Goal: Task Accomplishment & Management: Use online tool/utility

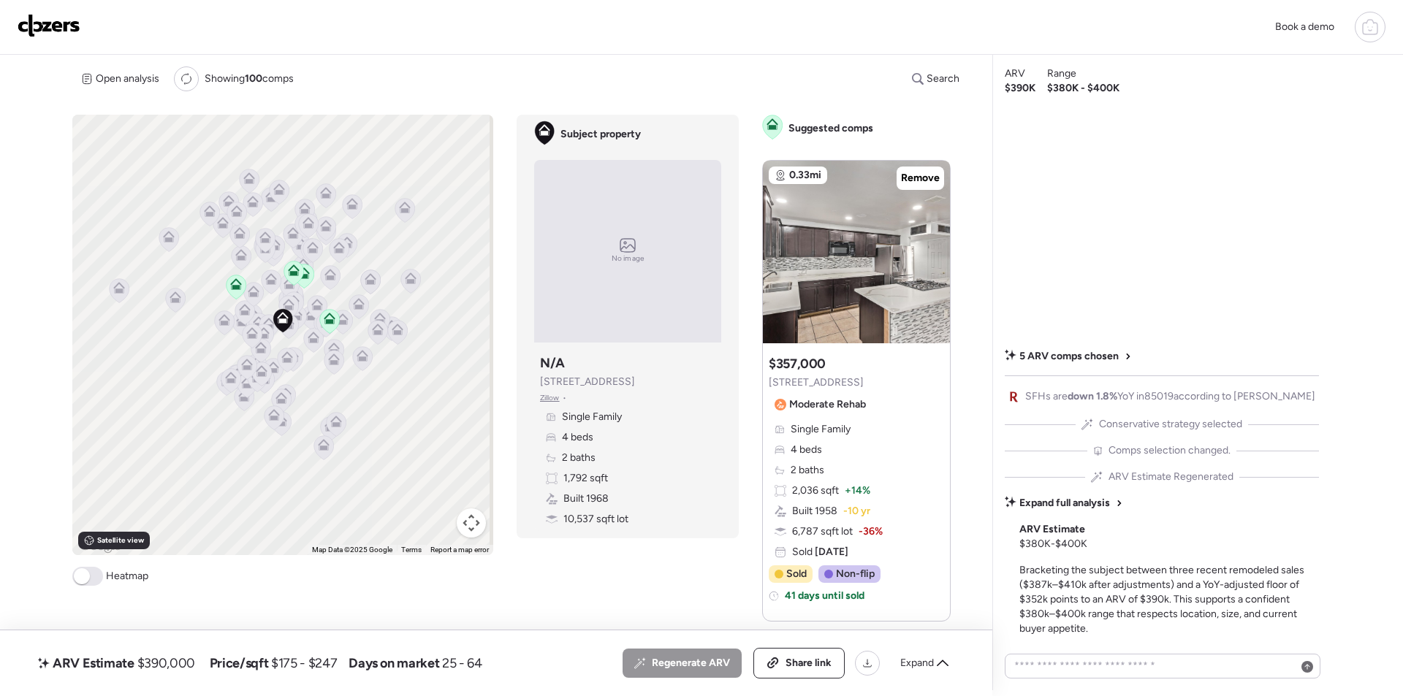
click at [48, 29] on img at bounding box center [49, 25] width 63 height 23
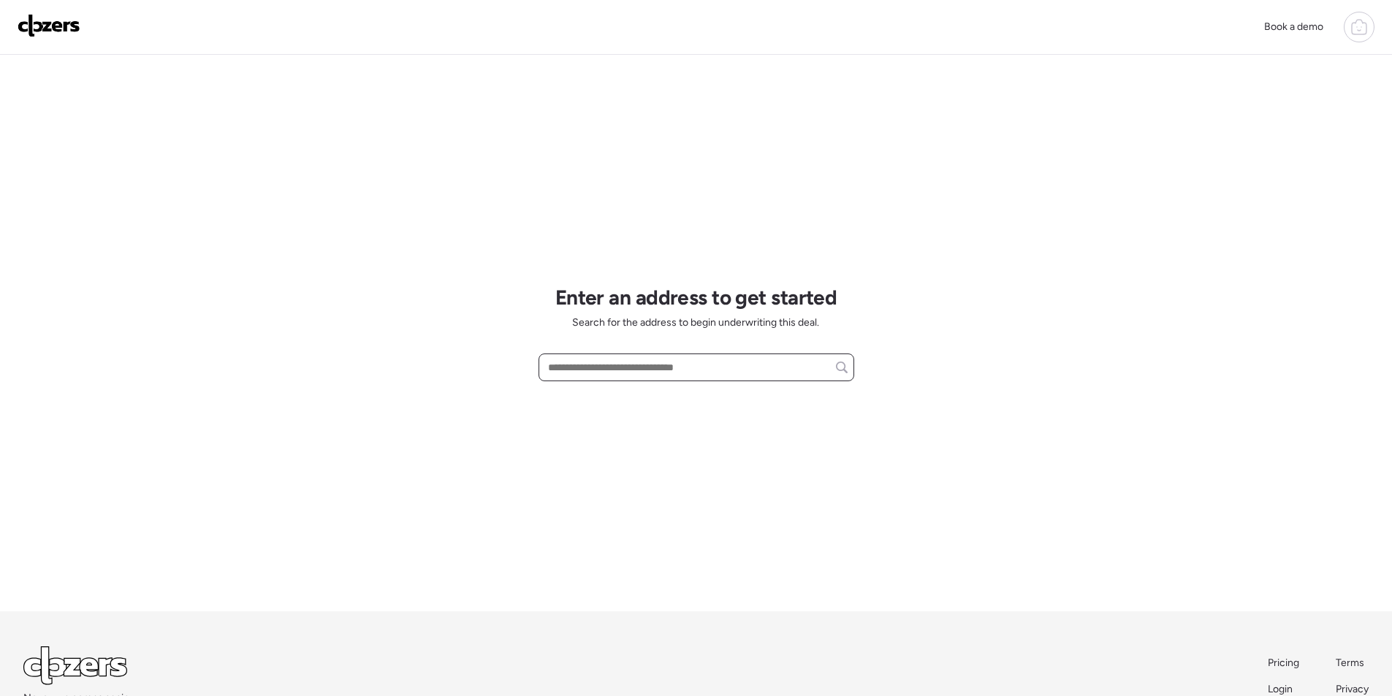
click at [585, 373] on input "text" at bounding box center [696, 367] width 303 height 20
paste input "**********"
click at [580, 392] on span "1340 W Elgin St, Chandler, AZ, 85224" at bounding box center [591, 394] width 95 height 15
type input "**********"
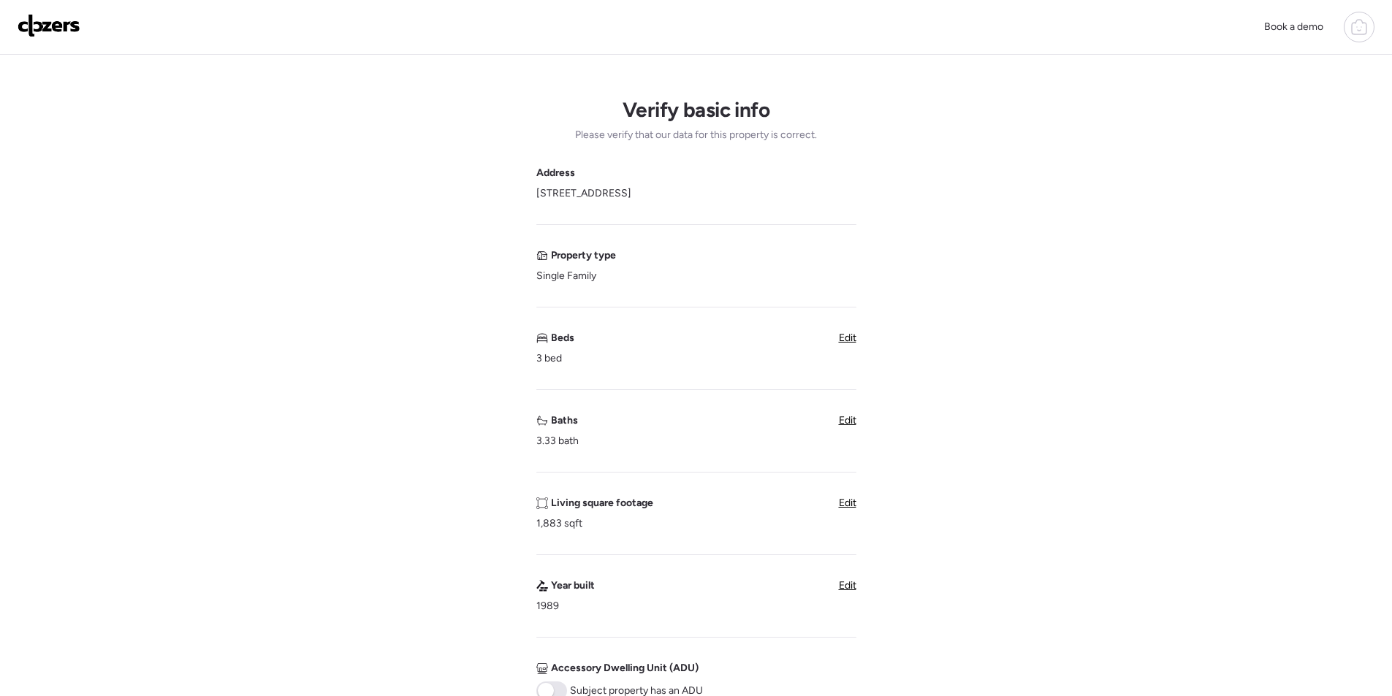
click at [837, 422] on div "Baths 3.33 bath Edit" at bounding box center [696, 431] width 320 height 35
click at [847, 416] on span "Edit" at bounding box center [848, 420] width 18 height 12
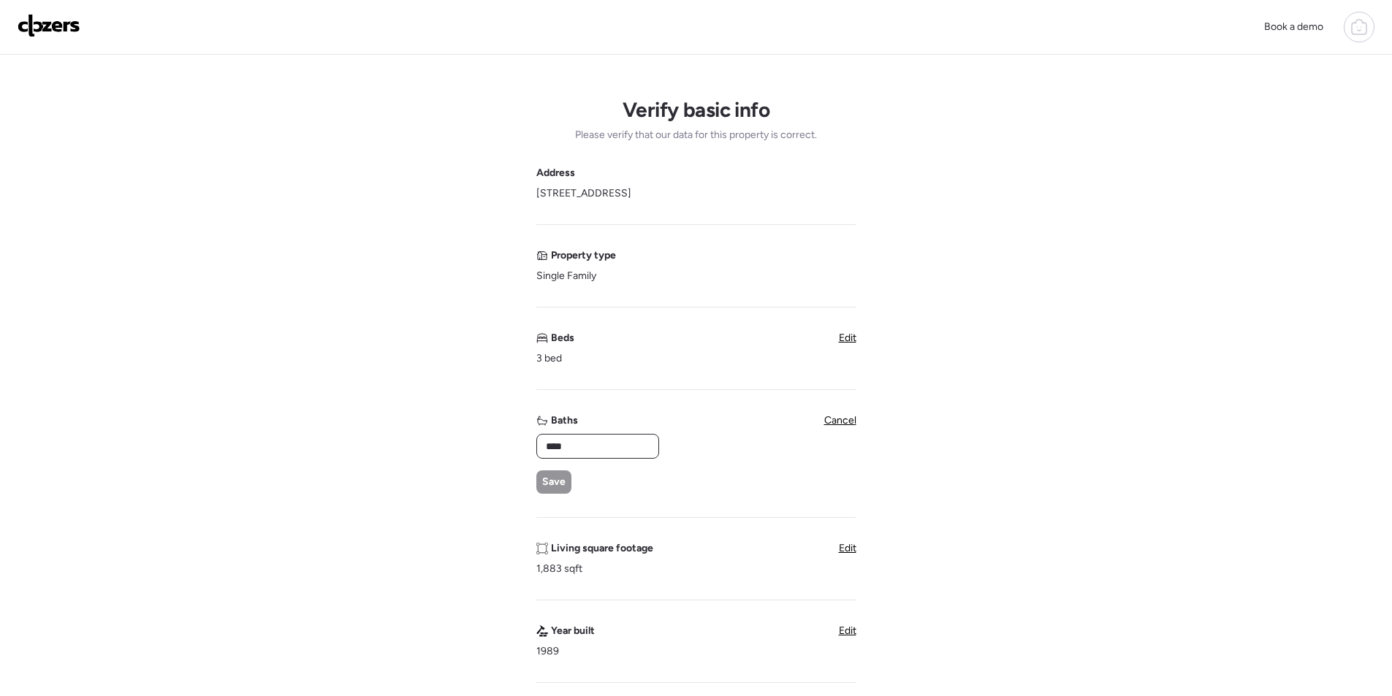
click at [590, 450] on input "****" at bounding box center [598, 446] width 110 height 20
type input "*"
click at [553, 479] on span "Save" at bounding box center [553, 482] width 23 height 15
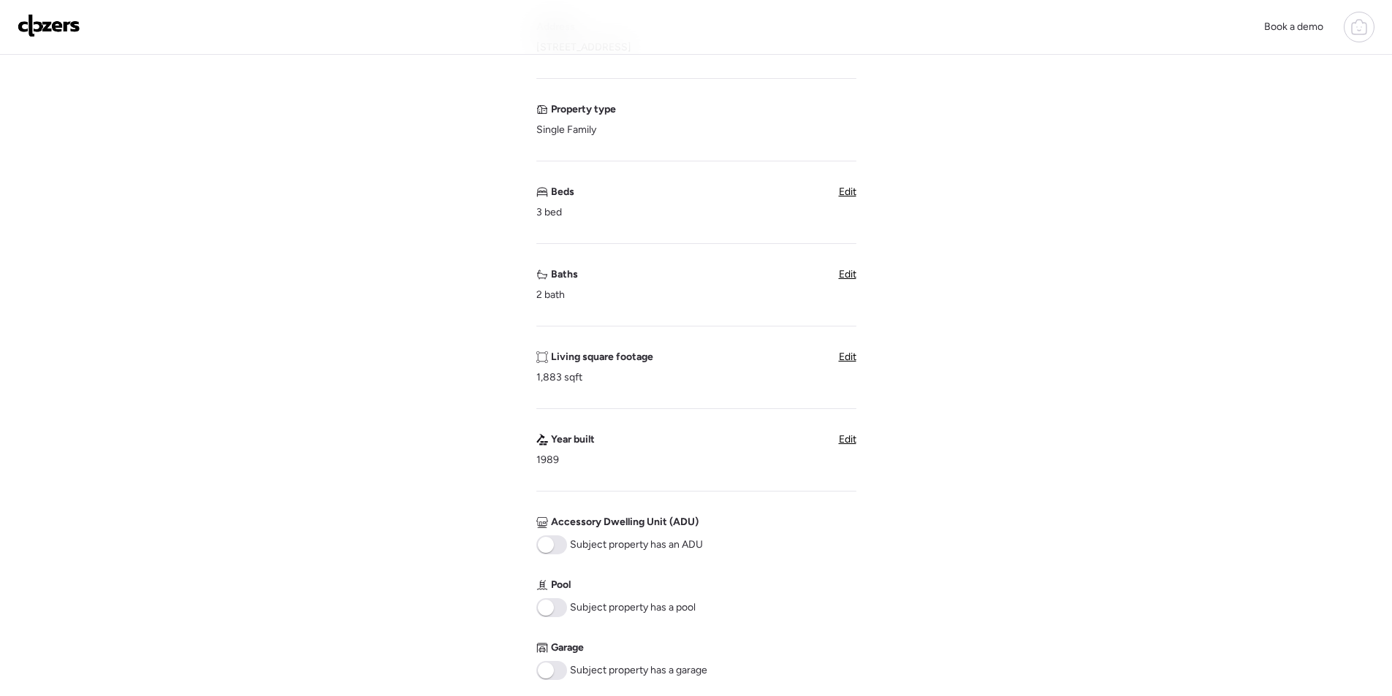
scroll to position [512, 0]
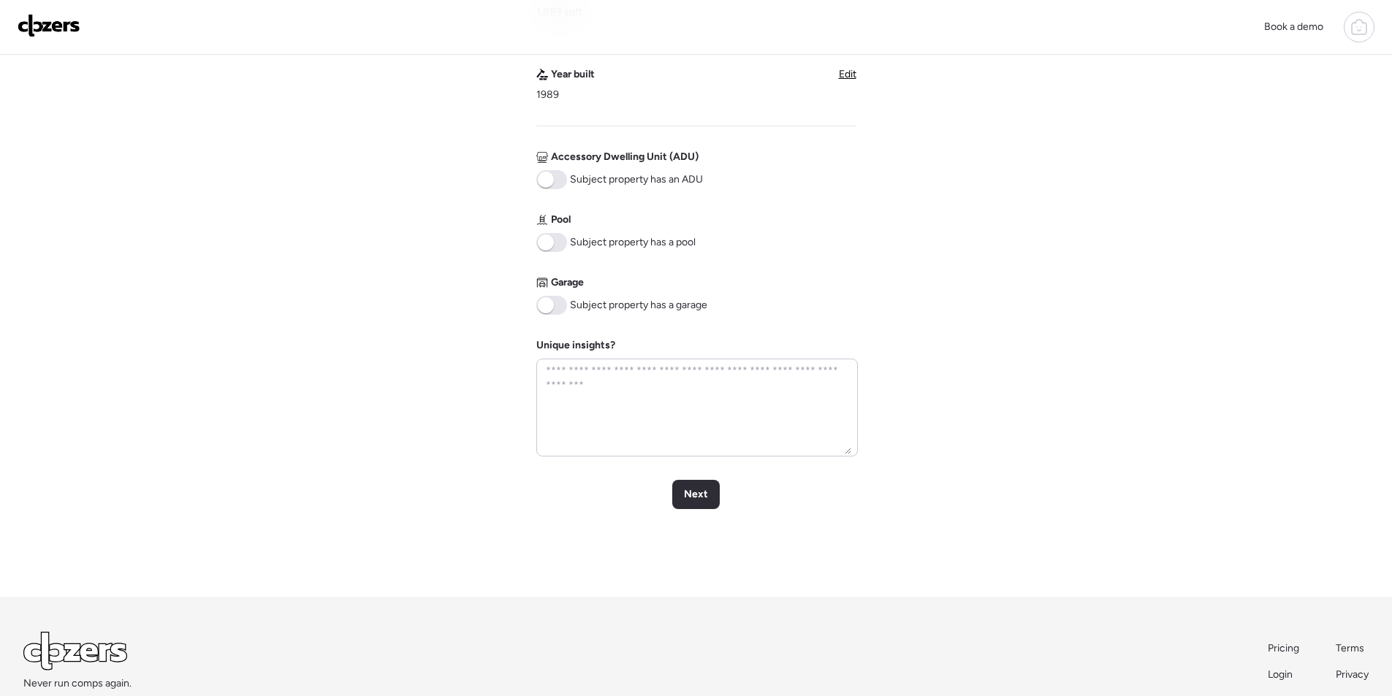
drag, startPoint x: 554, startPoint y: 235, endPoint x: 554, endPoint y: 249, distance: 14.6
click at [554, 239] on span at bounding box center [551, 242] width 31 height 19
click at [556, 300] on span at bounding box center [551, 305] width 31 height 19
click at [705, 497] on span "Next" at bounding box center [696, 494] width 24 height 15
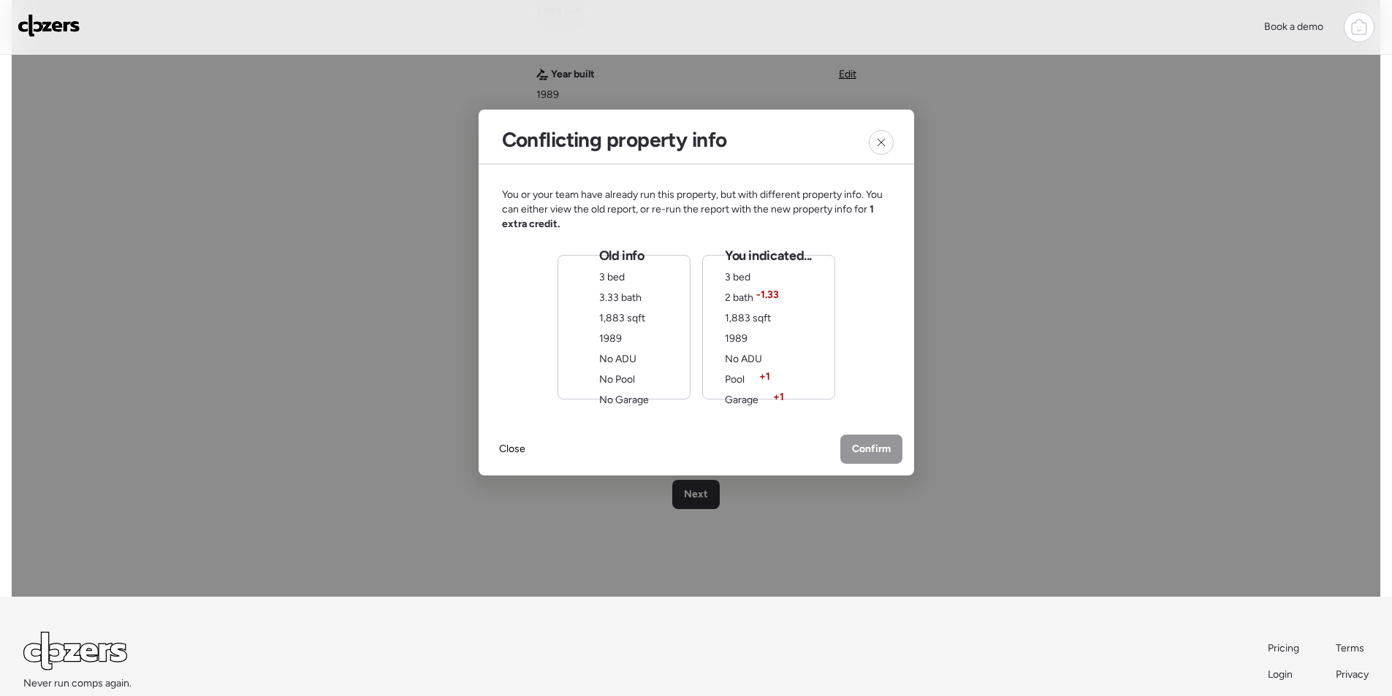
click at [805, 350] on div "You indicated... 3 bed 2 bath -1.33 1,883 sqft 1989 No ADU Pool + 1 Garage + 1" at bounding box center [768, 327] width 87 height 161
drag, startPoint x: 867, startPoint y: 455, endPoint x: 842, endPoint y: 455, distance: 25.6
click at [867, 454] on span "Confirm" at bounding box center [871, 451] width 39 height 15
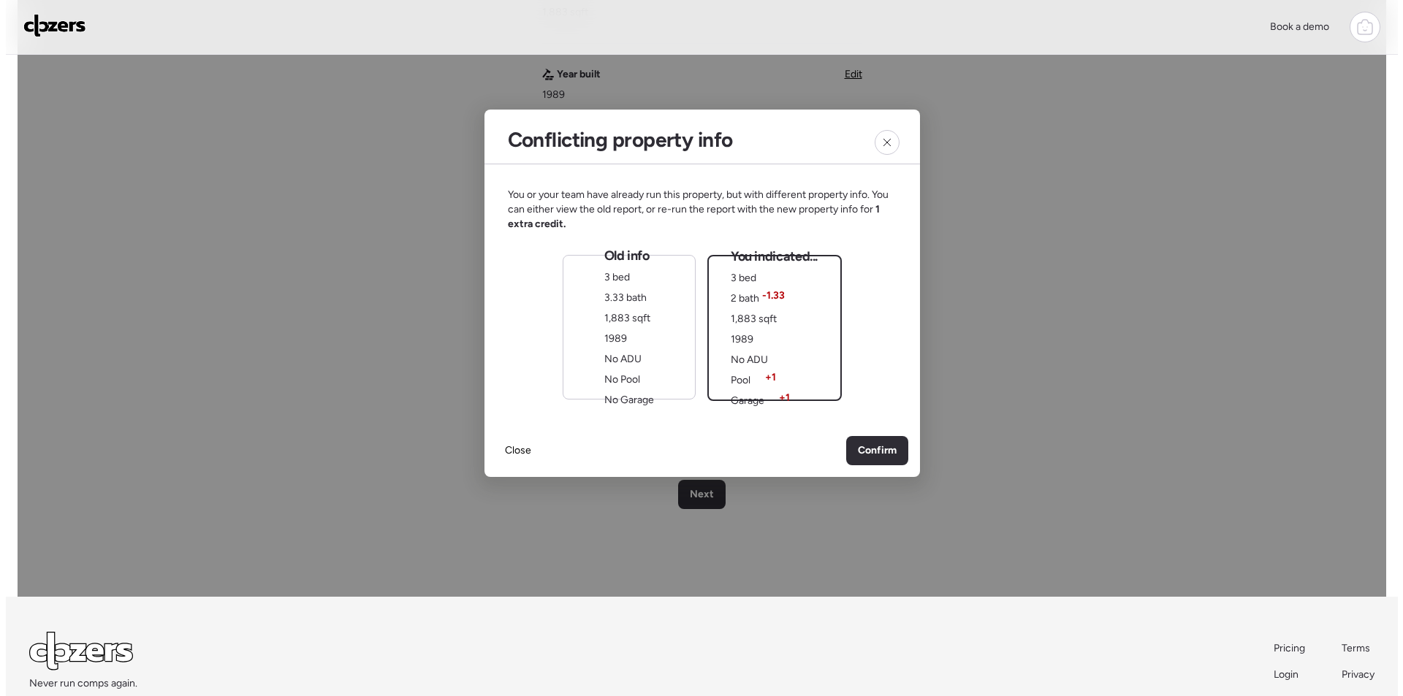
scroll to position [0, 0]
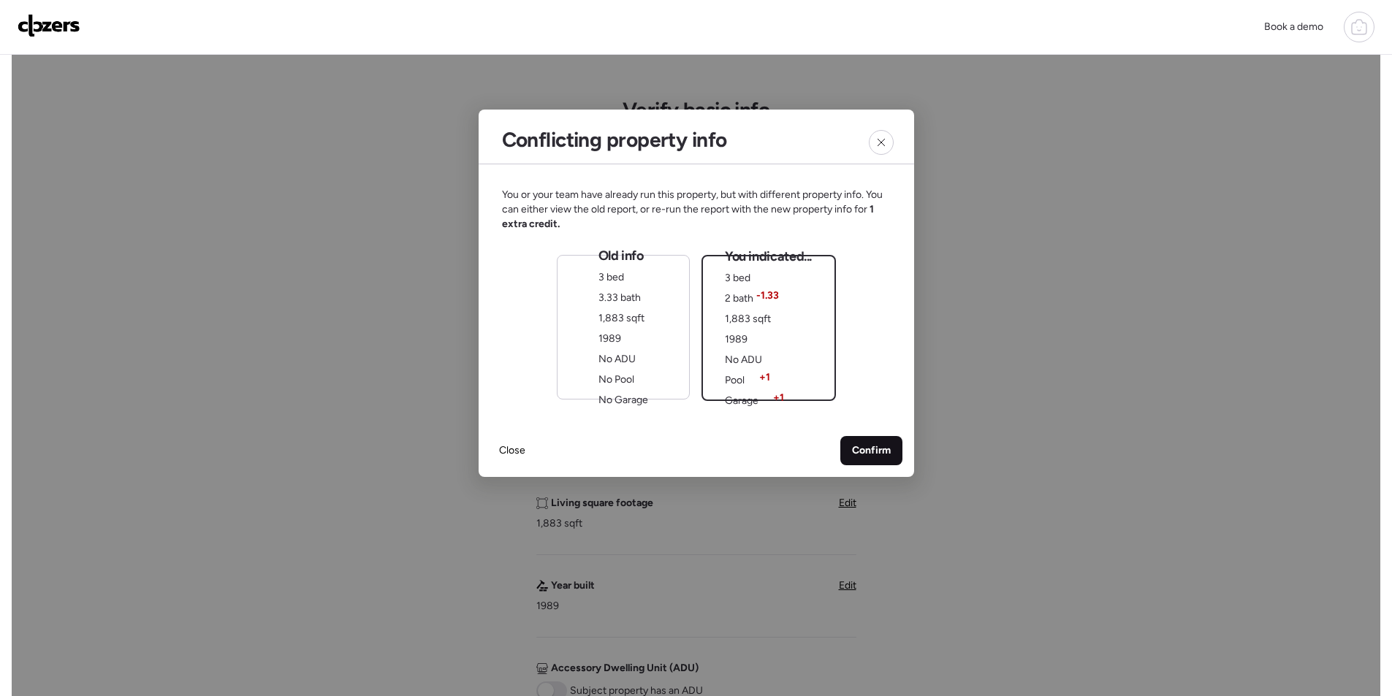
click at [860, 447] on span "Confirm" at bounding box center [871, 451] width 39 height 15
click at [597, 281] on div "Old info 3 bed 3.33 bath 1,883 sqft 1989 No ADU No Pool No Garage" at bounding box center [623, 327] width 133 height 145
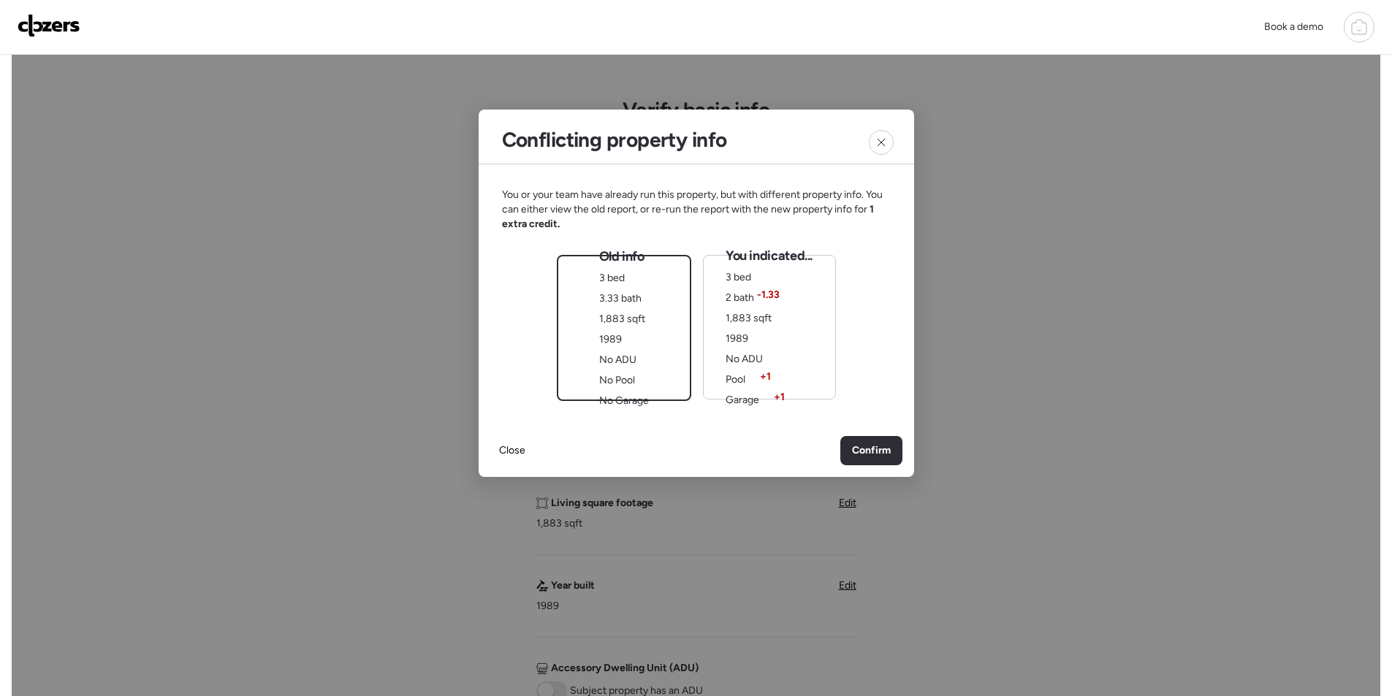
drag, startPoint x: 862, startPoint y: 433, endPoint x: 863, endPoint y: 450, distance: 16.8
click at [863, 433] on div "Close Confirm" at bounding box center [697, 451] width 436 height 53
drag, startPoint x: 863, startPoint y: 450, endPoint x: 859, endPoint y: 438, distance: 12.5
click at [863, 451] on span "Confirm" at bounding box center [871, 451] width 39 height 15
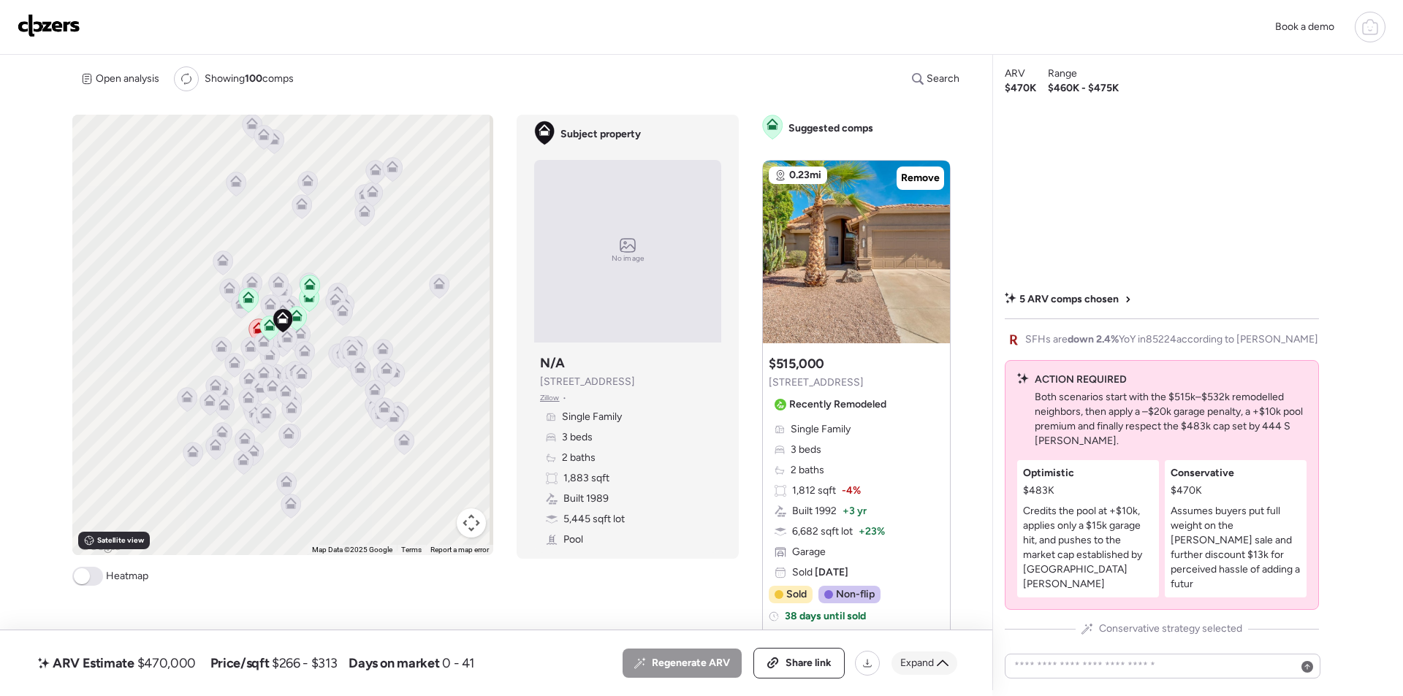
click at [916, 658] on span "Expand" at bounding box center [917, 663] width 34 height 15
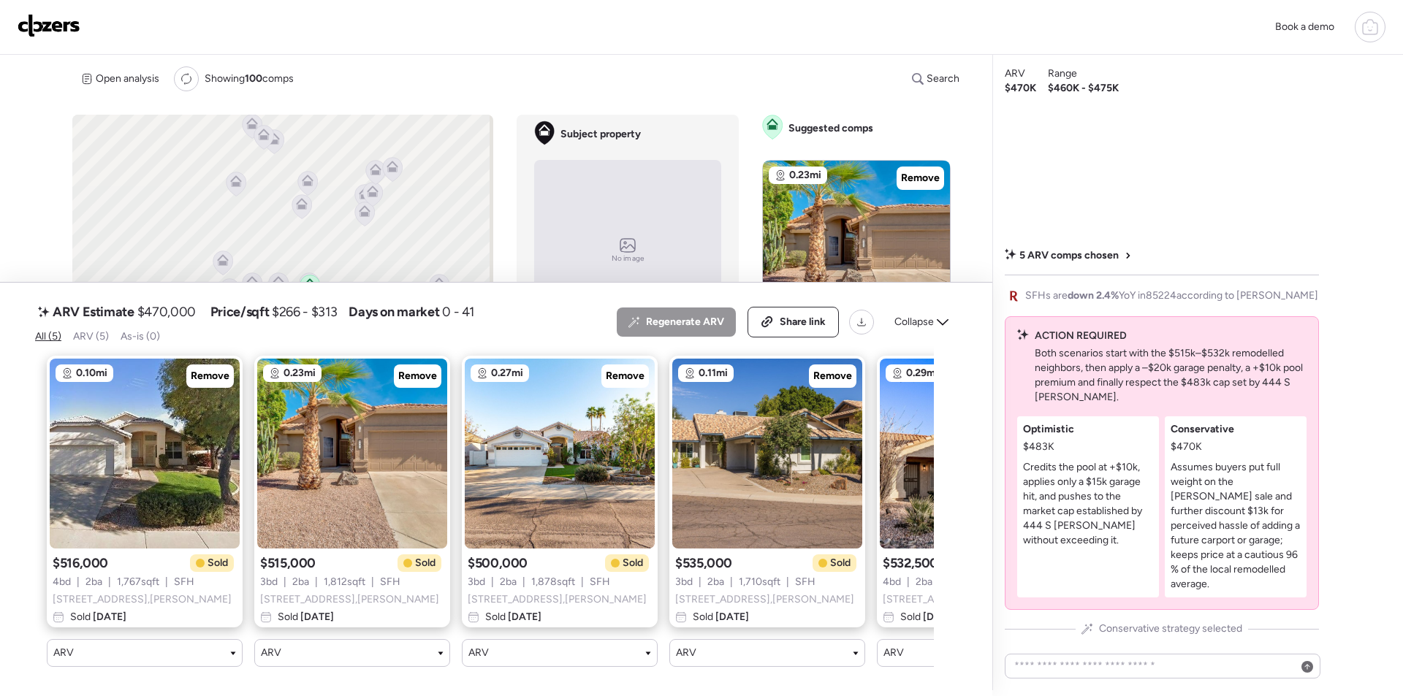
click at [927, 315] on span "Collapse" at bounding box center [913, 322] width 39 height 15
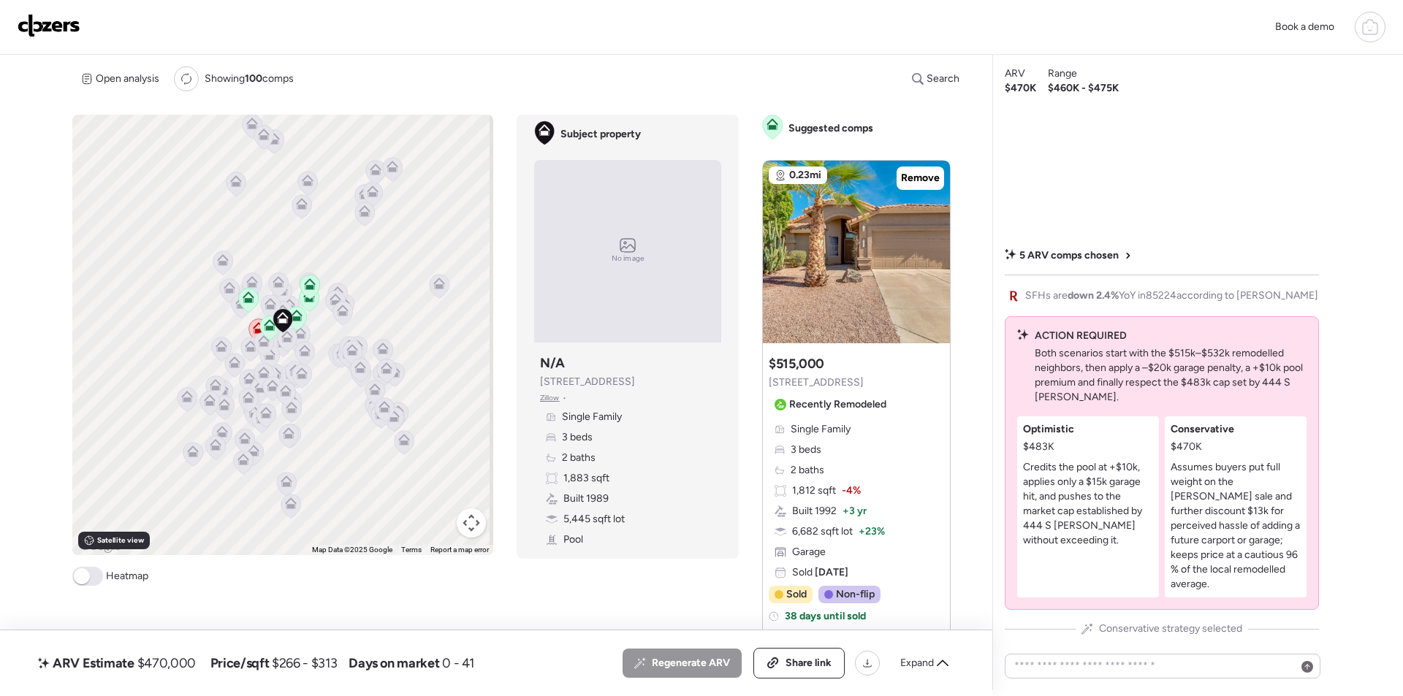
click at [151, 671] on span "$470,000" at bounding box center [166, 664] width 58 height 18
copy span "470,000"
click at [791, 655] on div "Share link" at bounding box center [799, 663] width 90 height 29
click at [53, 10] on div "Book a demo" at bounding box center [701, 27] width 1403 height 55
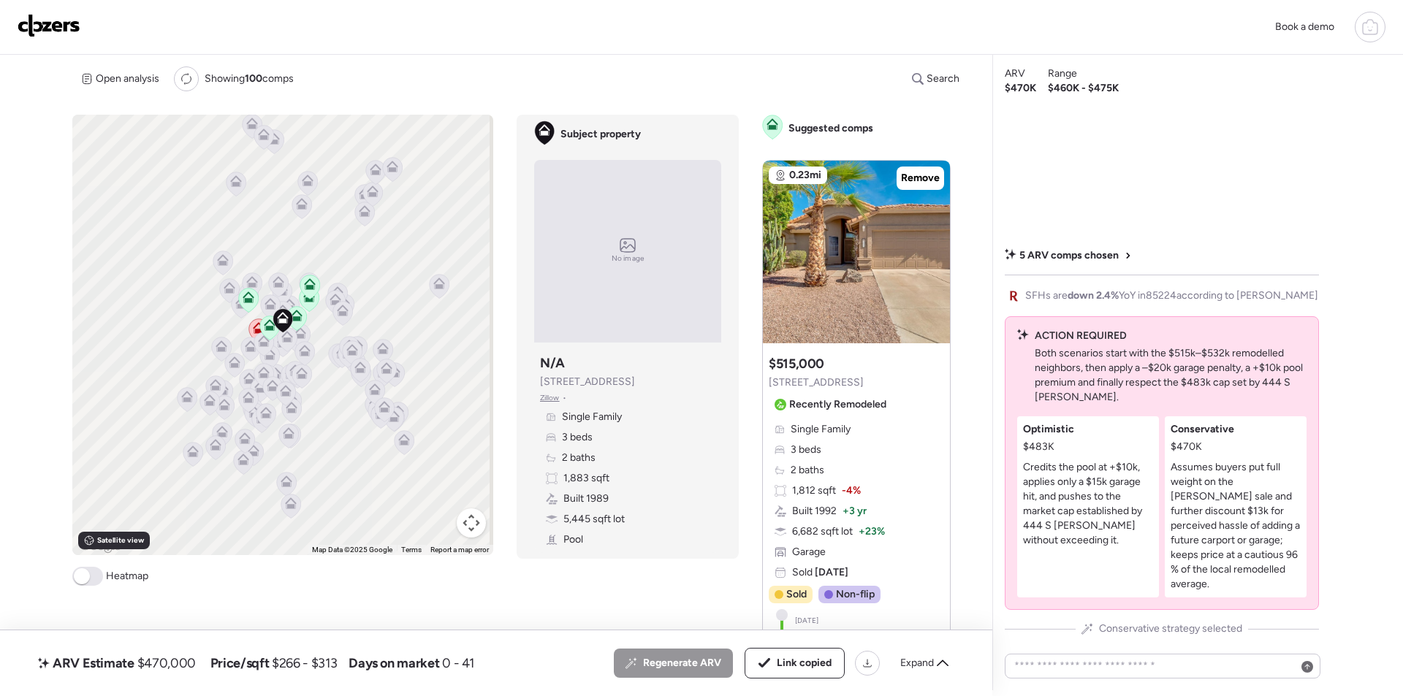
click at [52, 17] on img at bounding box center [49, 25] width 63 height 23
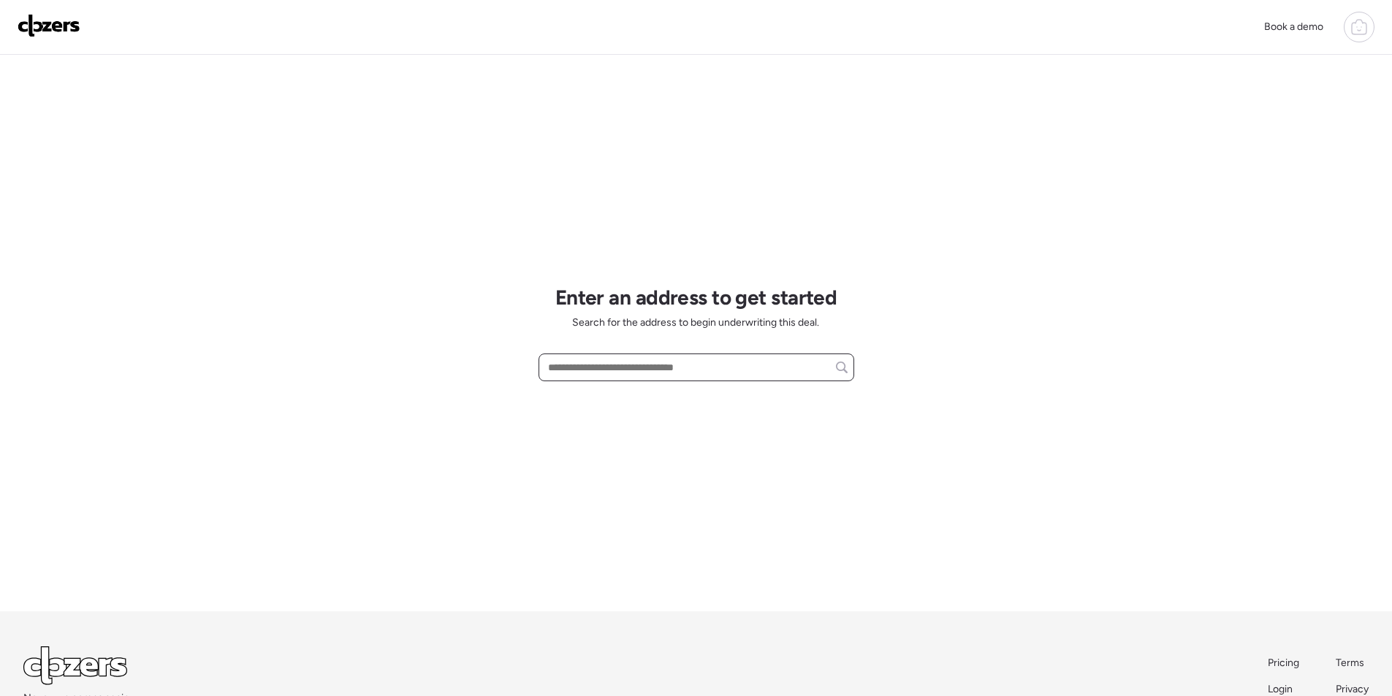
click at [595, 366] on input "text" at bounding box center [696, 367] width 303 height 20
paste input "**********"
click at [718, 376] on input "**********" at bounding box center [696, 367] width 303 height 20
click at [718, 386] on div "**********" at bounding box center [697, 333] width 316 height 557
click at [724, 373] on input "**********" at bounding box center [696, 367] width 303 height 20
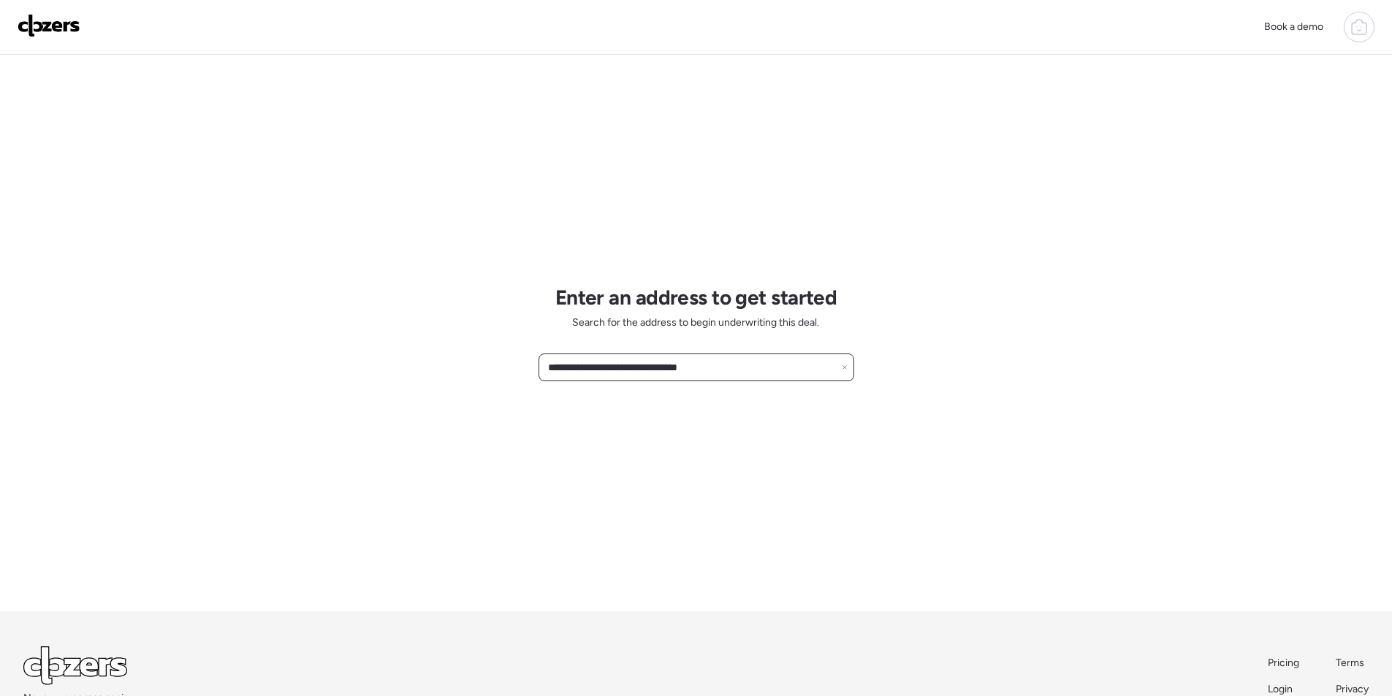
click at [615, 370] on input "**********" at bounding box center [696, 367] width 303 height 20
click at [717, 366] on input "**********" at bounding box center [696, 367] width 303 height 20
click at [711, 365] on input "**********" at bounding box center [696, 367] width 303 height 20
click at [712, 365] on input "**********" at bounding box center [696, 367] width 303 height 20
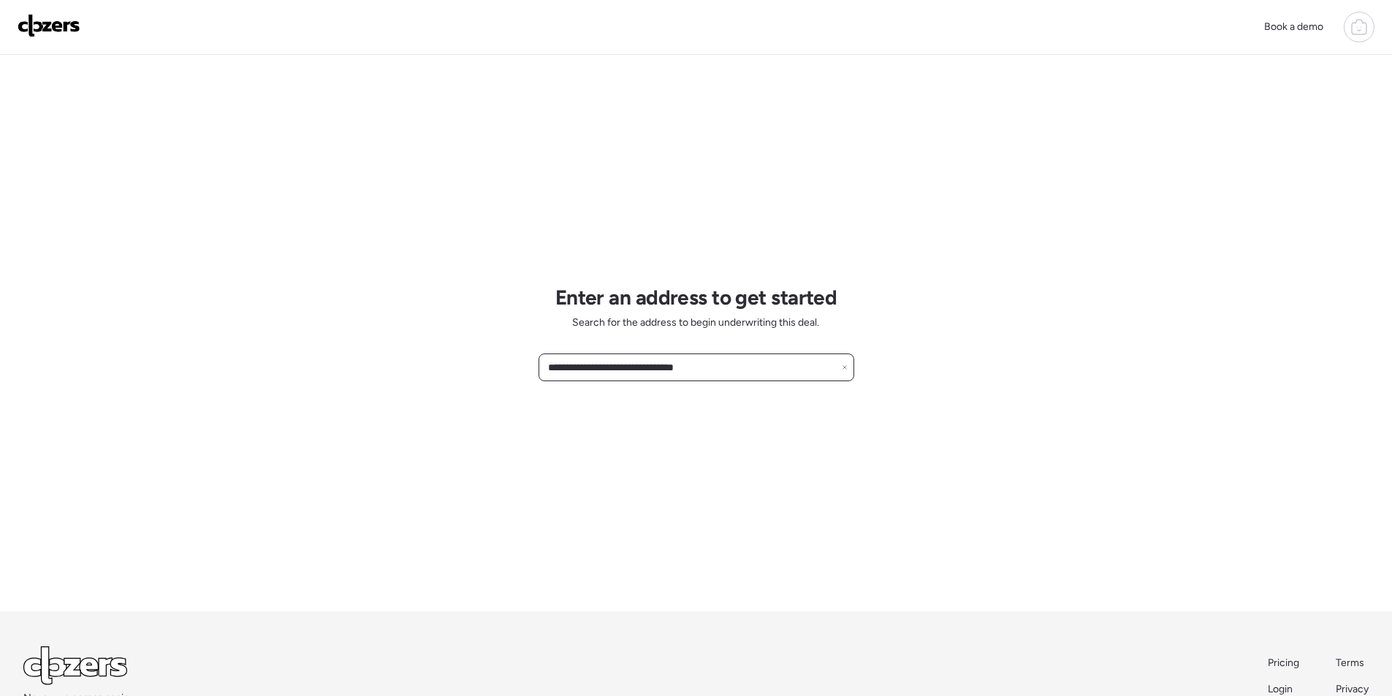
click at [712, 365] on input "**********" at bounding box center [696, 367] width 303 height 20
paste input "**"
drag, startPoint x: 618, startPoint y: 371, endPoint x: 777, endPoint y: 371, distance: 158.6
click at [777, 371] on input "**********" at bounding box center [696, 367] width 303 height 20
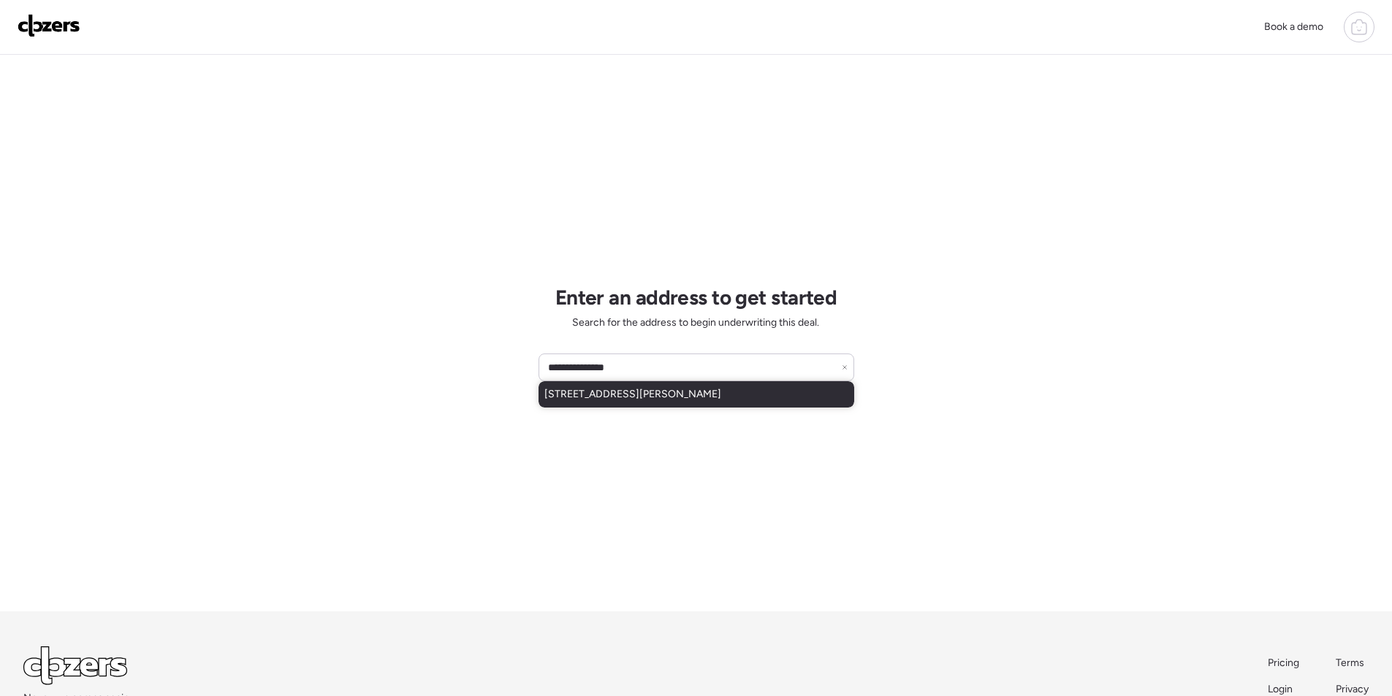
click at [693, 403] on div "1418 S 112th Dr, Cashion, AZ, 85329" at bounding box center [697, 394] width 316 height 26
type input "**********"
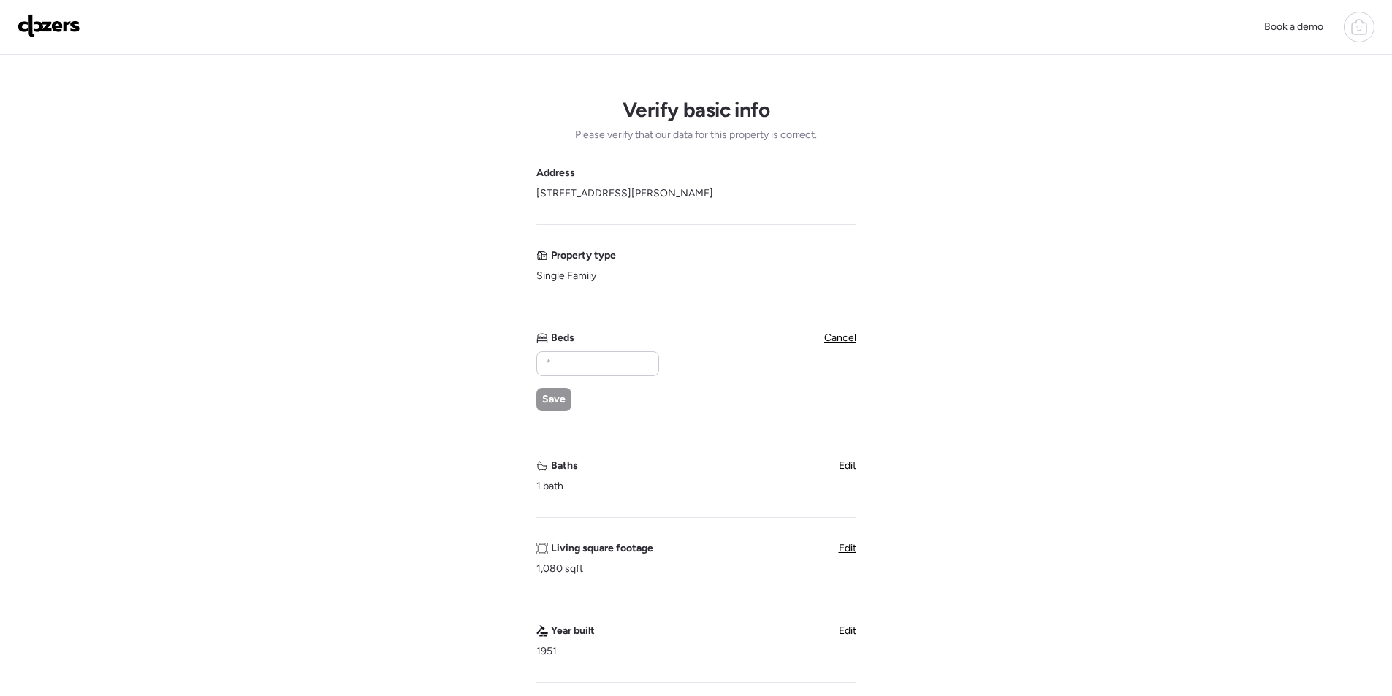
click at [59, 31] on img at bounding box center [49, 25] width 63 height 23
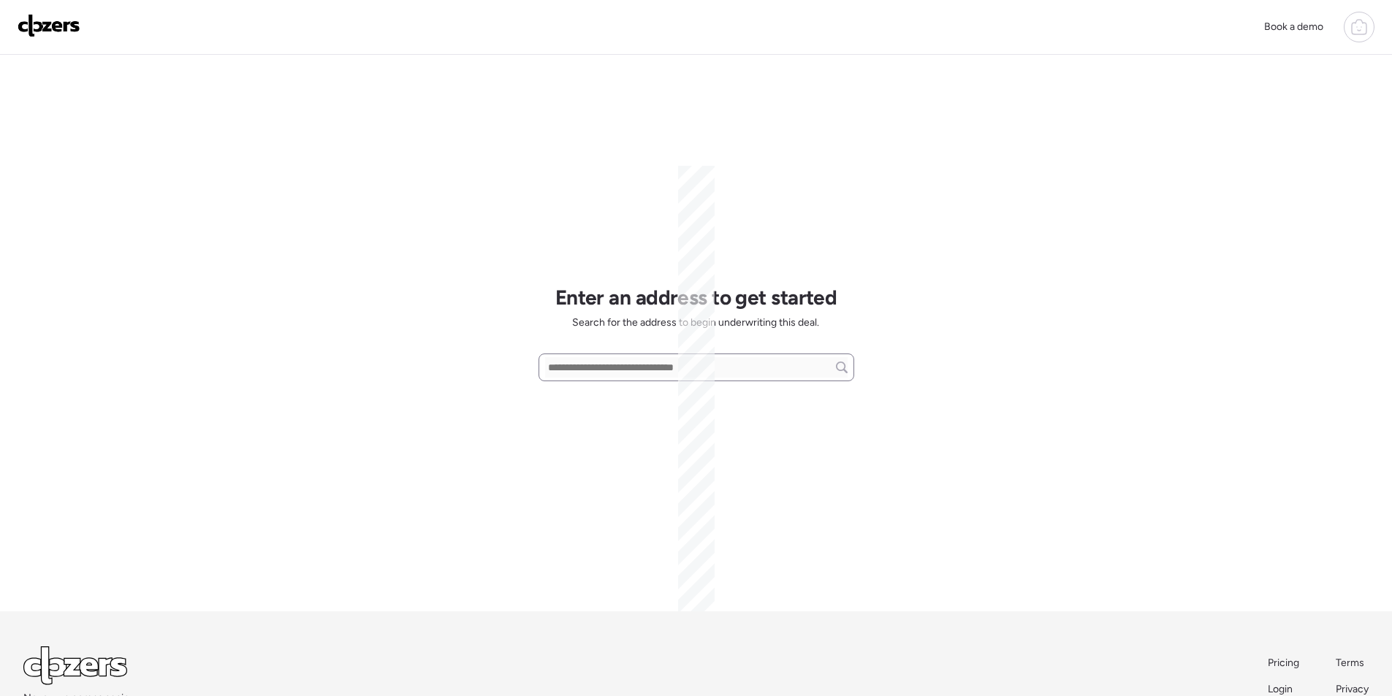
click at [651, 373] on input "text" at bounding box center [696, 367] width 303 height 20
paste input "**********"
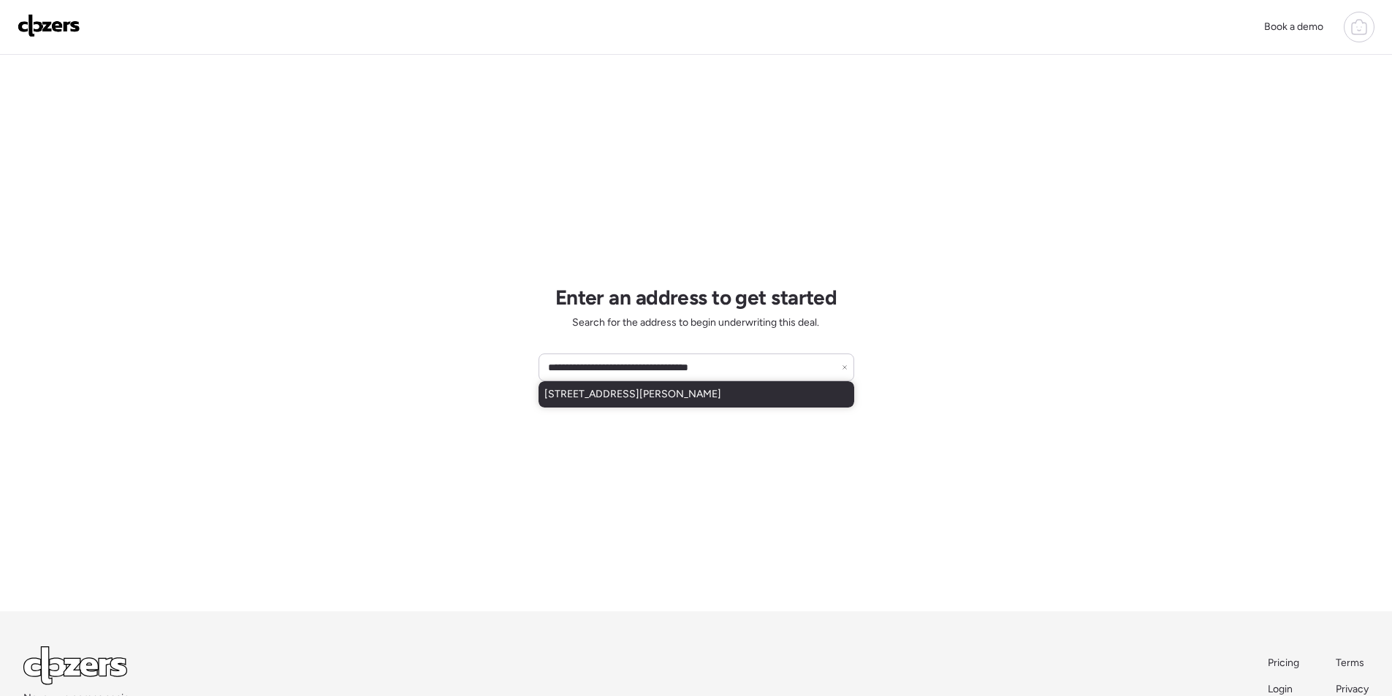
click at [634, 391] on span "1427 N Mcallister Ave, Tempe, AZ, 85288" at bounding box center [632, 394] width 177 height 15
type input "**********"
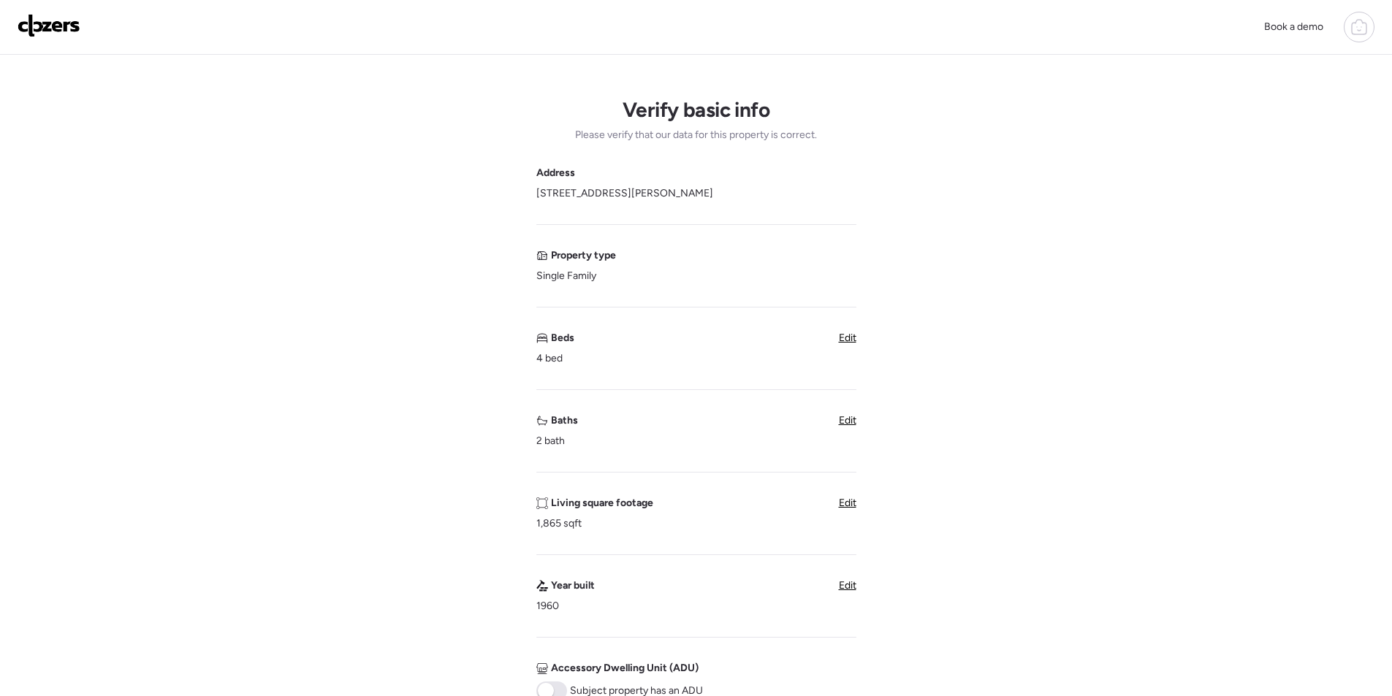
scroll to position [365, 0]
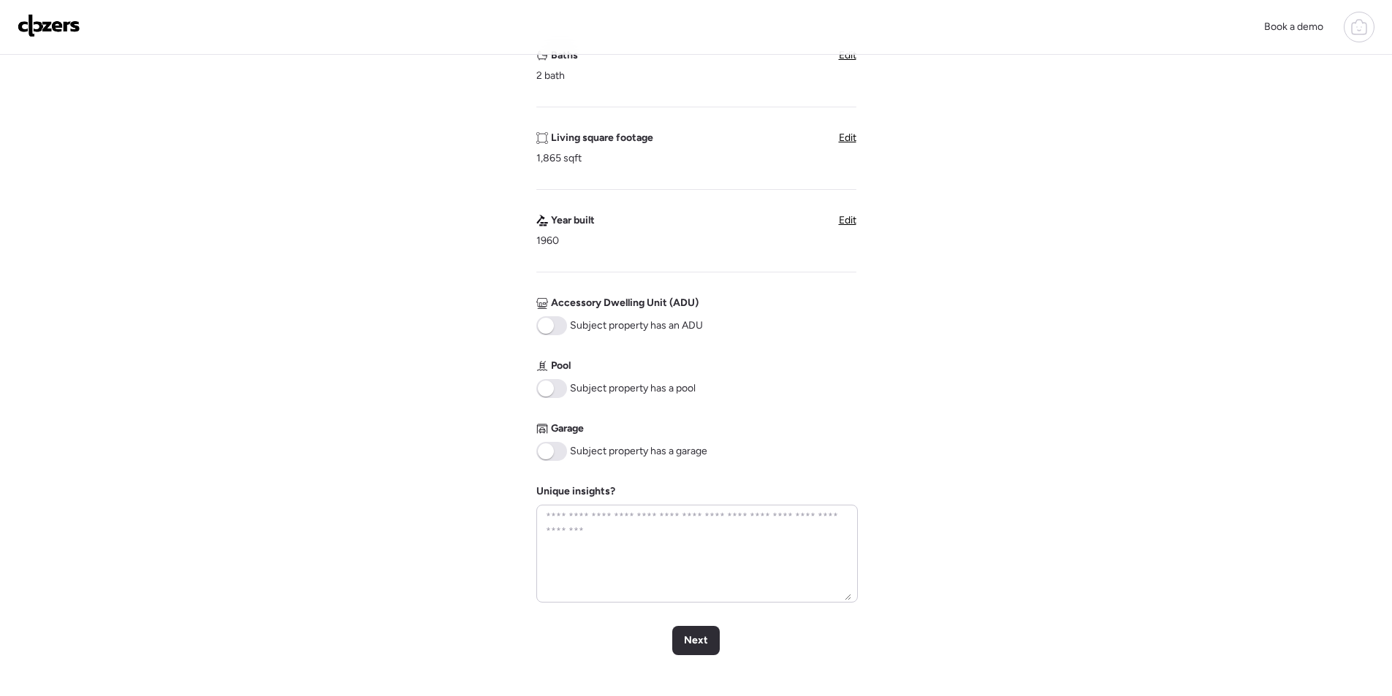
click at [552, 389] on span at bounding box center [546, 389] width 16 height 16
click at [699, 634] on div "Next" at bounding box center [696, 640] width 48 height 29
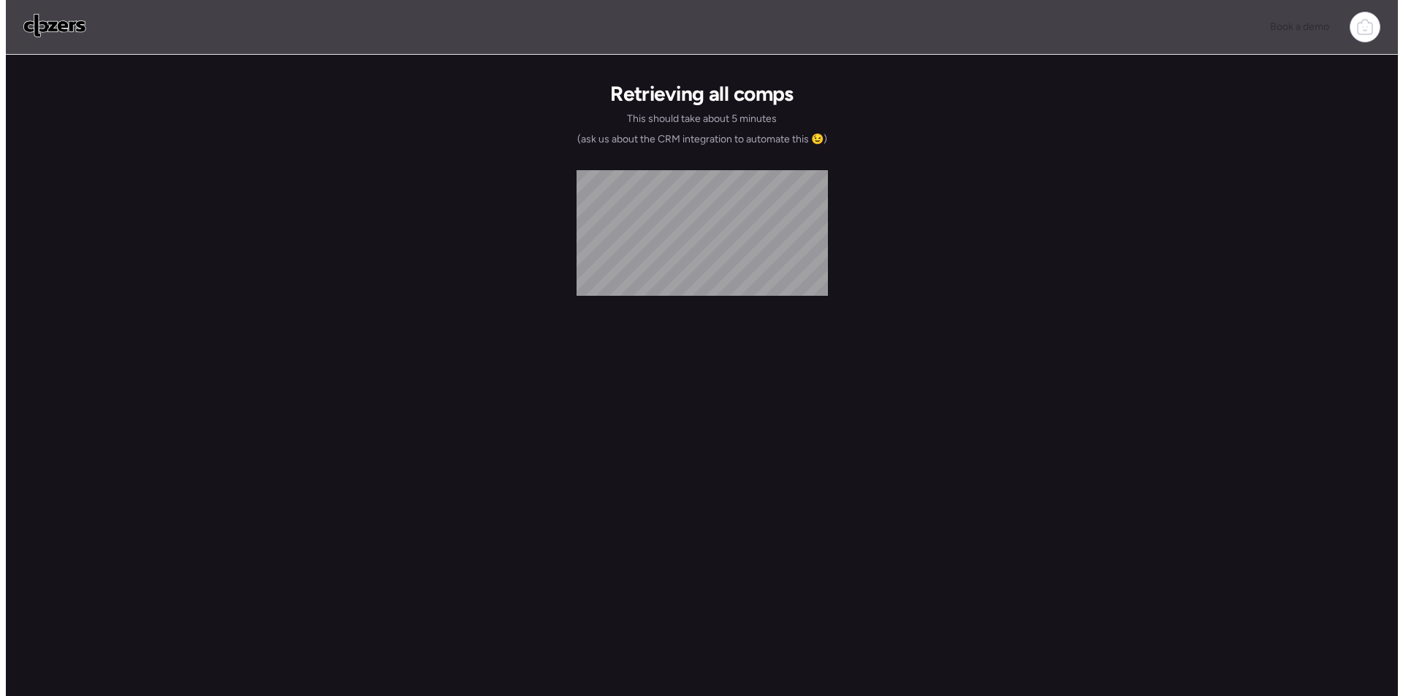
scroll to position [0, 0]
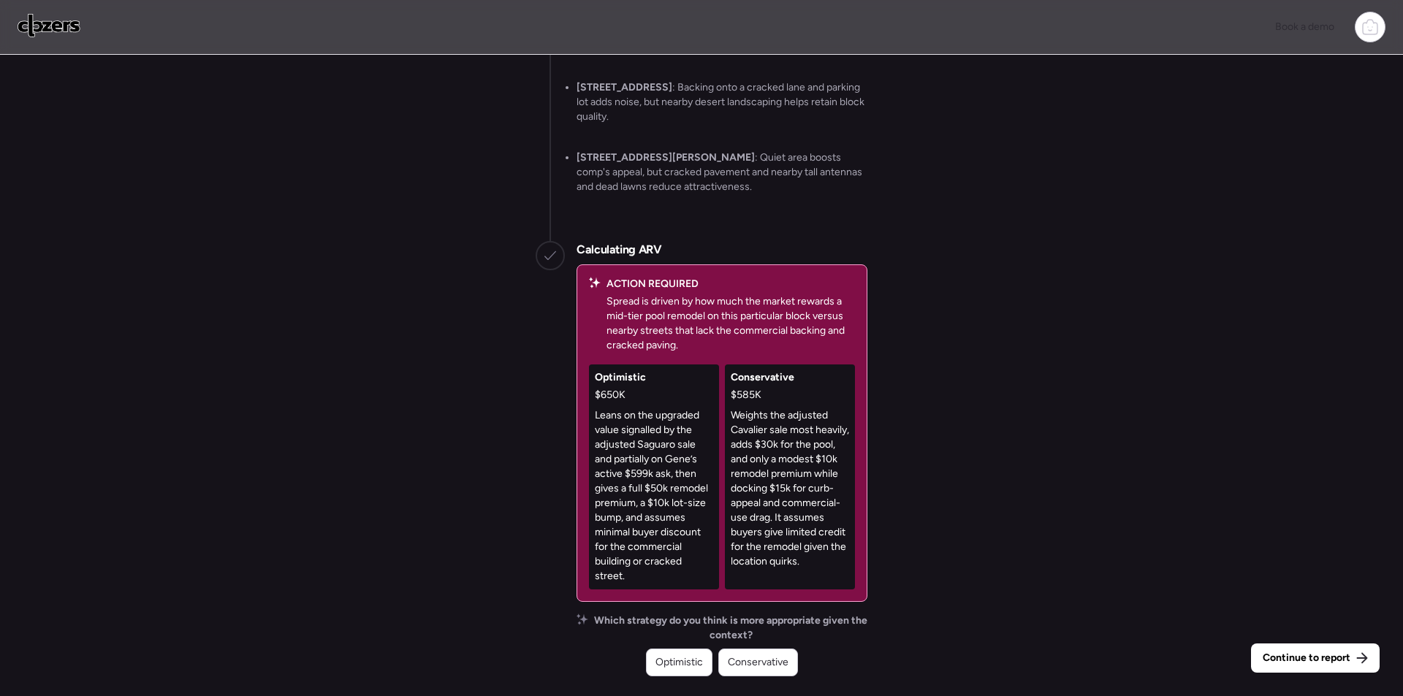
click at [755, 669] on span "Conservative" at bounding box center [758, 663] width 61 height 15
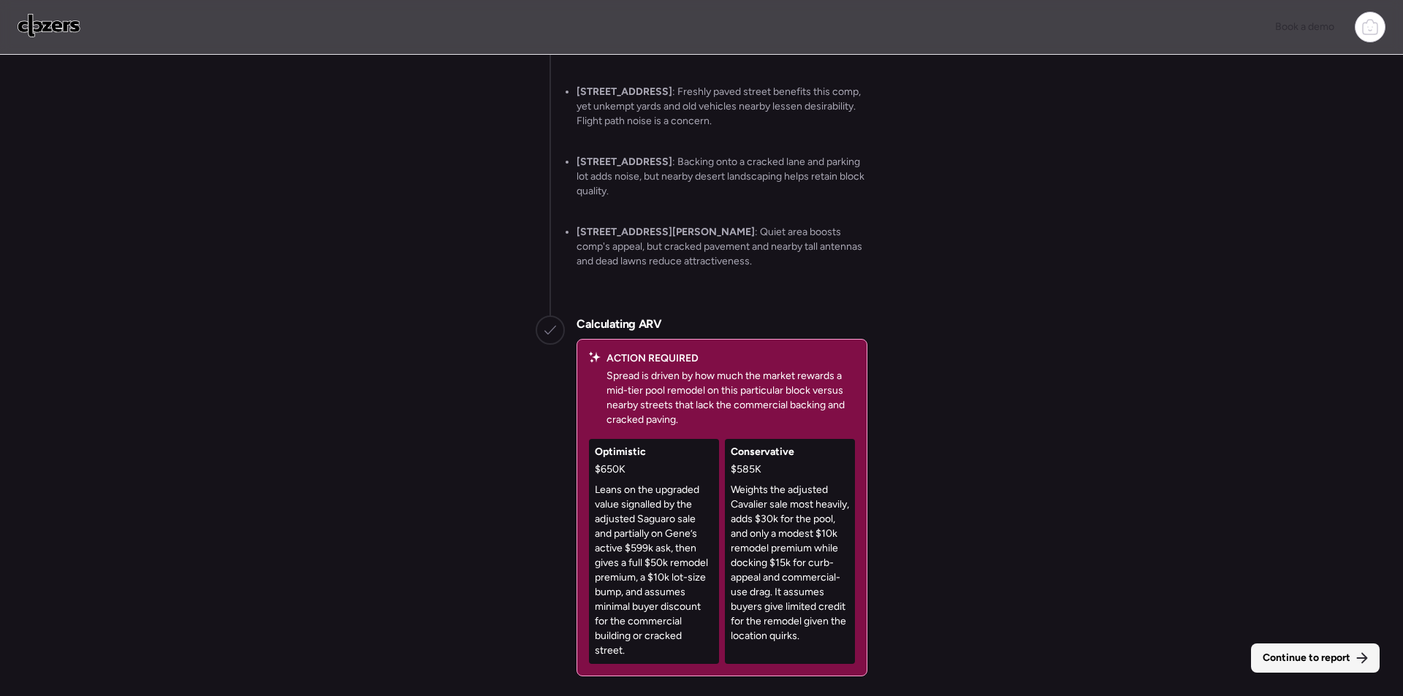
click at [1284, 659] on span "Continue to report" at bounding box center [1307, 658] width 88 height 15
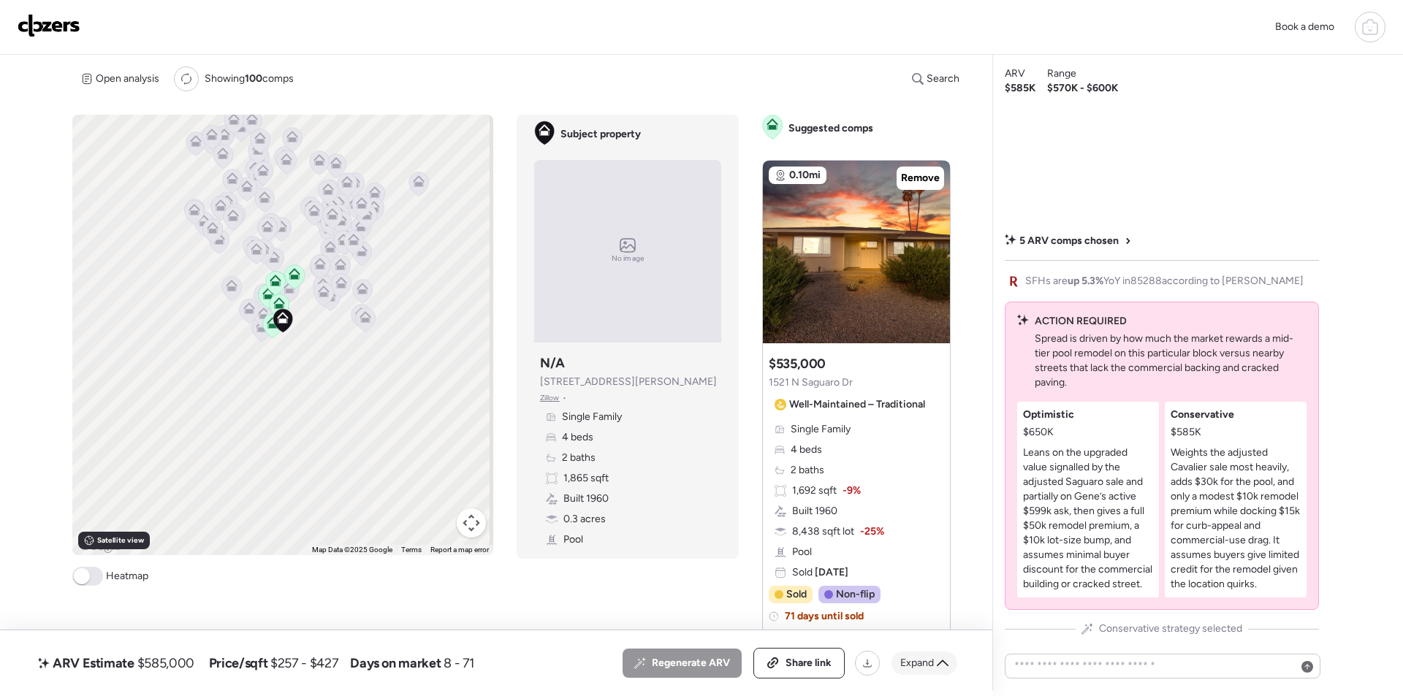
click at [919, 658] on span "Expand" at bounding box center [917, 663] width 34 height 15
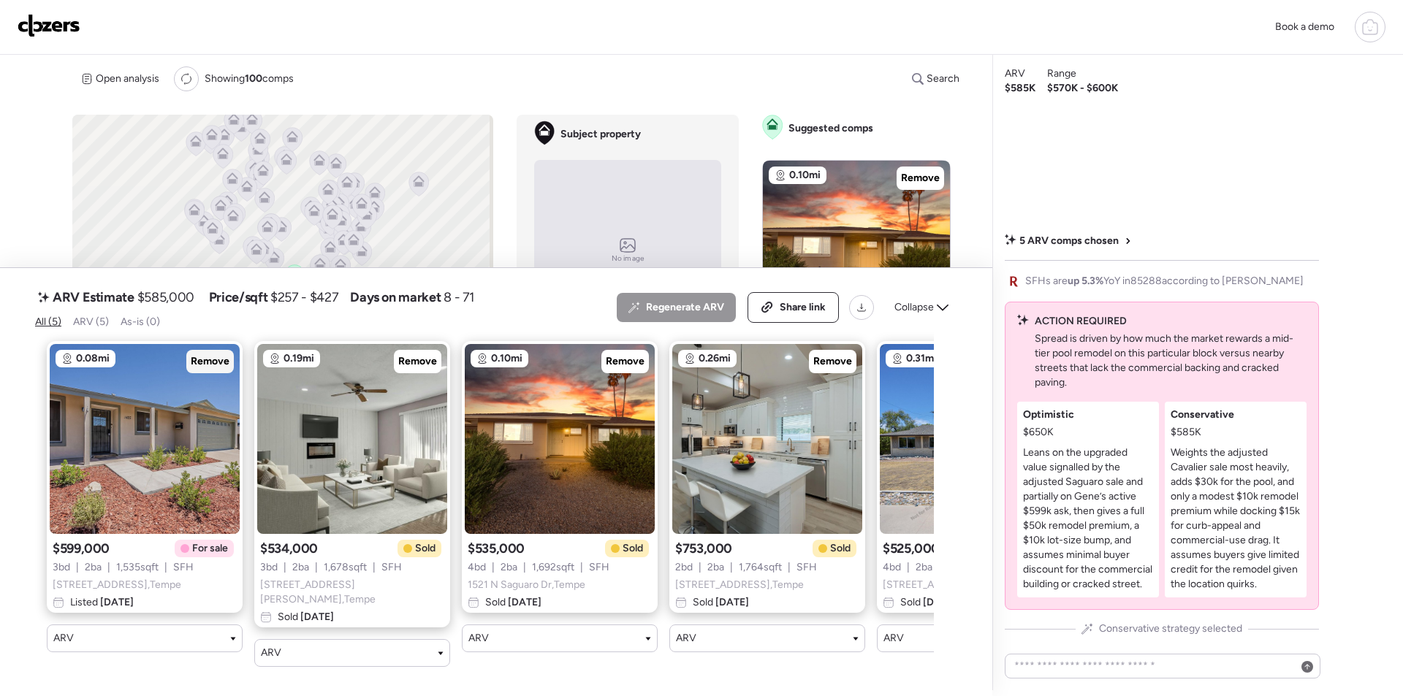
click at [210, 355] on div "Remove" at bounding box center [210, 361] width 48 height 23
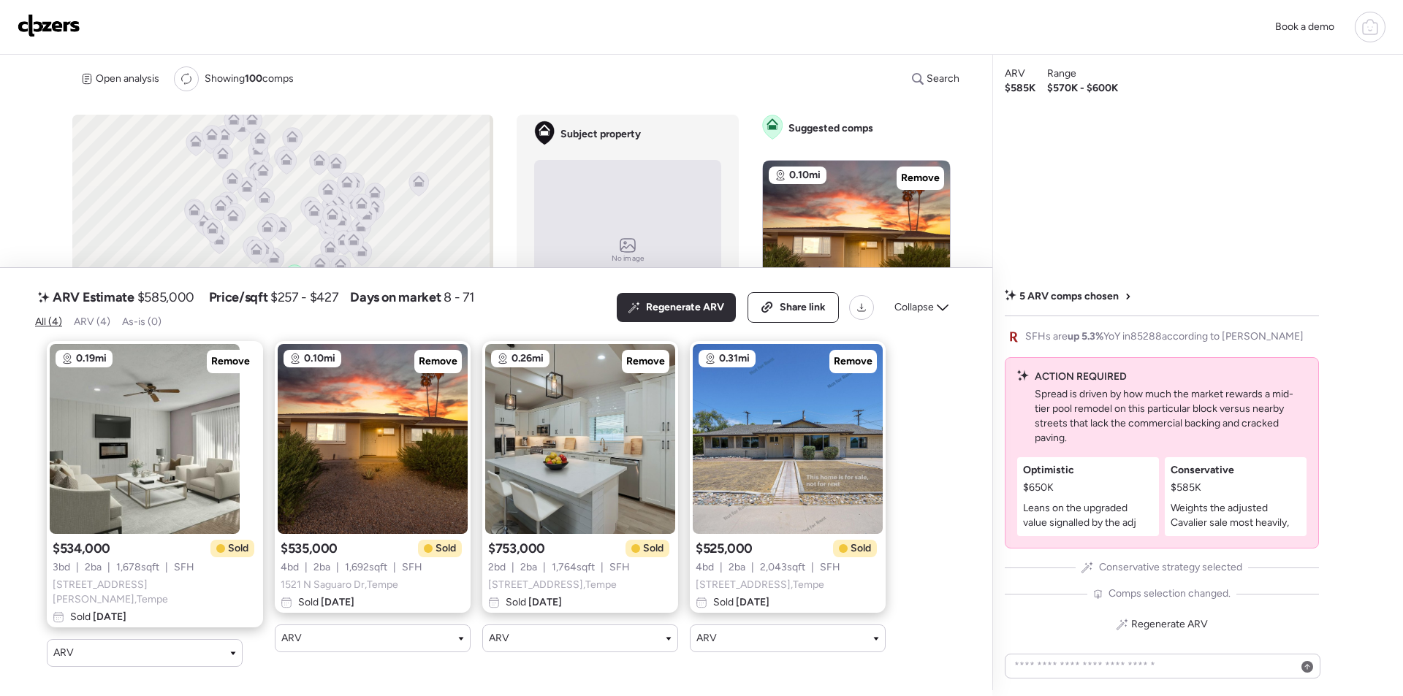
drag, startPoint x: 935, startPoint y: 308, endPoint x: 731, endPoint y: 315, distance: 204.0
click at [935, 308] on div "Collapse" at bounding box center [922, 307] width 72 height 23
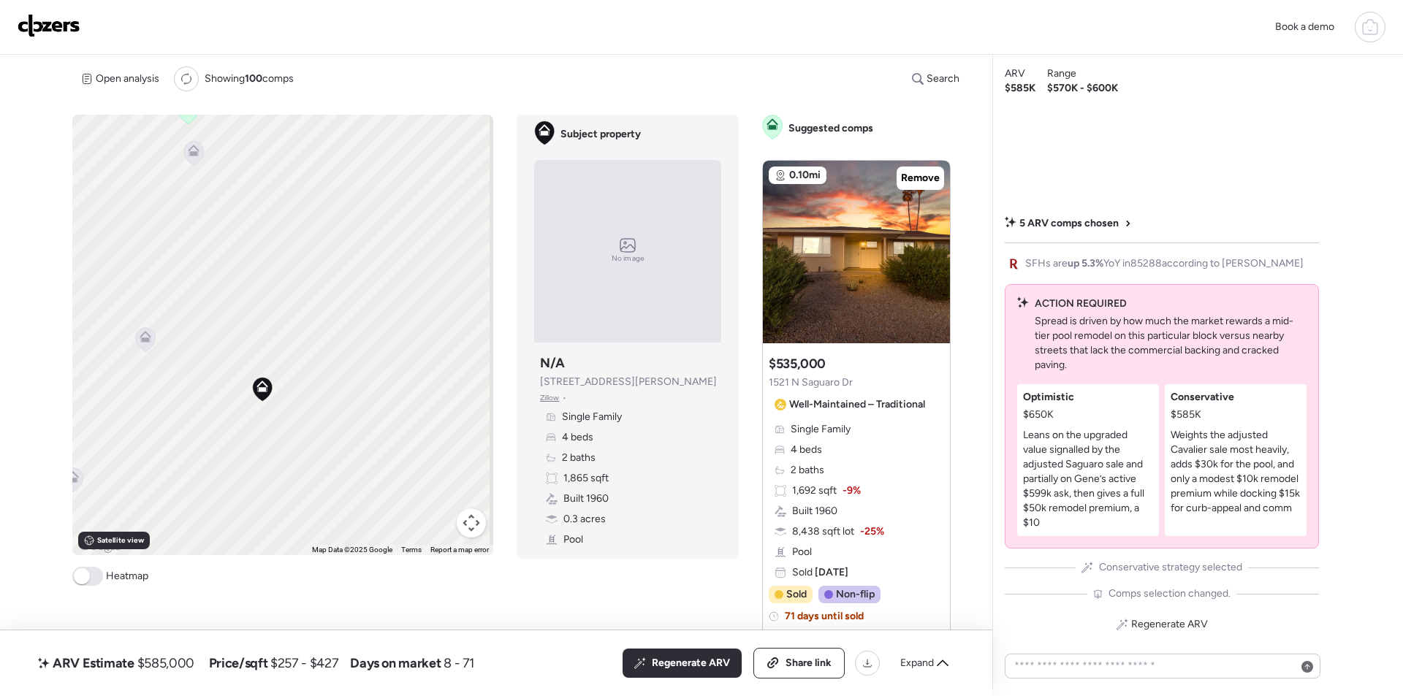
click at [145, 346] on icon at bounding box center [146, 339] width 20 height 24
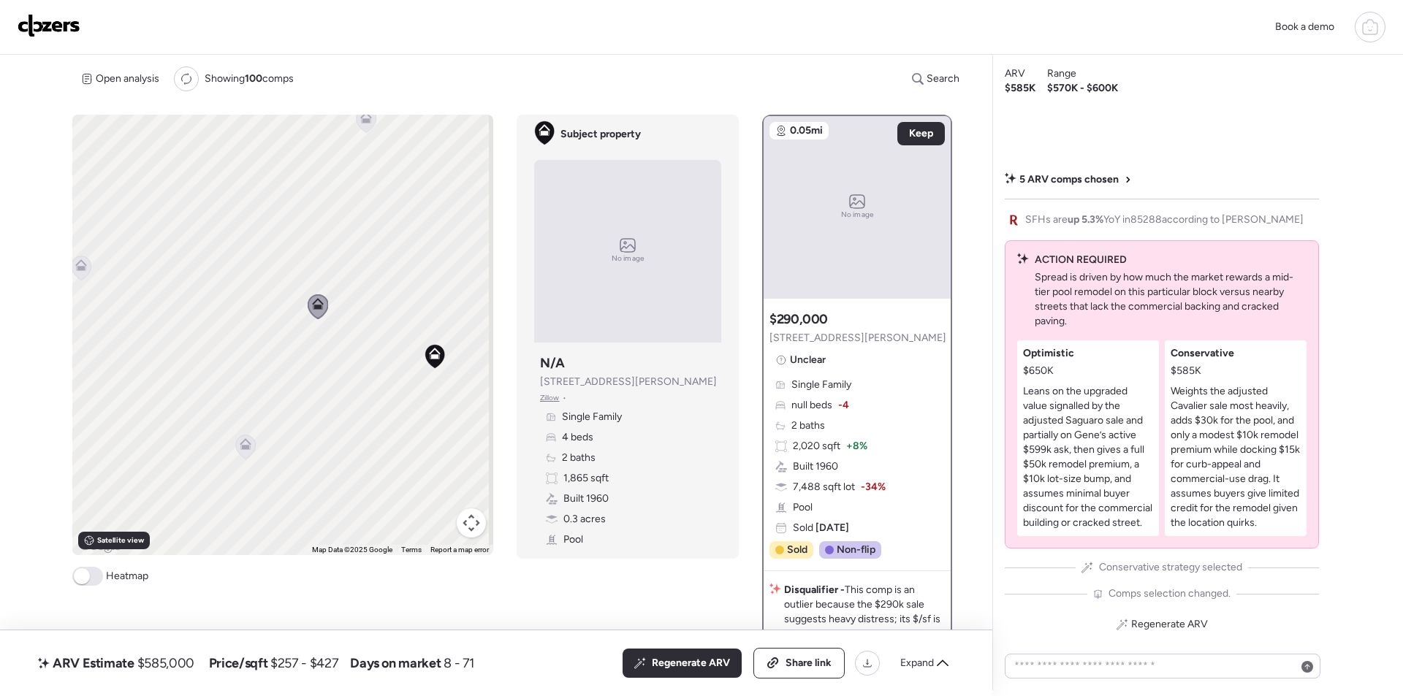
drag, startPoint x: 139, startPoint y: 429, endPoint x: 326, endPoint y: 393, distance: 190.5
click at [326, 393] on div "To activate drag with keyboard, press Alt + Enter. Once in keyboard drag state,…" at bounding box center [282, 335] width 421 height 441
click at [254, 443] on div at bounding box center [261, 445] width 20 height 27
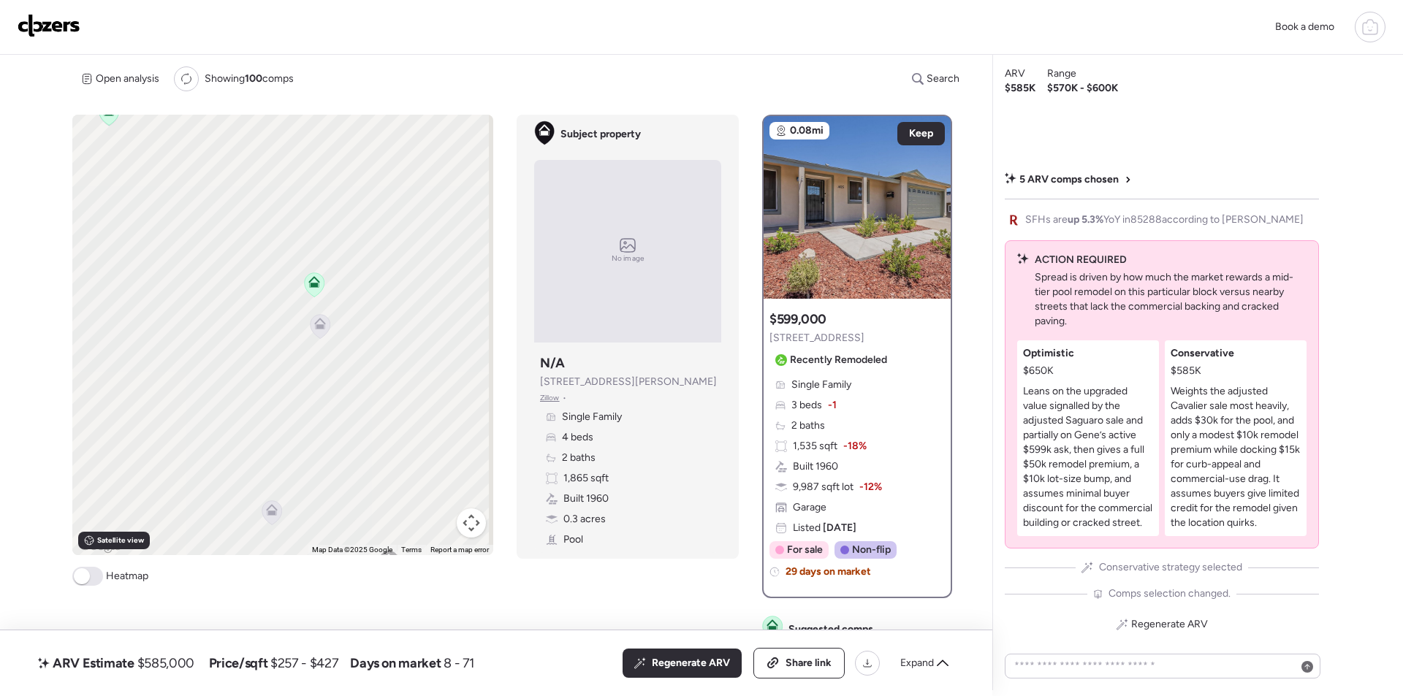
drag, startPoint x: 316, startPoint y: 289, endPoint x: 269, endPoint y: 452, distance: 169.5
click at [237, 517] on div "To activate drag with keyboard, press Alt + Enter. Once in keyboard drag state,…" at bounding box center [282, 335] width 421 height 441
click at [311, 333] on icon at bounding box center [305, 331] width 20 height 24
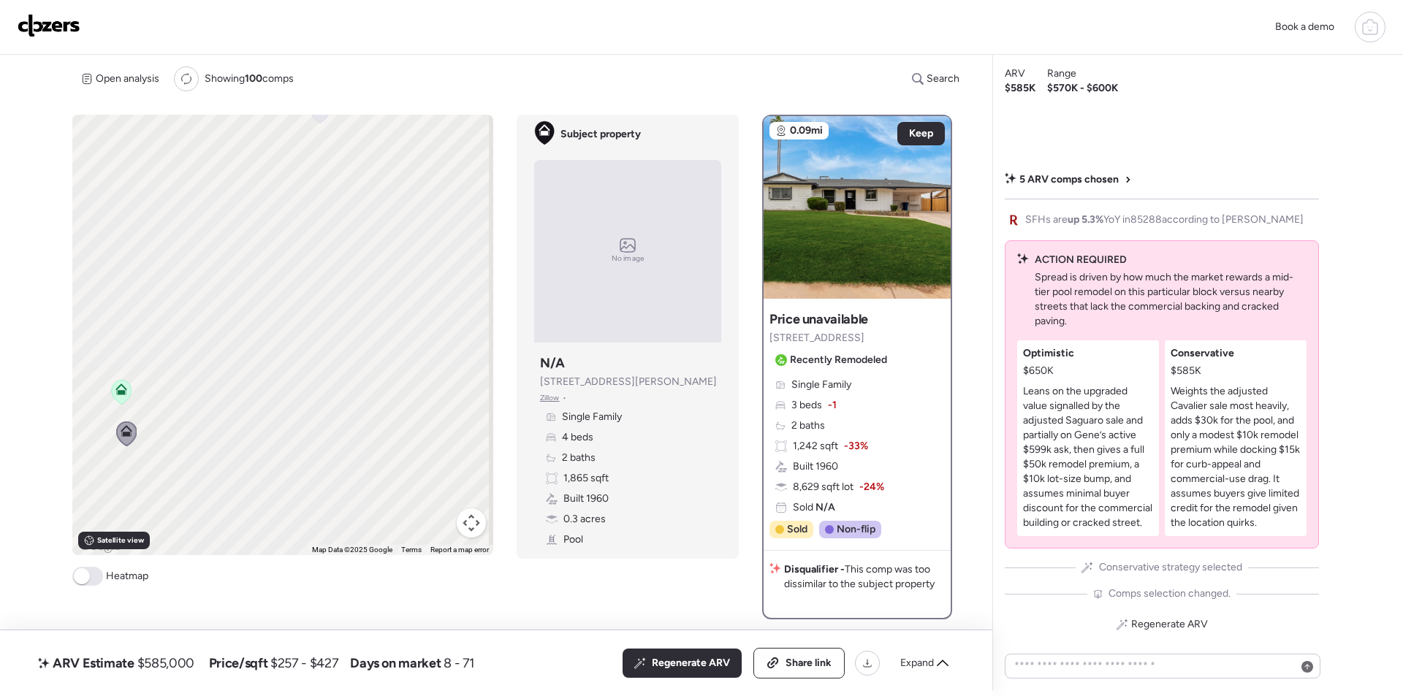
drag, startPoint x: 364, startPoint y: 243, endPoint x: 186, endPoint y: 348, distance: 206.4
click div "To activate drag with keyboard, press Alt + Enter. Once in keyboard drag state,…"
drag, startPoint x: 305, startPoint y: 471, endPoint x: 379, endPoint y: 479, distance: 74.2
click div "To activate drag with keyboard, press Alt + Enter. Once in keyboard drag state,…"
drag, startPoint x: 236, startPoint y: 322, endPoint x: 378, endPoint y: 362, distance: 147.4
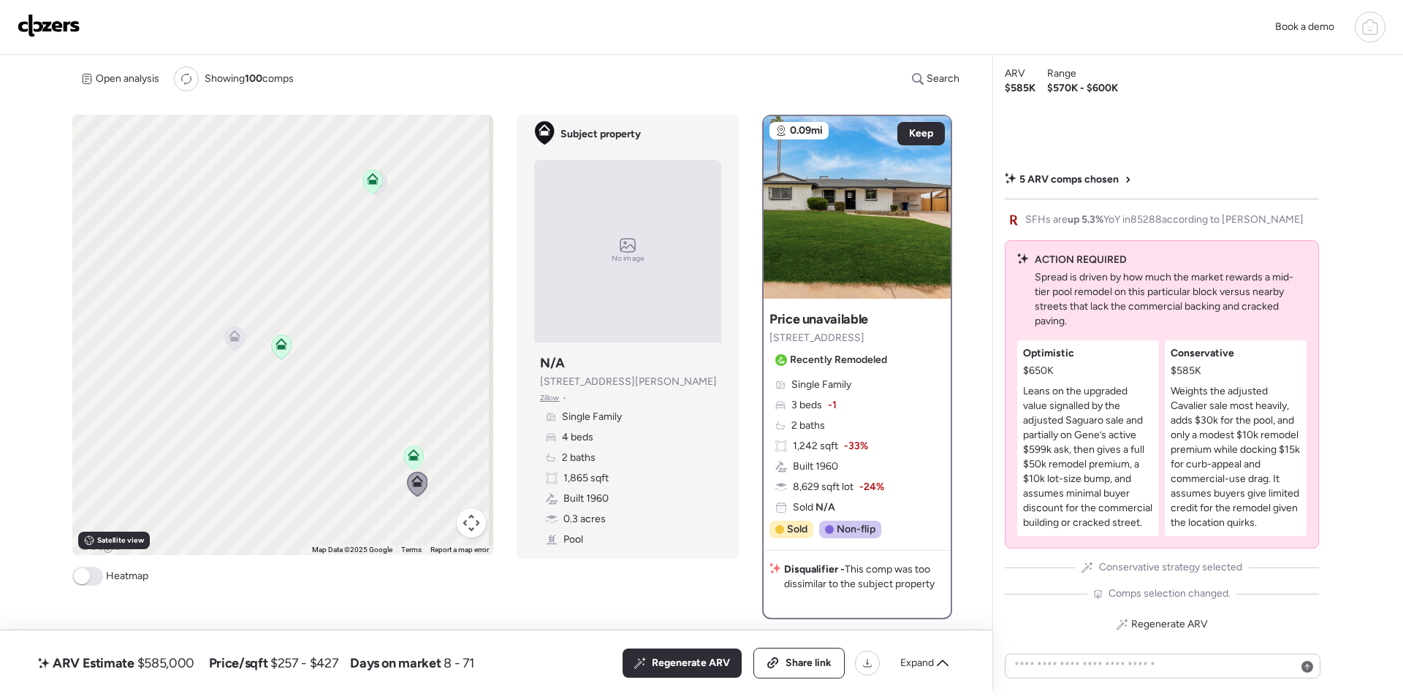
click div "To activate drag with keyboard, press Alt + Enter. Once in keyboard drag state,…"
drag, startPoint x: 357, startPoint y: 300, endPoint x: 259, endPoint y: 407, distance: 144.3
click div "To activate drag with keyboard, press Alt + Enter. Once in keyboard drag state,…"
click icon
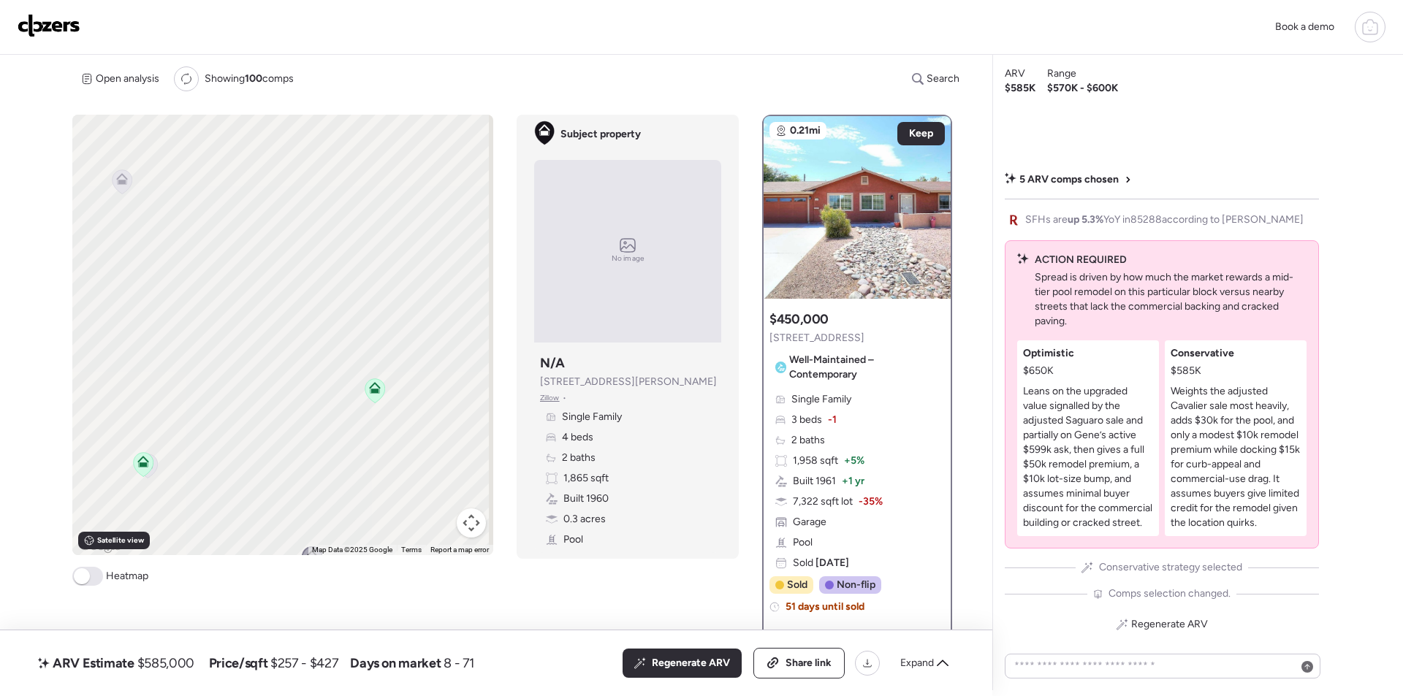
drag, startPoint x: 347, startPoint y: 323, endPoint x: 292, endPoint y: 433, distance: 122.6
click div "To navigate, press the arrow keys. To activate drag with keyboard, press Alt + …"
click icon
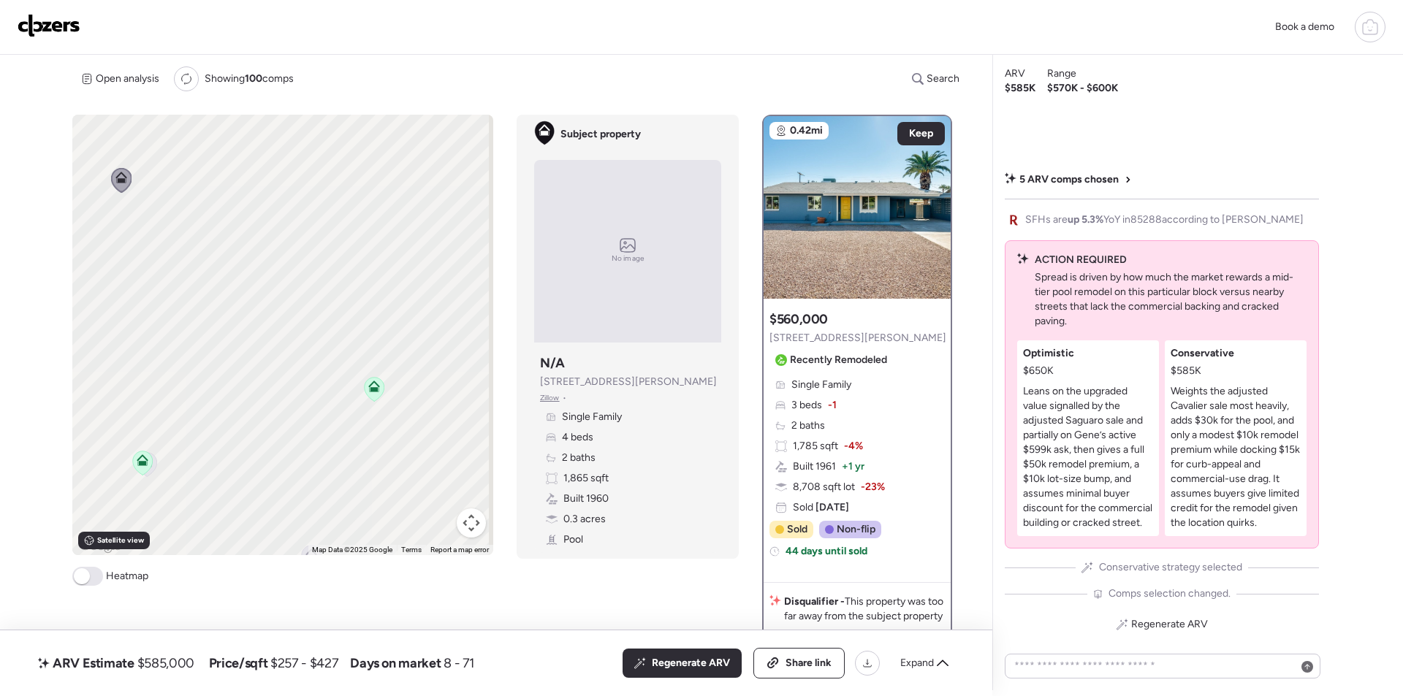
drag, startPoint x: 695, startPoint y: 662, endPoint x: 63, endPoint y: 555, distance: 641.1
click span "Regenerate ARV"
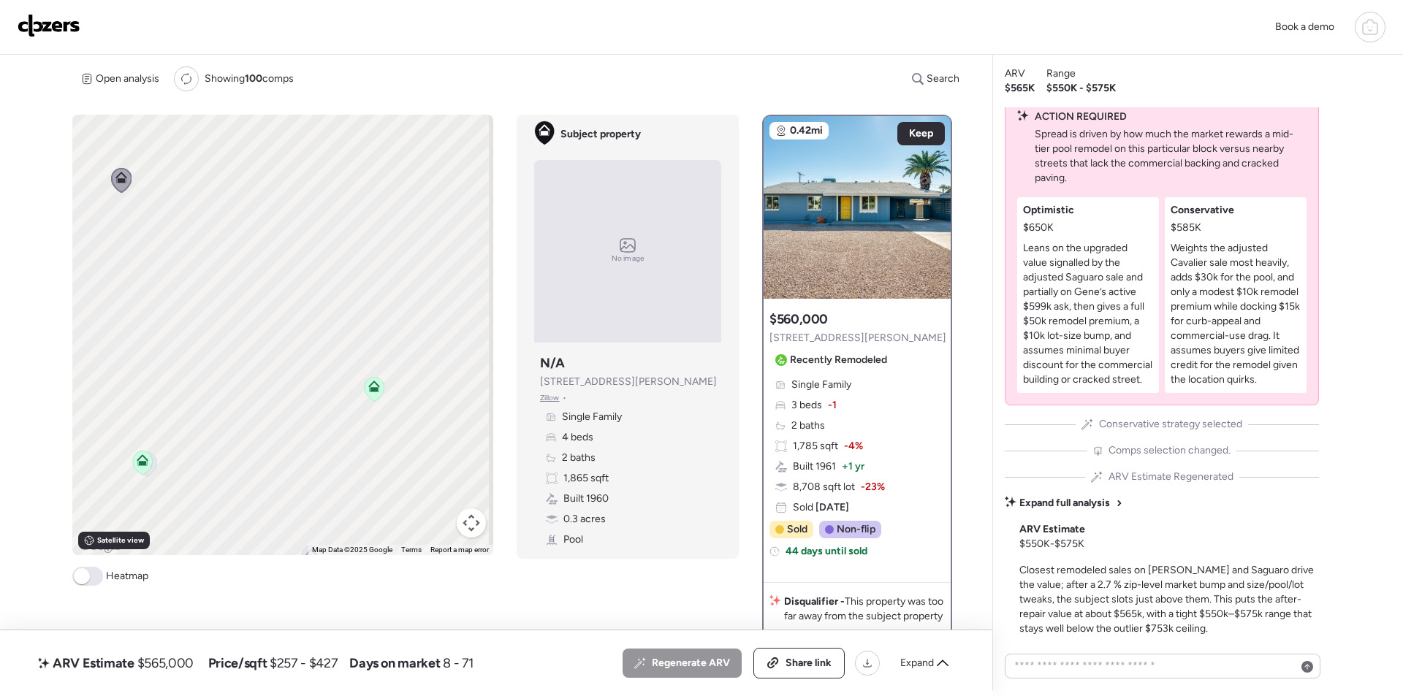
click span "$565,000"
copy span "565,000"
click div "Share link"
click img
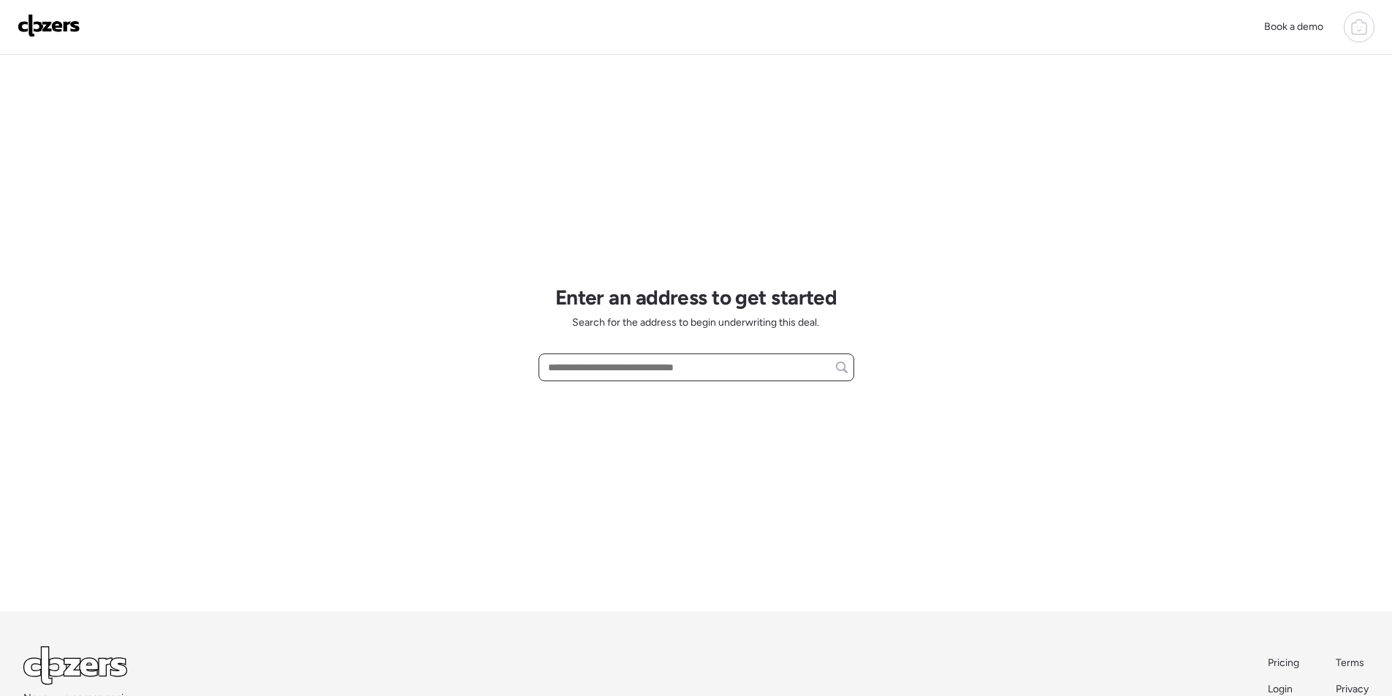
click at [599, 365] on input "text" at bounding box center [696, 367] width 303 height 20
paste input "**********"
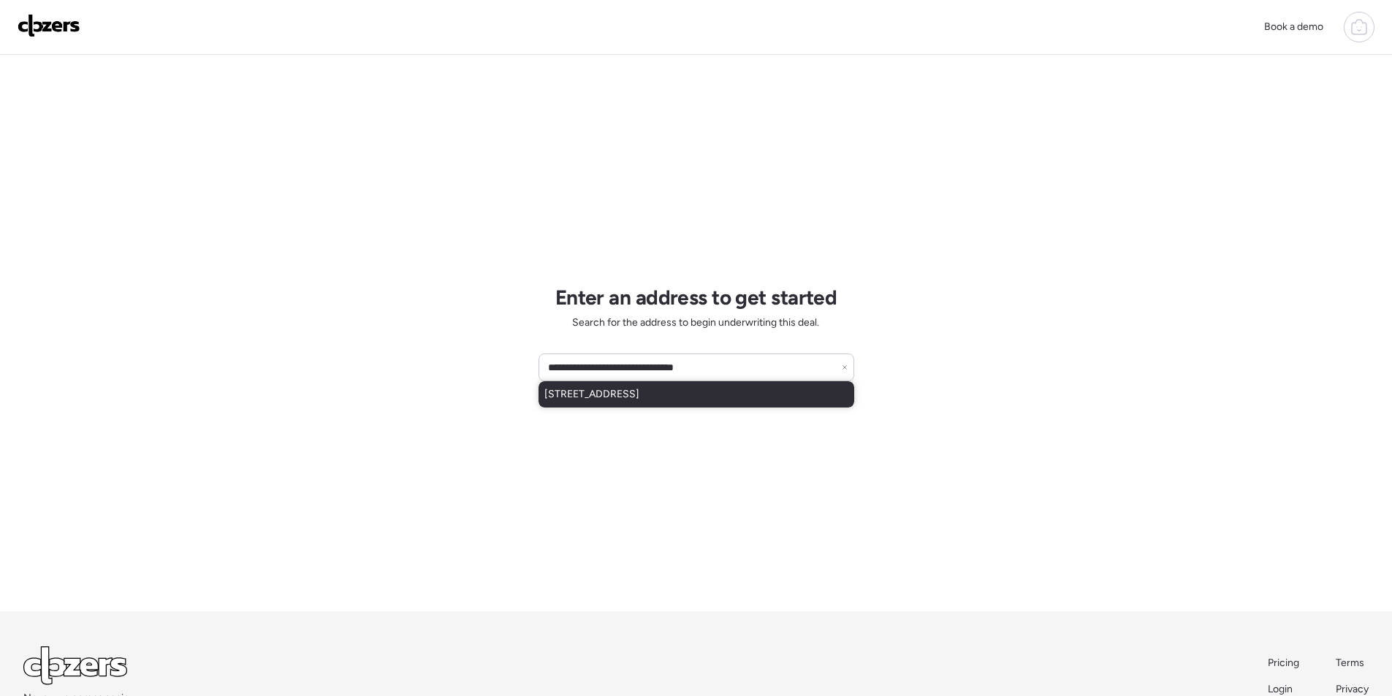
click at [623, 407] on div "1602 N 57th Ave, Phoenix, AZ, 85035" at bounding box center [697, 394] width 316 height 26
type input "**********"
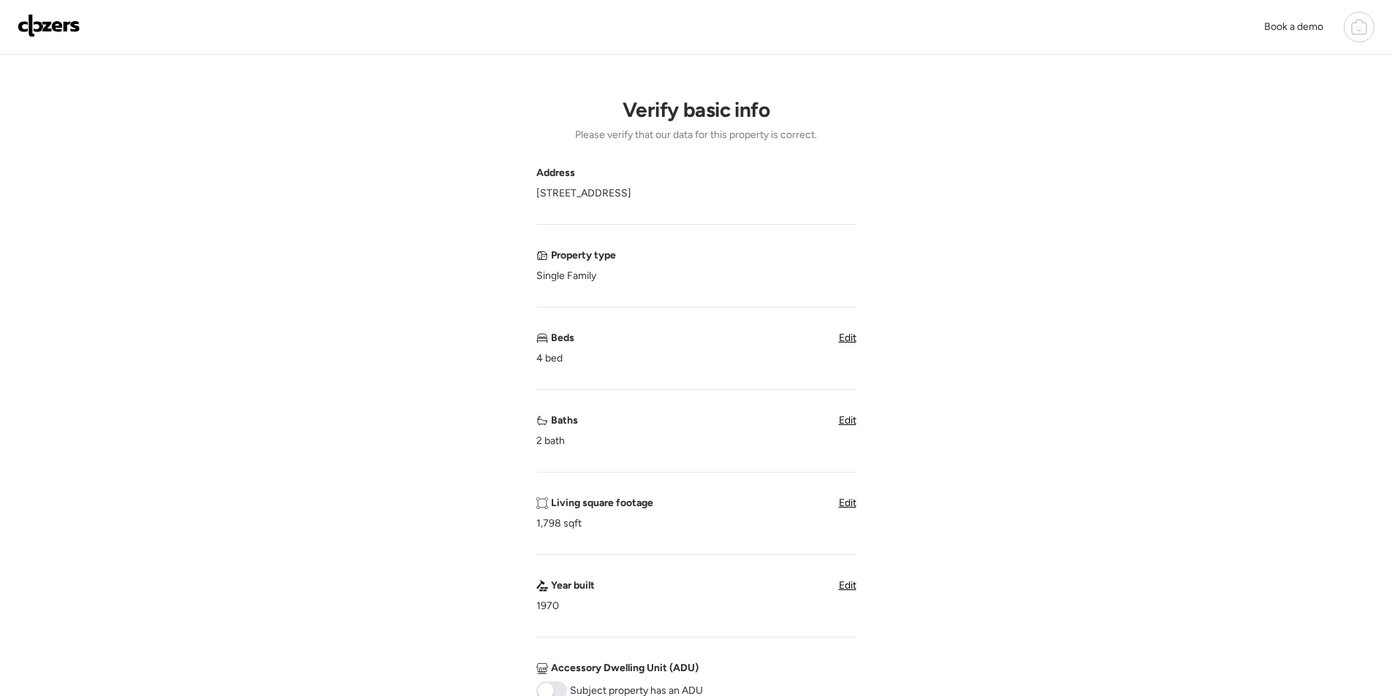
scroll to position [365, 0]
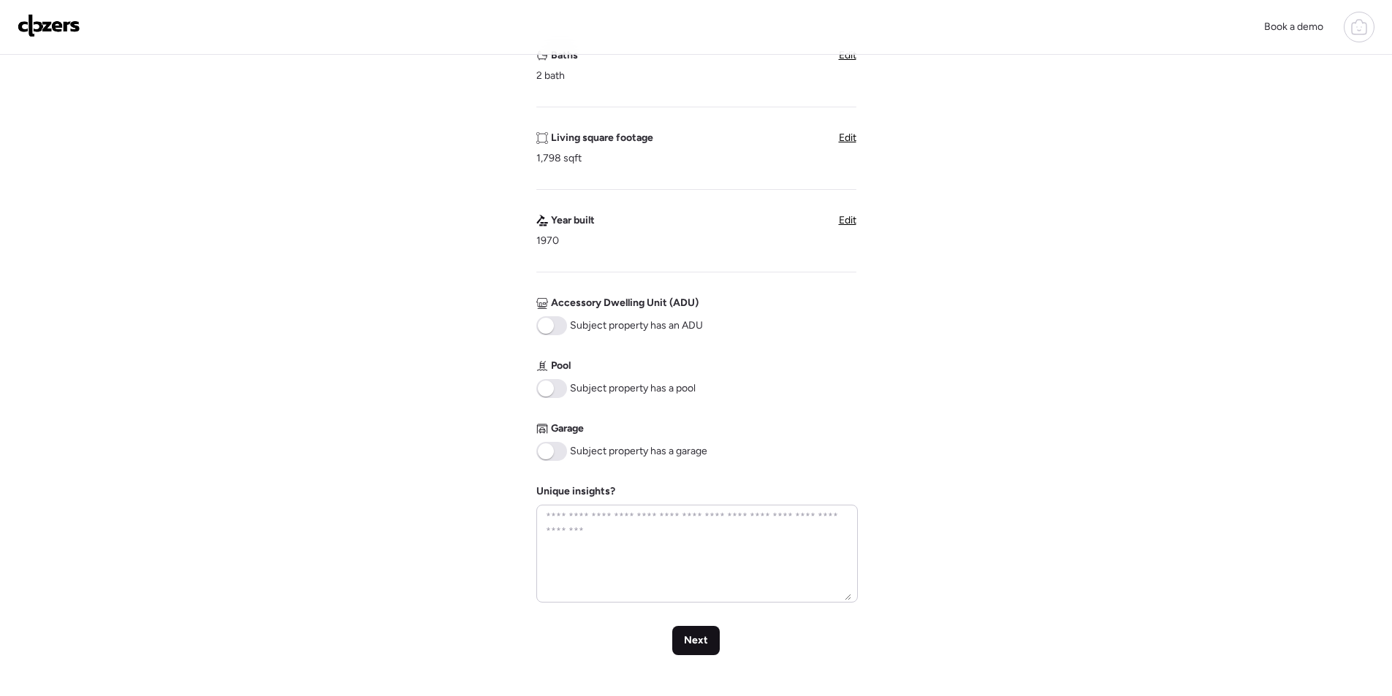
click at [704, 643] on span "Next" at bounding box center [696, 641] width 24 height 15
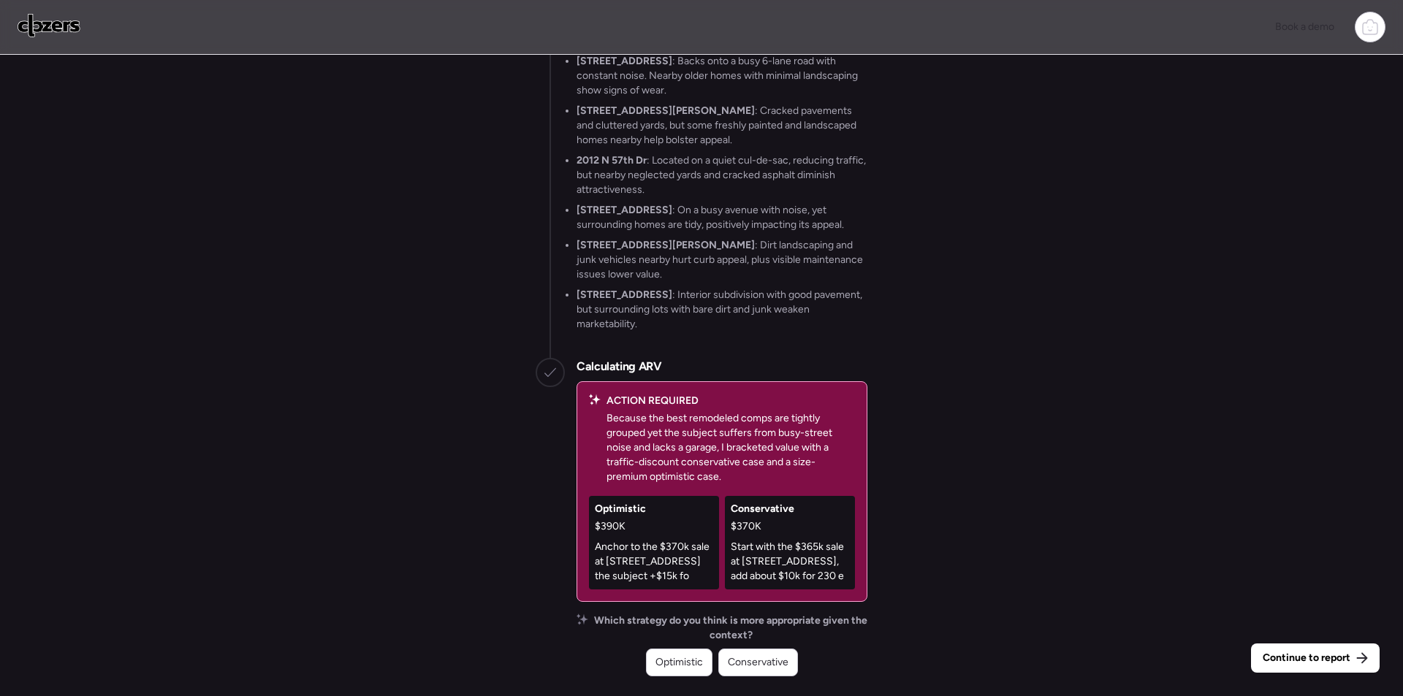
drag, startPoint x: 753, startPoint y: 662, endPoint x: 855, endPoint y: 645, distance: 103.1
click at [753, 662] on span "Conservative" at bounding box center [758, 663] width 61 height 15
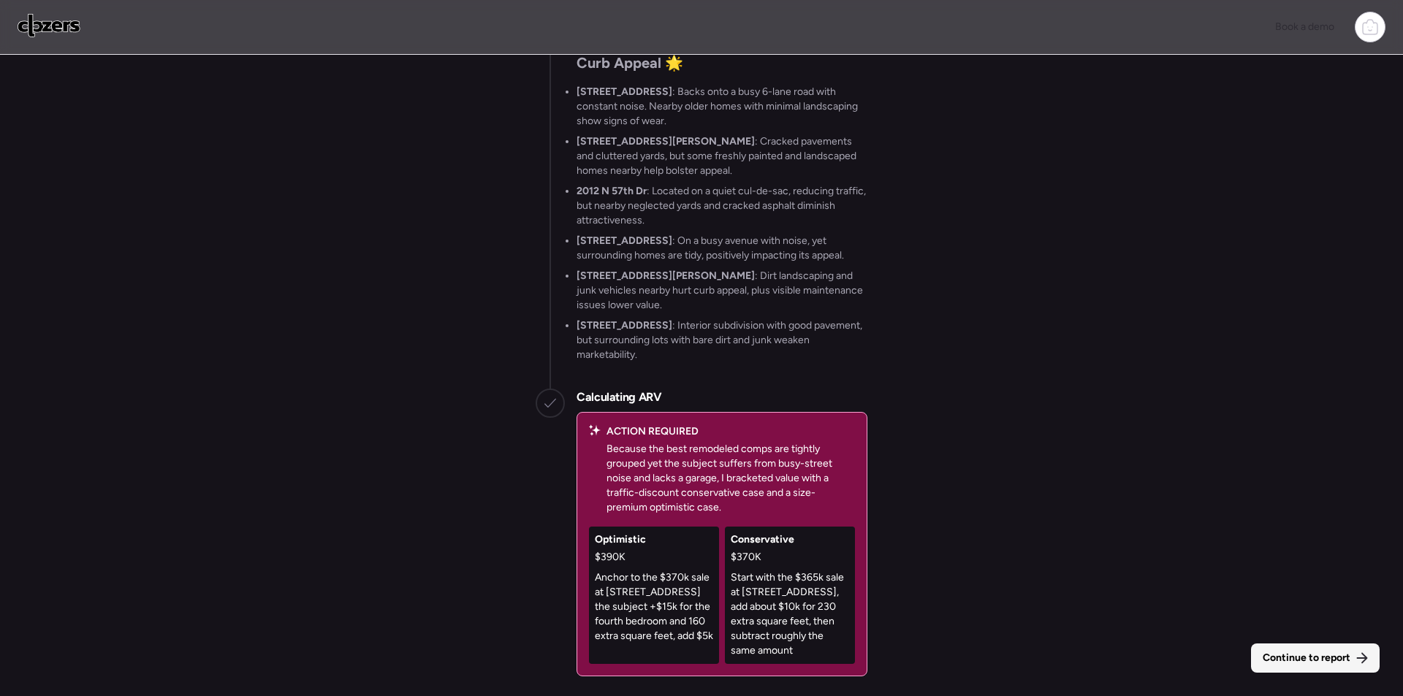
click at [1323, 662] on span "Continue to report" at bounding box center [1307, 658] width 88 height 15
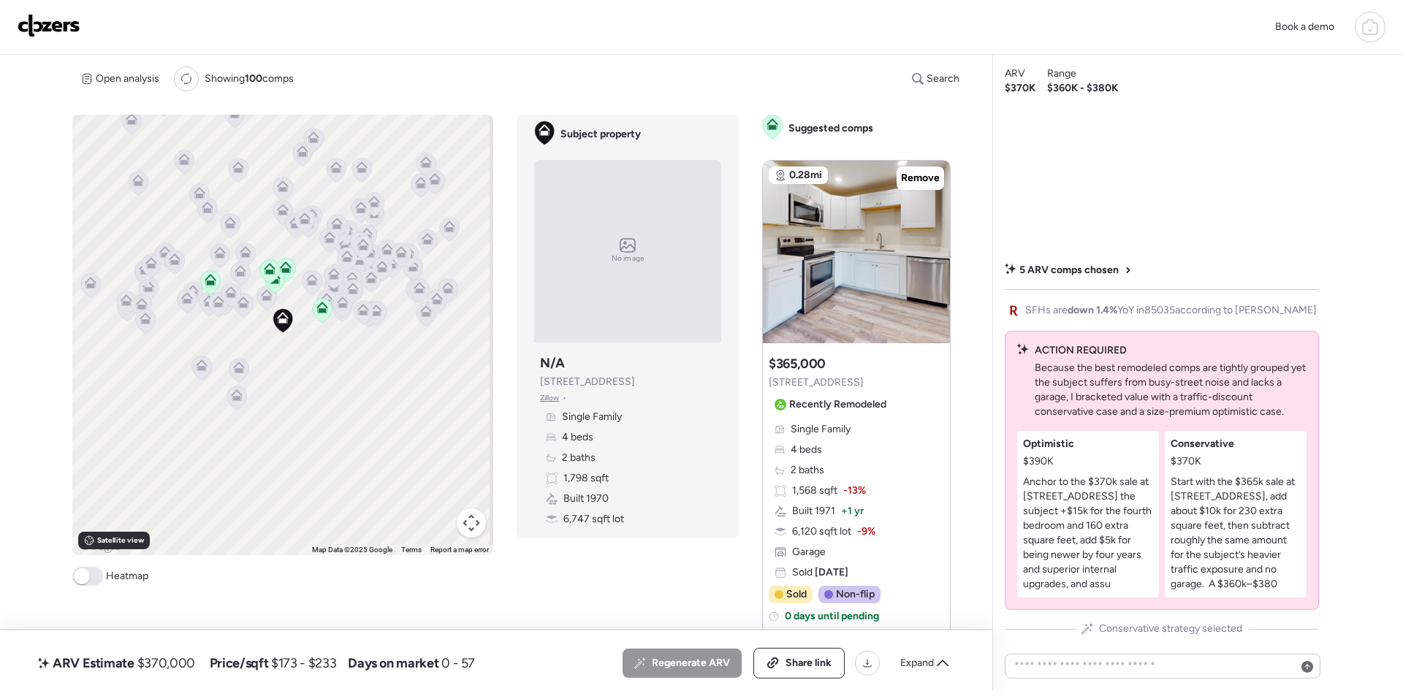
click at [908, 661] on span "Expand" at bounding box center [917, 663] width 34 height 15
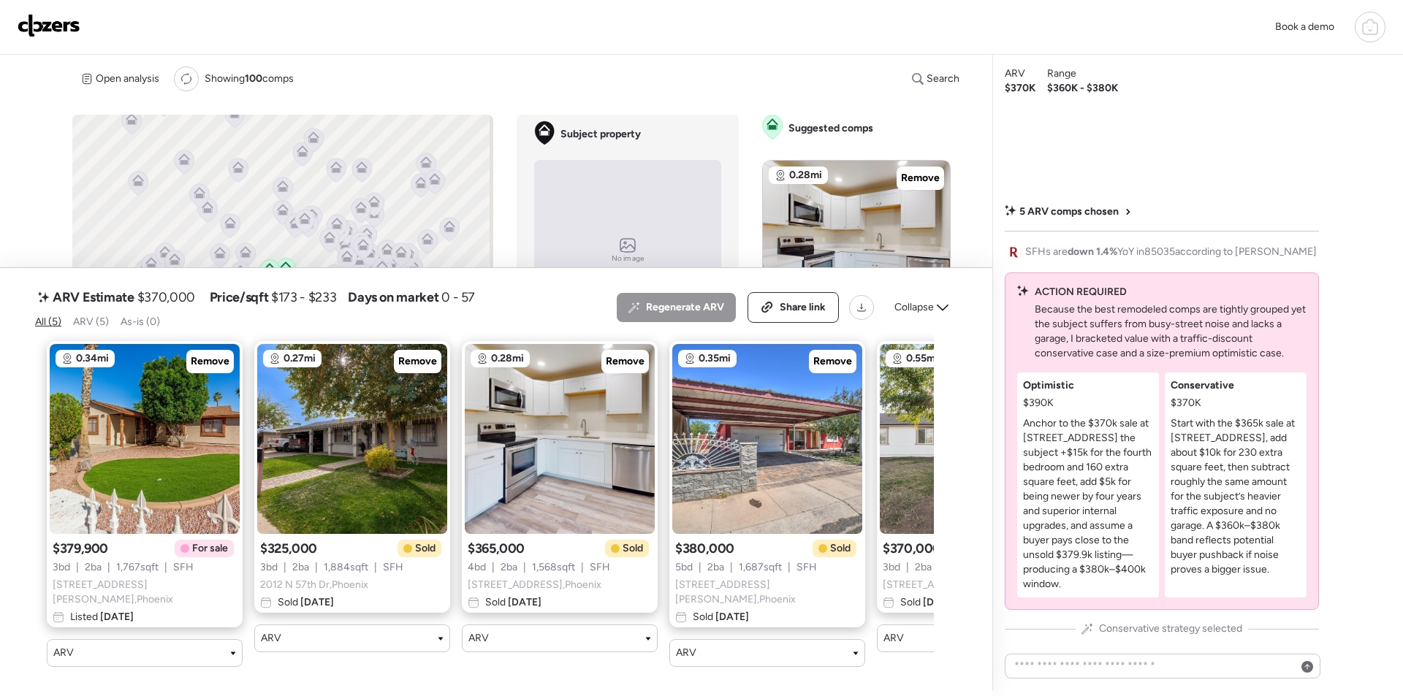
click at [220, 368] on span "Remove" at bounding box center [210, 361] width 39 height 15
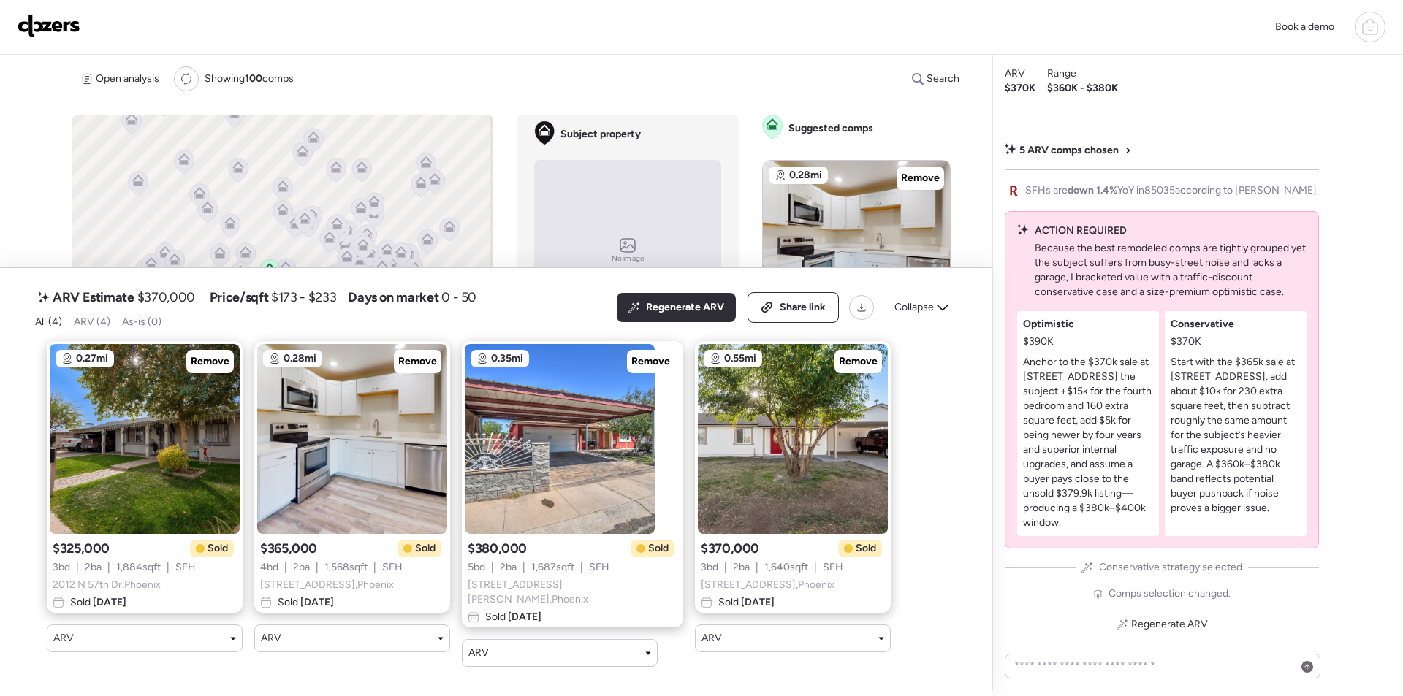
click at [947, 323] on div "Regenerate ARV Share link Collapse" at bounding box center [787, 307] width 341 height 31
drag, startPoint x: 918, startPoint y: 295, endPoint x: 932, endPoint y: 319, distance: 28.2
click at [919, 303] on div "Regenerate ARV Share link Collapse" at bounding box center [787, 307] width 341 height 31
drag, startPoint x: 932, startPoint y: 319, endPoint x: 897, endPoint y: 23, distance: 298.8
click at [934, 316] on div "Collapse" at bounding box center [922, 307] width 72 height 23
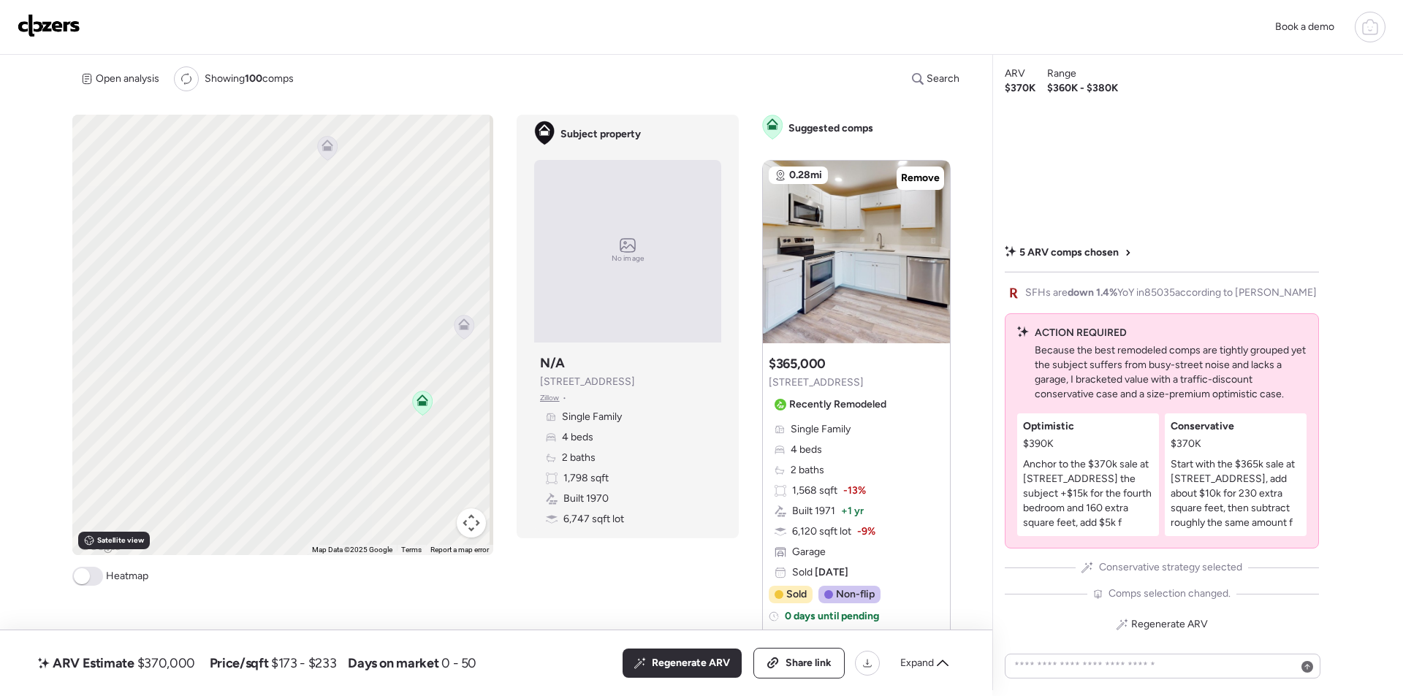
drag, startPoint x: 382, startPoint y: 267, endPoint x: 114, endPoint y: 395, distance: 296.8
click at [110, 399] on div "To activate drag with keyboard, press Alt + Enter. Once in keyboard drag state,…" at bounding box center [282, 335] width 421 height 441
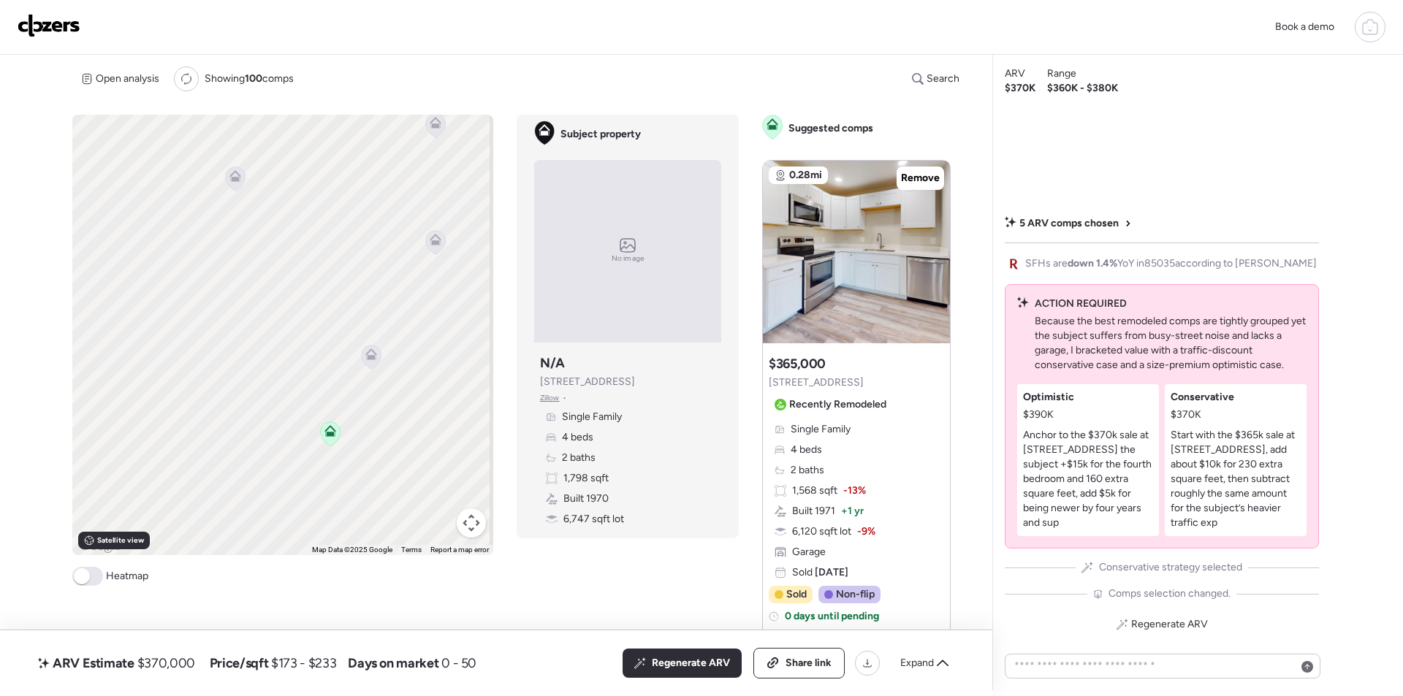
drag, startPoint x: 365, startPoint y: 343, endPoint x: 427, endPoint y: 451, distance: 124.4
click at [428, 455] on div "To activate drag with keyboard, press Alt + Enter. Once in keyboard drag state,…" at bounding box center [282, 335] width 421 height 441
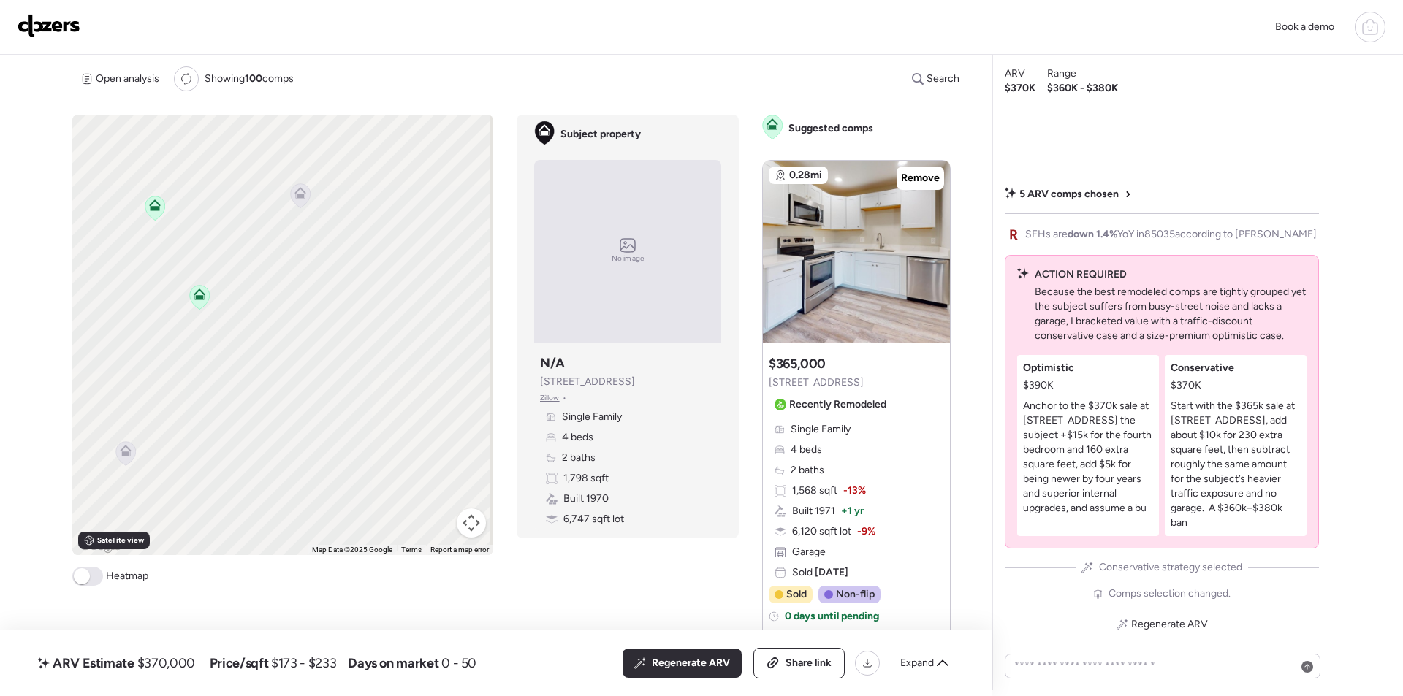
drag, startPoint x: 194, startPoint y: 308, endPoint x: 232, endPoint y: 335, distance: 46.6
click at [364, 366] on div "To activate drag with keyboard, press Alt + Enter. Once in keyboard drag state,…" at bounding box center [282, 335] width 421 height 441
drag, startPoint x: 232, startPoint y: 335, endPoint x: 485, endPoint y: 281, distance: 258.4
click at [485, 281] on div "To activate drag with keyboard, press Alt + Enter. Once in keyboard drag state,…" at bounding box center [282, 335] width 421 height 441
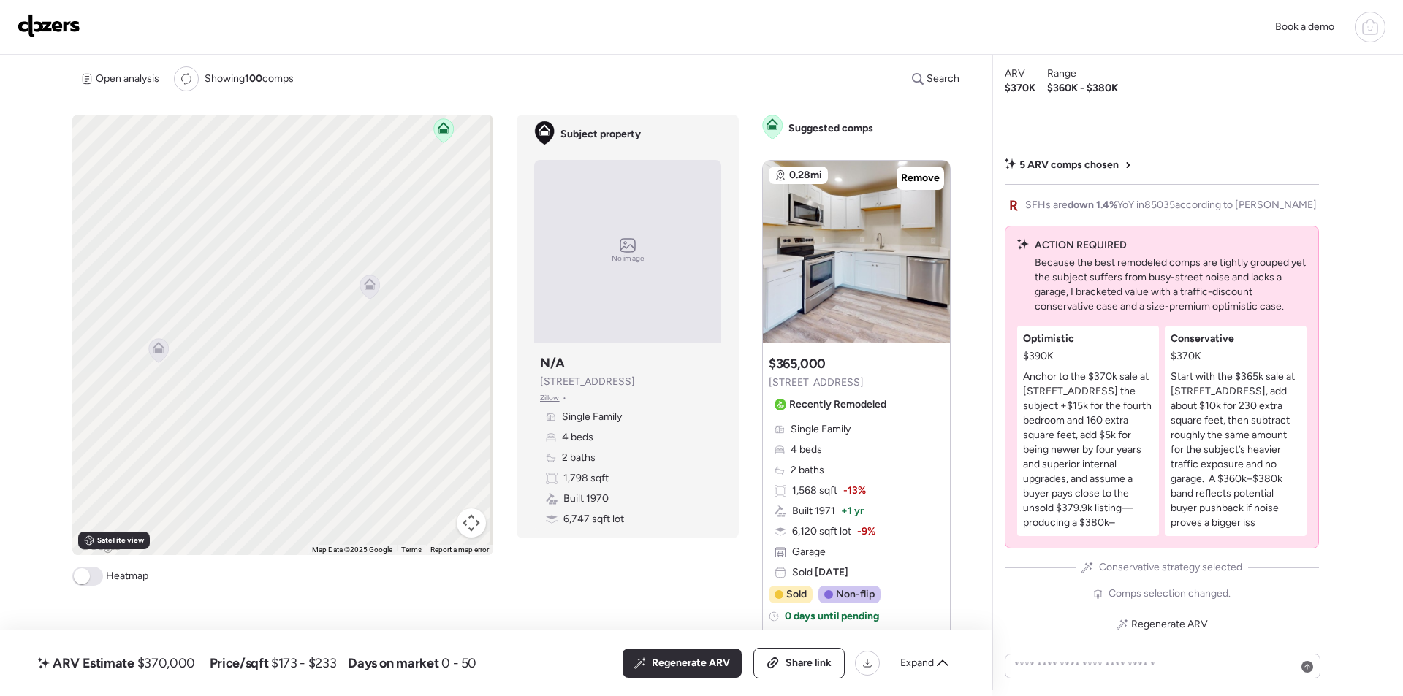
drag, startPoint x: 335, startPoint y: 277, endPoint x: 225, endPoint y: 172, distance: 152.5
click at [225, 172] on div "To activate drag with keyboard, press Alt + Enter. Once in keyboard drag state,…" at bounding box center [282, 335] width 421 height 441
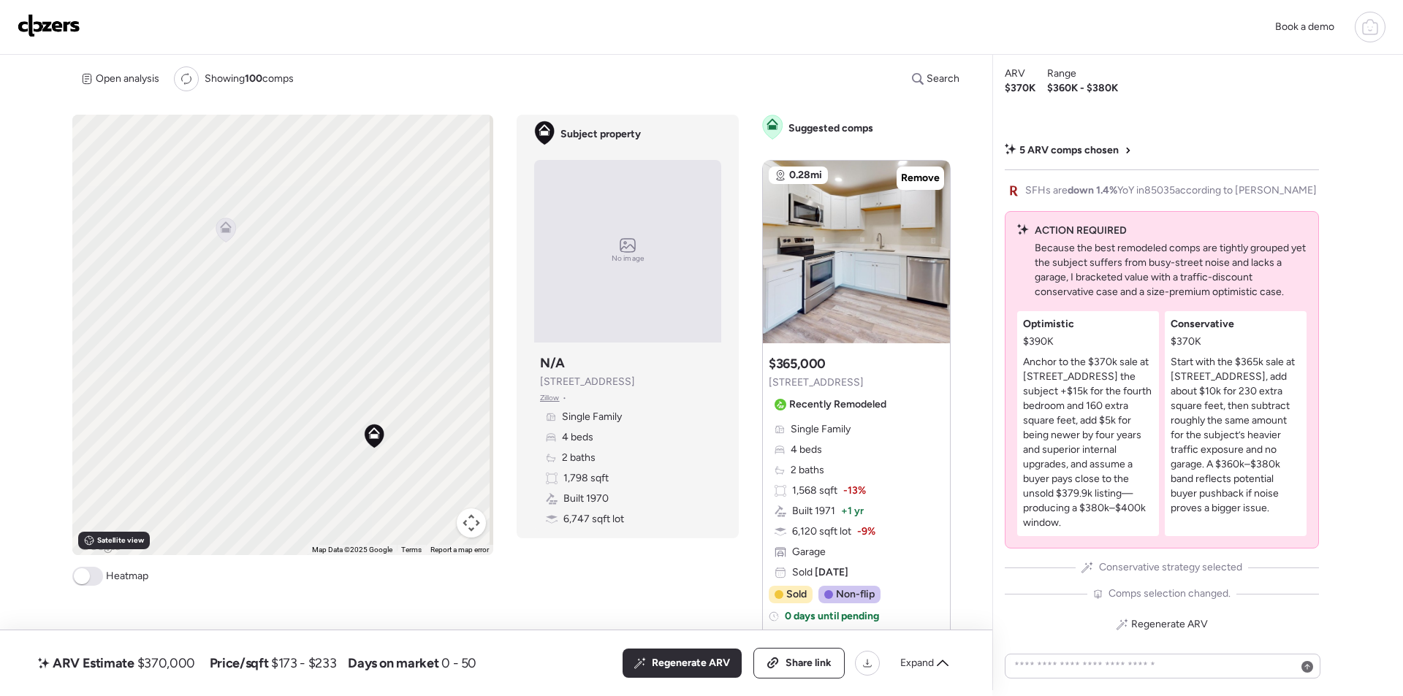
drag, startPoint x: 360, startPoint y: 303, endPoint x: 219, endPoint y: 244, distance: 152.7
click at [219, 244] on div "To activate drag with keyboard, press Alt + Enter. Once in keyboard drag state,…" at bounding box center [282, 335] width 421 height 441
click at [223, 229] on icon at bounding box center [226, 230] width 10 height 4
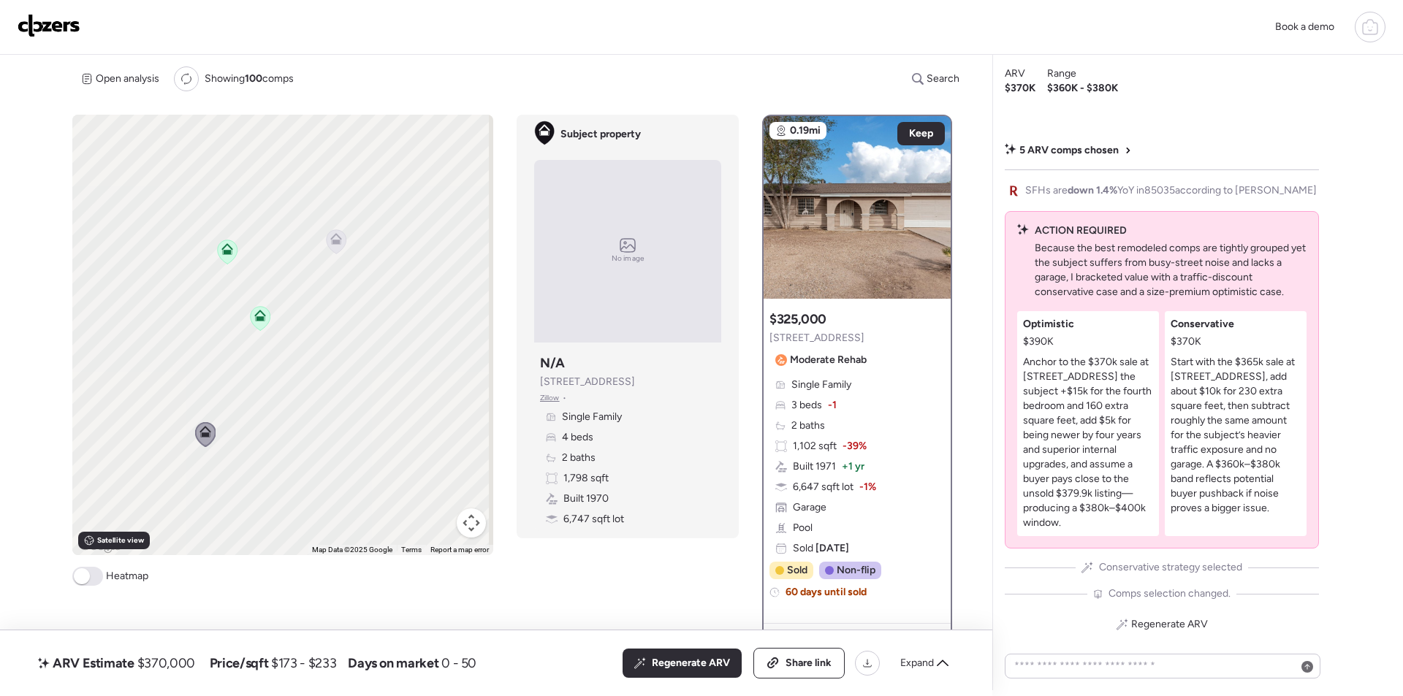
drag, startPoint x: 349, startPoint y: 275, endPoint x: 315, endPoint y: 438, distance: 166.4
click at [315, 438] on div "To activate drag with keyboard, press Alt + Enter. Once in keyboard drag state,…" at bounding box center [282, 335] width 421 height 441
click at [346, 202] on icon at bounding box center [346, 200] width 10 height 4
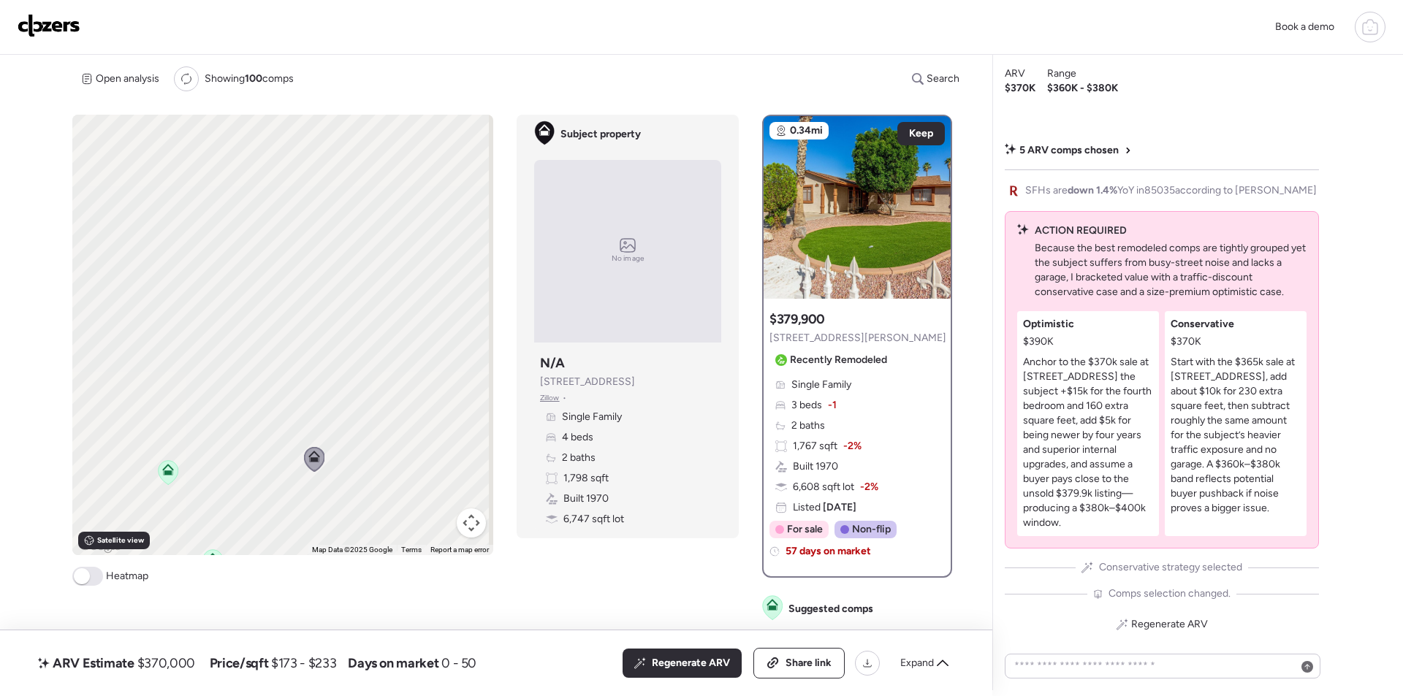
drag, startPoint x: 371, startPoint y: 196, endPoint x: 338, endPoint y: 466, distance: 271.7
click at [338, 466] on div "To navigate, press the arrow keys. To activate drag with keyboard, press Alt + …" at bounding box center [282, 335] width 421 height 441
drag, startPoint x: 365, startPoint y: 444, endPoint x: 159, endPoint y: 172, distance: 341.1
click at [159, 172] on div "To navigate, press the arrow keys. To activate drag with keyboard, press Alt + …" at bounding box center [282, 335] width 421 height 441
click at [271, 267] on icon at bounding box center [272, 261] width 20 height 24
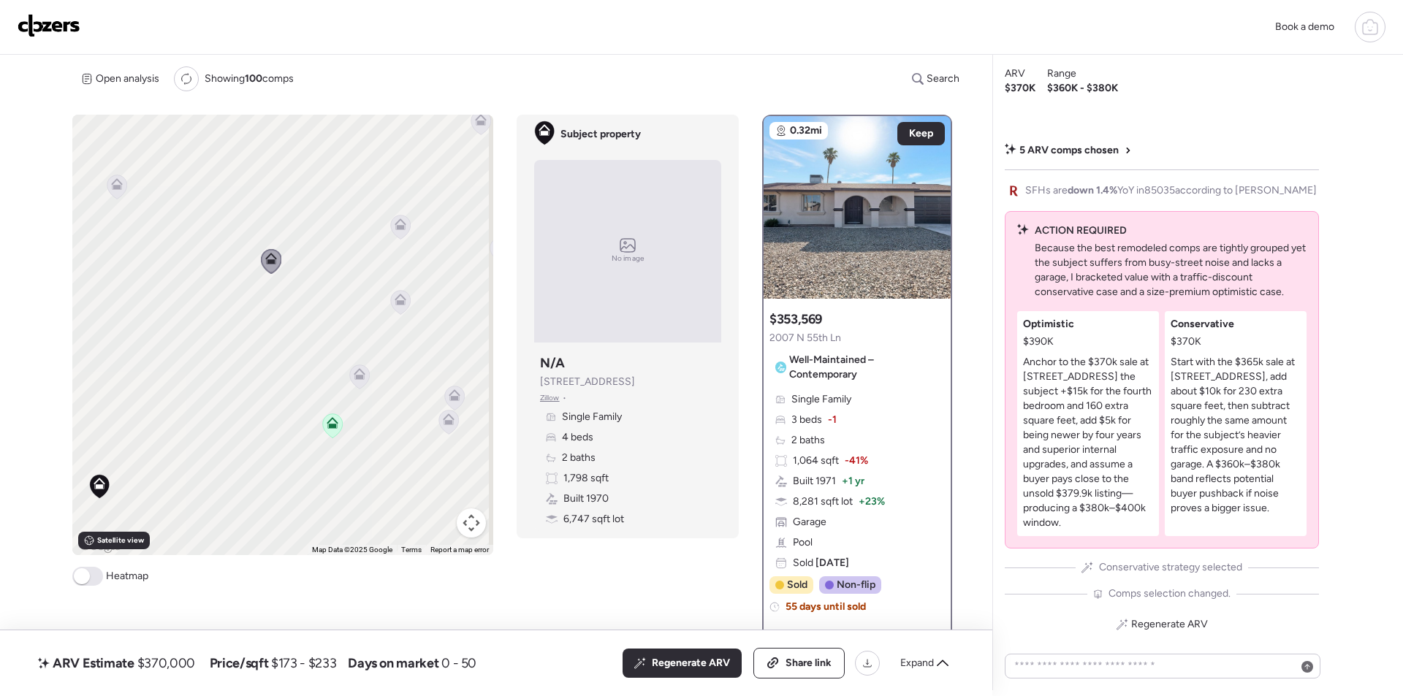
click at [356, 377] on icon at bounding box center [359, 377] width 10 height 4
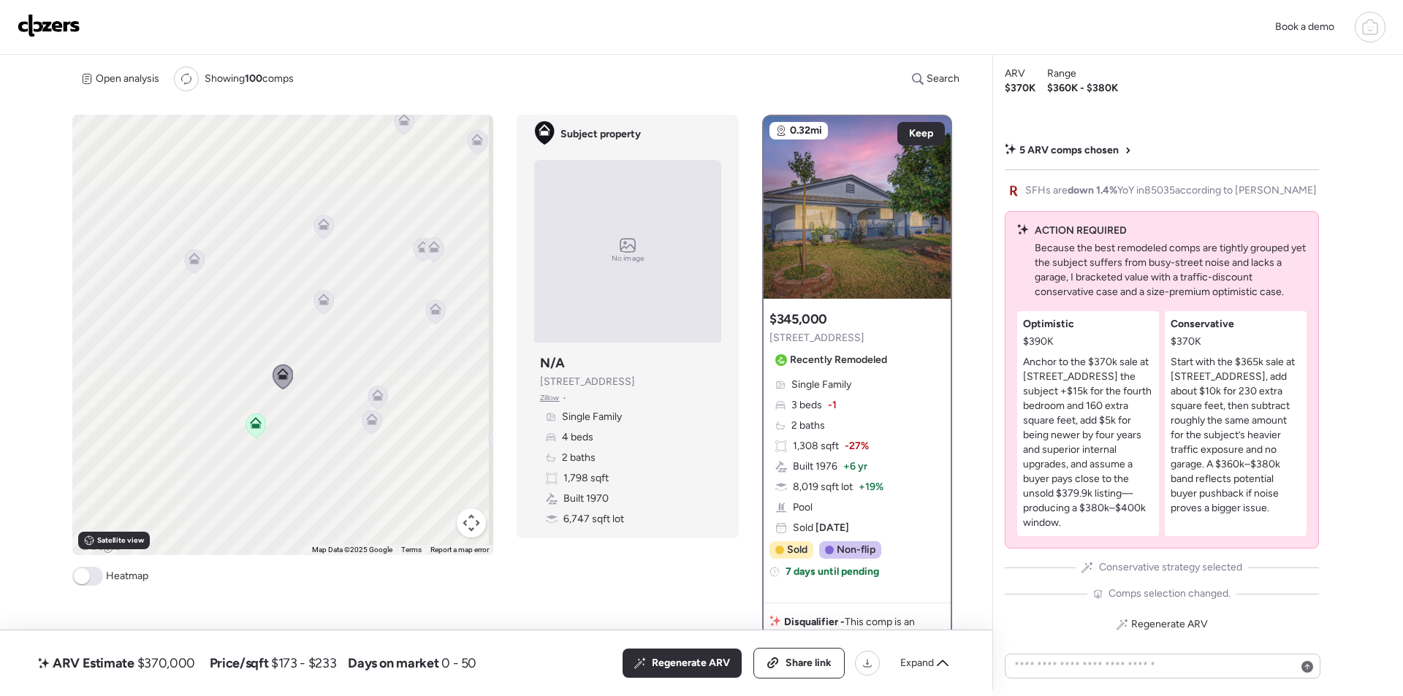
drag, startPoint x: 367, startPoint y: 421, endPoint x: 289, endPoint y: 422, distance: 78.2
click at [289, 422] on div "To activate drag with keyboard, press Alt + Enter. Once in keyboard drag state,…" at bounding box center [282, 335] width 421 height 441
click at [319, 308] on icon at bounding box center [320, 302] width 20 height 24
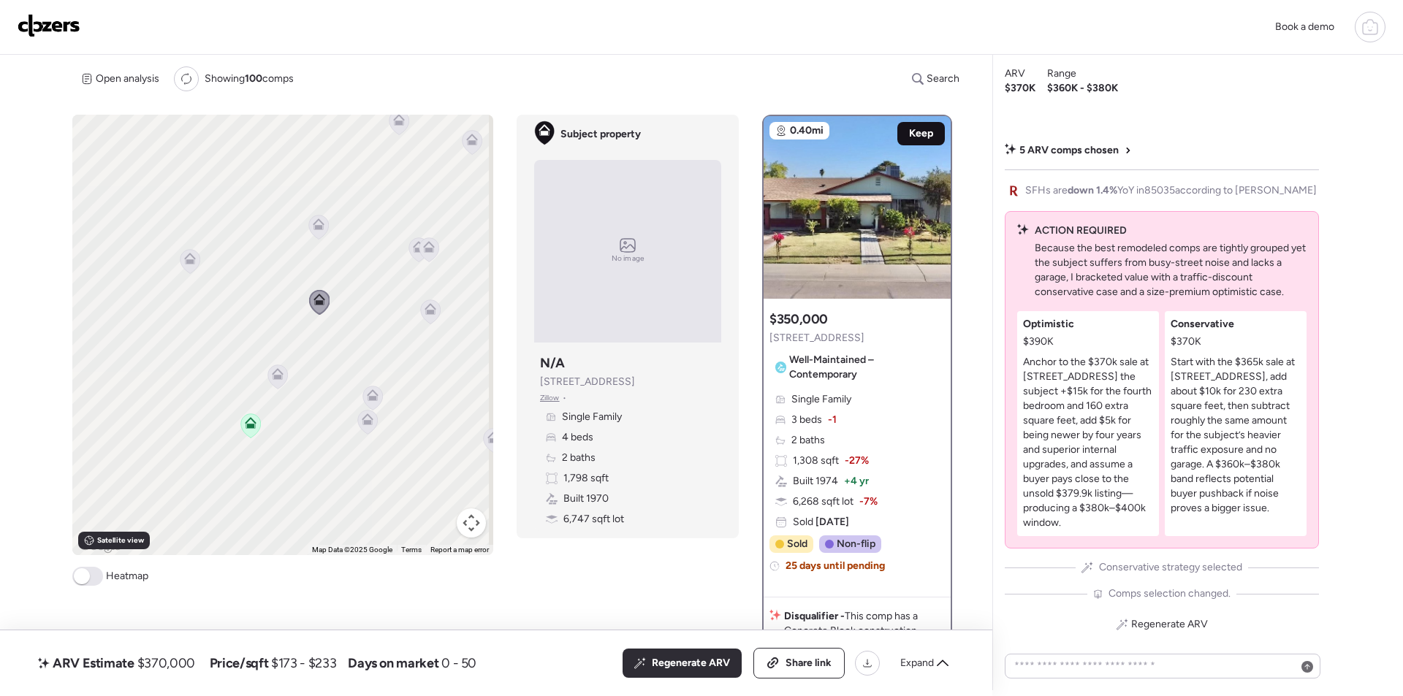
click at [919, 134] on span "Keep" at bounding box center [921, 133] width 24 height 15
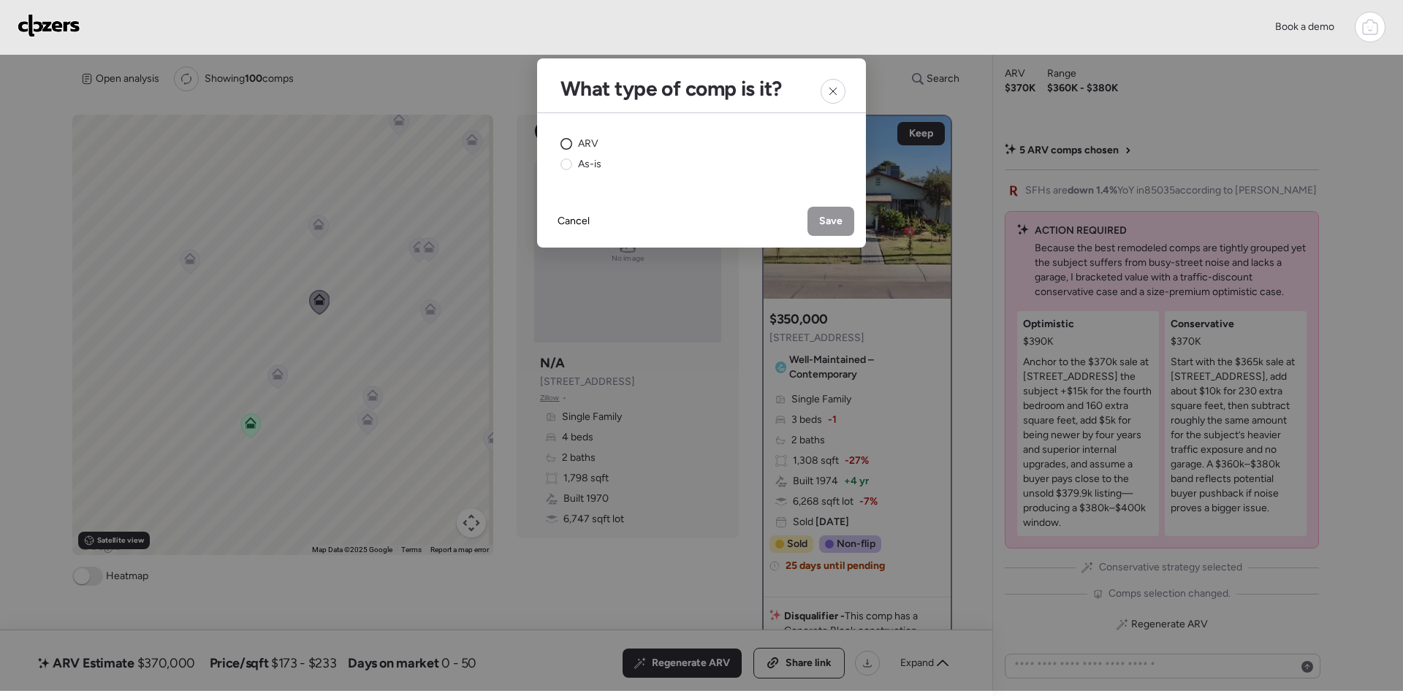
click at [591, 149] on span "ARV" at bounding box center [588, 144] width 20 height 15
click at [843, 230] on div "Save" at bounding box center [831, 221] width 47 height 29
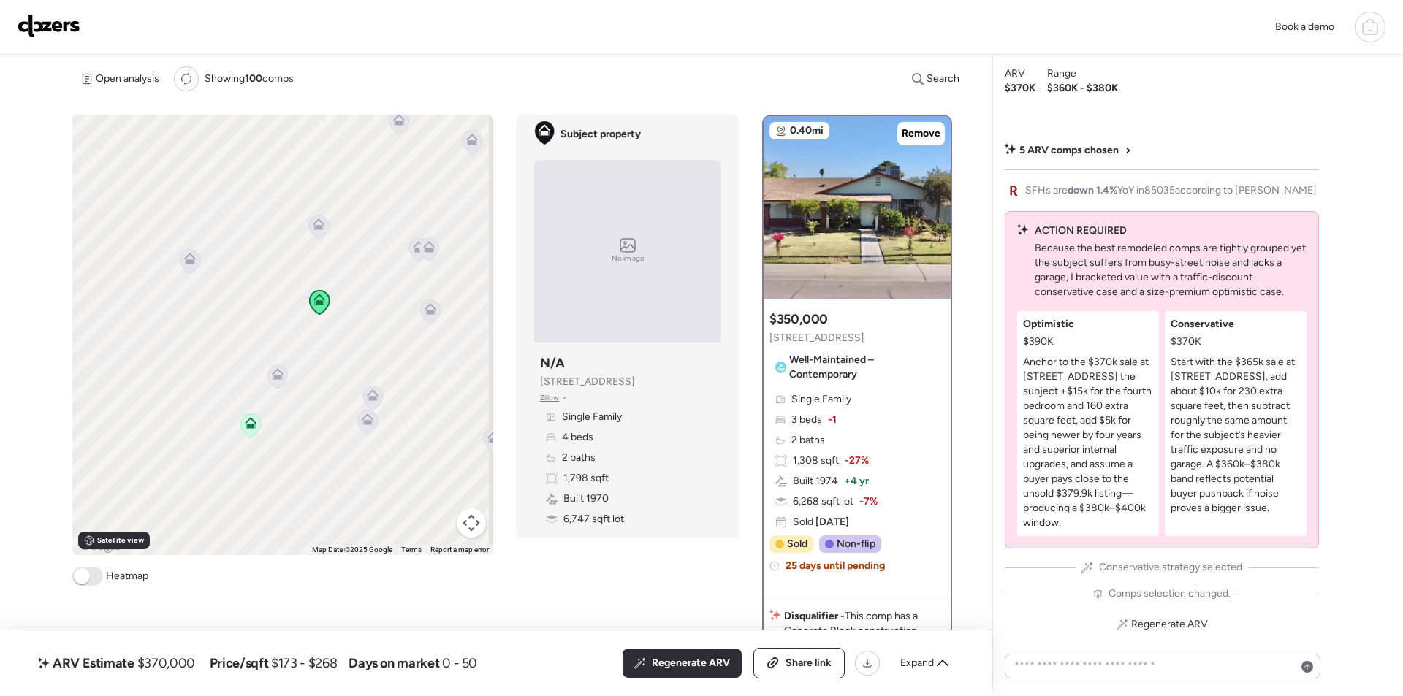
click at [319, 233] on icon at bounding box center [319, 227] width 20 height 24
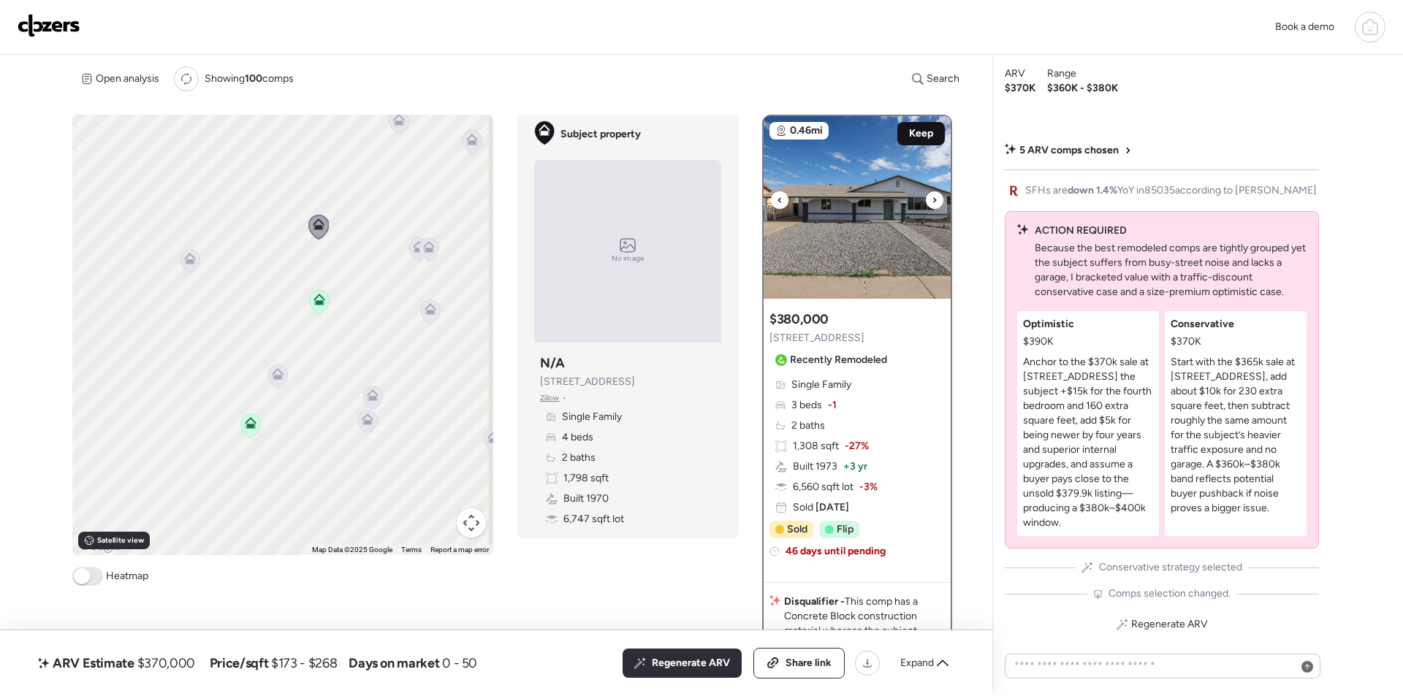
click at [911, 126] on div "Keep" at bounding box center [921, 133] width 48 height 23
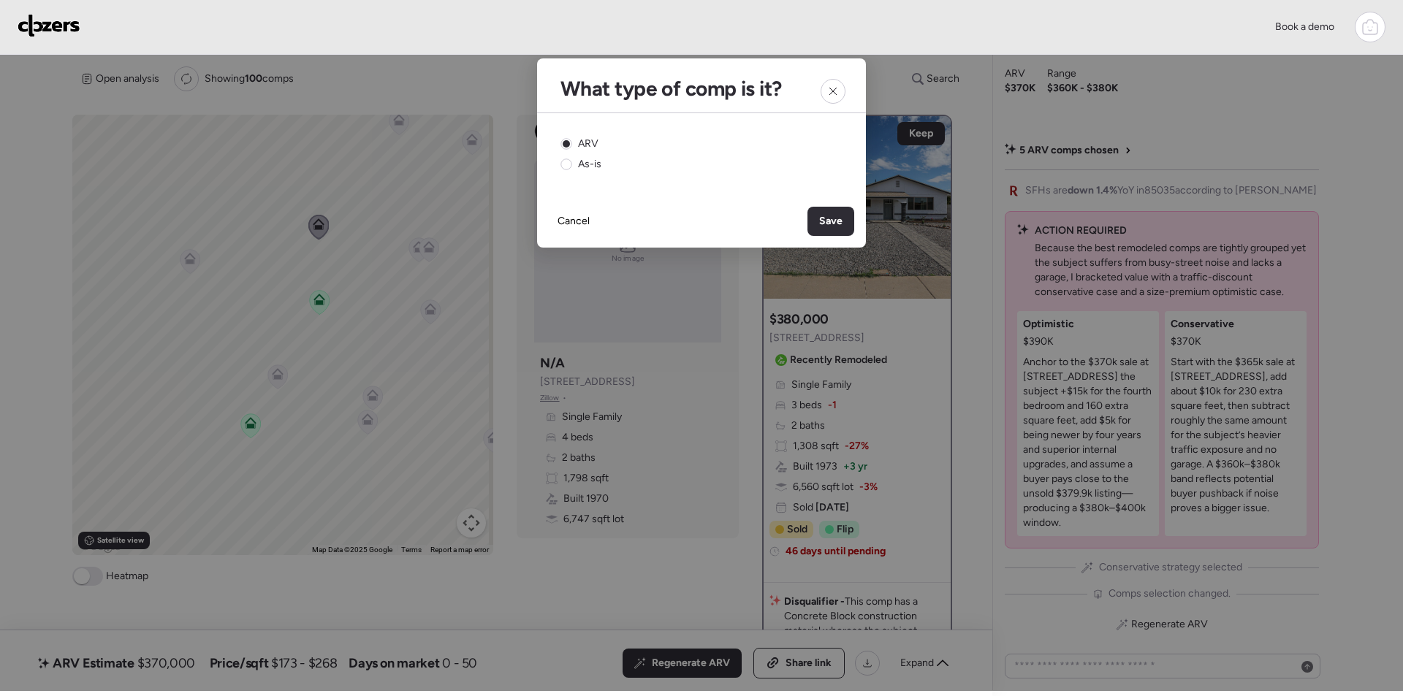
click at [844, 232] on div "Save" at bounding box center [831, 221] width 47 height 29
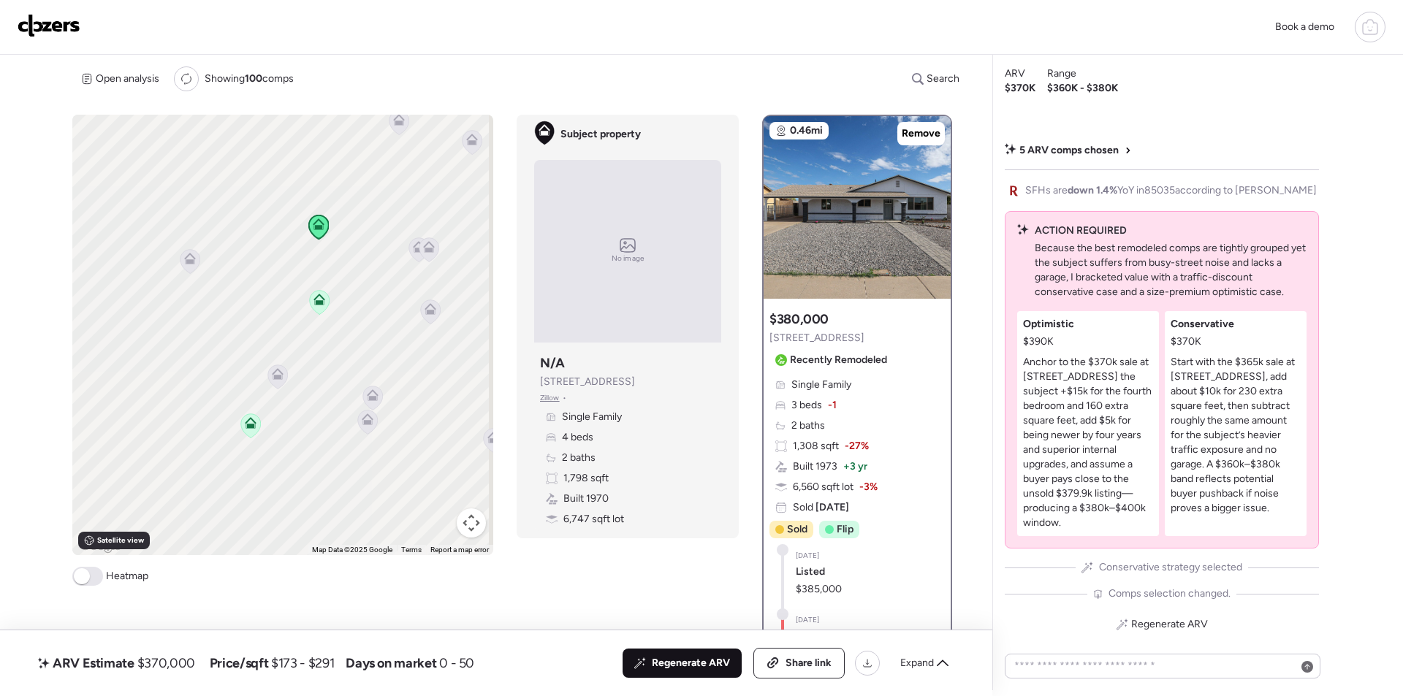
click at [693, 660] on span "Regenerate ARV" at bounding box center [691, 663] width 78 height 15
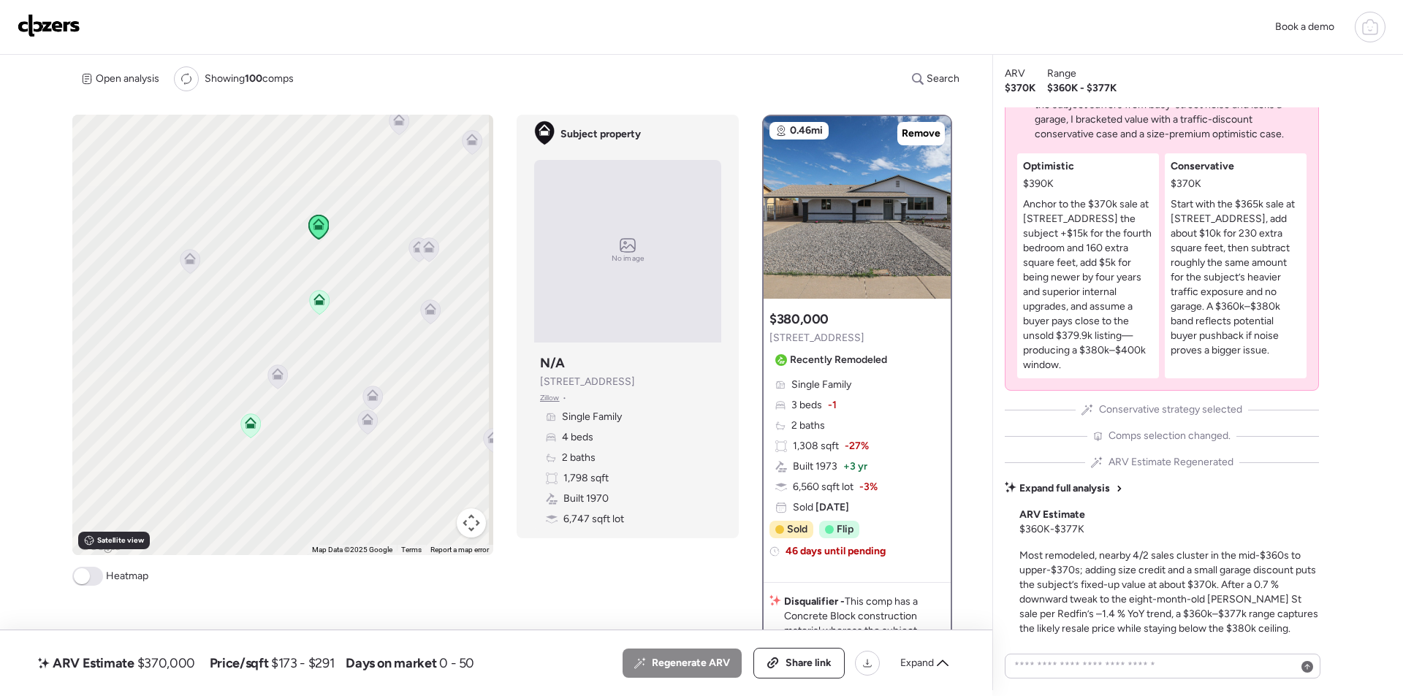
click at [183, 664] on span "$370,000" at bounding box center [166, 664] width 58 height 18
copy span "370,000"
click at [810, 671] on div "Share link" at bounding box center [799, 663] width 90 height 29
click at [66, 25] on img at bounding box center [49, 25] width 63 height 23
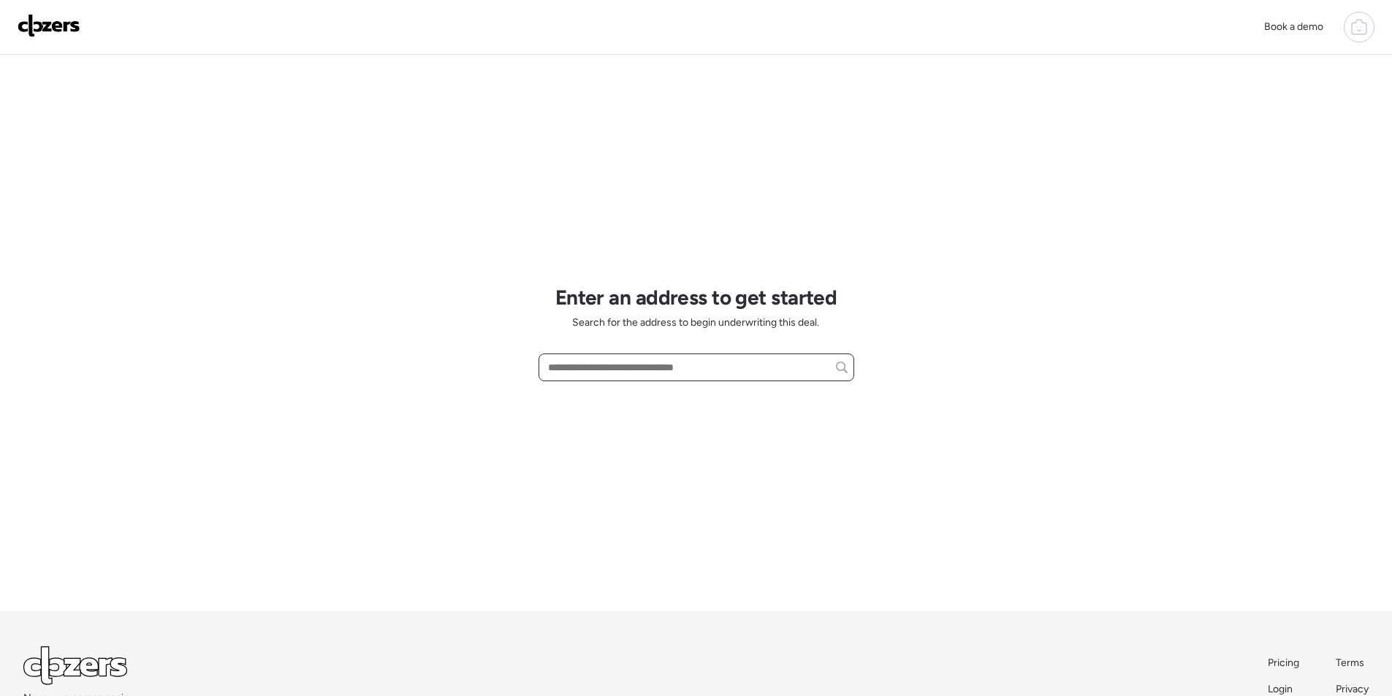
click at [592, 373] on input "text" at bounding box center [696, 367] width 303 height 20
paste input "**********"
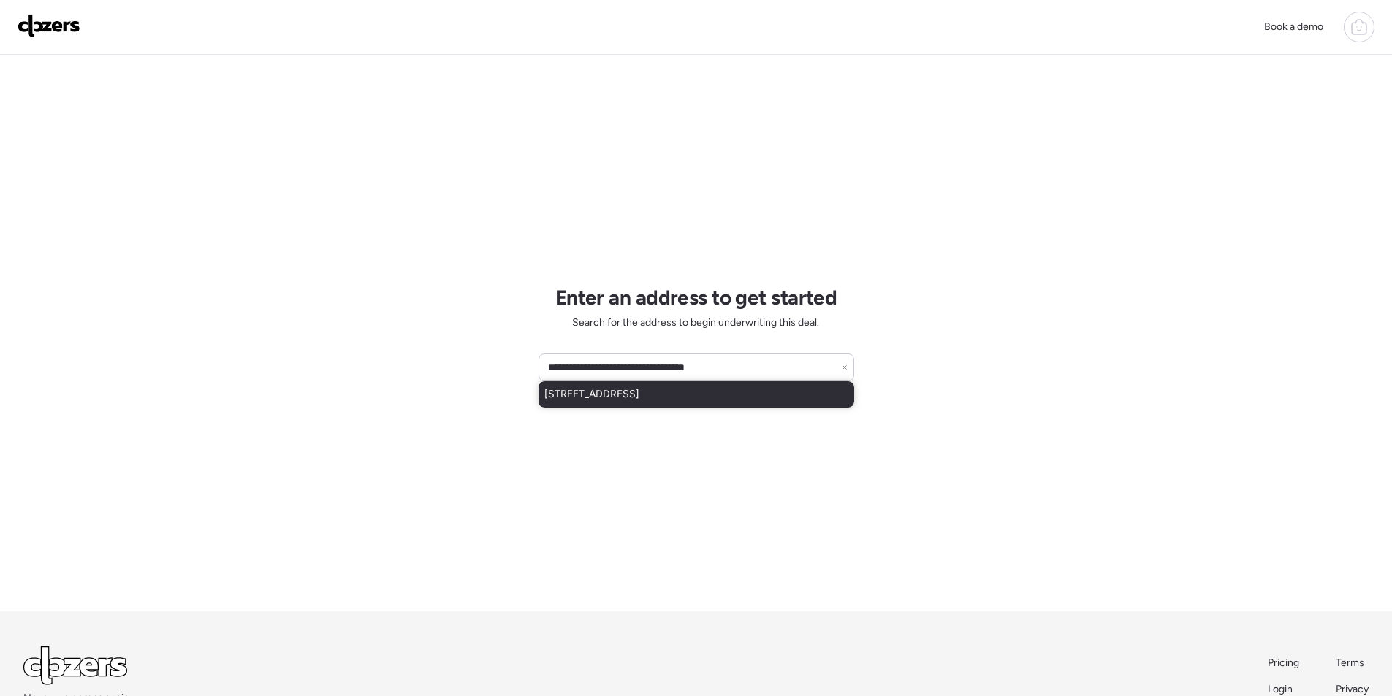
click at [615, 400] on span "[STREET_ADDRESS]" at bounding box center [591, 394] width 95 height 15
type input "**********"
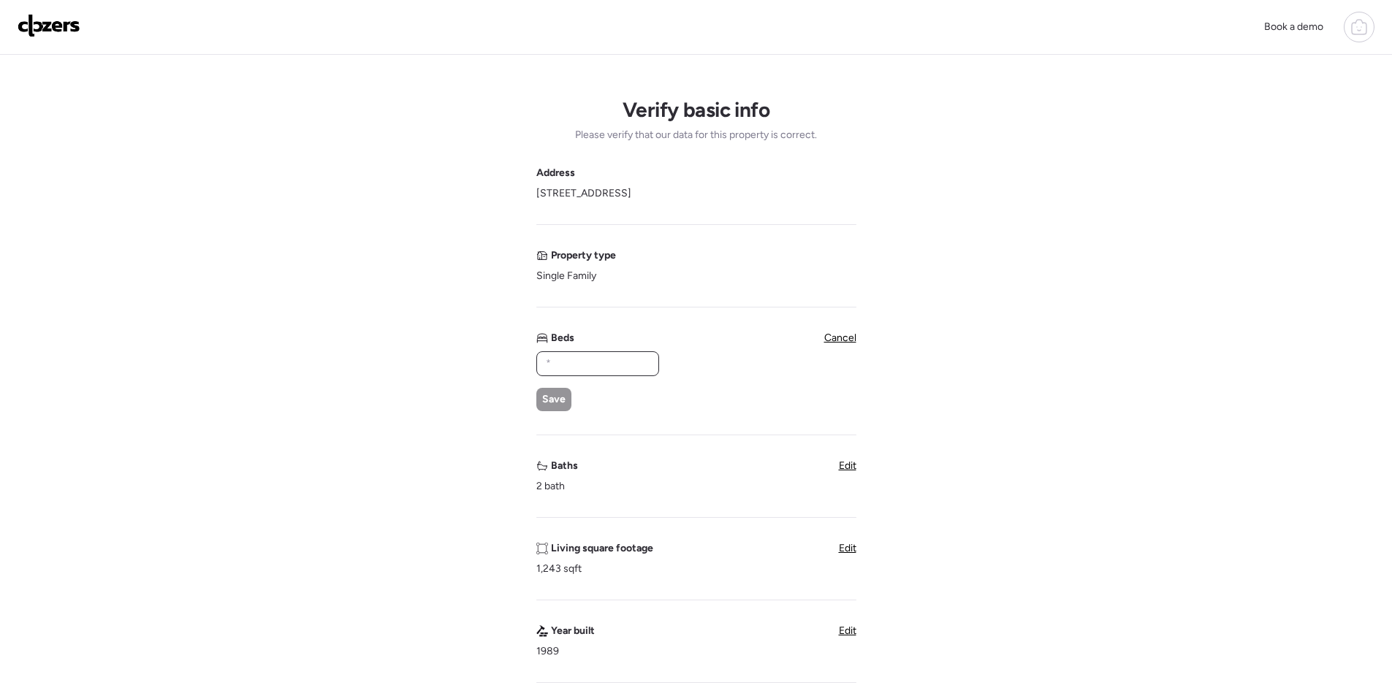
click at [558, 368] on input "text" at bounding box center [598, 364] width 110 height 20
type input "*"
click at [550, 398] on span "Save" at bounding box center [553, 399] width 23 height 15
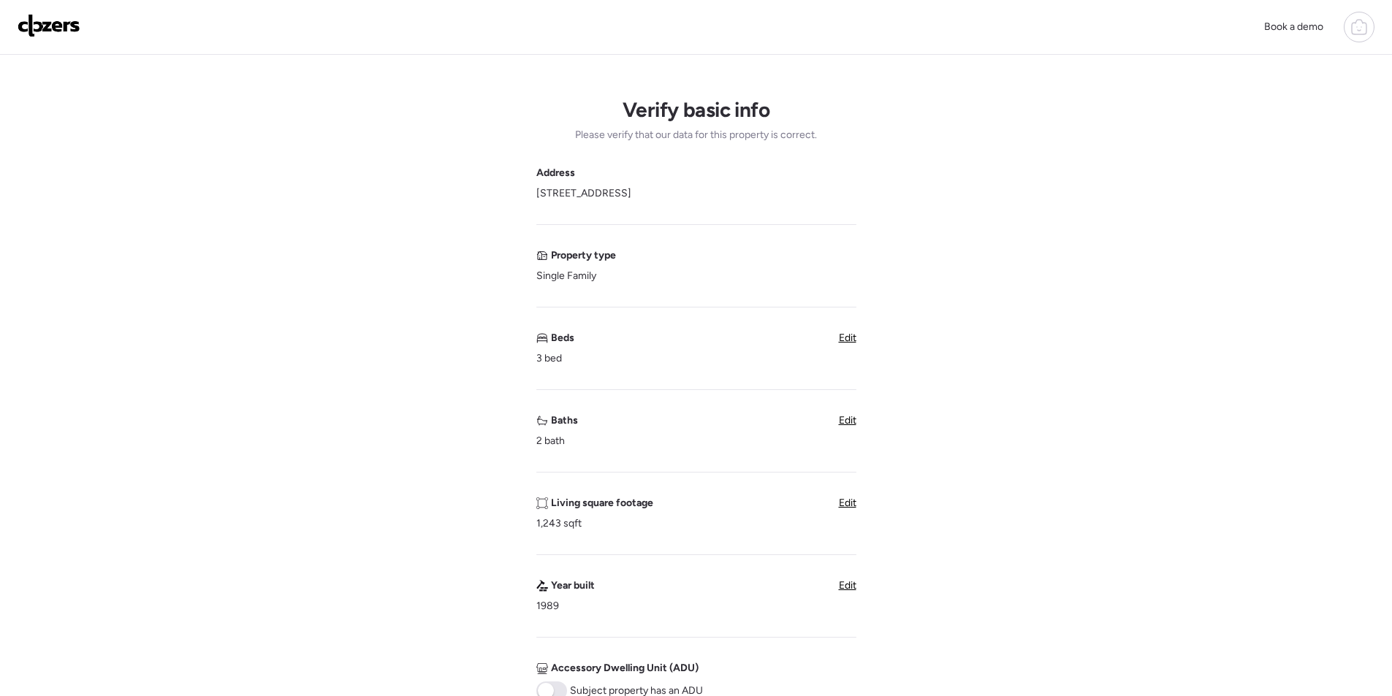
scroll to position [292, 0]
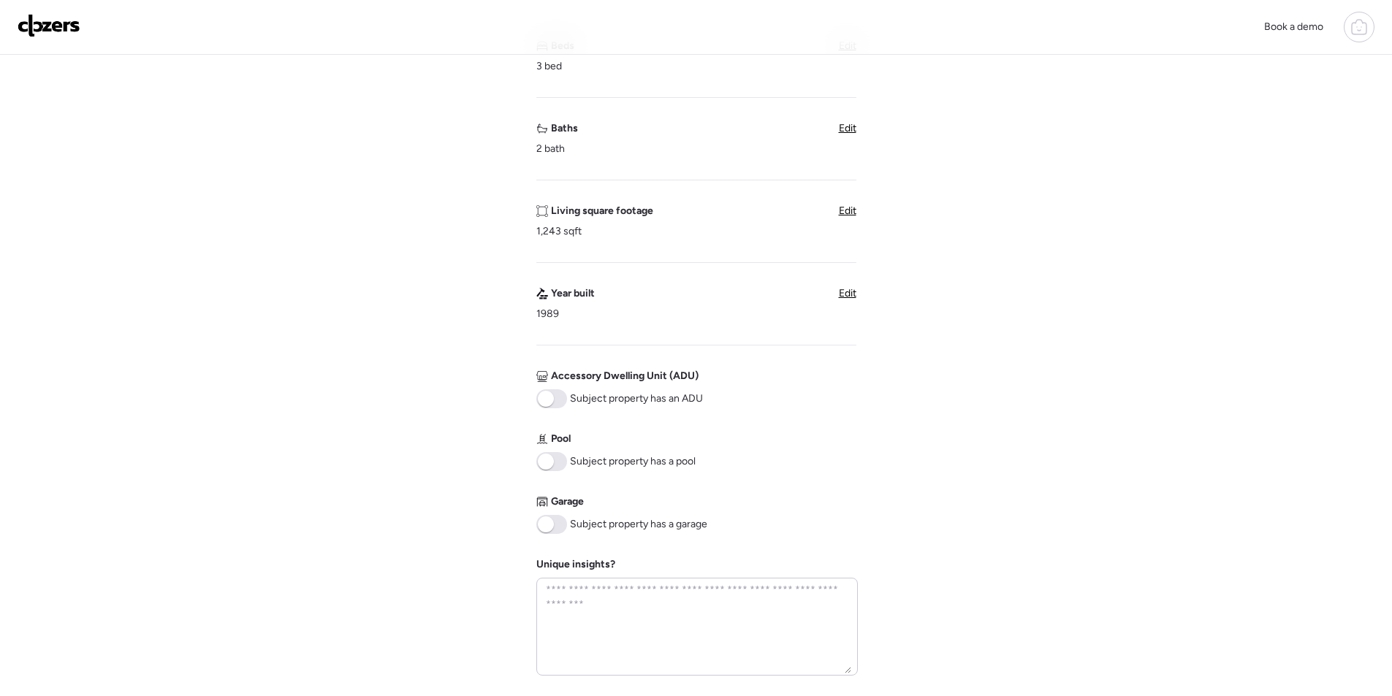
drag, startPoint x: 560, startPoint y: 531, endPoint x: 590, endPoint y: 556, distance: 39.5
click at [560, 532] on span at bounding box center [551, 524] width 31 height 19
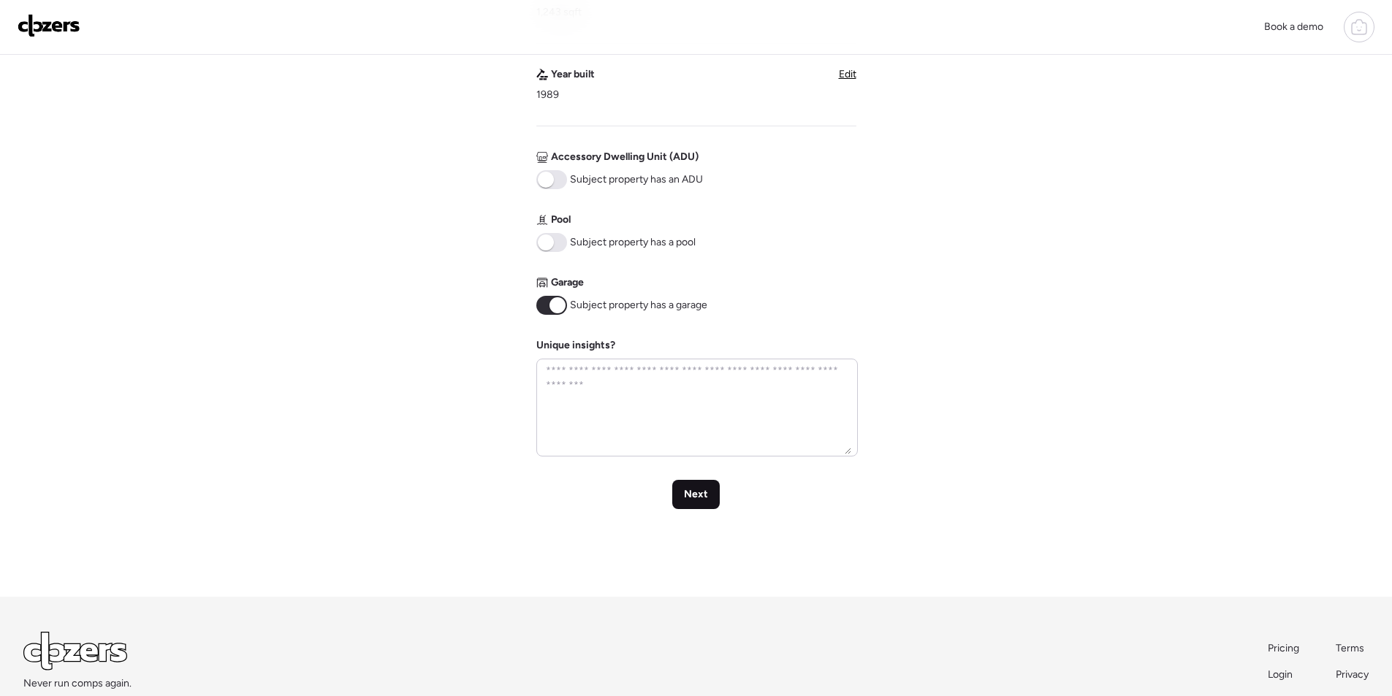
click at [707, 481] on div "Next" at bounding box center [696, 494] width 48 height 29
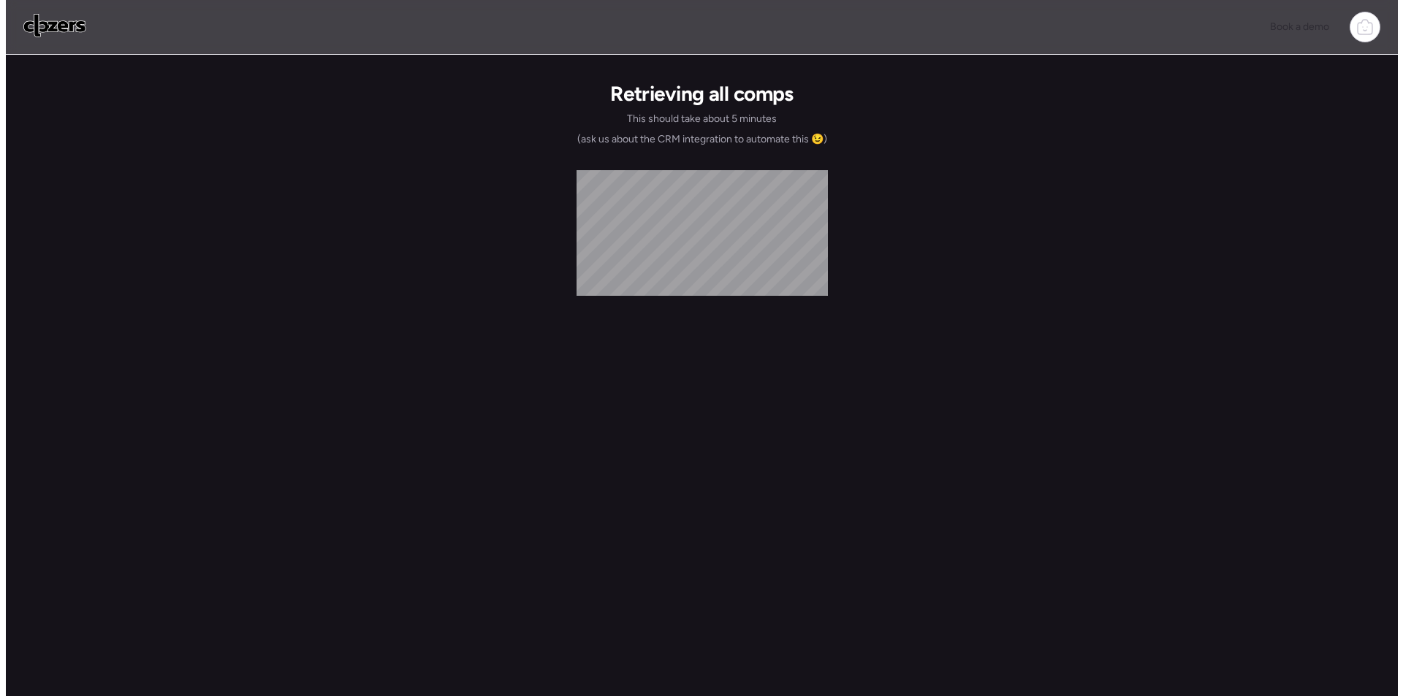
scroll to position [0, 0]
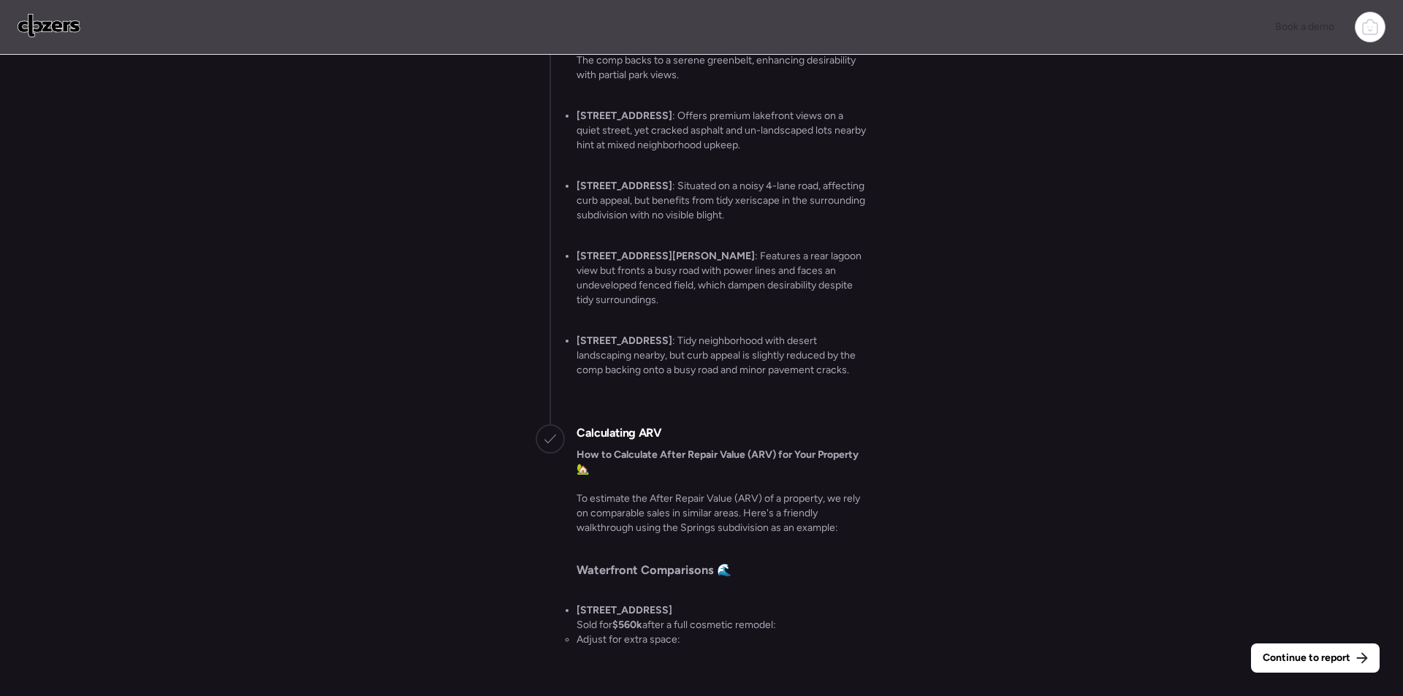
click at [1298, 659] on span "Continue to report" at bounding box center [1307, 658] width 88 height 15
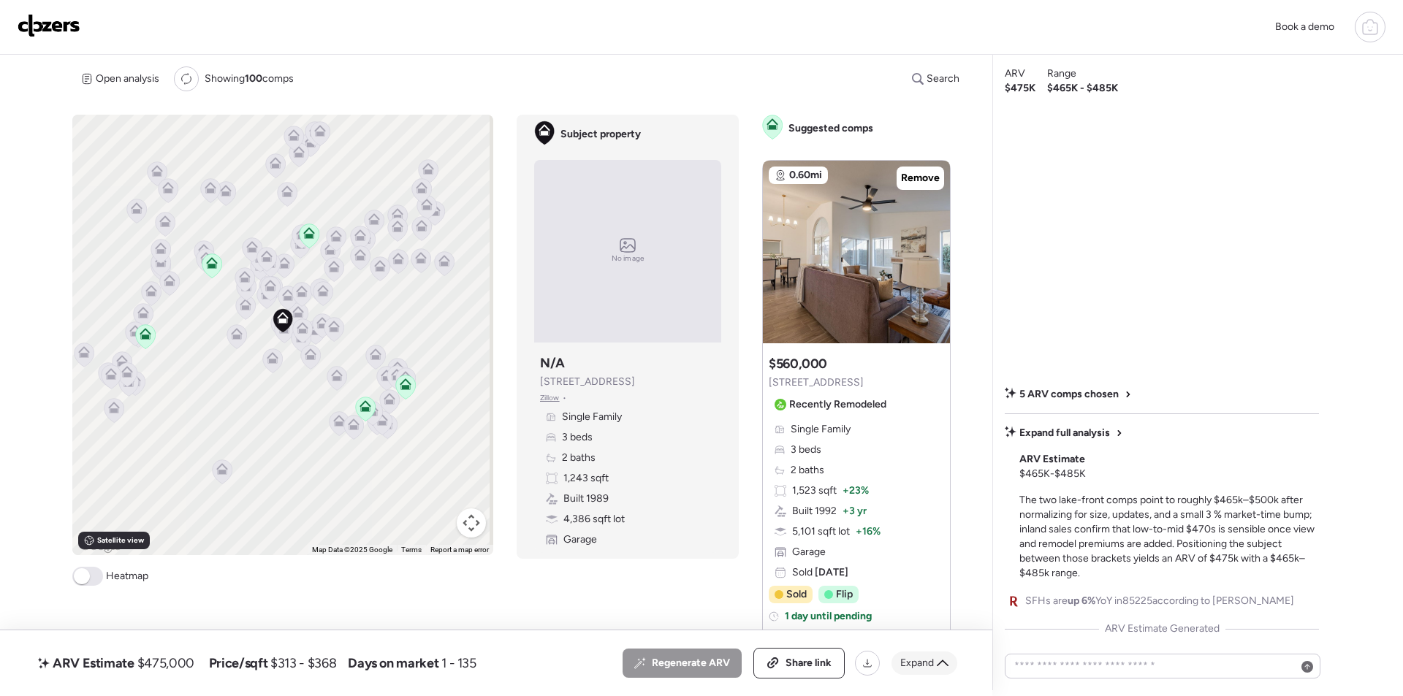
click at [933, 664] on span "Expand" at bounding box center [917, 663] width 34 height 15
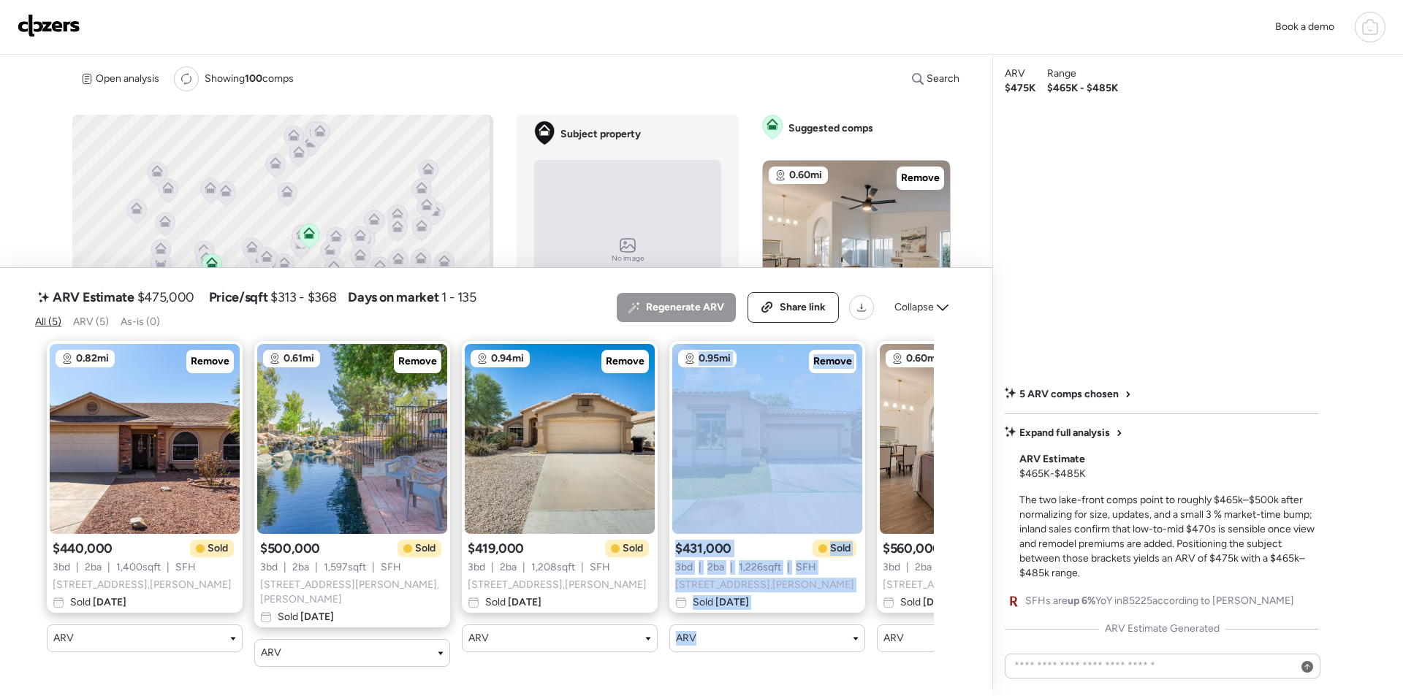
drag, startPoint x: 536, startPoint y: 679, endPoint x: 770, endPoint y: 679, distance: 233.9
click at [770, 679] on div "ARV Estimate $475,000 Price/sqft $313 - $368 Days on market 1 - 135 All (5) ARV…" at bounding box center [496, 482] width 992 height 428
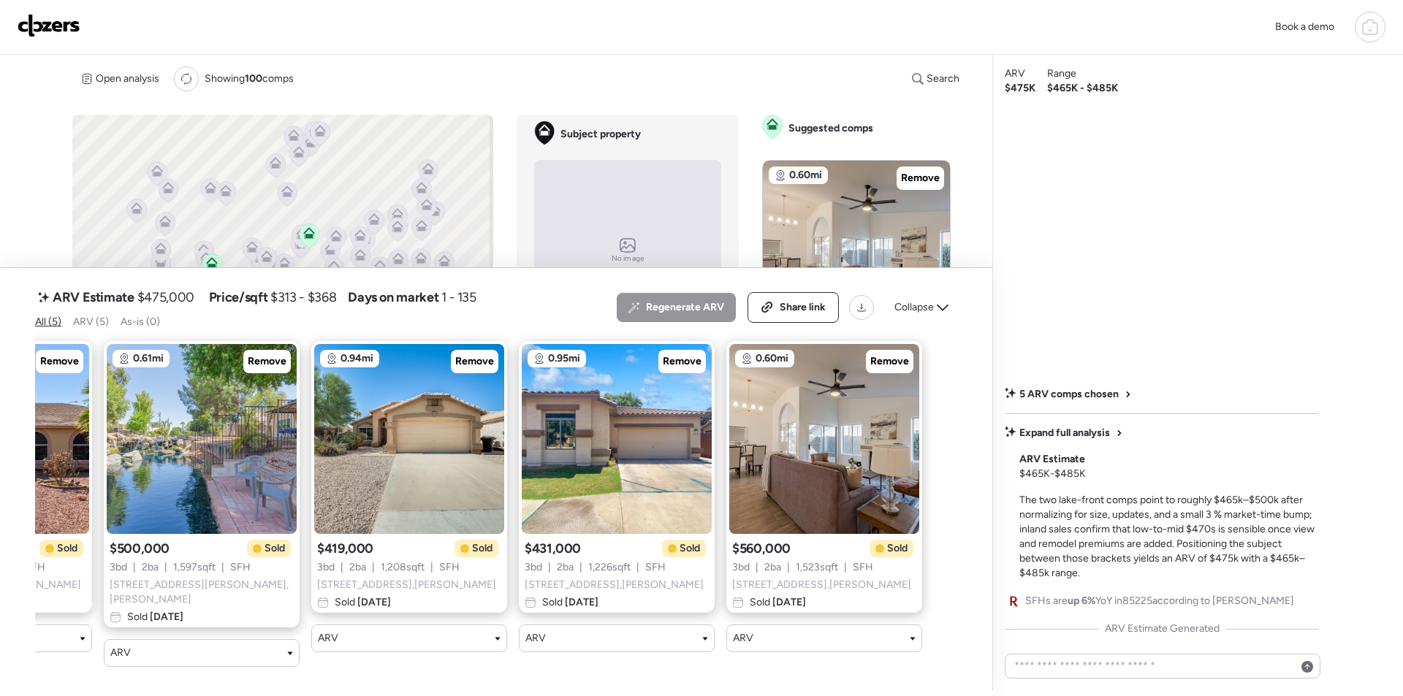
click at [672, 663] on div "0.82mi Remove $440,000 Sold 3 bd | 2 ba | 1,400 sqft | SFH 2251 E Remington Pl …" at bounding box center [484, 504] width 899 height 349
drag, startPoint x: 952, startPoint y: 310, endPoint x: 892, endPoint y: 319, distance: 60.6
click at [951, 310] on div "Collapse" at bounding box center [922, 307] width 72 height 23
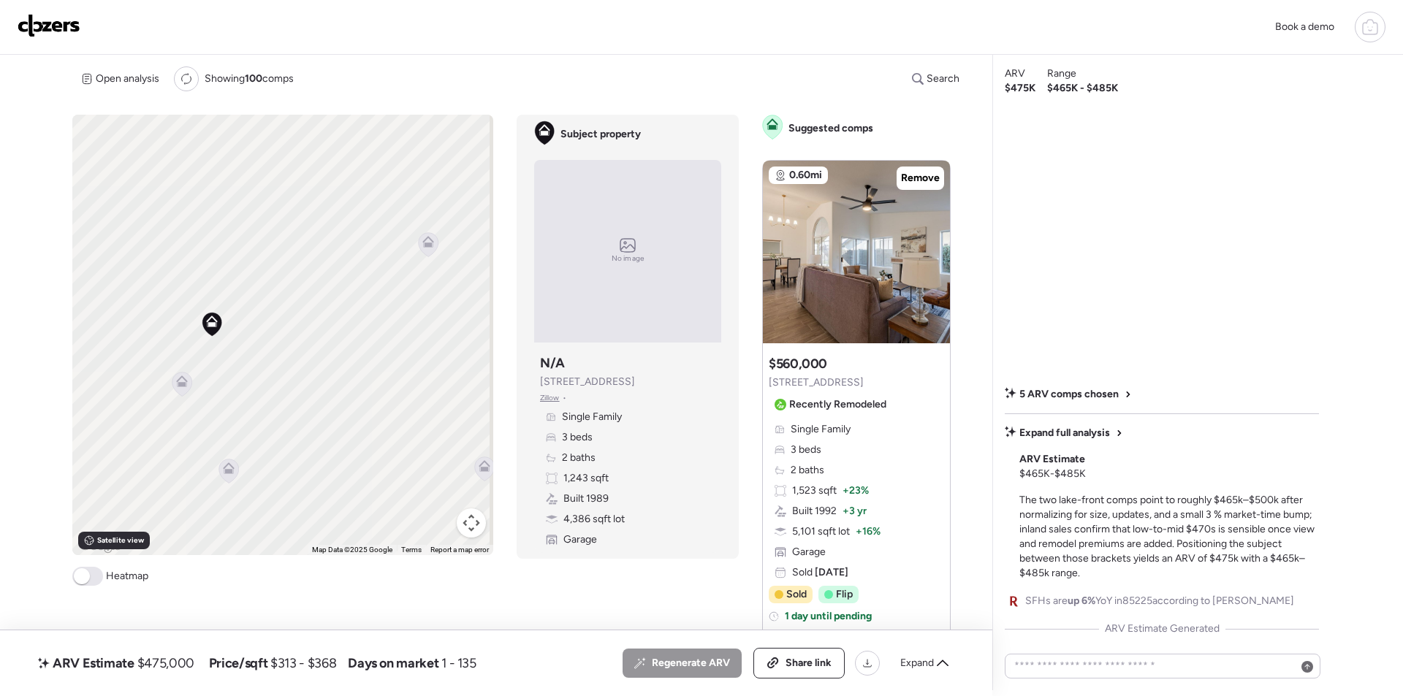
click at [179, 383] on icon at bounding box center [182, 384] width 10 height 4
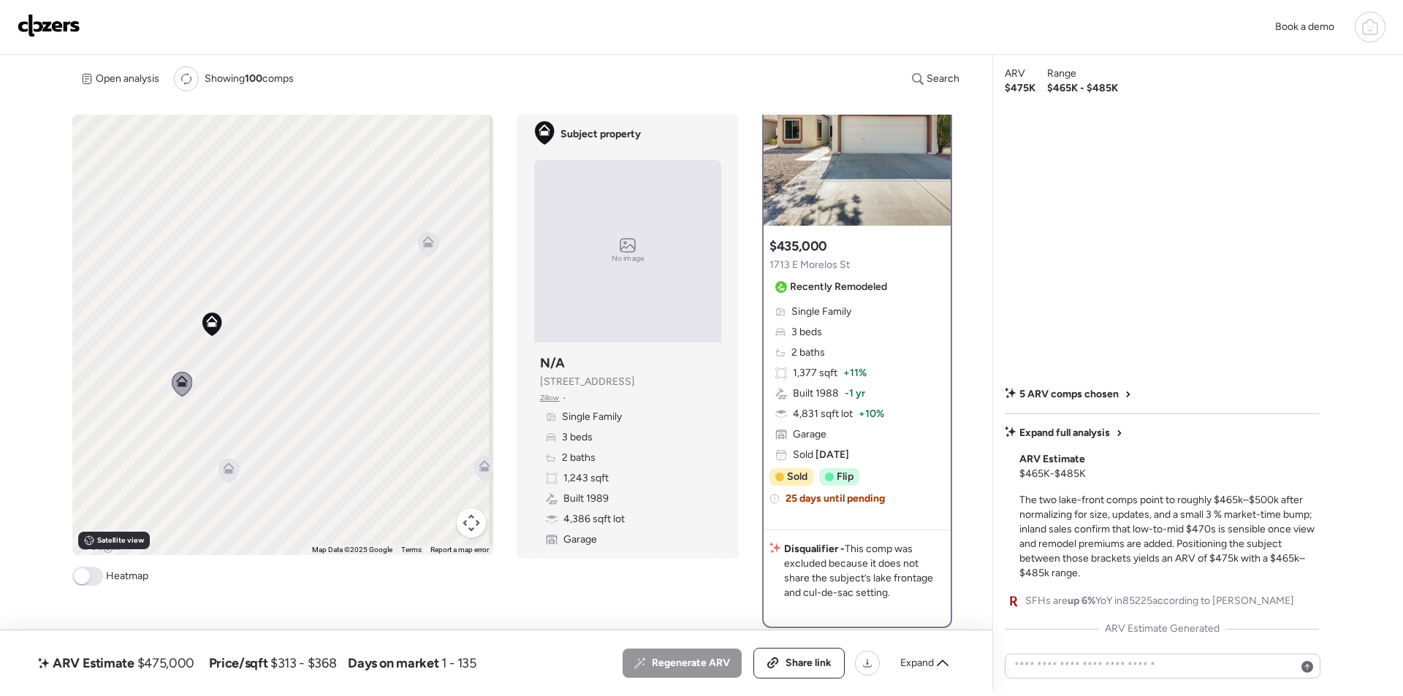
scroll to position [0, 0]
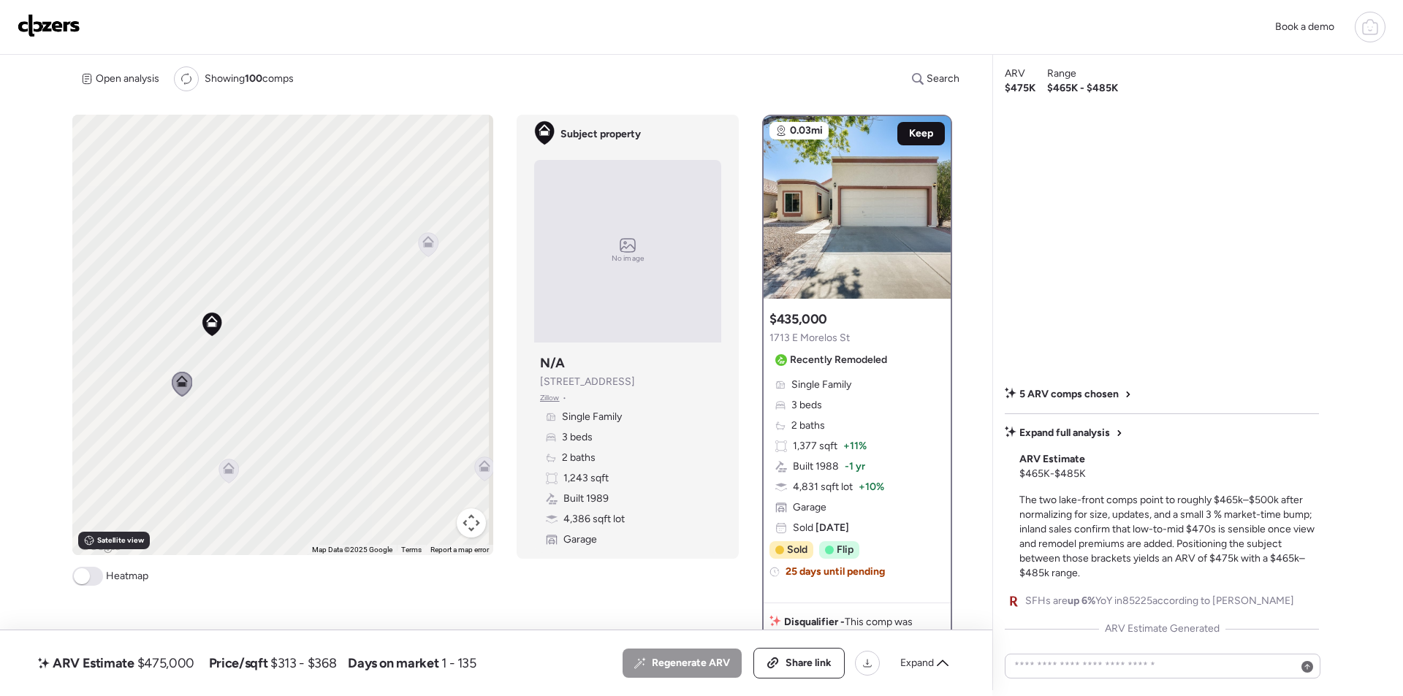
click at [913, 126] on span "Keep" at bounding box center [921, 133] width 24 height 15
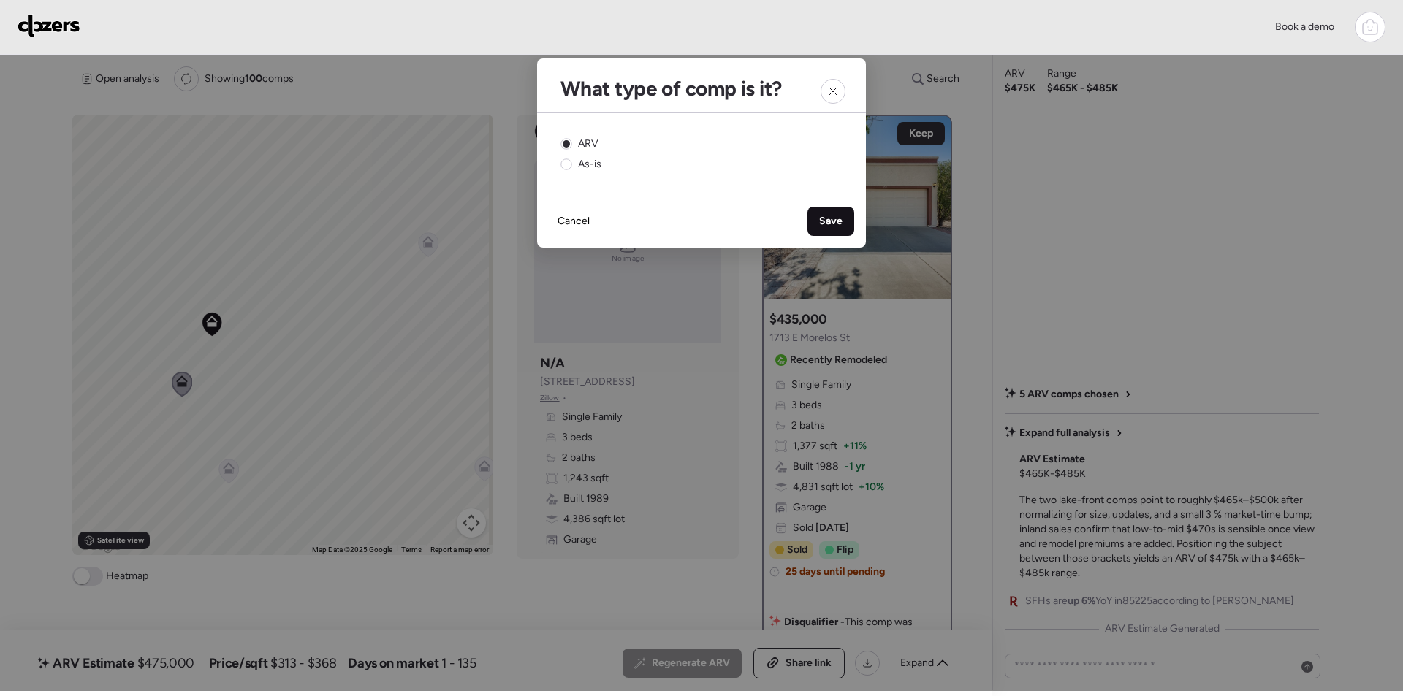
click at [842, 227] on span "Save" at bounding box center [830, 221] width 23 height 15
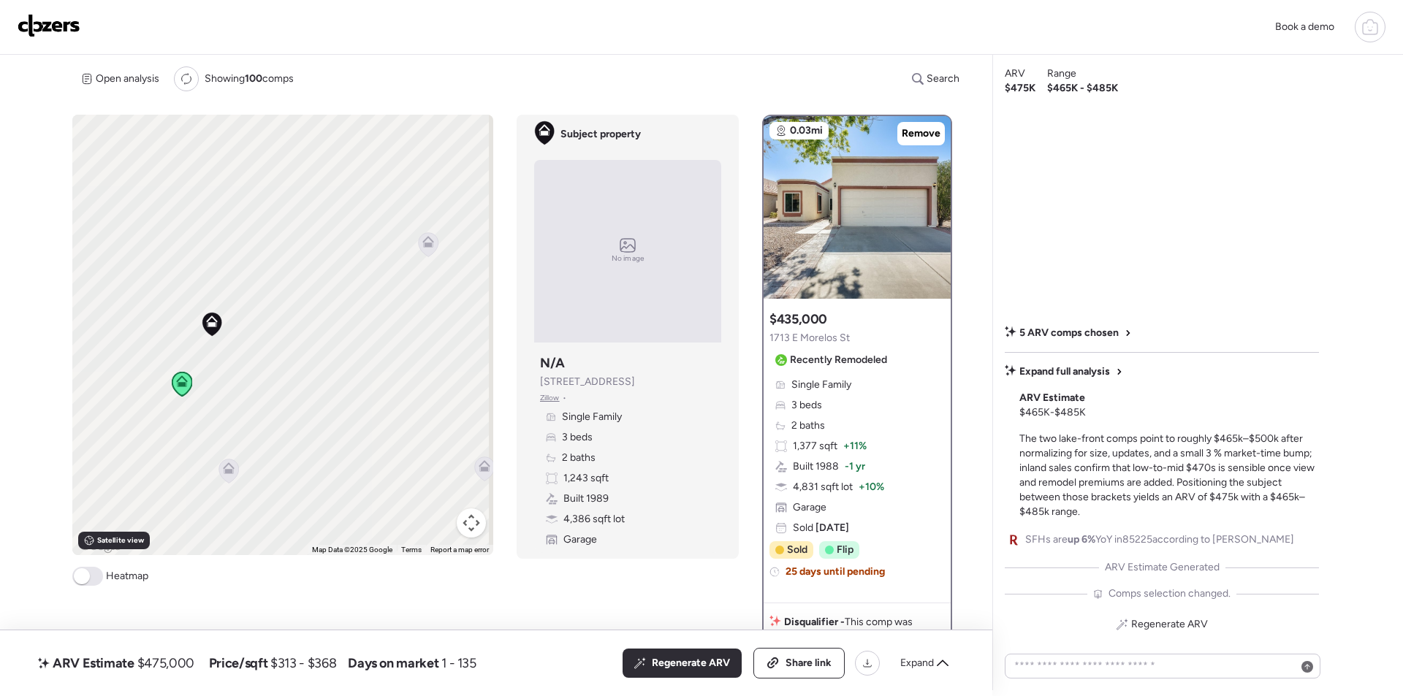
click at [225, 482] on icon at bounding box center [229, 471] width 20 height 24
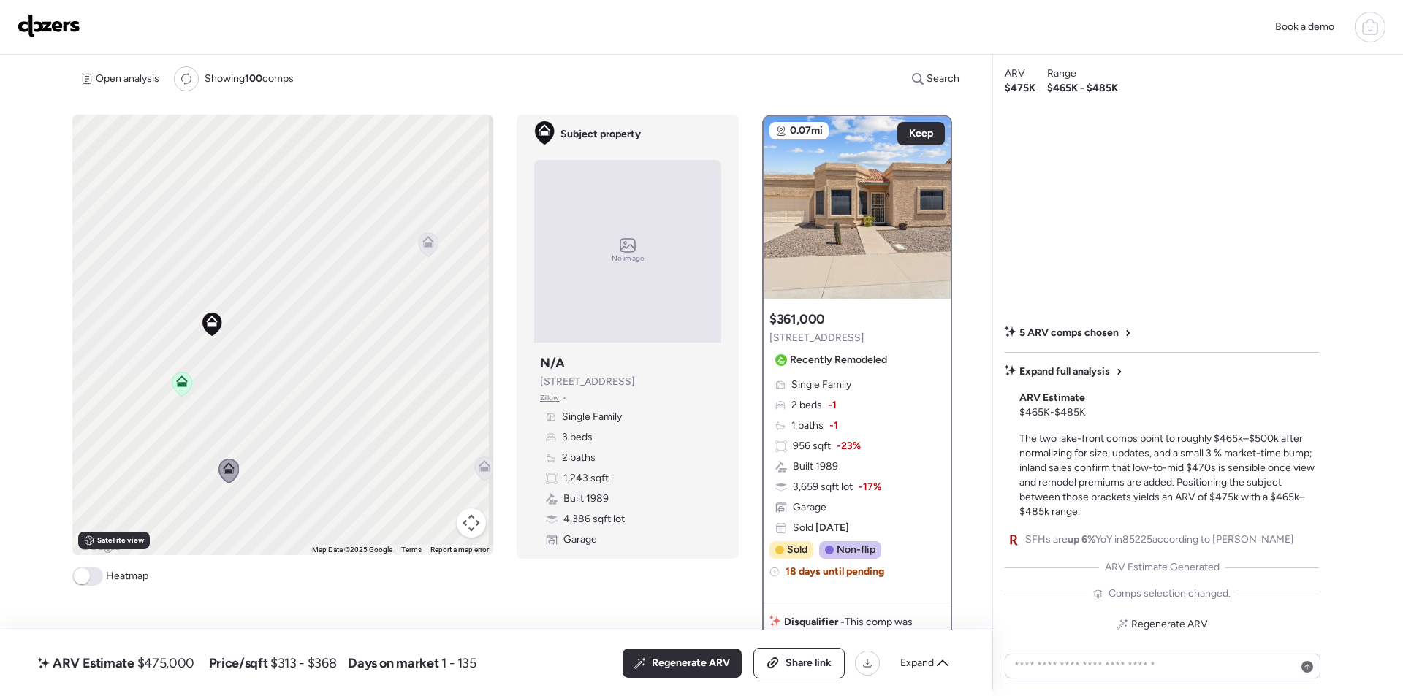
click at [425, 256] on icon at bounding box center [429, 244] width 20 height 24
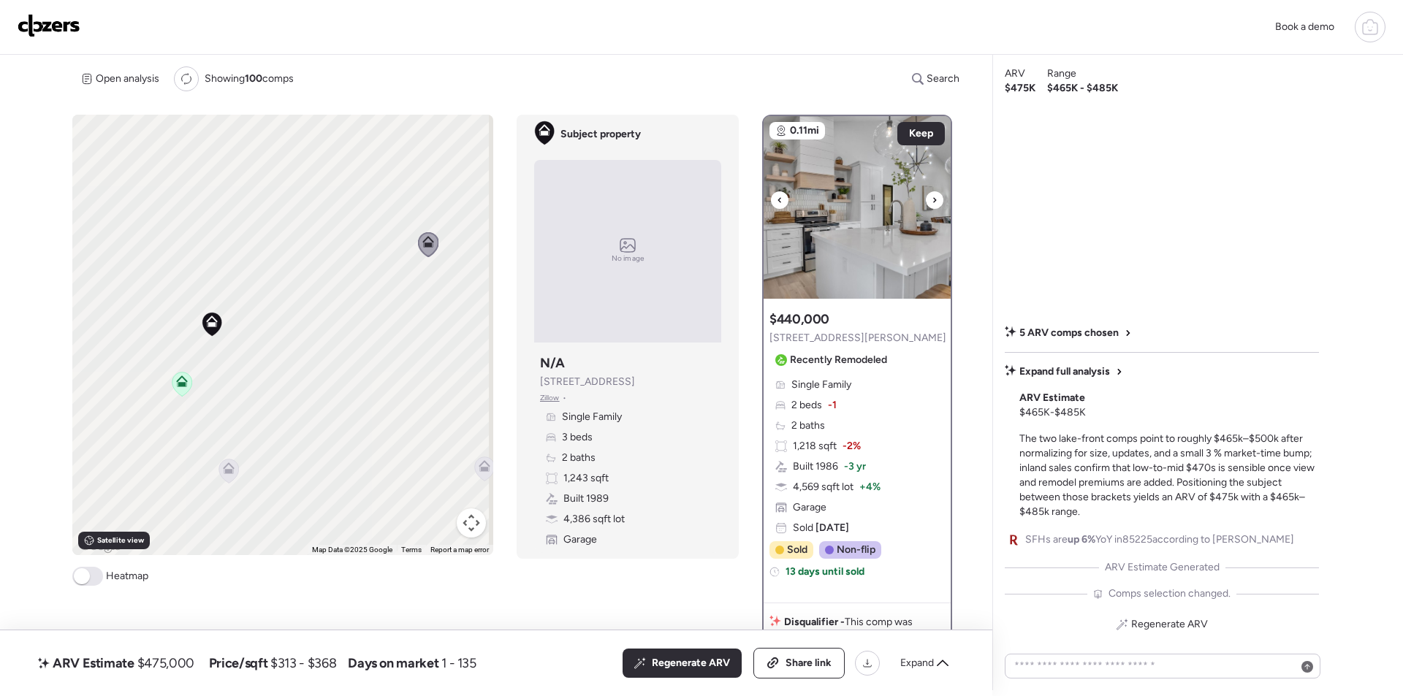
click at [932, 201] on icon at bounding box center [935, 200] width 6 height 18
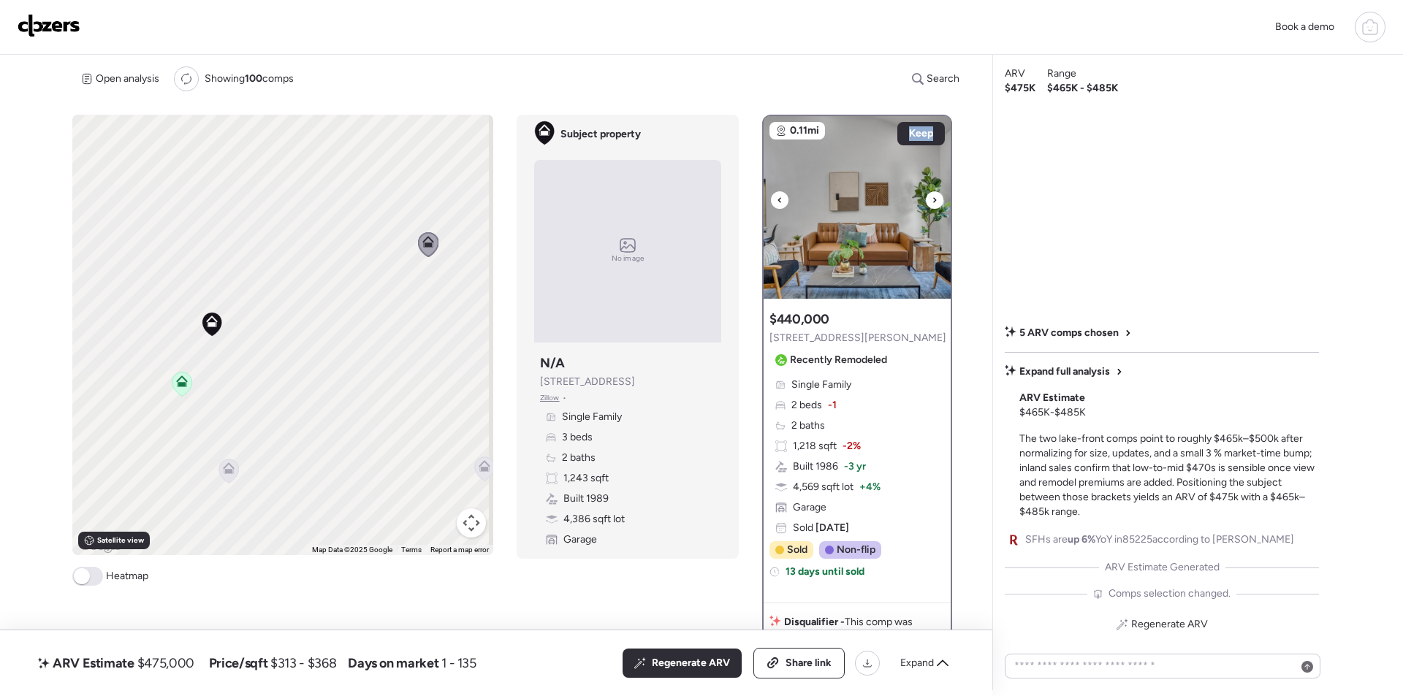
click at [932, 201] on icon at bounding box center [935, 200] width 6 height 18
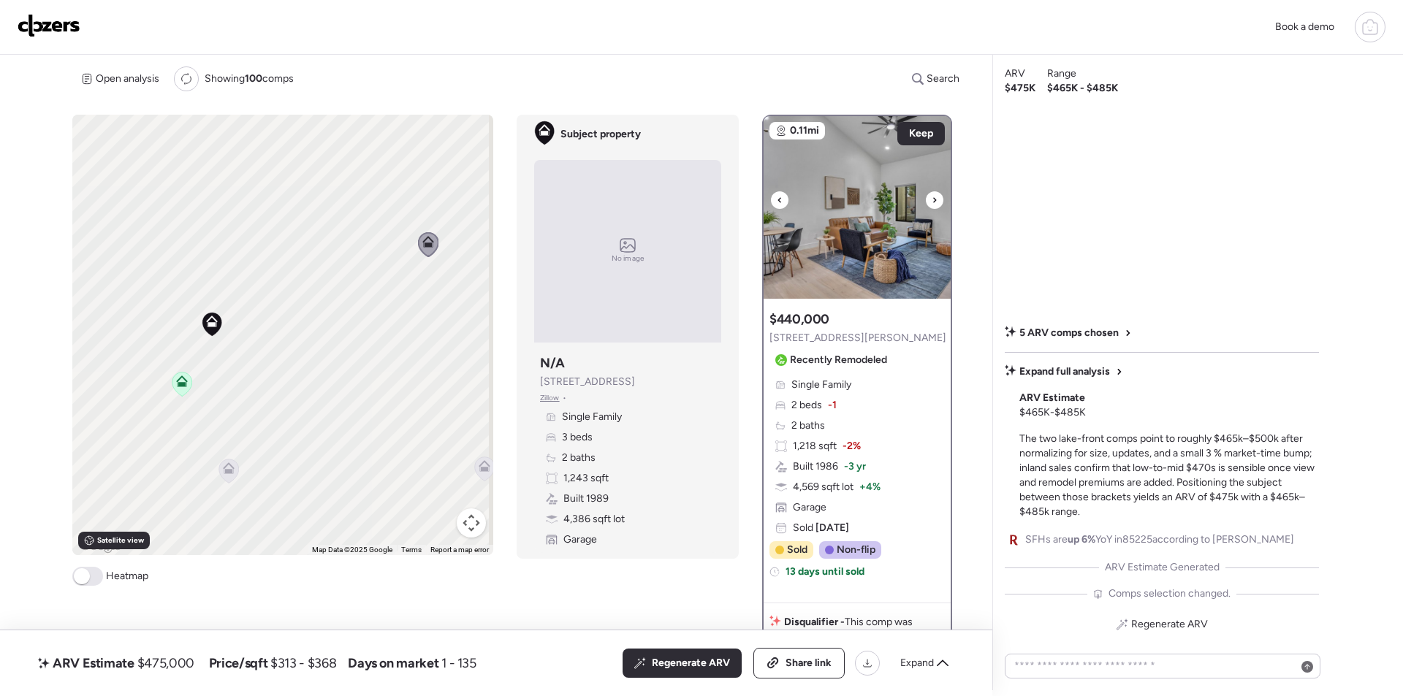
click at [932, 202] on icon at bounding box center [935, 200] width 6 height 18
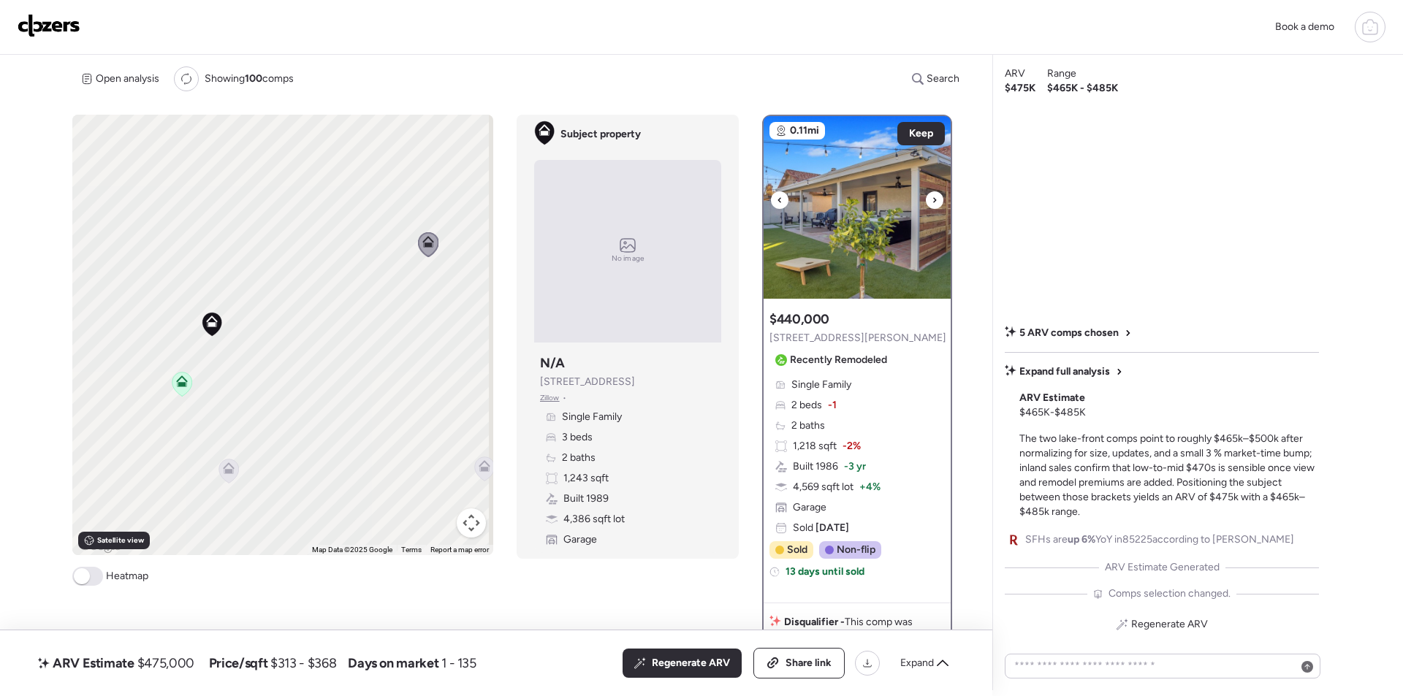
click at [932, 202] on icon at bounding box center [935, 200] width 6 height 18
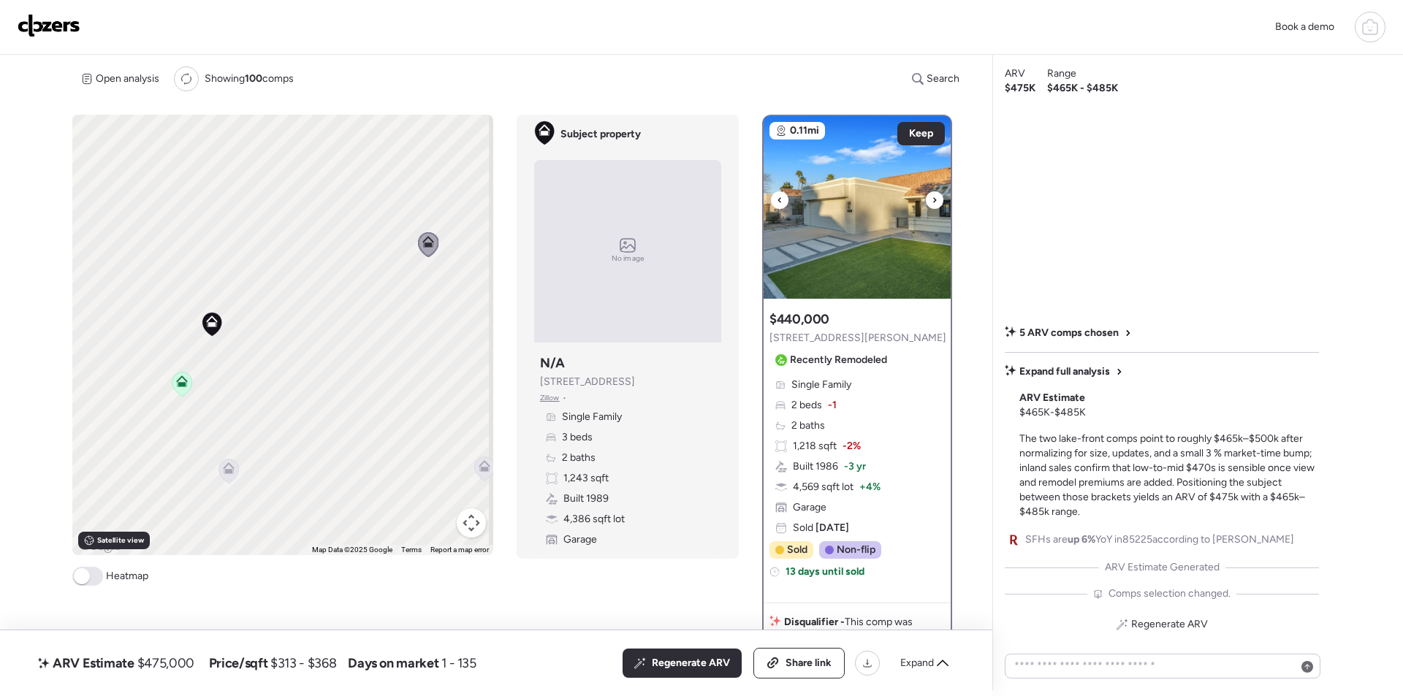
click at [932, 203] on icon at bounding box center [935, 200] width 6 height 18
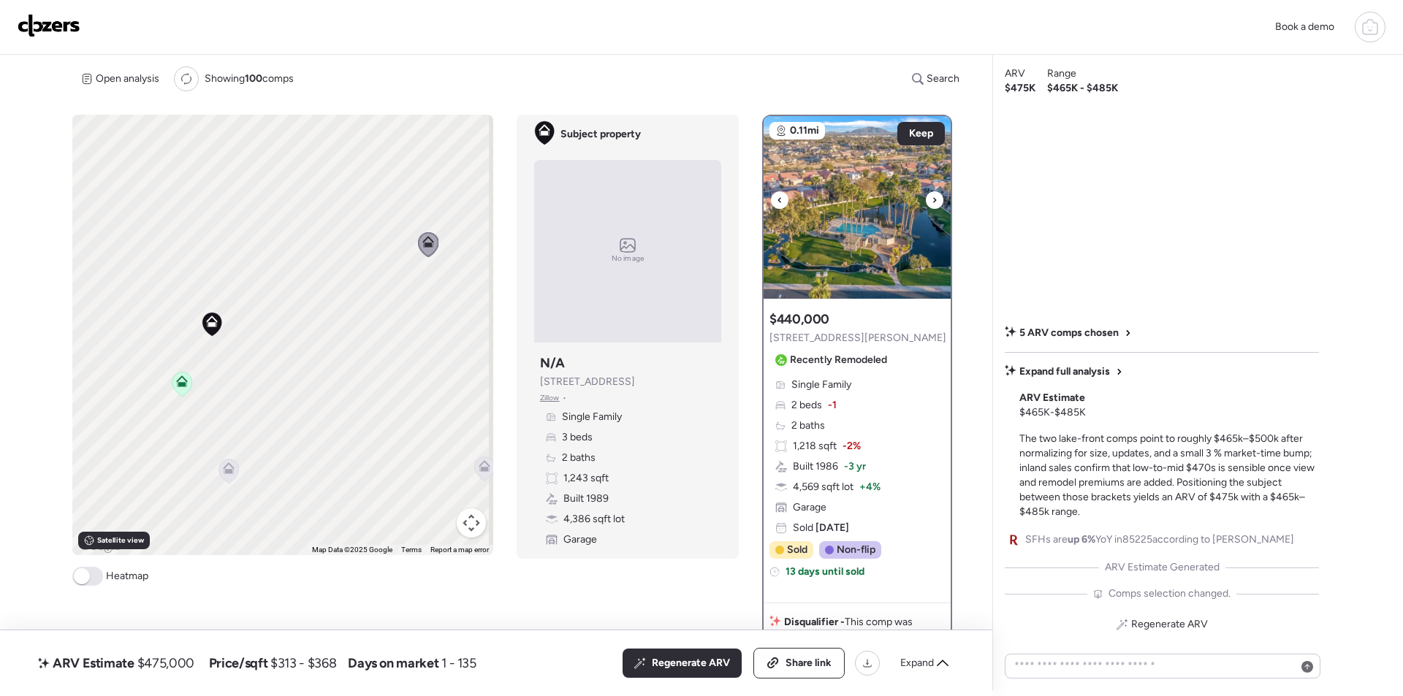
click at [777, 194] on icon at bounding box center [780, 200] width 6 height 18
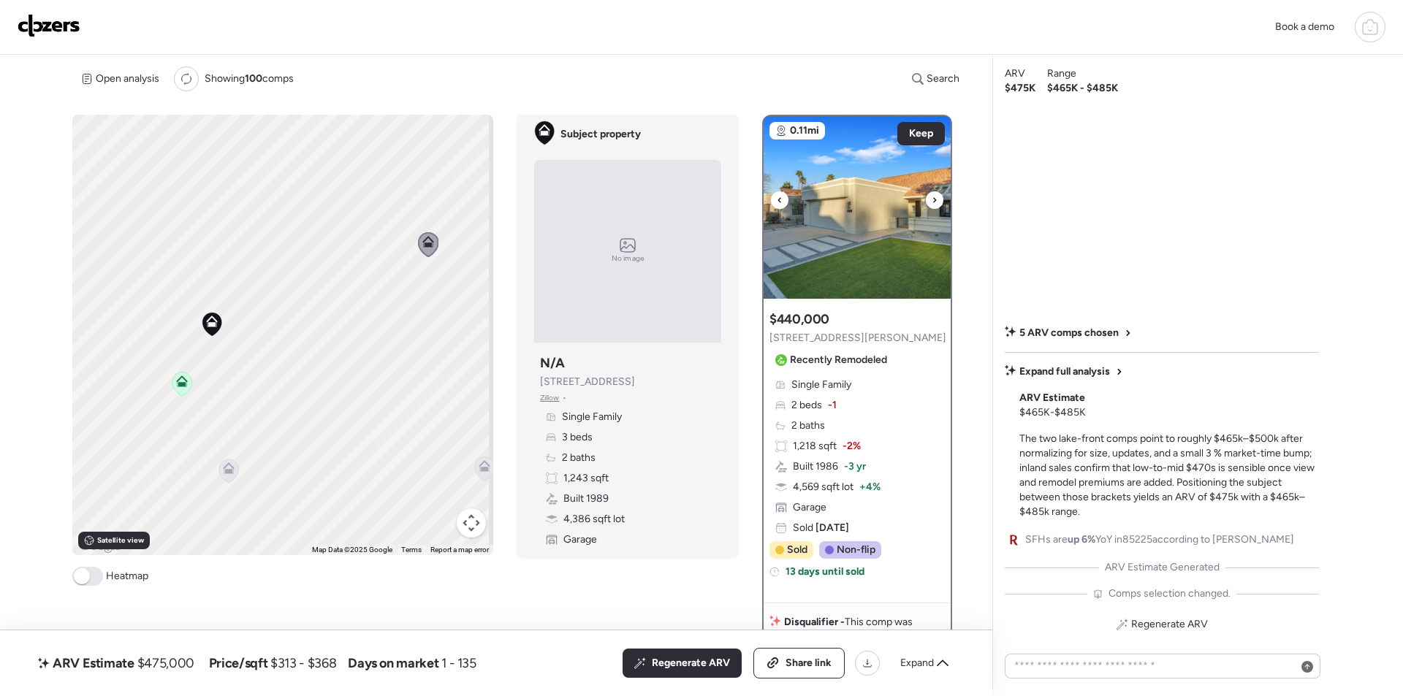
click at [840, 209] on img at bounding box center [857, 207] width 187 height 183
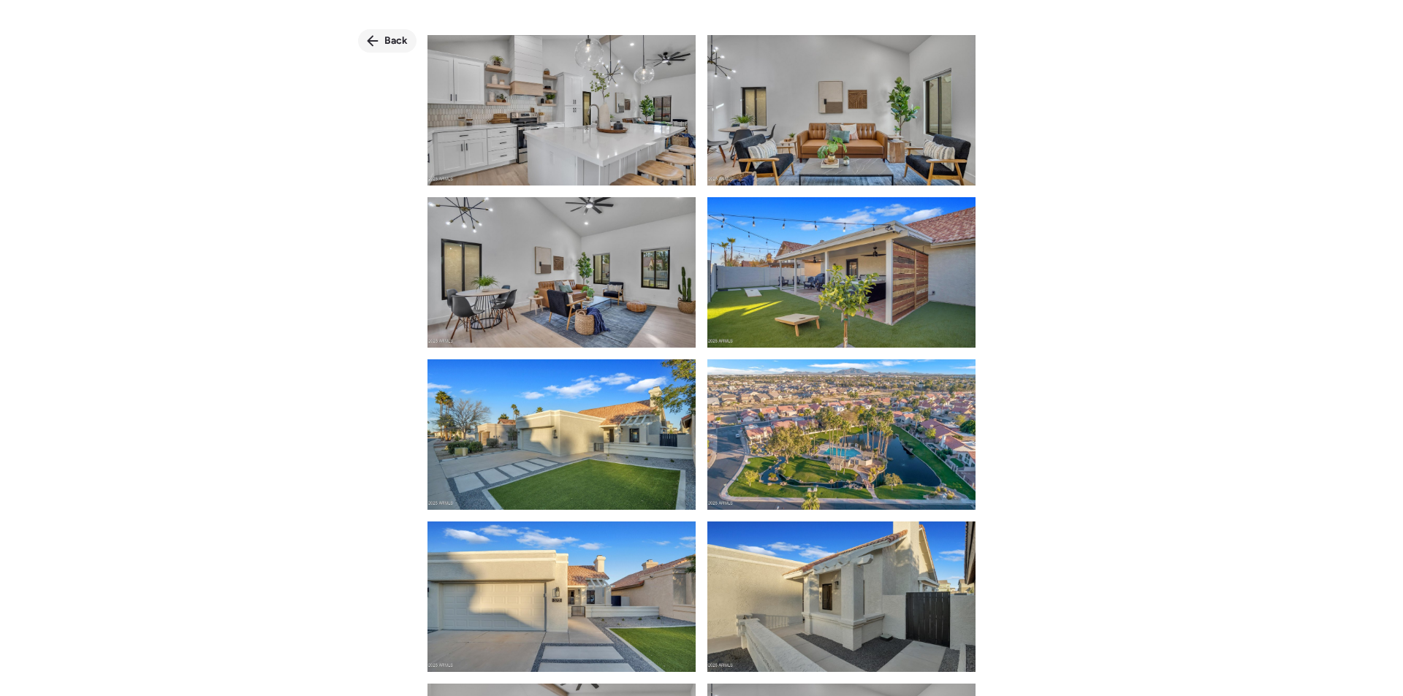
click at [405, 42] on span "Back" at bounding box center [395, 41] width 23 height 15
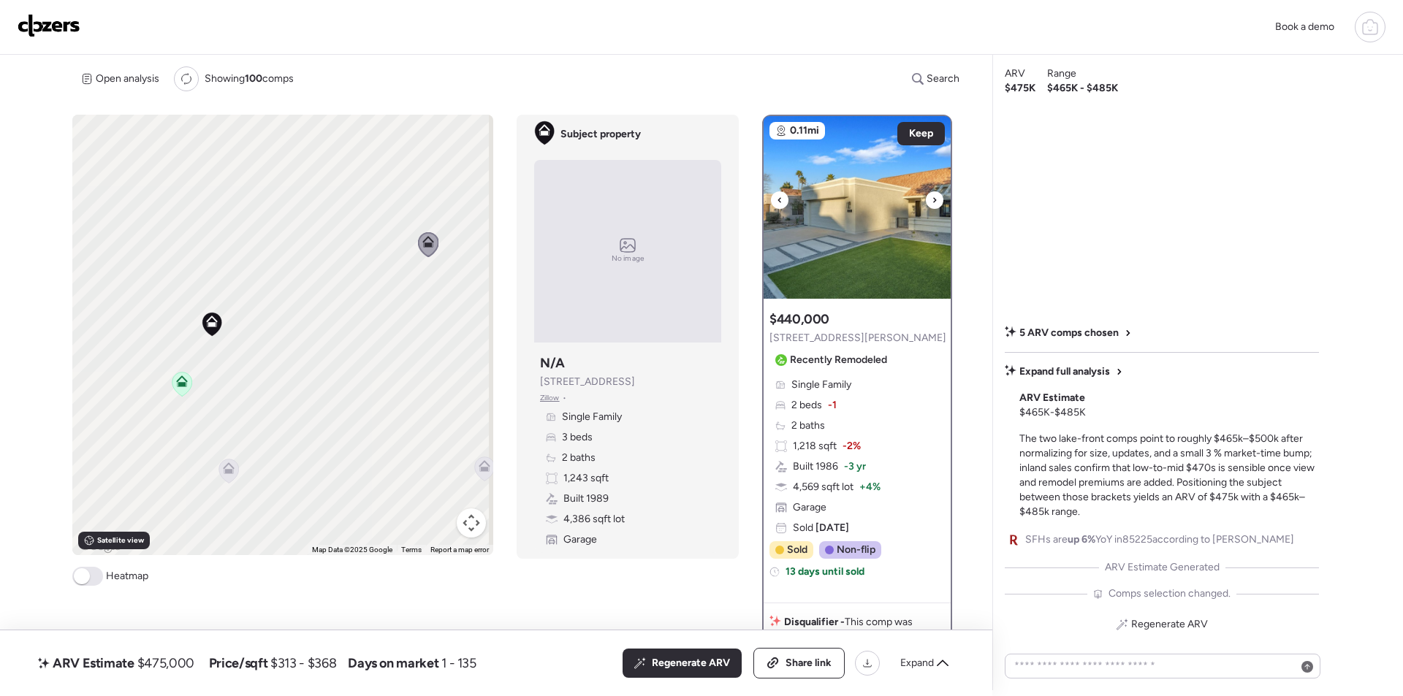
click at [895, 121] on img at bounding box center [857, 207] width 187 height 183
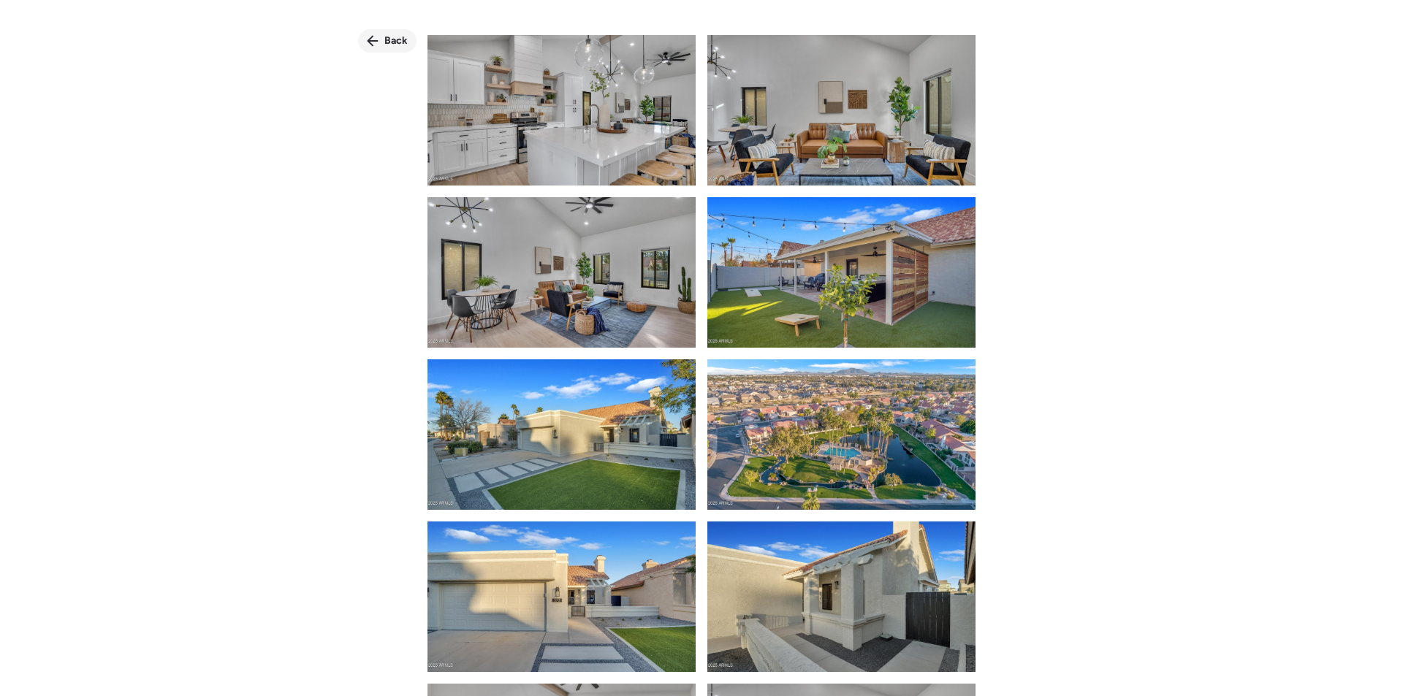
click at [401, 29] on div "Back" at bounding box center [387, 40] width 58 height 23
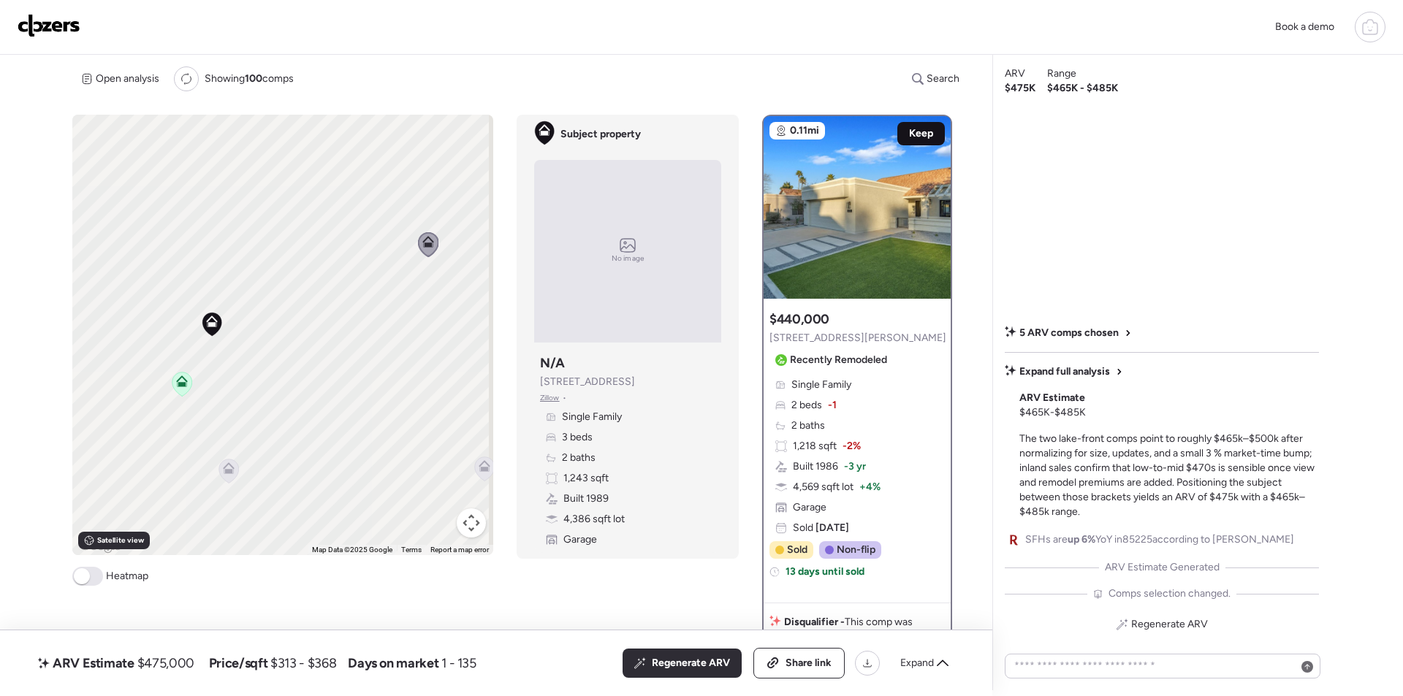
click at [917, 130] on span "Keep" at bounding box center [921, 133] width 24 height 15
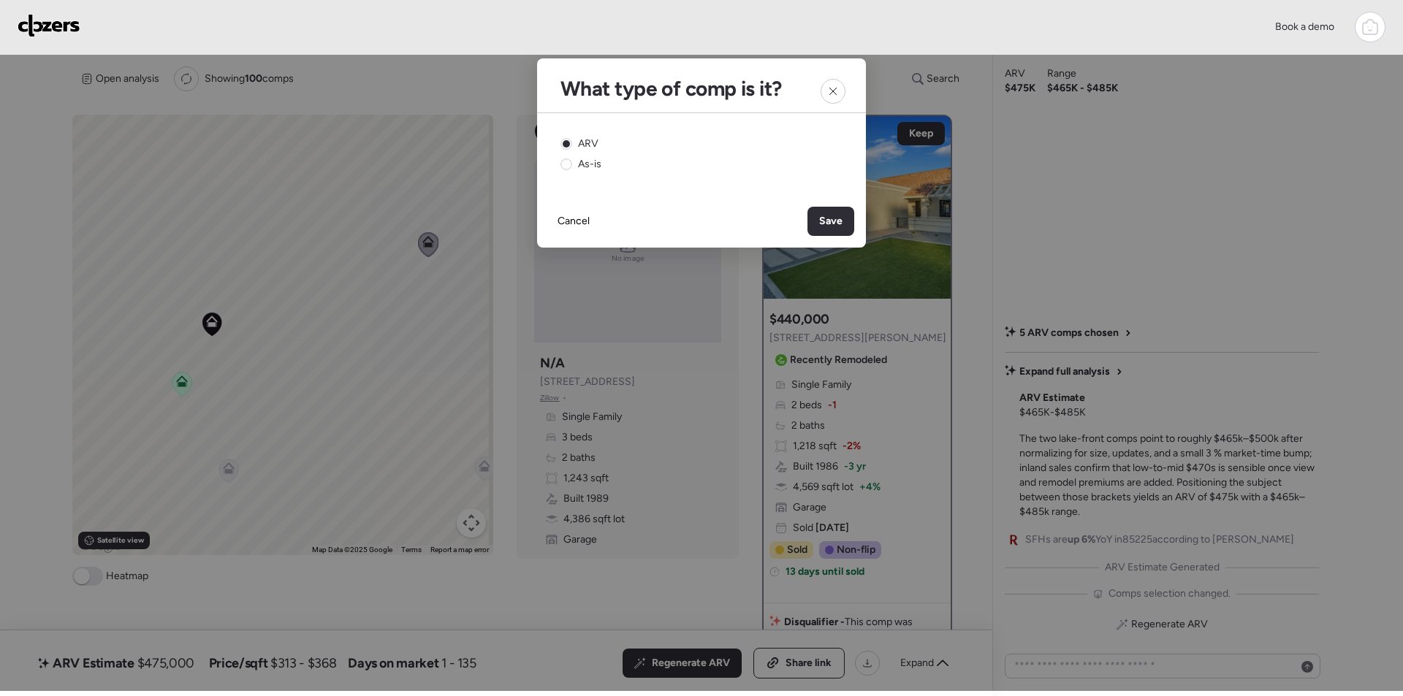
drag, startPoint x: 830, startPoint y: 219, endPoint x: 840, endPoint y: 225, distance: 11.2
click at [831, 219] on span "Save" at bounding box center [830, 221] width 23 height 15
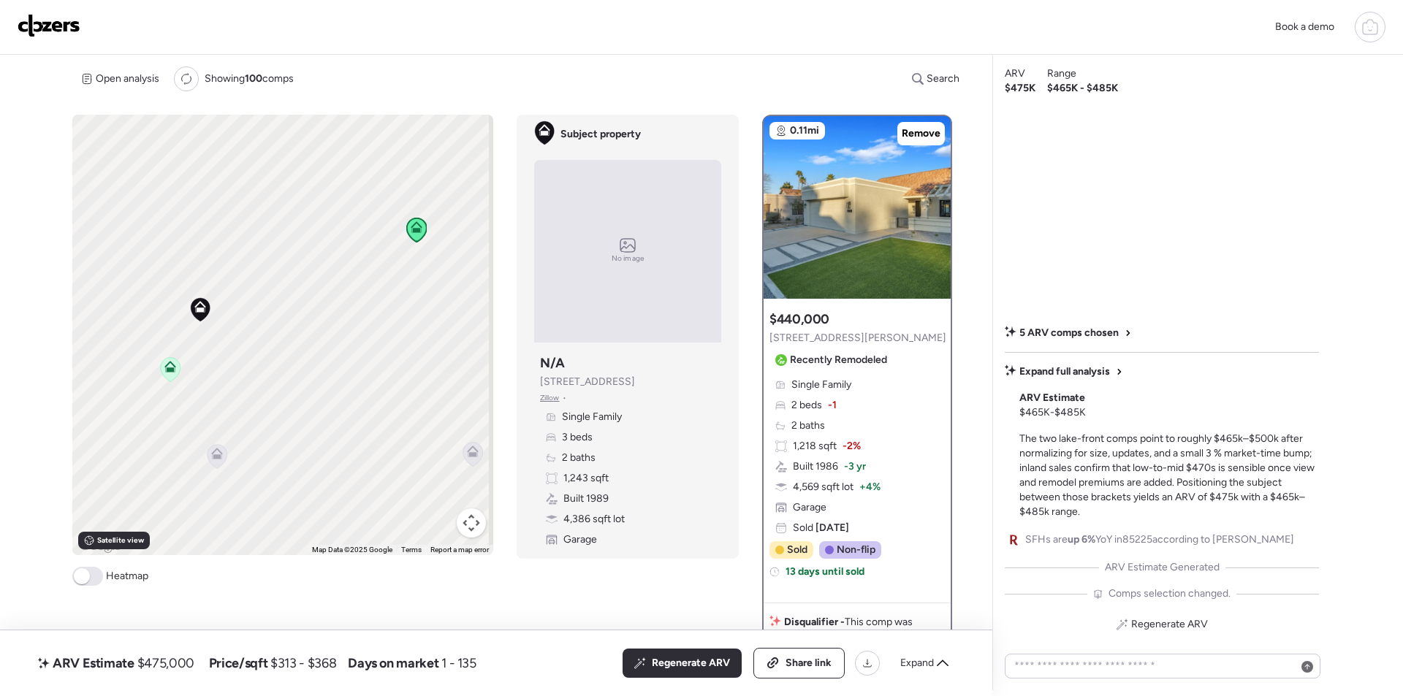
drag, startPoint x: 379, startPoint y: 311, endPoint x: 592, endPoint y: 574, distance: 339.3
click at [368, 298] on div "To activate drag with keyboard, press Alt + Enter. Once in keyboard drag state,…" at bounding box center [282, 335] width 421 height 441
click at [653, 653] on div "Regenerate ARV" at bounding box center [682, 663] width 119 height 29
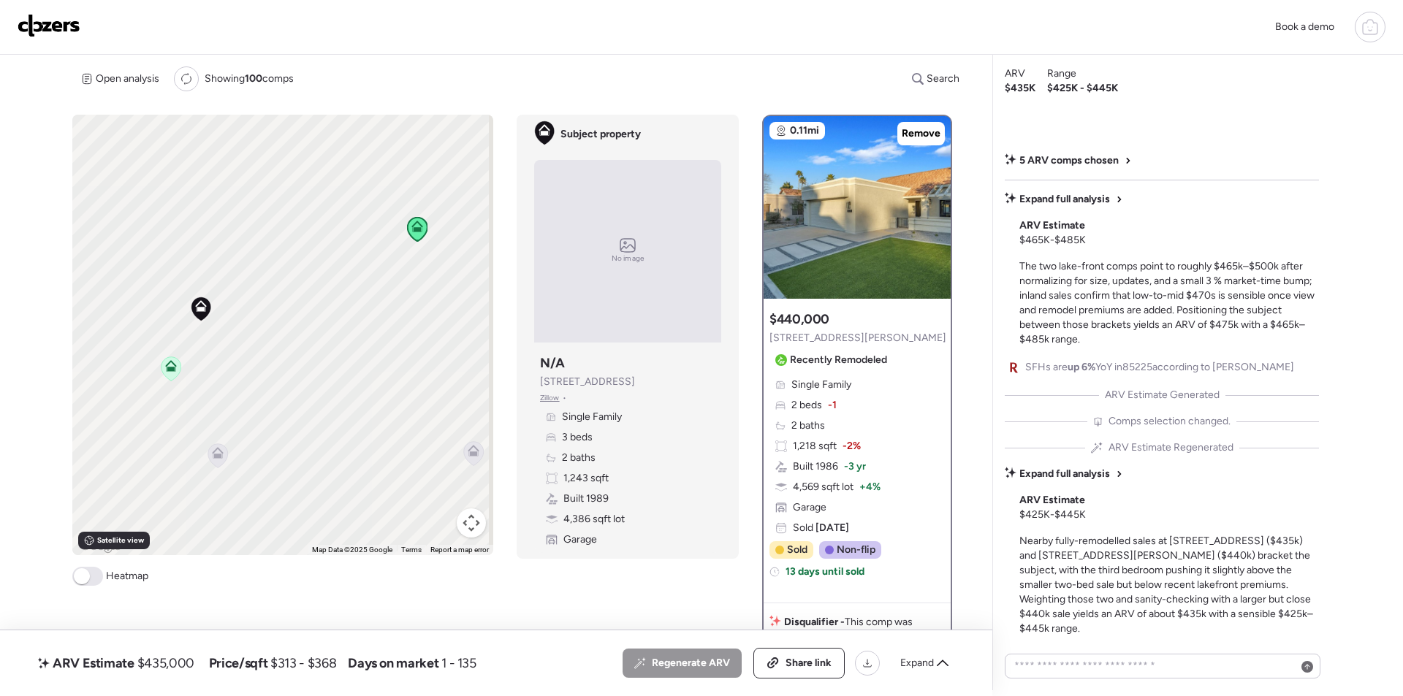
click at [172, 661] on span "$435,000" at bounding box center [165, 664] width 57 height 18
copy span "435,000"
click at [816, 658] on span "Share link" at bounding box center [809, 663] width 46 height 15
click at [61, 37] on link at bounding box center [49, 27] width 63 height 26
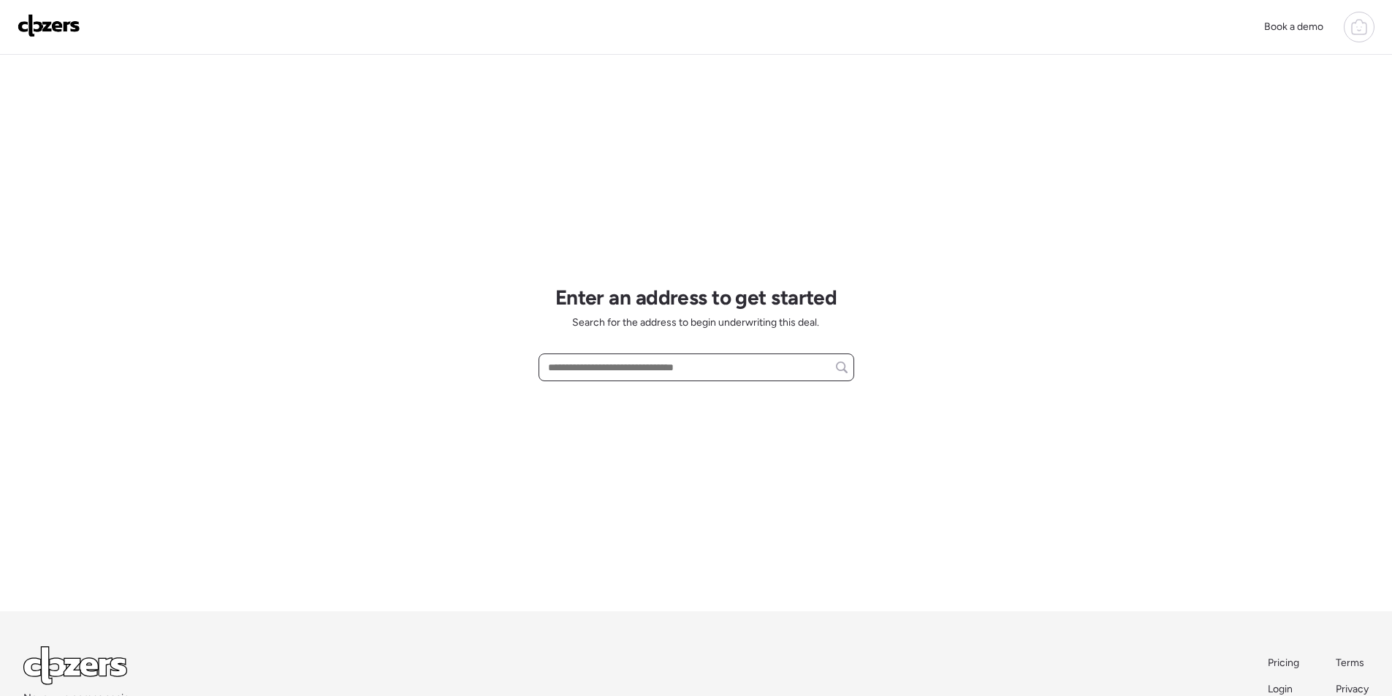
click at [623, 374] on input "text" at bounding box center [696, 367] width 303 height 20
paste input "**********"
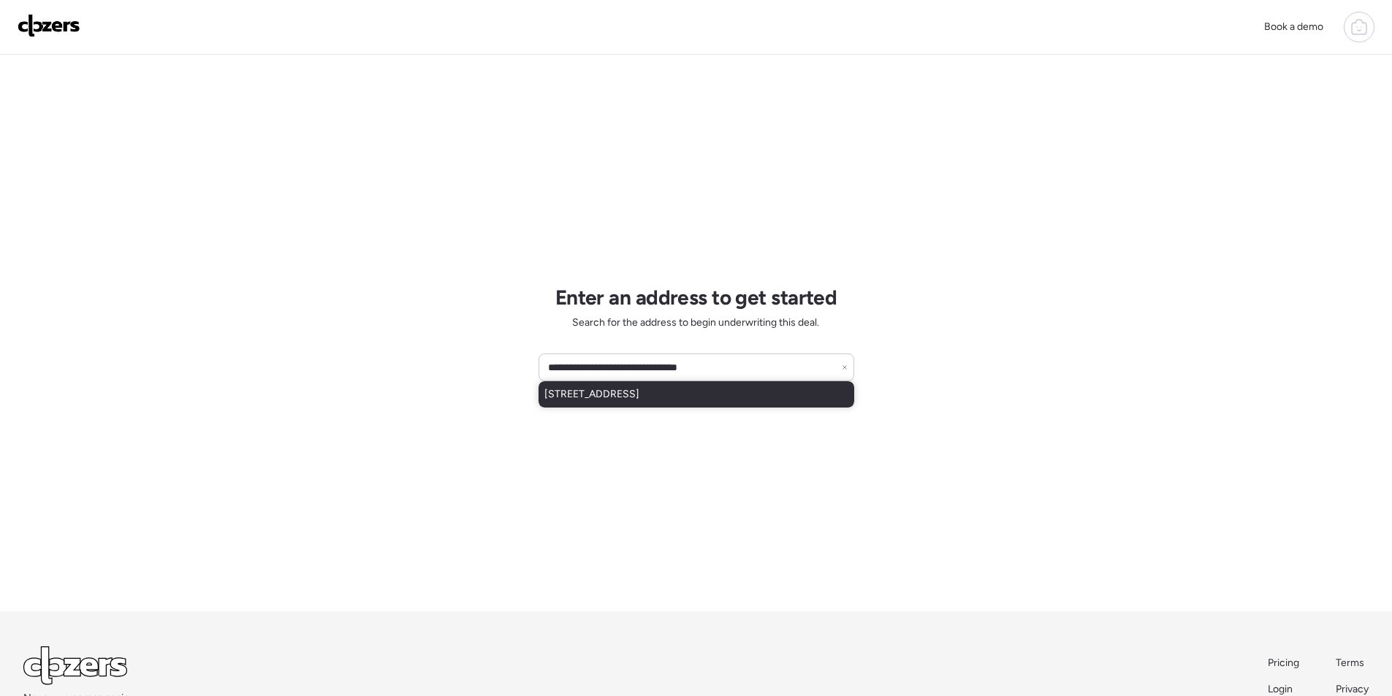
click at [623, 388] on span "[STREET_ADDRESS]" at bounding box center [591, 394] width 95 height 15
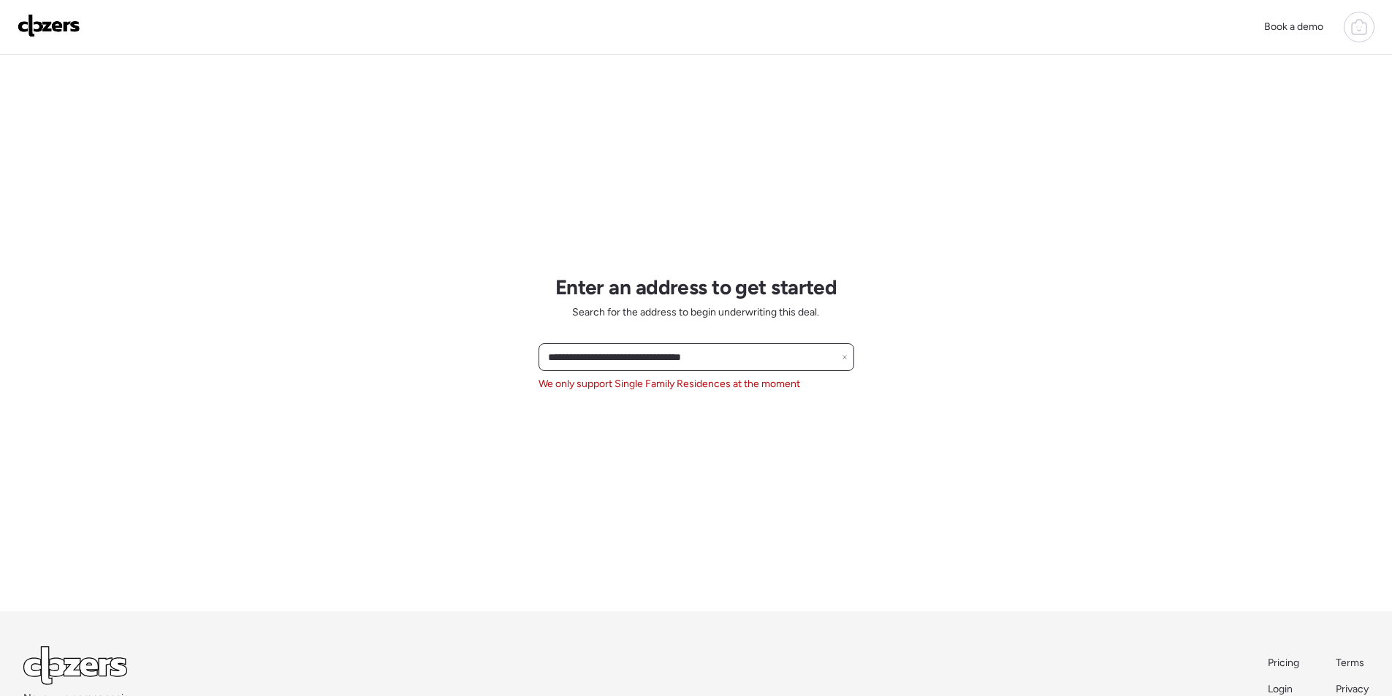
click at [626, 354] on input "**********" at bounding box center [696, 357] width 303 height 20
paste input "text"
click at [621, 385] on span "[STREET_ADDRESS][PERSON_NAME]" at bounding box center [632, 384] width 177 height 15
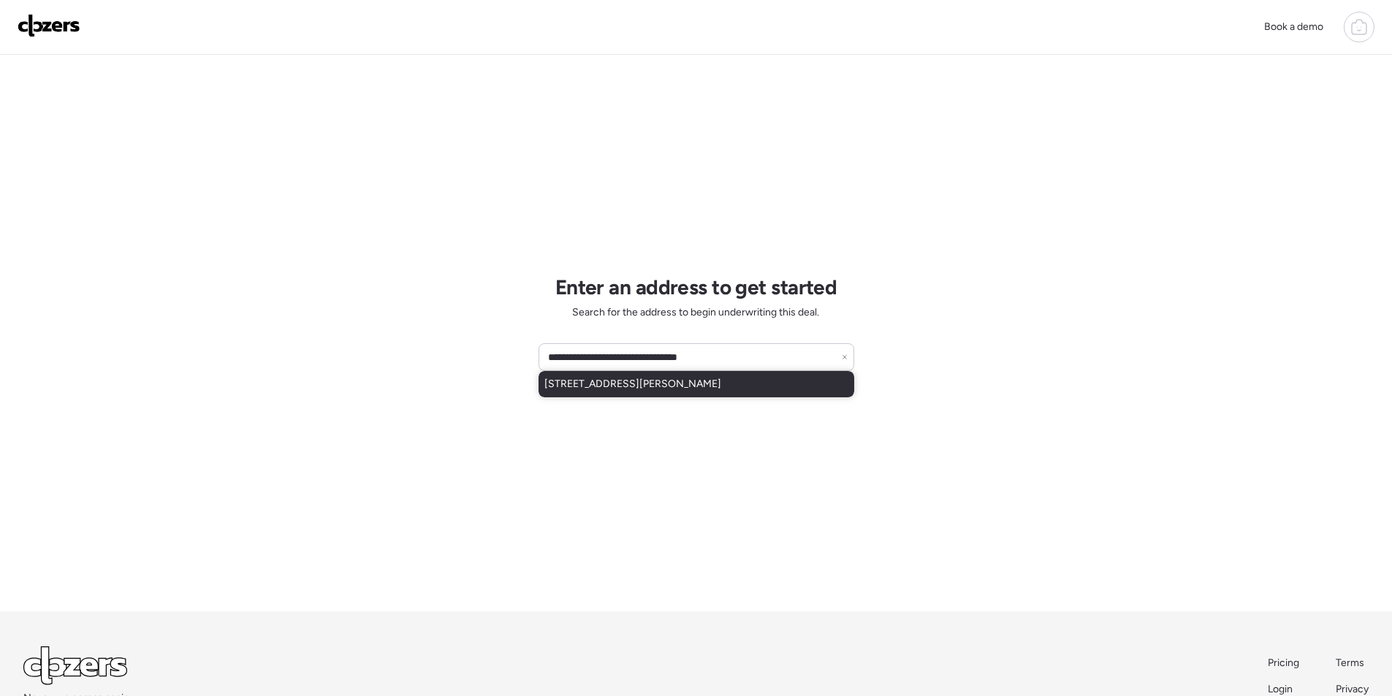
type input "**********"
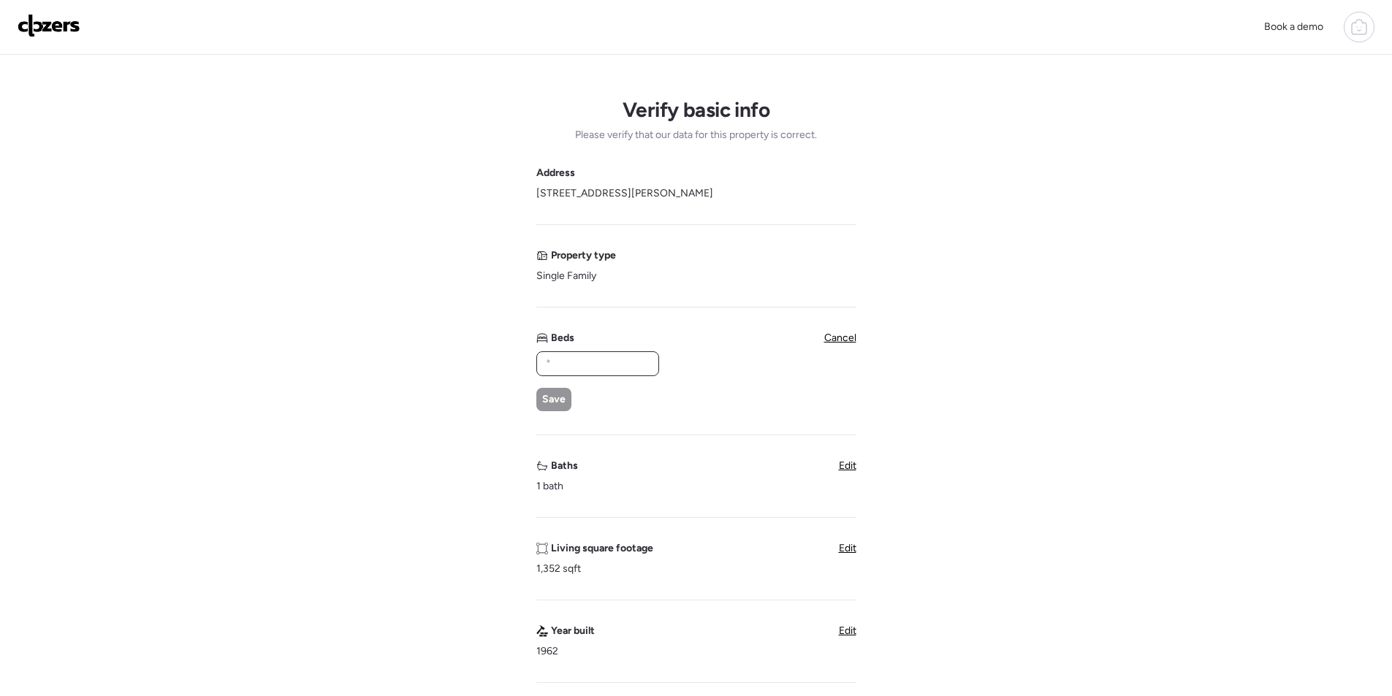
click at [611, 367] on input "text" at bounding box center [598, 364] width 110 height 20
type input "*"
click at [563, 398] on span "Save" at bounding box center [553, 399] width 23 height 15
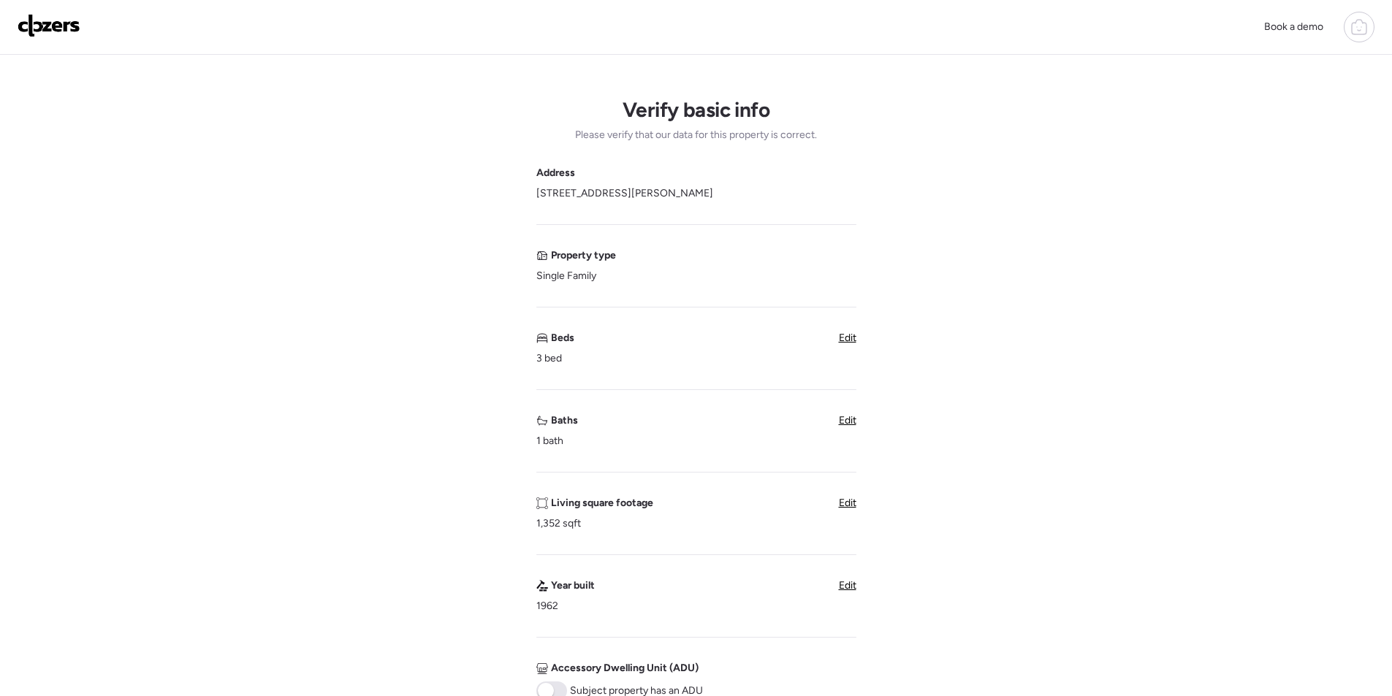
scroll to position [292, 0]
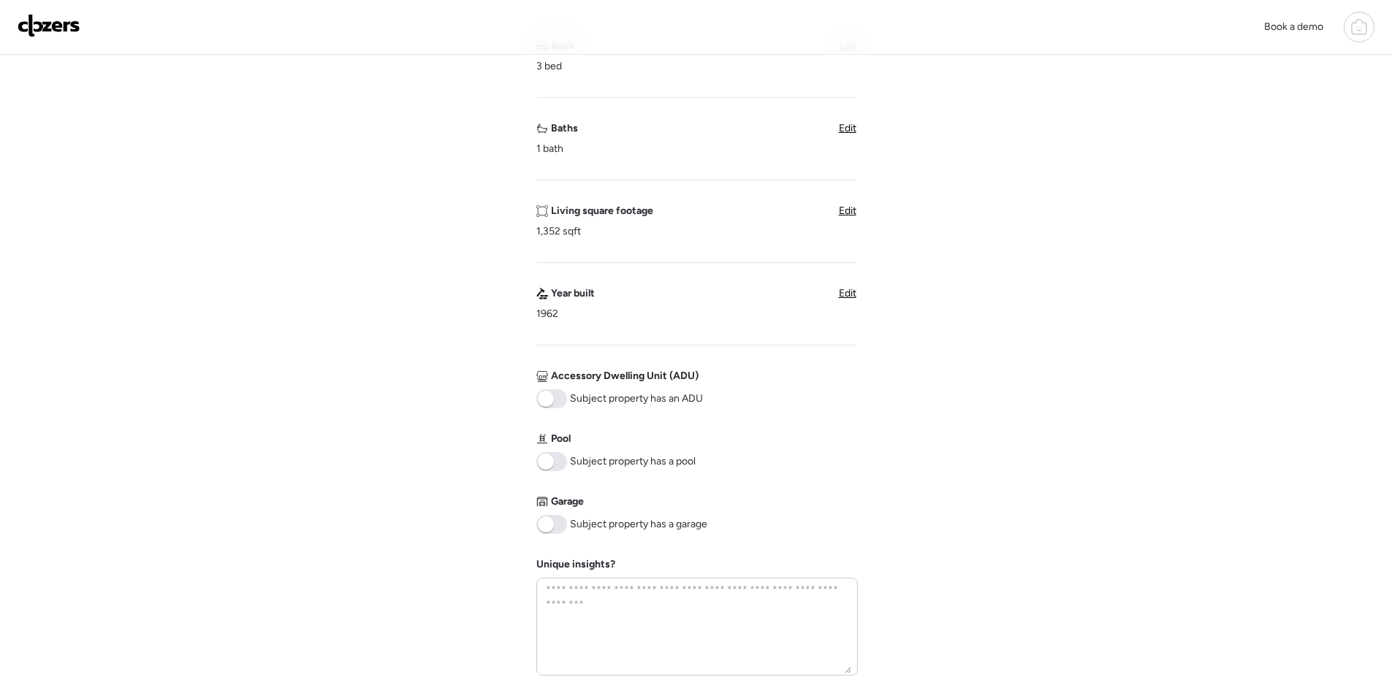
click at [560, 455] on span at bounding box center [551, 461] width 31 height 19
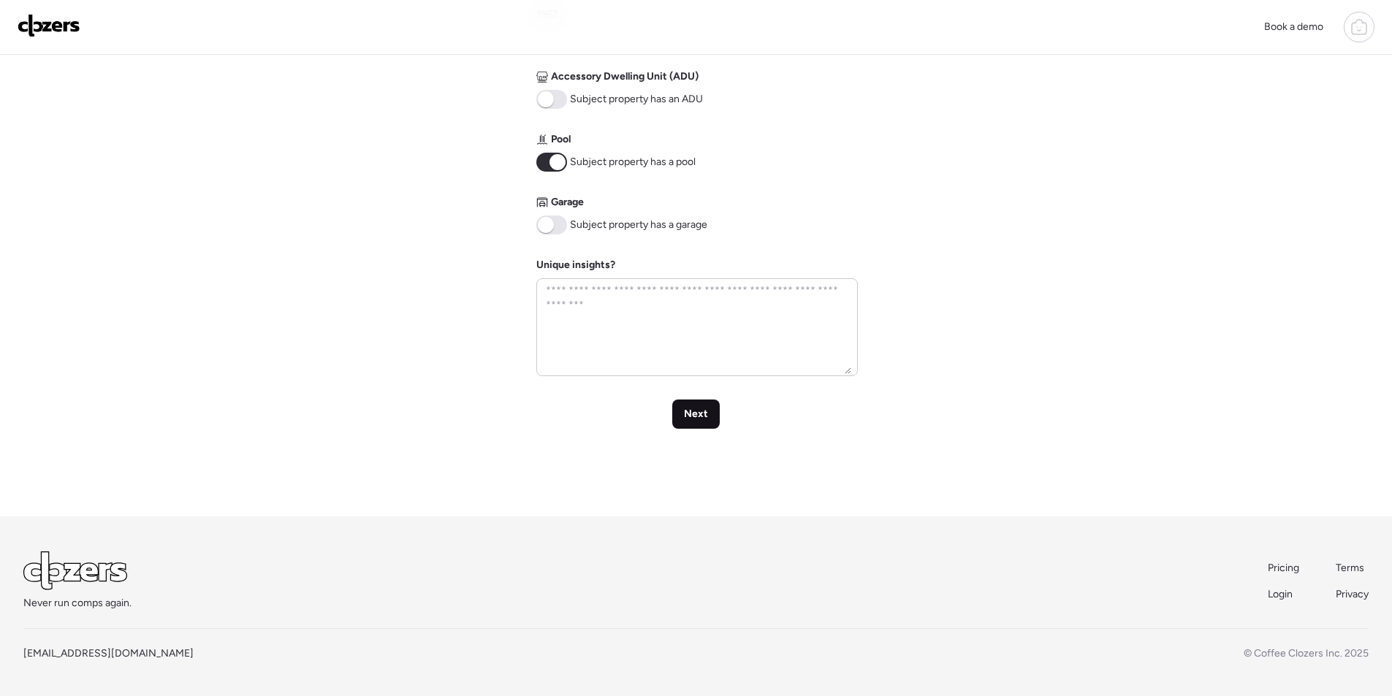
click at [702, 409] on span "Next" at bounding box center [696, 414] width 24 height 15
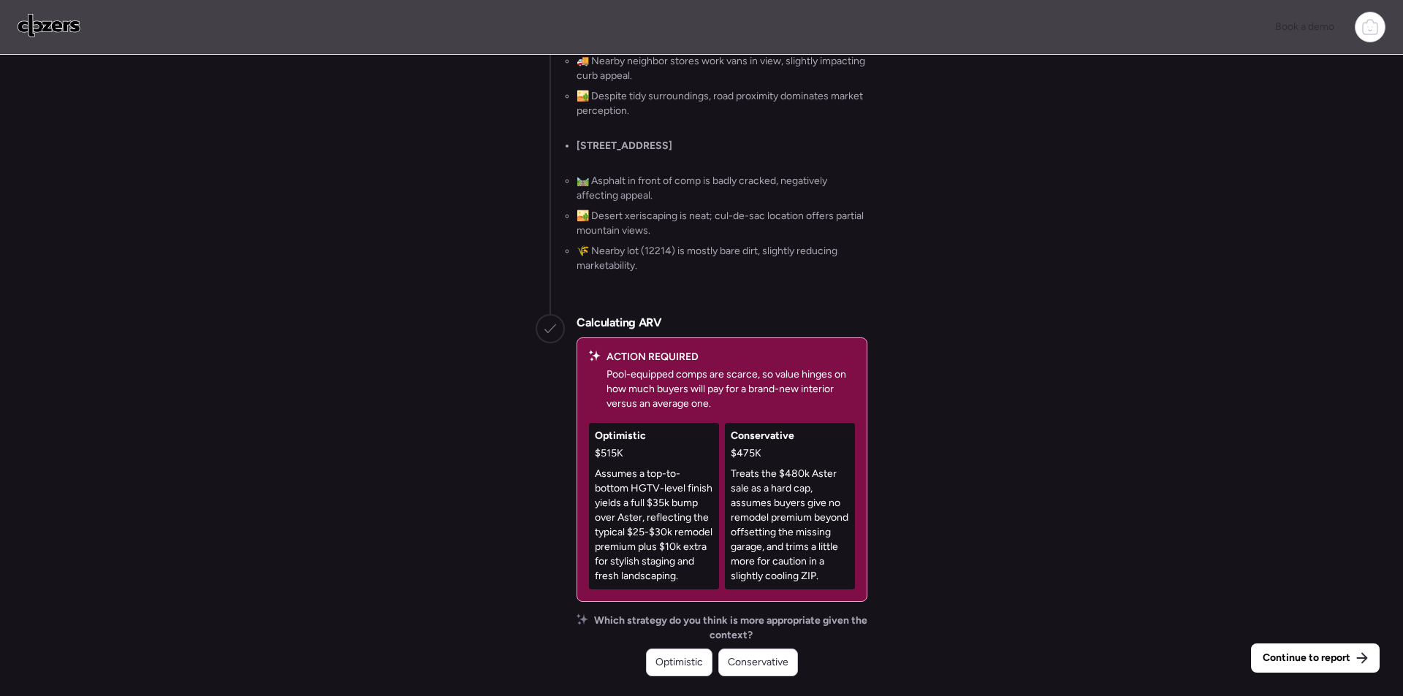
drag, startPoint x: 759, startPoint y: 663, endPoint x: 771, endPoint y: 660, distance: 12.1
click at [761, 663] on span "Conservative" at bounding box center [758, 663] width 61 height 15
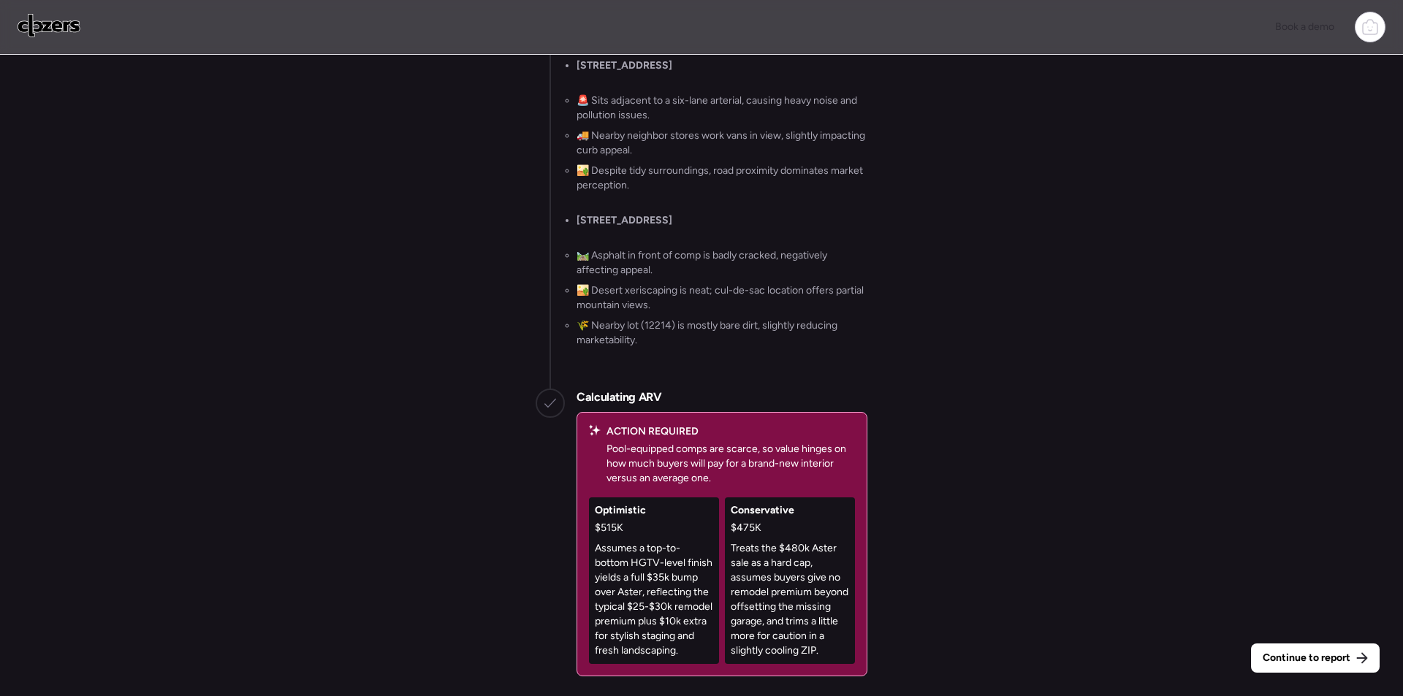
click at [1334, 677] on div "Continue to report Gathering all comps... I found 100 possible comps near [STRE…" at bounding box center [701, 377] width 1403 height 645
click at [1331, 667] on div "Continue to report" at bounding box center [1315, 658] width 129 height 29
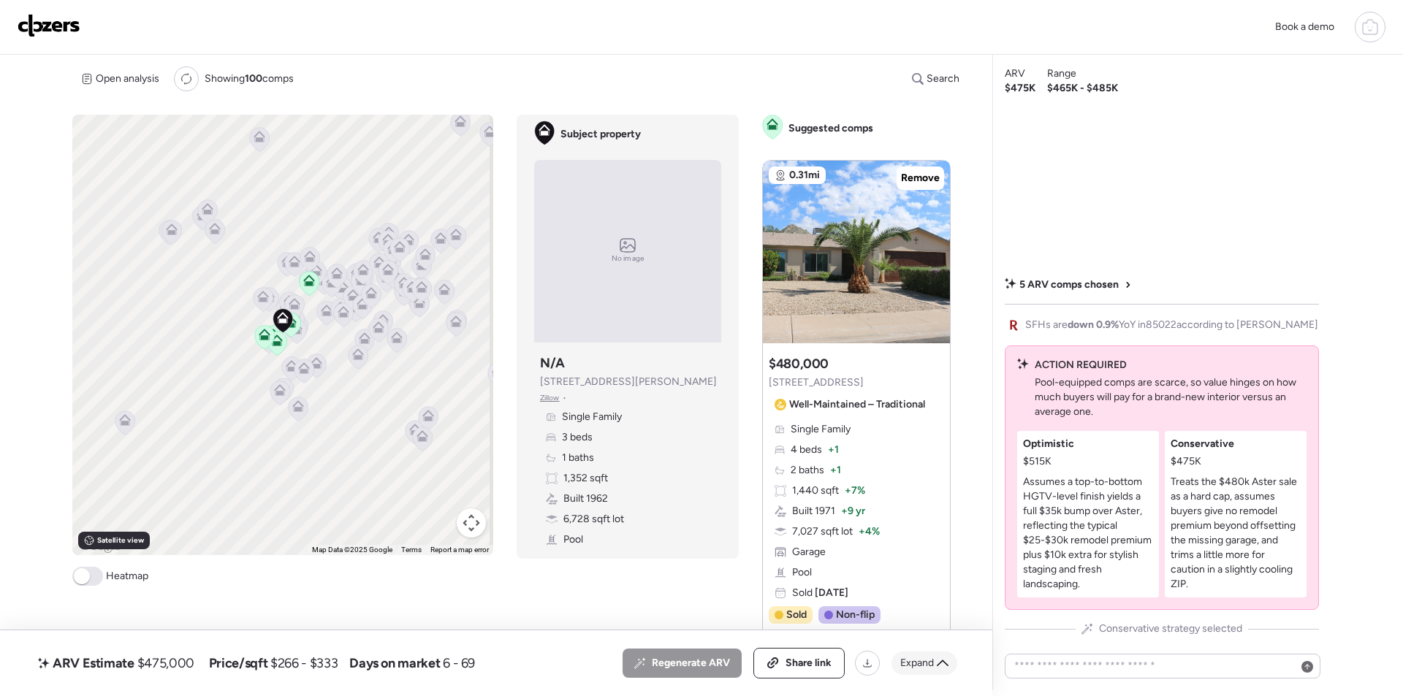
click at [916, 662] on span "Expand" at bounding box center [917, 663] width 34 height 15
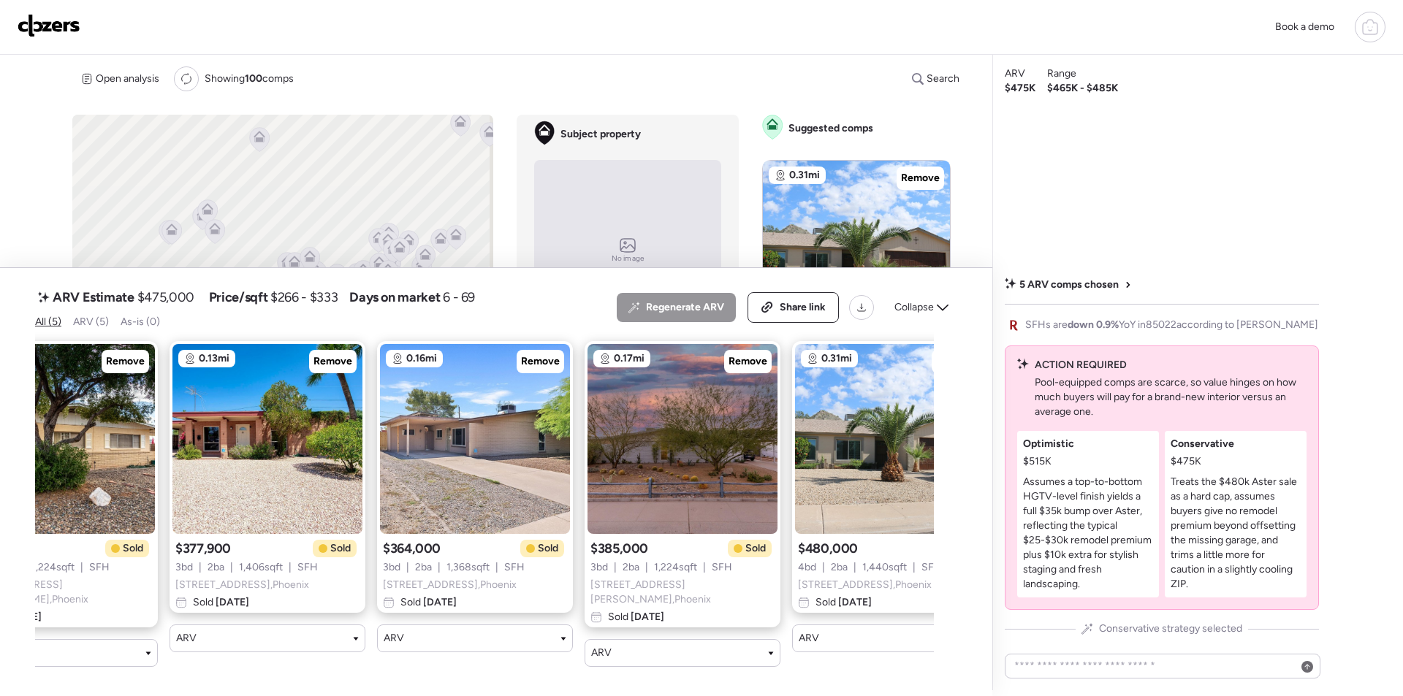
scroll to position [0, 131]
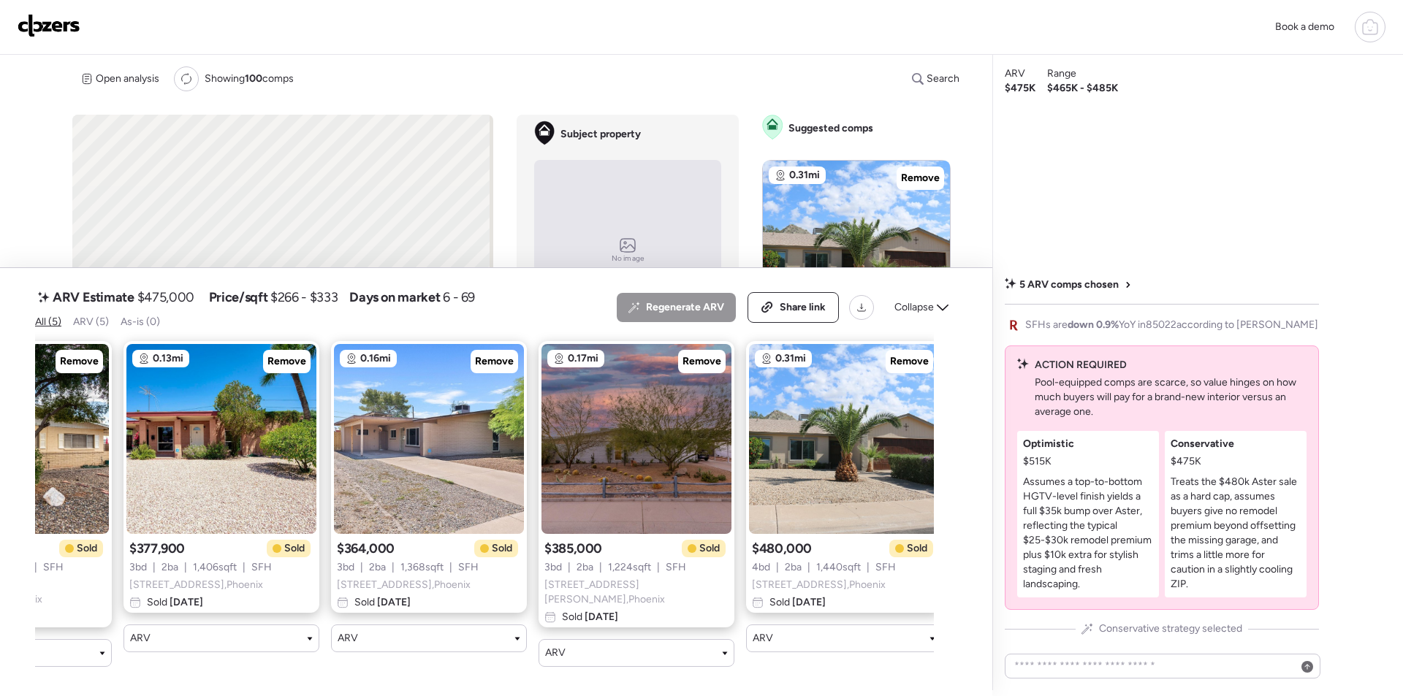
click at [917, 311] on span "Collapse" at bounding box center [913, 307] width 39 height 15
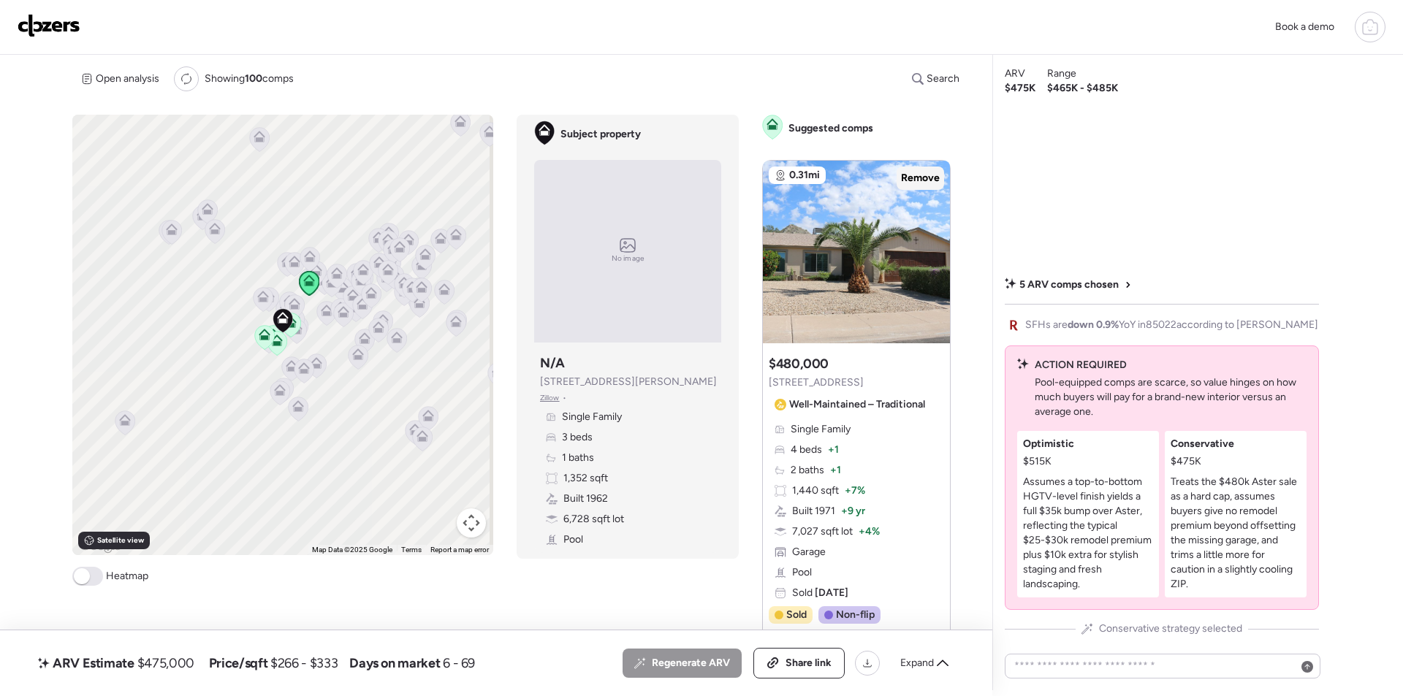
drag, startPoint x: 916, startPoint y: 180, endPoint x: 742, endPoint y: 231, distance: 180.6
click at [915, 180] on span "Remove" at bounding box center [920, 178] width 39 height 15
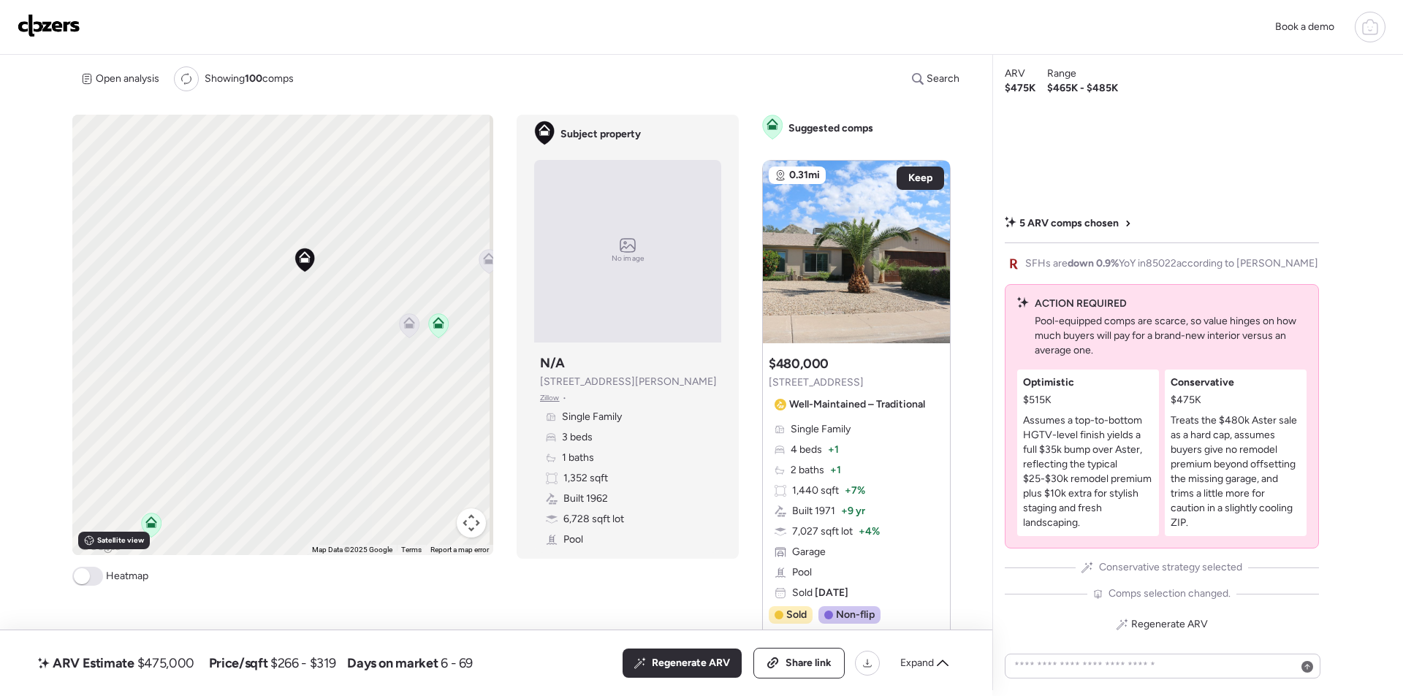
click at [416, 328] on icon at bounding box center [410, 326] width 20 height 24
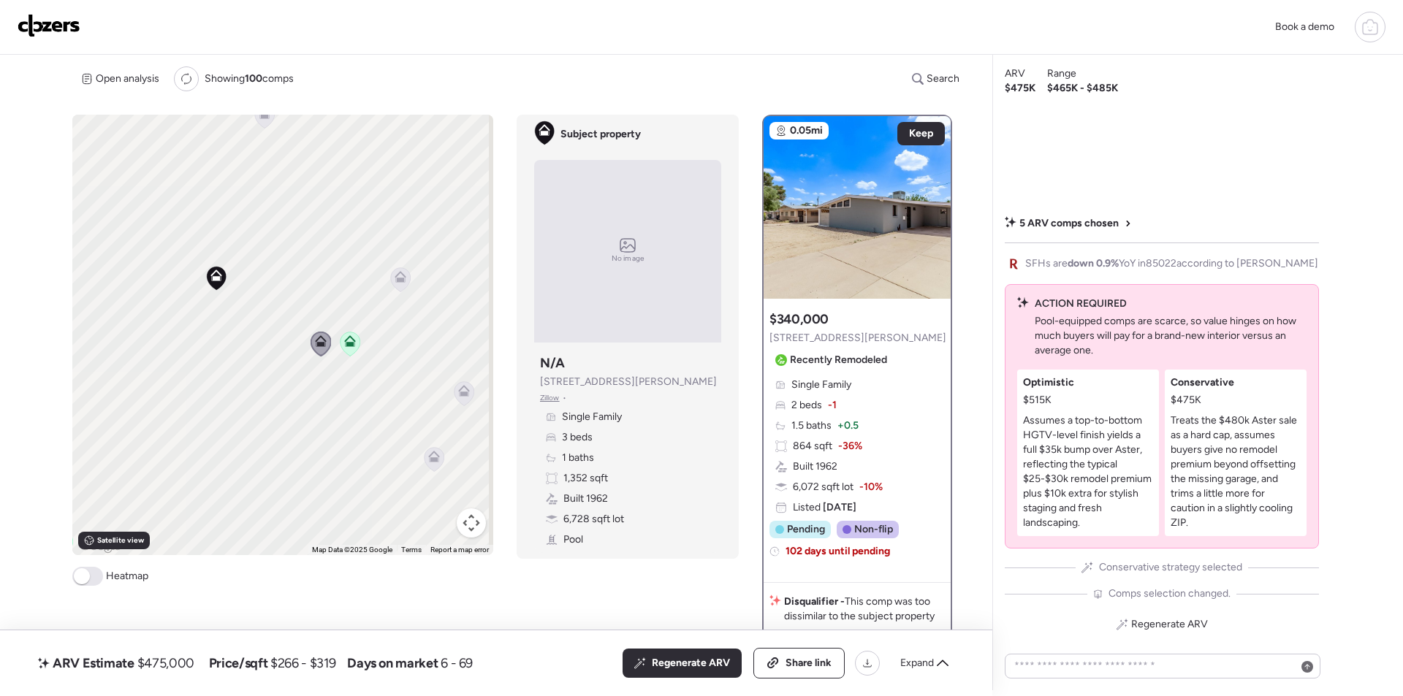
drag, startPoint x: 353, startPoint y: 344, endPoint x: 338, endPoint y: 343, distance: 15.4
click at [341, 352] on icon at bounding box center [351, 344] width 20 height 24
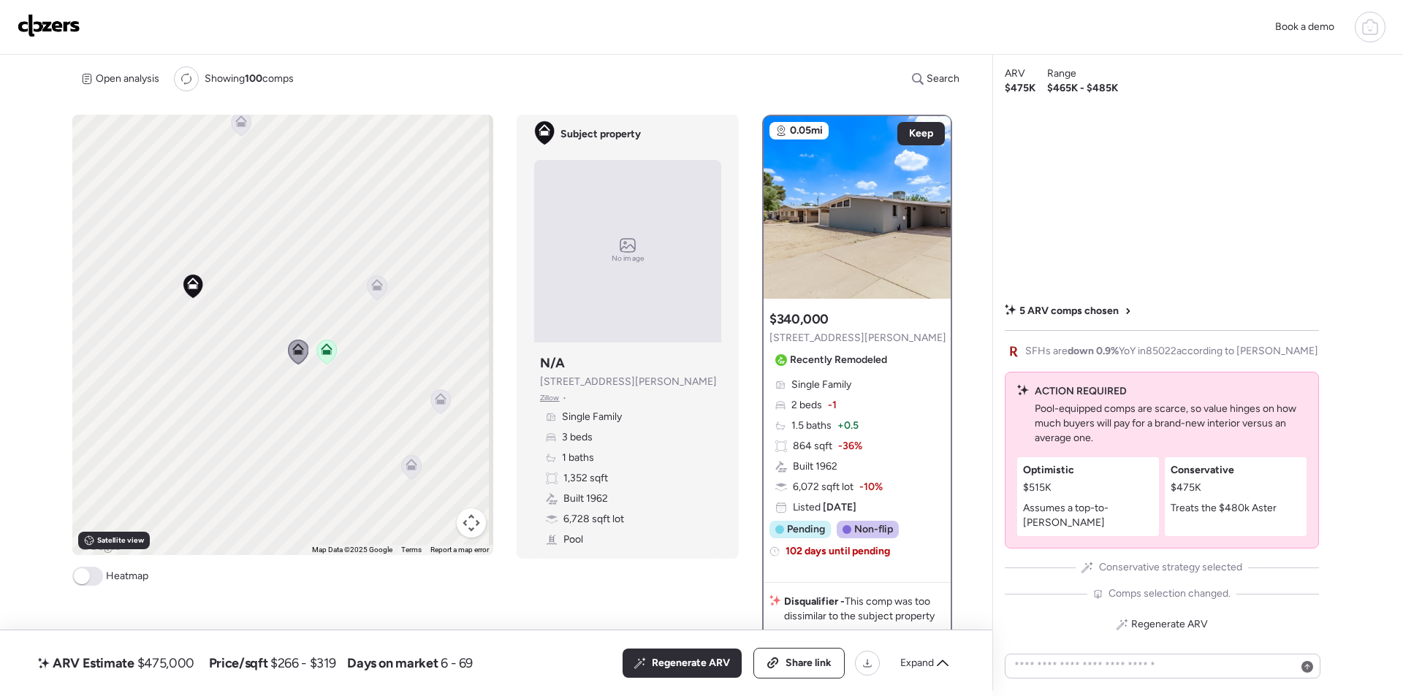
click at [382, 292] on icon at bounding box center [378, 288] width 20 height 24
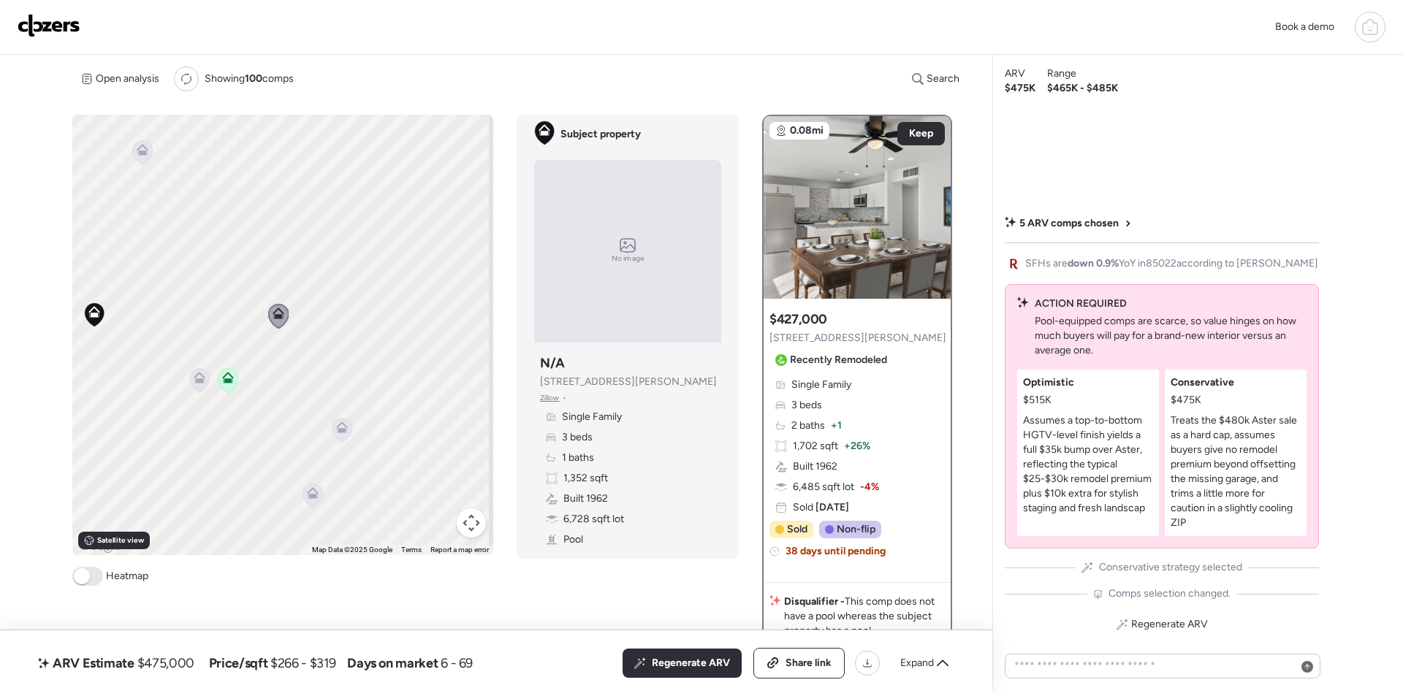
drag, startPoint x: 327, startPoint y: 376, endPoint x: 278, endPoint y: 395, distance: 52.5
click at [278, 395] on div "To activate drag with keyboard, press Alt + Enter. Once in keyboard drag state,…" at bounding box center [282, 335] width 421 height 441
click at [838, 343] on span "2342 E Delgado St" at bounding box center [858, 338] width 177 height 15
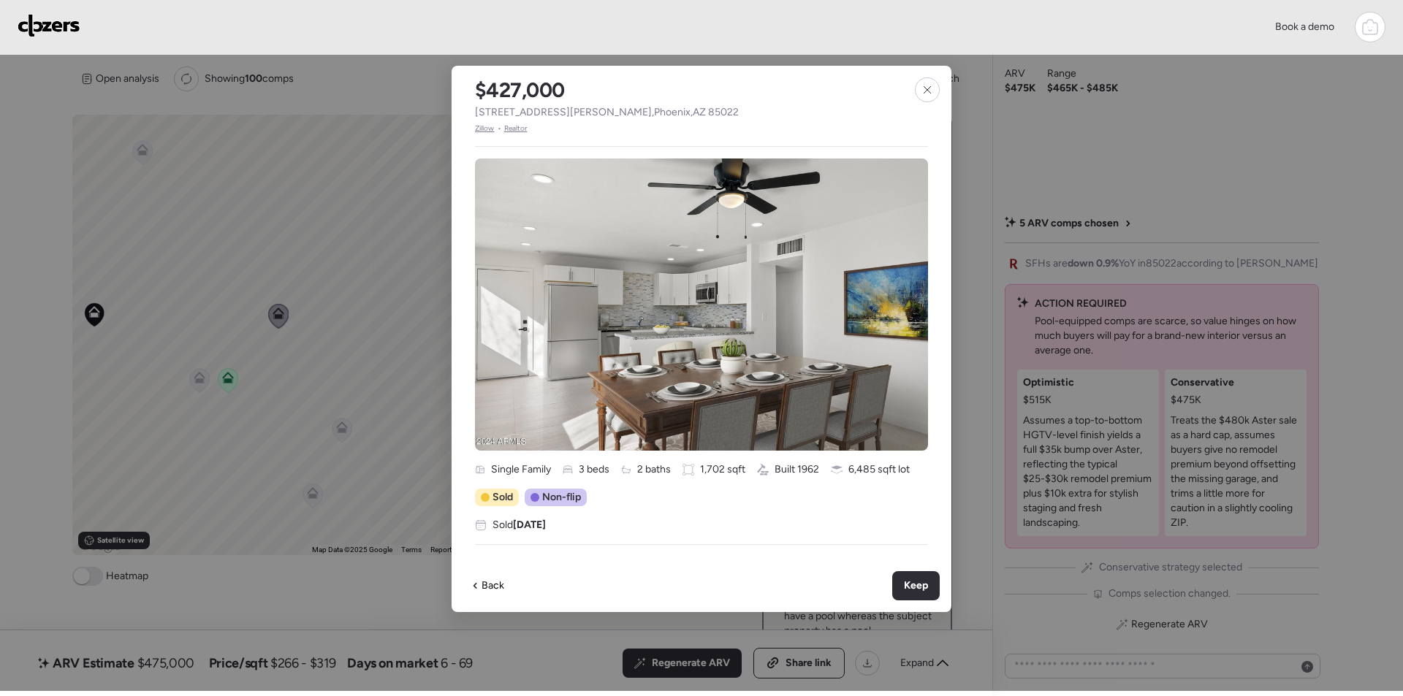
click at [569, 121] on div "$427,000 2342 E Delgado St , Phoenix , AZ 85022 Zillow • Realtor" at bounding box center [607, 100] width 311 height 69
click at [574, 115] on span "2342 E Delgado St , Phoenix , AZ 85022" at bounding box center [607, 112] width 264 height 15
click at [574, 114] on span "2342 E Delgado St , Phoenix , AZ 85022" at bounding box center [607, 112] width 264 height 15
click at [917, 85] on div at bounding box center [927, 89] width 25 height 25
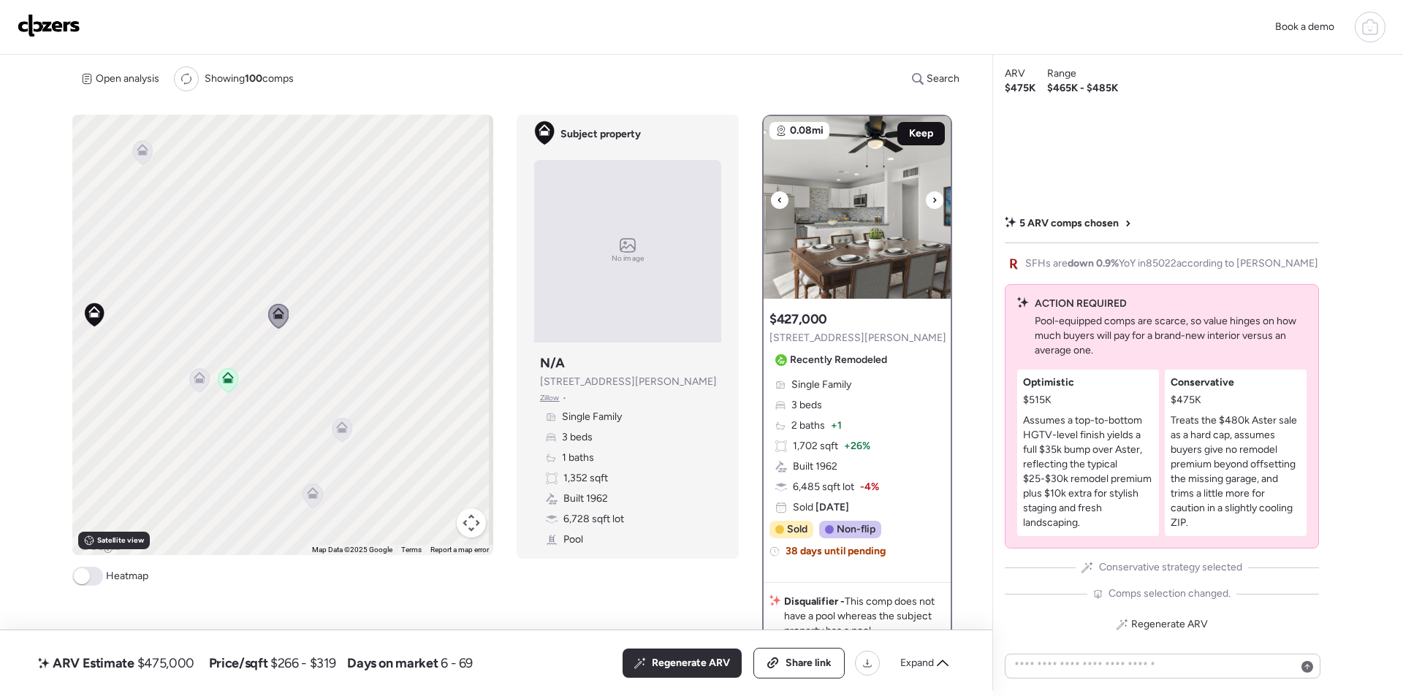
click at [913, 126] on div "Keep" at bounding box center [921, 133] width 48 height 23
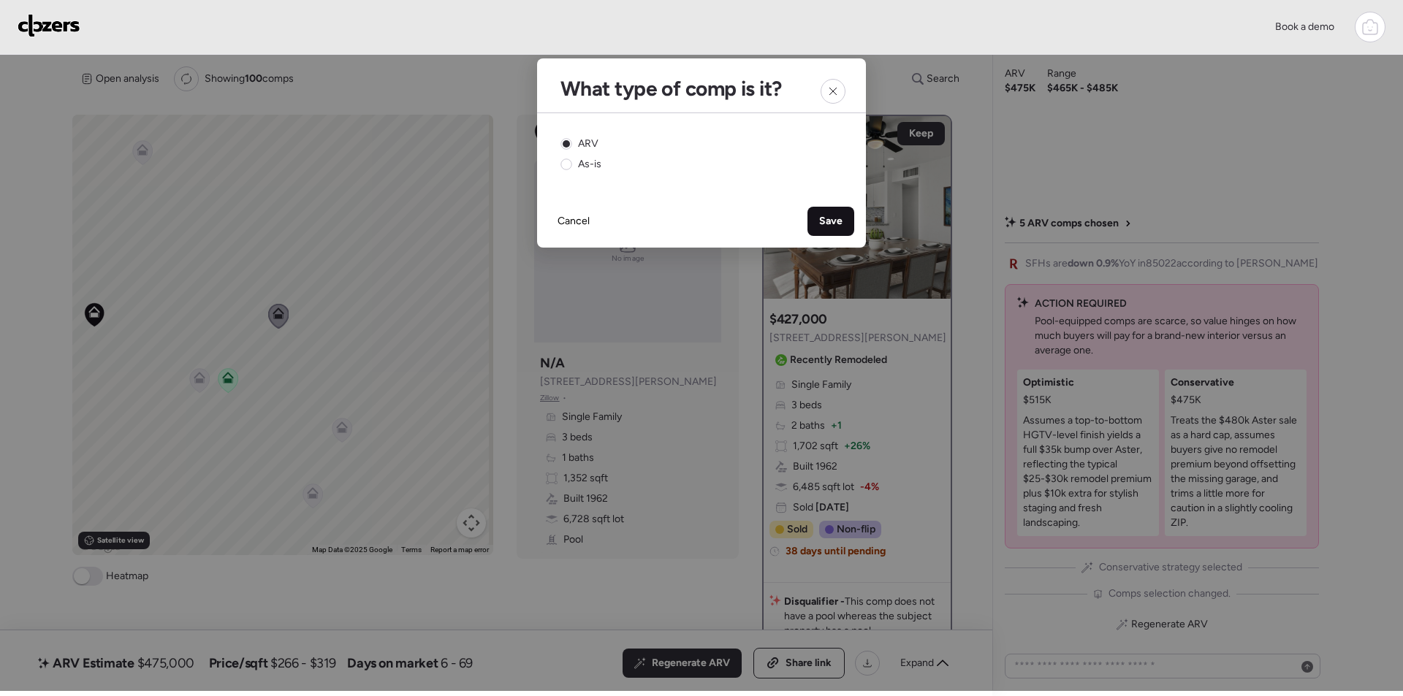
drag, startPoint x: 825, startPoint y: 215, endPoint x: 817, endPoint y: 221, distance: 9.9
click at [826, 216] on span "Save" at bounding box center [830, 221] width 23 height 15
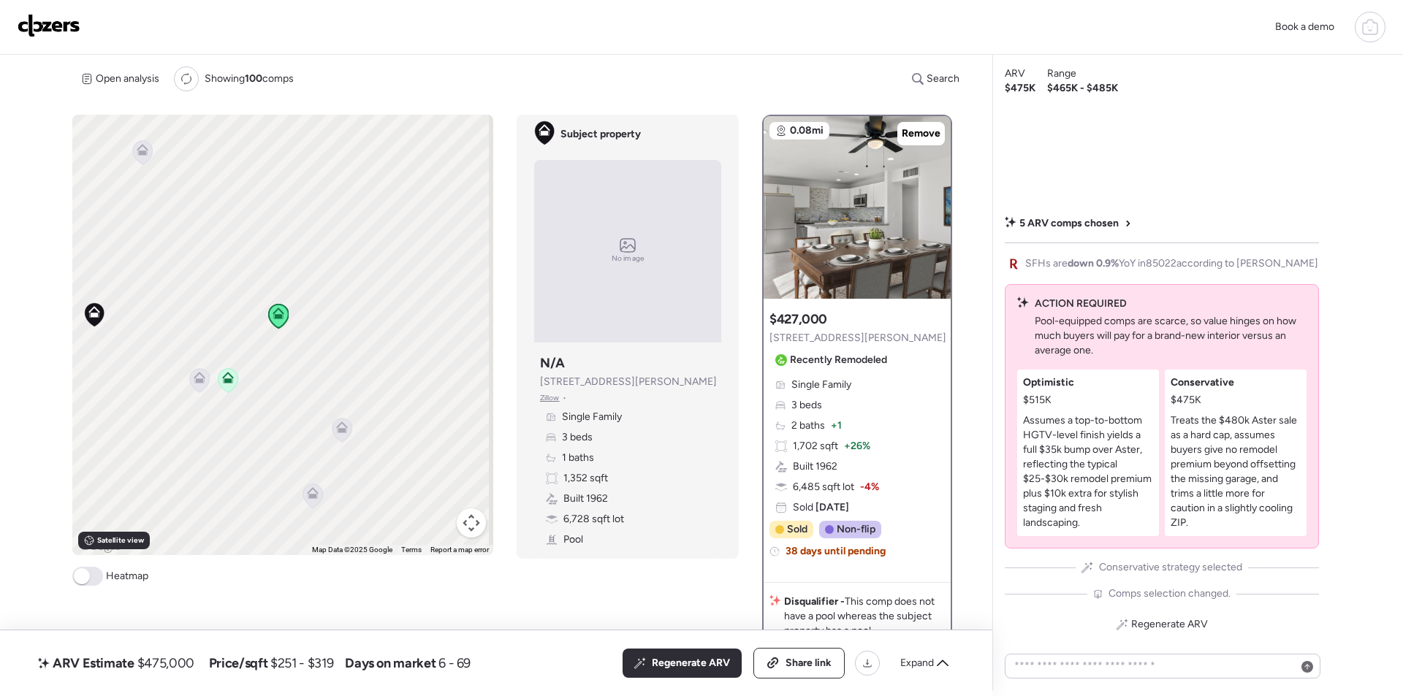
click at [342, 425] on icon at bounding box center [341, 425] width 11 height 7
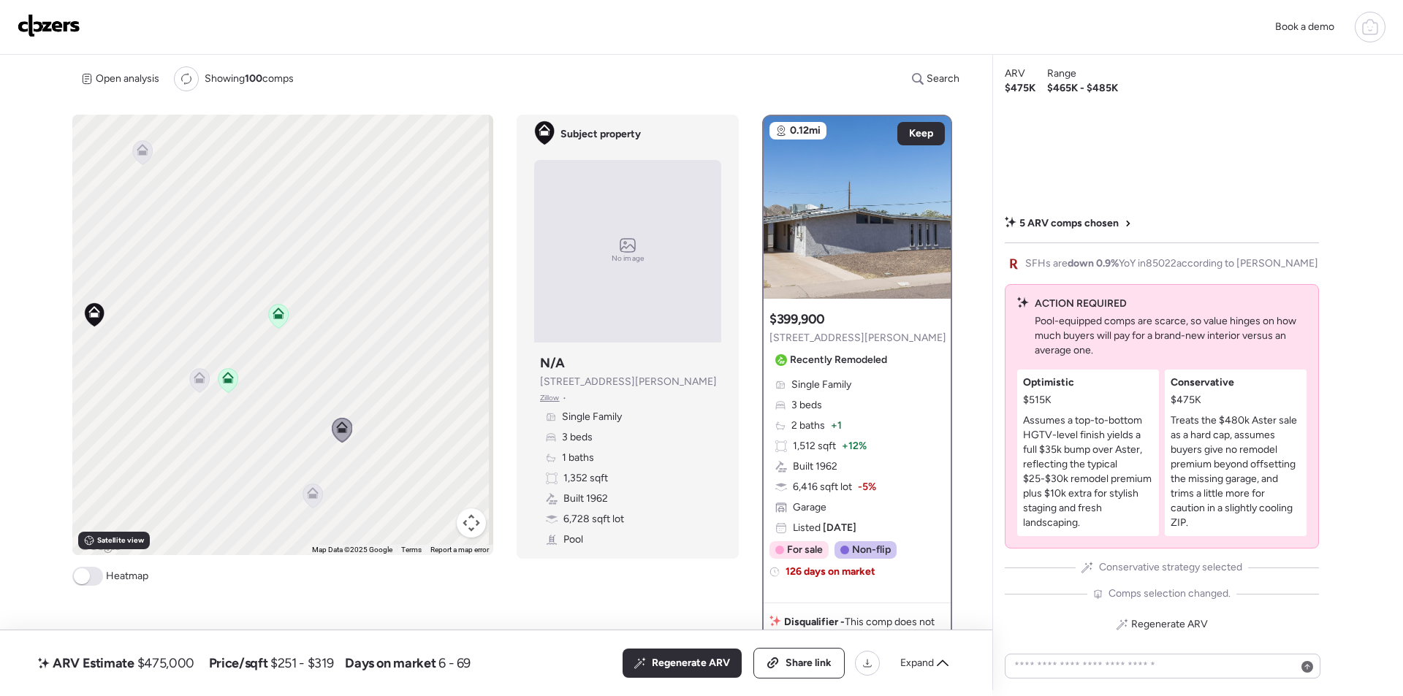
click at [306, 498] on div at bounding box center [313, 497] width 20 height 27
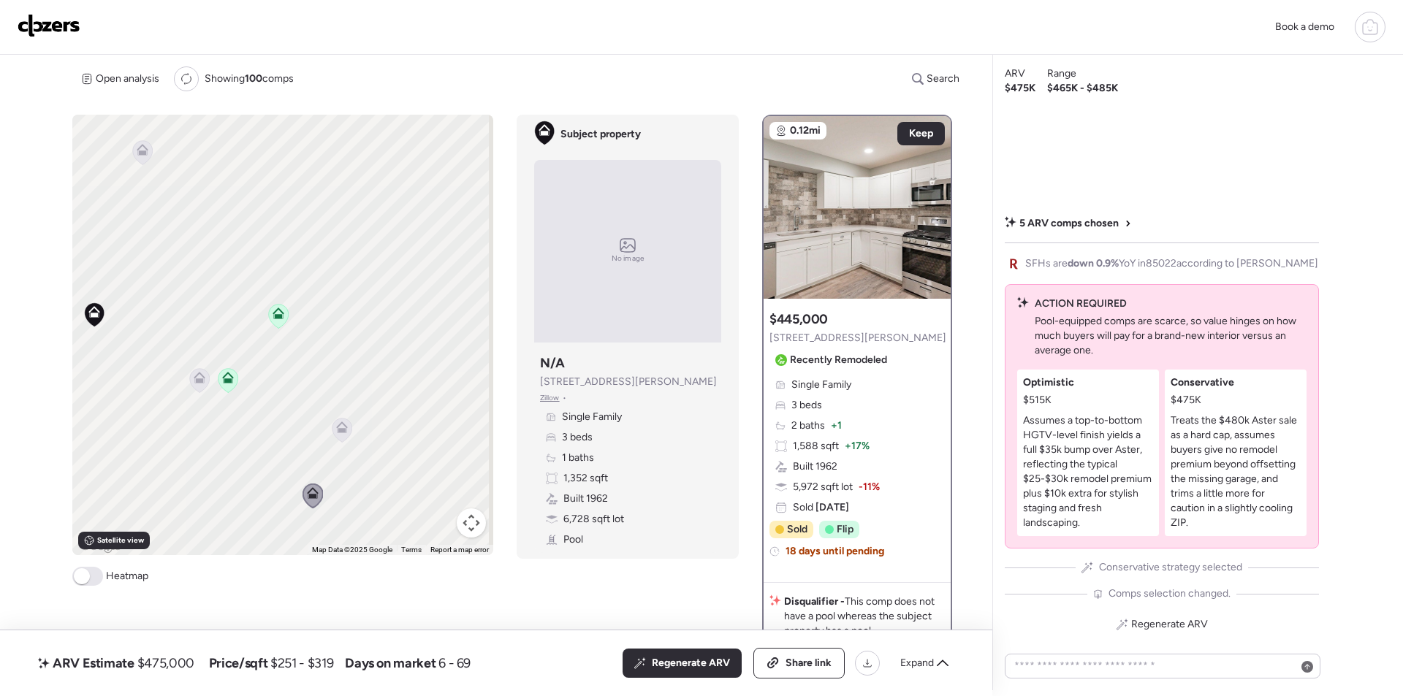
click at [812, 338] on span "2339 E Sylvia St" at bounding box center [858, 338] width 177 height 15
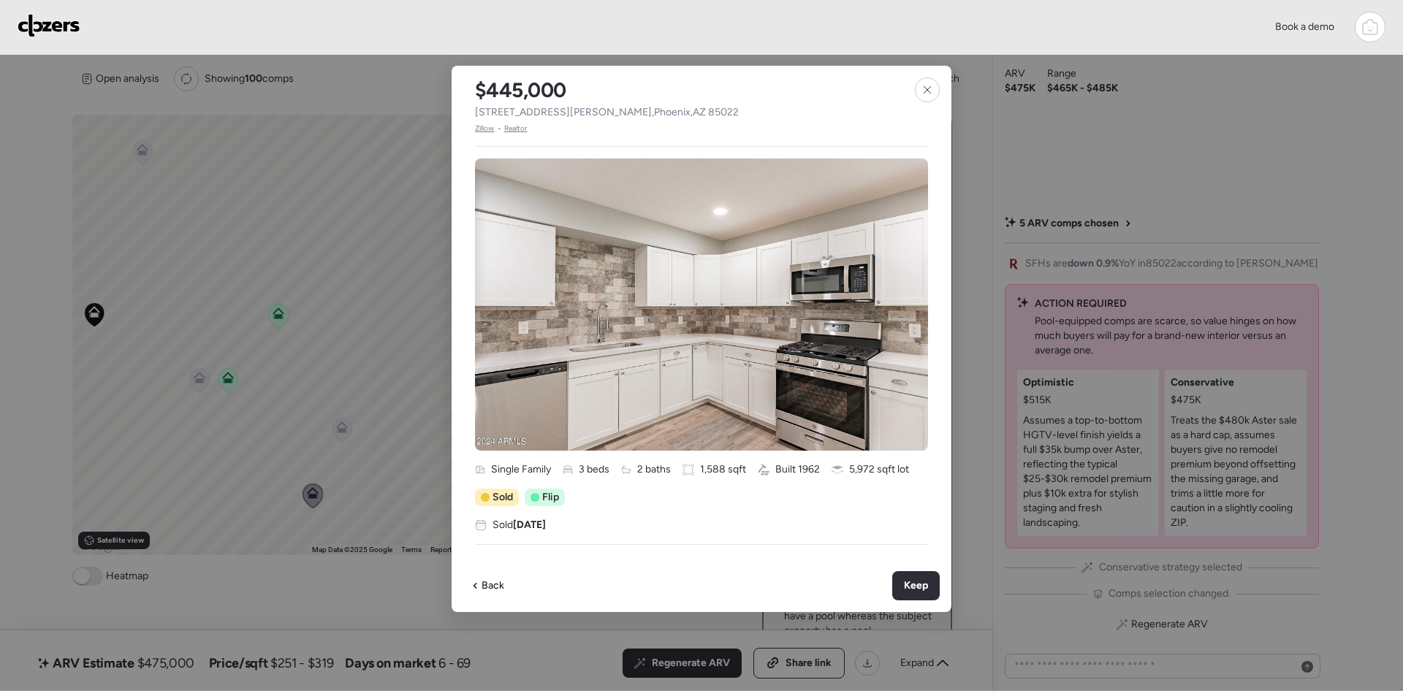
click at [581, 114] on span "2339 E Sylvia St , Phoenix , AZ 85022" at bounding box center [607, 112] width 264 height 15
click at [581, 113] on span "2339 E Sylvia St , Phoenix , AZ 85022" at bounding box center [607, 112] width 264 height 15
click at [923, 88] on icon at bounding box center [928, 90] width 12 height 12
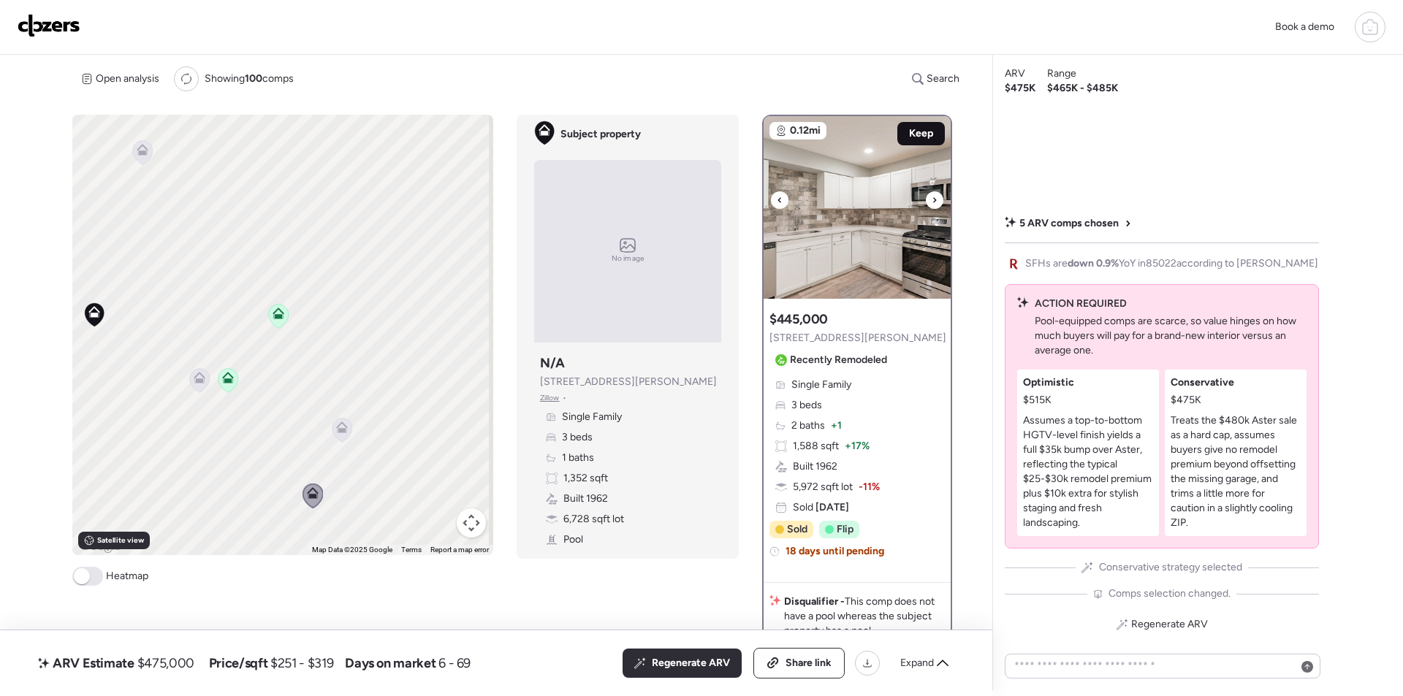
click at [919, 126] on div "Keep" at bounding box center [921, 133] width 48 height 23
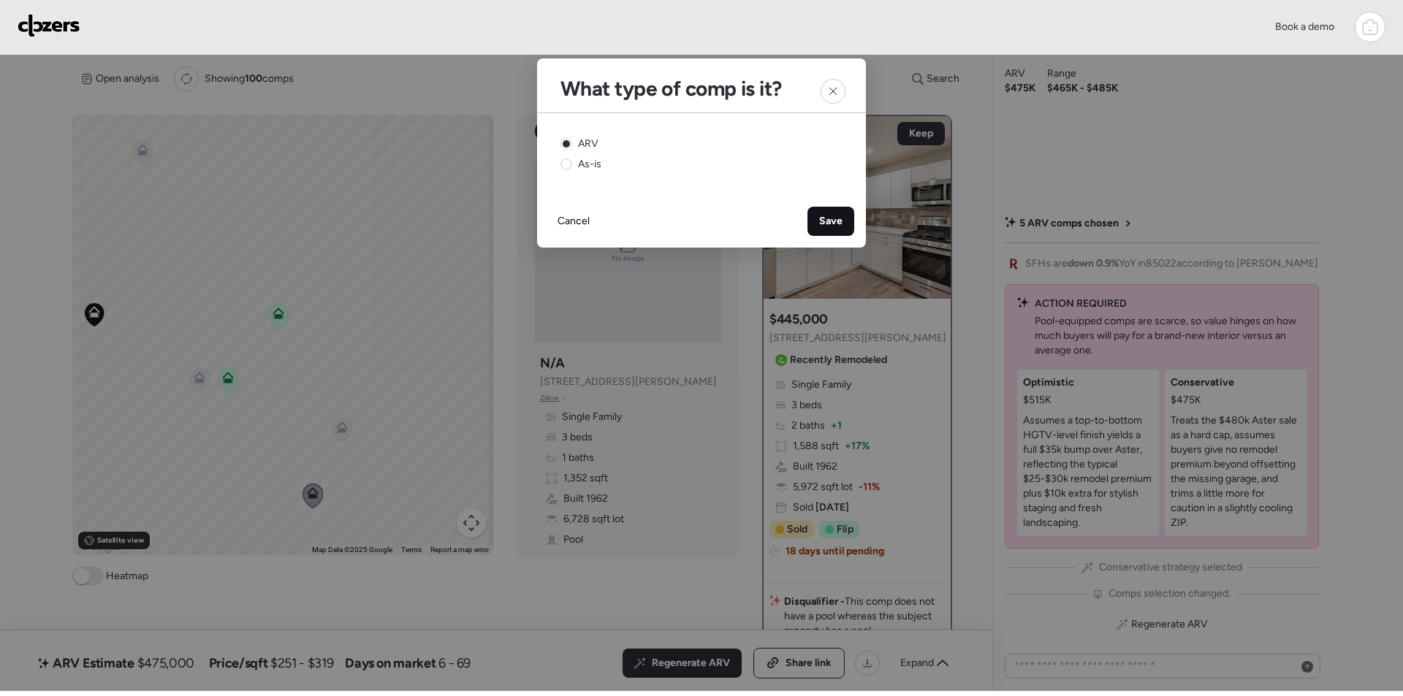
drag, startPoint x: 832, startPoint y: 223, endPoint x: 826, endPoint y: 232, distance: 11.0
click at [831, 224] on span "Save" at bounding box center [830, 221] width 23 height 15
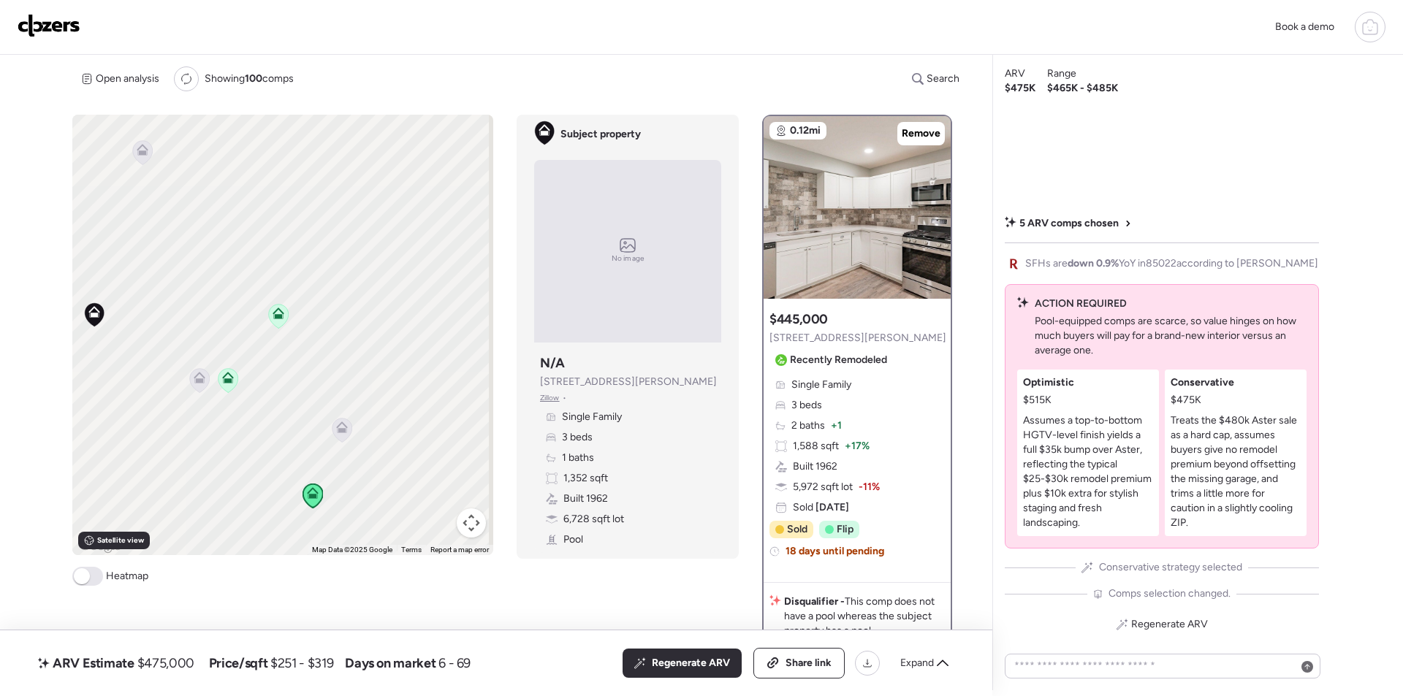
click at [676, 677] on div "Regenerate ARV" at bounding box center [682, 663] width 119 height 29
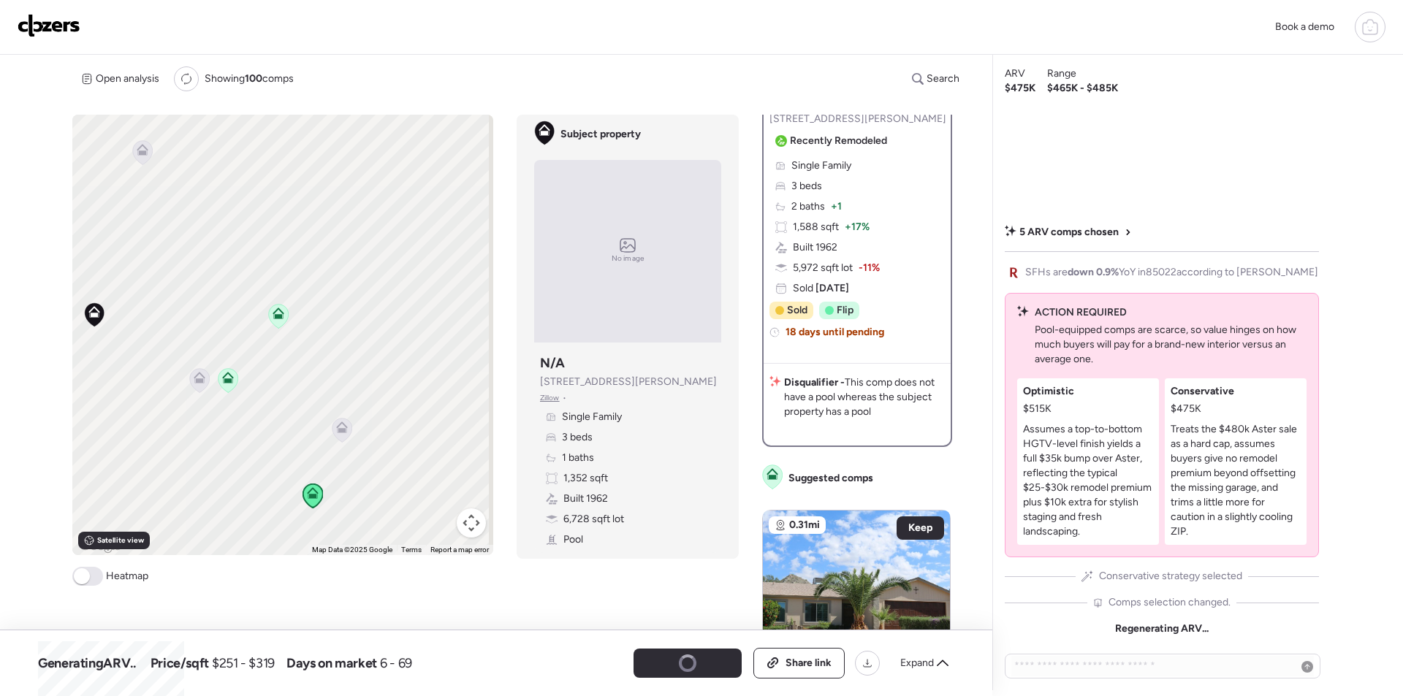
scroll to position [292, 0]
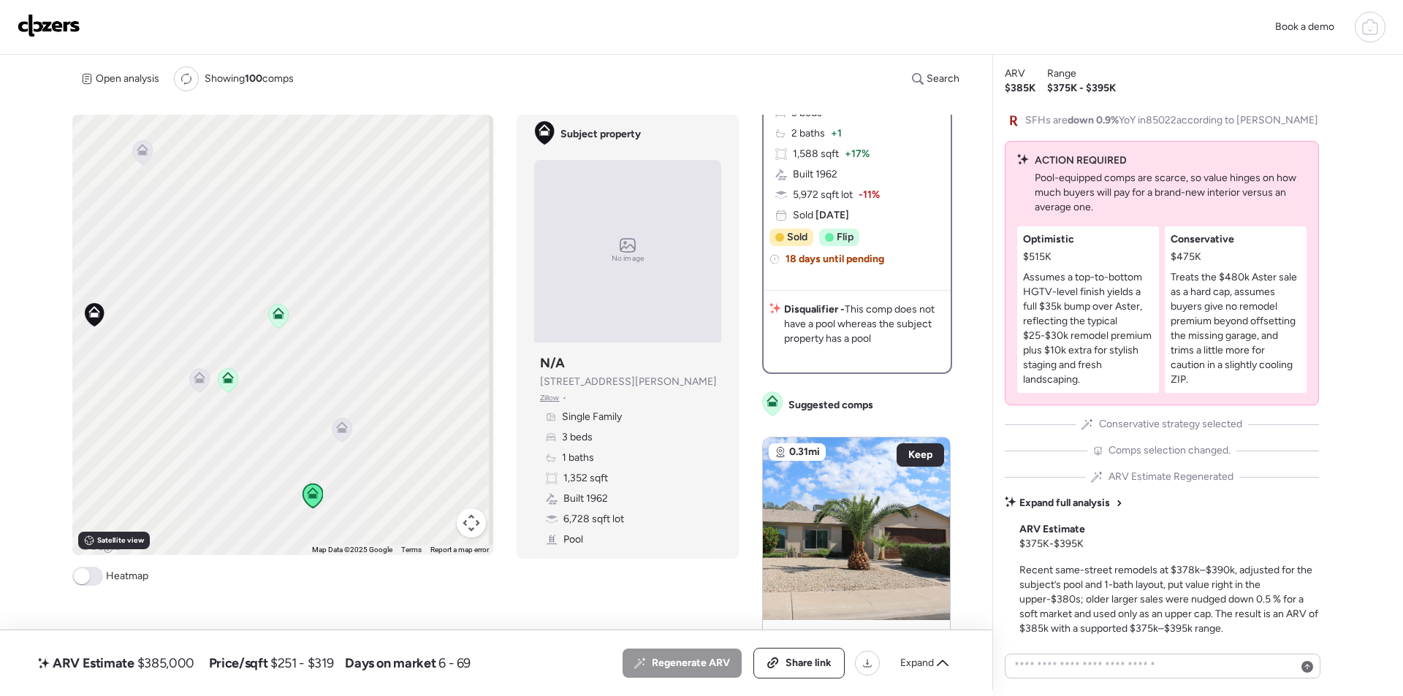
click at [186, 663] on span "$385,000" at bounding box center [165, 664] width 57 height 18
copy span "385,000"
click at [807, 652] on div "Share link" at bounding box center [799, 663] width 90 height 29
click at [61, 26] on img at bounding box center [49, 25] width 63 height 23
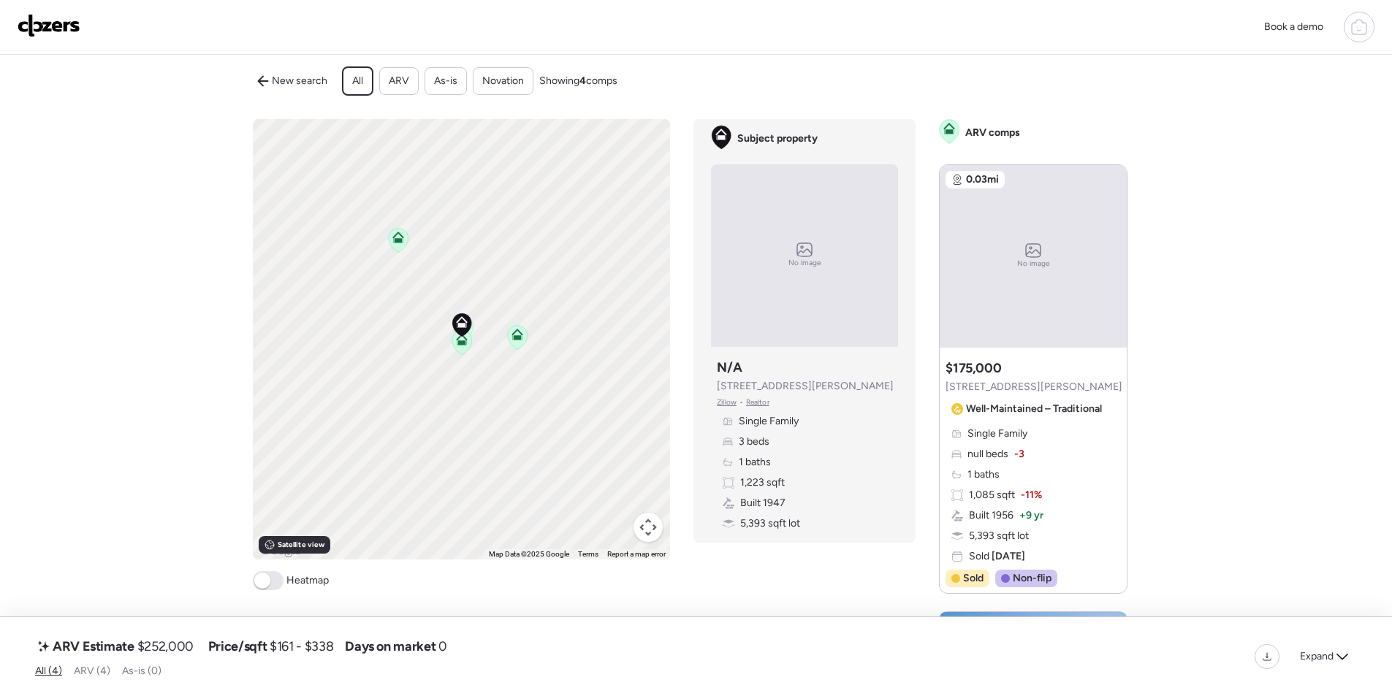
scroll to position [10, 0]
click at [186, 648] on span "$252,000" at bounding box center [165, 647] width 56 height 18
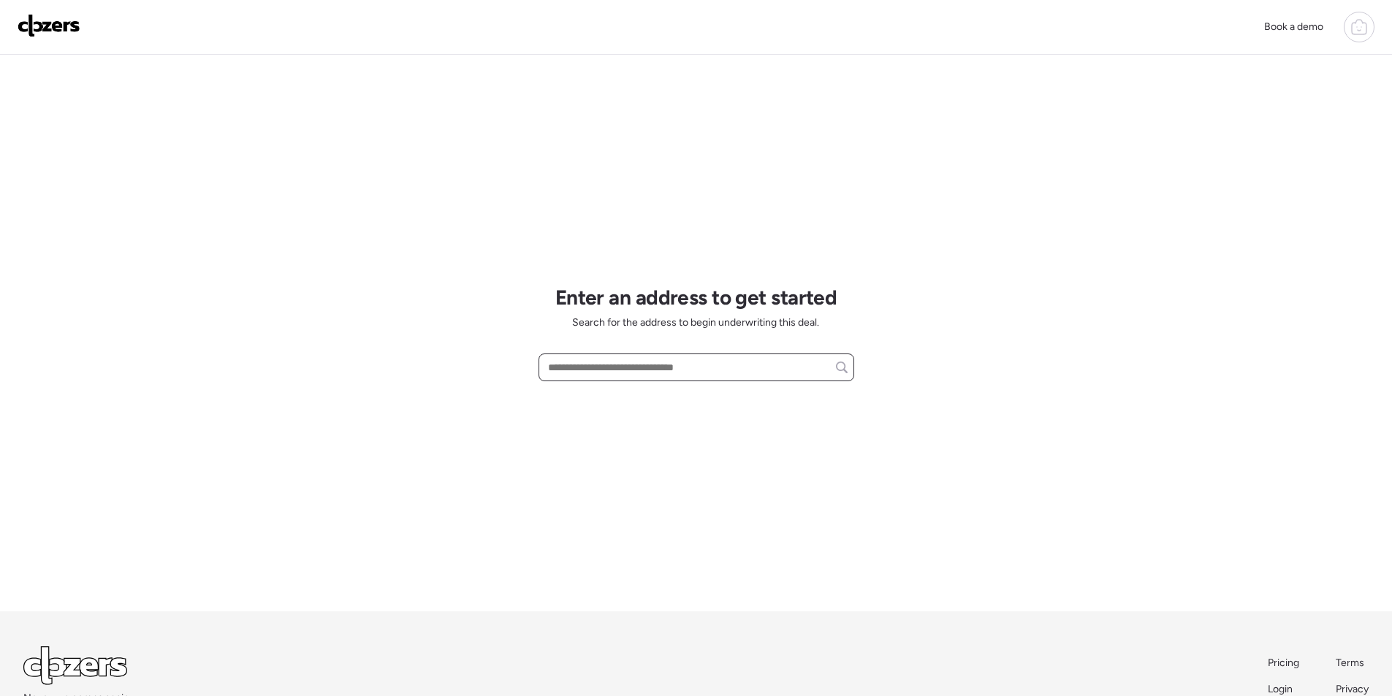
click at [640, 365] on input "text" at bounding box center [696, 367] width 303 height 20
paste input "**********"
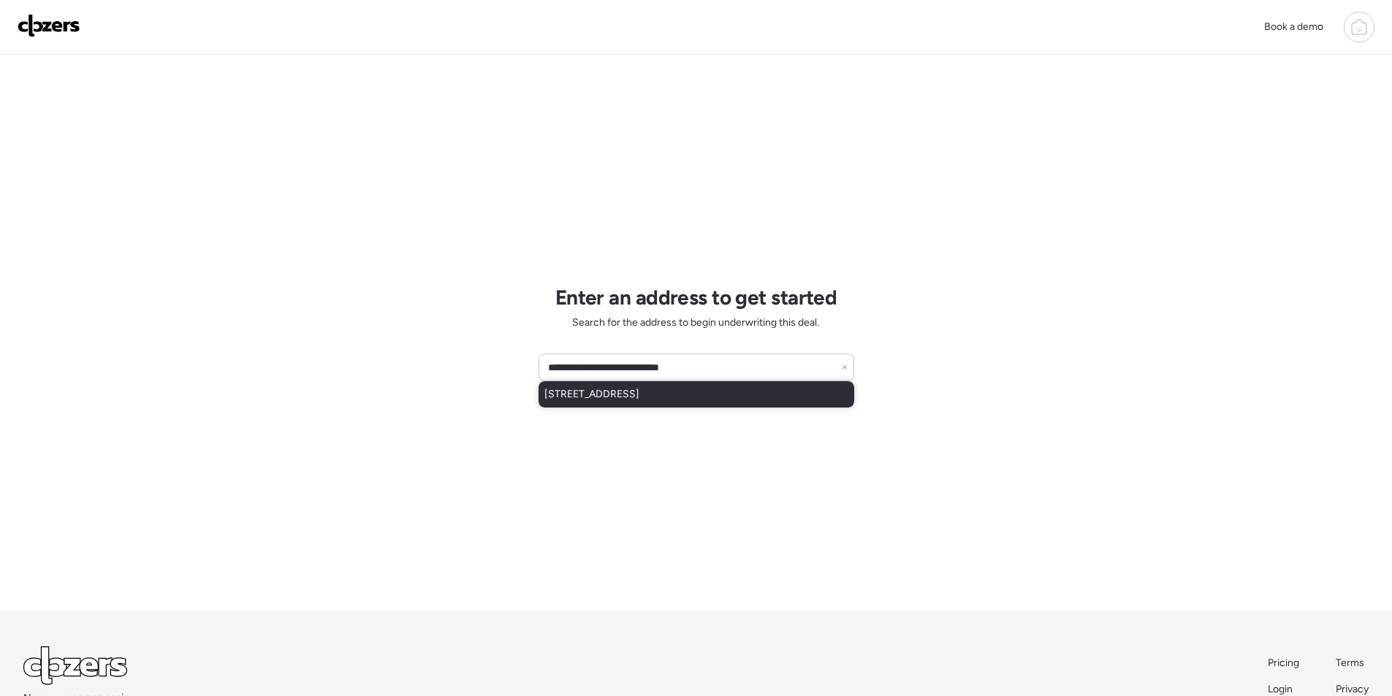
click at [638, 395] on span "[STREET_ADDRESS]" at bounding box center [591, 394] width 95 height 15
type input "**********"
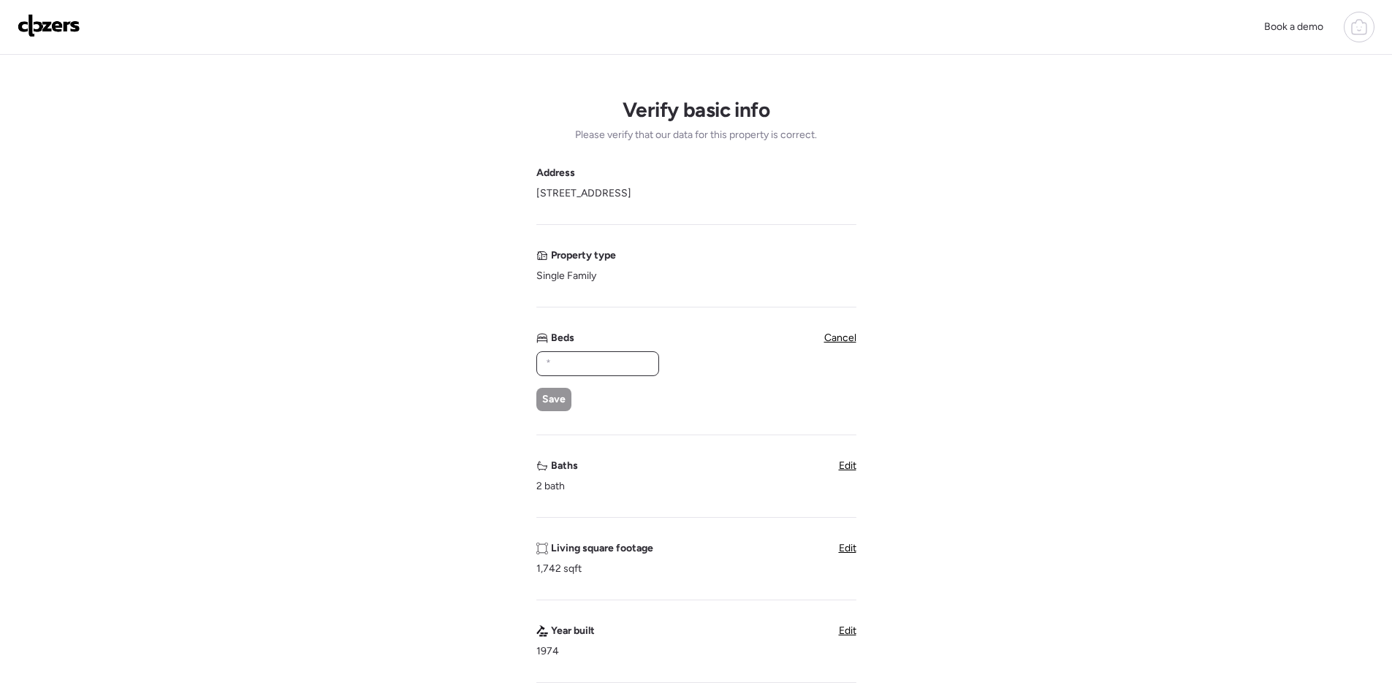
click at [623, 362] on input "text" at bounding box center [598, 364] width 110 height 20
type input "*"
click at [559, 406] on span "Save" at bounding box center [553, 399] width 23 height 15
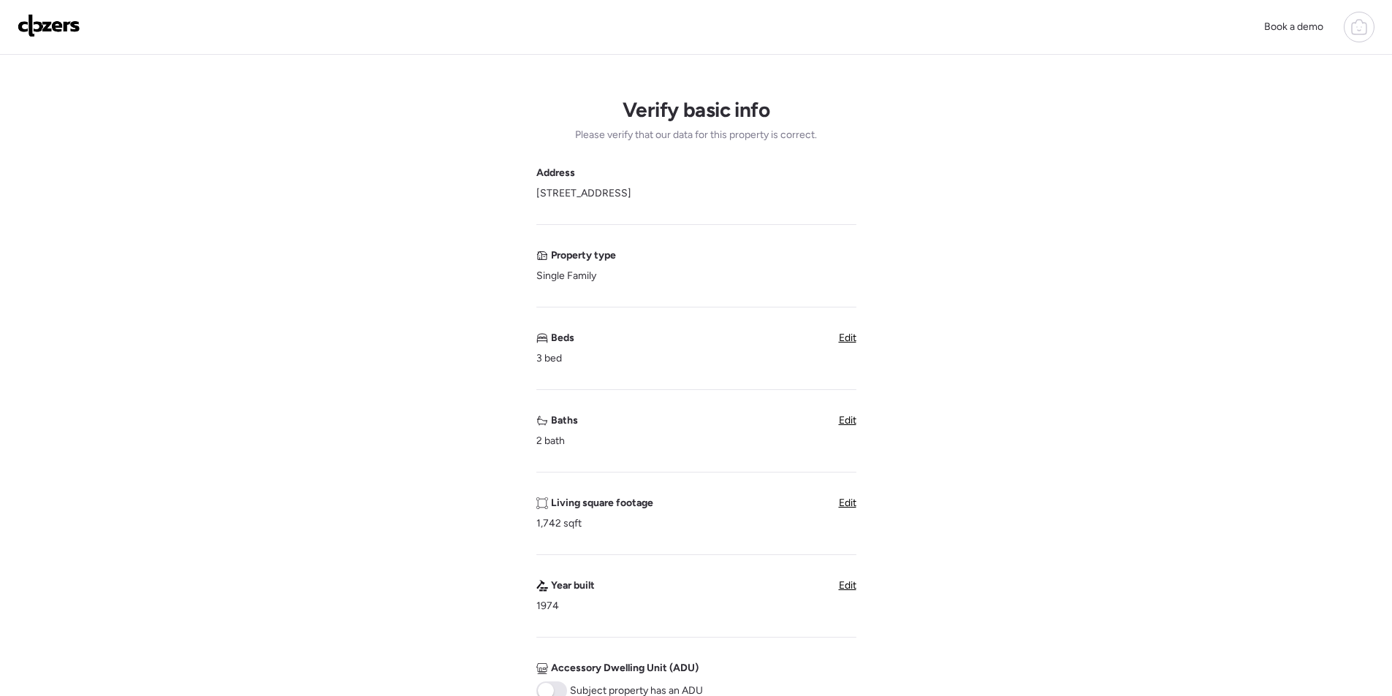
scroll to position [292, 0]
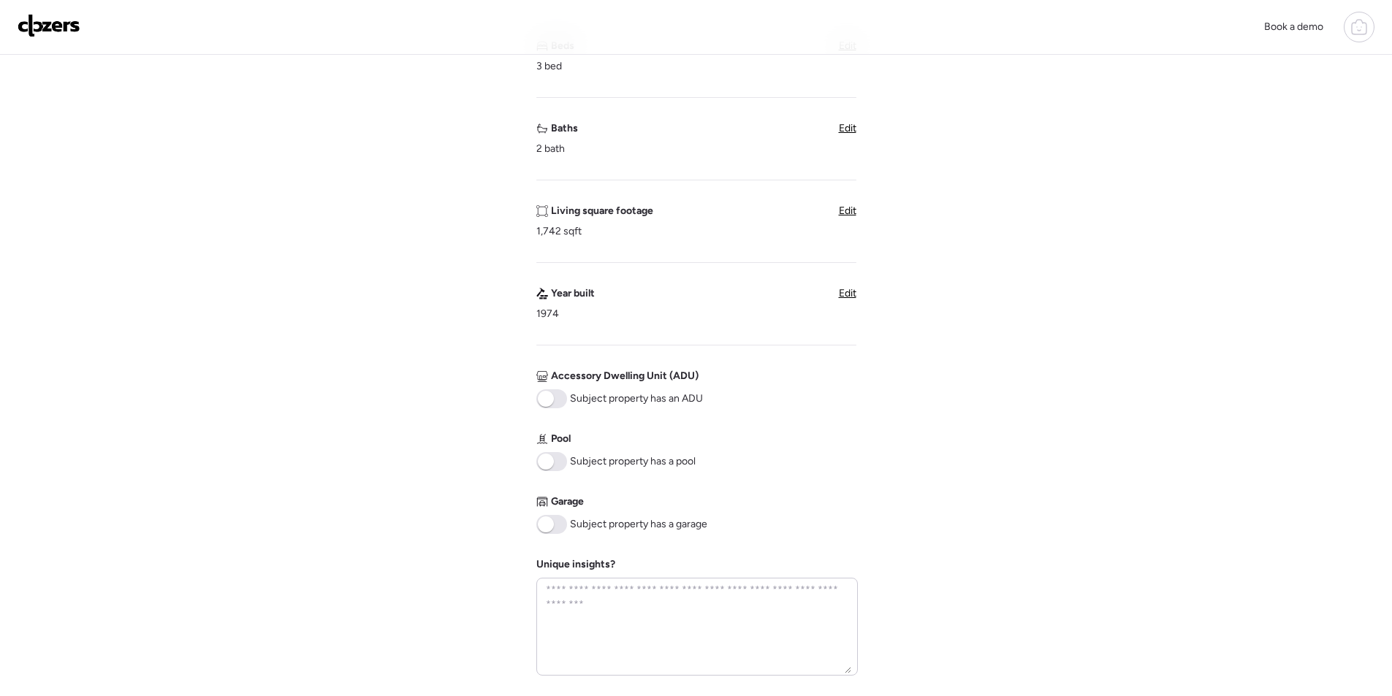
click at [550, 463] on span at bounding box center [546, 462] width 16 height 16
click at [566, 529] on div "Subject property has a garage" at bounding box center [621, 524] width 171 height 19
click at [574, 521] on span "Subject property has a garage" at bounding box center [638, 524] width 137 height 15
click at [555, 529] on span at bounding box center [551, 524] width 31 height 19
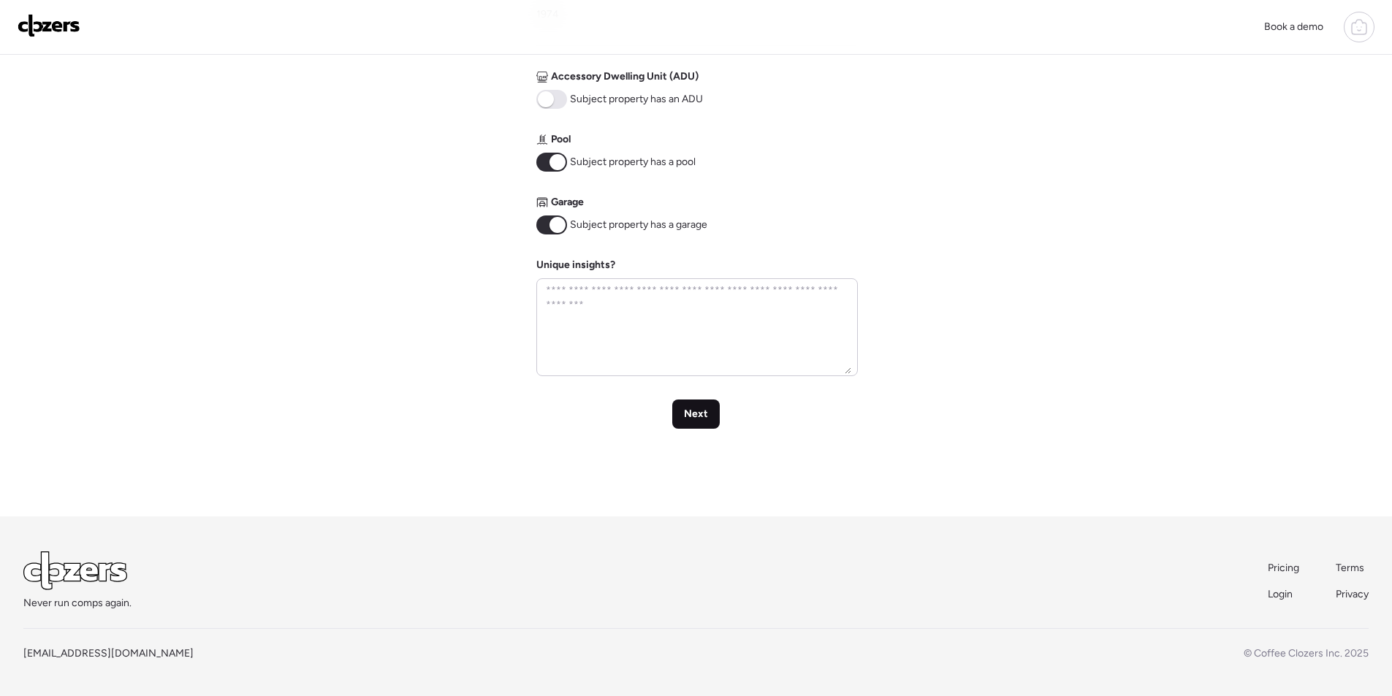
click at [700, 418] on span "Next" at bounding box center [696, 414] width 24 height 15
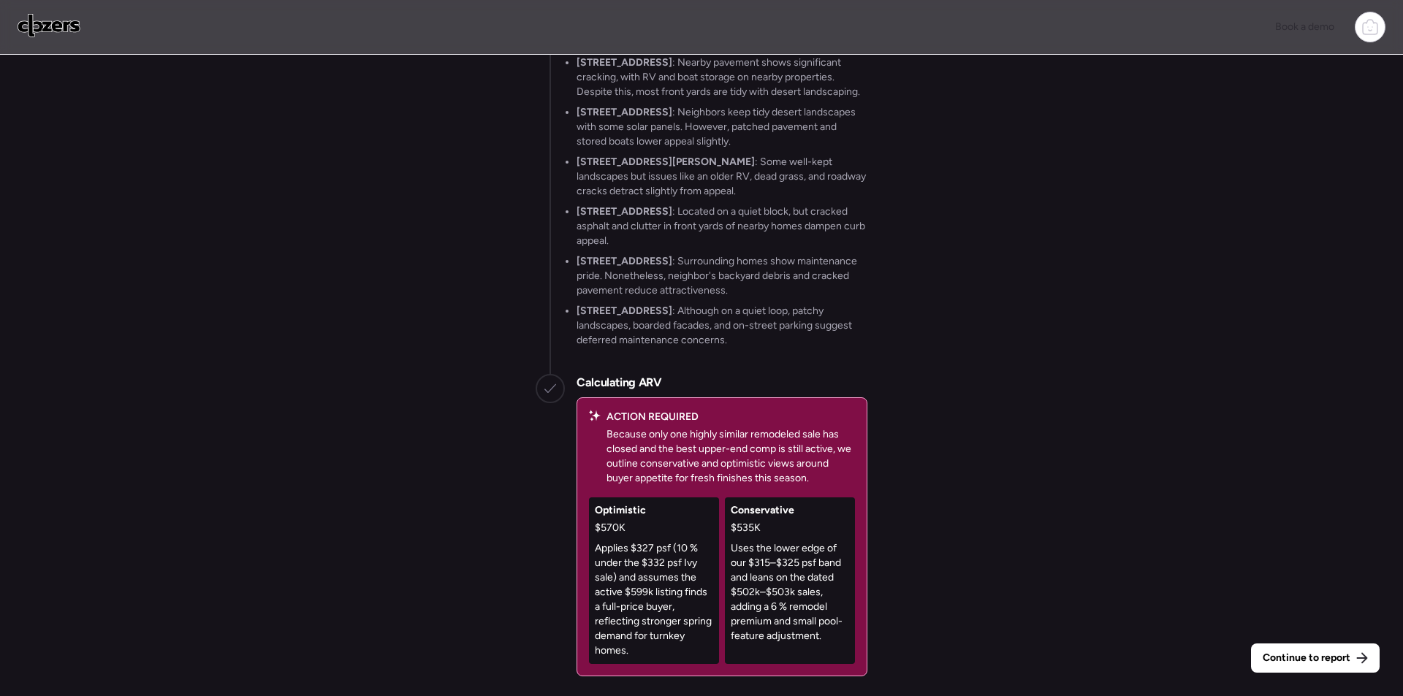
click at [1310, 662] on span "Continue to report" at bounding box center [1307, 658] width 88 height 15
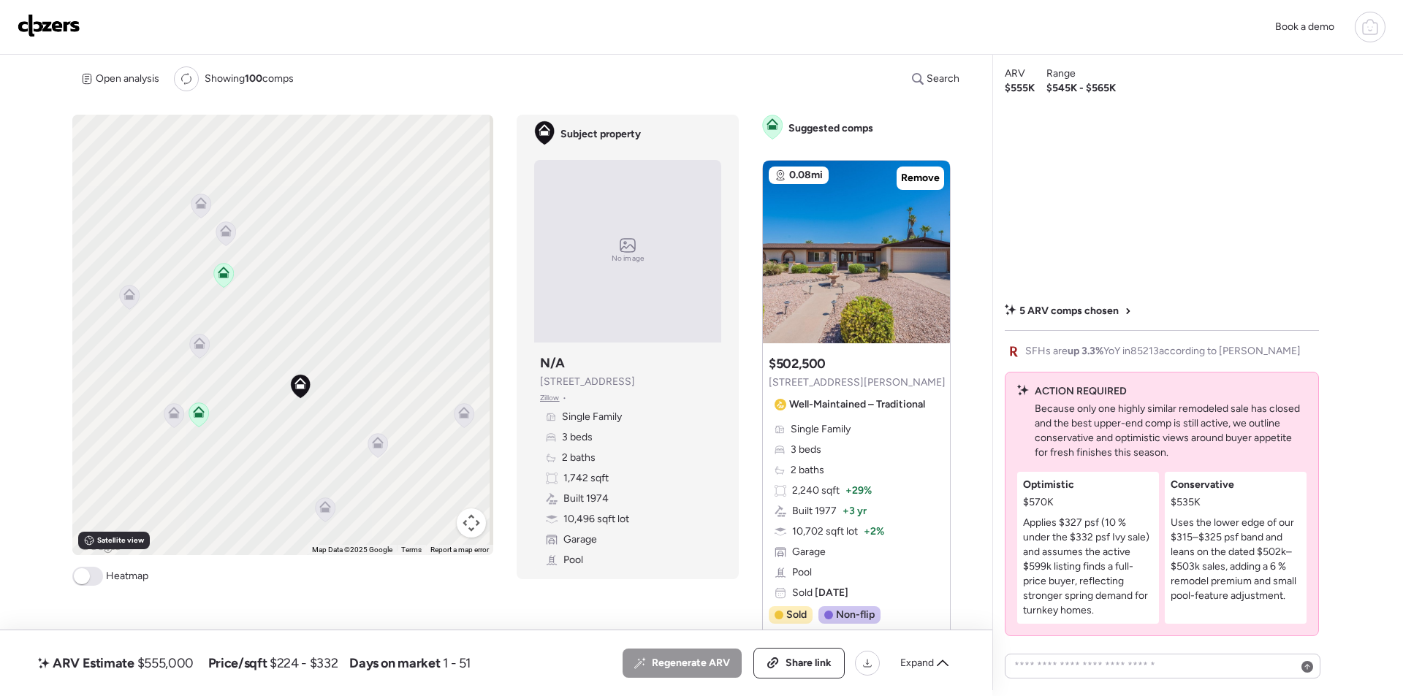
click at [194, 343] on icon at bounding box center [199, 341] width 11 height 7
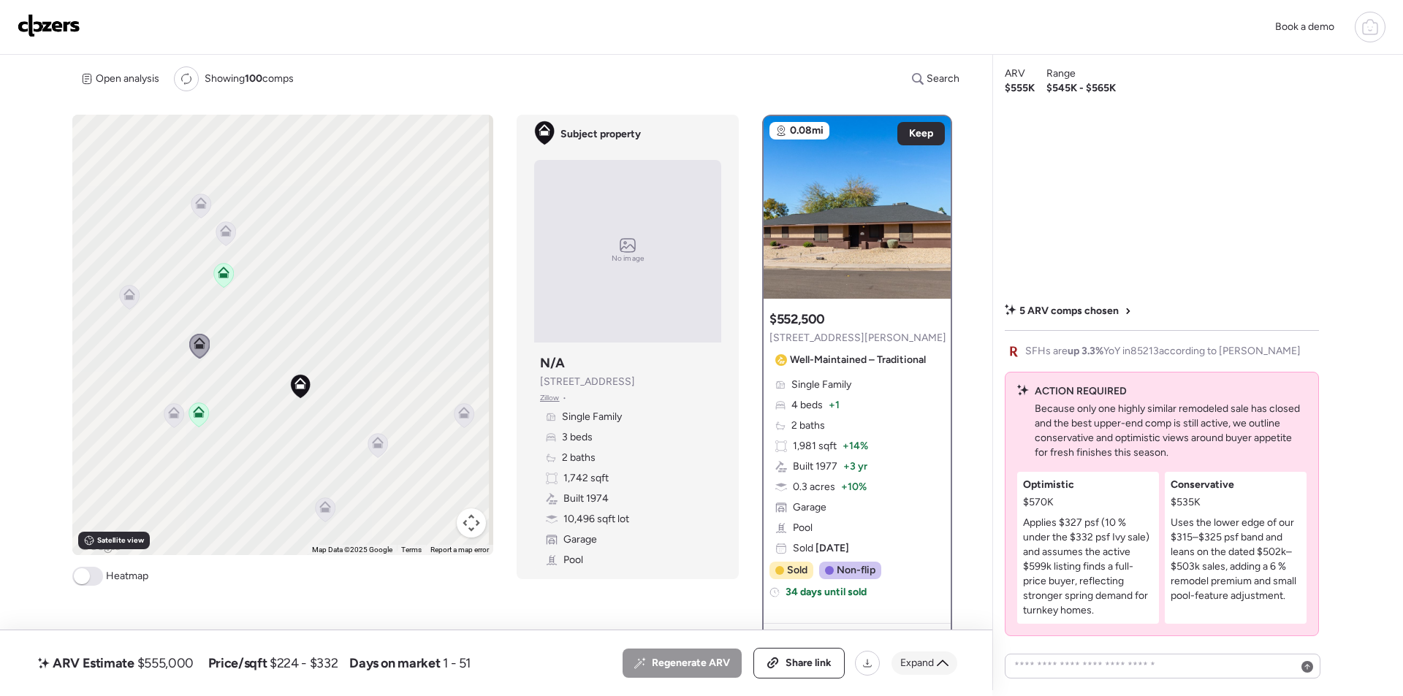
click at [921, 662] on span "Expand" at bounding box center [917, 663] width 34 height 15
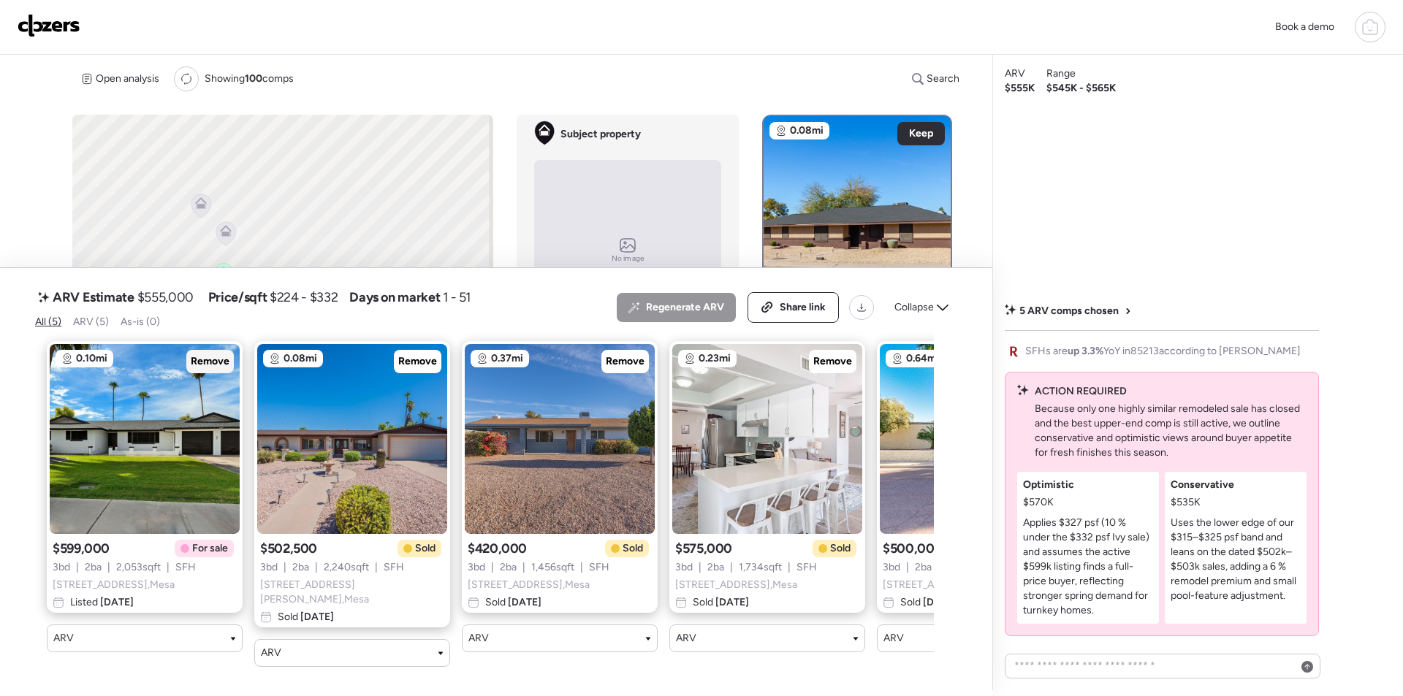
click at [202, 367] on span "Remove" at bounding box center [210, 361] width 39 height 15
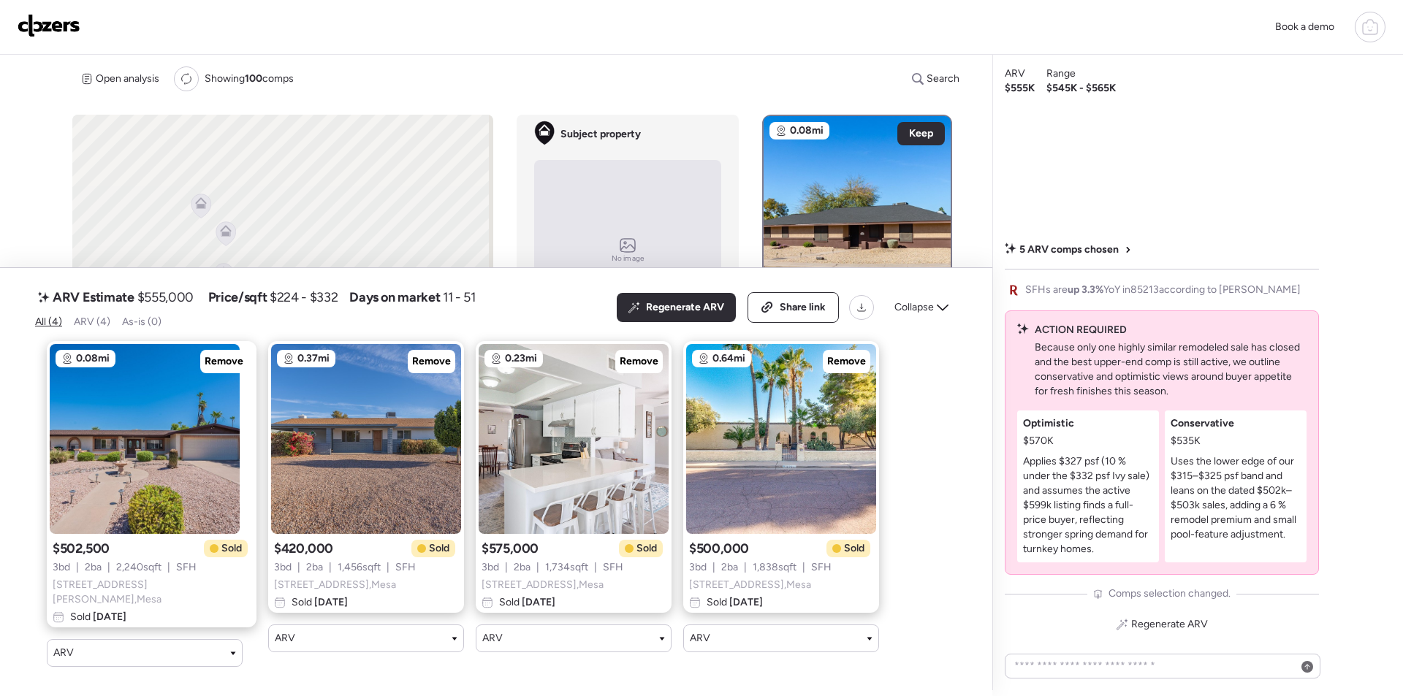
click at [938, 311] on icon at bounding box center [943, 308] width 12 height 12
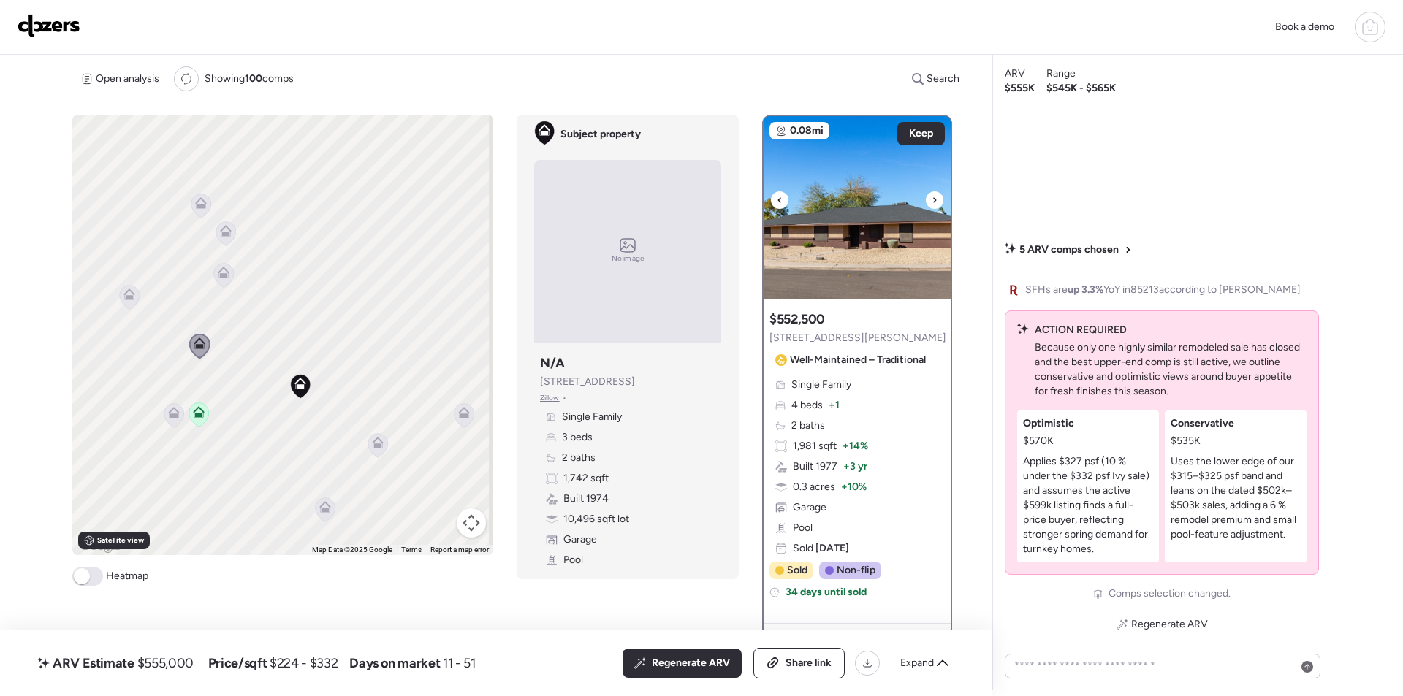
click at [897, 225] on img at bounding box center [857, 207] width 187 height 183
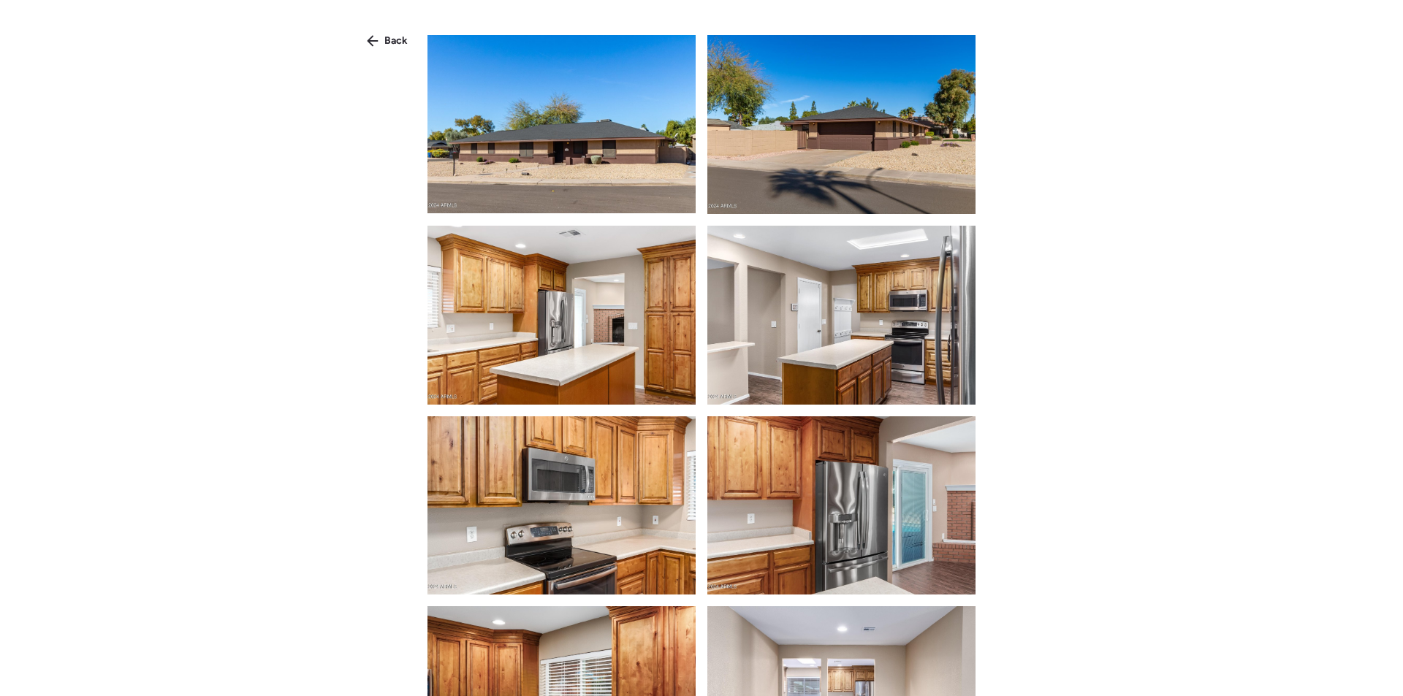
click at [372, 39] on icon at bounding box center [373, 41] width 12 height 12
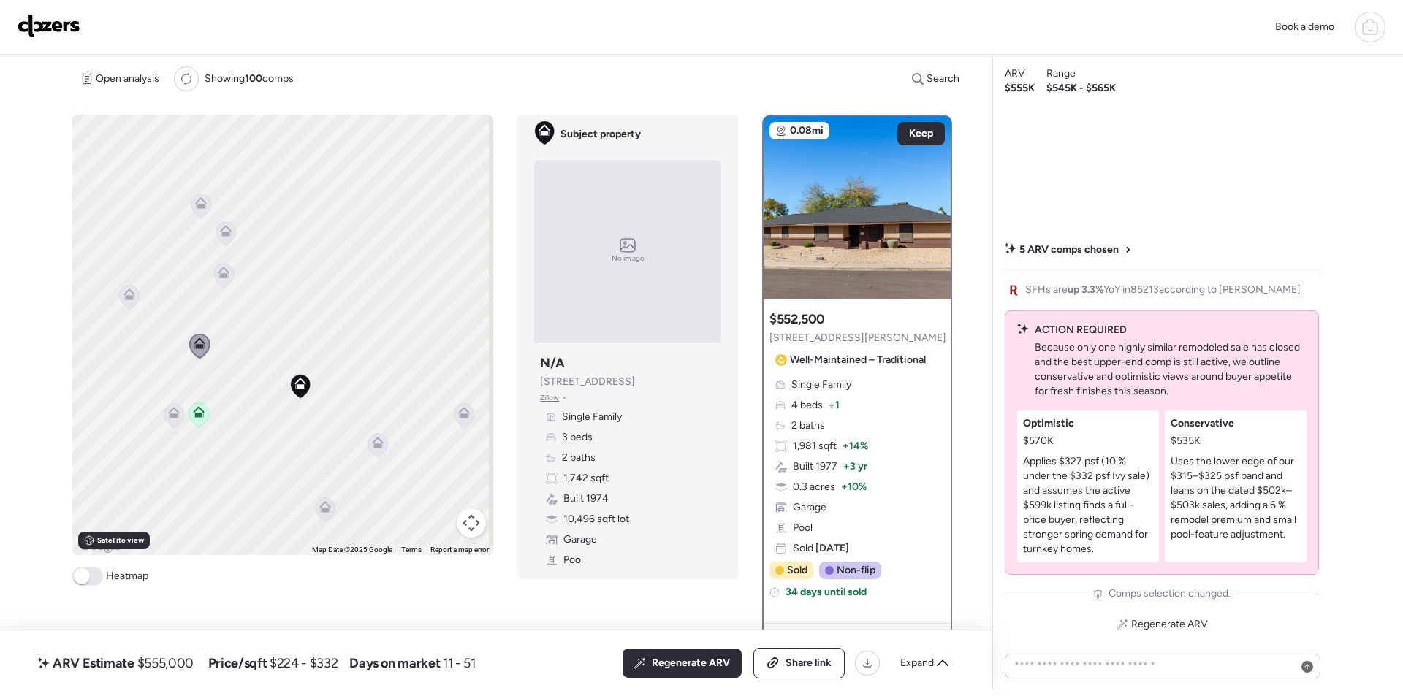
click at [131, 295] on icon at bounding box center [130, 295] width 12 height 12
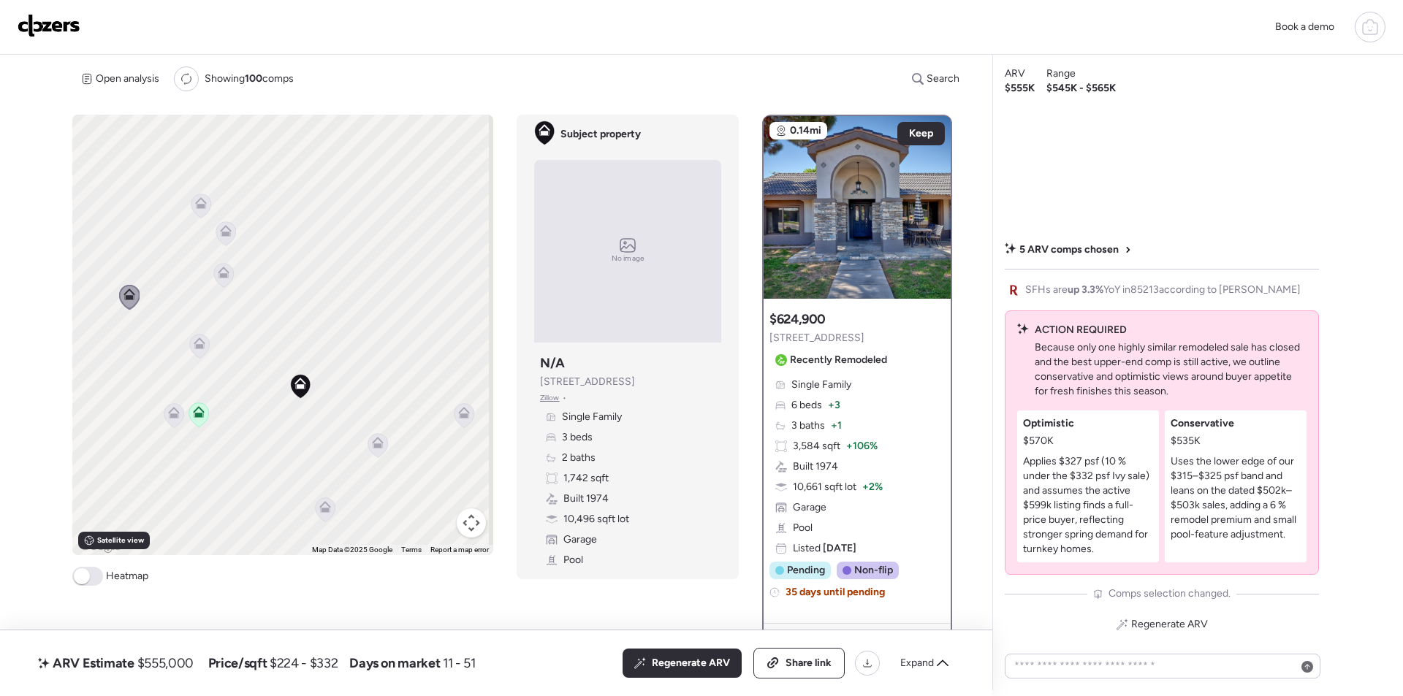
click at [214, 279] on icon at bounding box center [224, 275] width 20 height 24
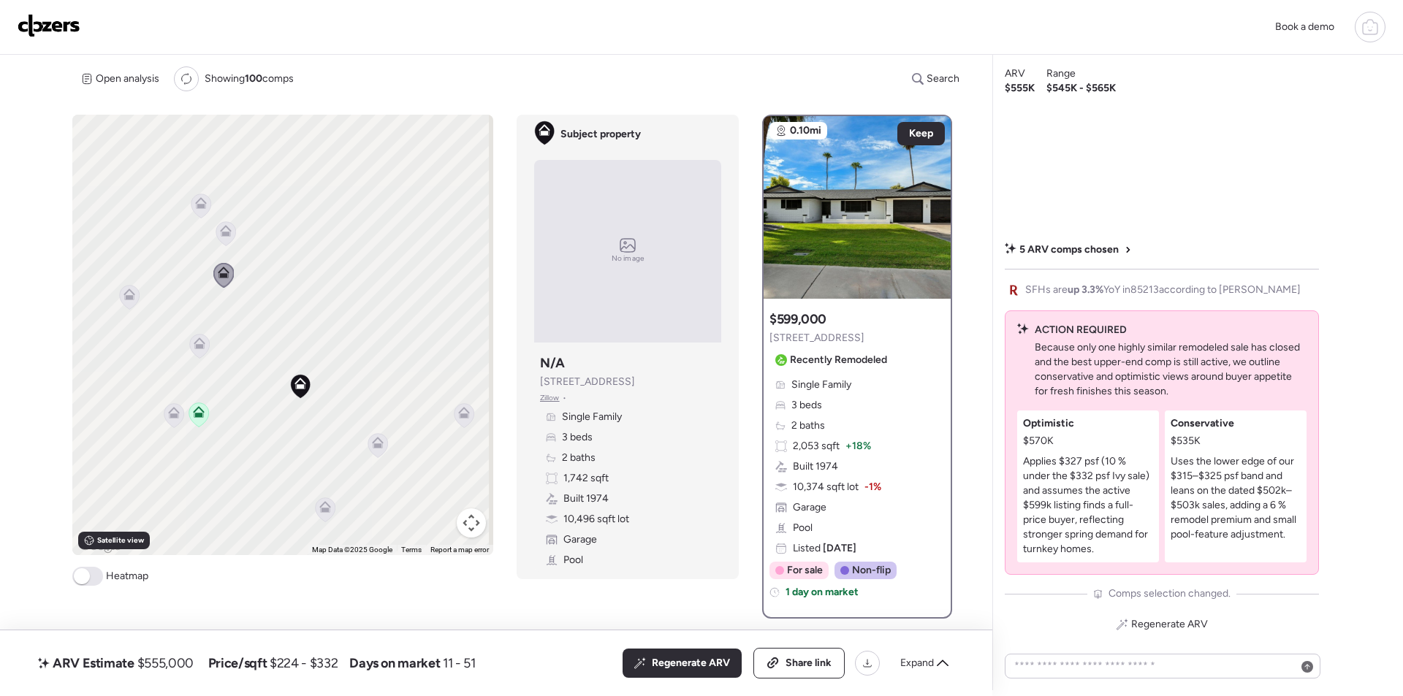
click at [228, 229] on icon at bounding box center [226, 231] width 12 height 12
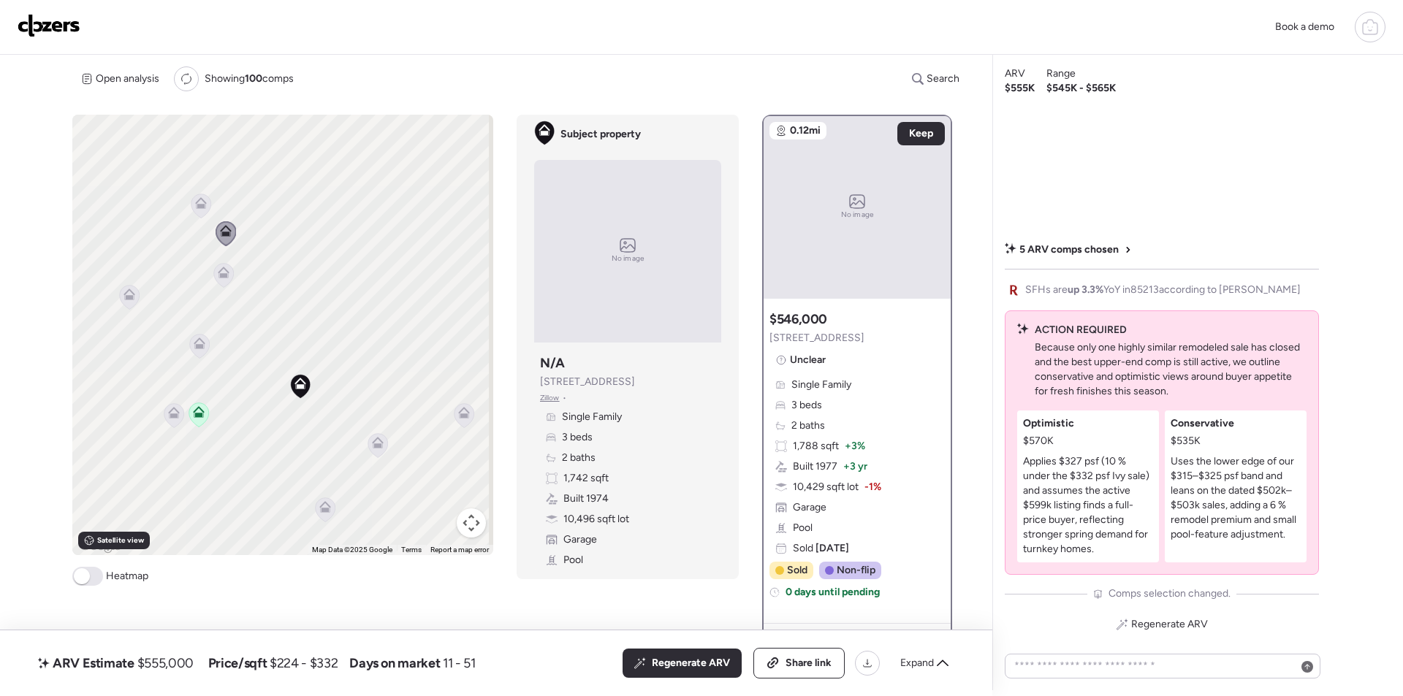
click at [172, 415] on icon at bounding box center [174, 416] width 10 height 4
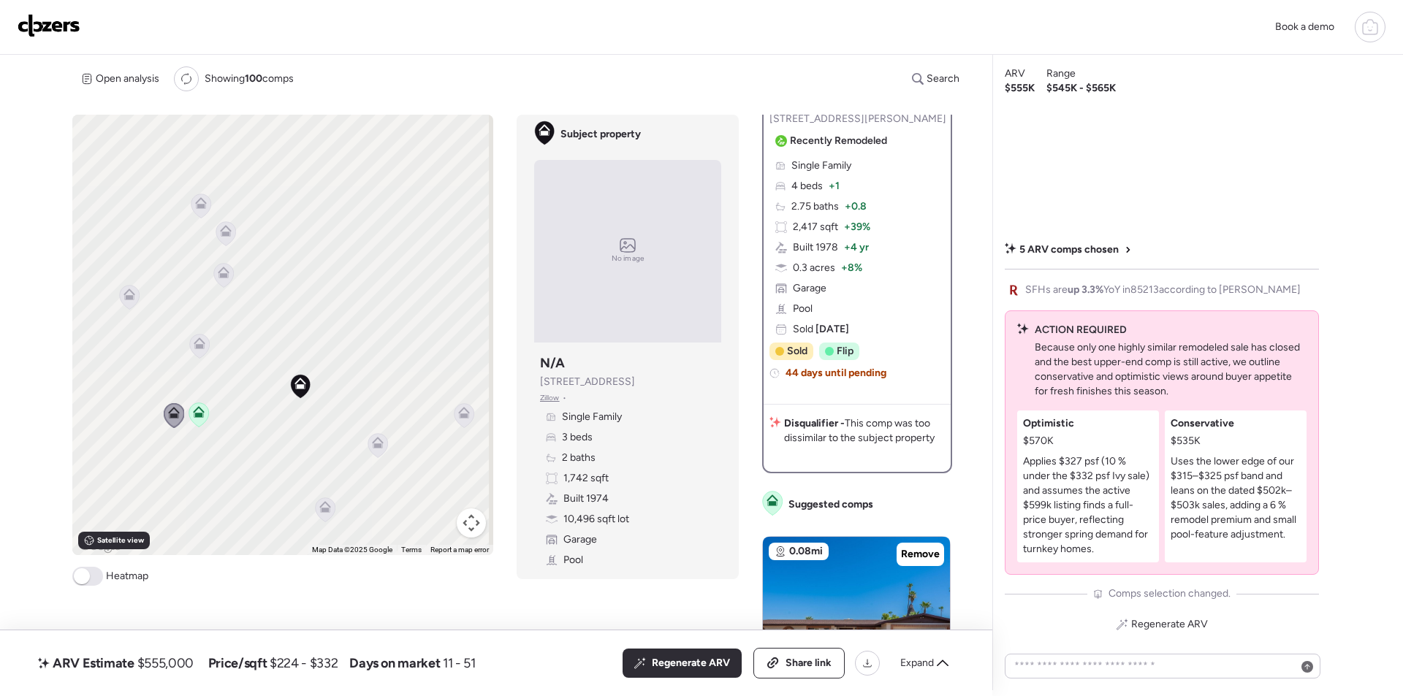
scroll to position [73, 0]
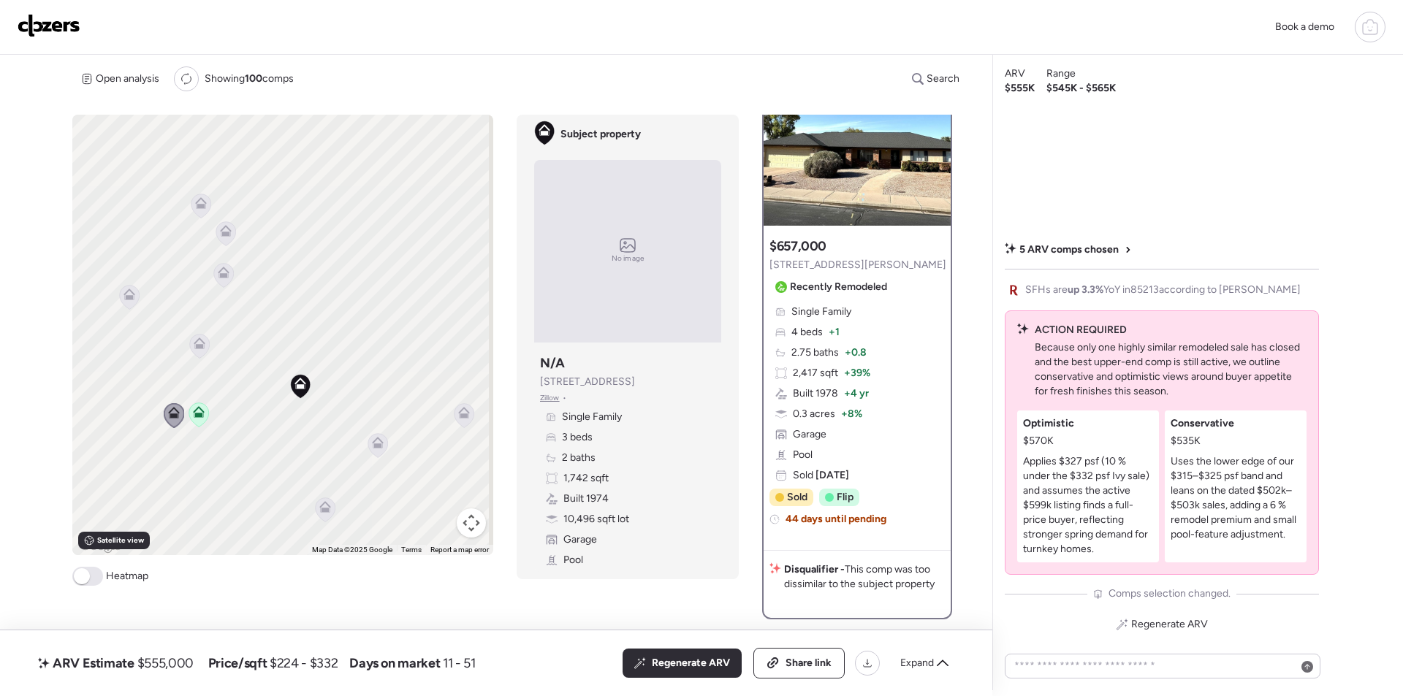
click at [381, 445] on icon at bounding box center [378, 445] width 20 height 24
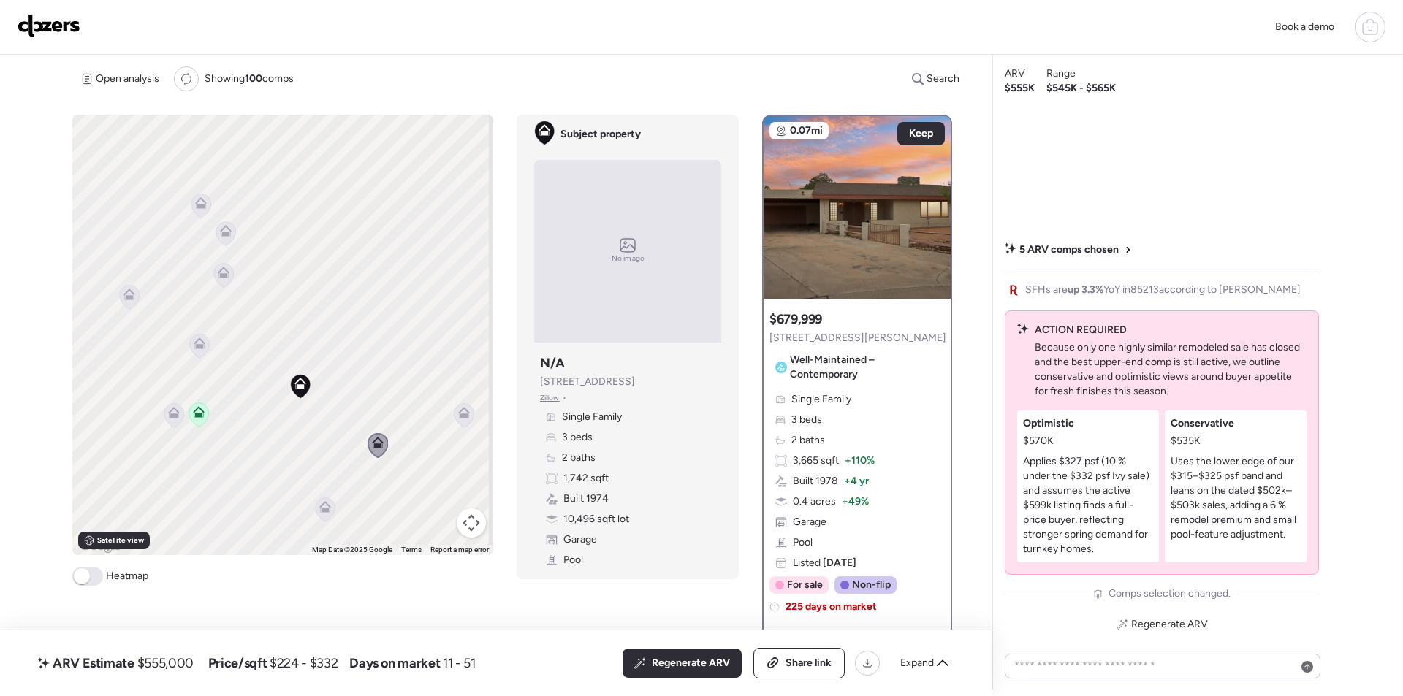
click at [460, 416] on icon at bounding box center [464, 416] width 10 height 4
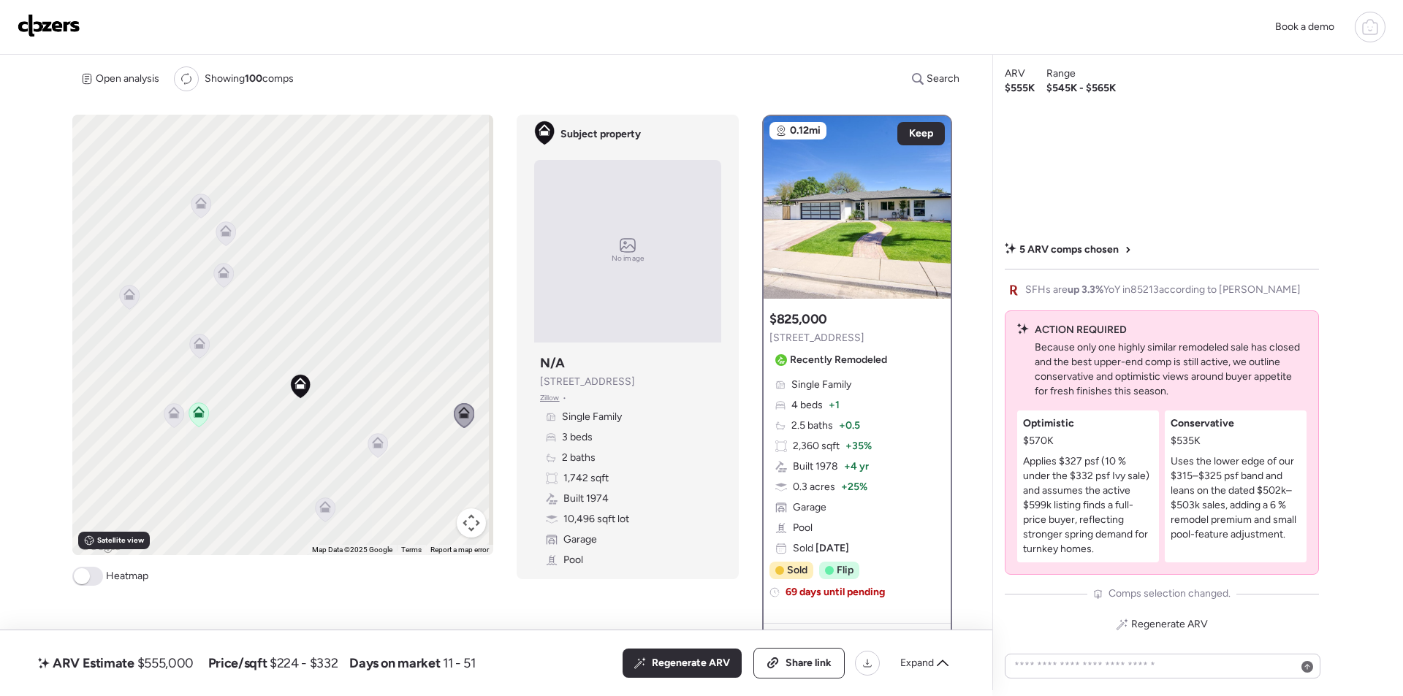
click at [324, 512] on icon at bounding box center [325, 510] width 10 height 4
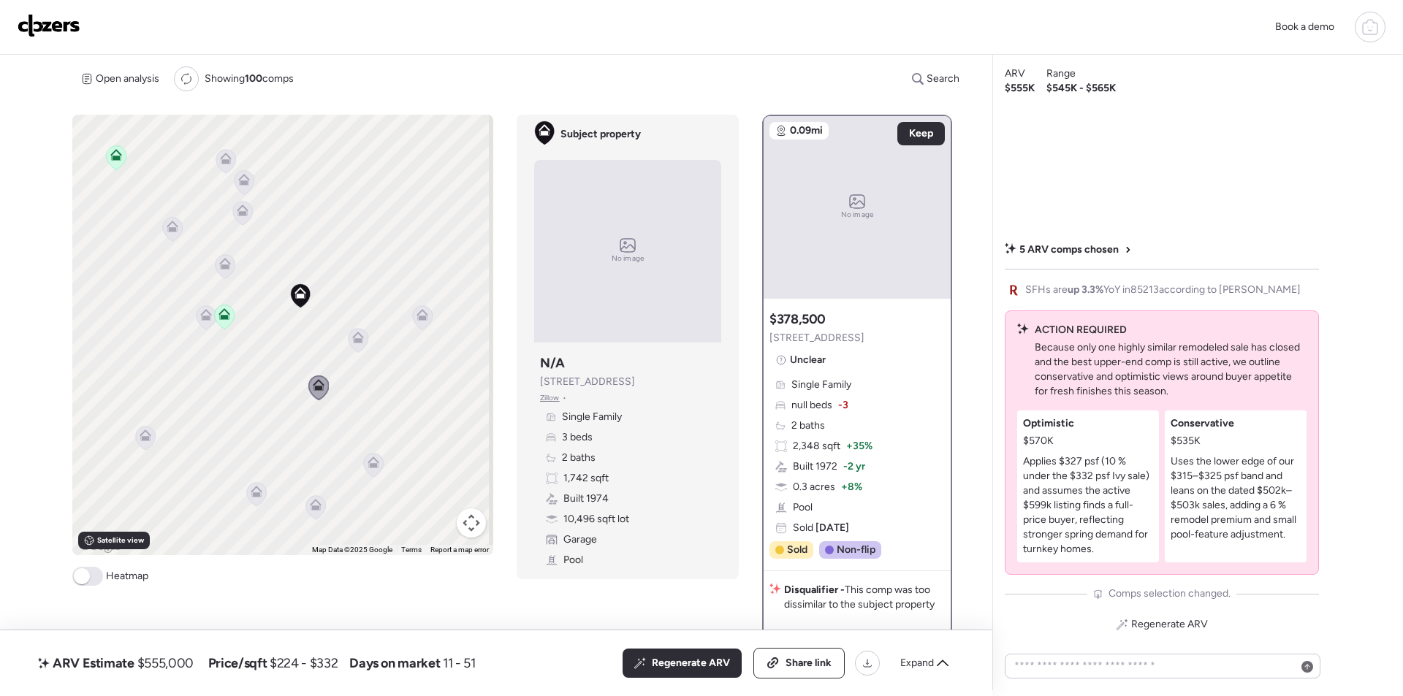
drag, startPoint x: 305, startPoint y: 439, endPoint x: 311, endPoint y: 342, distance: 97.4
click at [311, 342] on div "To activate drag with keyboard, press Alt + Enter. Once in keyboard drag state,…" at bounding box center [282, 335] width 421 height 441
click at [372, 459] on icon at bounding box center [374, 458] width 12 height 12
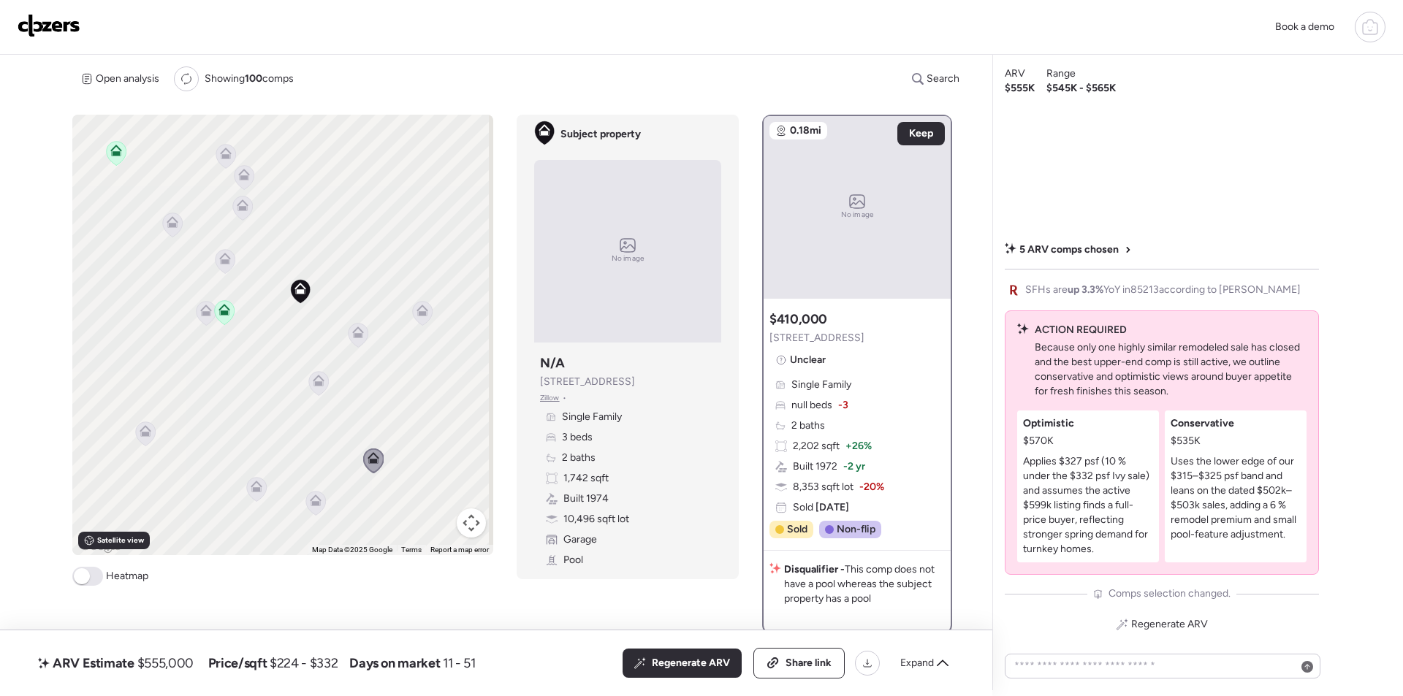
click at [316, 512] on icon at bounding box center [316, 503] width 20 height 24
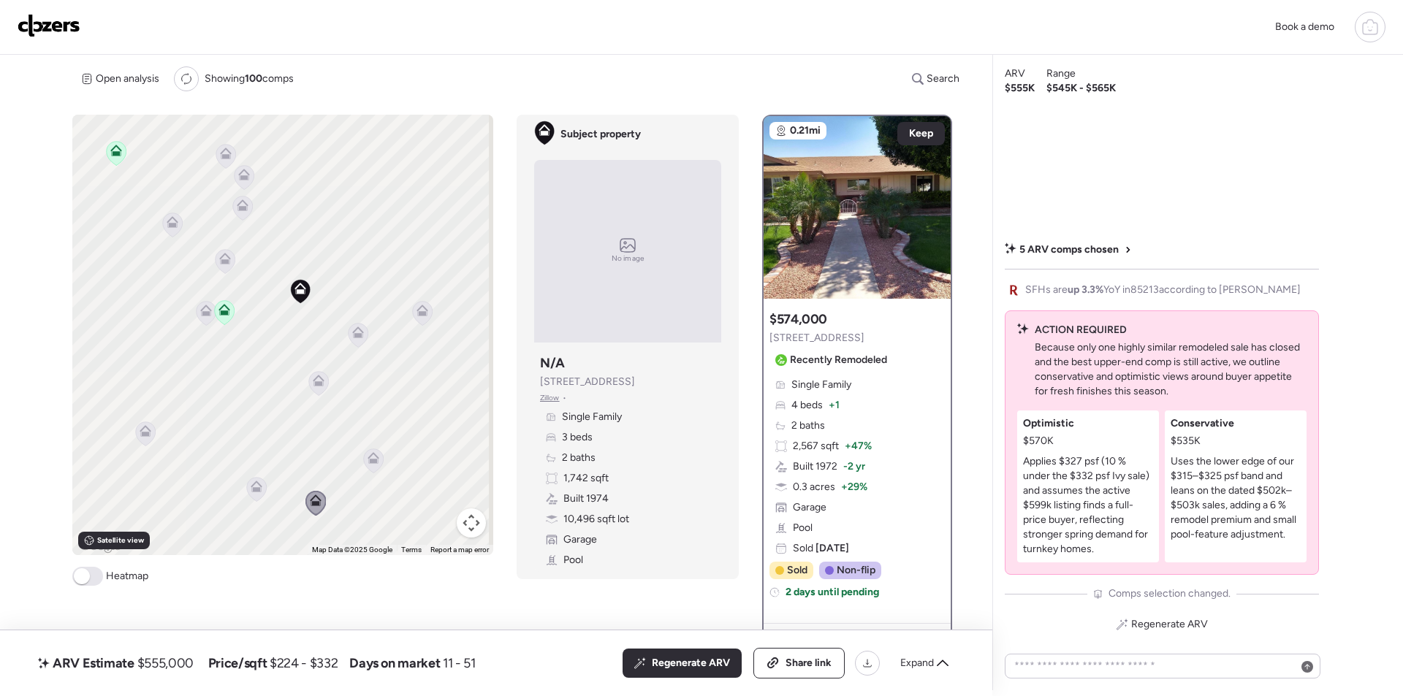
click at [260, 493] on icon at bounding box center [257, 489] width 20 height 24
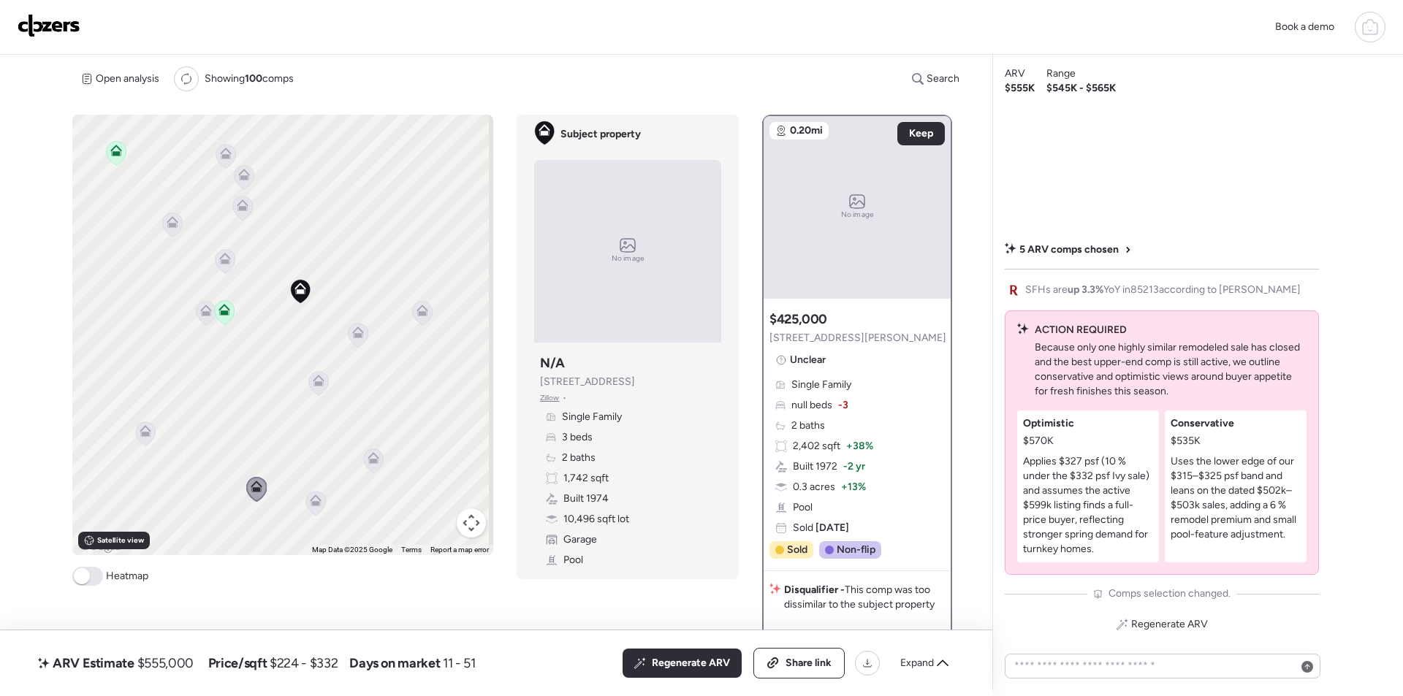
click at [137, 428] on icon at bounding box center [146, 434] width 20 height 24
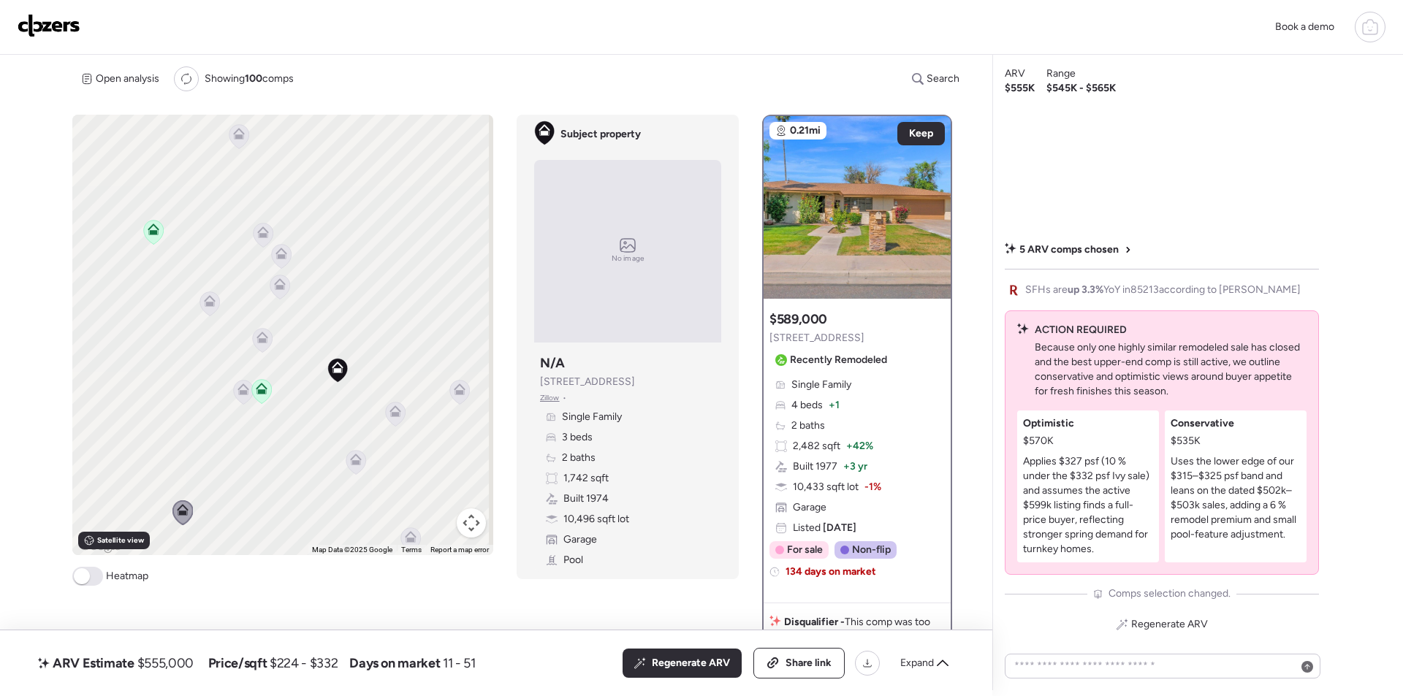
drag, startPoint x: 233, startPoint y: 257, endPoint x: 270, endPoint y: 341, distance: 91.9
click at [270, 341] on div "To activate drag with keyboard, press Alt + Enter. Once in keyboard drag state,…" at bounding box center [282, 335] width 421 height 441
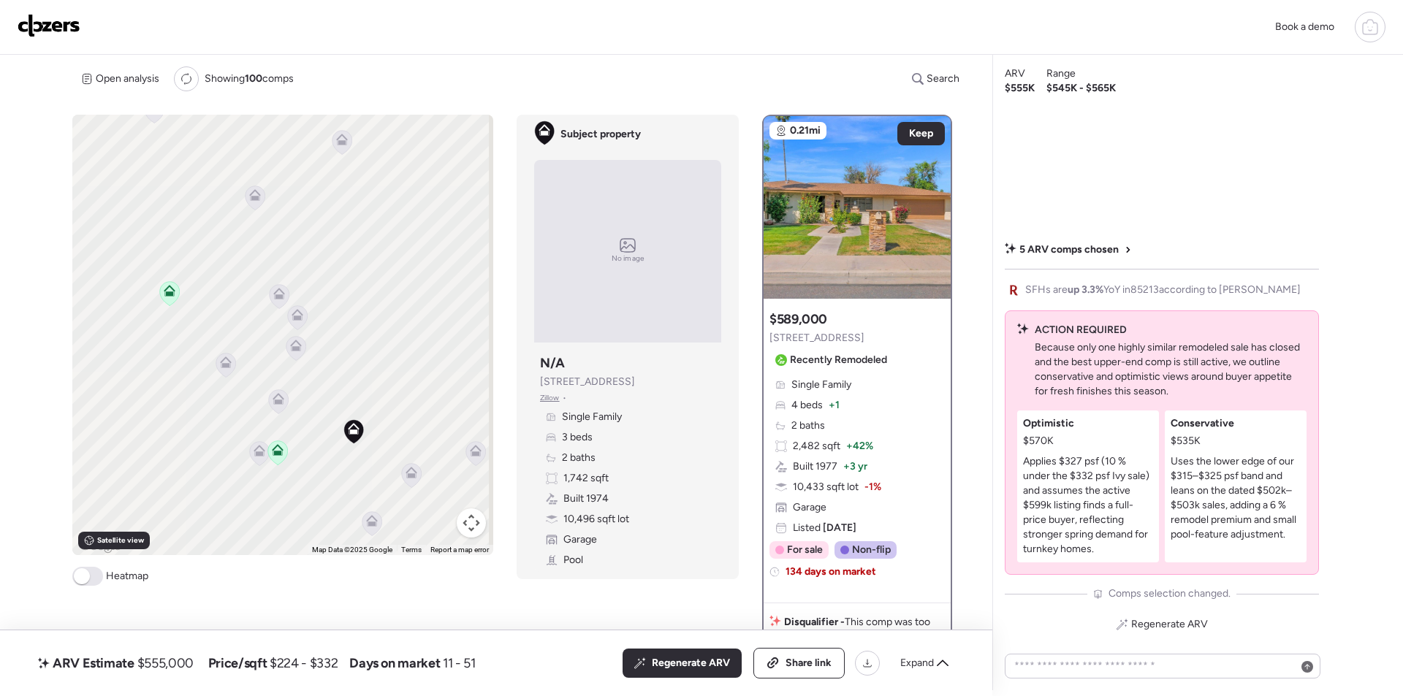
drag, startPoint x: 203, startPoint y: 330, endPoint x: 210, endPoint y: 362, distance: 32.3
click at [210, 362] on div "To activate drag with keyboard, press Alt + Enter. Once in keyboard drag state,…" at bounding box center [282, 335] width 421 height 441
click at [257, 228] on icon at bounding box center [262, 229] width 10 height 4
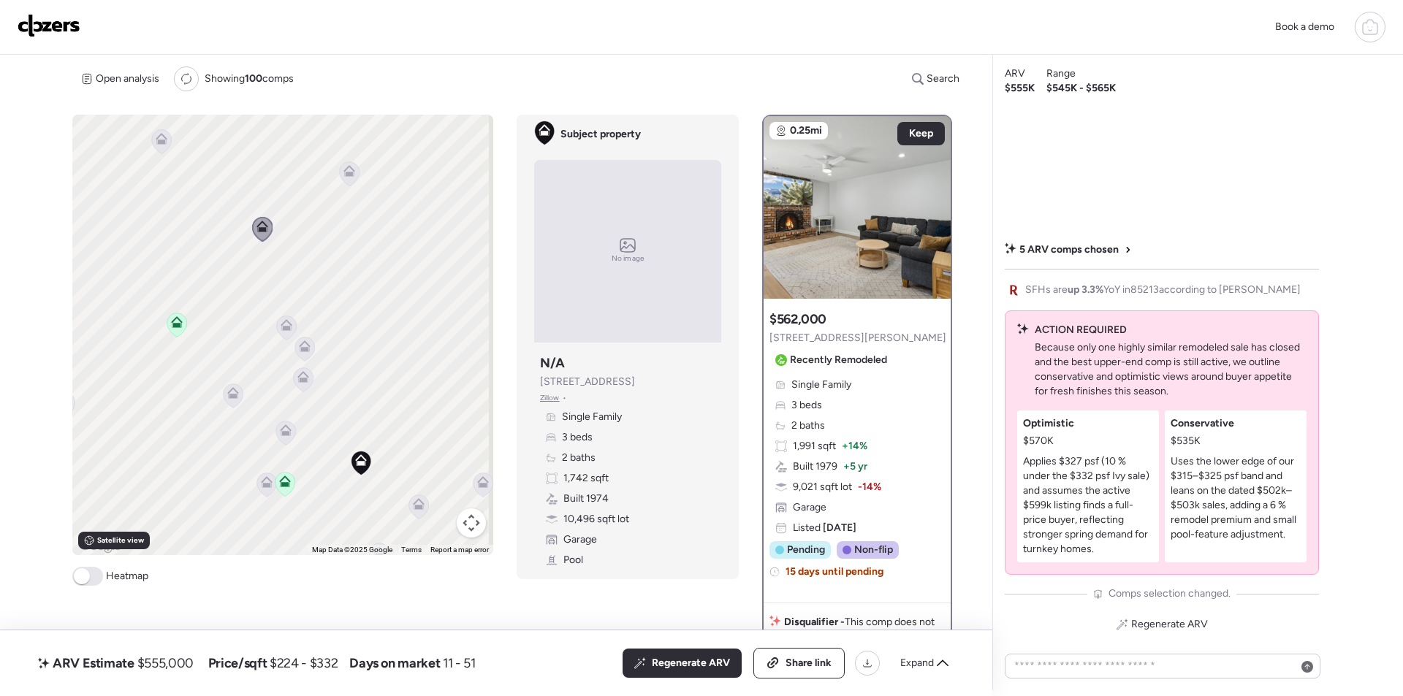
click at [354, 177] on icon at bounding box center [350, 174] width 20 height 24
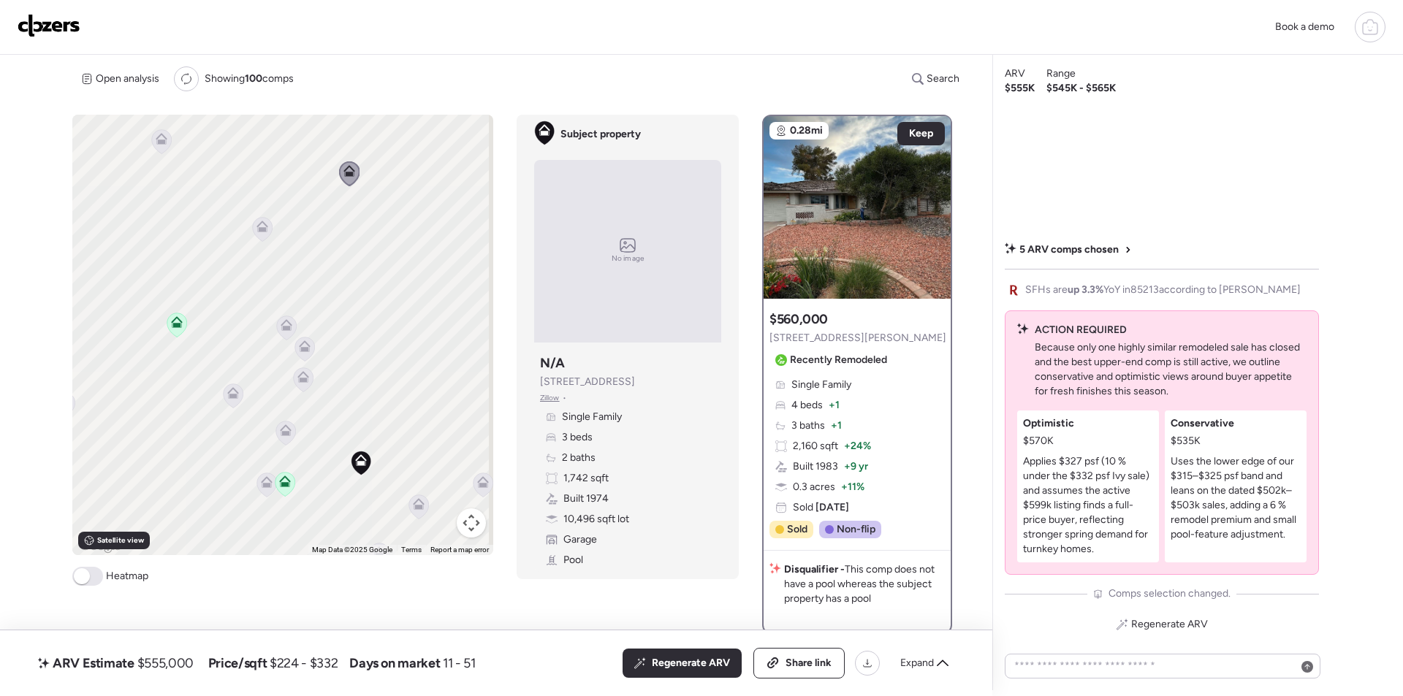
click at [163, 148] on icon at bounding box center [162, 141] width 20 height 24
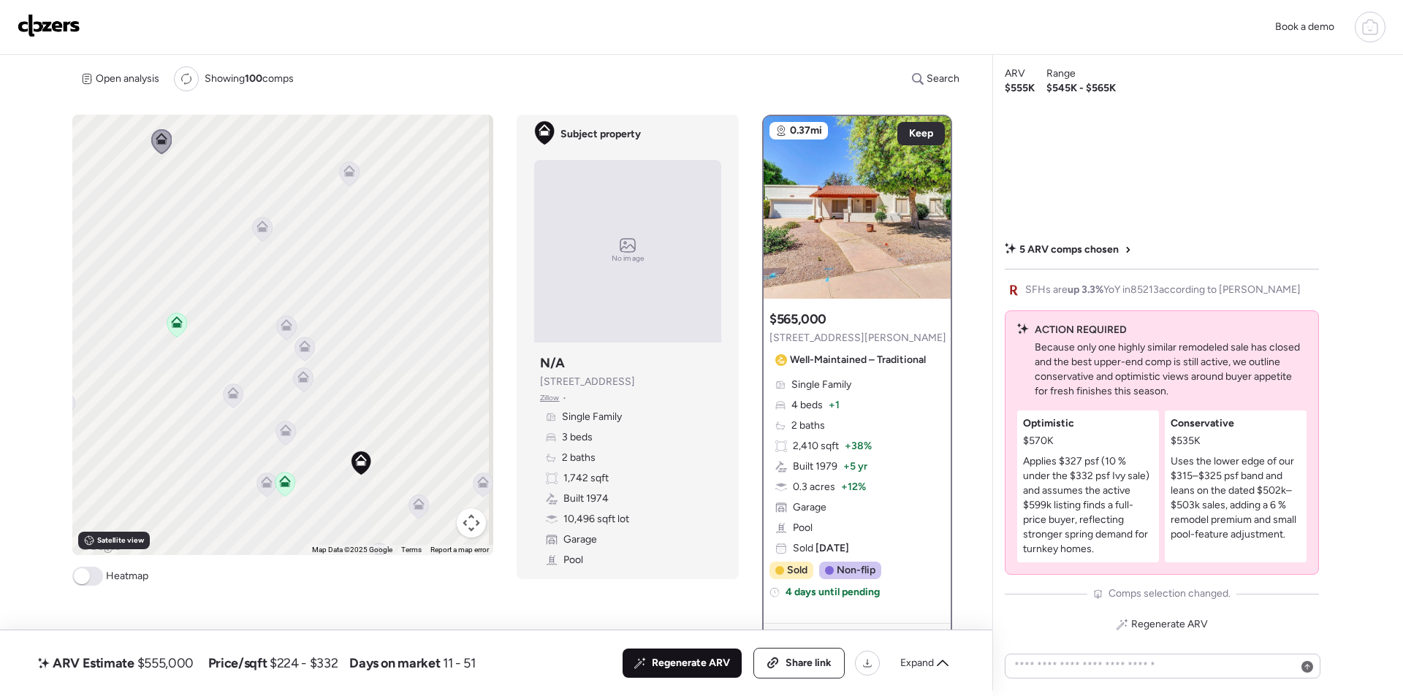
click at [683, 664] on span "Regenerate ARV" at bounding box center [691, 663] width 78 height 15
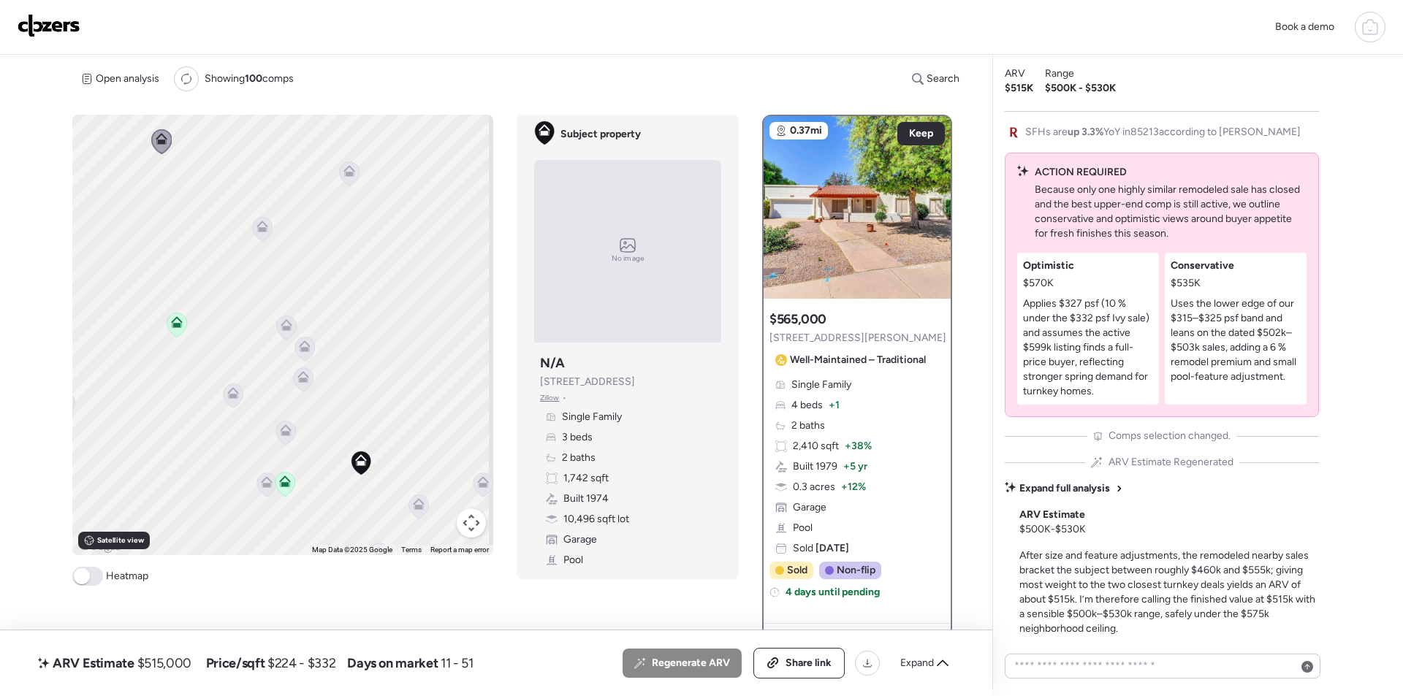
click at [183, 671] on span "$515,000" at bounding box center [164, 664] width 54 height 18
copy span "515,000"
click at [786, 656] on span "Share link" at bounding box center [809, 663] width 46 height 15
click at [52, 26] on img at bounding box center [49, 25] width 63 height 23
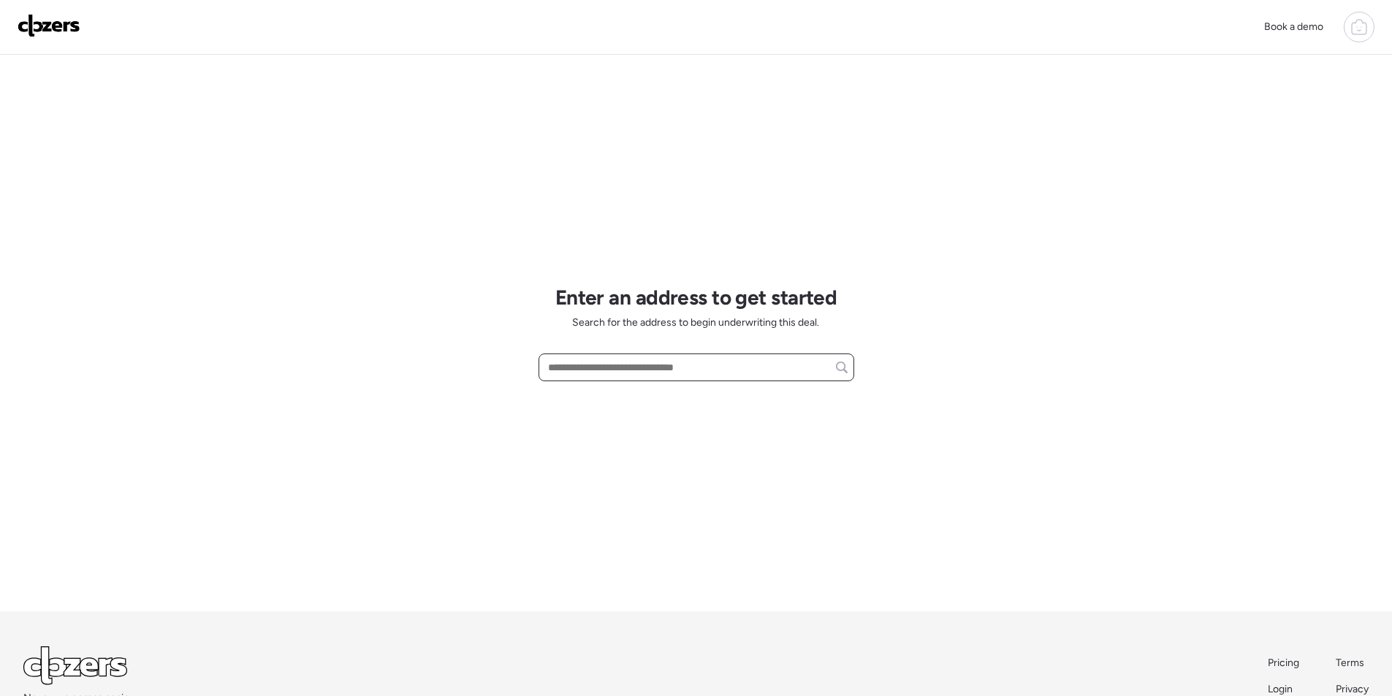
click at [620, 378] on input "text" at bounding box center [696, 367] width 303 height 20
click at [623, 371] on input "text" at bounding box center [696, 367] width 303 height 20
paste input "**********"
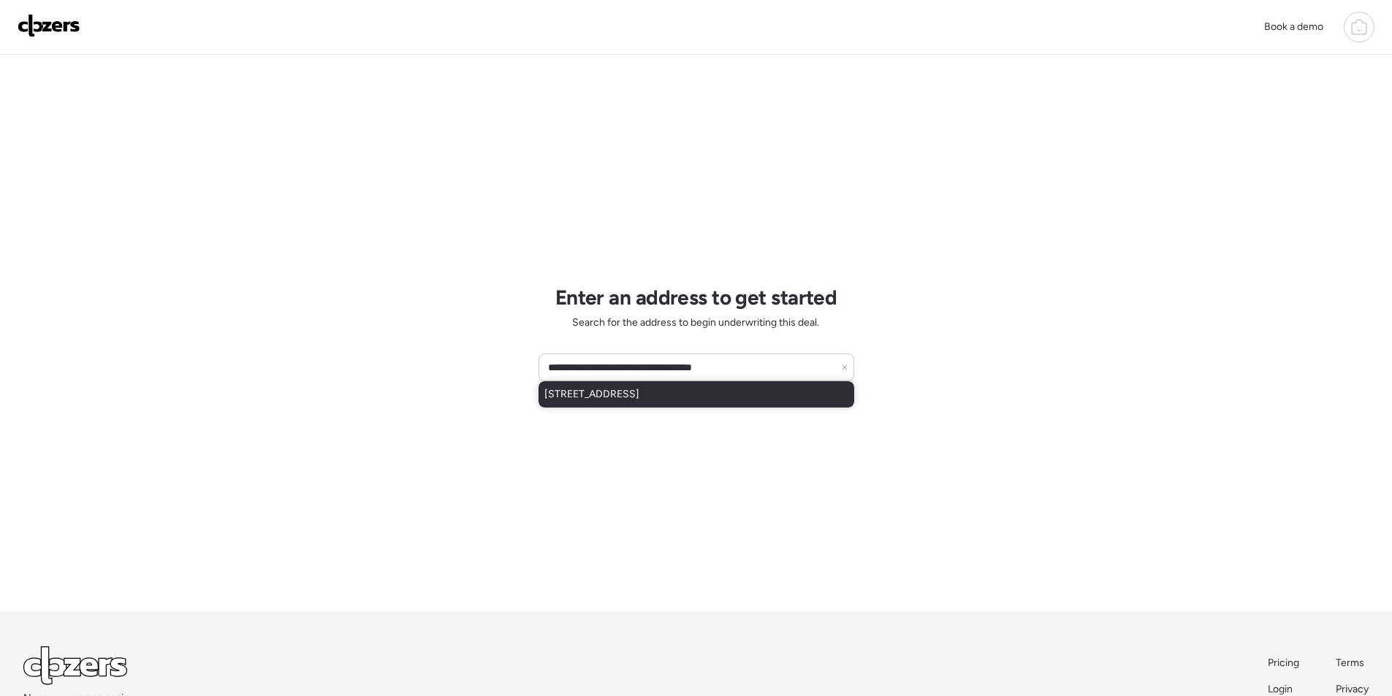
click at [623, 400] on span "[STREET_ADDRESS]" at bounding box center [591, 394] width 95 height 15
type input "**********"
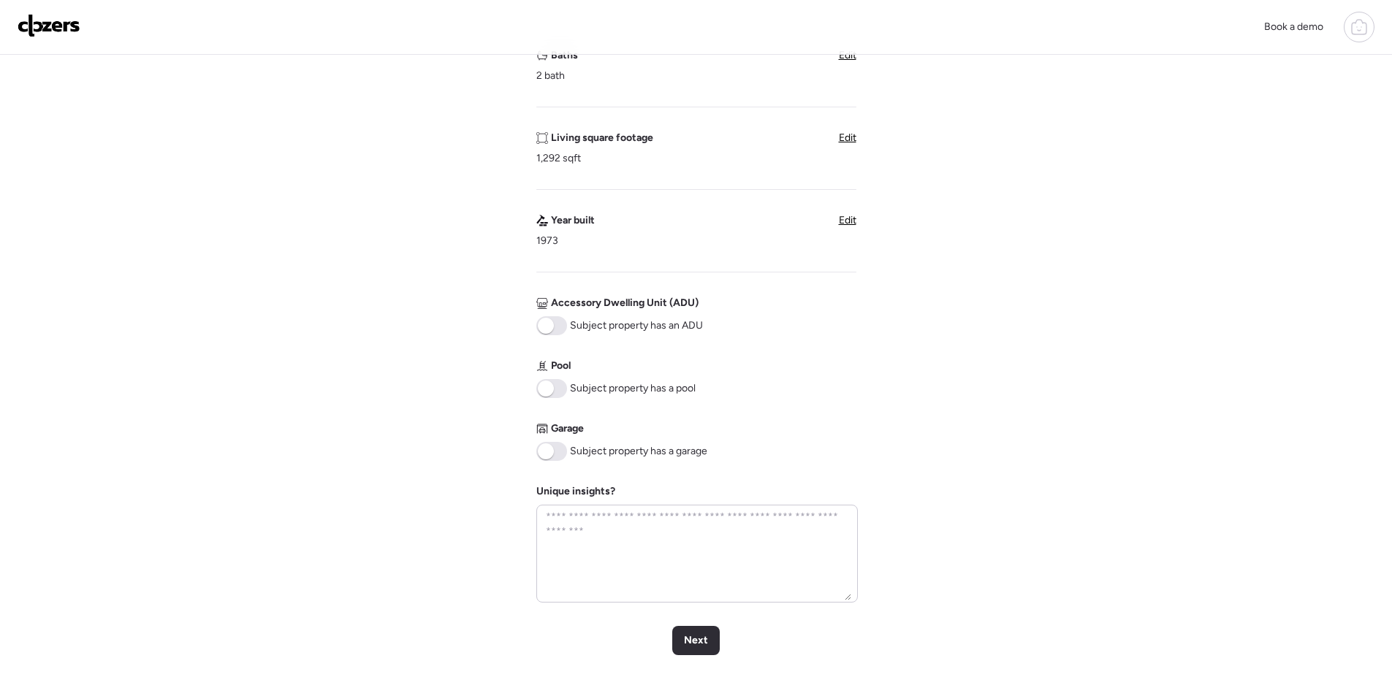
scroll to position [585, 0]
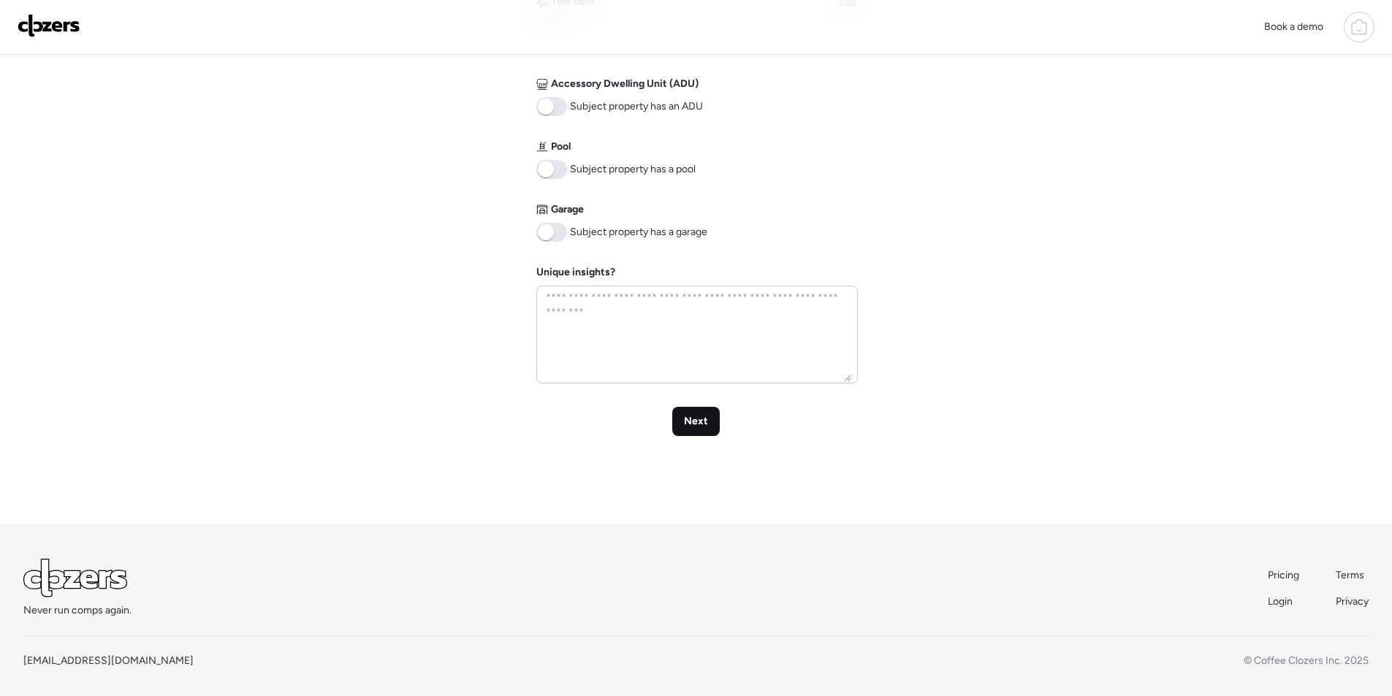
click at [694, 436] on div "Next" at bounding box center [696, 421] width 48 height 29
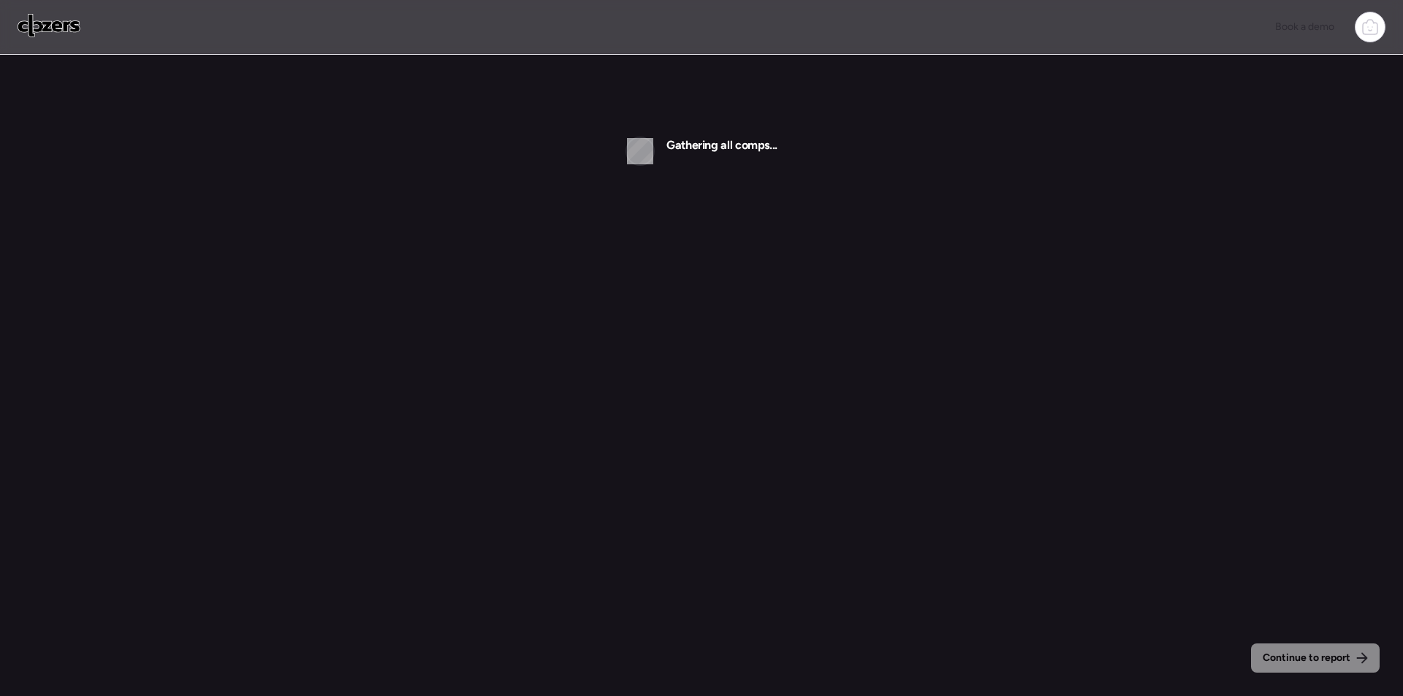
drag, startPoint x: 53, startPoint y: 46, endPoint x: 52, endPoint y: 36, distance: 10.3
click at [52, 44] on div "Book a demo" at bounding box center [701, 27] width 1403 height 55
click at [52, 34] on img at bounding box center [49, 25] width 63 height 23
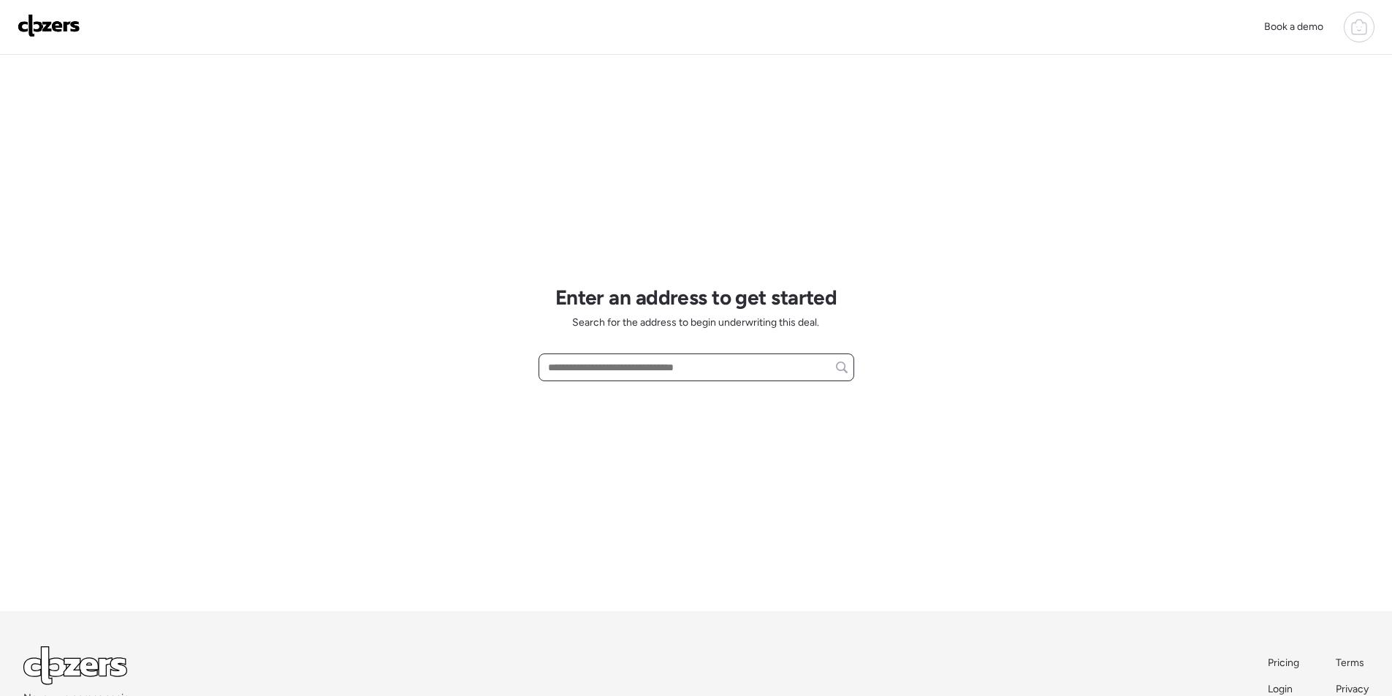
click at [618, 368] on input "text" at bounding box center [696, 367] width 303 height 20
paste input "**********"
click at [618, 371] on input "**********" at bounding box center [696, 367] width 303 height 20
drag, startPoint x: 665, startPoint y: 392, endPoint x: 644, endPoint y: 393, distance: 21.2
click at [639, 393] on span "[STREET_ADDRESS]" at bounding box center [591, 394] width 95 height 15
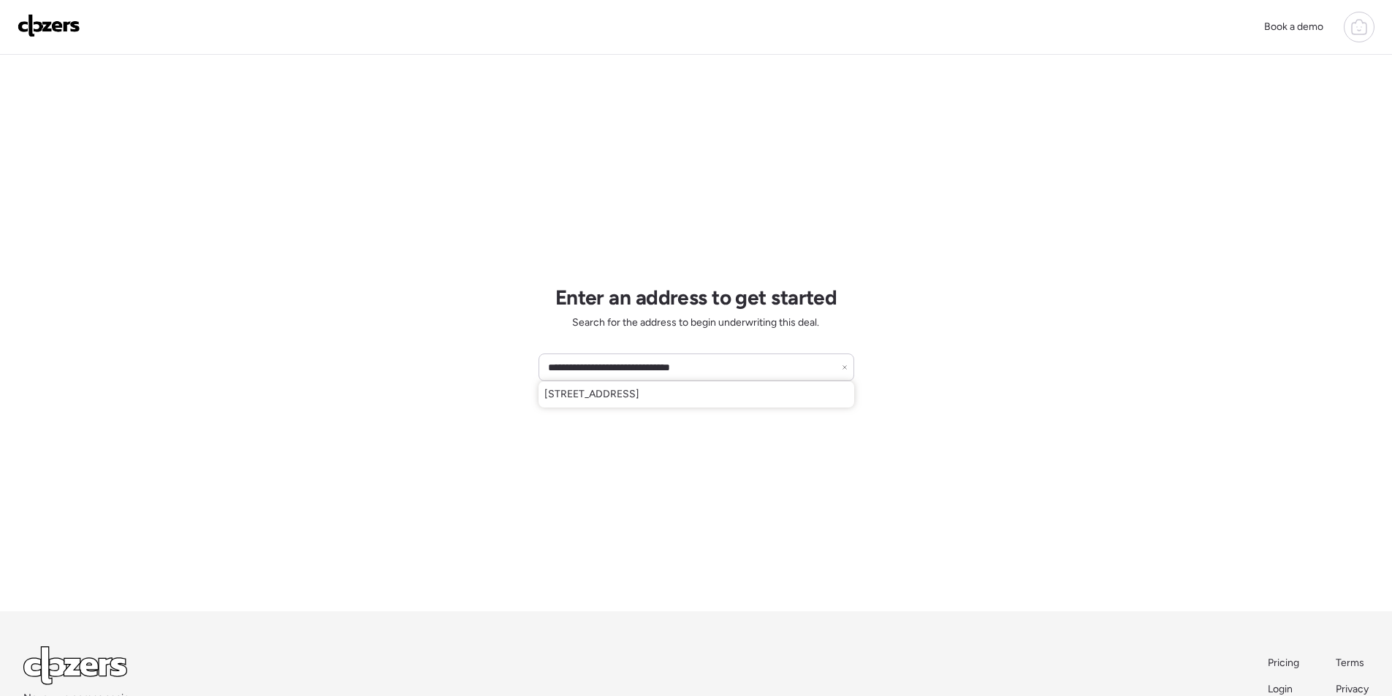
type input "**********"
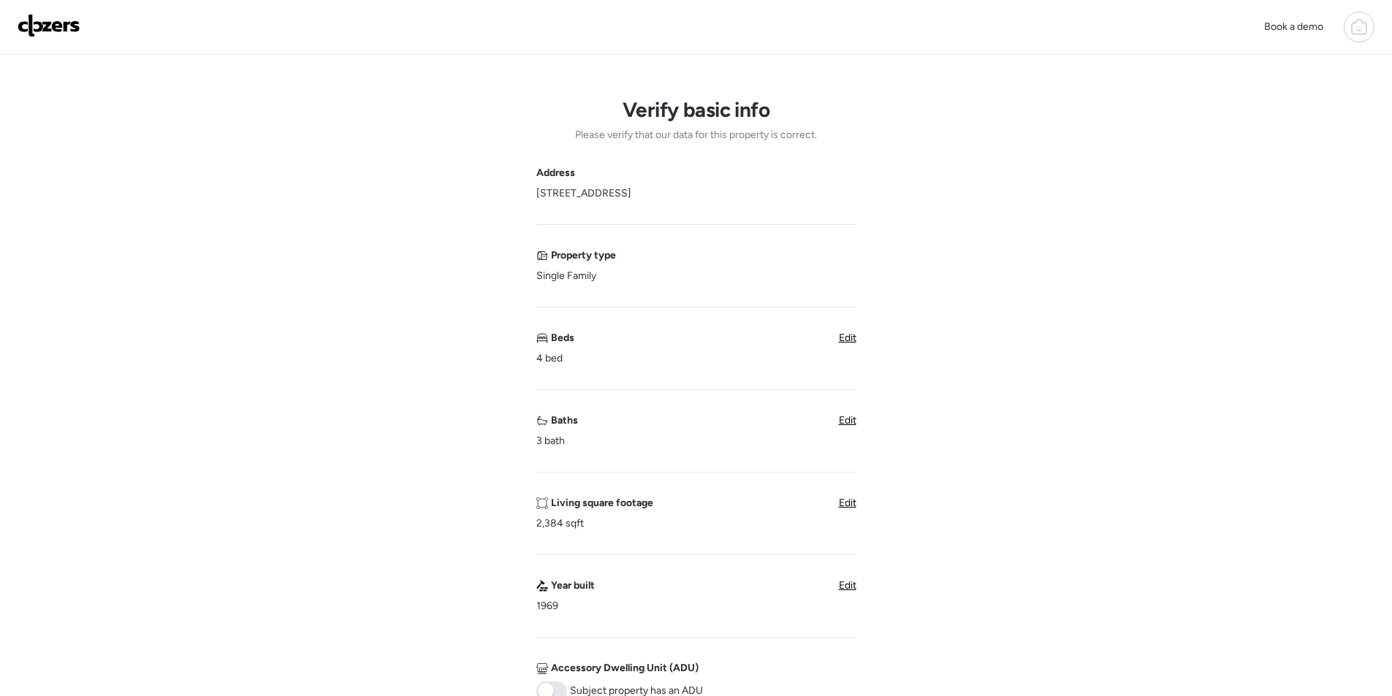
click at [854, 417] on div "Verify basic info Please verify that our data for this property is correct. Add…" at bounding box center [696, 582] width 1369 height 1054
drag, startPoint x: 846, startPoint y: 419, endPoint x: 813, endPoint y: 423, distance: 33.2
click at [845, 419] on span "Edit" at bounding box center [848, 420] width 18 height 12
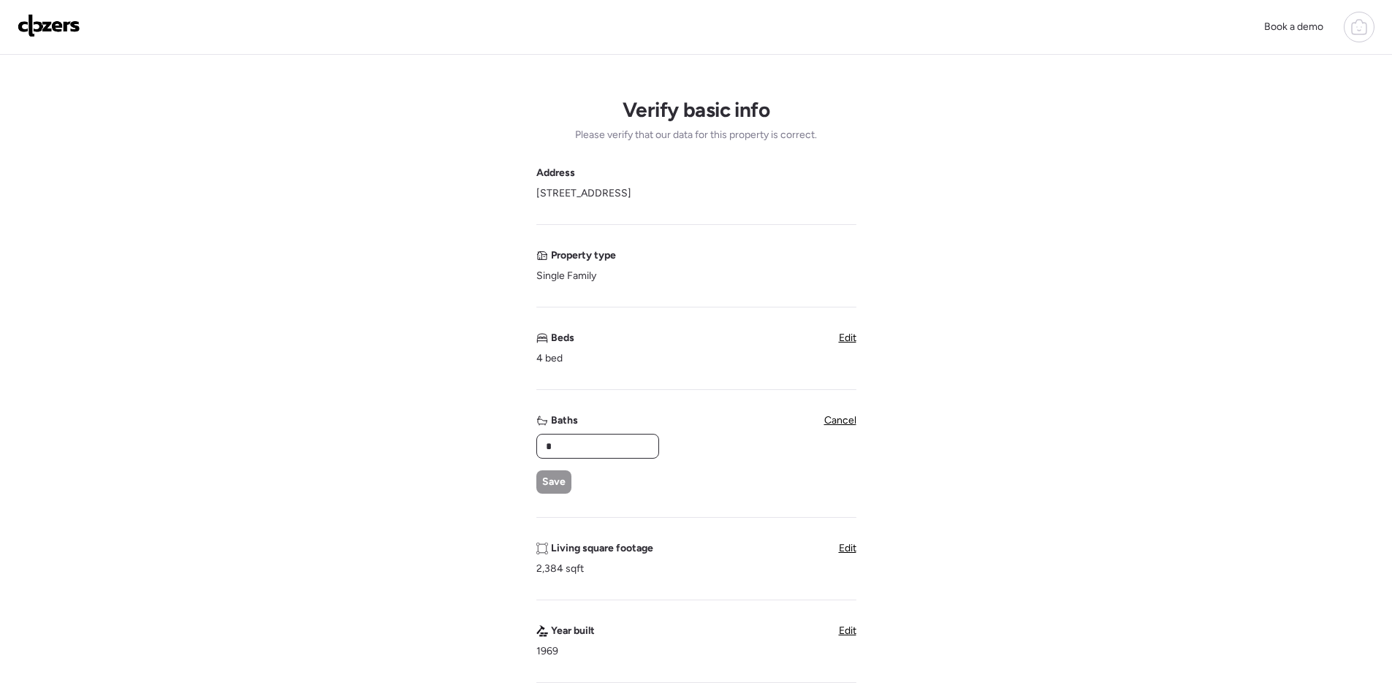
click at [600, 446] on input "*" at bounding box center [598, 446] width 110 height 20
type input "*"
click at [561, 471] on div "Save" at bounding box center [553, 482] width 35 height 23
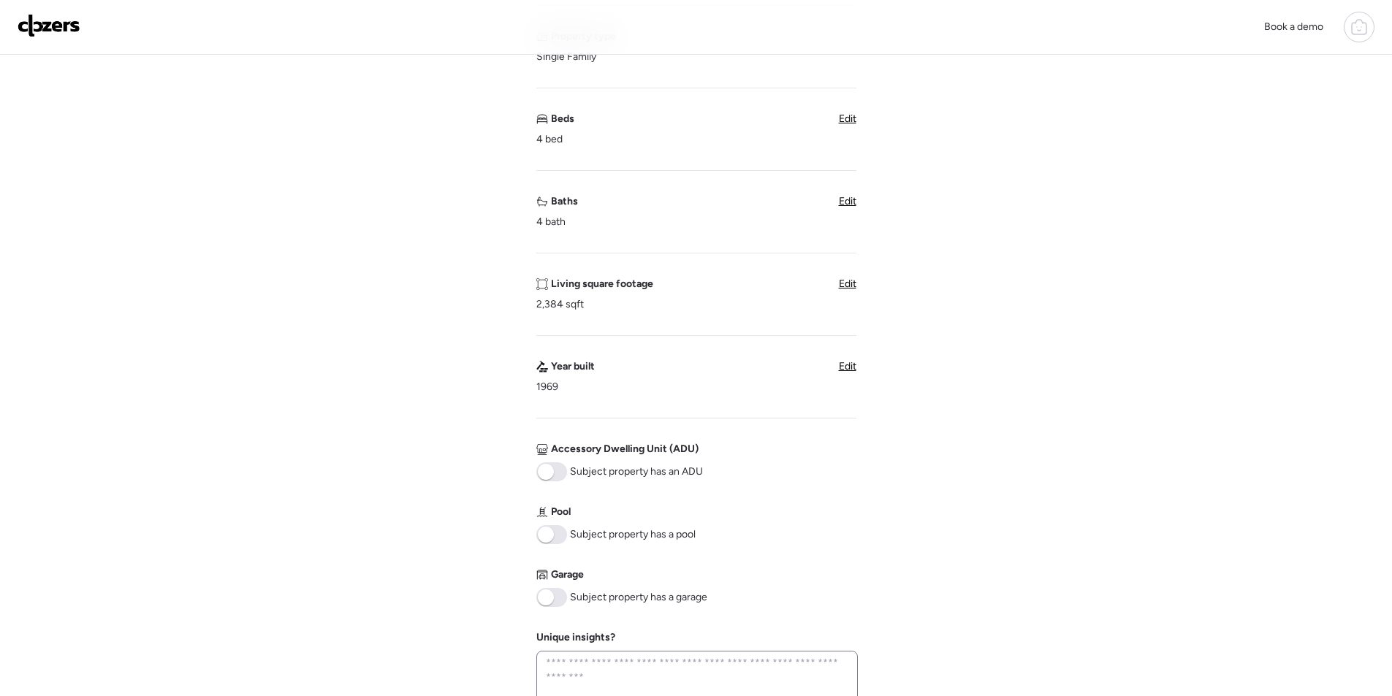
scroll to position [512, 0]
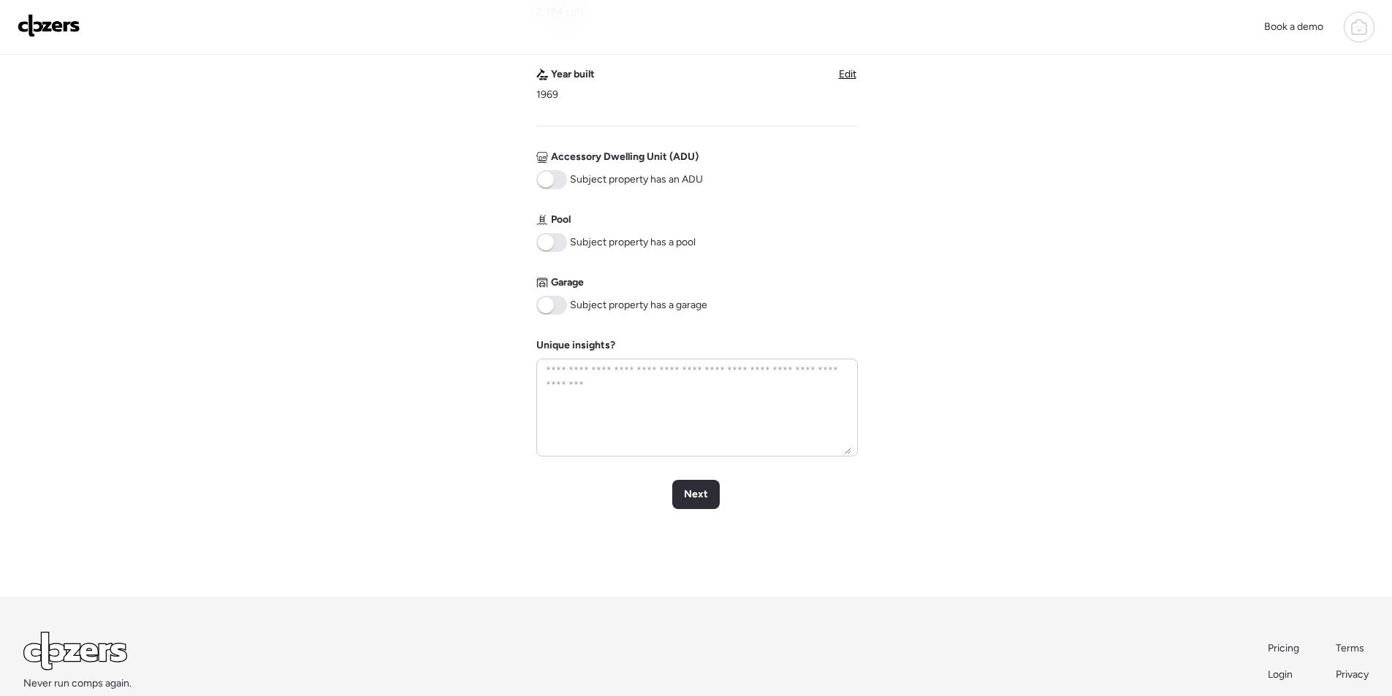
drag, startPoint x: 548, startPoint y: 232, endPoint x: 551, endPoint y: 258, distance: 26.5
click at [548, 233] on div "Pool Subject property has a pool" at bounding box center [615, 232] width 159 height 39
click at [547, 291] on div "Garage Subject property has a garage" at bounding box center [621, 295] width 171 height 39
click at [553, 235] on span at bounding box center [551, 242] width 31 height 19
click at [555, 303] on span at bounding box center [551, 305] width 31 height 19
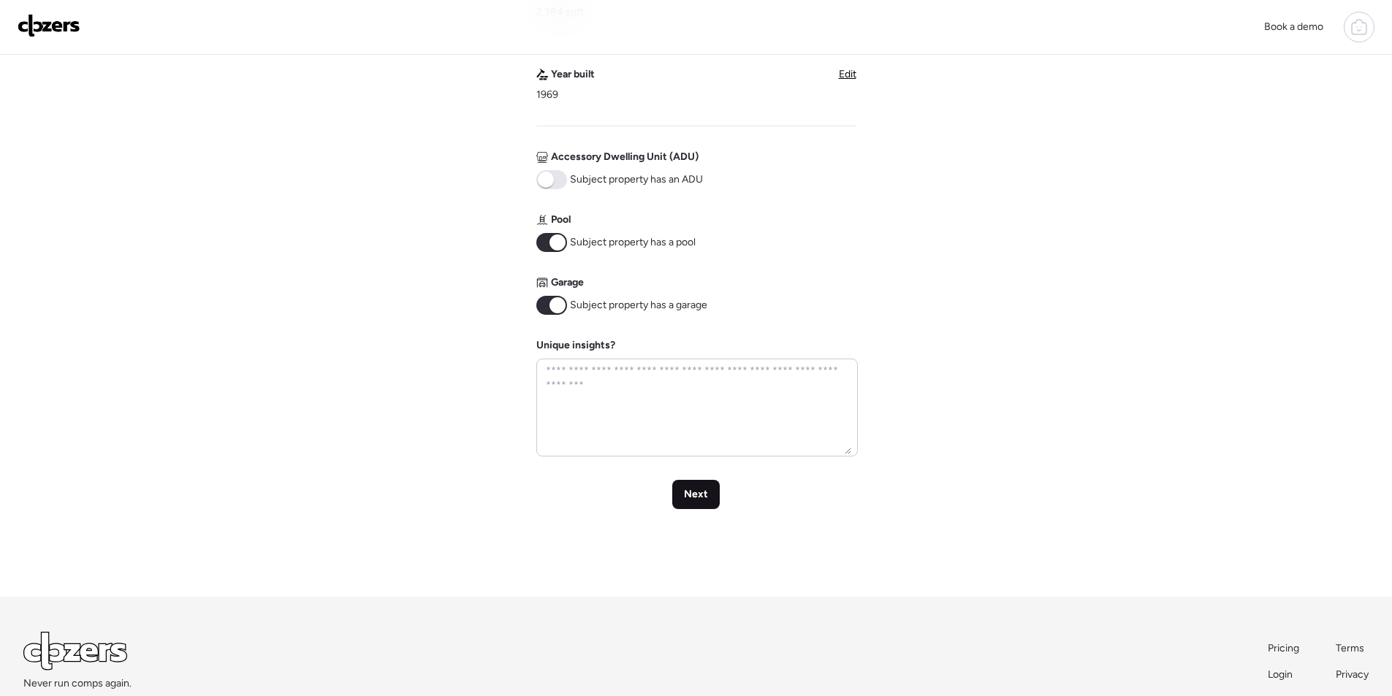
click at [696, 504] on div "Next" at bounding box center [696, 494] width 48 height 29
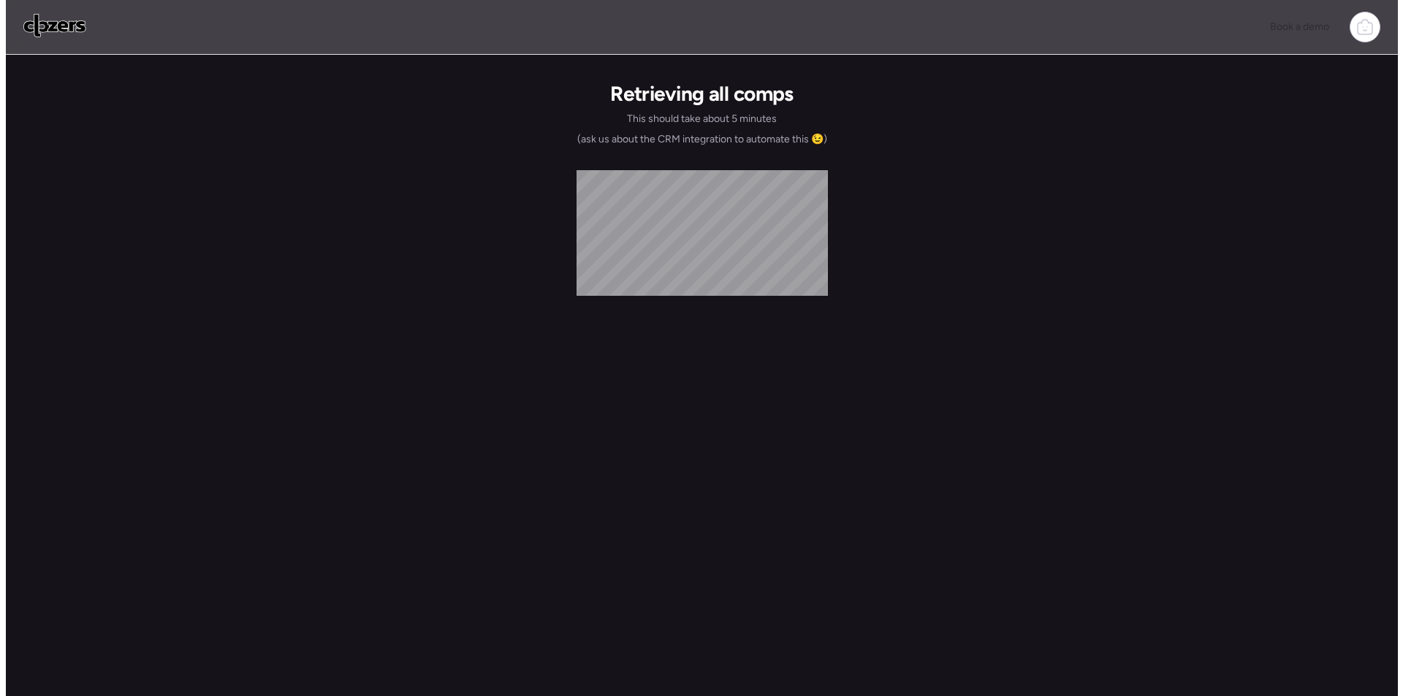
scroll to position [0, 0]
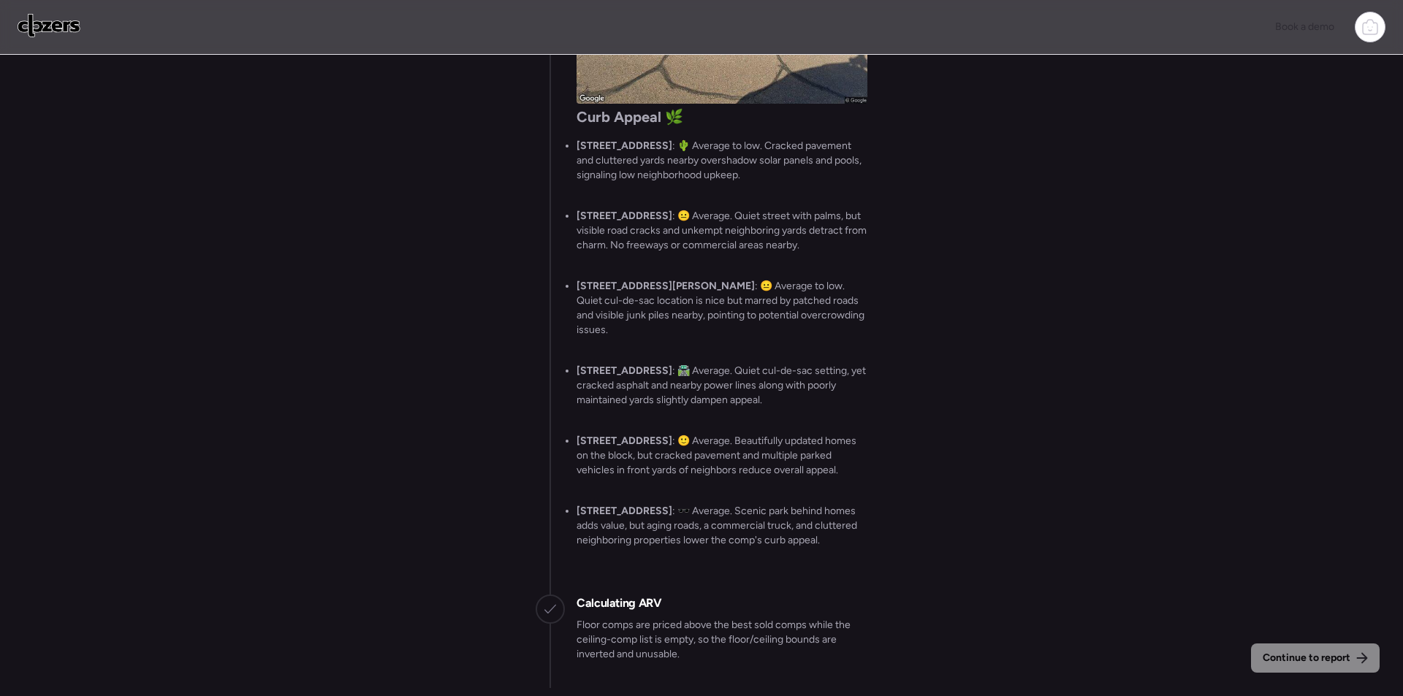
click at [59, 36] on img at bounding box center [49, 25] width 63 height 23
click at [1283, 669] on div "Continue to report" at bounding box center [1315, 658] width 129 height 29
click at [1282, 669] on div "Continue to report" at bounding box center [1315, 658] width 129 height 29
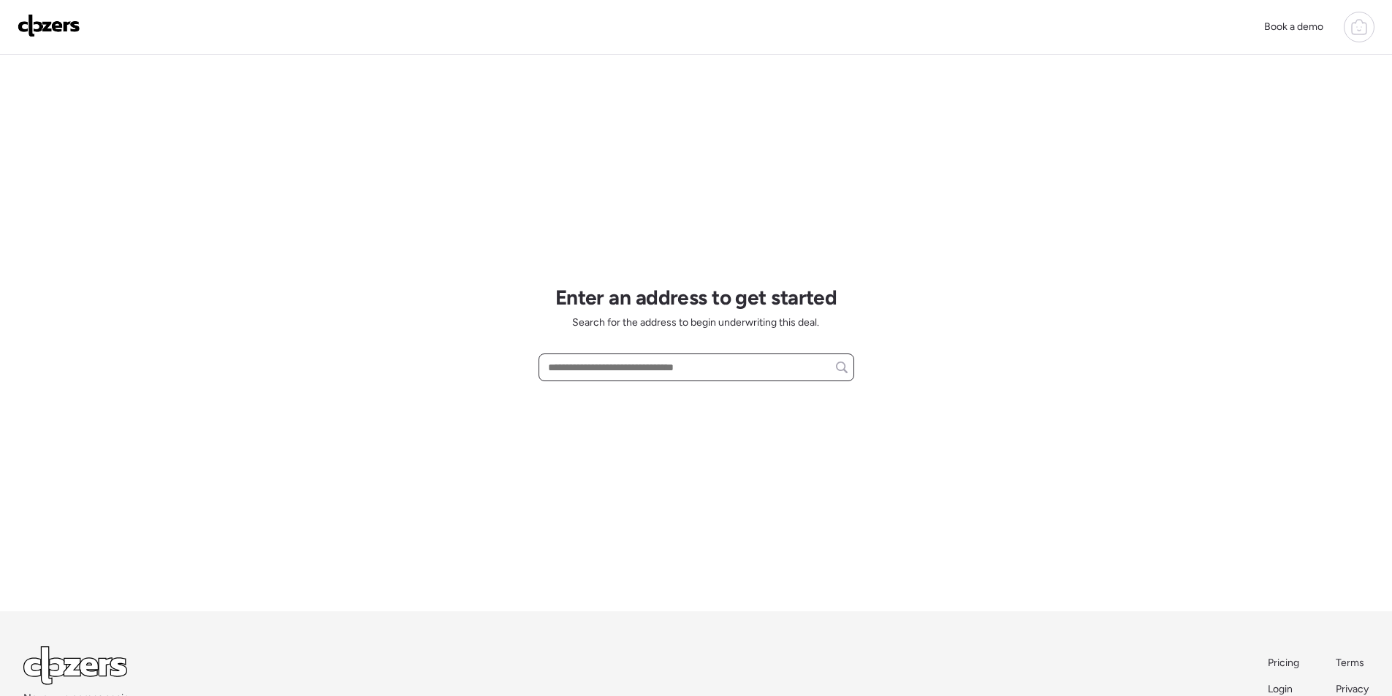
click at [683, 366] on input "text" at bounding box center [696, 367] width 303 height 20
paste input "**********"
click at [715, 365] on input "**********" at bounding box center [696, 367] width 303 height 20
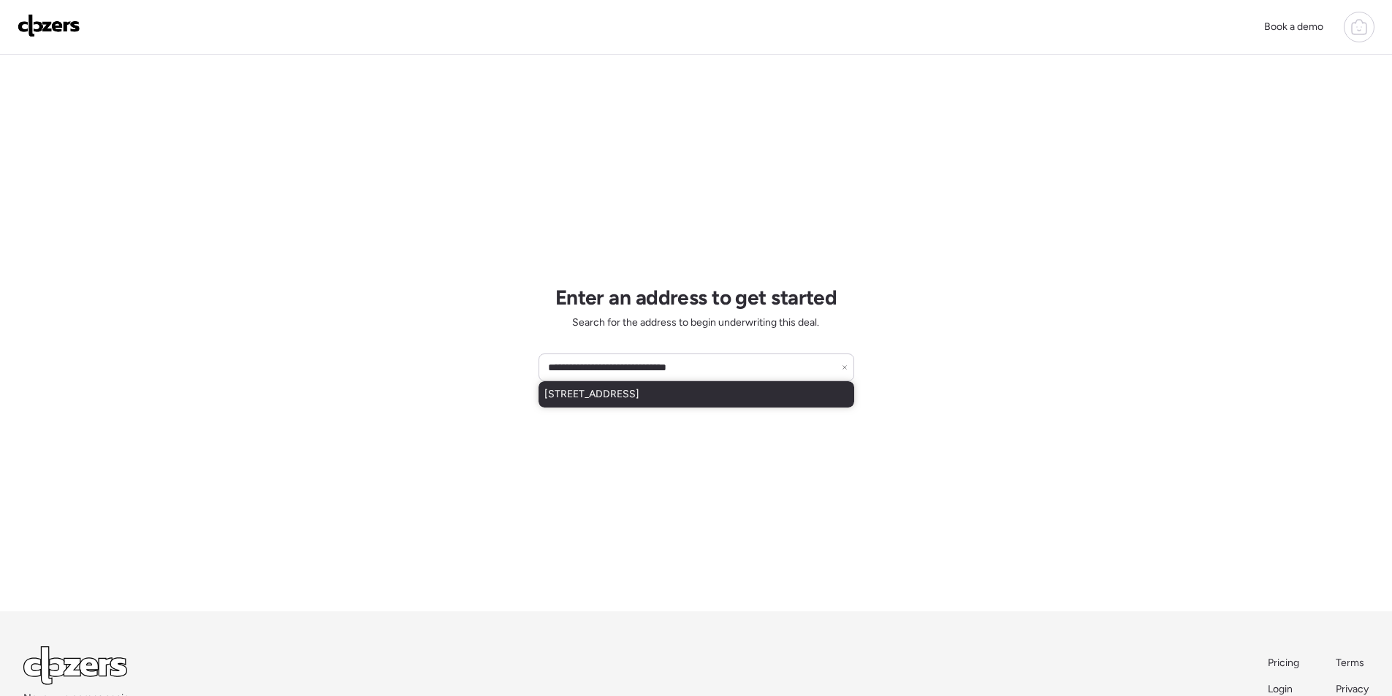
click at [712, 387] on div "[STREET_ADDRESS]" at bounding box center [697, 394] width 316 height 26
type input "**********"
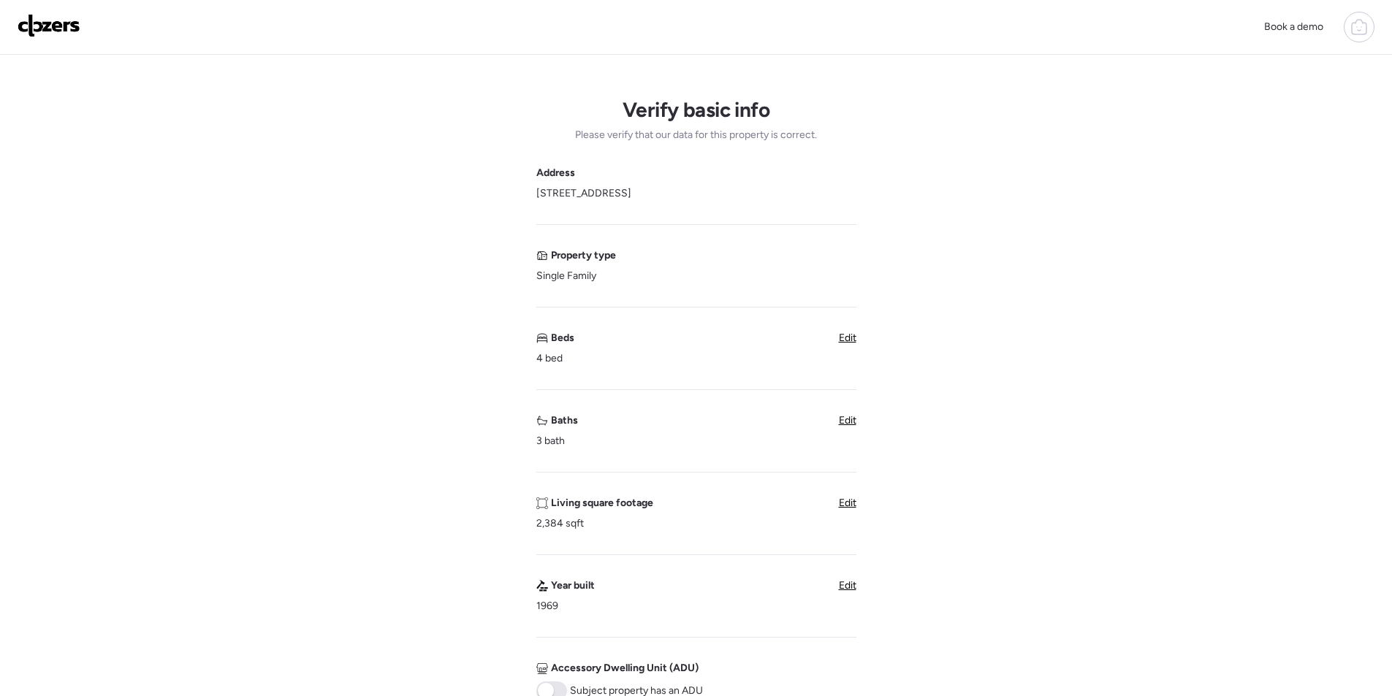
click at [849, 417] on span "Edit" at bounding box center [848, 420] width 18 height 12
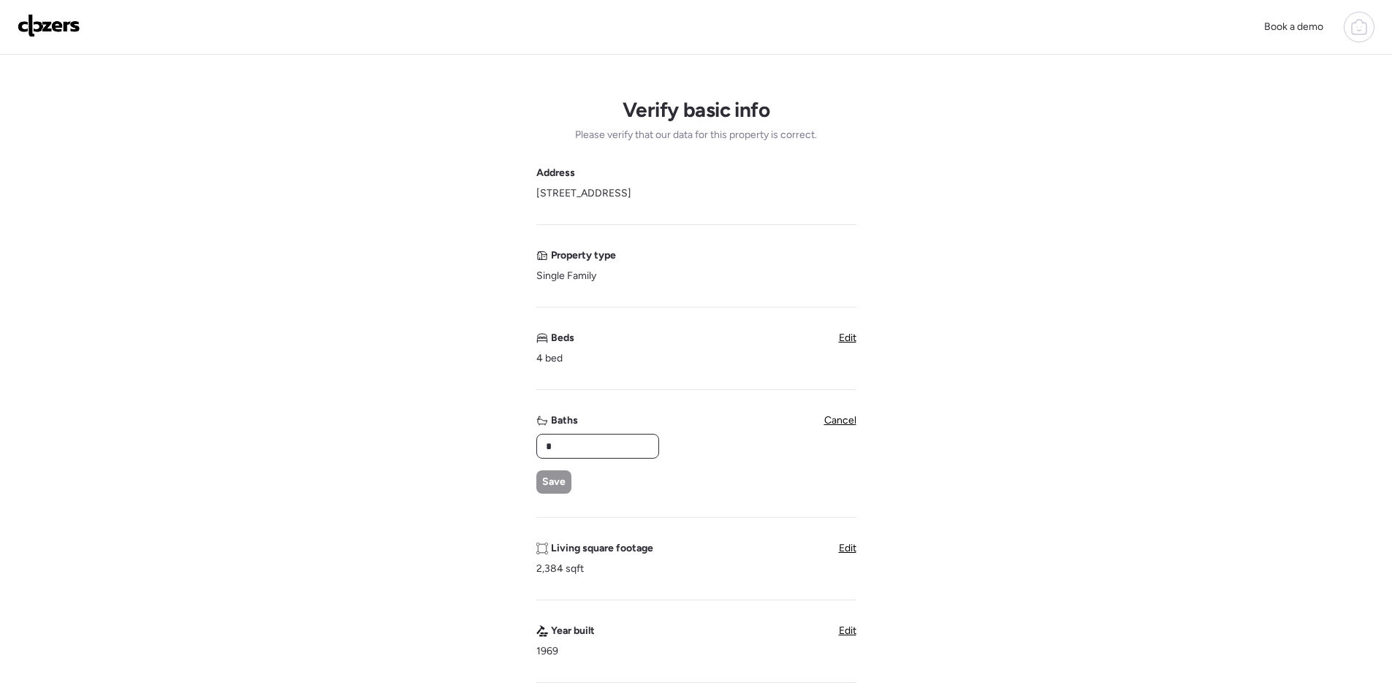
click at [560, 448] on input "*" at bounding box center [598, 446] width 110 height 20
drag, startPoint x: 560, startPoint y: 448, endPoint x: 554, endPoint y: 471, distance: 23.4
click at [561, 448] on input "*" at bounding box center [598, 446] width 110 height 20
type input "*"
click at [553, 474] on div "Save" at bounding box center [553, 482] width 35 height 23
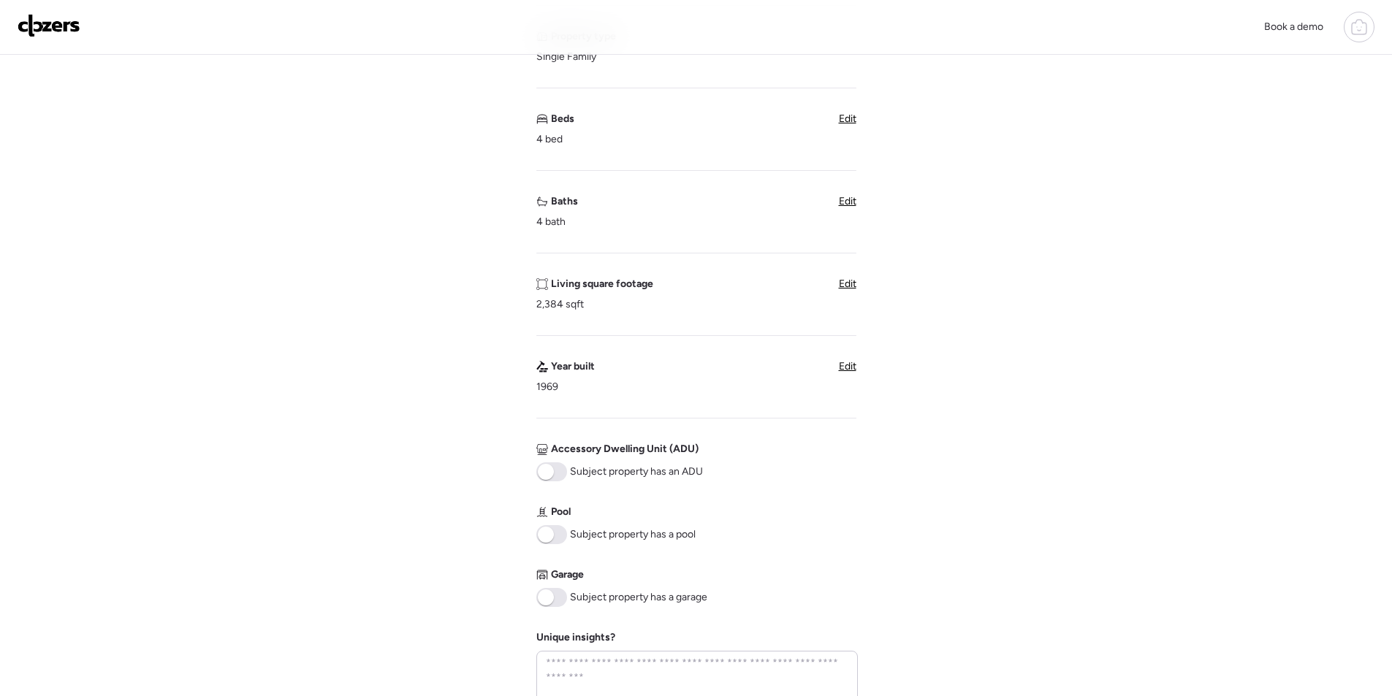
scroll to position [512, 0]
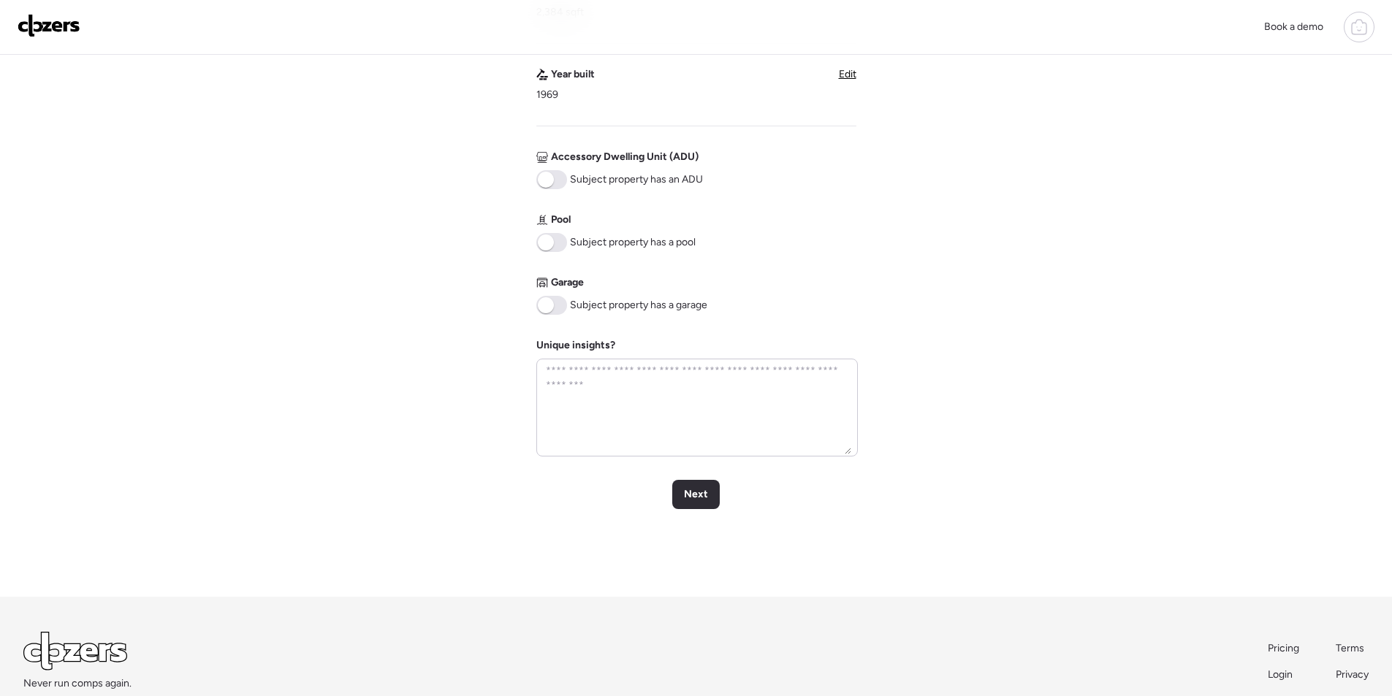
click at [562, 248] on span at bounding box center [551, 242] width 31 height 19
click at [550, 297] on span at bounding box center [551, 305] width 31 height 19
click at [702, 499] on span "Next" at bounding box center [696, 494] width 24 height 15
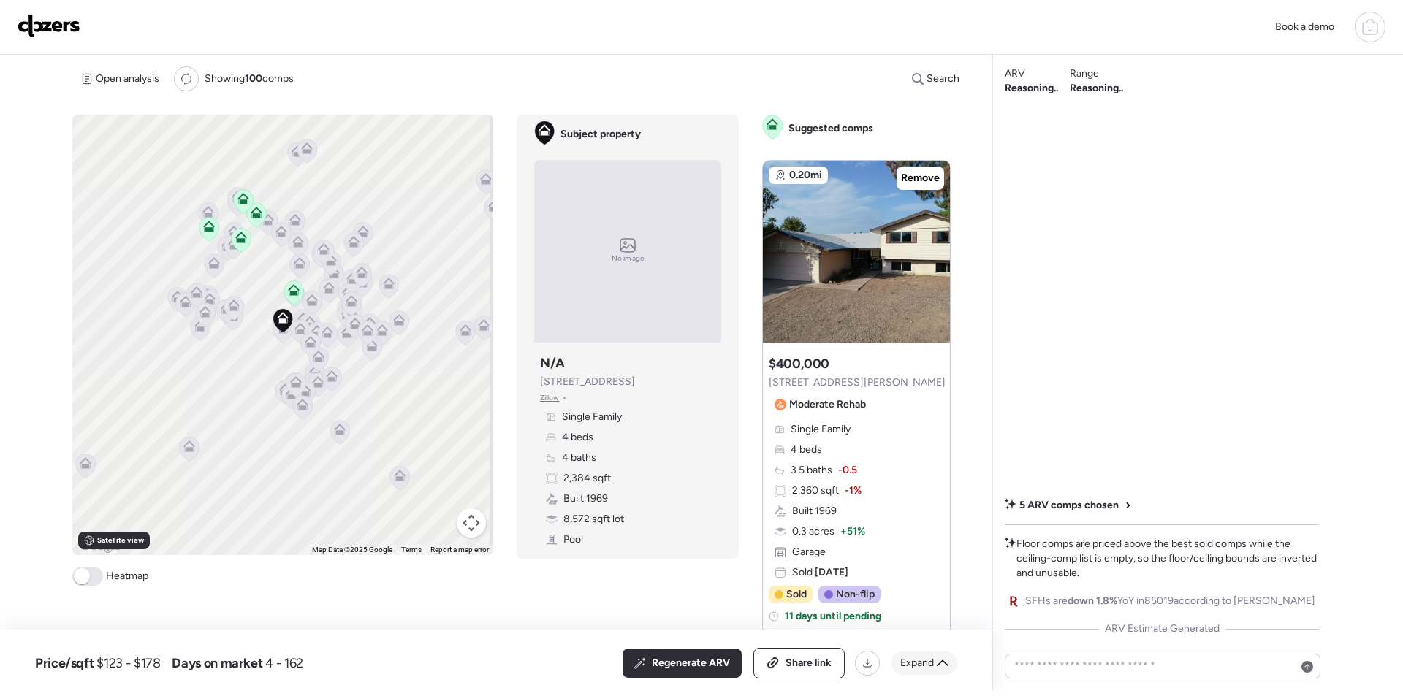
click at [902, 664] on span "Expand" at bounding box center [917, 663] width 34 height 15
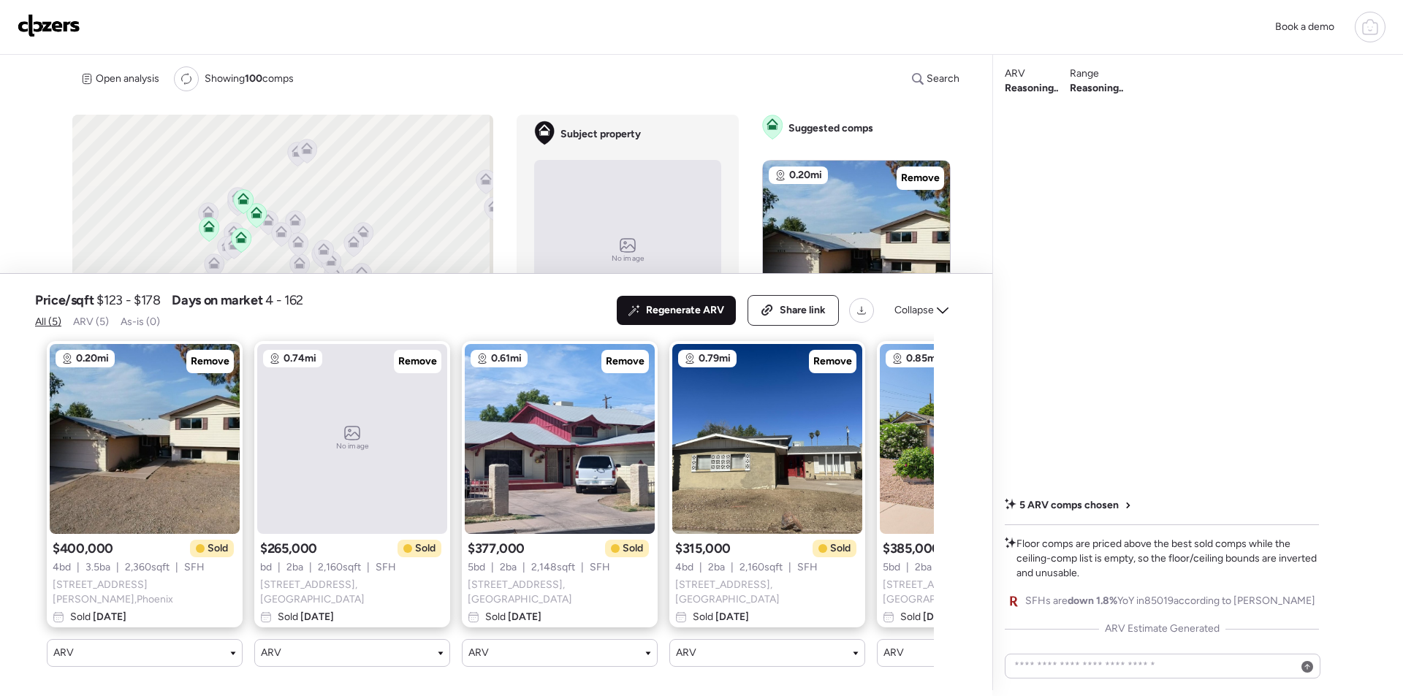
click at [691, 314] on span "Regenerate ARV" at bounding box center [685, 310] width 78 height 15
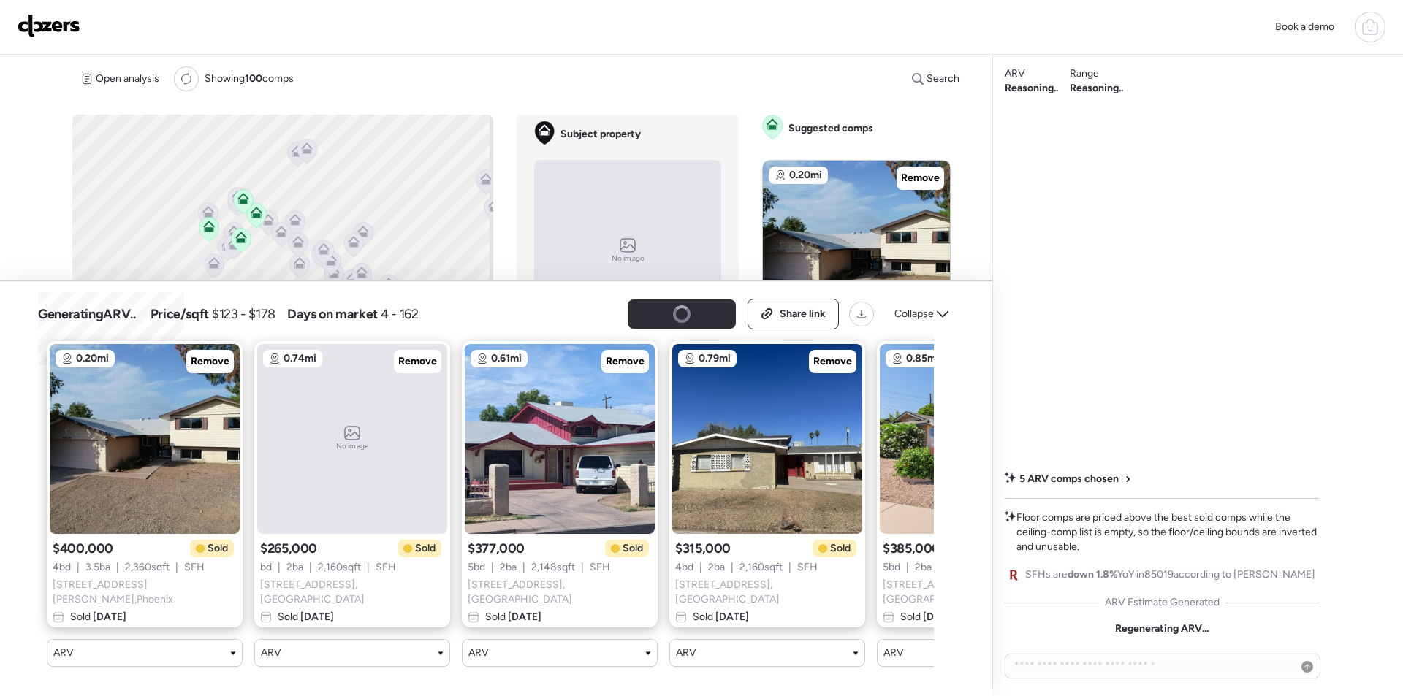
click at [916, 322] on span "Collapse" at bounding box center [913, 314] width 39 height 15
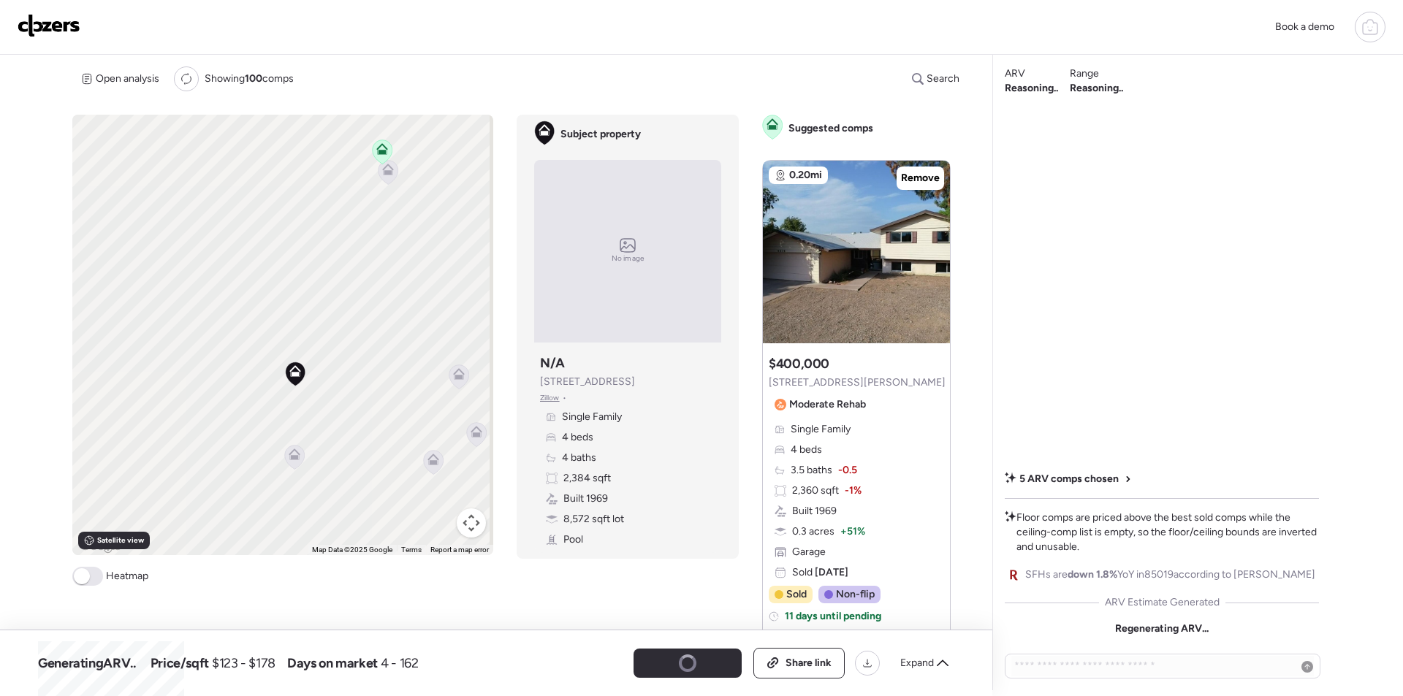
click at [298, 455] on icon at bounding box center [294, 452] width 11 height 7
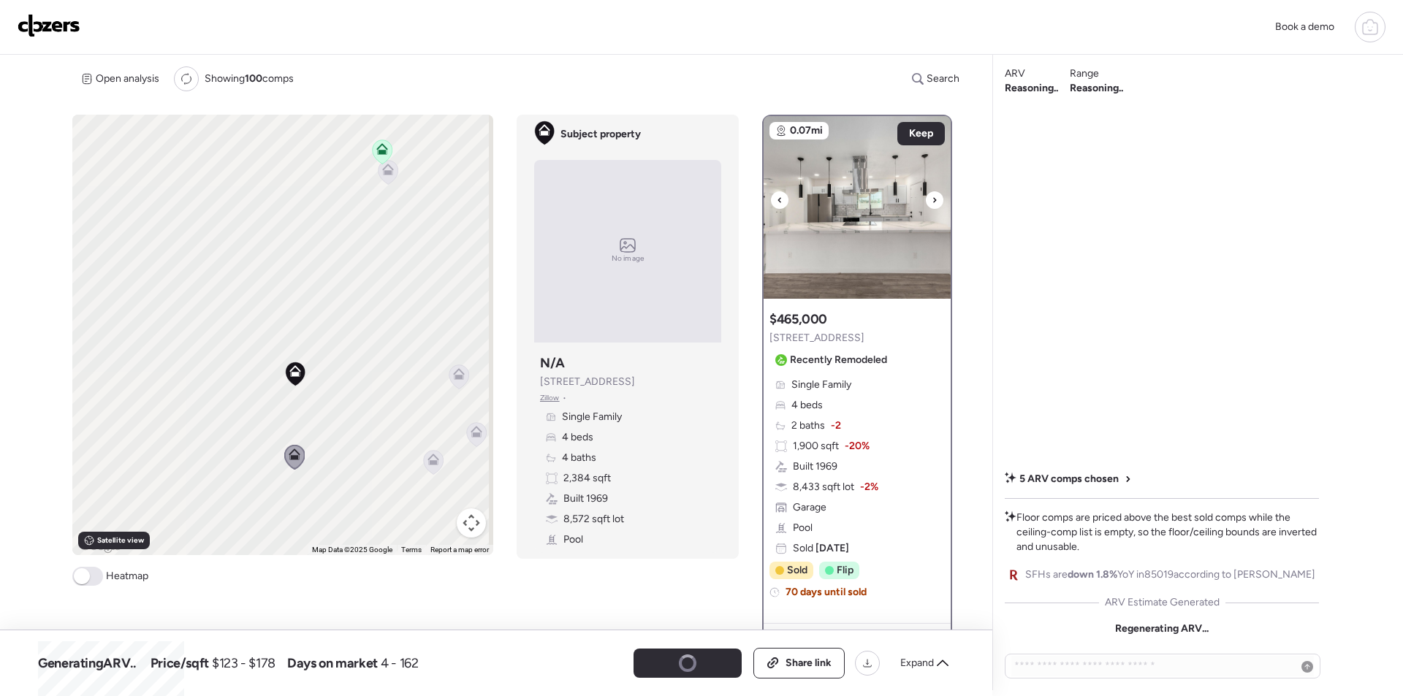
click at [932, 195] on icon at bounding box center [935, 200] width 6 height 18
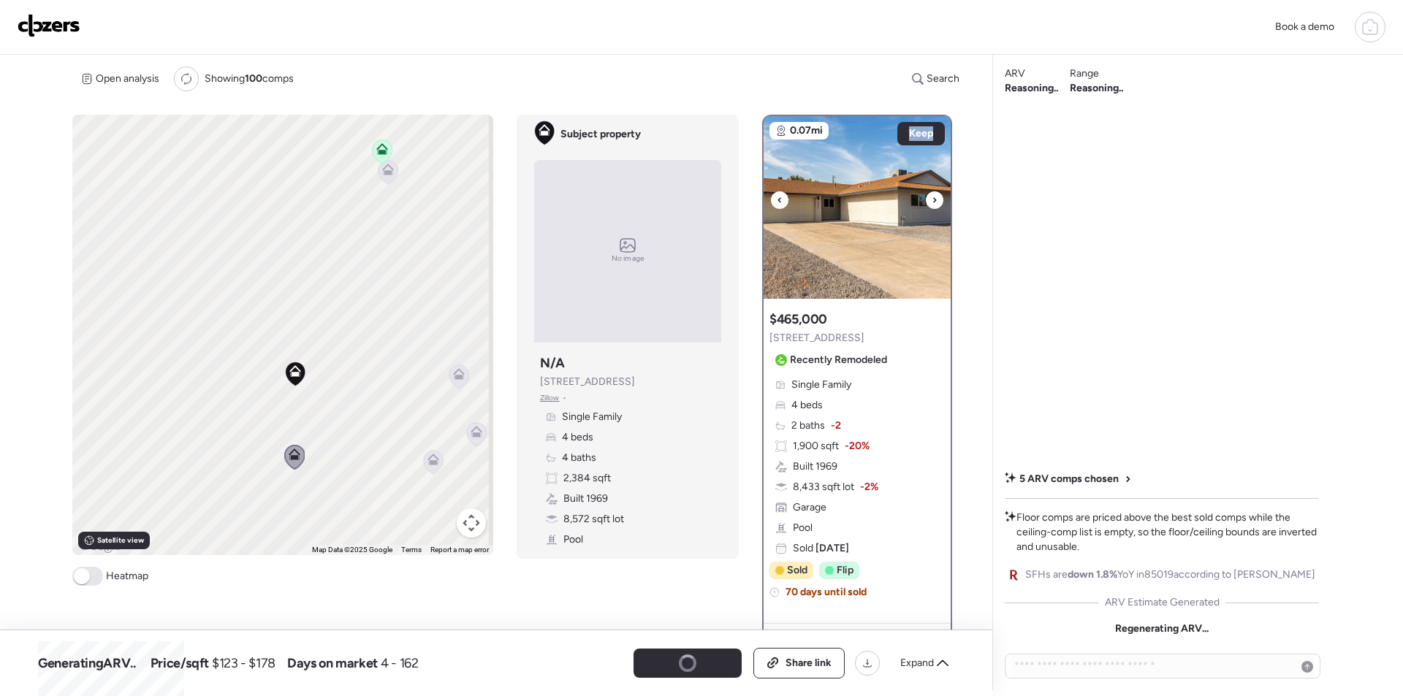
click at [932, 195] on icon at bounding box center [935, 200] width 6 height 18
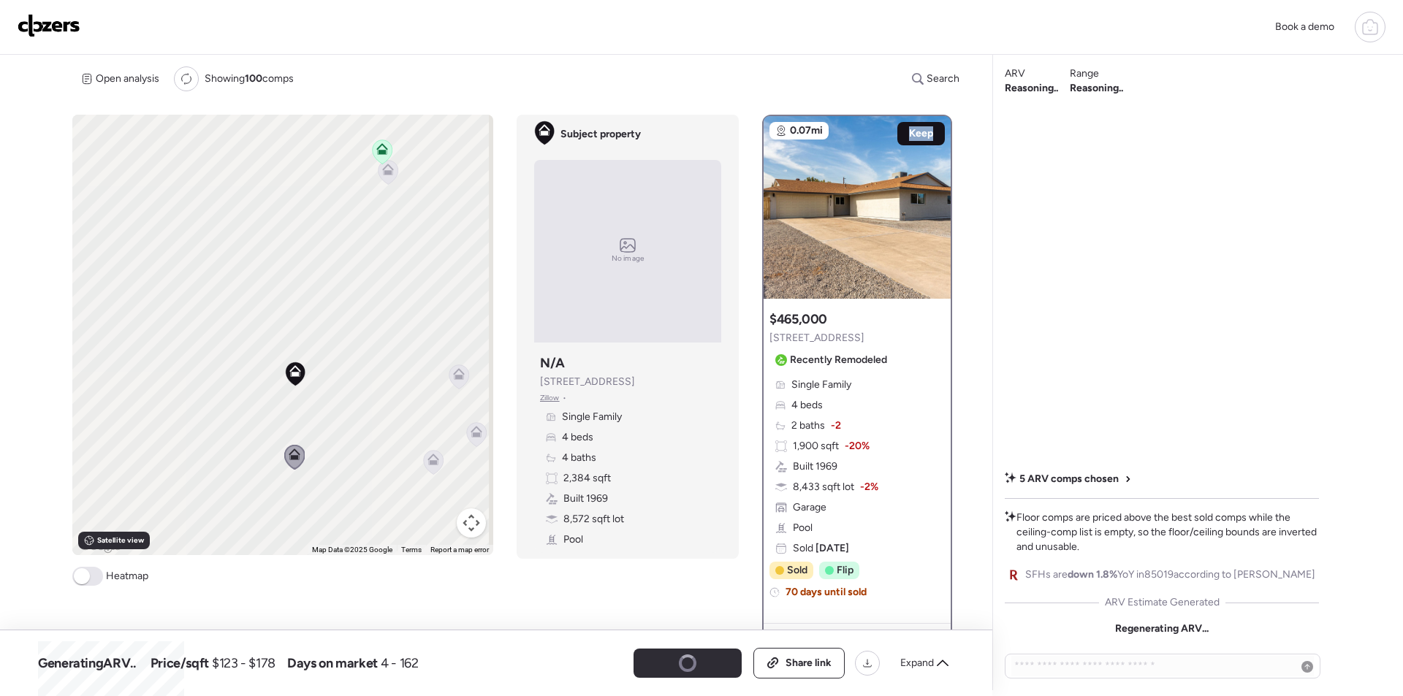
click at [909, 133] on span "Keep" at bounding box center [921, 133] width 24 height 15
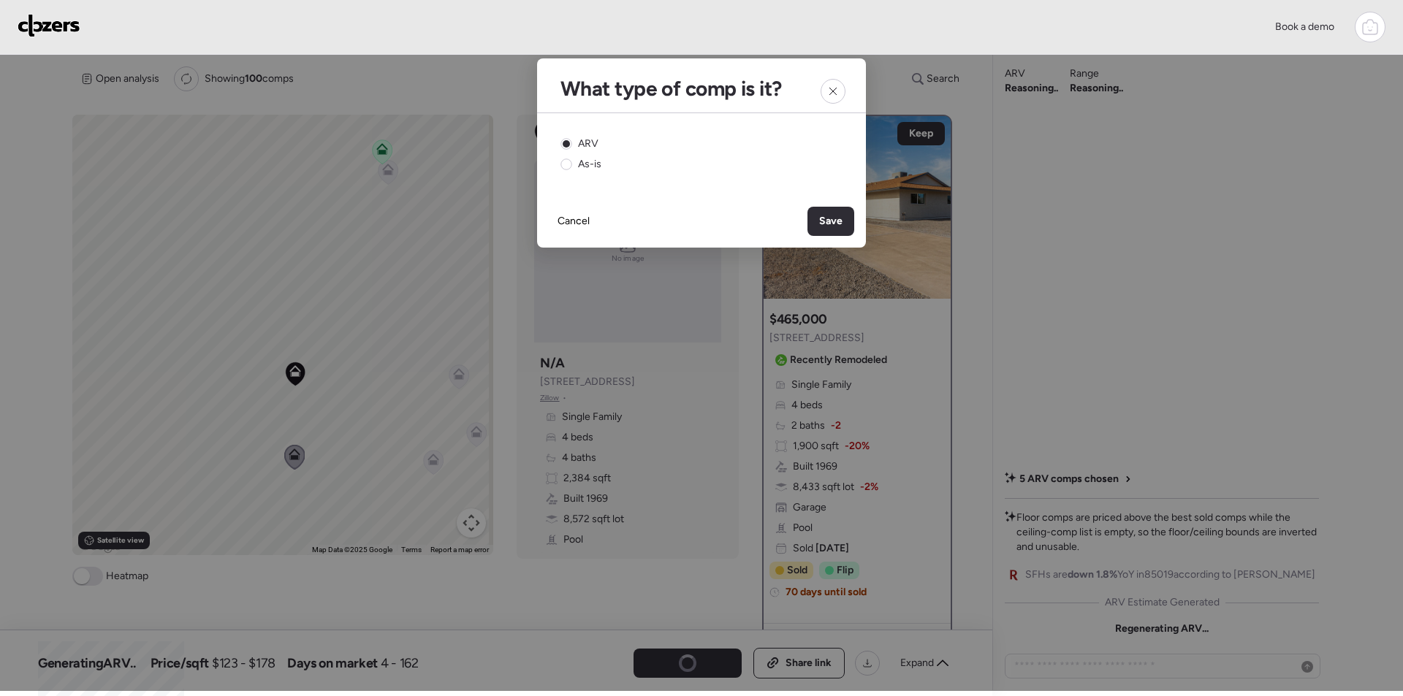
click at [833, 224] on span "Save" at bounding box center [830, 221] width 23 height 15
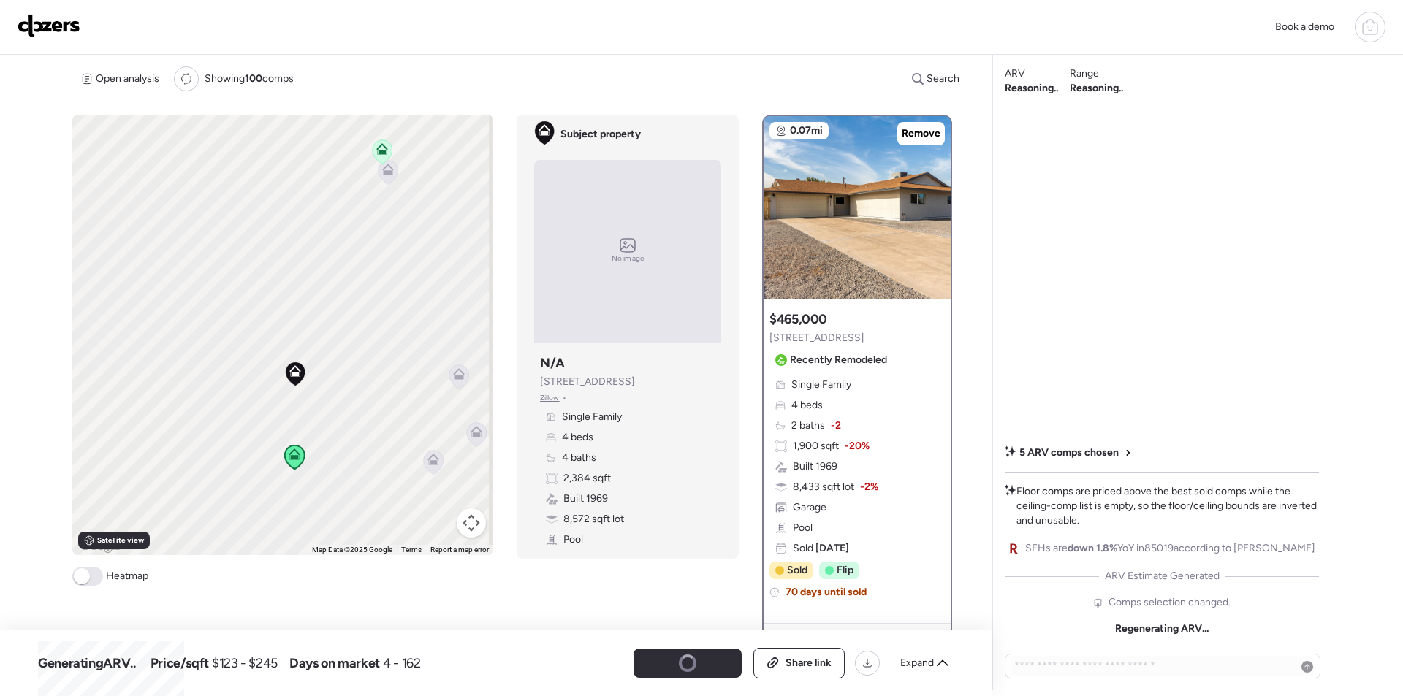
click at [463, 376] on icon at bounding box center [459, 377] width 20 height 24
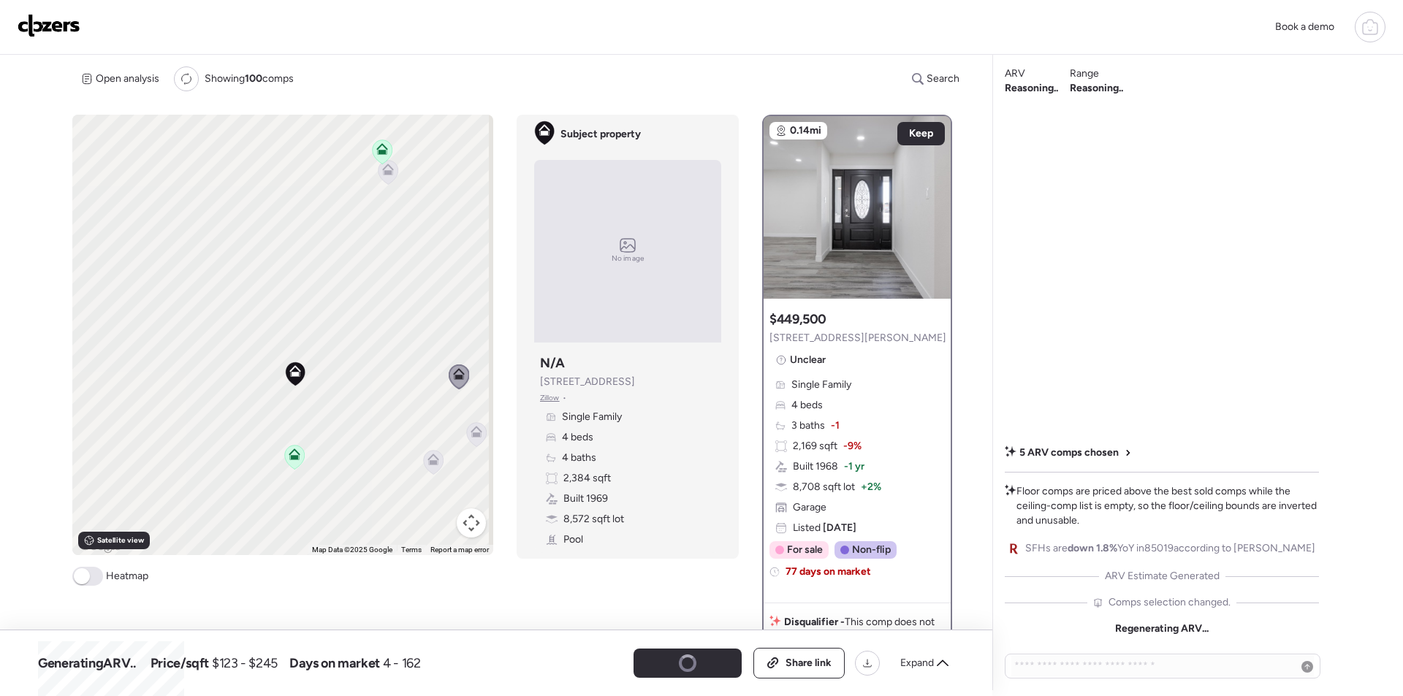
click at [474, 442] on icon at bounding box center [477, 434] width 20 height 24
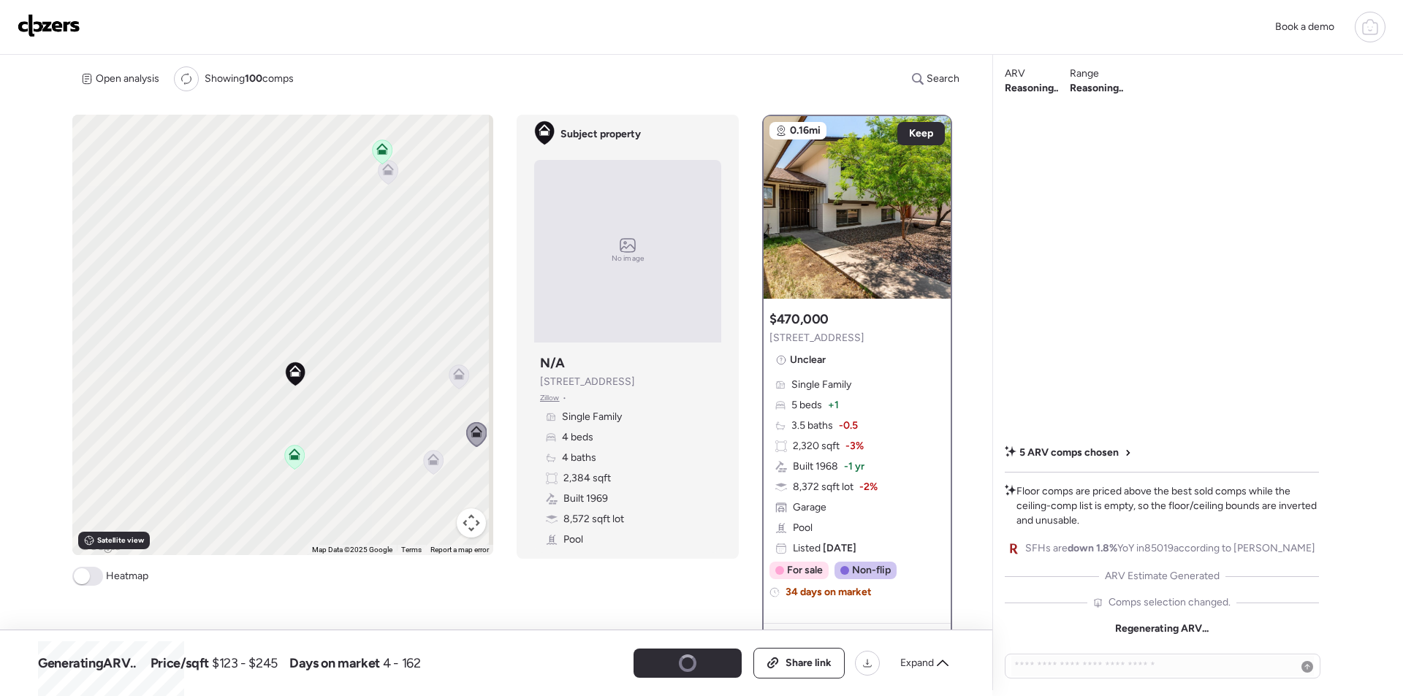
click at [434, 469] on icon at bounding box center [434, 462] width 20 height 24
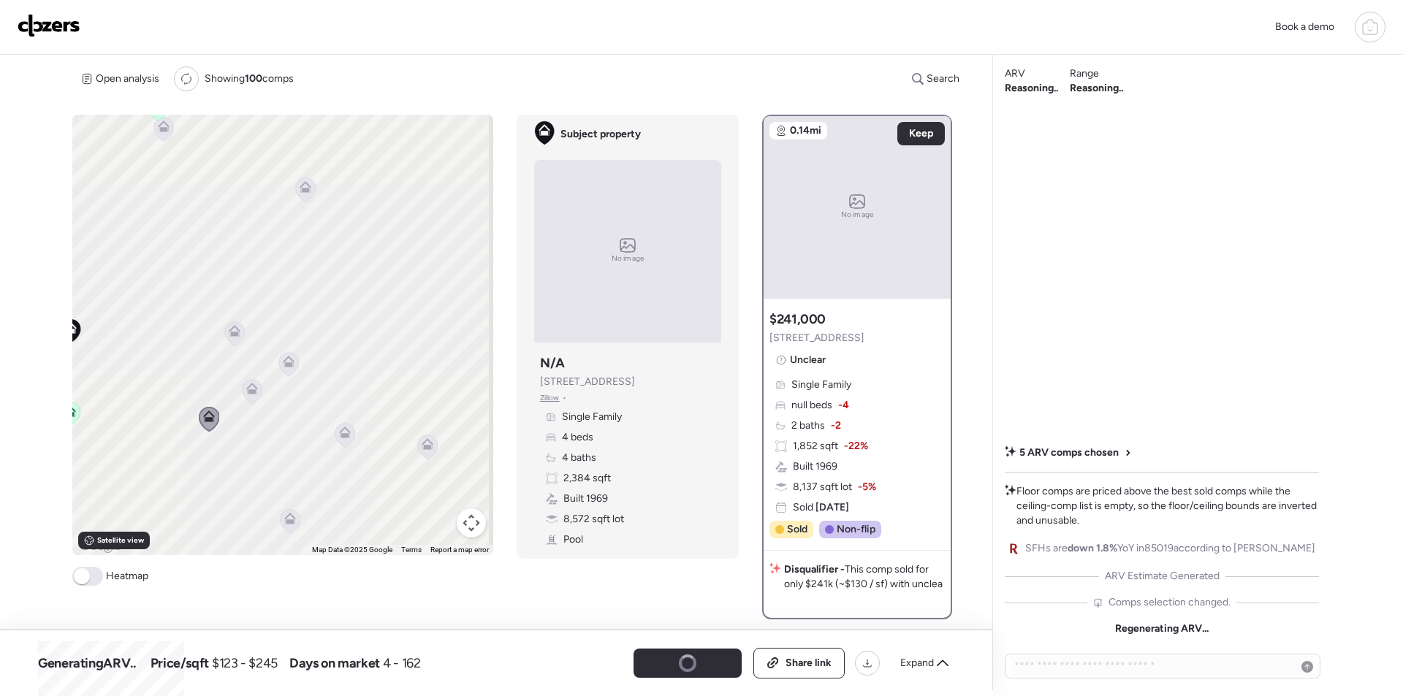
drag, startPoint x: 409, startPoint y: 474, endPoint x: 191, endPoint y: 405, distance: 227.9
click at [183, 427] on div "To activate drag with keyboard, press Alt + Enter. Once in keyboard drag state,…" at bounding box center [282, 335] width 421 height 441
drag, startPoint x: 300, startPoint y: 531, endPoint x: 299, endPoint y: 523, distance: 8.1
click at [300, 530] on div "To activate drag with keyboard, press Alt + Enter. Once in keyboard drag state,…" at bounding box center [282, 335] width 421 height 441
click at [295, 517] on icon at bounding box center [294, 510] width 20 height 24
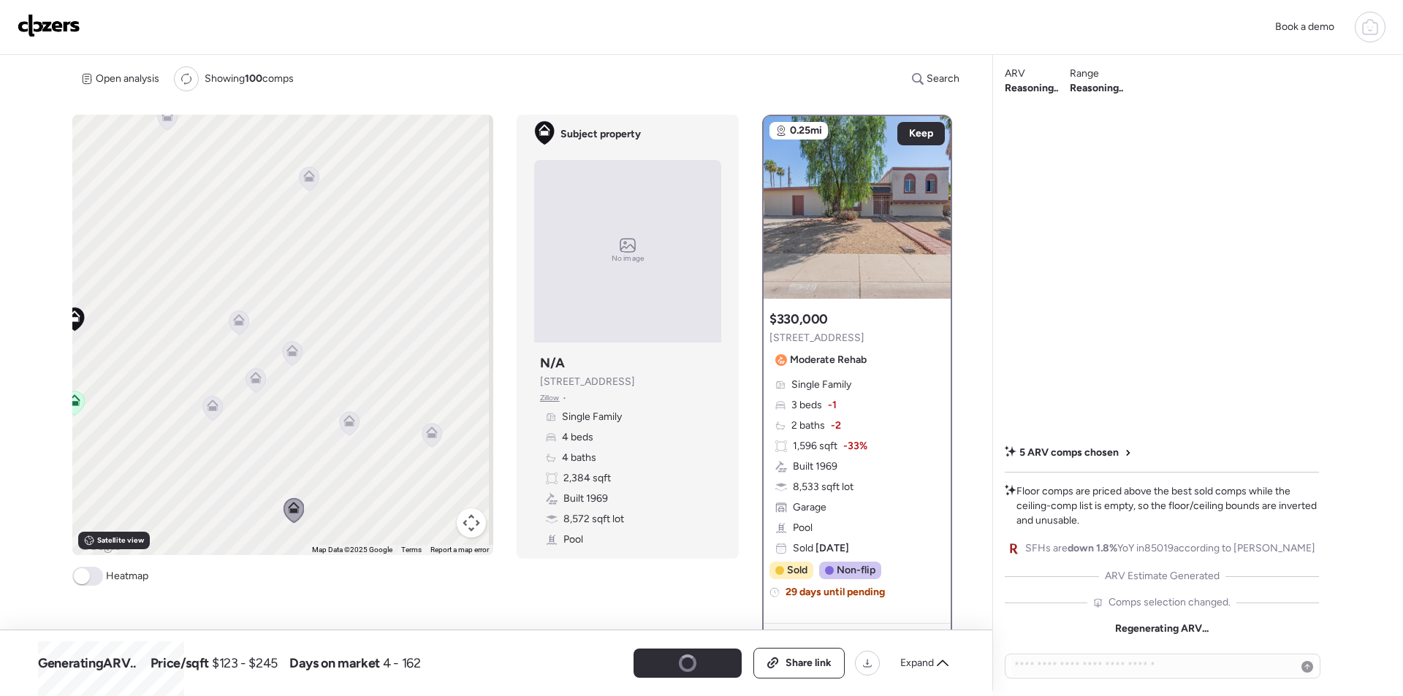
click at [336, 429] on div "To activate drag with keyboard, press Alt + Enter. Once in keyboard drag state,…" at bounding box center [282, 335] width 421 height 441
click at [343, 427] on icon at bounding box center [350, 423] width 20 height 24
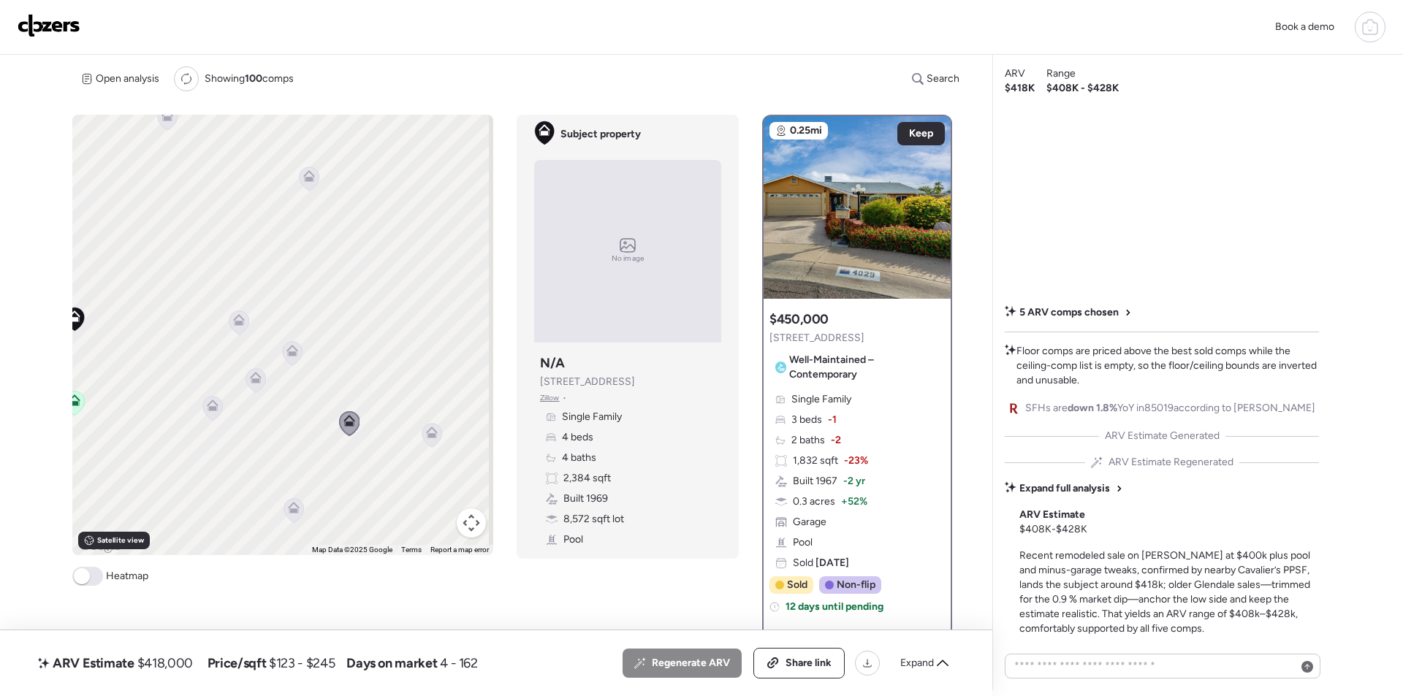
click at [427, 436] on icon at bounding box center [432, 435] width 10 height 4
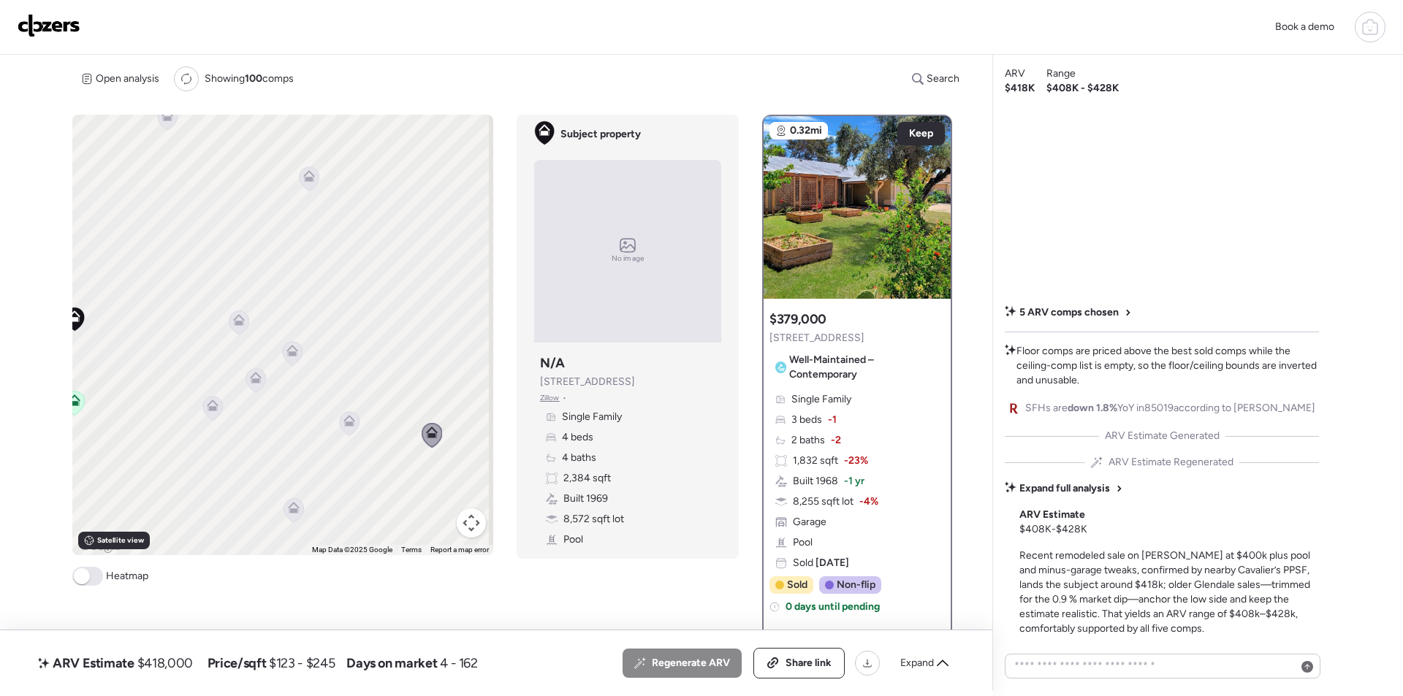
click at [346, 430] on icon at bounding box center [350, 423] width 20 height 24
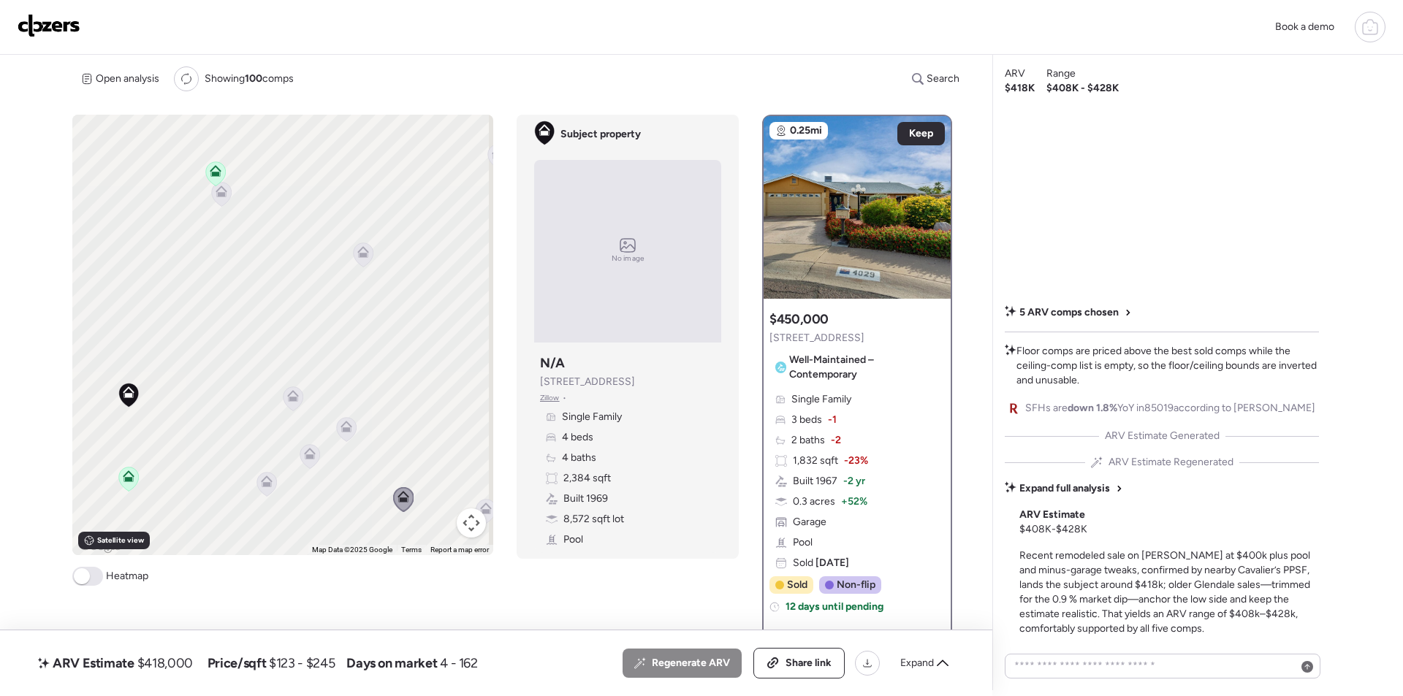
drag, startPoint x: 279, startPoint y: 281, endPoint x: 257, endPoint y: 243, distance: 44.2
click at [335, 357] on div "To activate drag with keyboard, press Alt + Enter. Once in keyboard drag state,…" at bounding box center [282, 335] width 421 height 441
click at [222, 196] on icon at bounding box center [222, 193] width 10 height 4
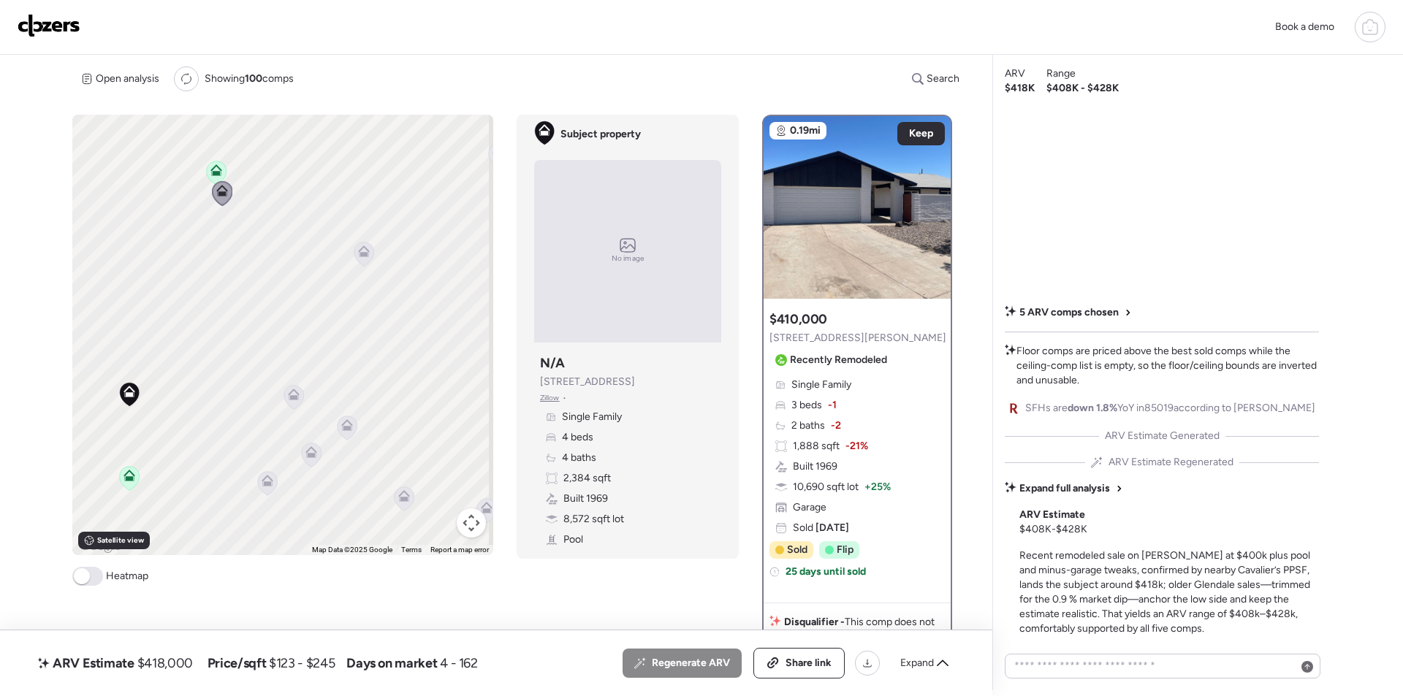
click at [365, 257] on icon at bounding box center [364, 254] width 20 height 24
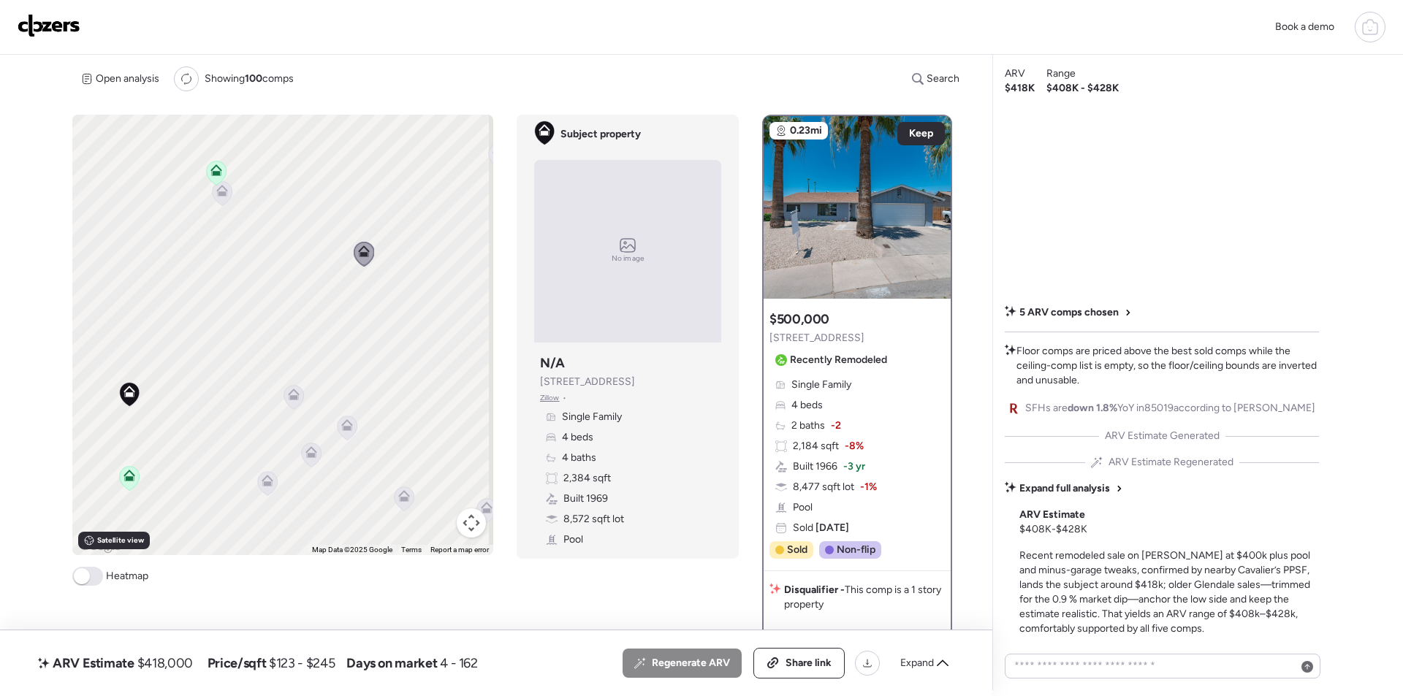
click at [404, 501] on icon at bounding box center [404, 499] width 10 height 4
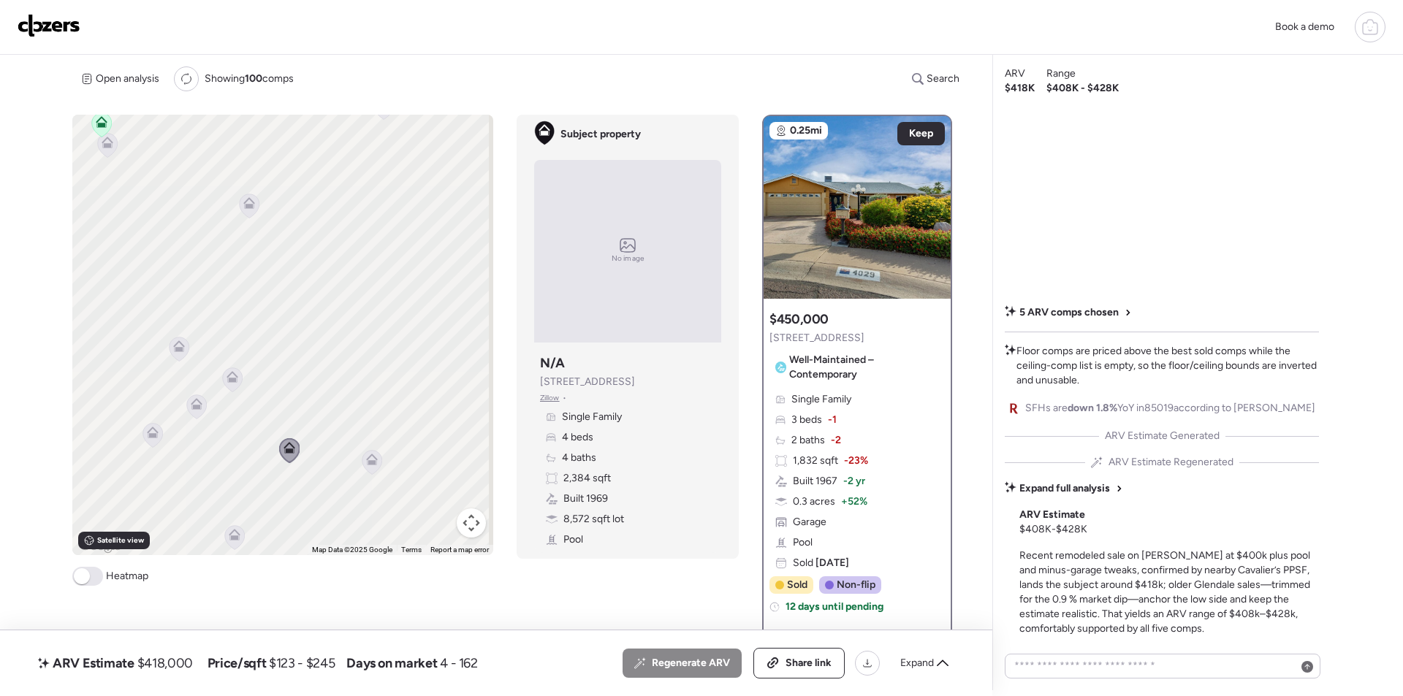
drag, startPoint x: 402, startPoint y: 500, endPoint x: 287, endPoint y: 452, distance: 124.5
click at [287, 452] on icon at bounding box center [289, 451] width 10 height 4
click at [922, 134] on span "Keep" at bounding box center [921, 133] width 24 height 15
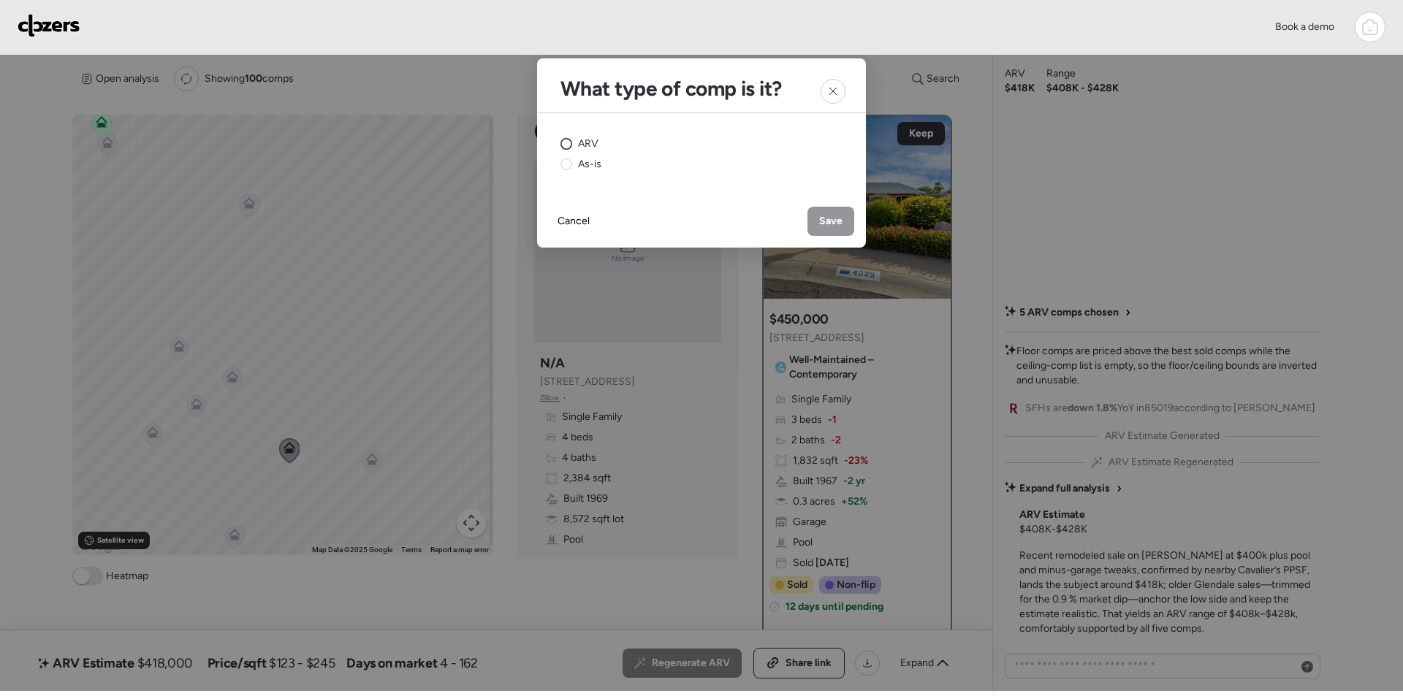
click at [577, 148] on div "ARV" at bounding box center [580, 144] width 38 height 15
click at [847, 227] on div "Save" at bounding box center [831, 221] width 47 height 29
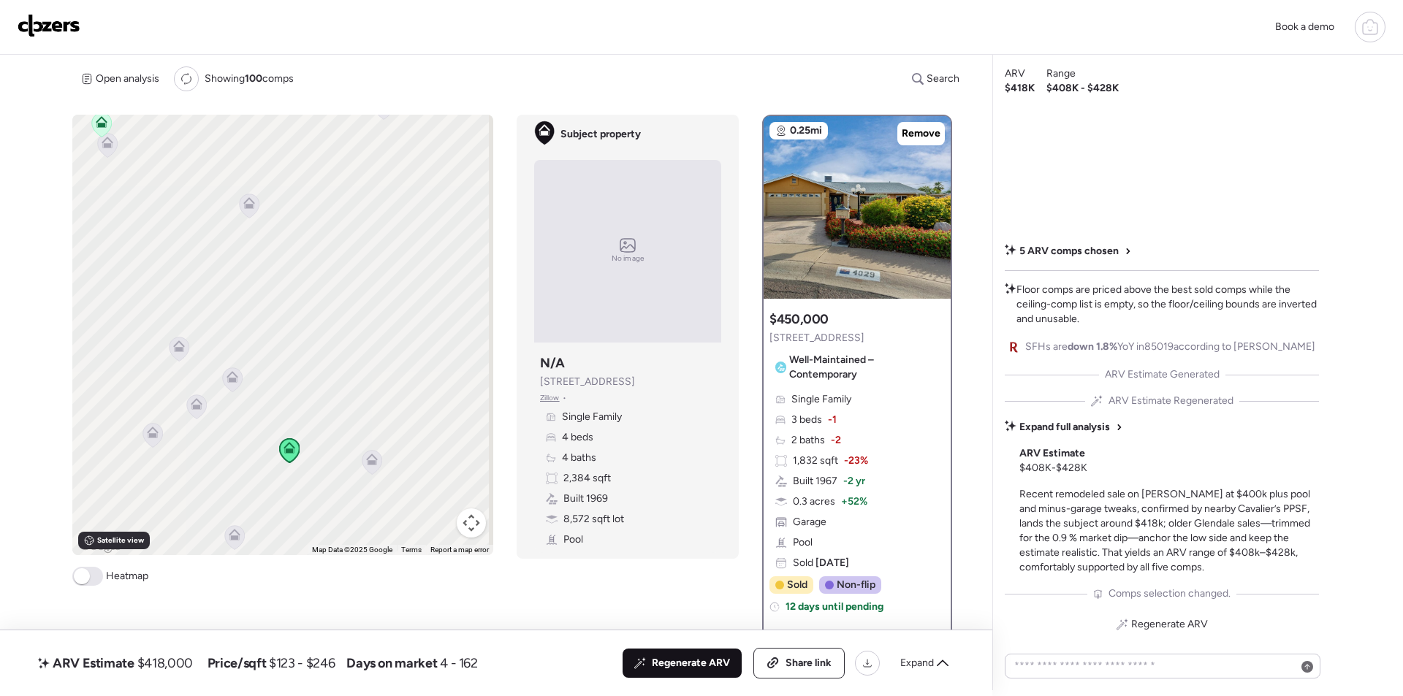
click at [694, 677] on div "Regenerate ARV" at bounding box center [682, 663] width 119 height 29
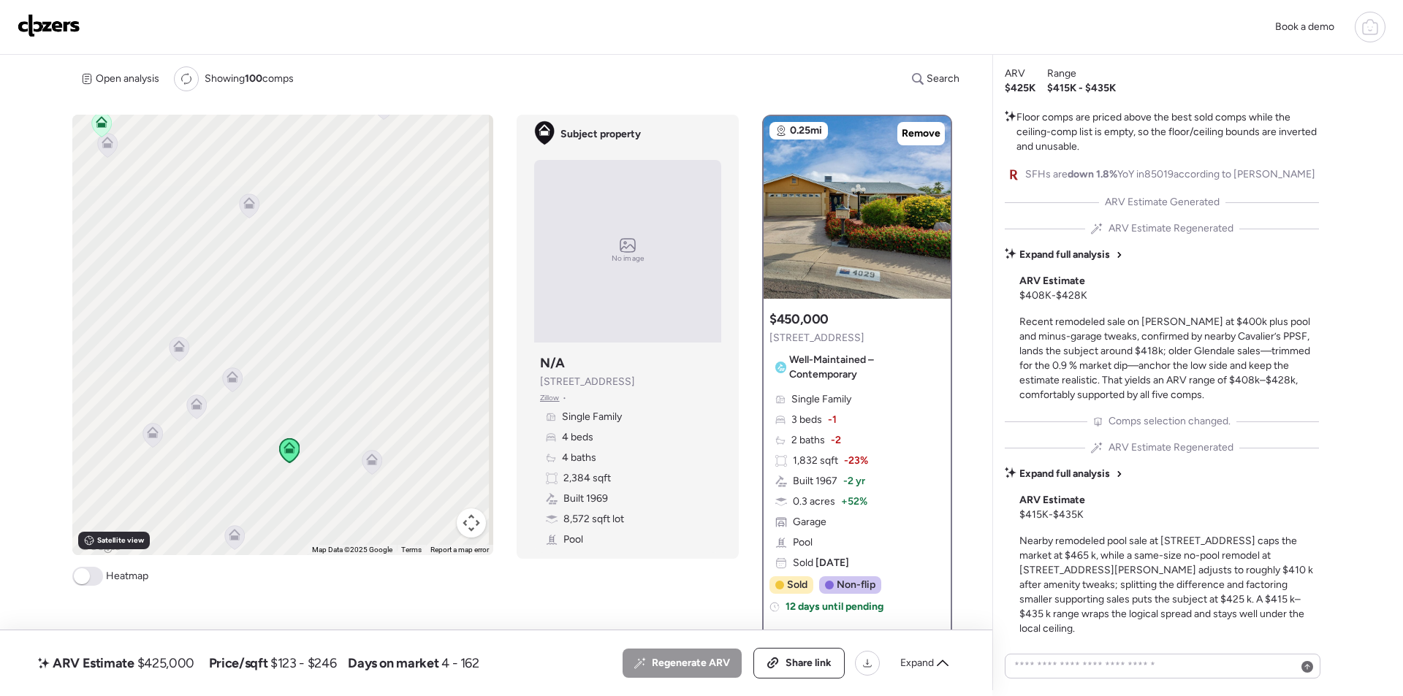
click at [166, 663] on span "$425,000" at bounding box center [165, 664] width 57 height 18
click at [167, 663] on span "$425,000" at bounding box center [165, 664] width 57 height 18
copy span "425,000"
click at [931, 657] on span "Expand" at bounding box center [917, 663] width 34 height 15
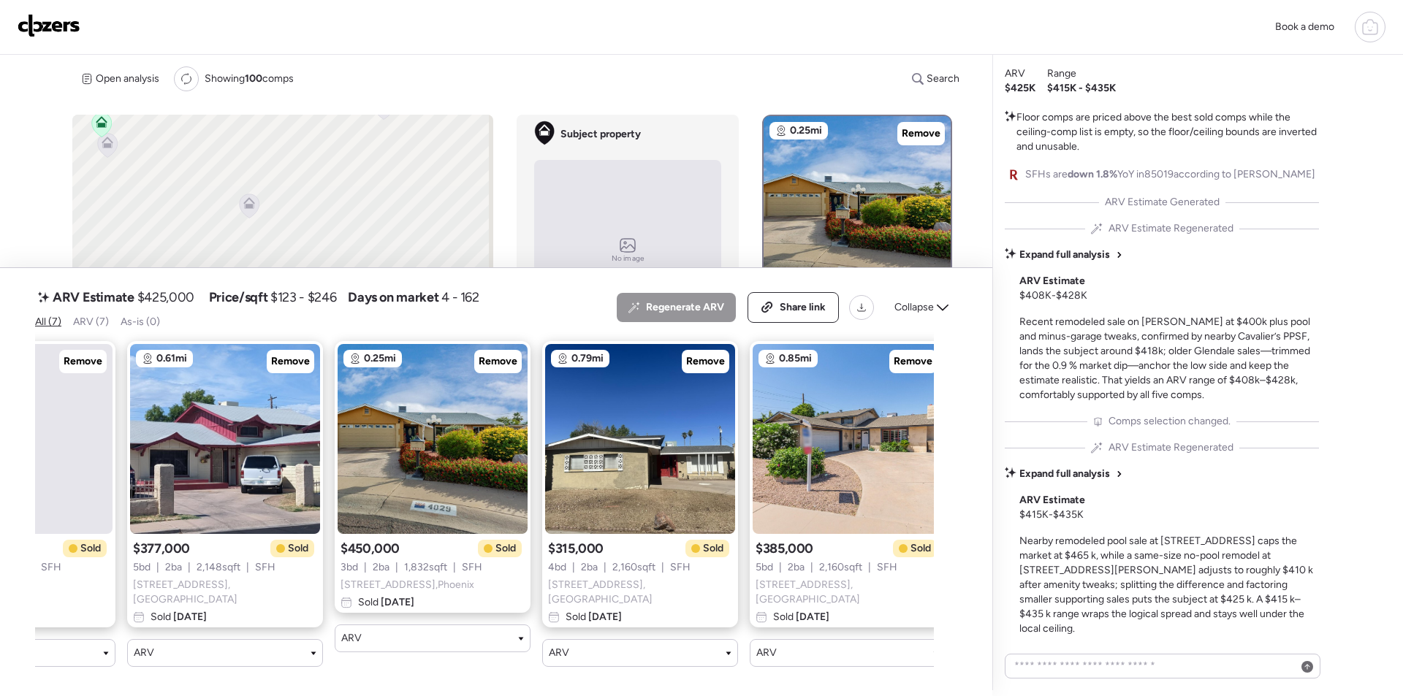
scroll to position [0, 566]
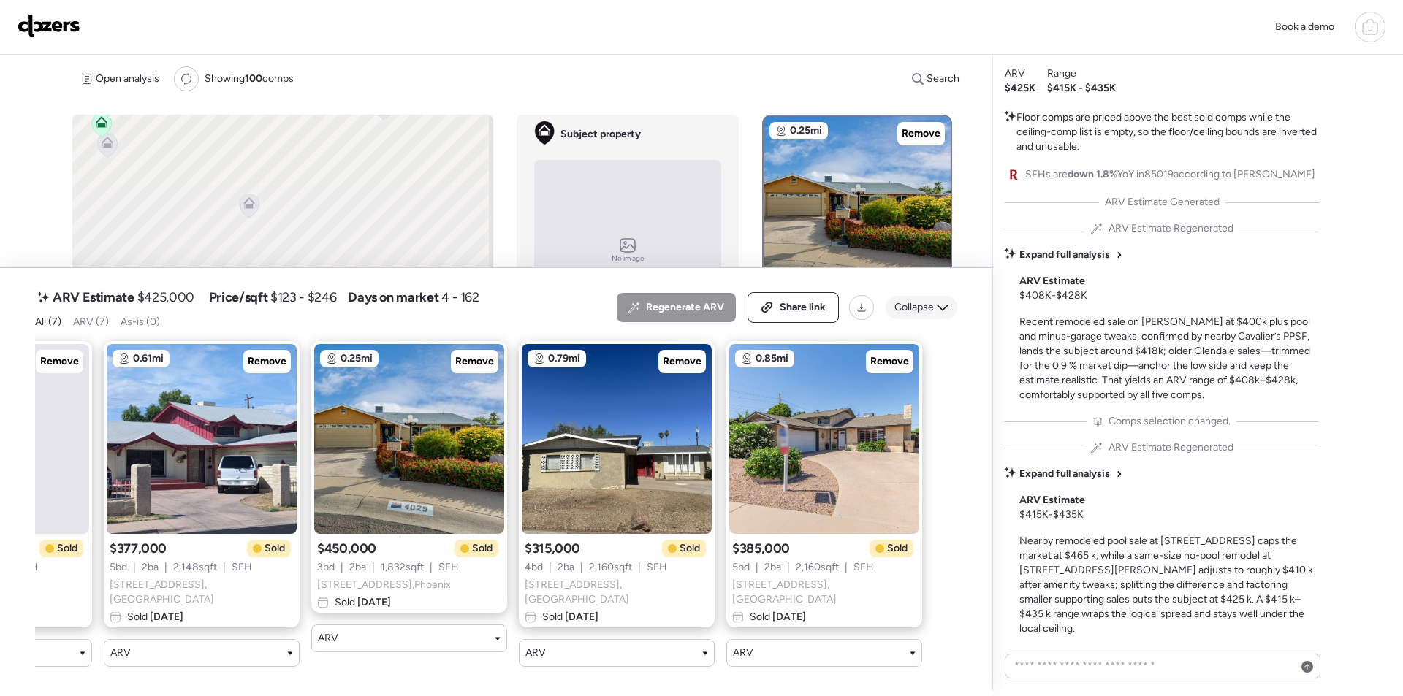
click at [938, 301] on div "Collapse" at bounding box center [922, 307] width 72 height 23
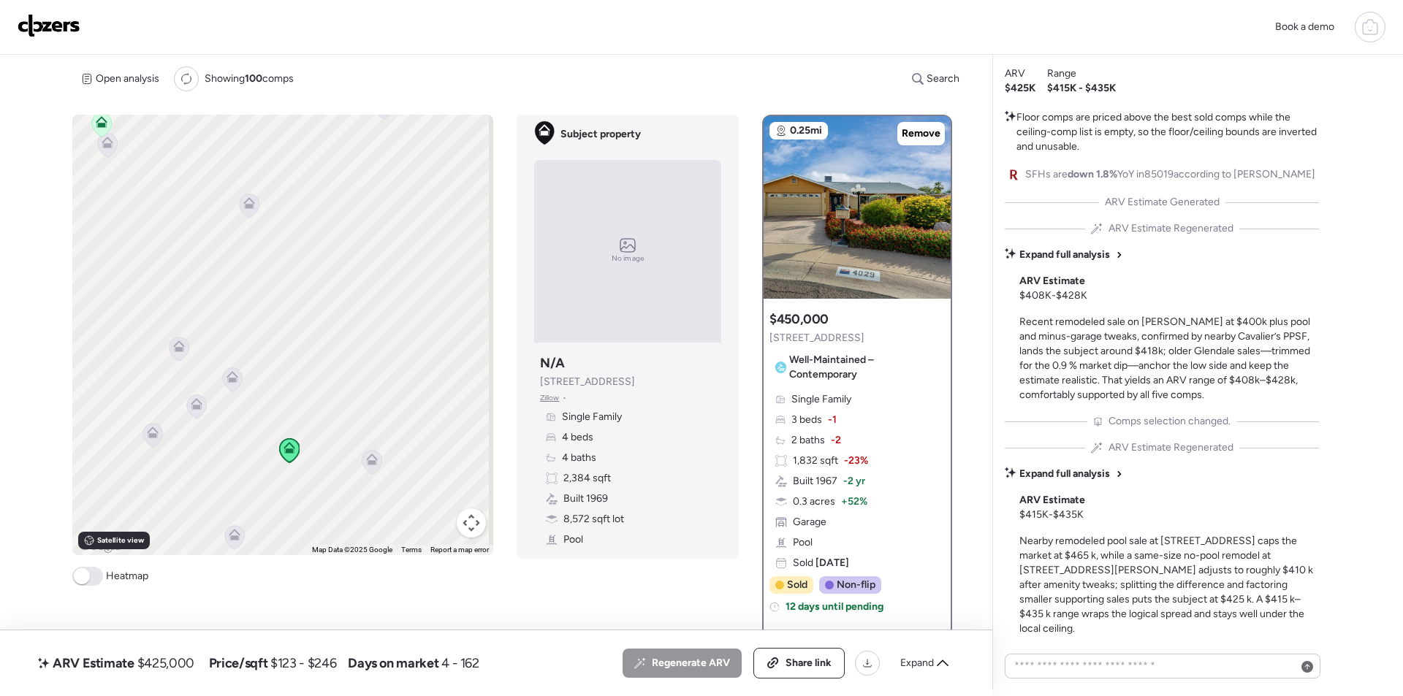
click at [194, 664] on div "ARV Estimate $425,000 Price/sqft $123 - $246 Days on market 4 - 162" at bounding box center [257, 663] width 444 height 23
click at [184, 665] on span "$425,000" at bounding box center [165, 664] width 57 height 18
click at [181, 666] on span "$425,000" at bounding box center [165, 664] width 57 height 18
click at [184, 658] on span "$425,000" at bounding box center [165, 664] width 57 height 18
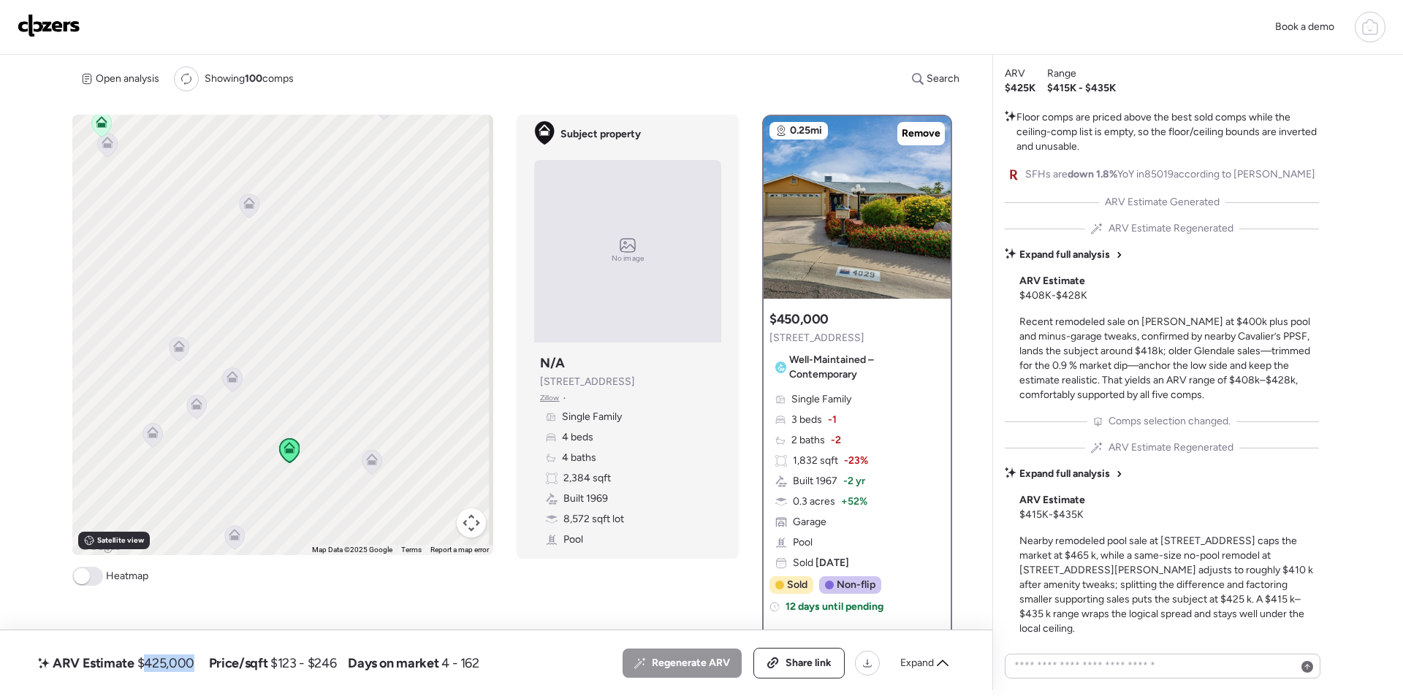
copy span "425,000"
click at [804, 666] on span "Share link" at bounding box center [809, 663] width 46 height 15
click at [62, 20] on img at bounding box center [49, 25] width 63 height 23
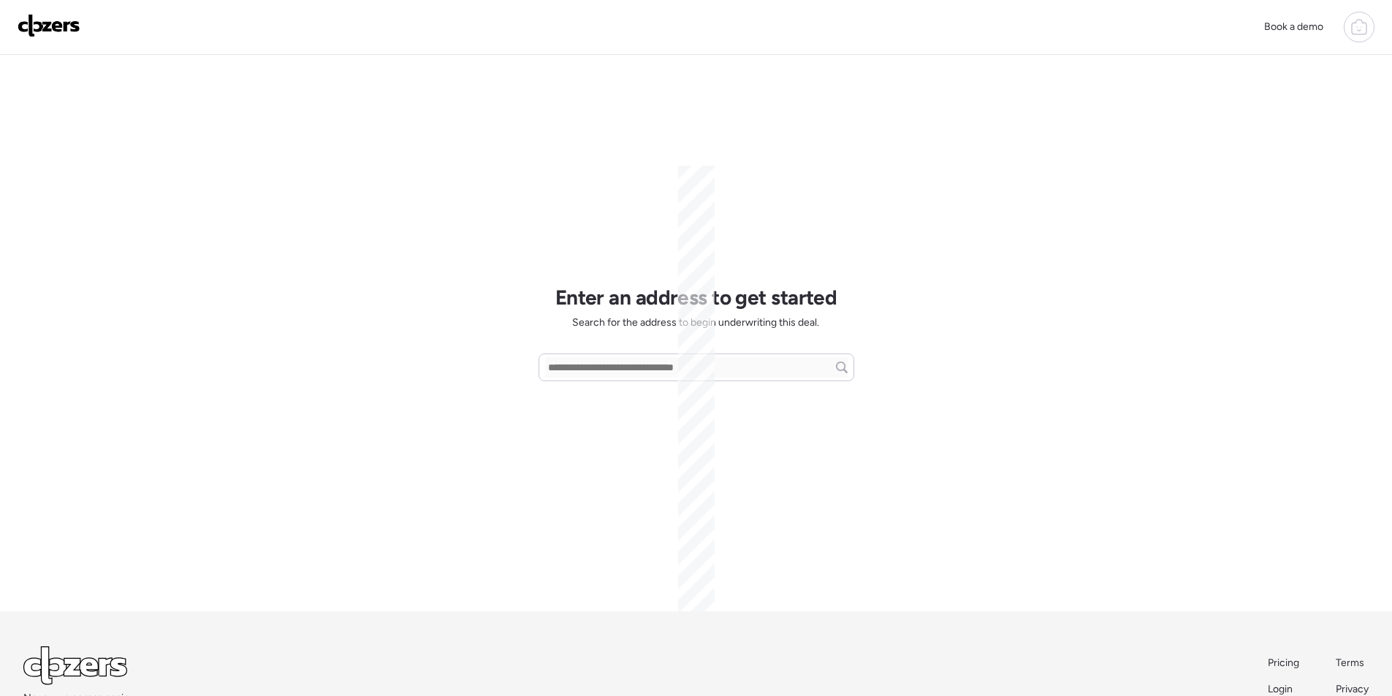
click at [1368, 26] on div at bounding box center [1359, 27] width 31 height 31
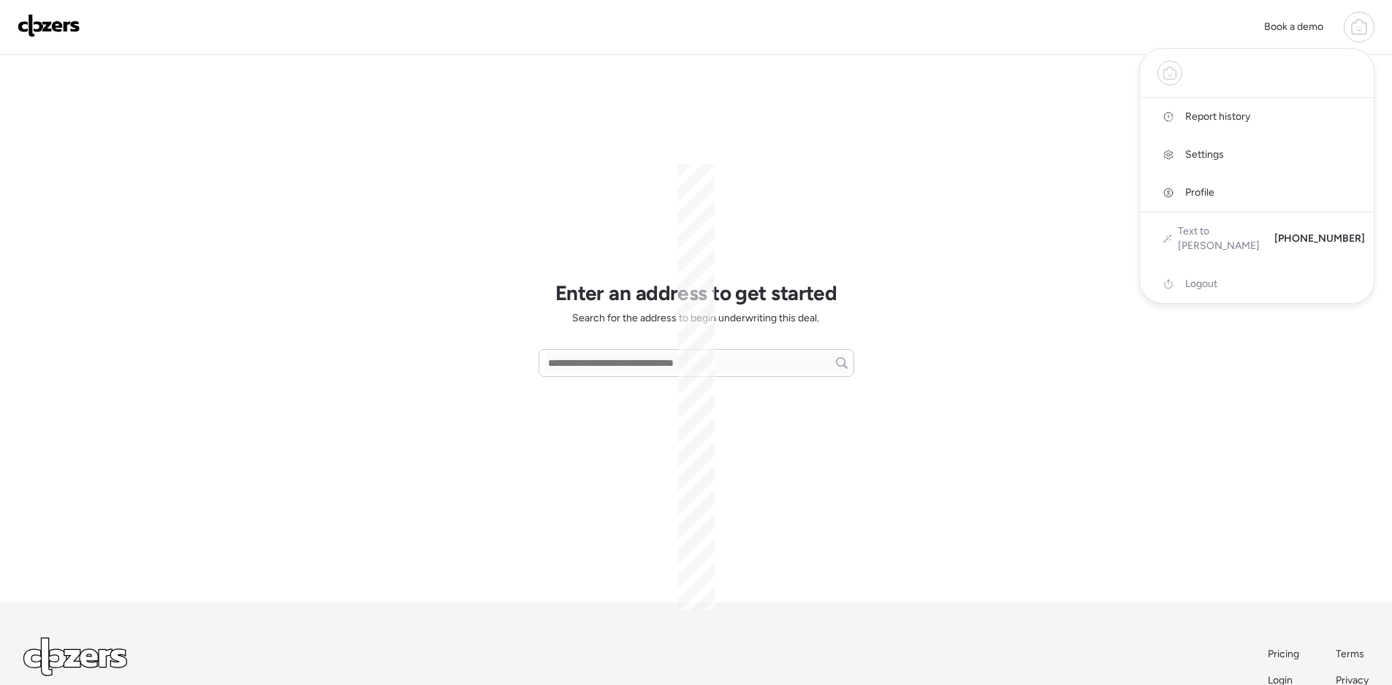
click at [1215, 116] on span "Report history" at bounding box center [1217, 117] width 65 height 15
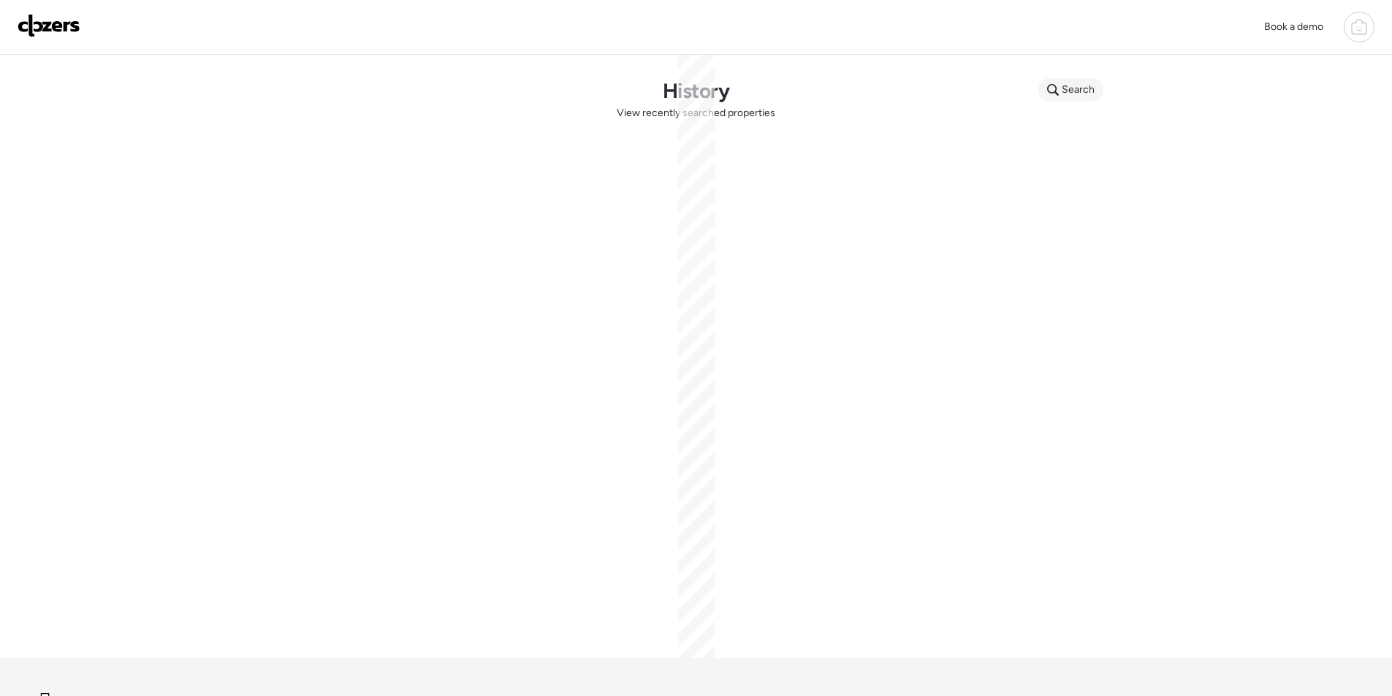
click at [1068, 90] on span "Search" at bounding box center [1078, 90] width 33 height 15
click at [1072, 96] on input "text" at bounding box center [1099, 92] width 108 height 20
paste input "**********"
type input "**********"
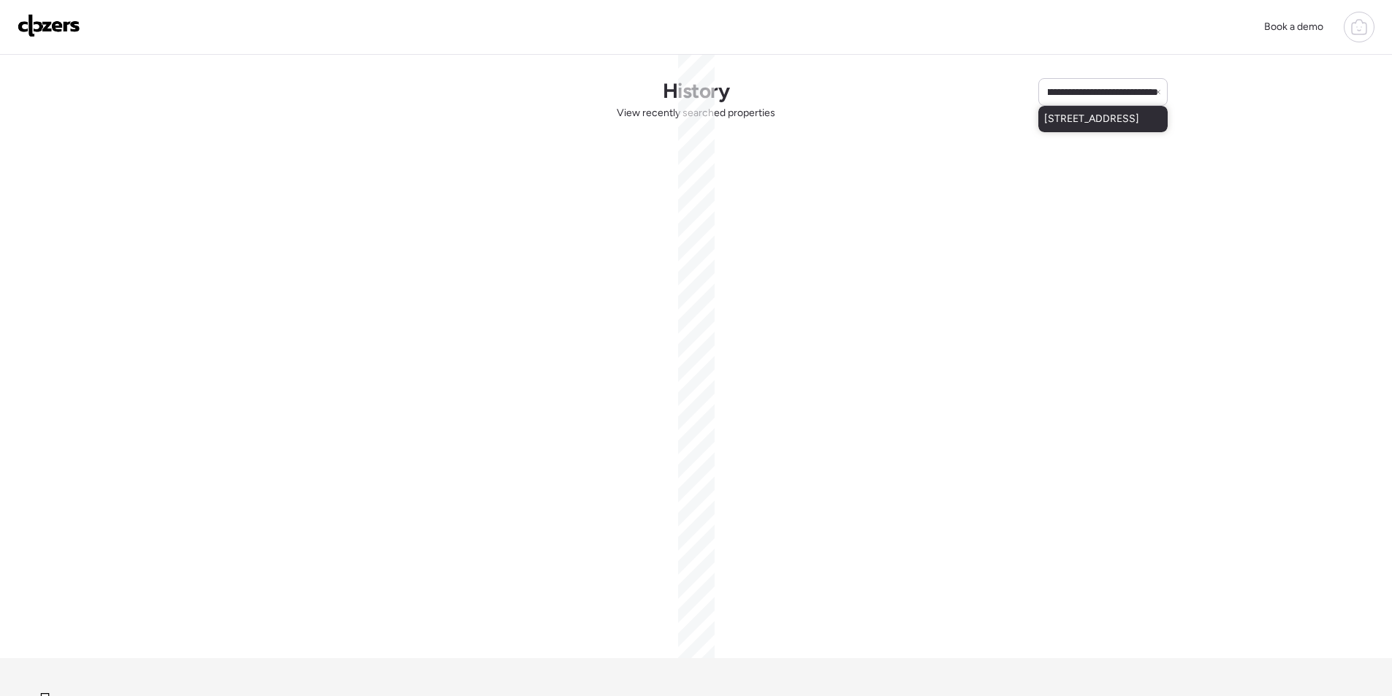
click at [1060, 118] on span "[STREET_ADDRESS]" at bounding box center [1091, 119] width 95 height 15
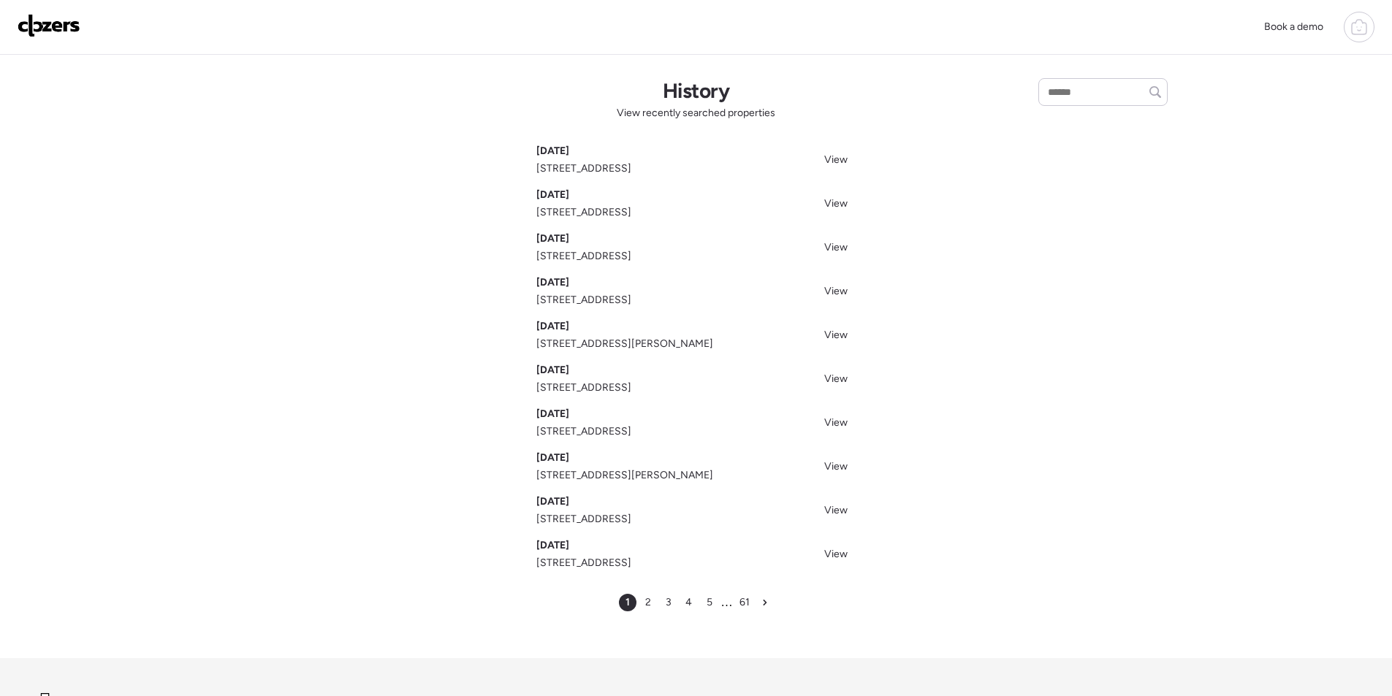
click at [23, 32] on img at bounding box center [49, 25] width 63 height 23
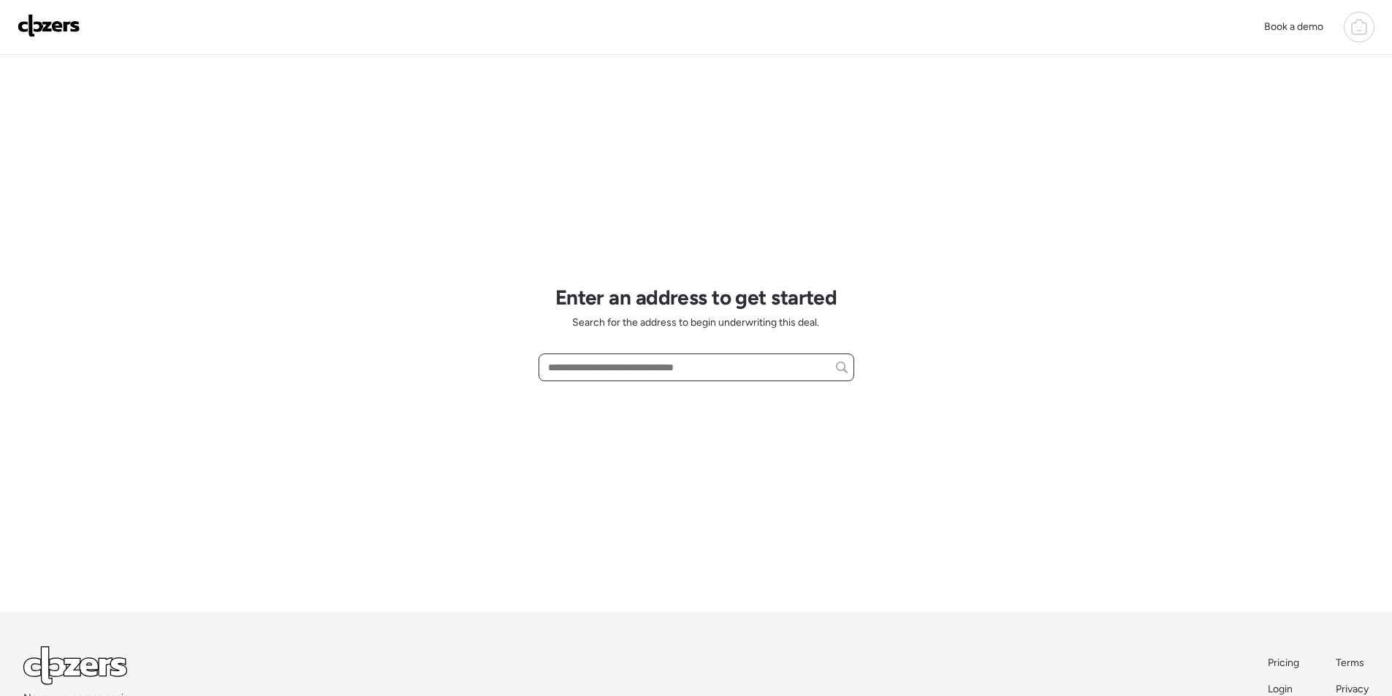
click at [650, 370] on input "text" at bounding box center [696, 367] width 303 height 20
paste input "**********"
click at [658, 368] on input "**********" at bounding box center [696, 367] width 303 height 20
click at [661, 370] on input "**********" at bounding box center [696, 367] width 303 height 20
click at [644, 373] on input "**********" at bounding box center [696, 367] width 303 height 20
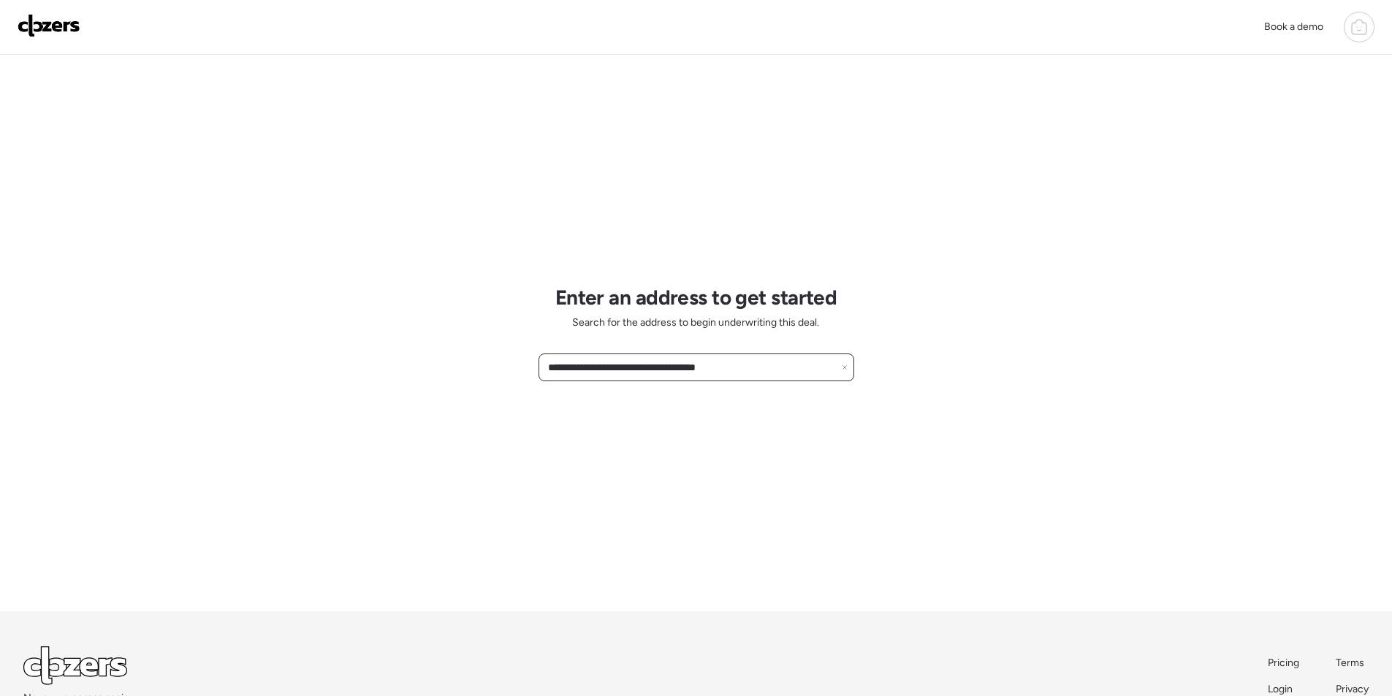
click at [646, 373] on input "**********" at bounding box center [696, 367] width 303 height 20
click at [758, 370] on input "**********" at bounding box center [696, 367] width 303 height 20
click at [639, 375] on input "**********" at bounding box center [696, 367] width 303 height 20
click at [613, 374] on input "**********" at bounding box center [696, 367] width 303 height 20
drag, startPoint x: 732, startPoint y: 376, endPoint x: 785, endPoint y: 376, distance: 52.6
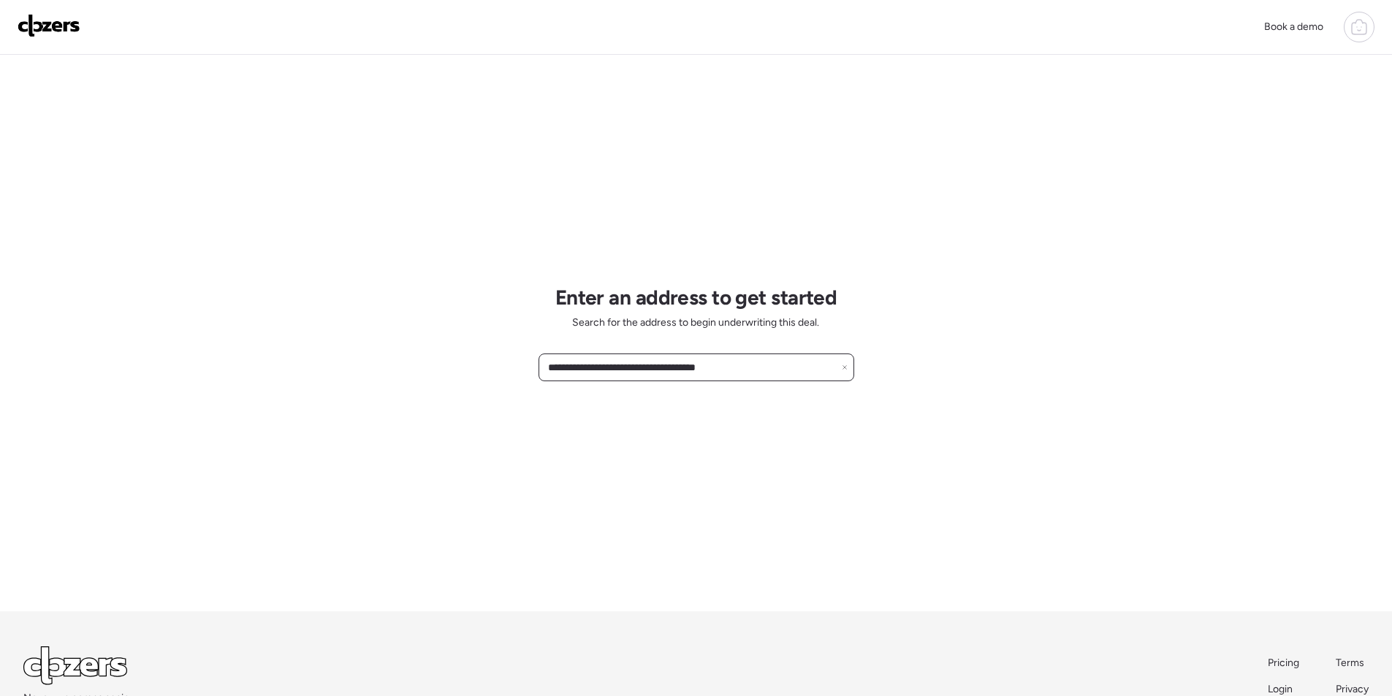
click at [785, 376] on input "**********" at bounding box center [696, 367] width 303 height 20
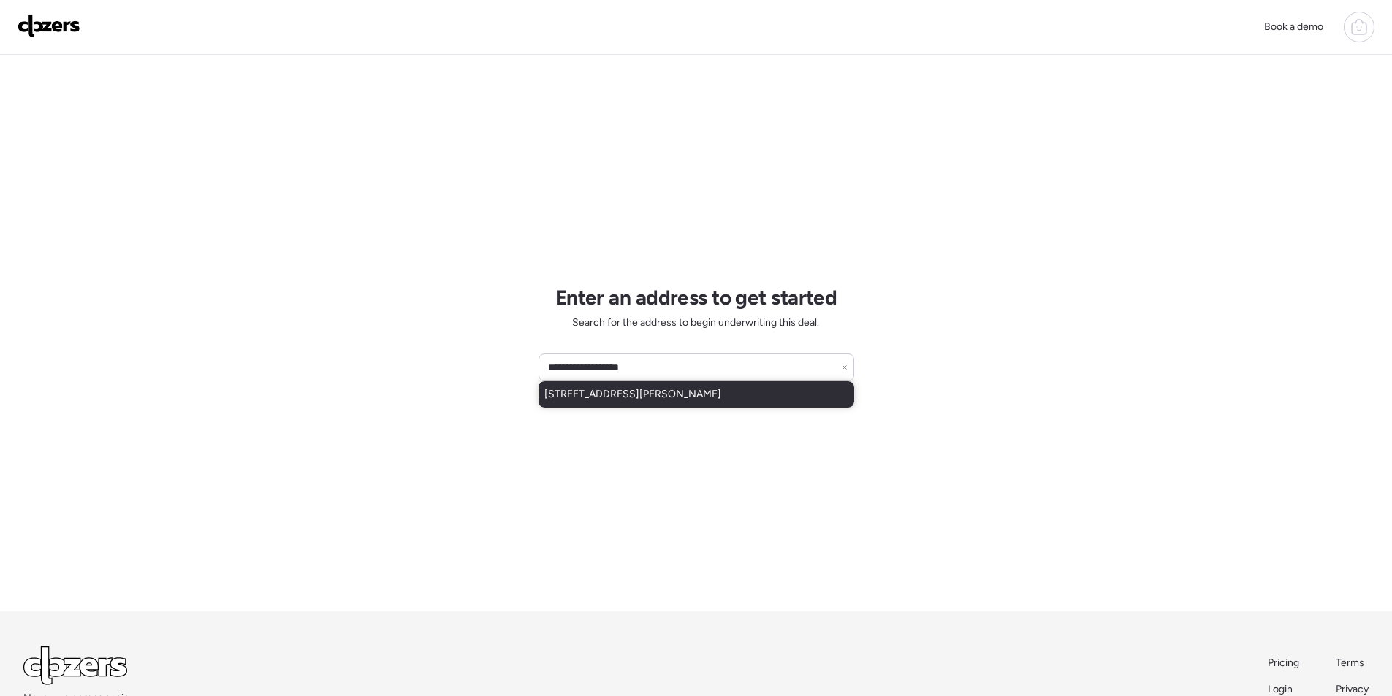
click at [714, 391] on span "[STREET_ADDRESS][PERSON_NAME]" at bounding box center [632, 394] width 177 height 15
type input "**********"
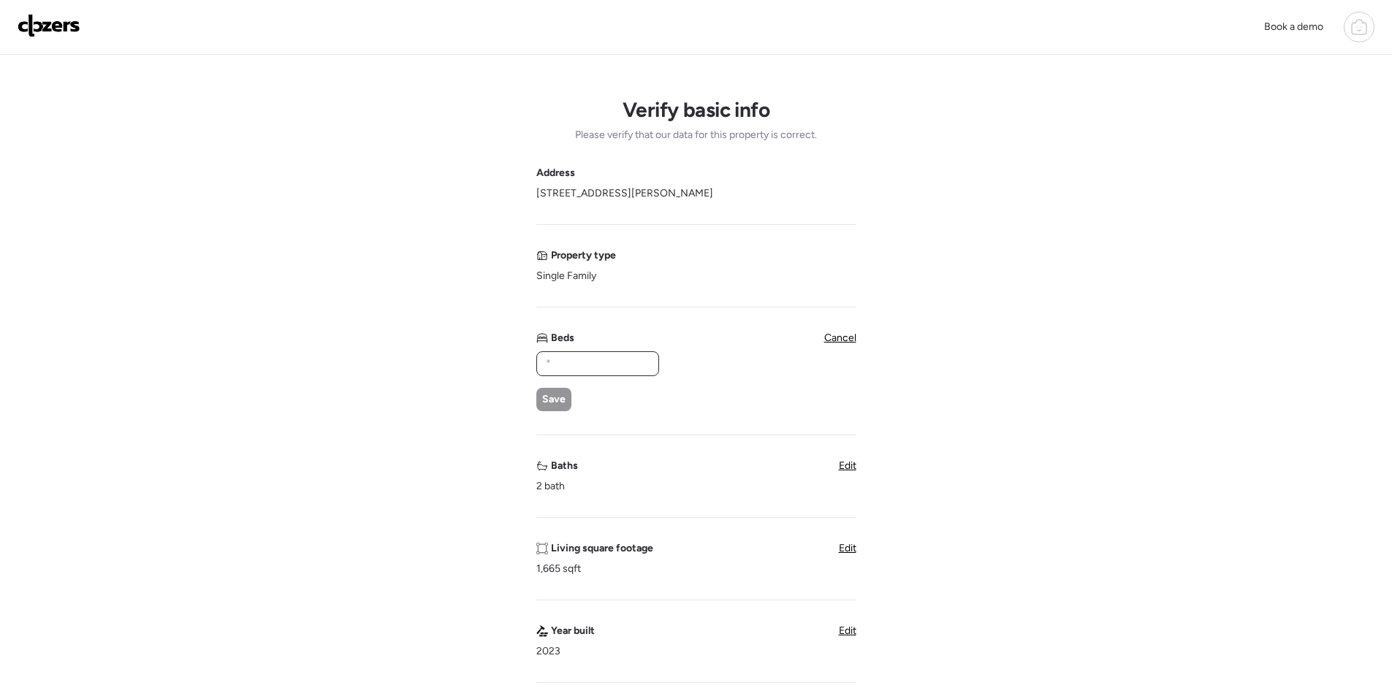
click at [584, 362] on input "text" at bounding box center [598, 364] width 110 height 20
type input "*"
click at [558, 397] on span "Save" at bounding box center [553, 399] width 23 height 15
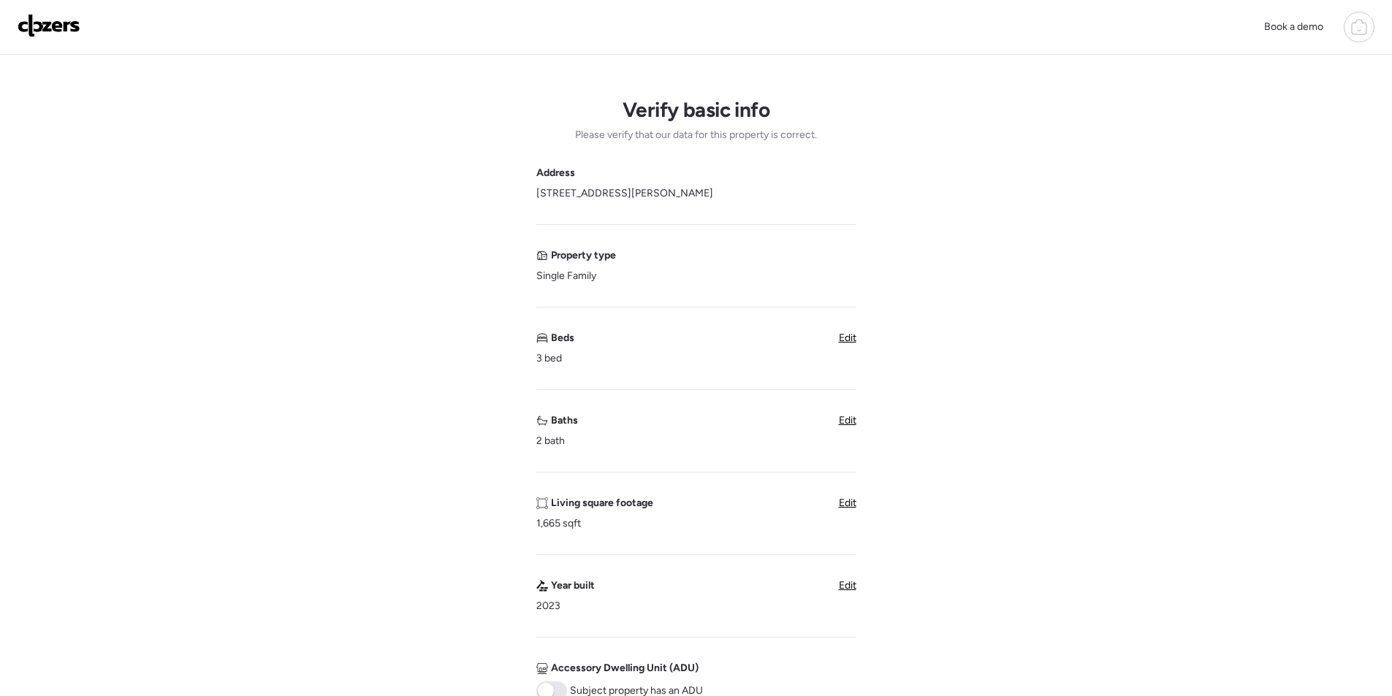
scroll to position [292, 0]
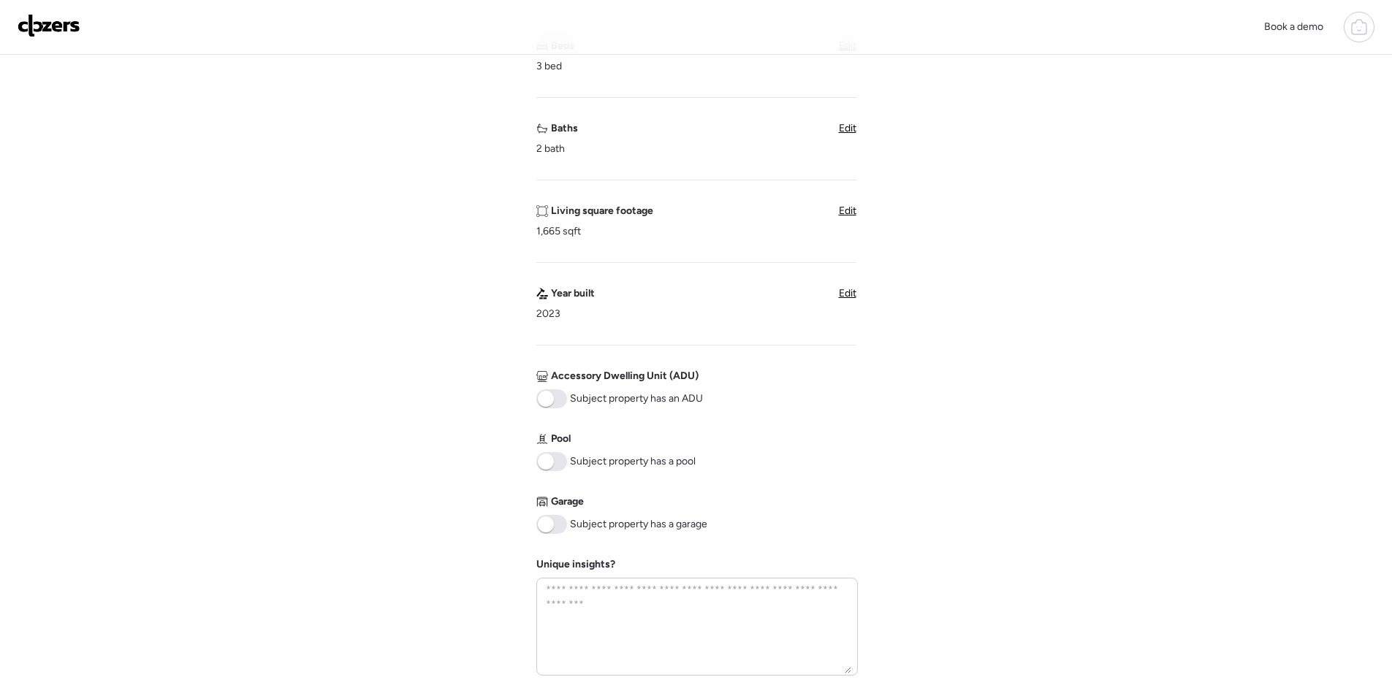
drag, startPoint x: 555, startPoint y: 527, endPoint x: 738, endPoint y: 531, distance: 182.7
click at [556, 528] on span at bounding box center [551, 524] width 31 height 19
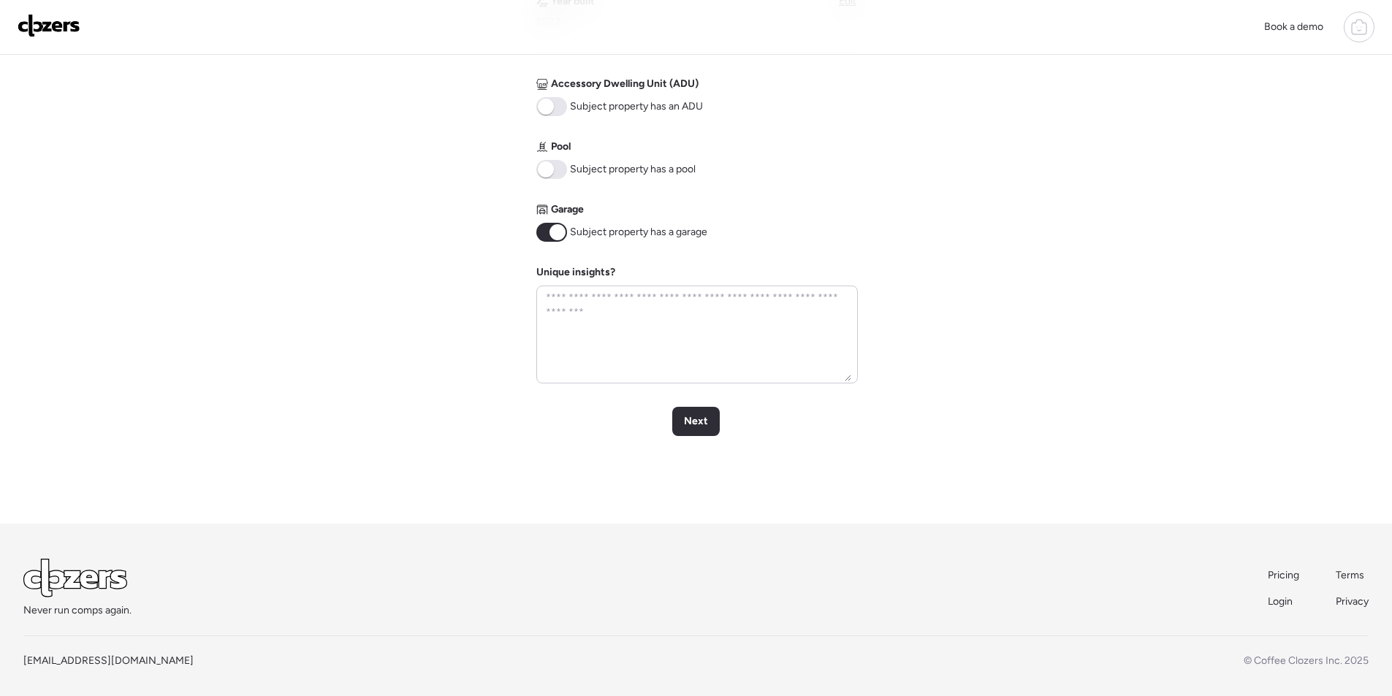
click at [690, 424] on span "Next" at bounding box center [696, 421] width 24 height 15
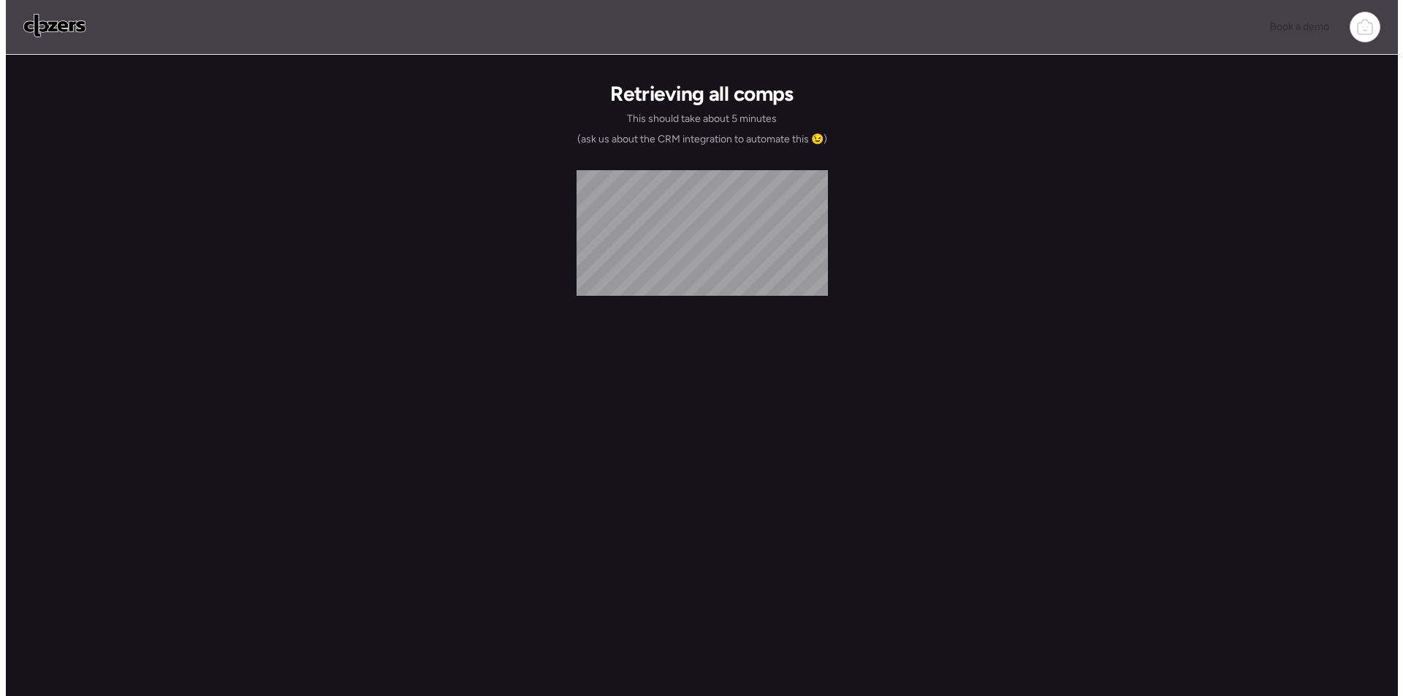
scroll to position [0, 0]
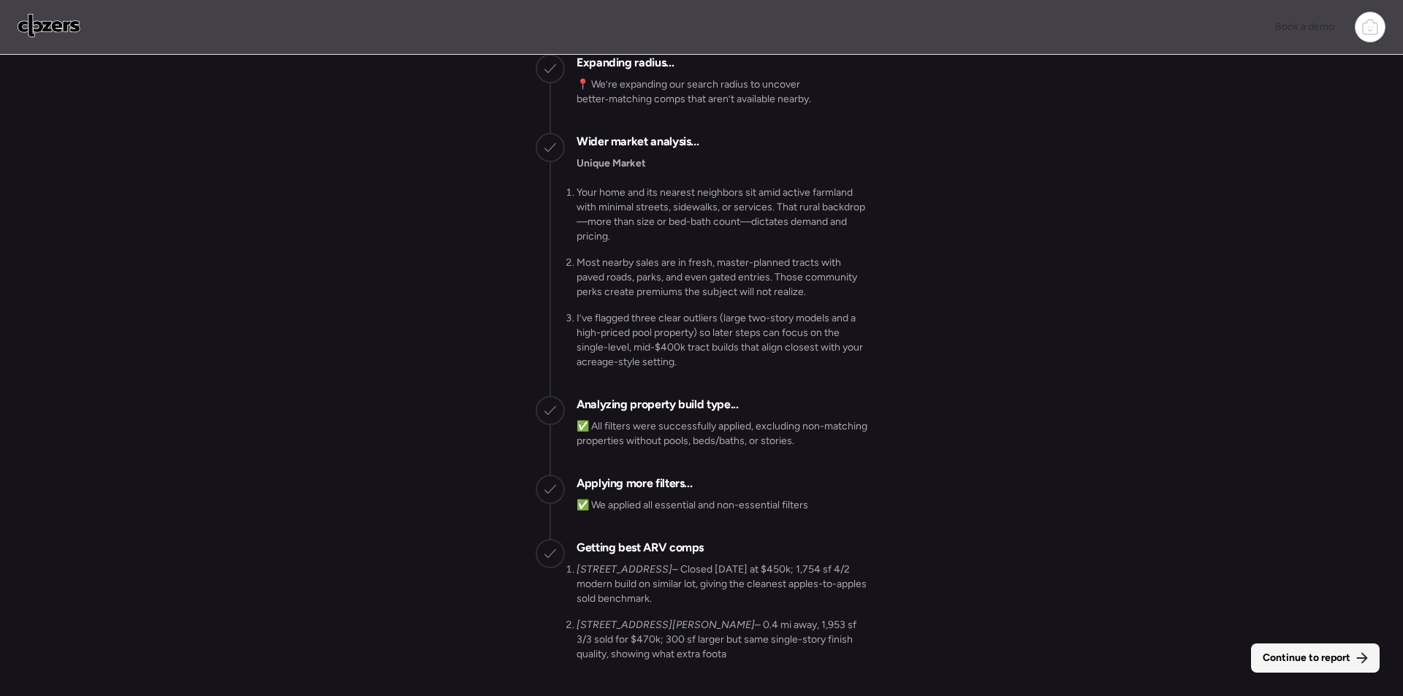
click at [1289, 645] on div "Continue to report" at bounding box center [1315, 658] width 129 height 29
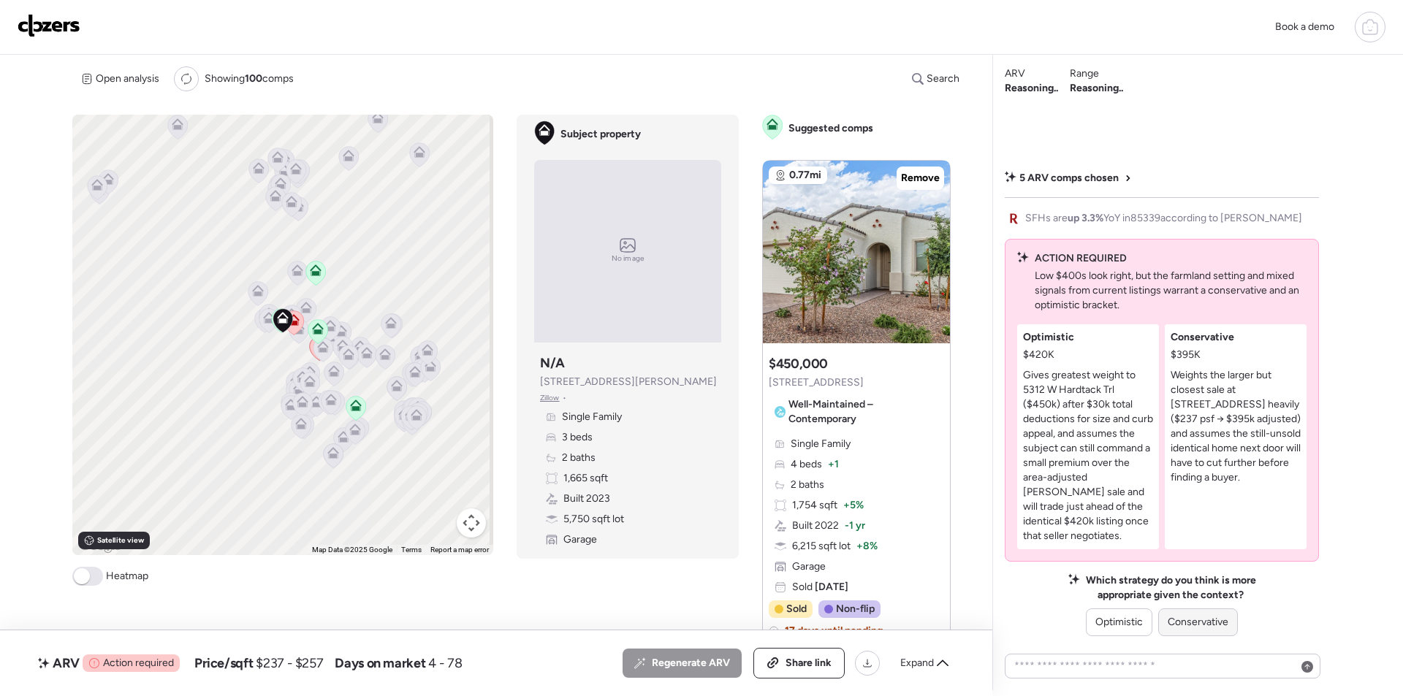
click at [1216, 623] on span "Conservative" at bounding box center [1198, 622] width 61 height 15
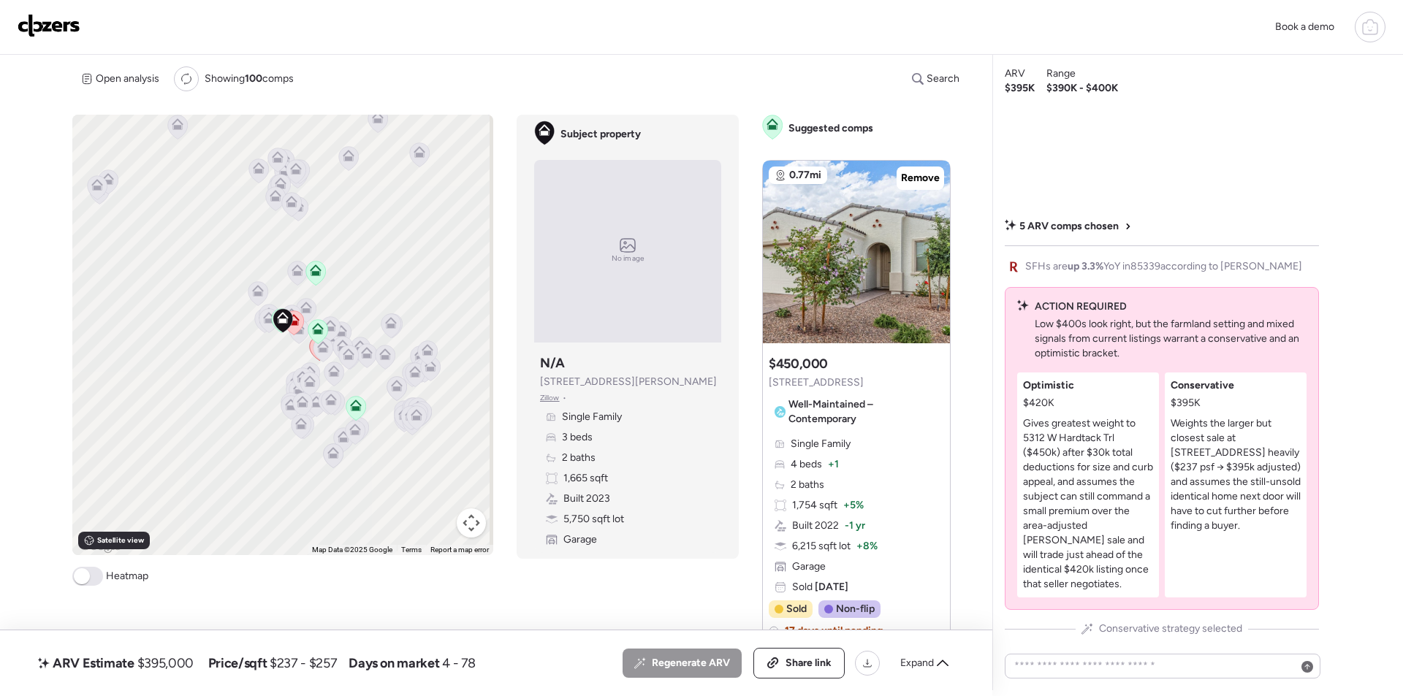
click at [934, 675] on div "Regenerate ARV Share link Expand" at bounding box center [790, 663] width 335 height 31
click at [923, 668] on span "Expand" at bounding box center [917, 663] width 34 height 15
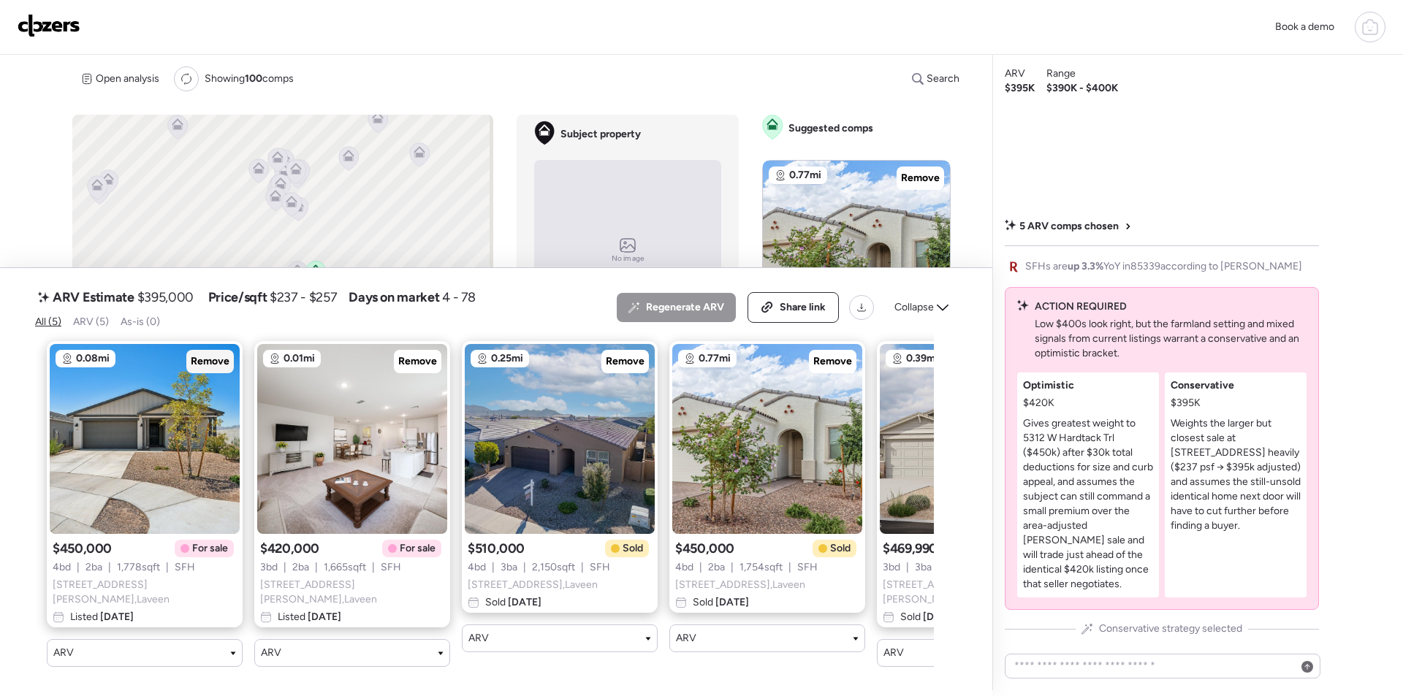
click at [190, 360] on div "Remove" at bounding box center [210, 361] width 48 height 23
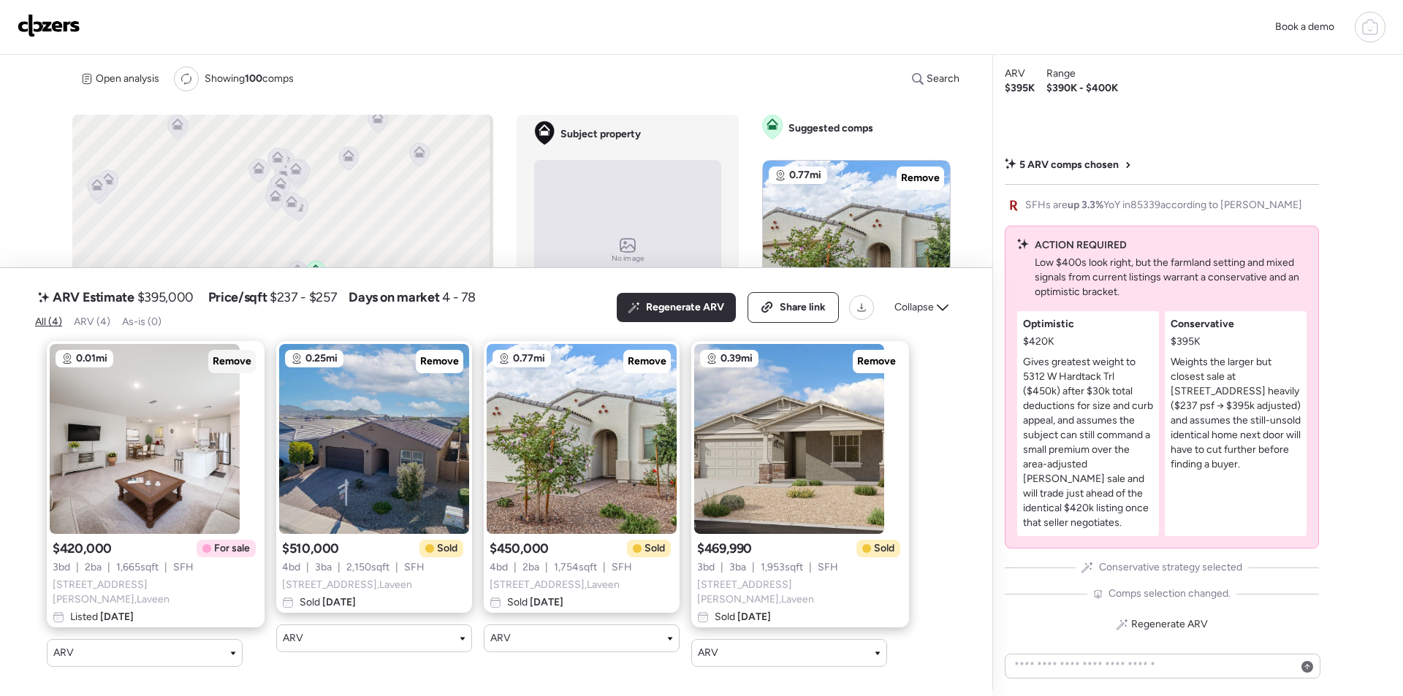
click at [213, 368] on span "Remove" at bounding box center [232, 361] width 39 height 15
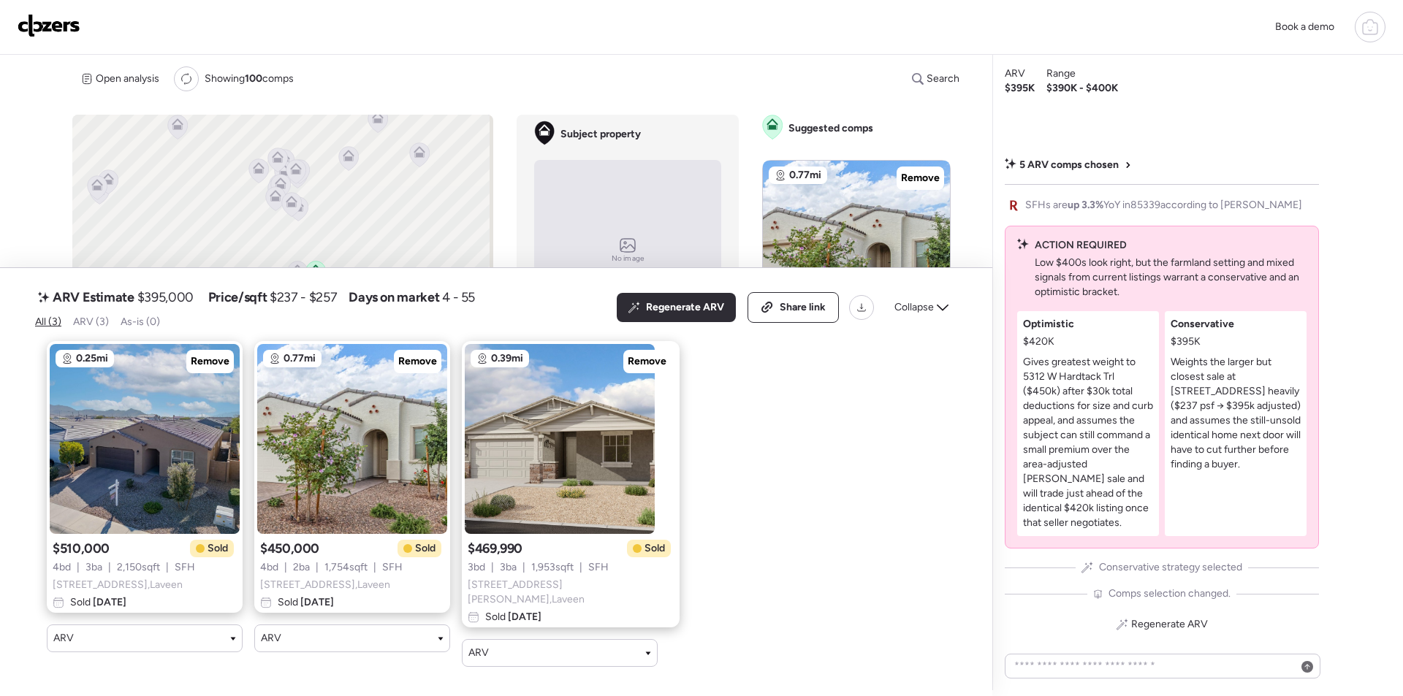
drag, startPoint x: 949, startPoint y: 309, endPoint x: 940, endPoint y: 292, distance: 19.9
click at [949, 308] on div "Collapse" at bounding box center [922, 307] width 72 height 23
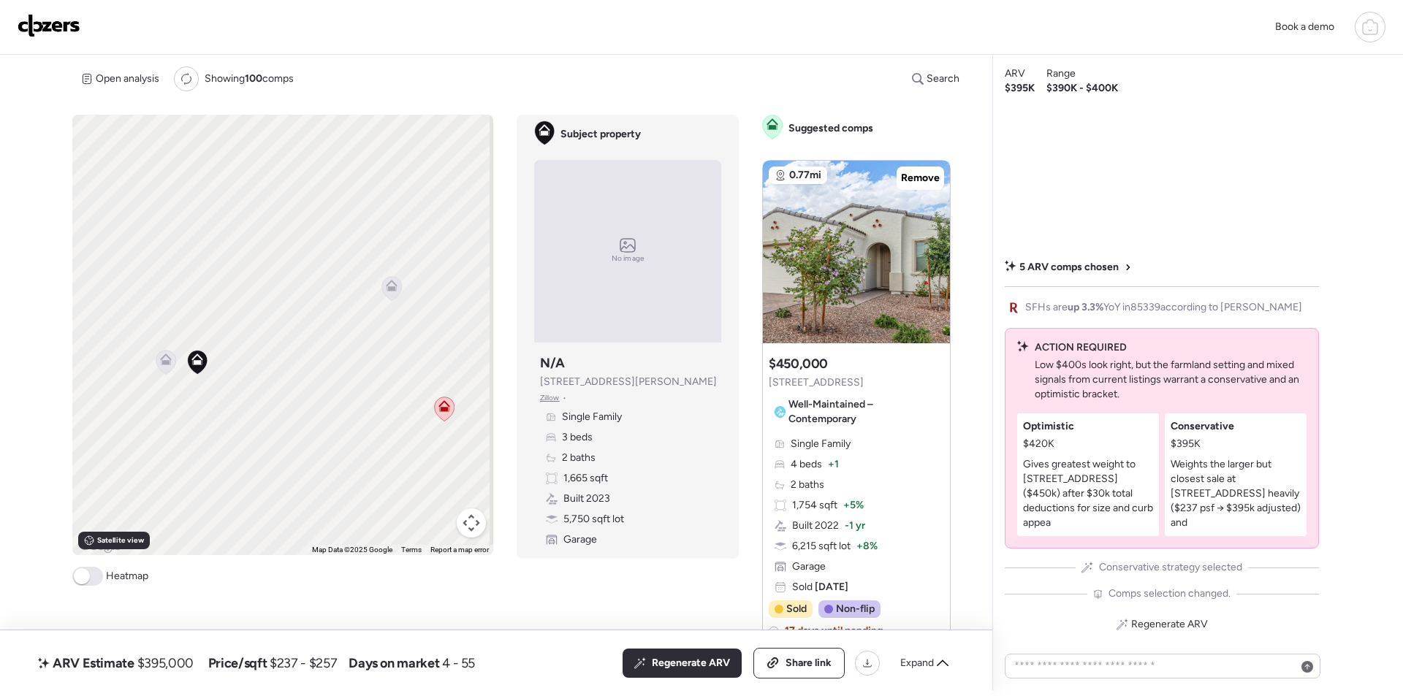
drag, startPoint x: 163, startPoint y: 360, endPoint x: 186, endPoint y: 357, distance: 22.8
click at [163, 360] on icon at bounding box center [166, 360] width 12 height 12
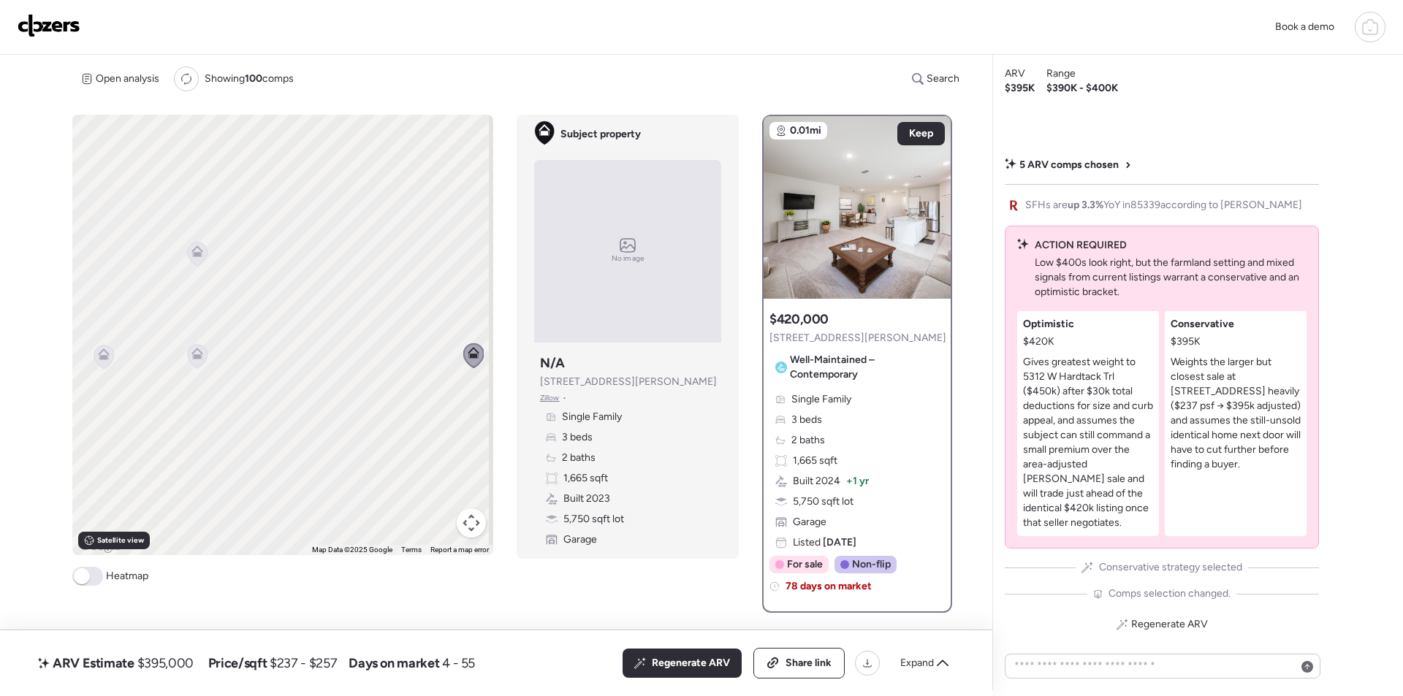
drag, startPoint x: 155, startPoint y: 375, endPoint x: 464, endPoint y: 365, distance: 309.3
click at [464, 365] on div "To navigate, press the arrow keys. To activate drag with keyboard, press Alt + …" at bounding box center [282, 335] width 421 height 441
click at [192, 357] on icon at bounding box center [193, 352] width 20 height 24
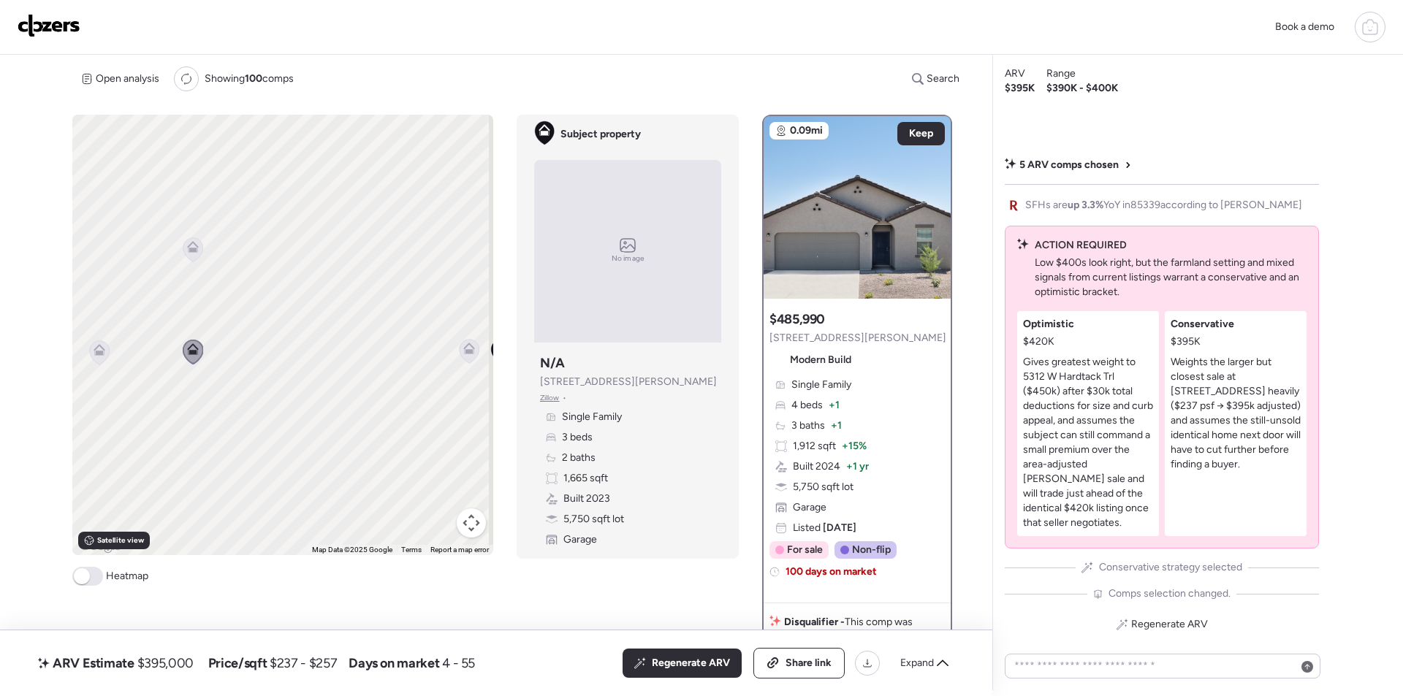
click at [190, 251] on icon at bounding box center [193, 250] width 10 height 4
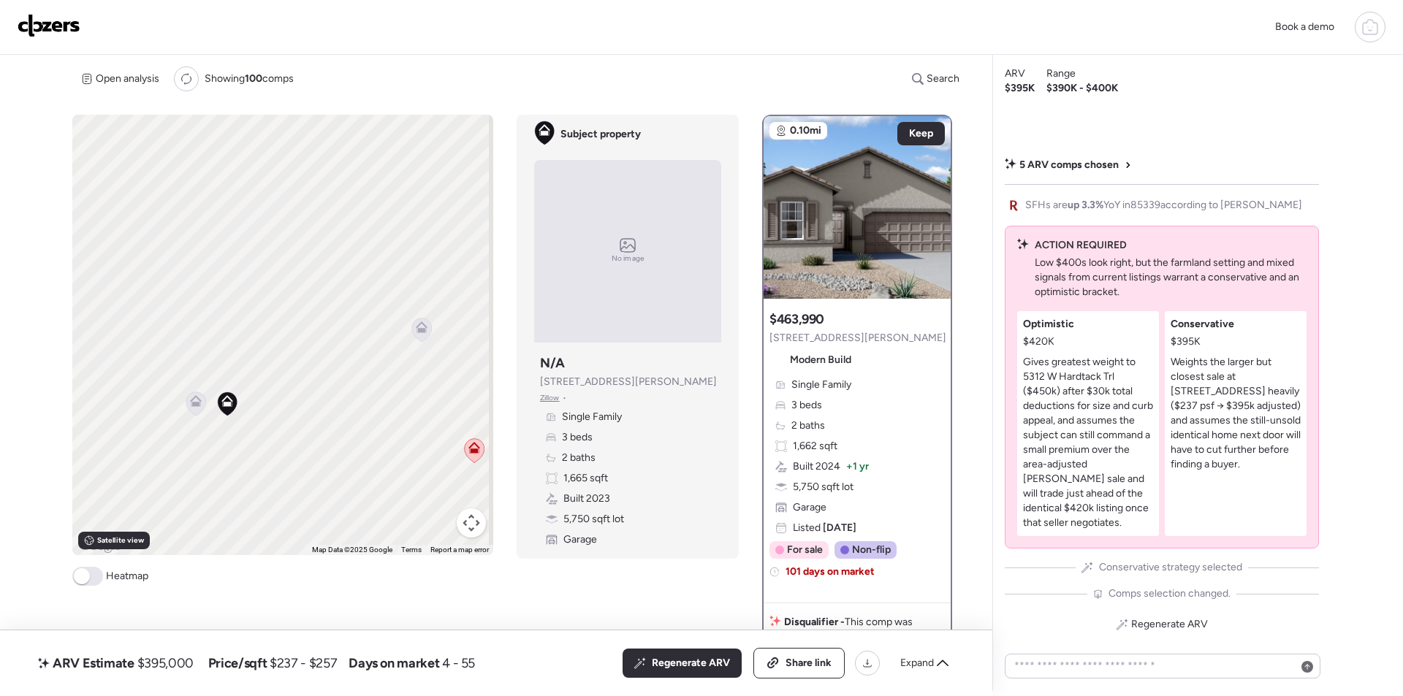
drag, startPoint x: 400, startPoint y: 346, endPoint x: 111, endPoint y: 399, distance: 294.1
click at [112, 399] on div "To activate drag with keyboard, press Alt + Enter. Once in keyboard drag state,…" at bounding box center [282, 335] width 421 height 441
drag, startPoint x: 309, startPoint y: 403, endPoint x: 336, endPoint y: 422, distance: 32.6
click at [340, 520] on div "To activate drag with keyboard, press Alt + Enter. Once in keyboard drag state,…" at bounding box center [282, 335] width 421 height 441
drag, startPoint x: 295, startPoint y: 368, endPoint x: 357, endPoint y: 400, distance: 69.6
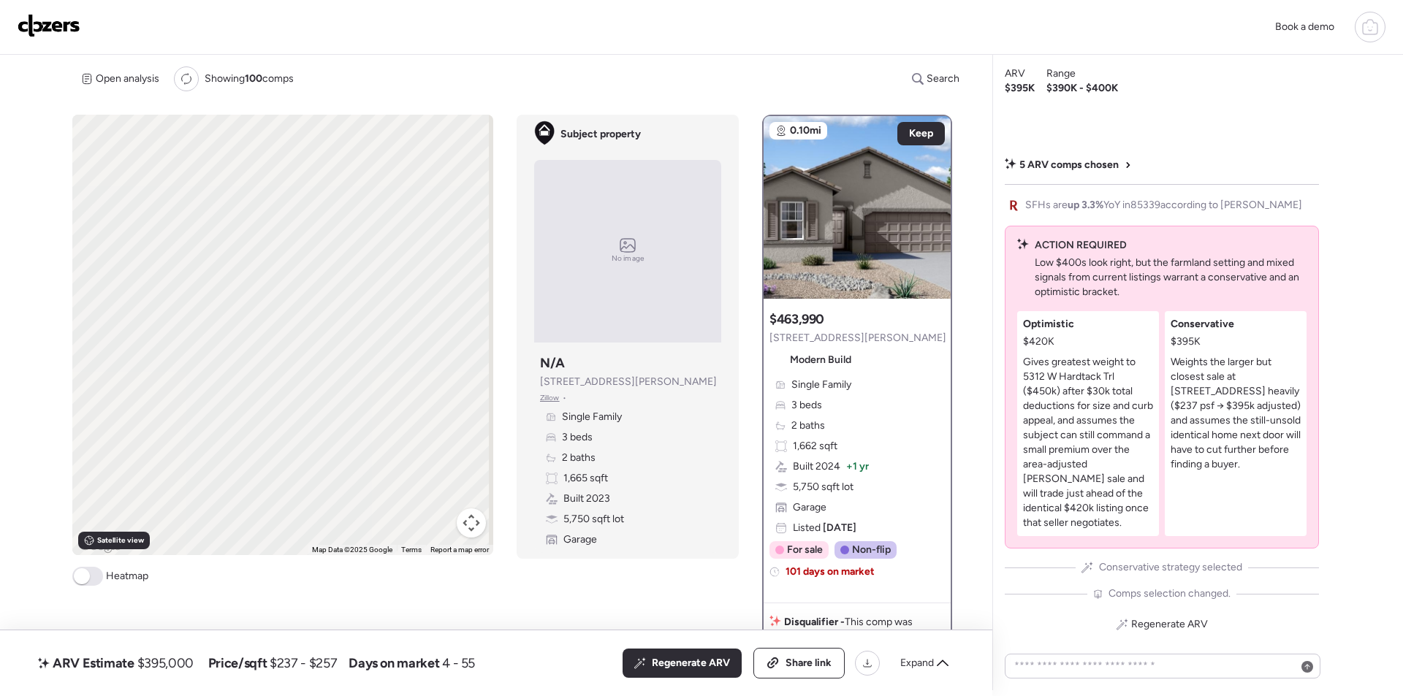
click at [441, 465] on div "To activate drag with keyboard, press Alt + Enter. Once in keyboard drag state,…" at bounding box center [282, 335] width 421 height 441
drag, startPoint x: 389, startPoint y: 434, endPoint x: 251, endPoint y: 266, distance: 217.5
click at [251, 266] on div "To activate drag with keyboard, press Alt + Enter. Once in keyboard drag state,…" at bounding box center [282, 335] width 421 height 441
click at [334, 430] on div "To activate drag with keyboard, press Alt + Enter. Once in keyboard drag state,…" at bounding box center [282, 335] width 421 height 441
click at [347, 433] on icon at bounding box center [348, 427] width 20 height 24
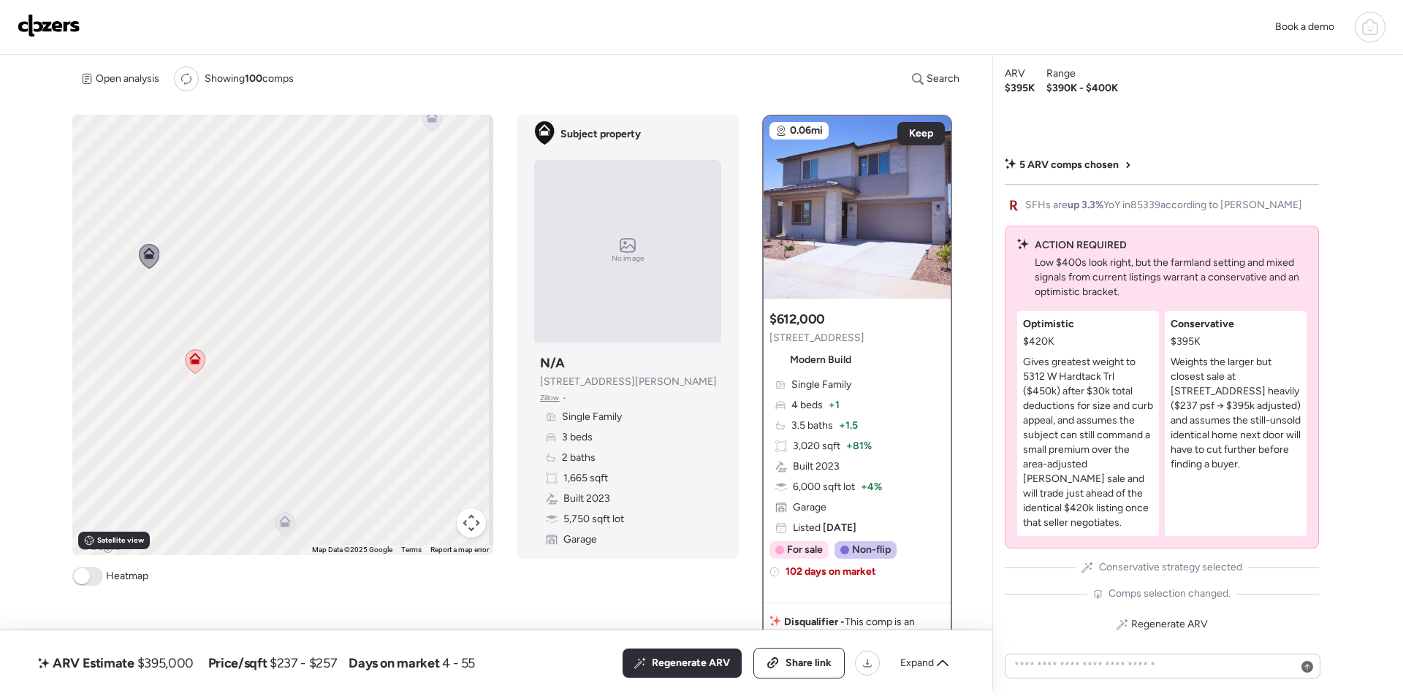
drag, startPoint x: 381, startPoint y: 440, endPoint x: 180, endPoint y: 262, distance: 268.7
click at [180, 262] on div "To activate drag with keyboard, press Alt + Enter. Once in keyboard drag state,…" at bounding box center [282, 335] width 421 height 441
drag, startPoint x: 310, startPoint y: 468, endPoint x: 257, endPoint y: 550, distance: 97.3
click at [258, 561] on div "To activate drag with keyboard, press Alt + Enter. Once in keyboard drag state,…" at bounding box center [282, 350] width 421 height 471
drag, startPoint x: 385, startPoint y: 193, endPoint x: 384, endPoint y: 202, distance: 9.6
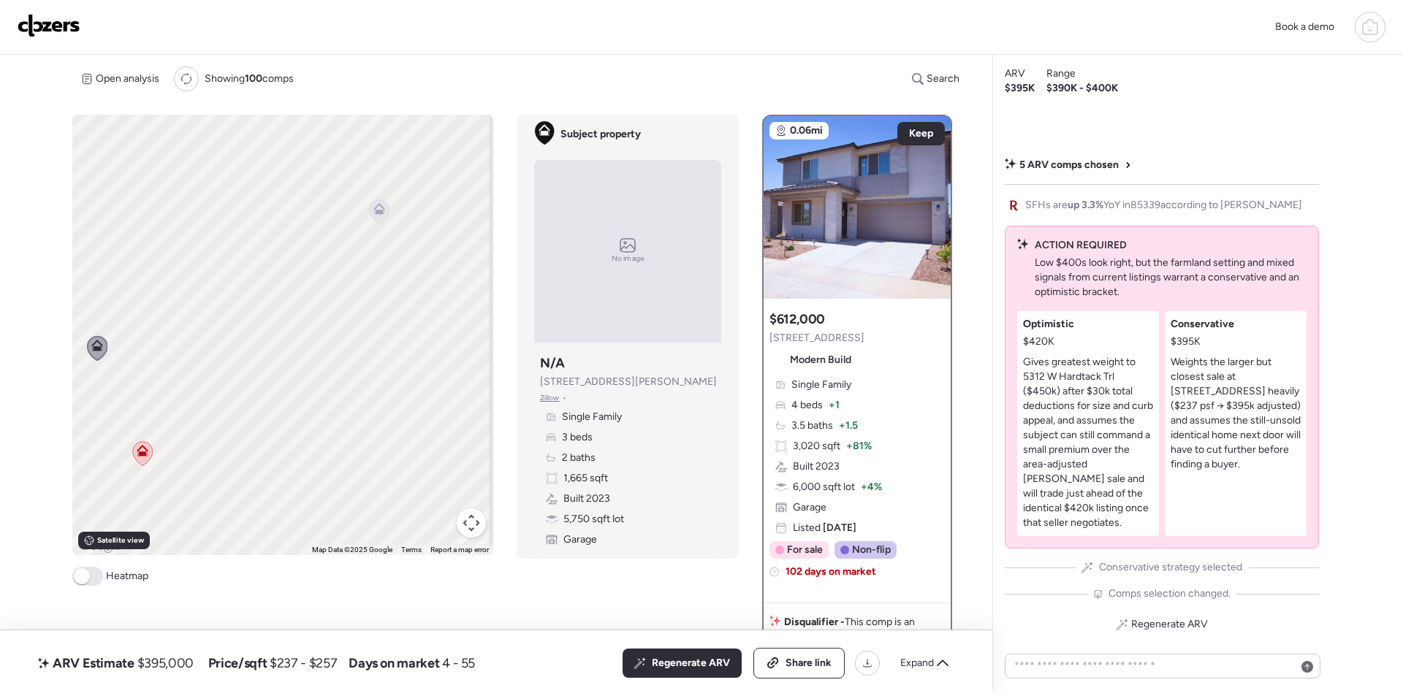
click at [385, 194] on div "To activate drag with keyboard, press Alt + Enter. Once in keyboard drag state,…" at bounding box center [282, 335] width 421 height 441
click at [381, 221] on icon at bounding box center [380, 212] width 20 height 24
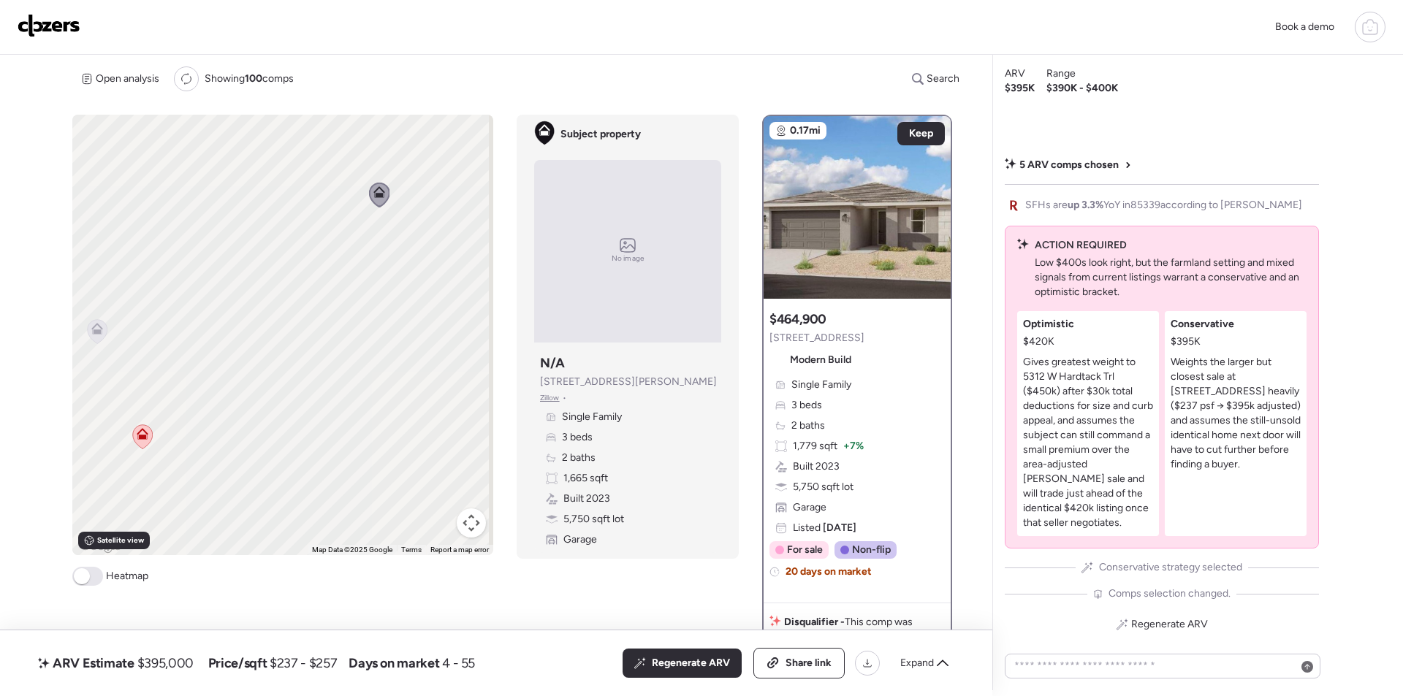
drag, startPoint x: 341, startPoint y: 404, endPoint x: 355, endPoint y: 244, distance: 160.7
click at [355, 244] on div "To navigate, press the arrow keys. To activate drag with keyboard, press Alt + …" at bounding box center [282, 335] width 421 height 441
click at [248, 449] on icon at bounding box center [248, 450] width 12 height 12
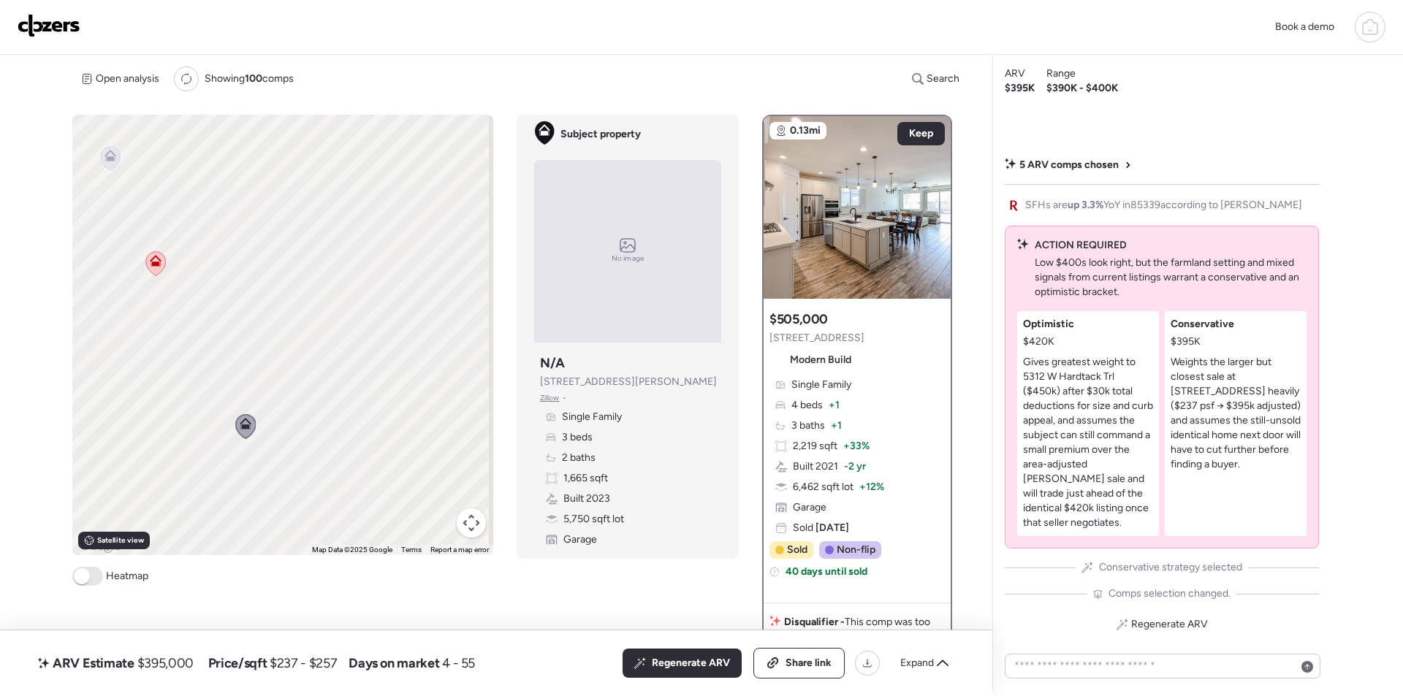
drag, startPoint x: 301, startPoint y: 422, endPoint x: 327, endPoint y: 108, distance: 315.3
click at [327, 108] on div "Open analysis Re-run report Showing 100 comps Search Comps list Analysis To nav…" at bounding box center [523, 373] width 903 height 637
click at [648, 663] on div "Regenerate ARV" at bounding box center [682, 663] width 119 height 29
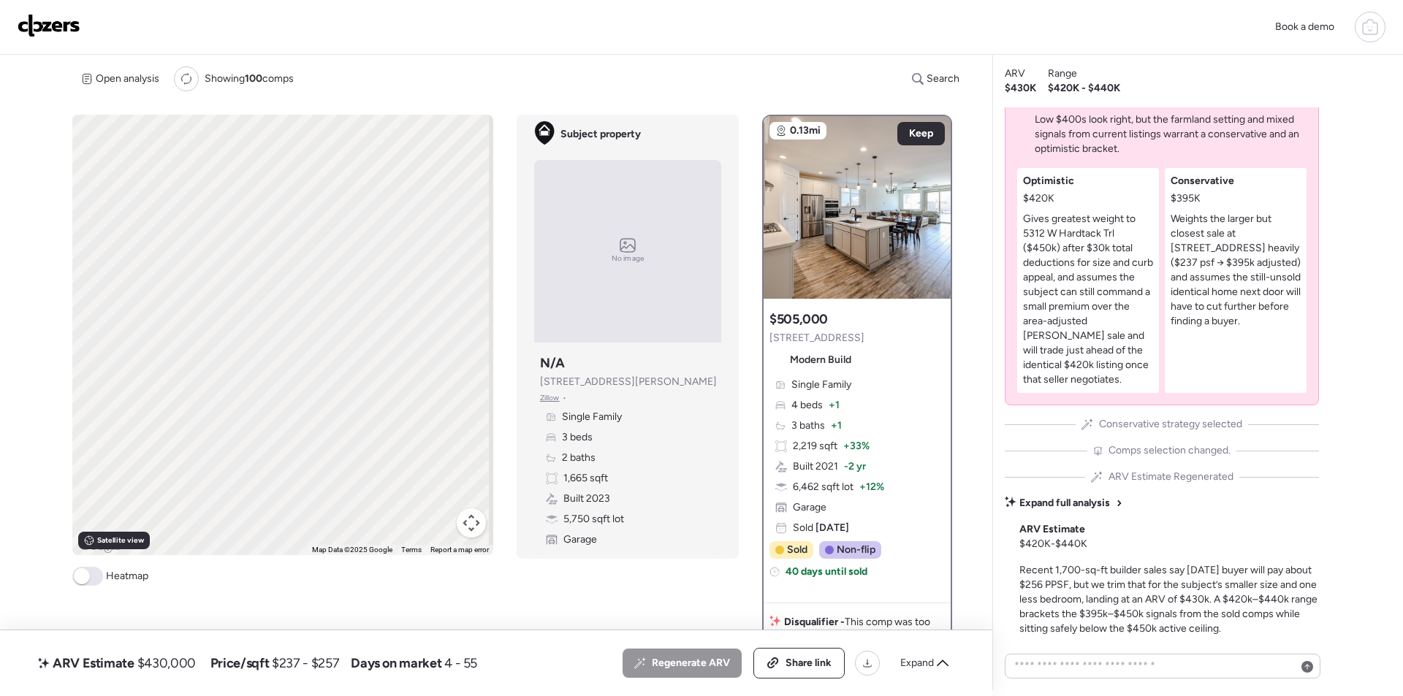
click at [180, 664] on span "$430,000" at bounding box center [166, 664] width 58 height 18
copy span "430,000"
drag, startPoint x: 800, startPoint y: 658, endPoint x: 769, endPoint y: 82, distance: 577.4
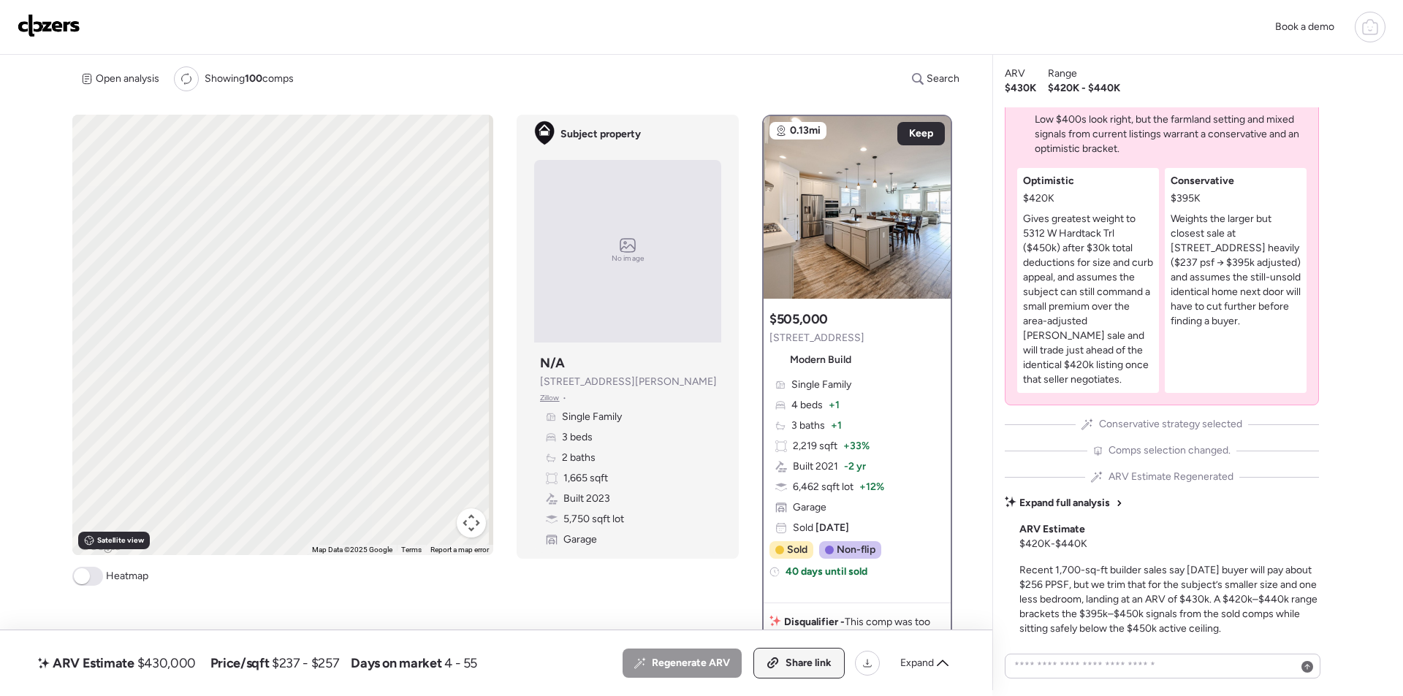
click at [799, 658] on span "Share link" at bounding box center [809, 663] width 46 height 15
click at [48, 23] on img at bounding box center [49, 25] width 63 height 23
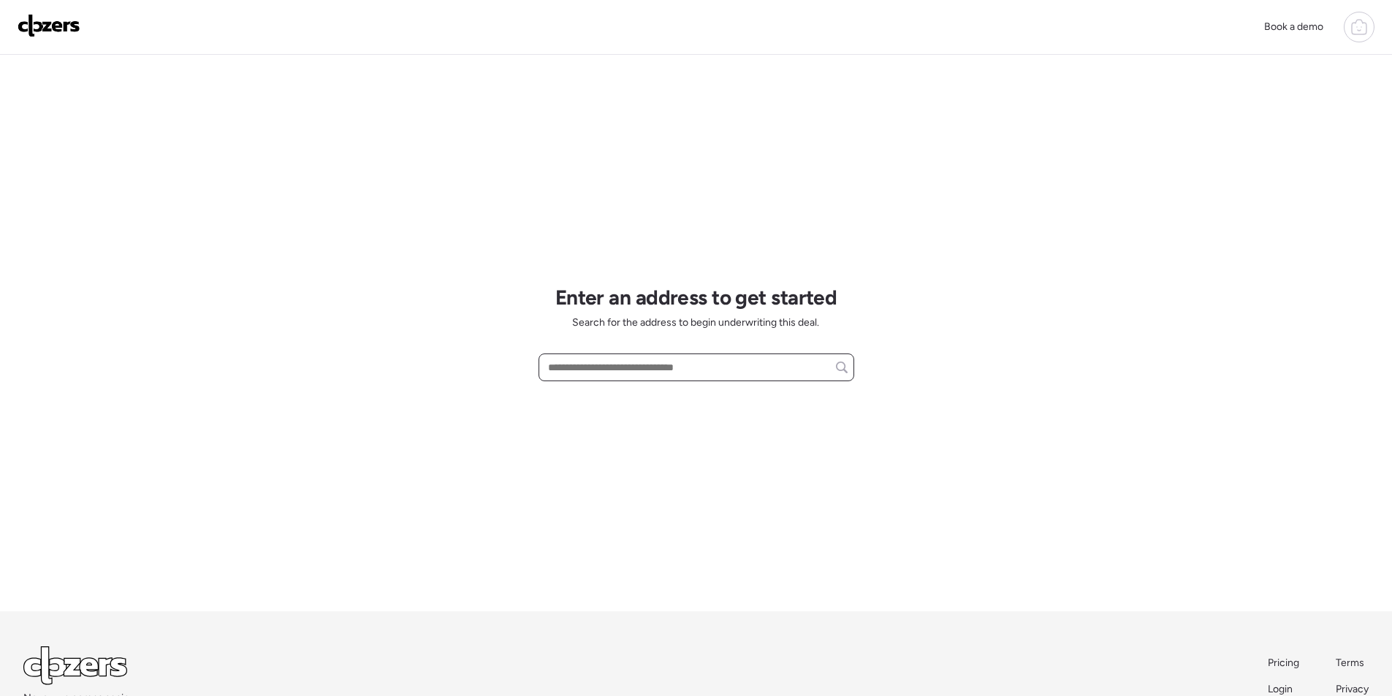
click at [638, 371] on input "text" at bounding box center [696, 367] width 303 height 20
paste input "**********"
click at [630, 398] on span "[STREET_ADDRESS][PERSON_NAME]" at bounding box center [632, 394] width 177 height 15
type input "**********"
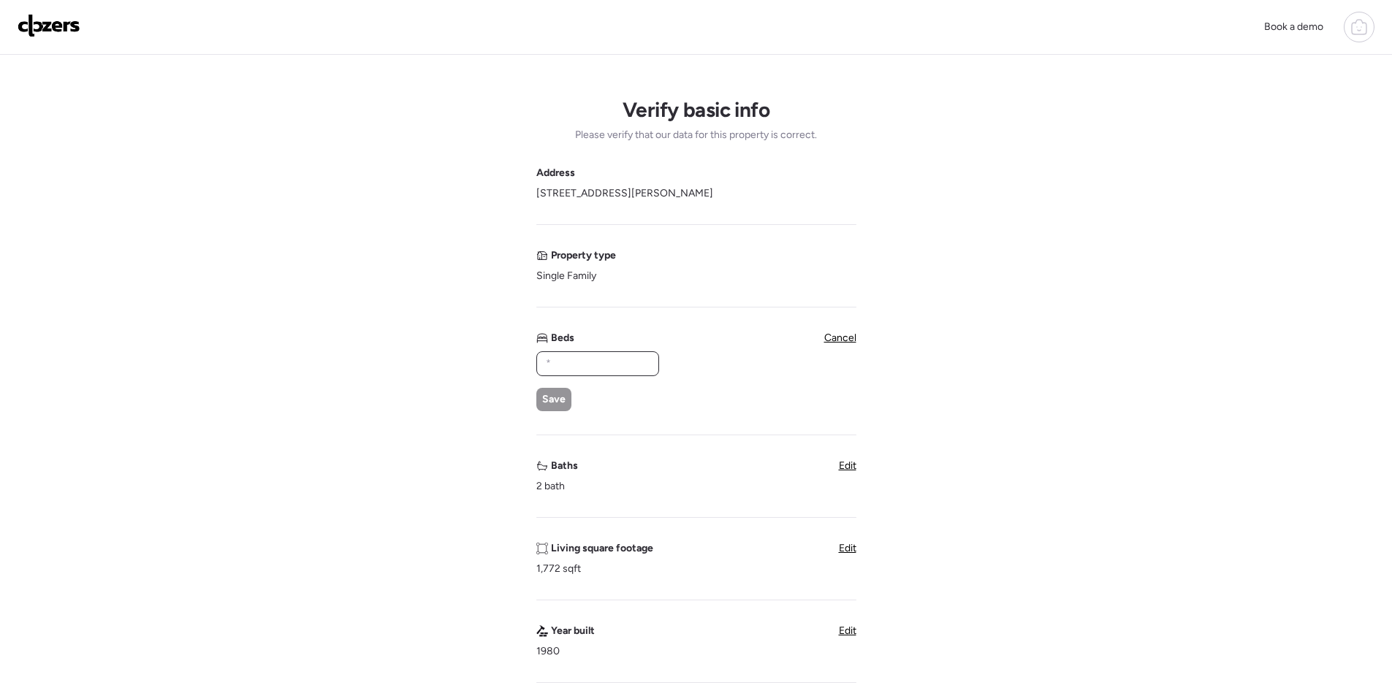
drag, startPoint x: 615, startPoint y: 359, endPoint x: 585, endPoint y: 402, distance: 52.5
click at [614, 359] on input "text" at bounding box center [598, 364] width 110 height 20
type input "*"
click at [569, 402] on div "Save" at bounding box center [553, 399] width 35 height 23
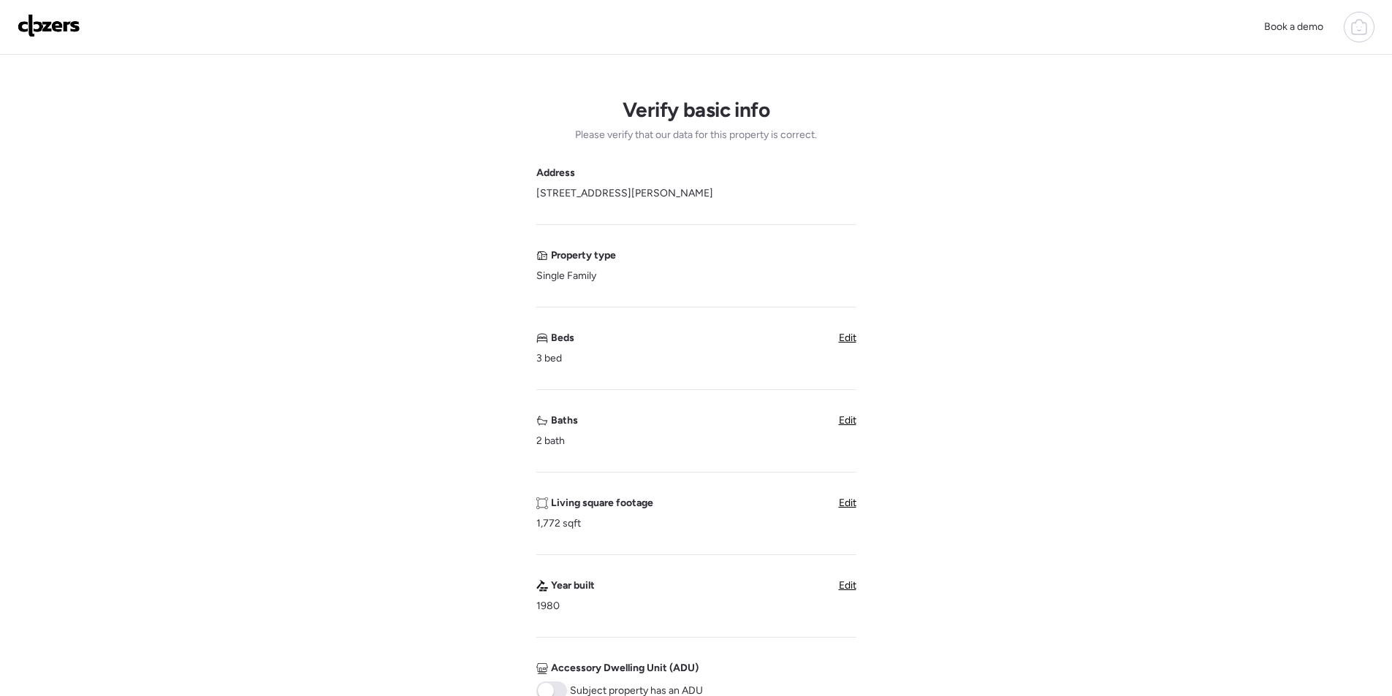
scroll to position [292, 0]
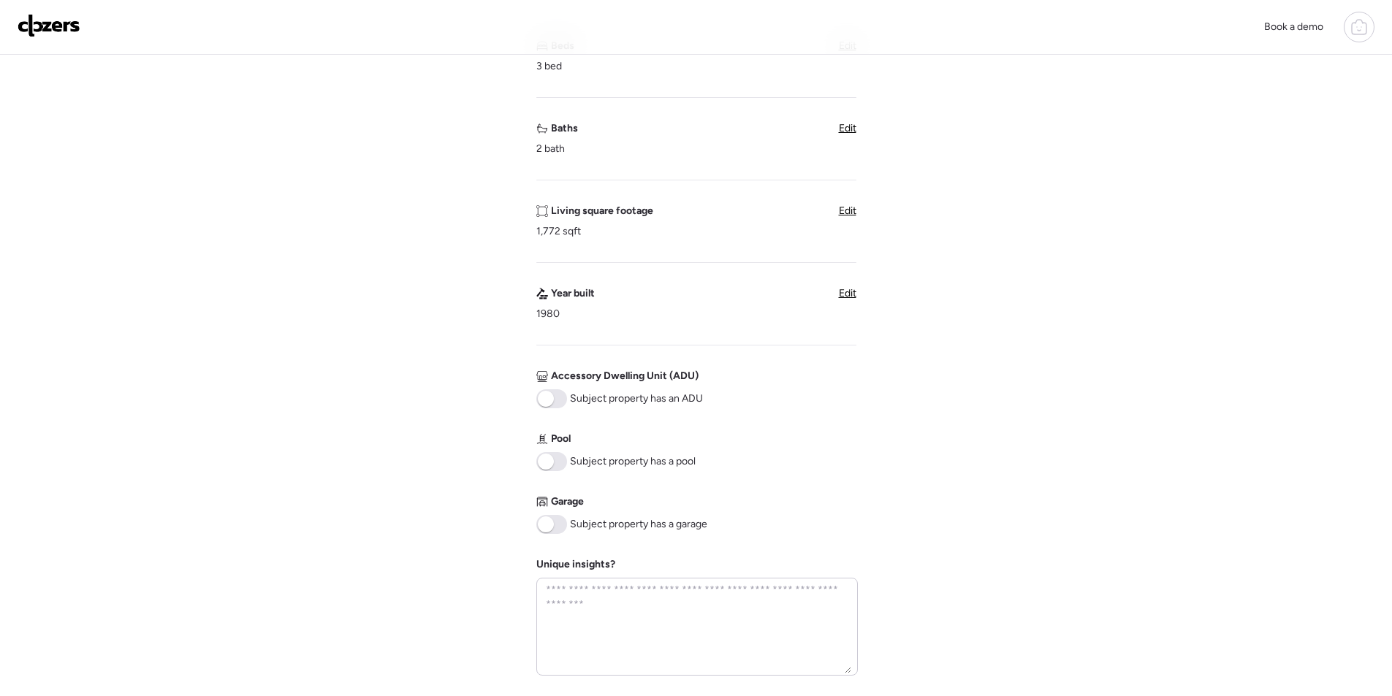
click at [560, 525] on span at bounding box center [551, 524] width 31 height 19
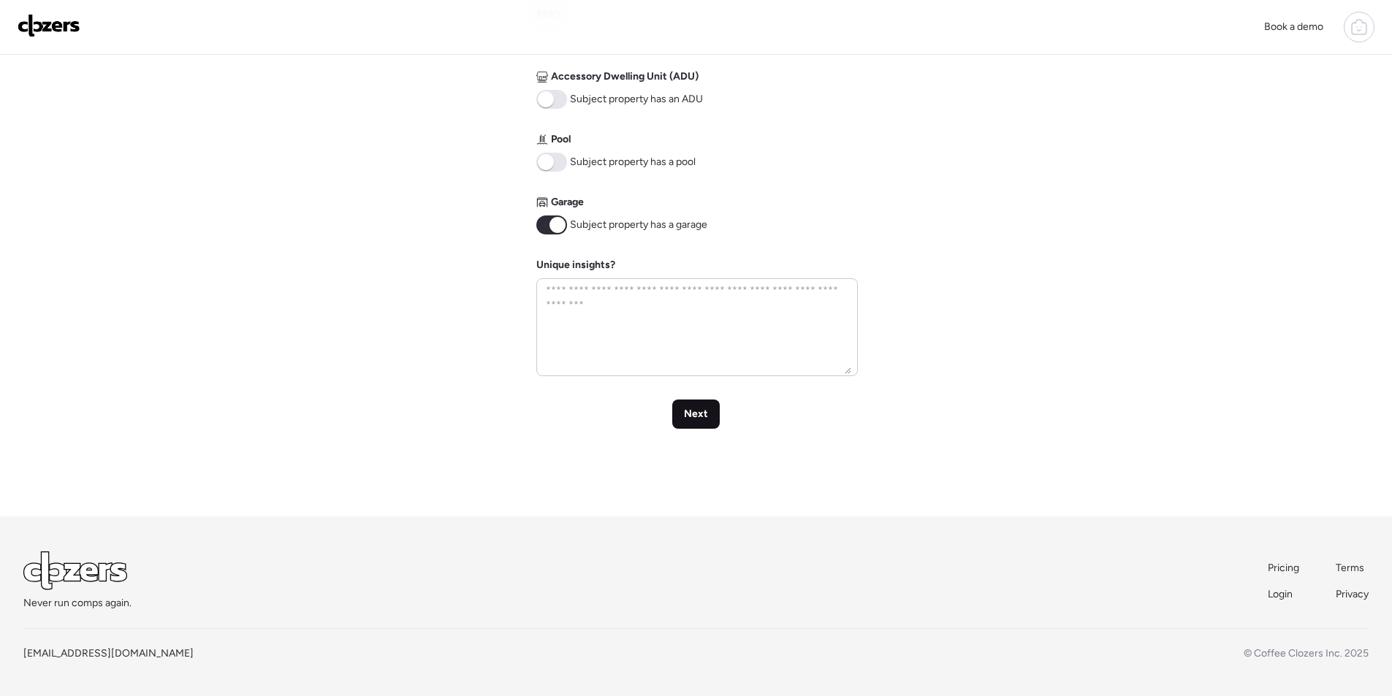
click at [698, 417] on span "Next" at bounding box center [696, 414] width 24 height 15
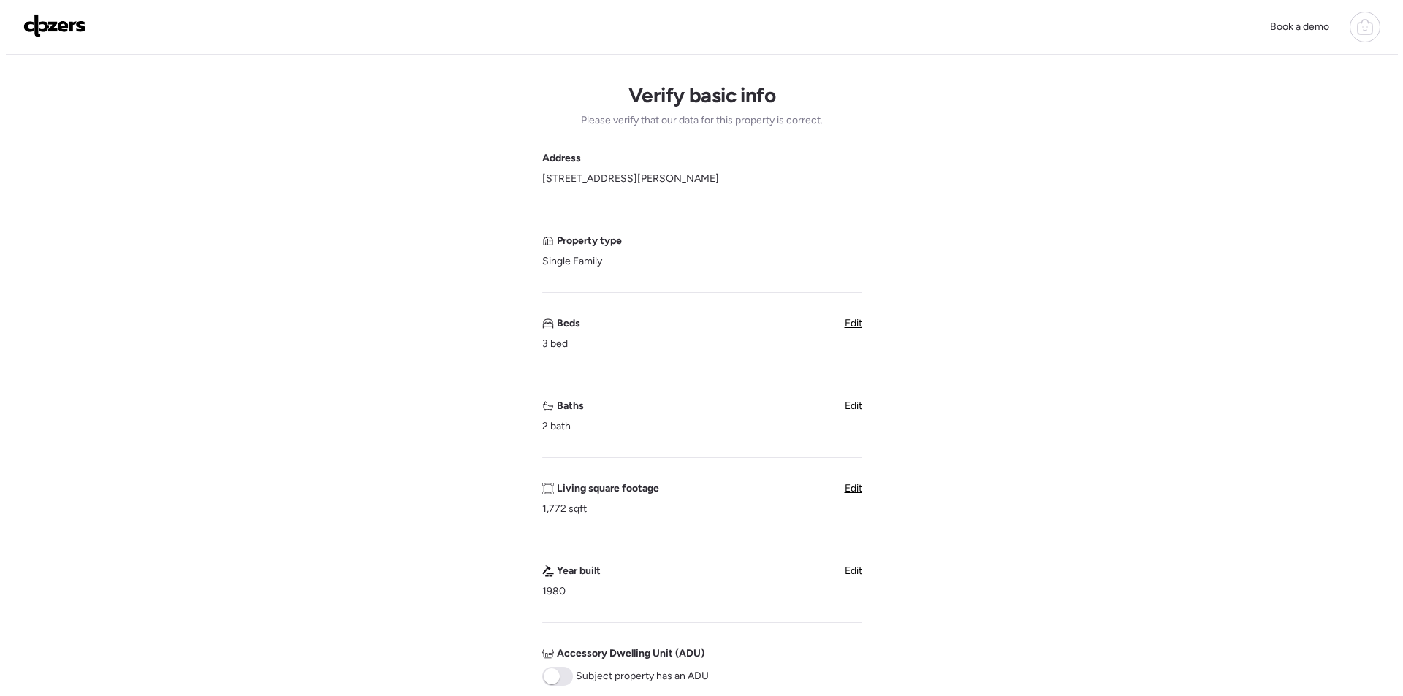
scroll to position [0, 0]
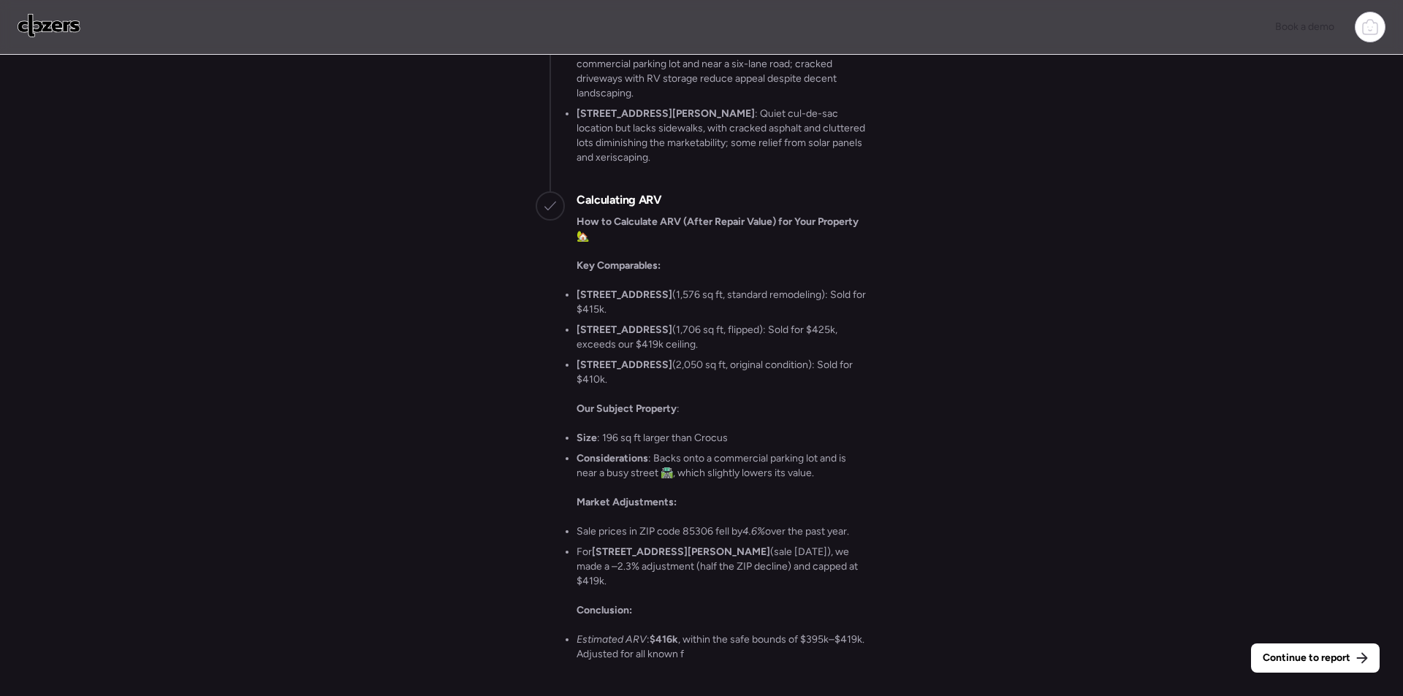
click at [1290, 665] on span "Continue to report" at bounding box center [1307, 658] width 88 height 15
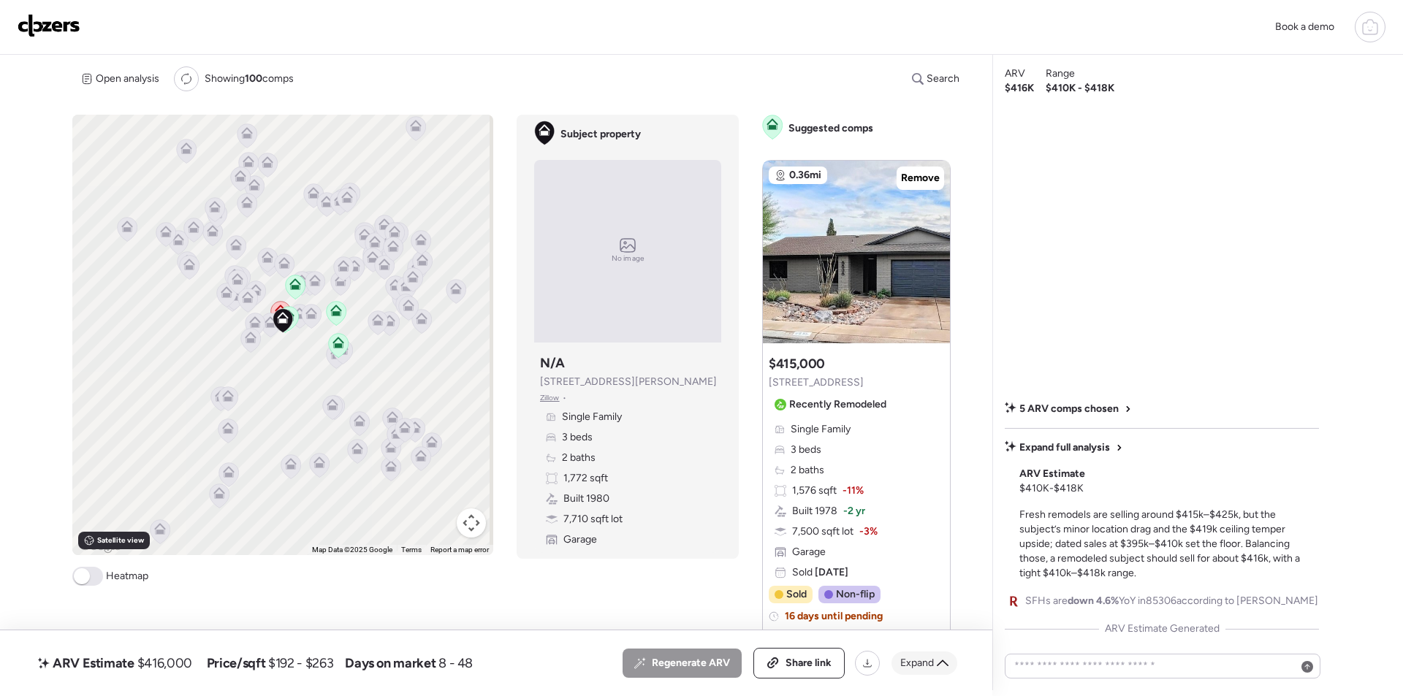
click at [915, 658] on span "Expand" at bounding box center [917, 663] width 34 height 15
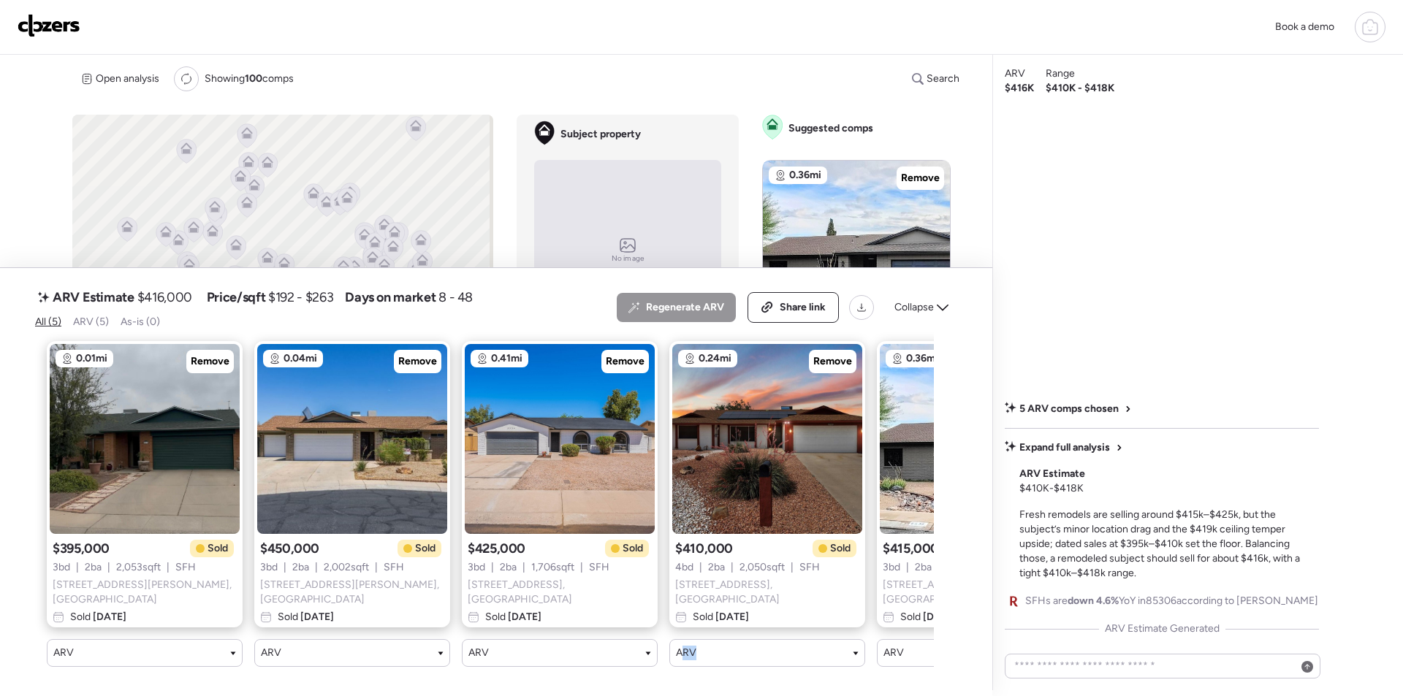
drag, startPoint x: 680, startPoint y: 680, endPoint x: 726, endPoint y: 680, distance: 46.0
click at [726, 680] on div "ARV Estimate $416,000 Price/sqft $192 - $263 Days on market 8 - 48 All (5) ARV …" at bounding box center [496, 482] width 992 height 428
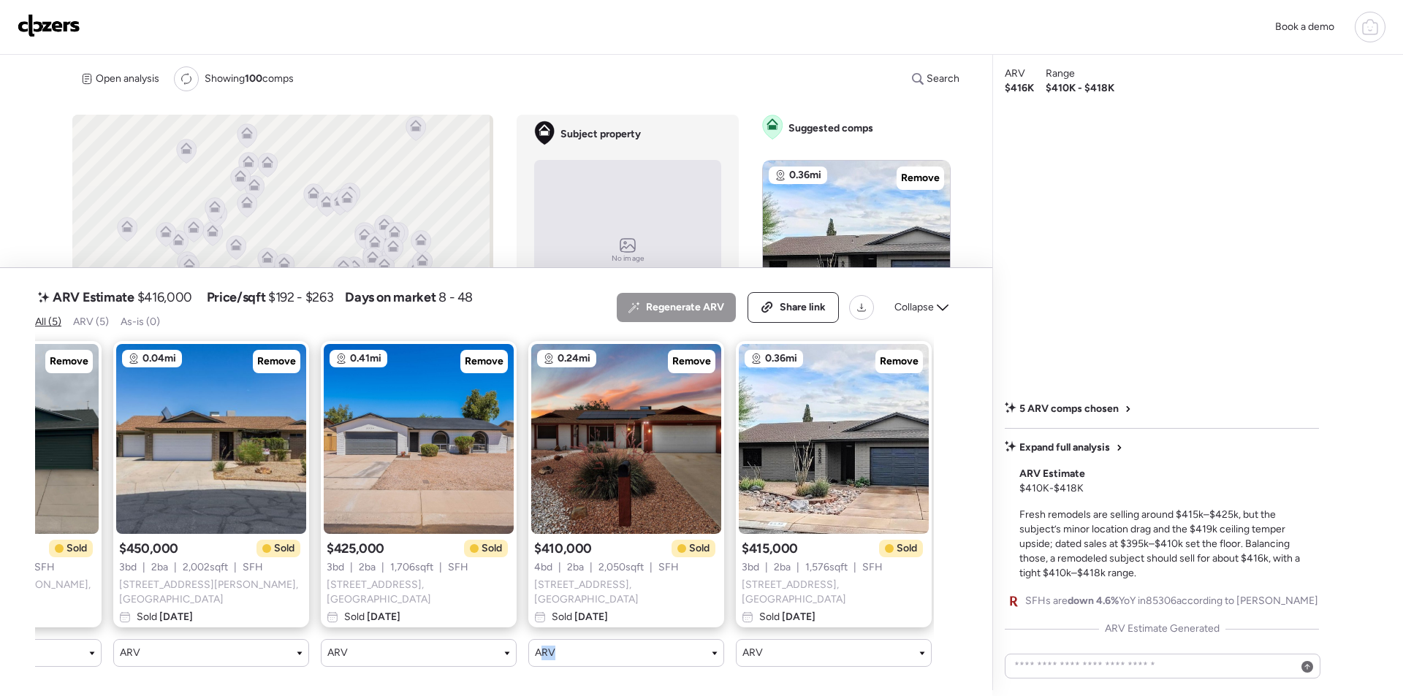
scroll to position [0, 151]
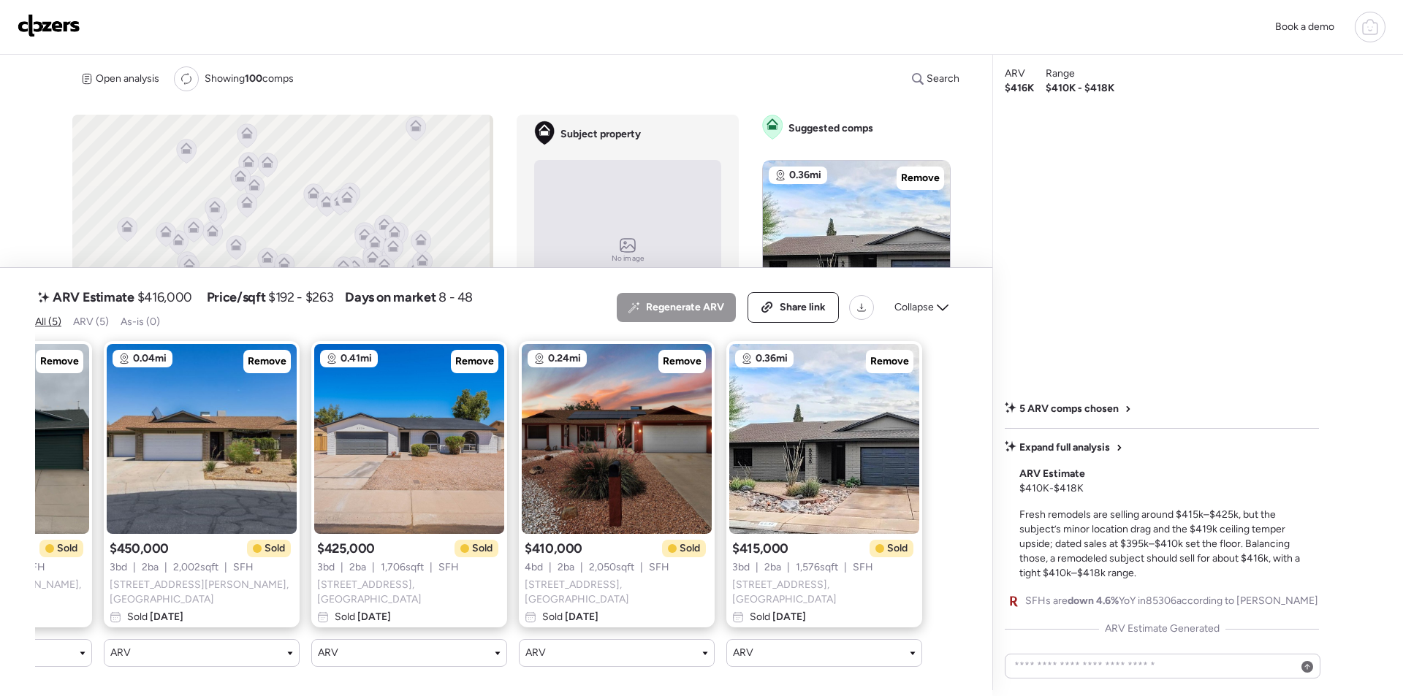
click at [926, 314] on span "Collapse" at bounding box center [913, 307] width 39 height 15
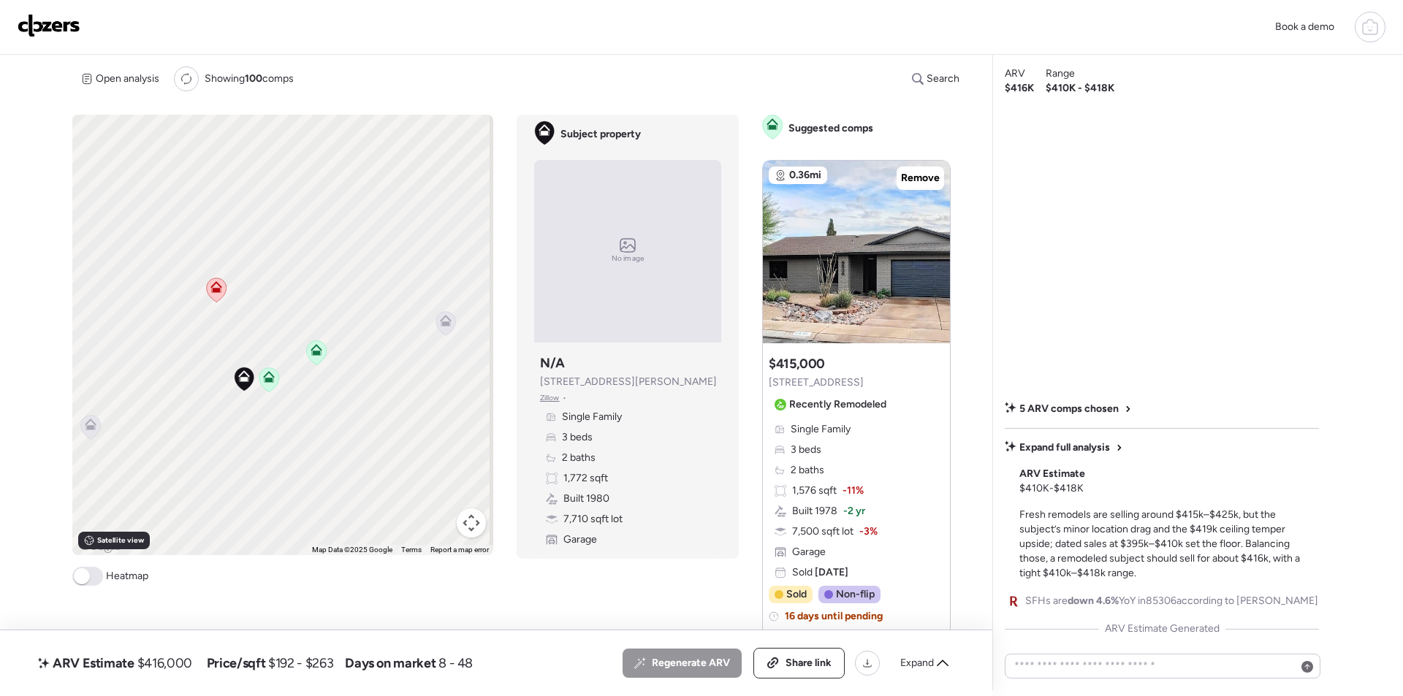
drag, startPoint x: 376, startPoint y: 406, endPoint x: 300, endPoint y: 355, distance: 91.6
click at [300, 355] on div "To navigate, press the arrow keys. To activate drag with keyboard, press Alt + …" at bounding box center [282, 335] width 421 height 441
click at [164, 662] on span "$416,000" at bounding box center [164, 664] width 55 height 18
copy span "416,000"
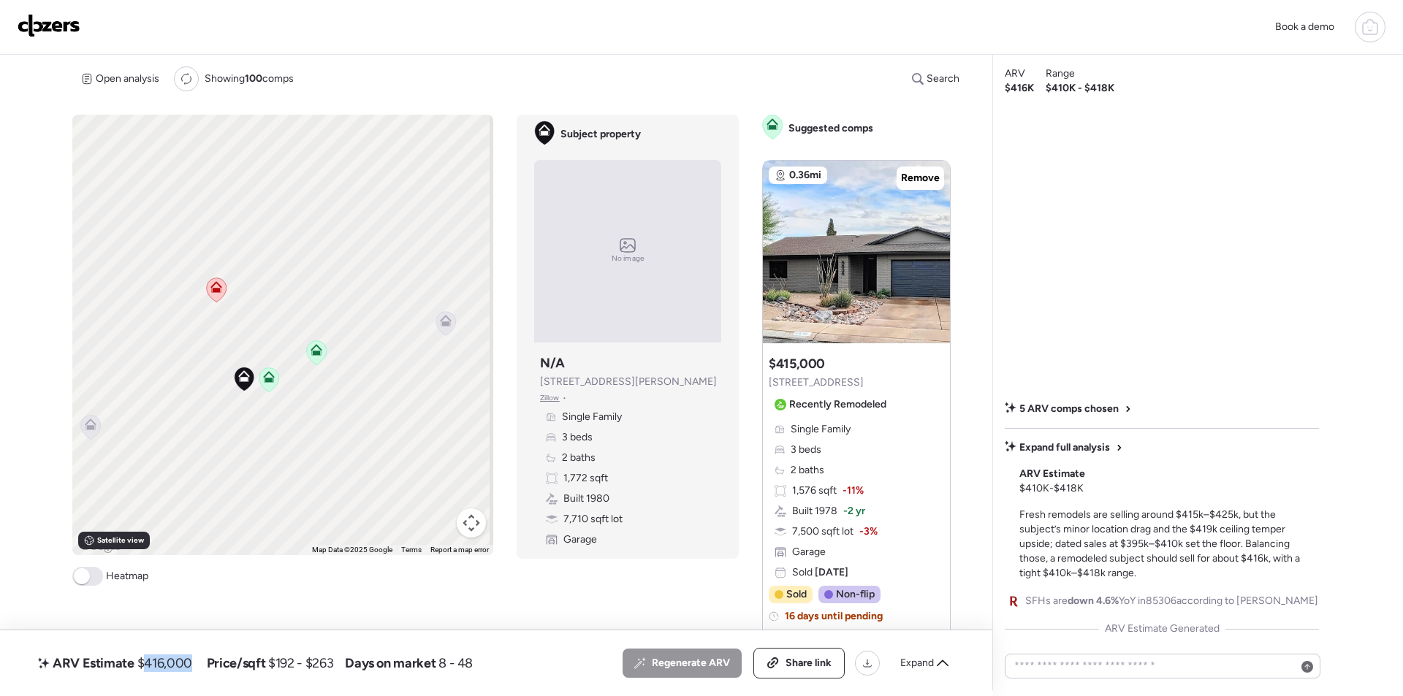
click at [813, 670] on div "Share link" at bounding box center [799, 663] width 90 height 29
click at [55, 24] on img at bounding box center [49, 25] width 63 height 23
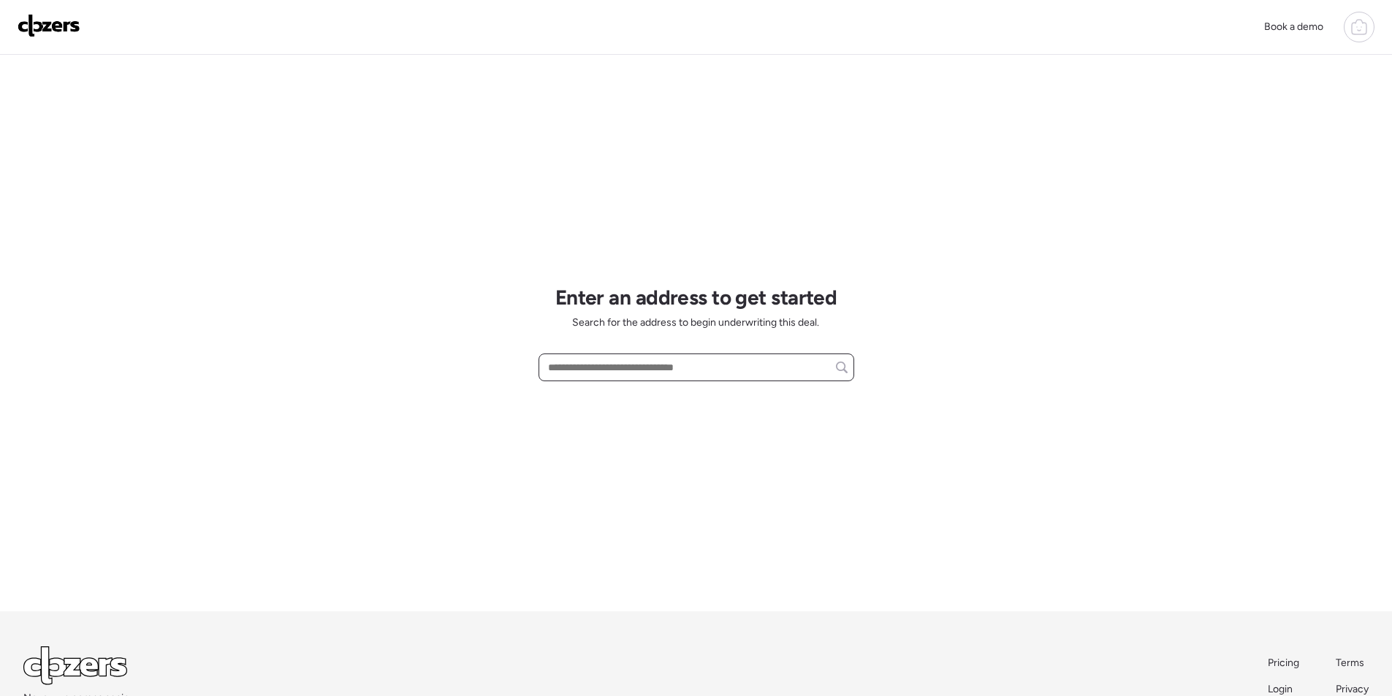
click at [752, 370] on input "text" at bounding box center [696, 367] width 303 height 20
paste input "**********"
click at [639, 396] on span "[STREET_ADDRESS]" at bounding box center [591, 394] width 95 height 15
type input "**********"
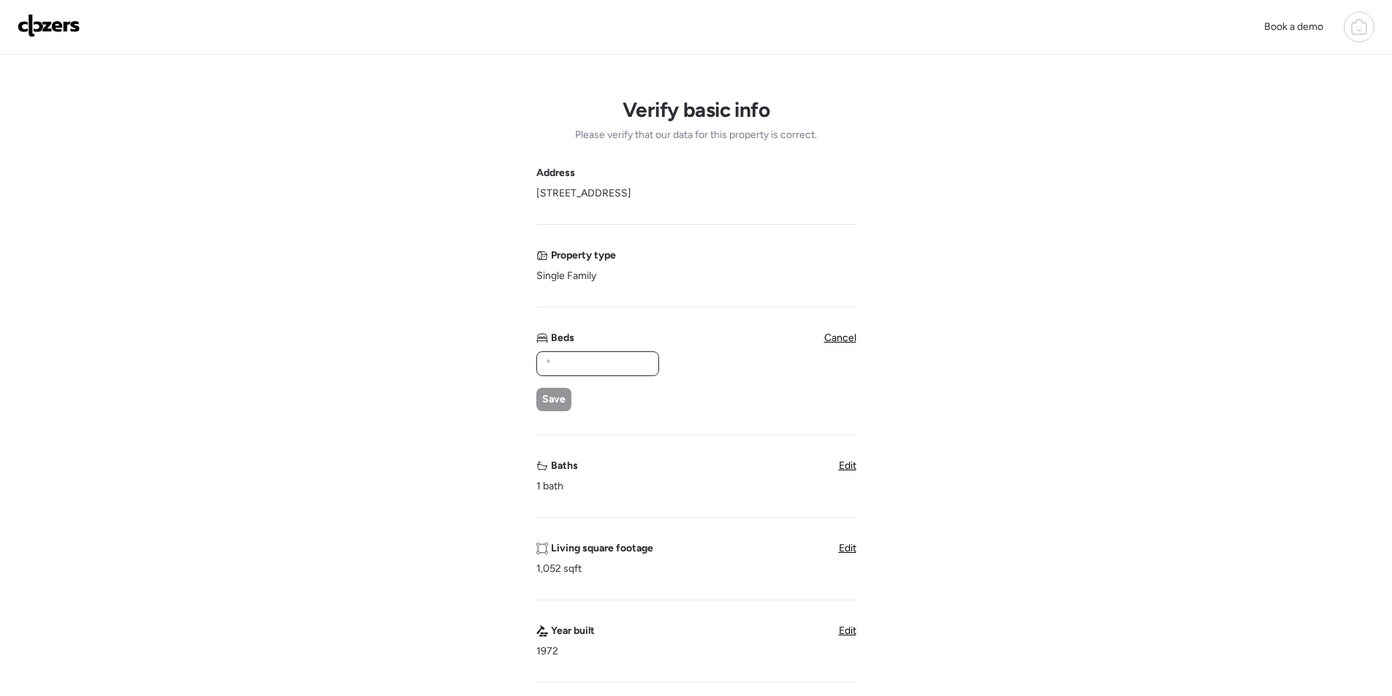
click at [626, 371] on input "text" at bounding box center [598, 364] width 110 height 20
type input "*"
click at [557, 389] on div "Save" at bounding box center [553, 399] width 35 height 23
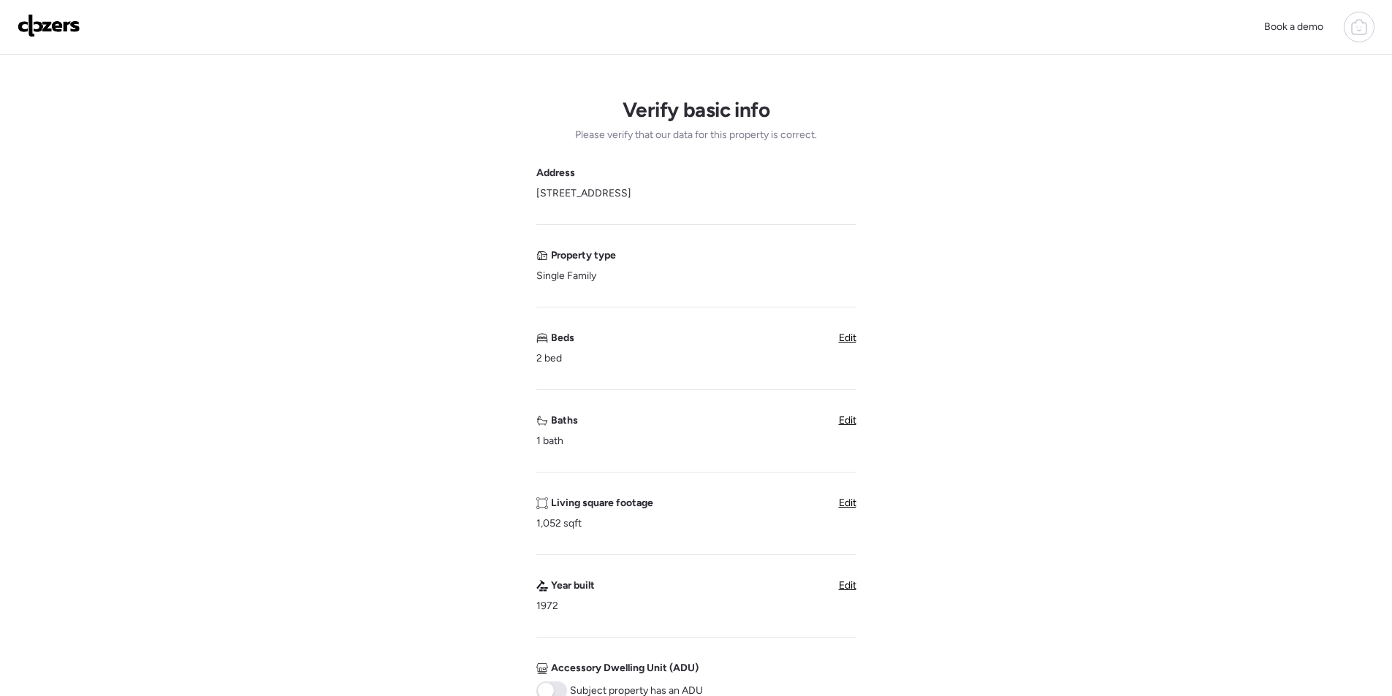
scroll to position [365, 0]
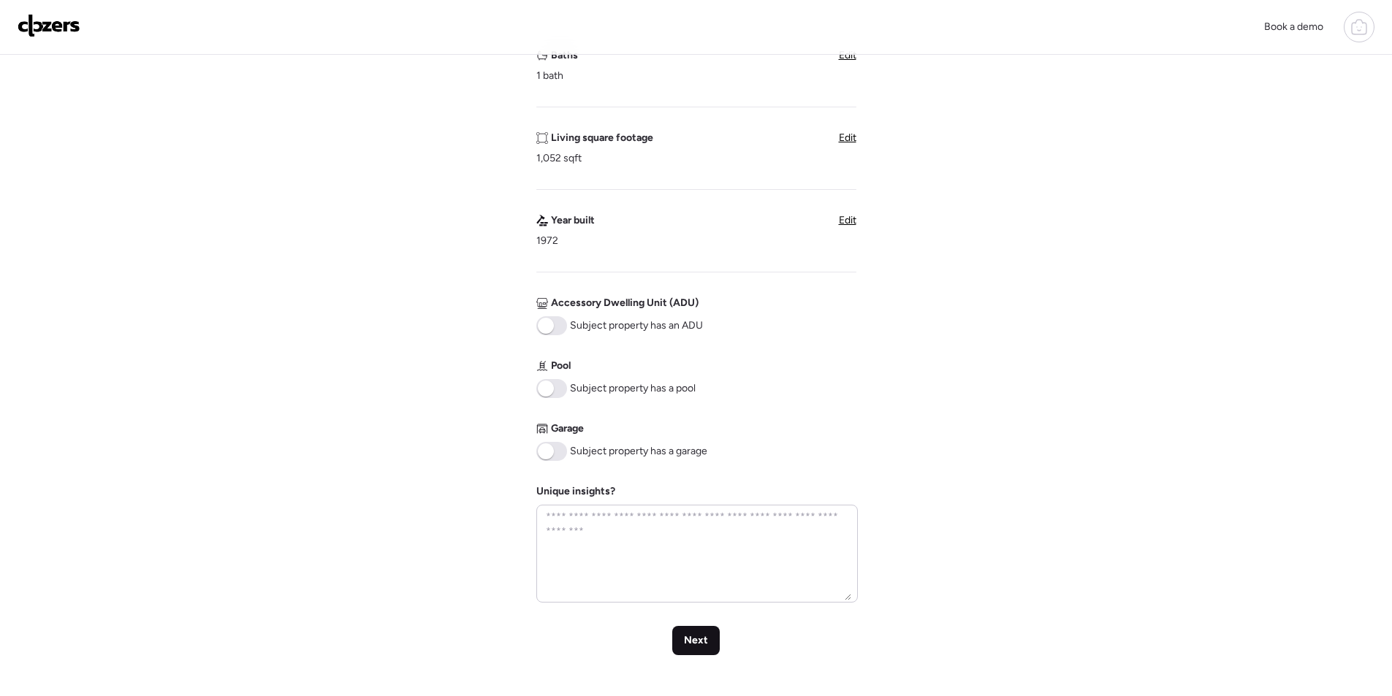
click at [690, 646] on span "Next" at bounding box center [696, 641] width 24 height 15
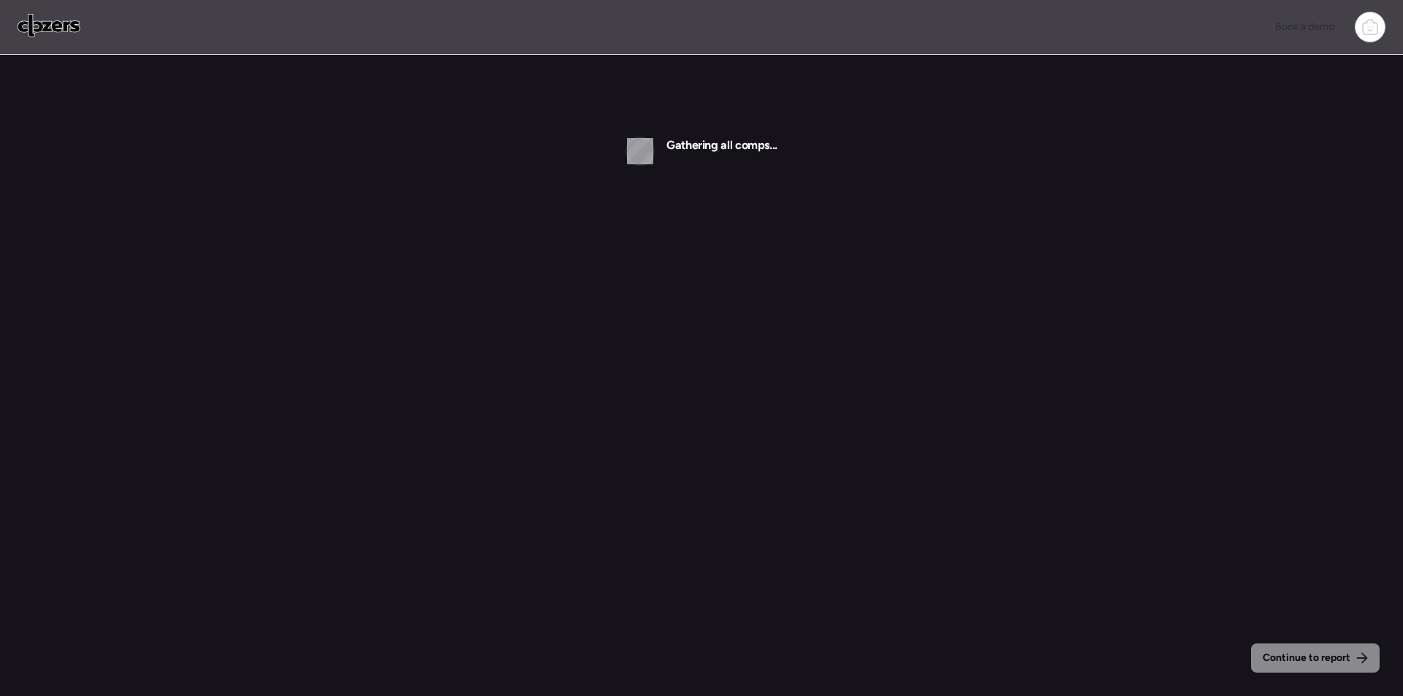
click at [29, 22] on img at bounding box center [49, 25] width 63 height 23
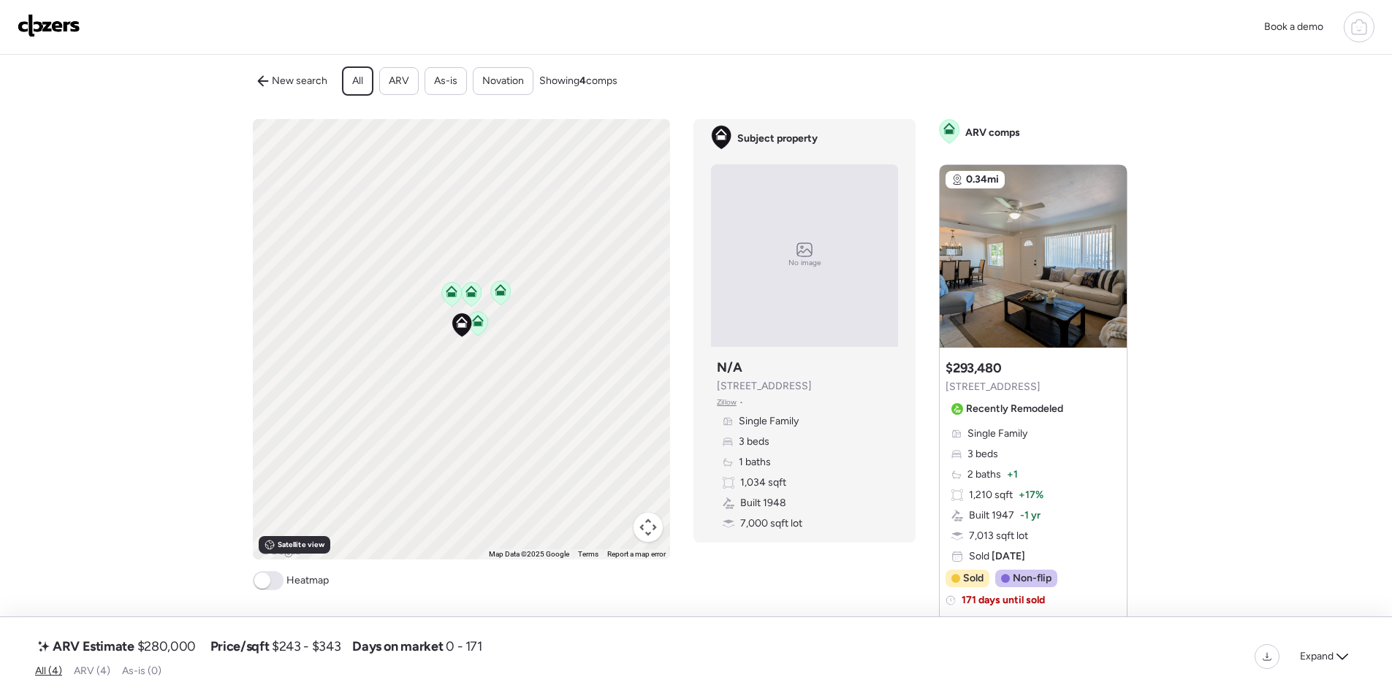
click at [172, 643] on span "$280,000" at bounding box center [166, 647] width 58 height 18
click at [171, 643] on span "$280,000" at bounding box center [166, 647] width 58 height 18
copy span "280,000"
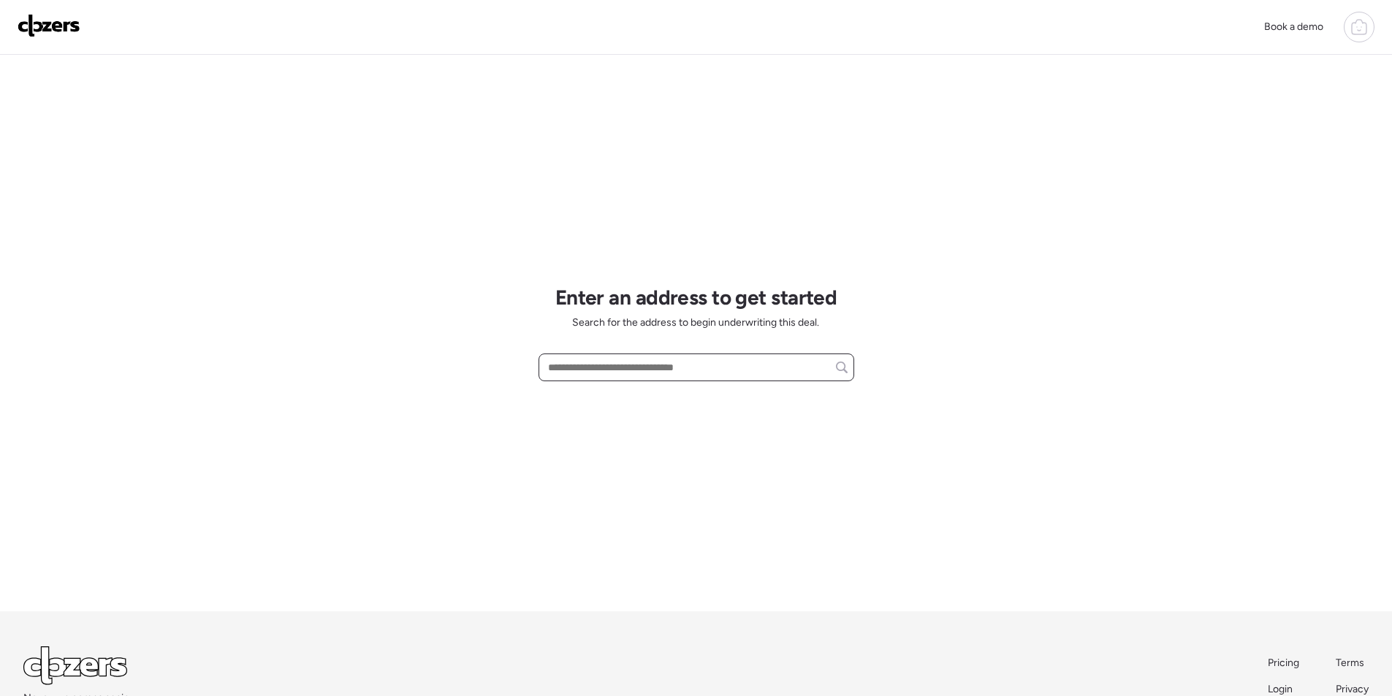
click at [606, 366] on input "text" at bounding box center [696, 367] width 303 height 20
paste input "**********"
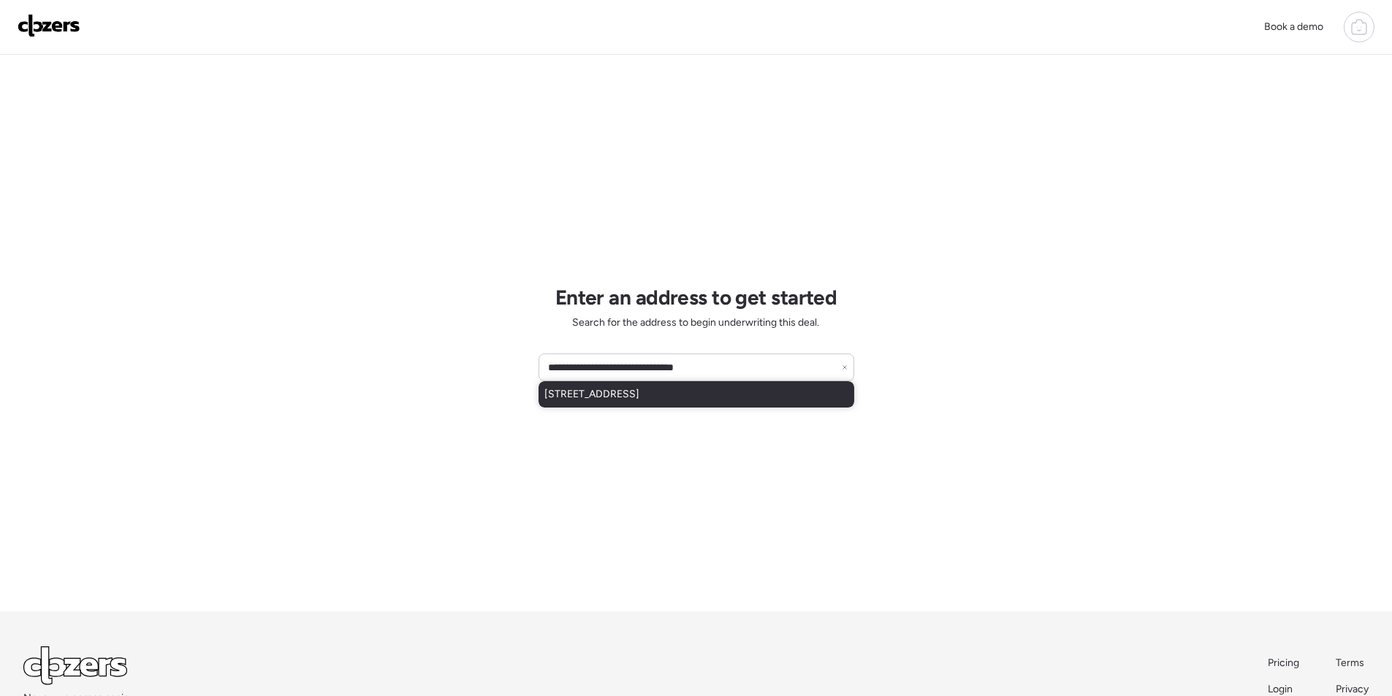
click at [633, 399] on span "[STREET_ADDRESS]" at bounding box center [591, 394] width 95 height 15
type input "**********"
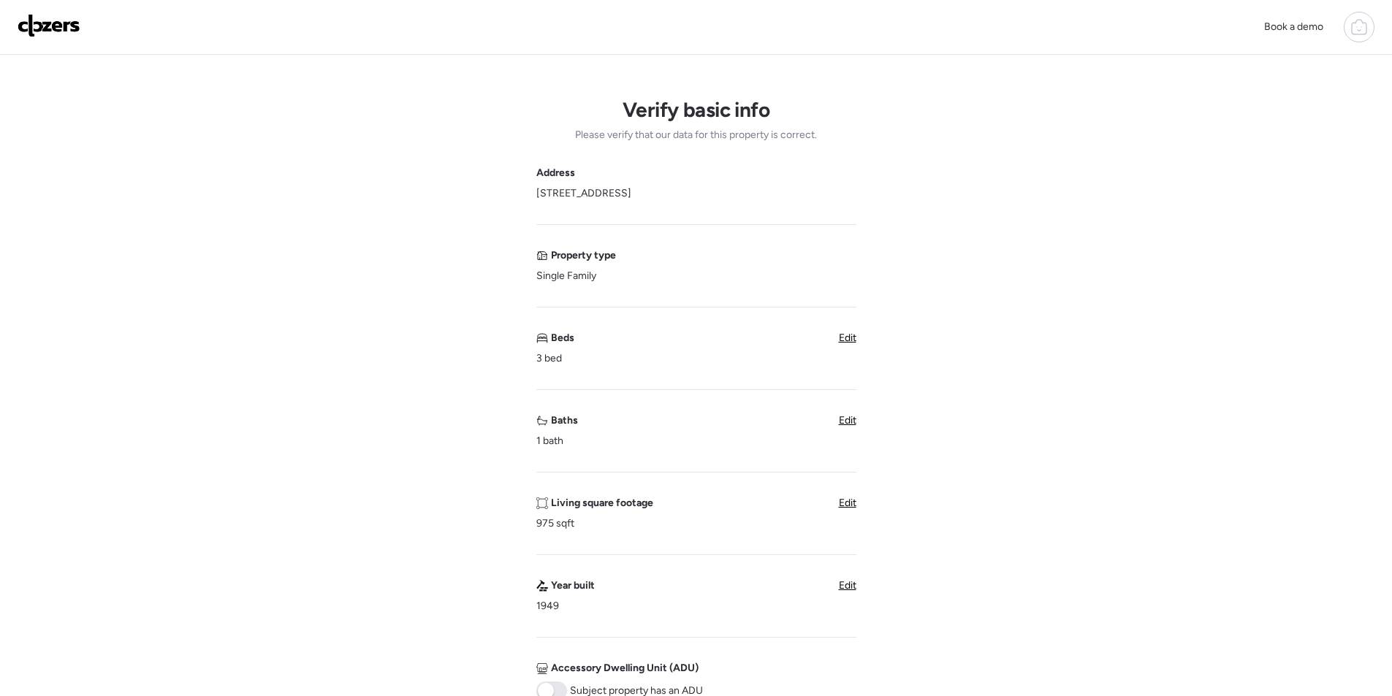
click at [846, 419] on span "Edit" at bounding box center [848, 420] width 18 height 12
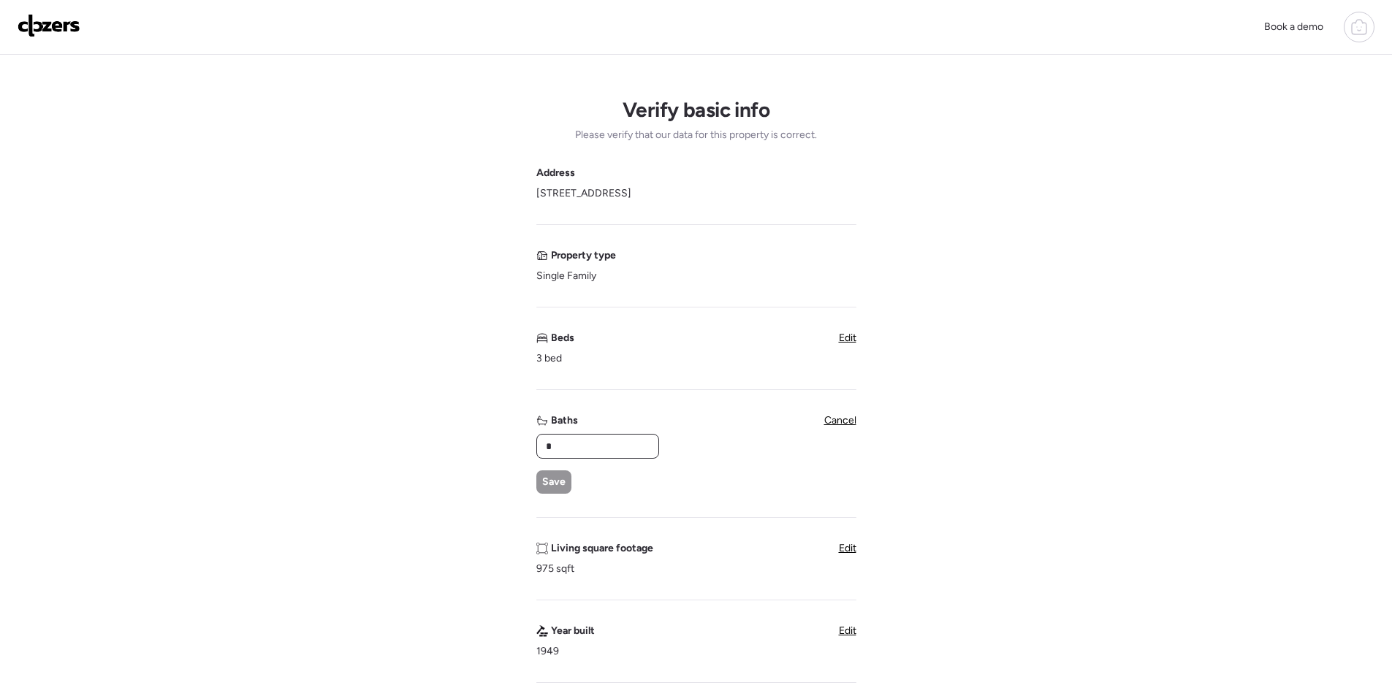
click at [599, 447] on input "*" at bounding box center [598, 446] width 110 height 20
drag, startPoint x: 599, startPoint y: 447, endPoint x: 544, endPoint y: 478, distance: 63.8
click at [597, 449] on input "*" at bounding box center [598, 446] width 110 height 20
type input "*"
click at [543, 481] on span "Save" at bounding box center [553, 482] width 23 height 15
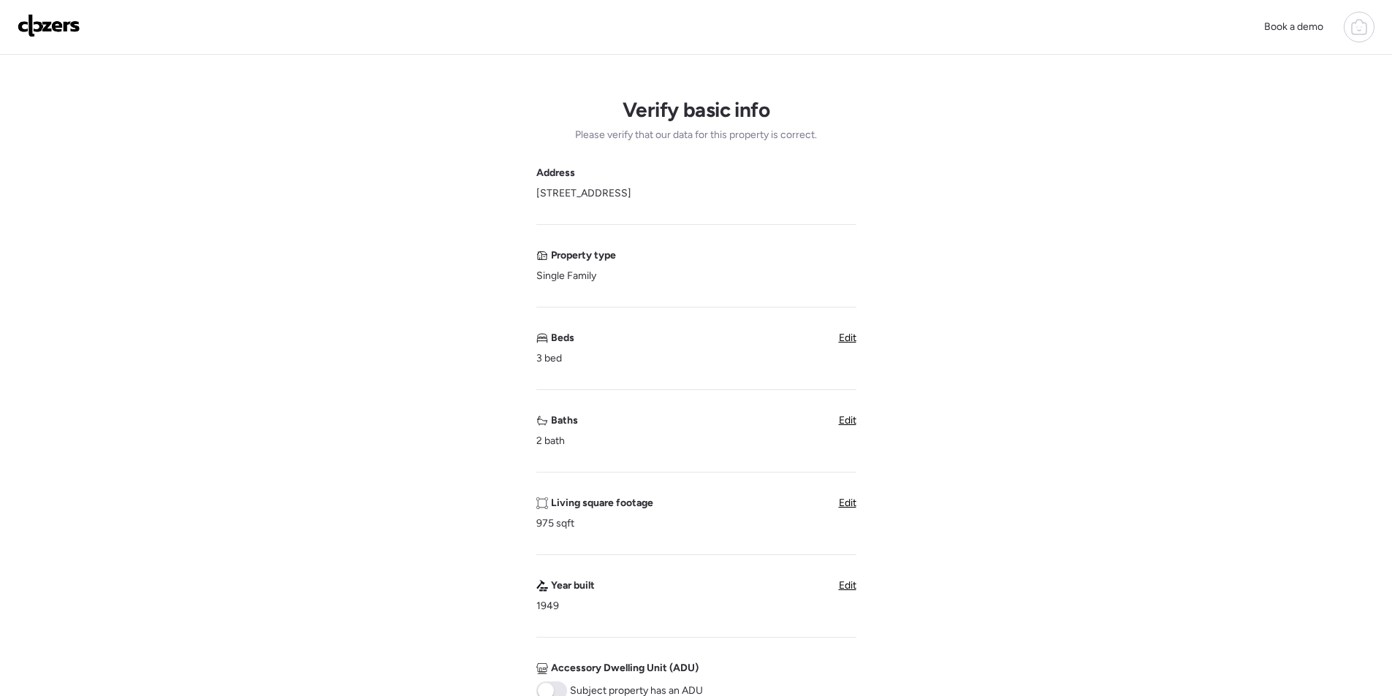
scroll to position [292, 0]
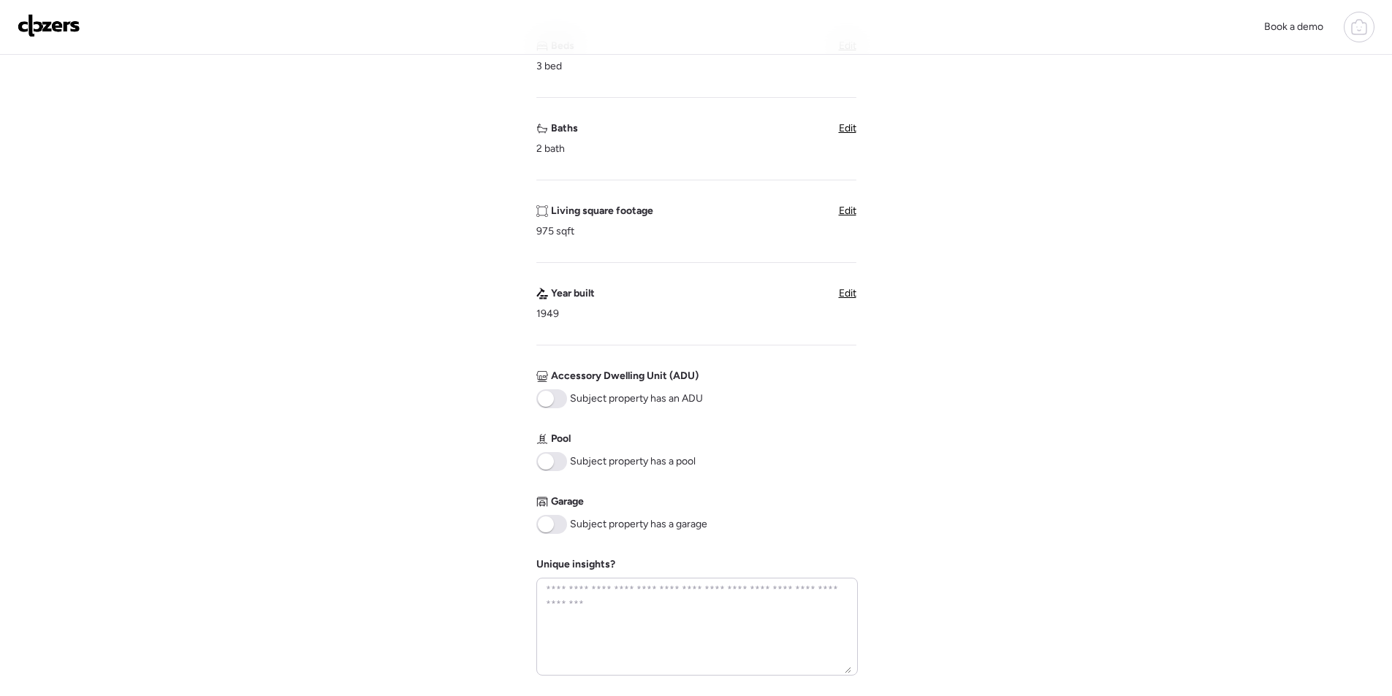
click at [563, 531] on span at bounding box center [551, 524] width 31 height 19
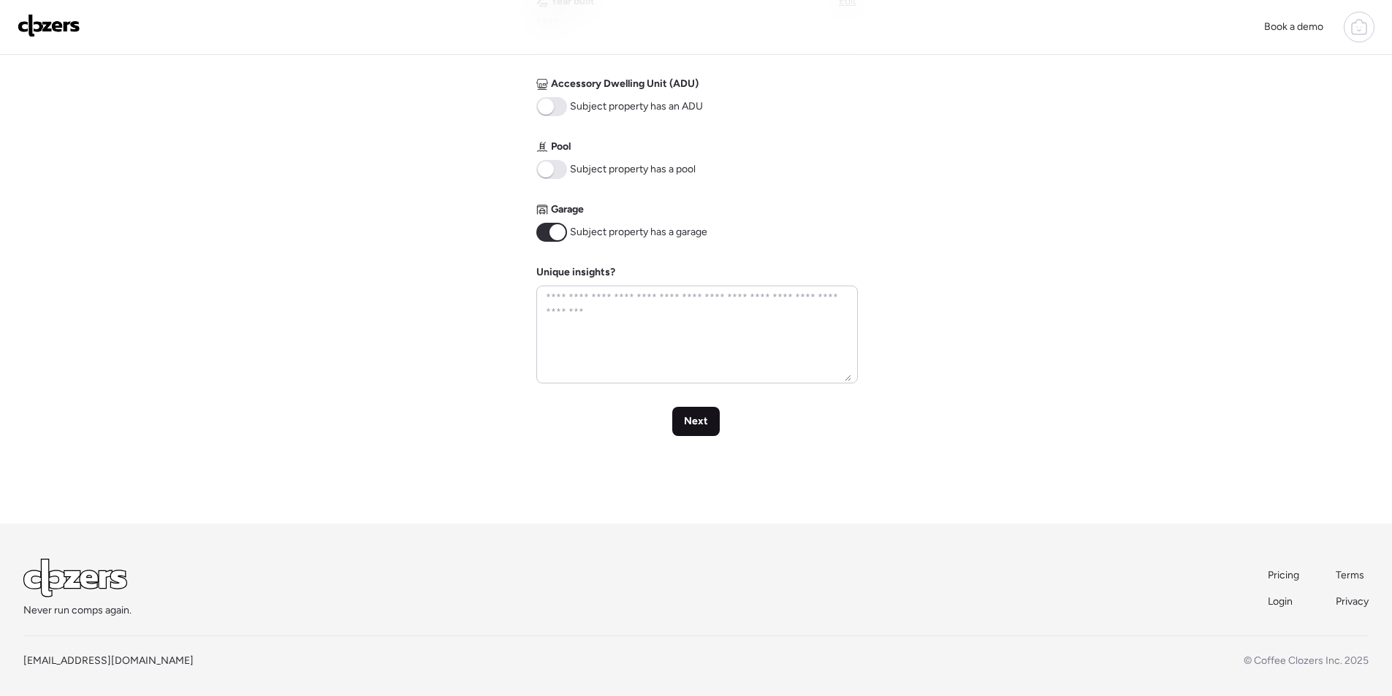
click at [694, 431] on div "Next" at bounding box center [696, 421] width 48 height 29
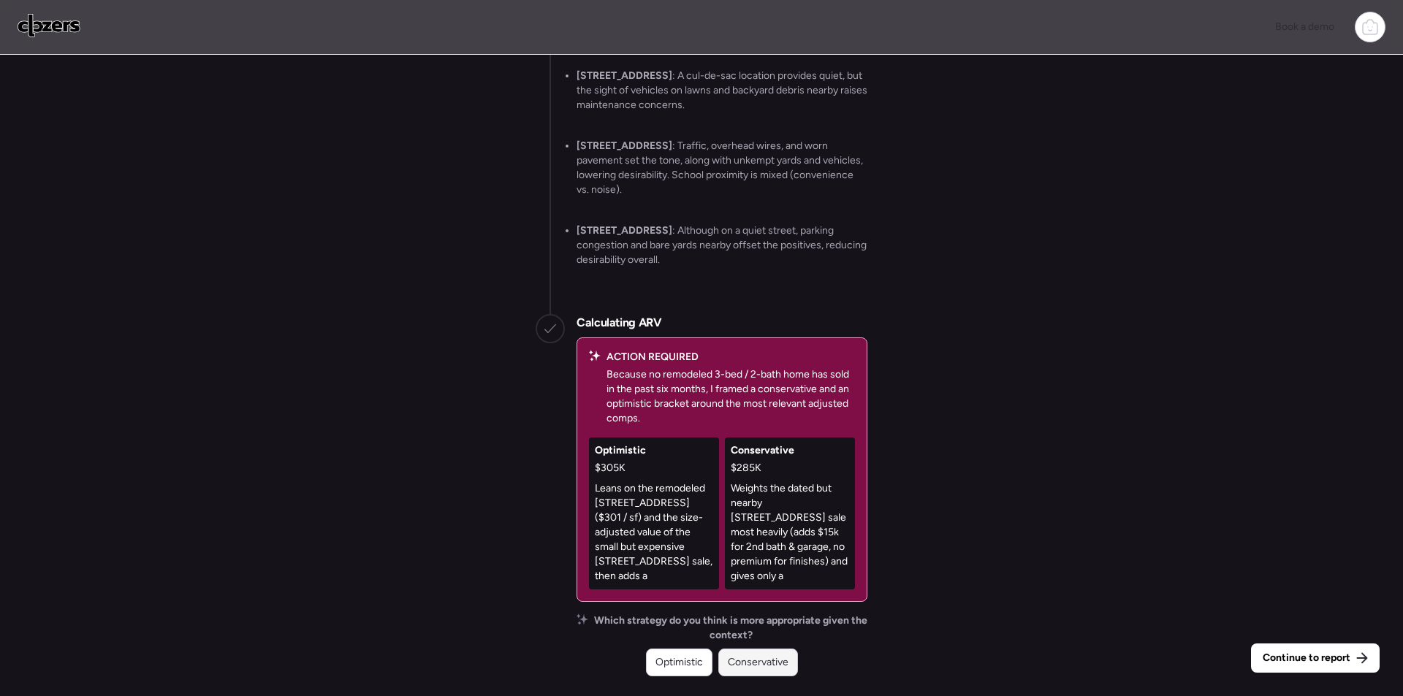
click at [733, 656] on span "Conservative" at bounding box center [758, 663] width 61 height 15
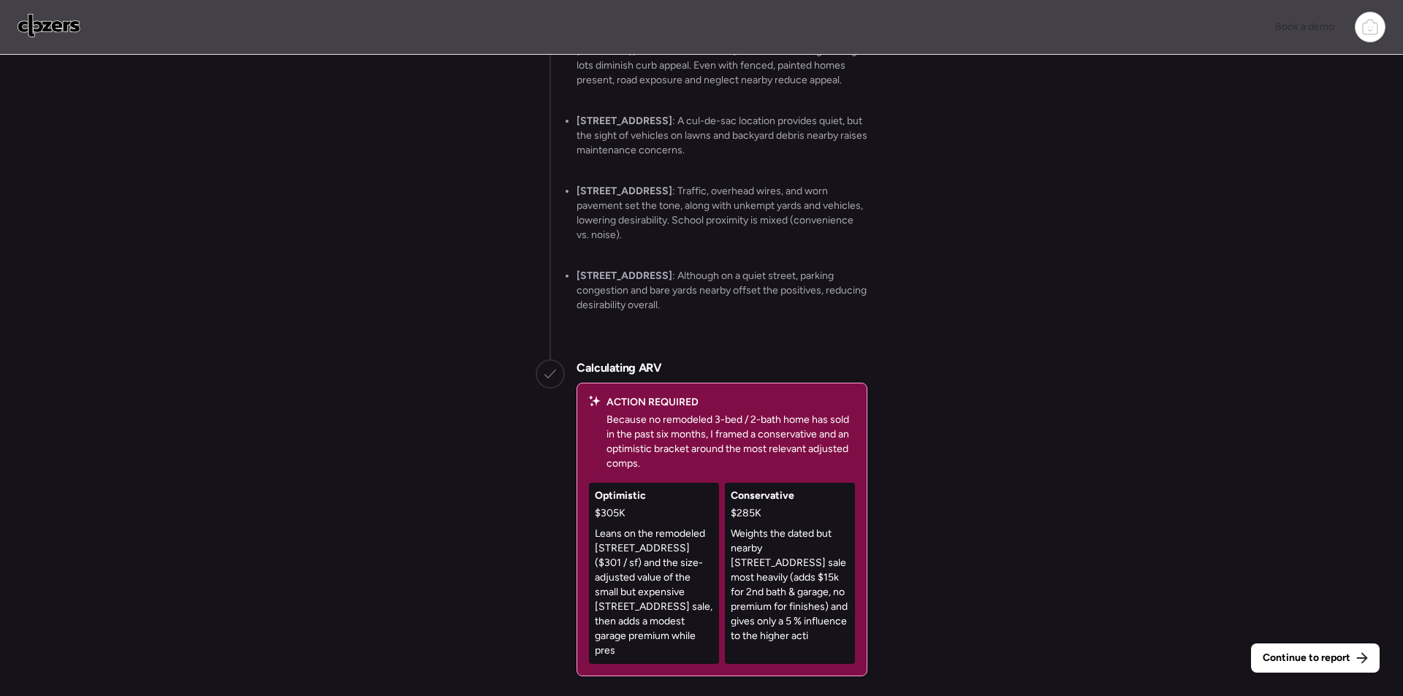
click at [1302, 657] on span "Continue to report" at bounding box center [1307, 658] width 88 height 15
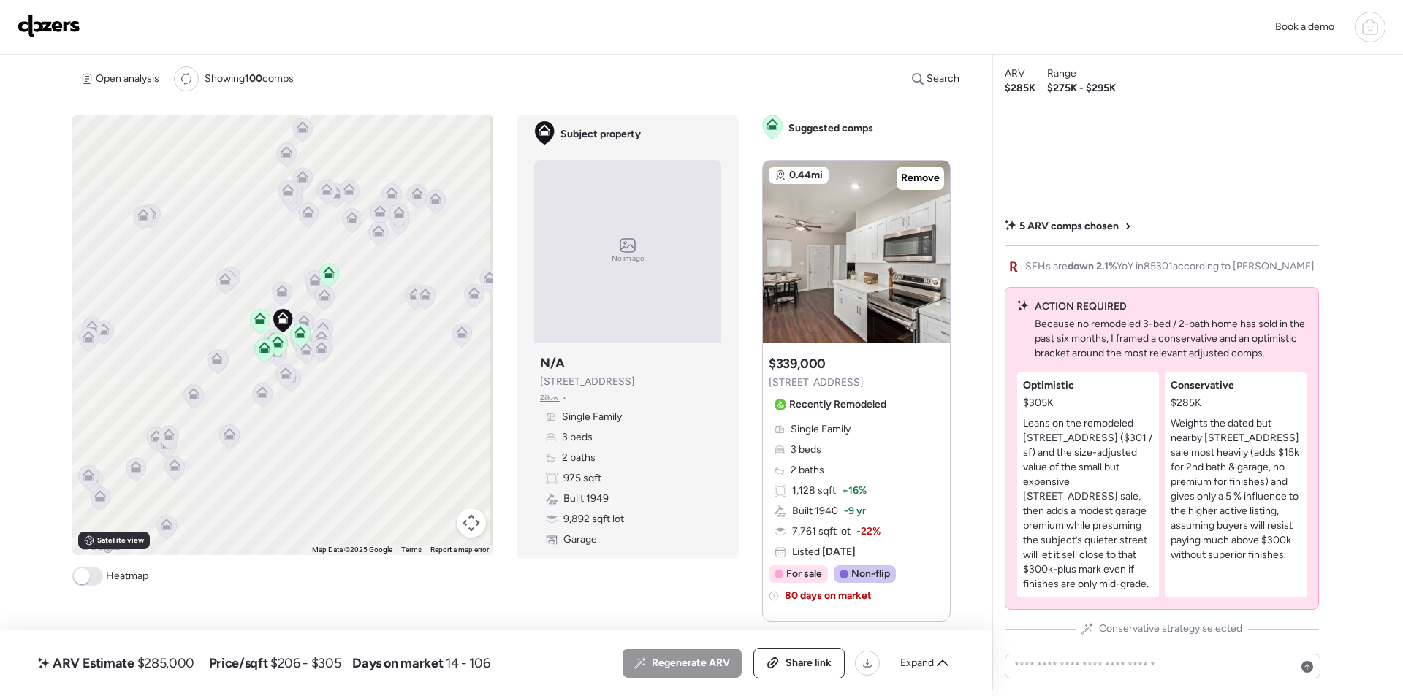
click at [932, 666] on span "Expand" at bounding box center [917, 663] width 34 height 15
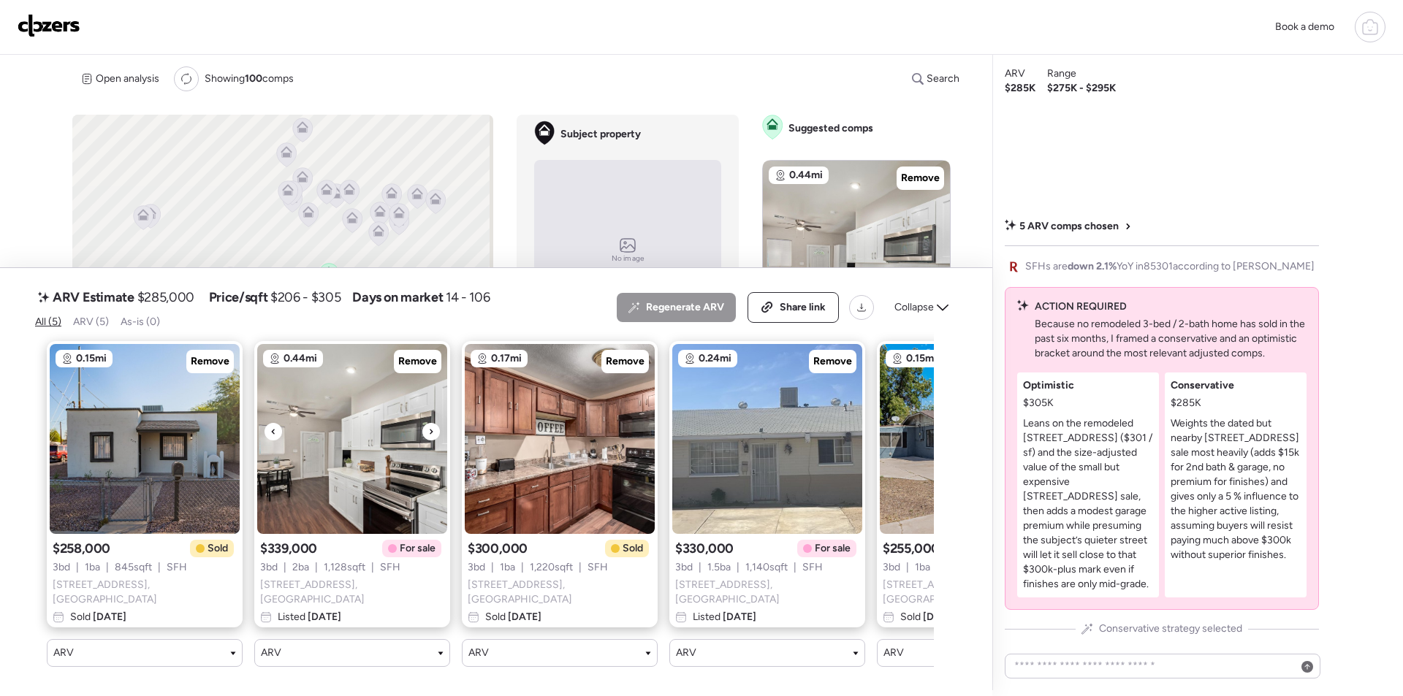
click at [419, 365] on span "Remove" at bounding box center [417, 361] width 39 height 15
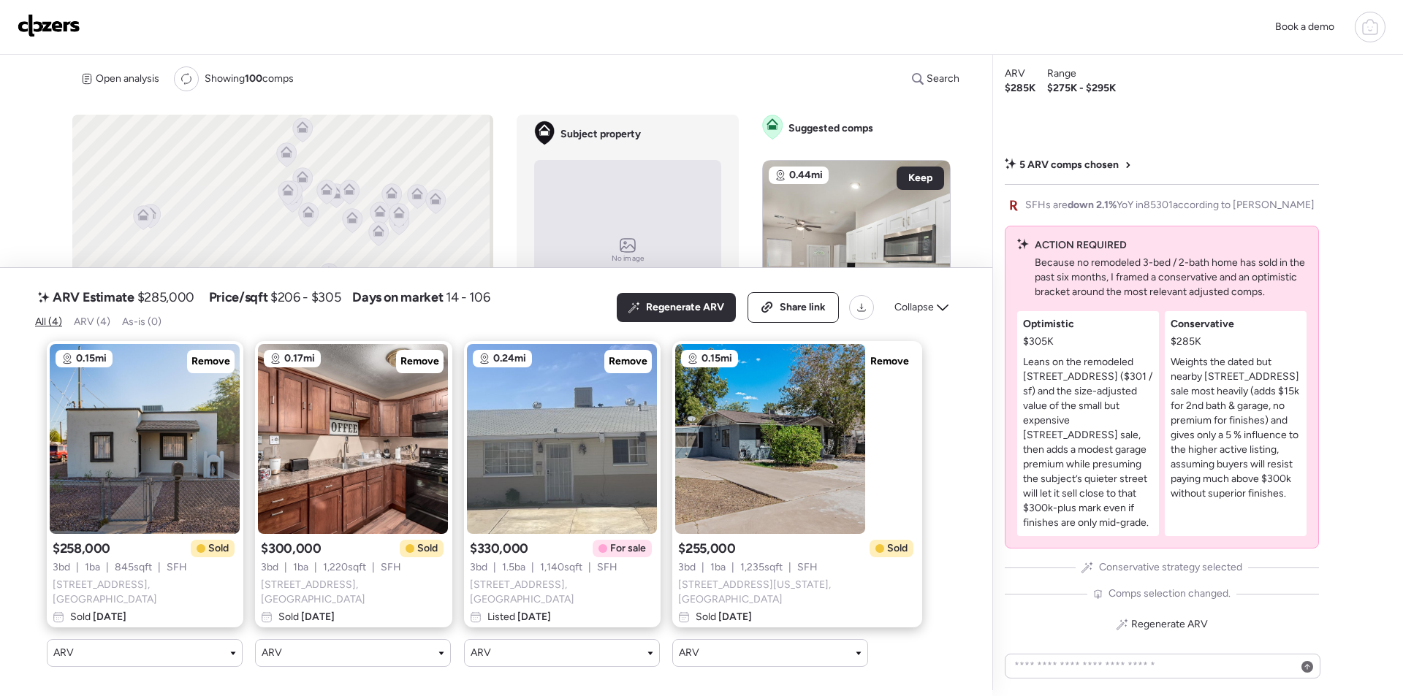
drag, startPoint x: 631, startPoint y: 360, endPoint x: 694, endPoint y: 366, distance: 63.8
click at [631, 359] on span "Remove" at bounding box center [628, 361] width 39 height 15
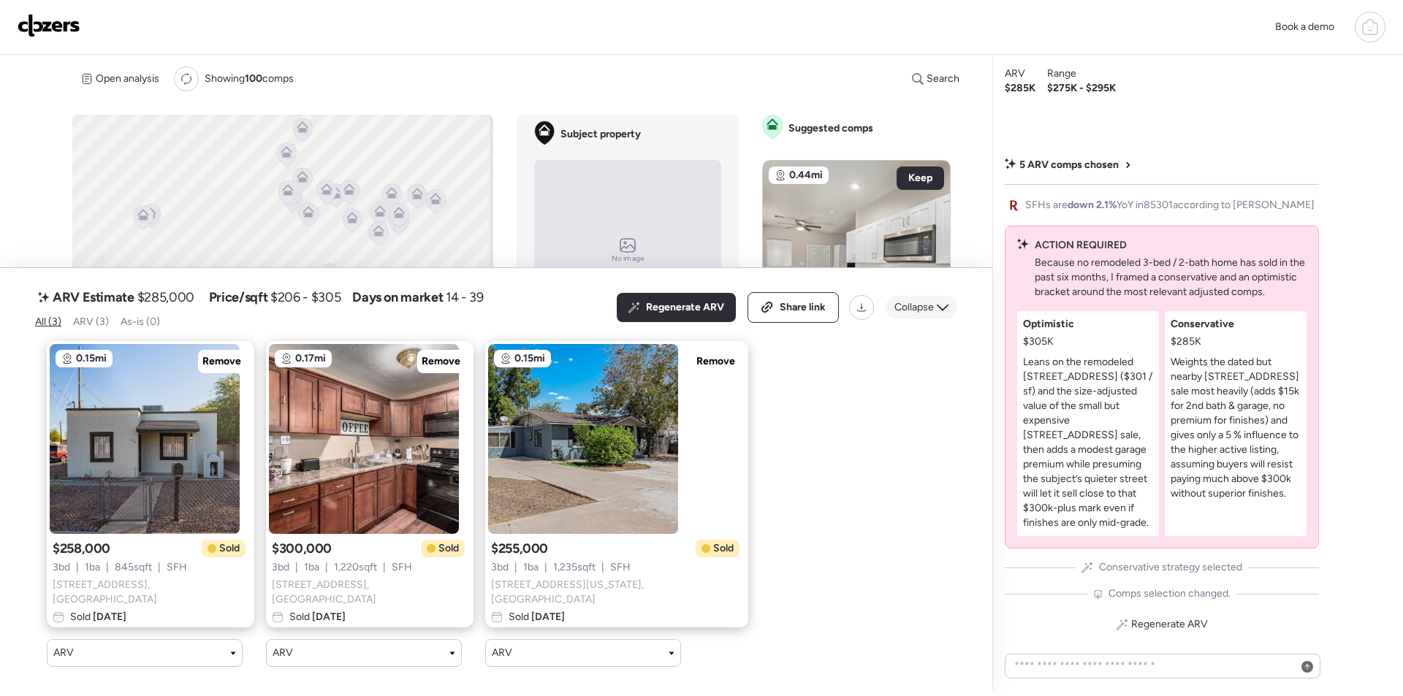
click at [925, 300] on div "Collapse" at bounding box center [922, 307] width 72 height 23
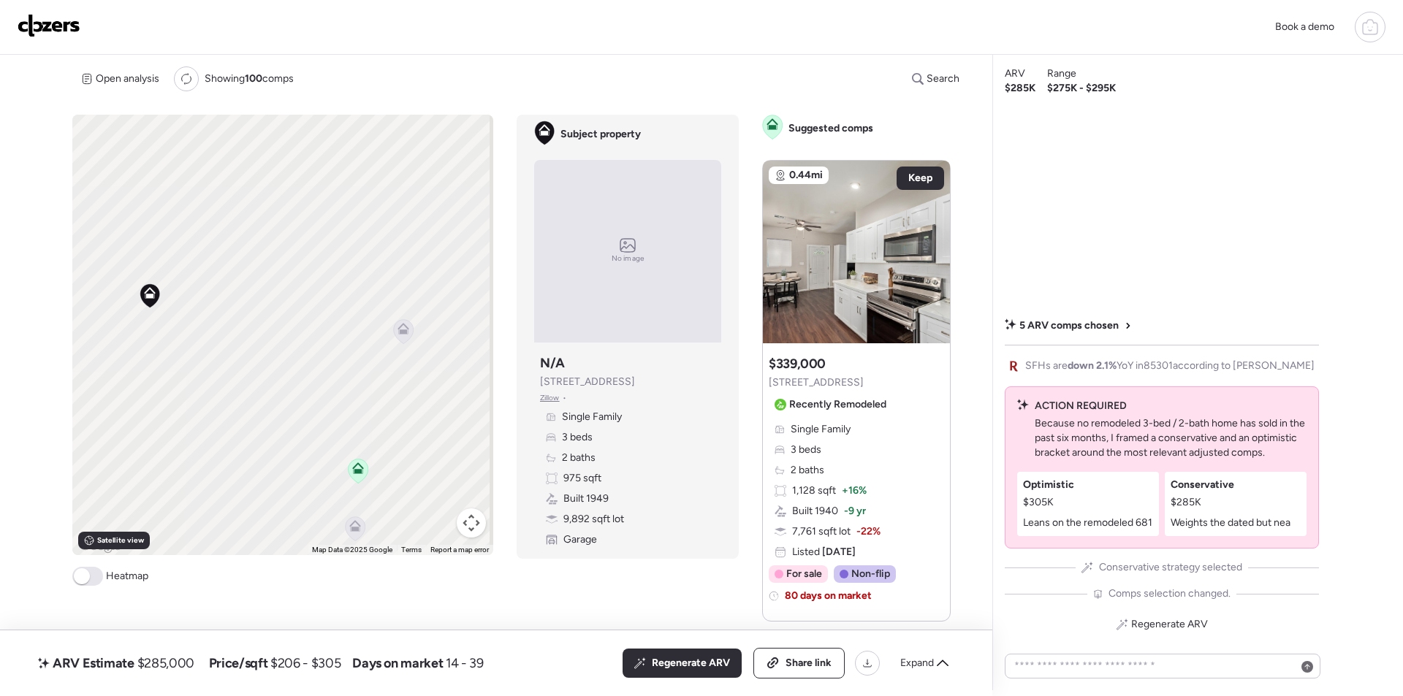
drag, startPoint x: 406, startPoint y: 362, endPoint x: 200, endPoint y: 373, distance: 206.4
click at [200, 373] on div "To activate drag with keyboard, press Alt + Enter. Once in keyboard drag state,…" at bounding box center [282, 335] width 421 height 441
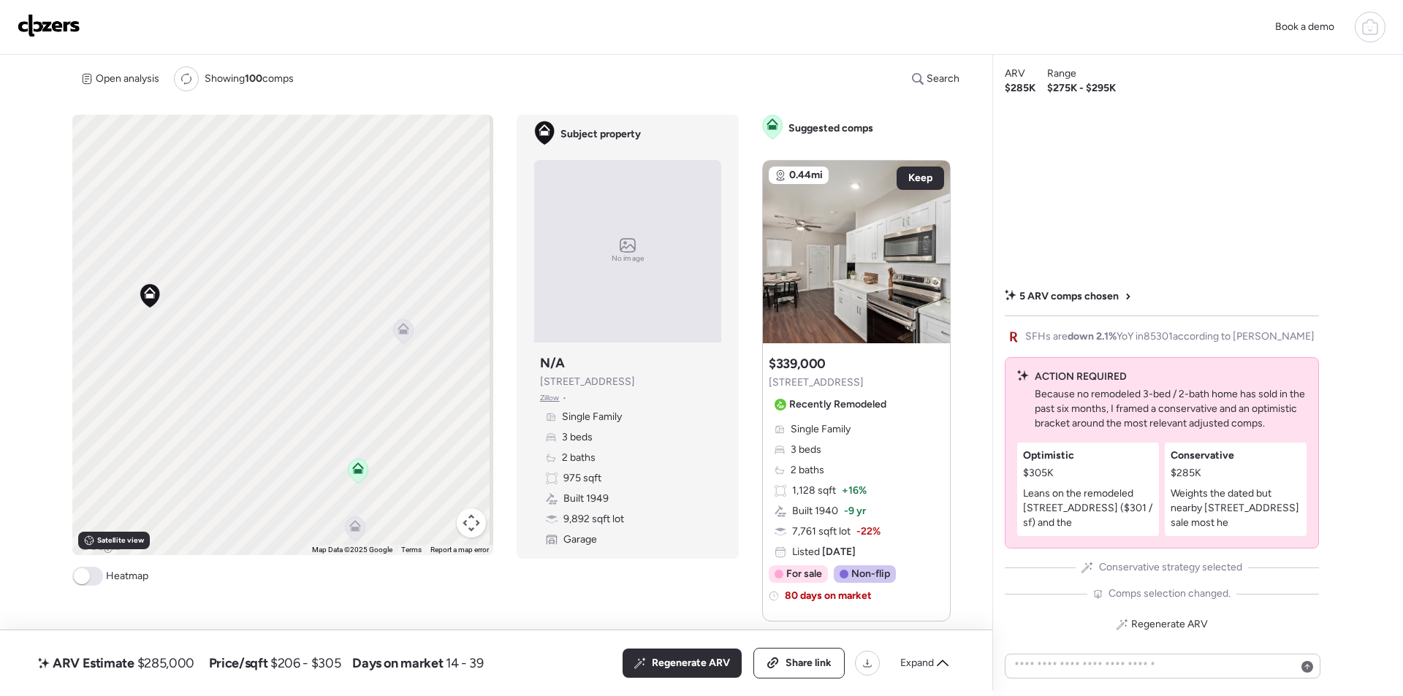
click at [420, 325] on div "To activate drag with keyboard, press Alt + Enter. Once in keyboard drag state,…" at bounding box center [282, 335] width 421 height 441
click at [409, 330] on icon at bounding box center [404, 331] width 20 height 24
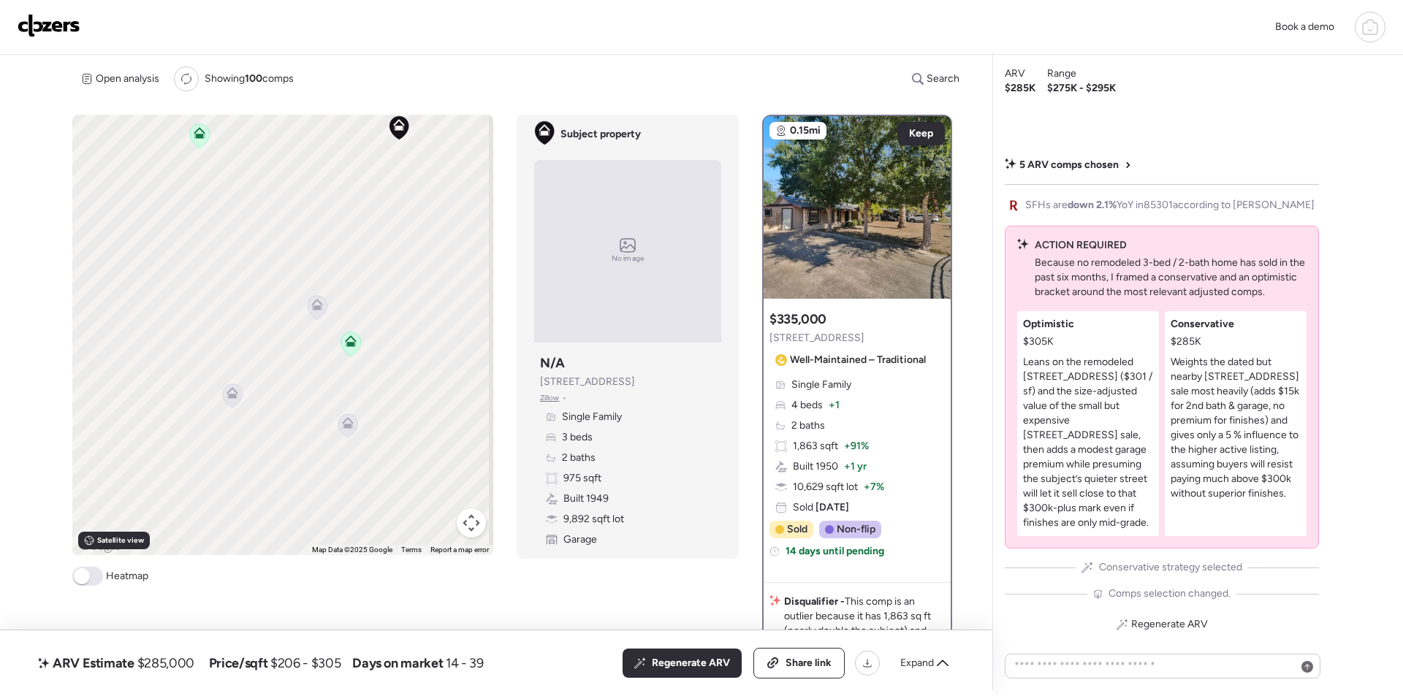
drag, startPoint x: 213, startPoint y: 361, endPoint x: 425, endPoint y: 171, distance: 284.6
click at [425, 171] on div "To activate drag with keyboard, press Alt + Enter. Once in keyboard drag state,…" at bounding box center [282, 335] width 421 height 441
click at [295, 311] on icon at bounding box center [302, 304] width 20 height 24
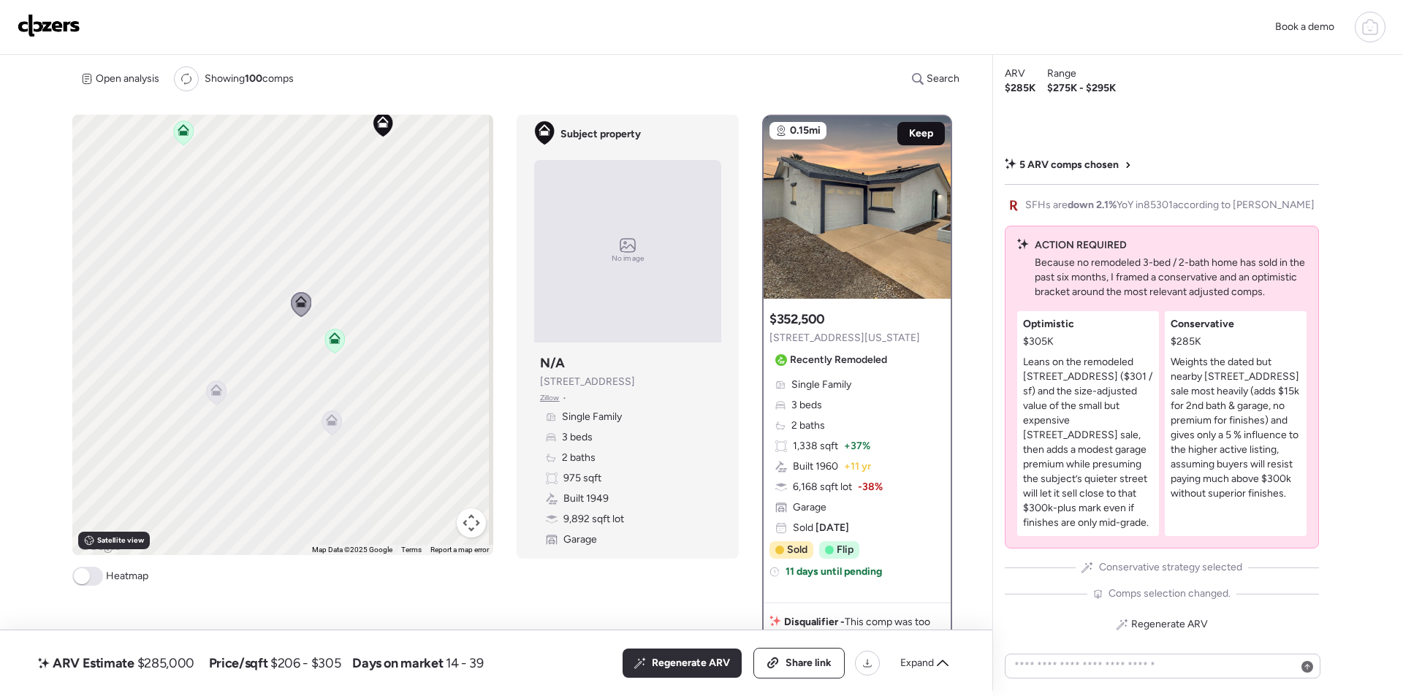
click at [915, 128] on span "Keep" at bounding box center [921, 133] width 24 height 15
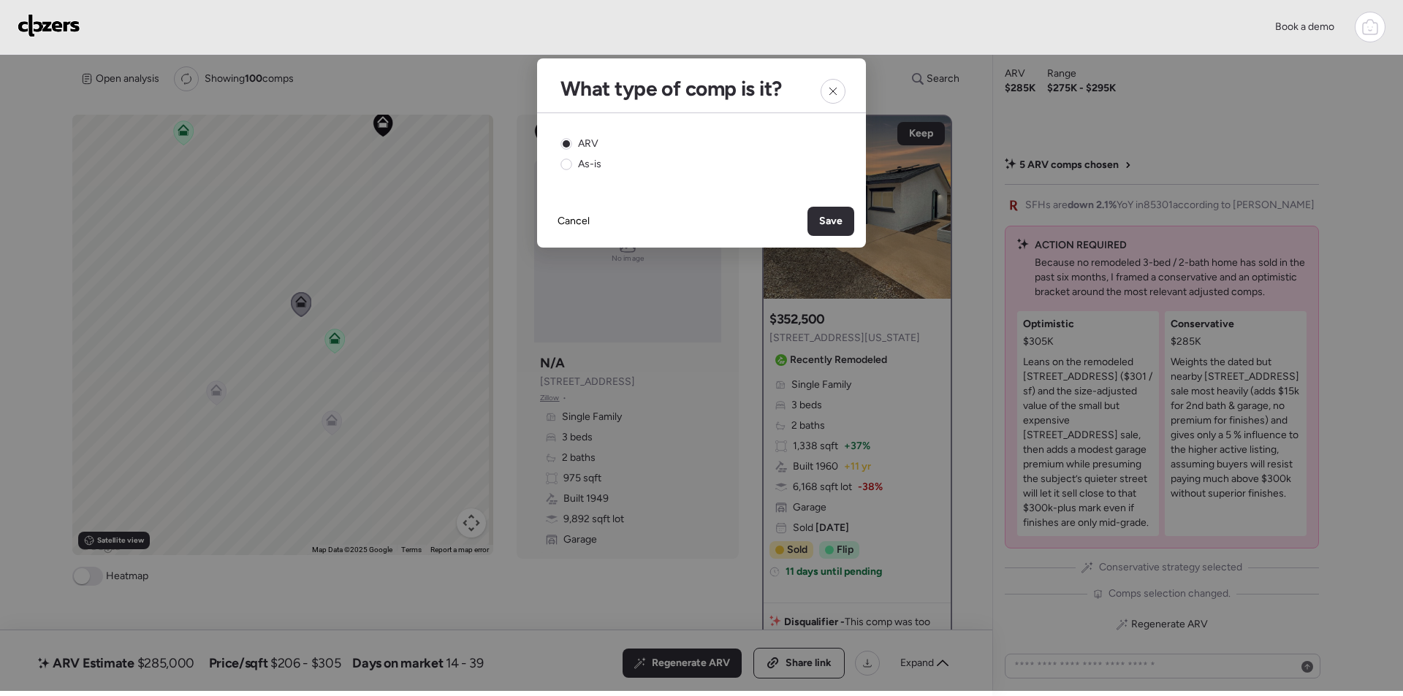
click at [825, 209] on div "Save" at bounding box center [831, 221] width 47 height 29
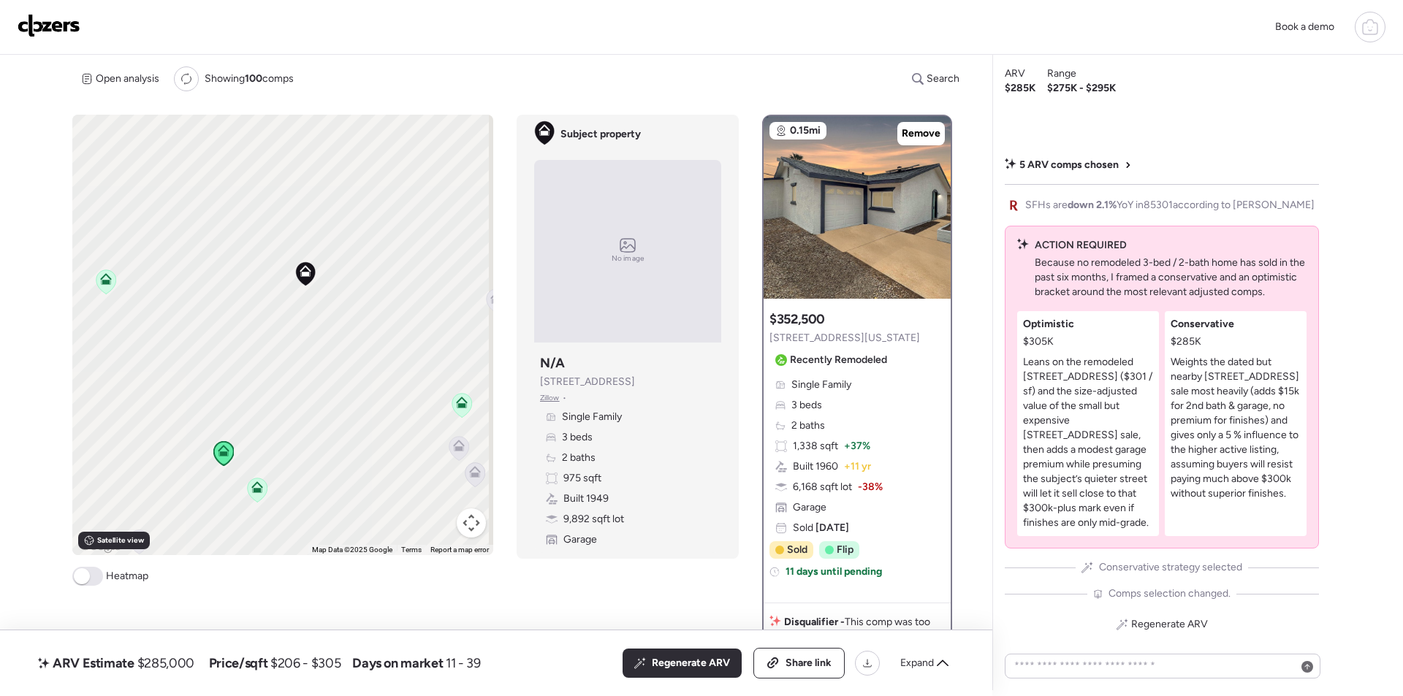
drag, startPoint x: 289, startPoint y: 308, endPoint x: 213, endPoint y: 497, distance: 204.0
click at [213, 497] on div "To navigate, press the arrow keys. To activate drag with keyboard, press Alt + …" at bounding box center [282, 335] width 421 height 441
drag, startPoint x: 281, startPoint y: 278, endPoint x: 265, endPoint y: 348, distance: 71.3
click at [244, 496] on div "To activate drag with keyboard, press Alt + Enter. Once in keyboard drag state,…" at bounding box center [282, 335] width 421 height 441
click at [258, 289] on icon at bounding box center [261, 288] width 10 height 4
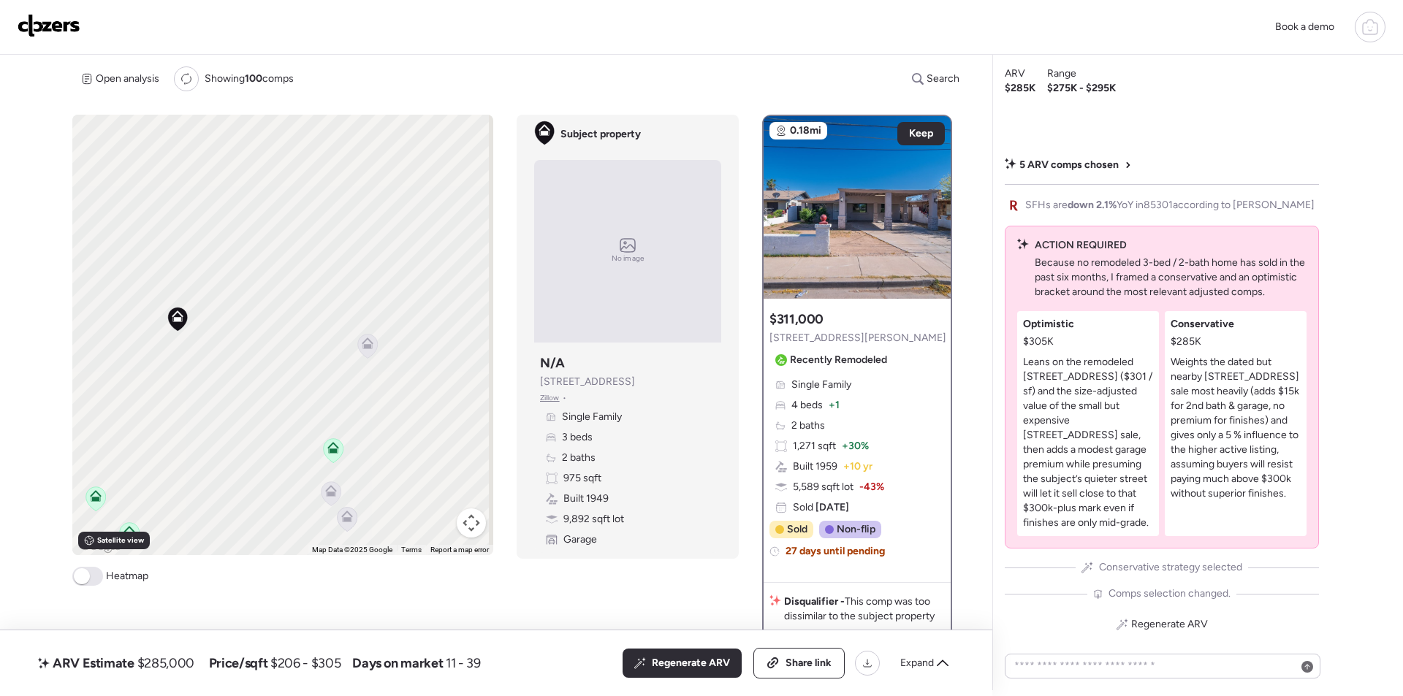
drag, startPoint x: 332, startPoint y: 265, endPoint x: 324, endPoint y: 238, distance: 27.3
click at [324, 238] on div "To activate drag with keyboard, press Alt + Enter. Once in keyboard drag state,…" at bounding box center [282, 335] width 421 height 441
click at [368, 352] on icon at bounding box center [368, 346] width 20 height 24
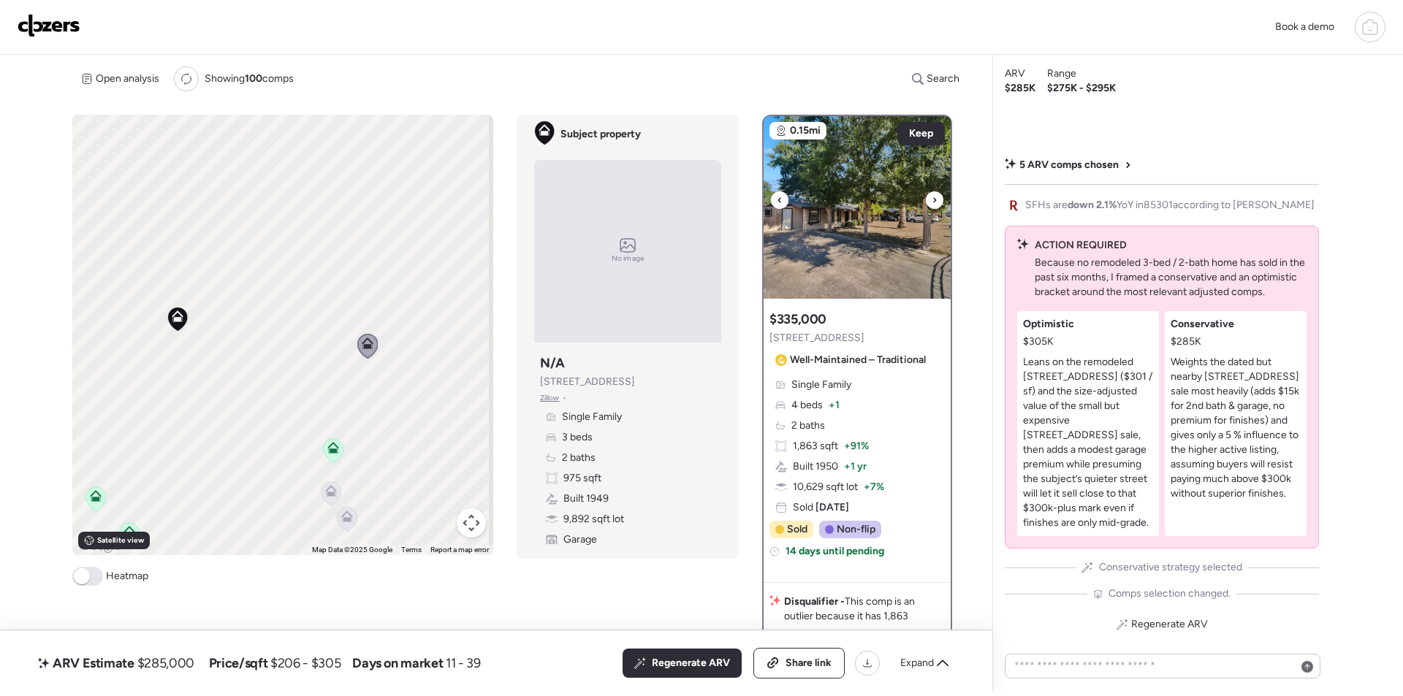
click at [866, 238] on img at bounding box center [857, 207] width 187 height 183
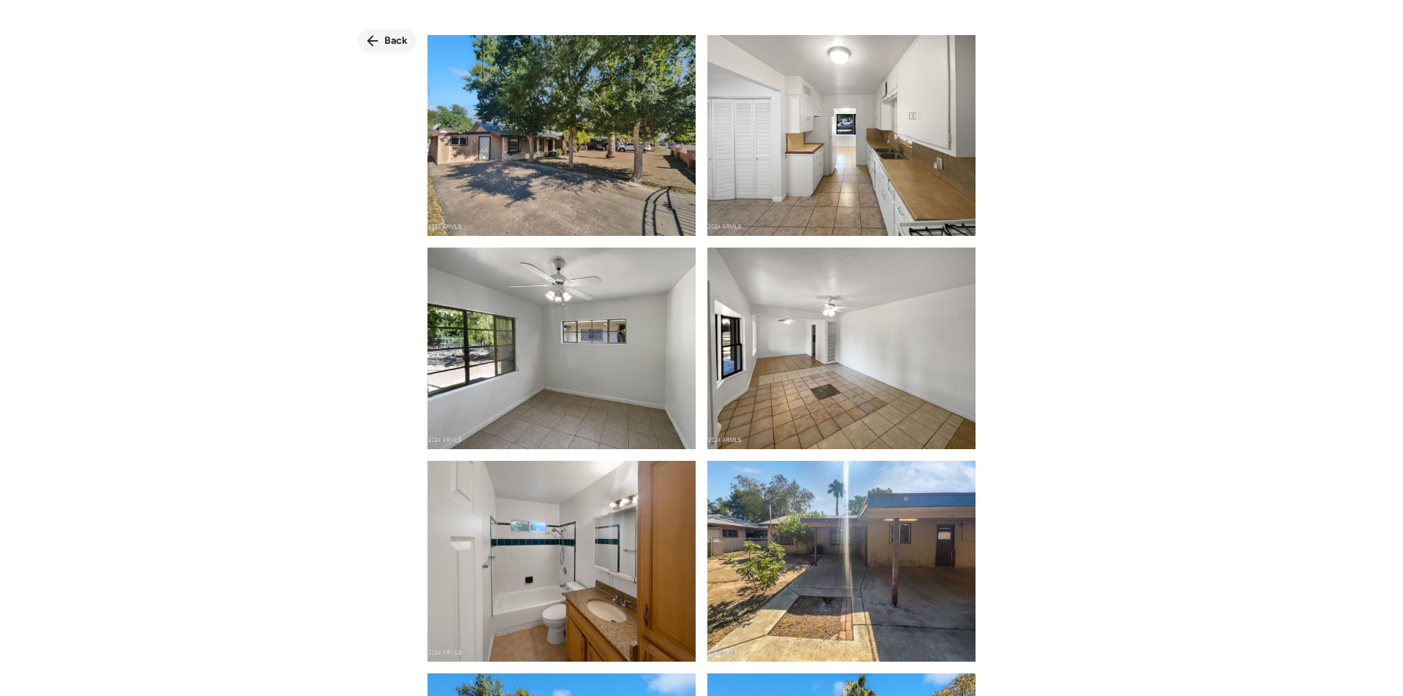
click at [390, 40] on span "Back" at bounding box center [395, 41] width 23 height 15
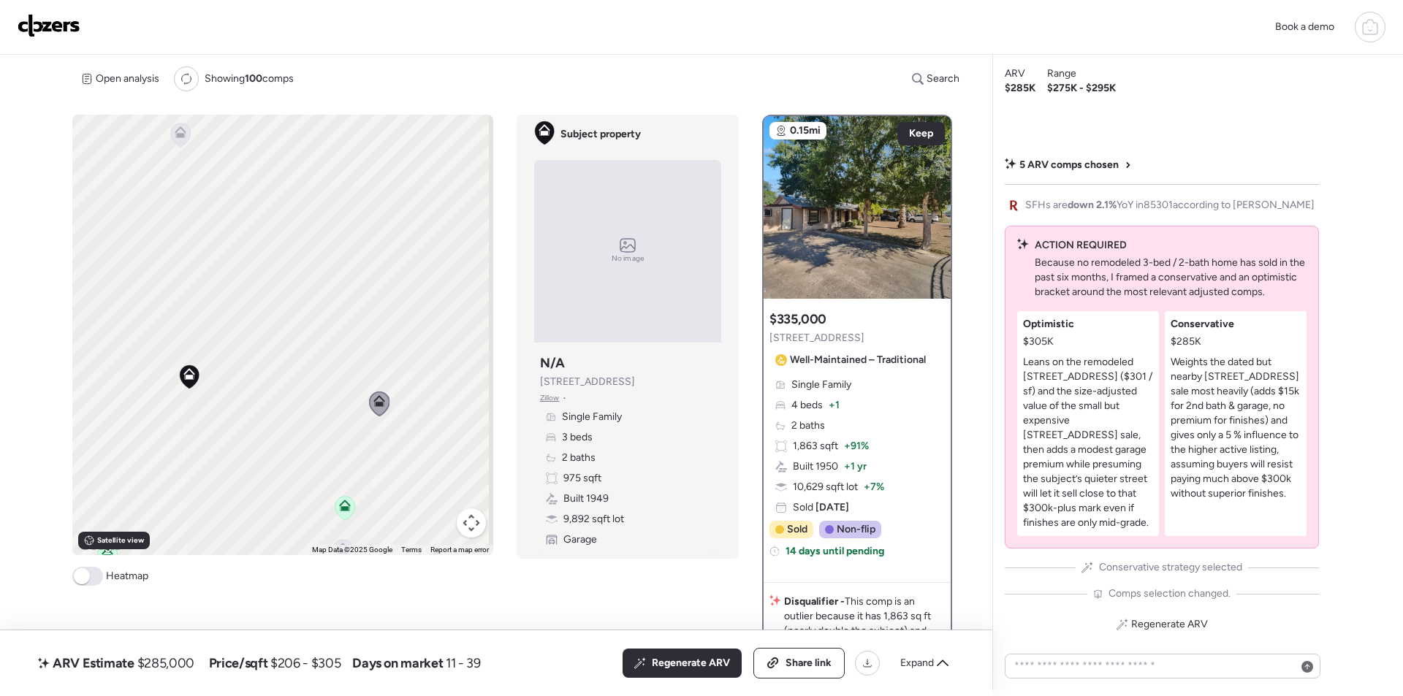
drag, startPoint x: 273, startPoint y: 229, endPoint x: 300, endPoint y: 376, distance: 149.2
click at [300, 379] on div "To activate drag with keyboard, press Alt + Enter. Once in keyboard drag state,…" at bounding box center [282, 335] width 421 height 441
click at [196, 235] on icon at bounding box center [197, 232] width 20 height 24
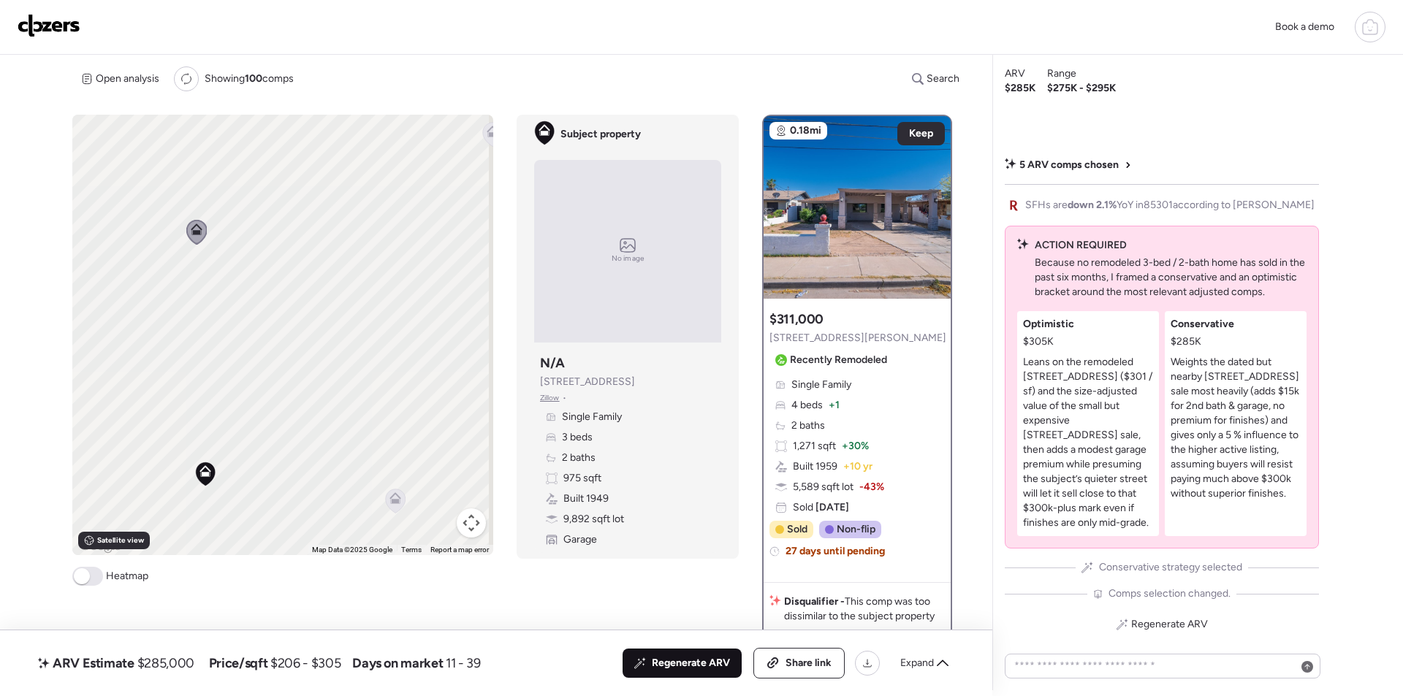
click at [680, 670] on div "Regenerate ARV" at bounding box center [682, 663] width 119 height 29
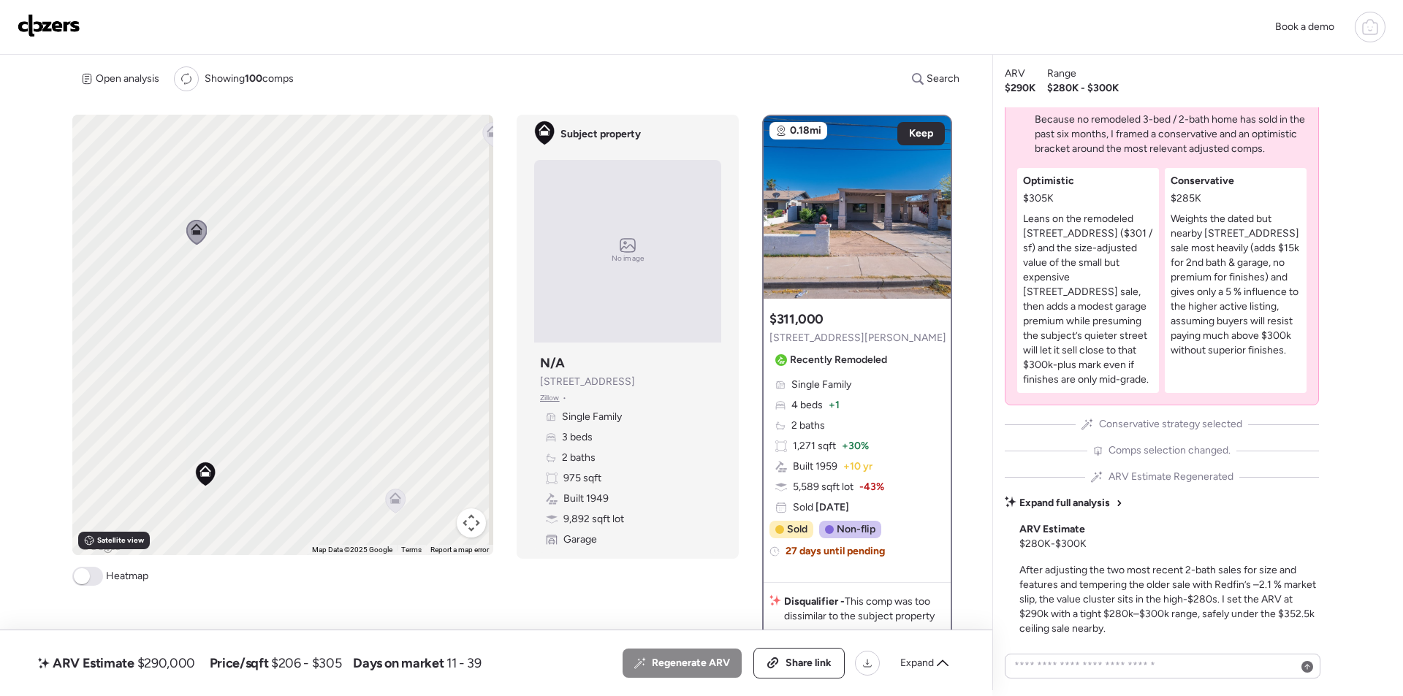
click at [155, 667] on span "$290,000" at bounding box center [166, 664] width 58 height 18
click at [167, 668] on span "$290,000" at bounding box center [166, 664] width 58 height 18
click at [170, 666] on span "$290,000" at bounding box center [166, 664] width 58 height 18
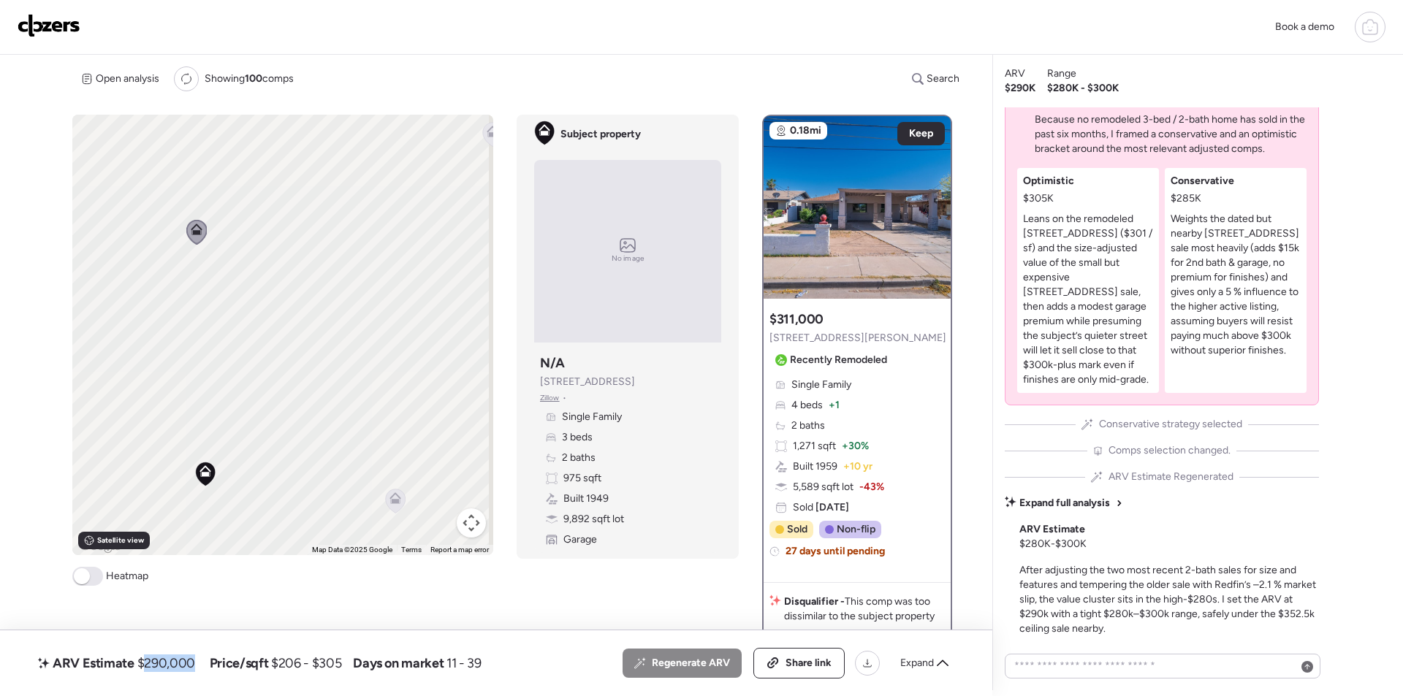
copy span "290,000"
click at [805, 651] on div "Share link" at bounding box center [799, 663] width 90 height 29
click at [69, 29] on img at bounding box center [49, 25] width 63 height 23
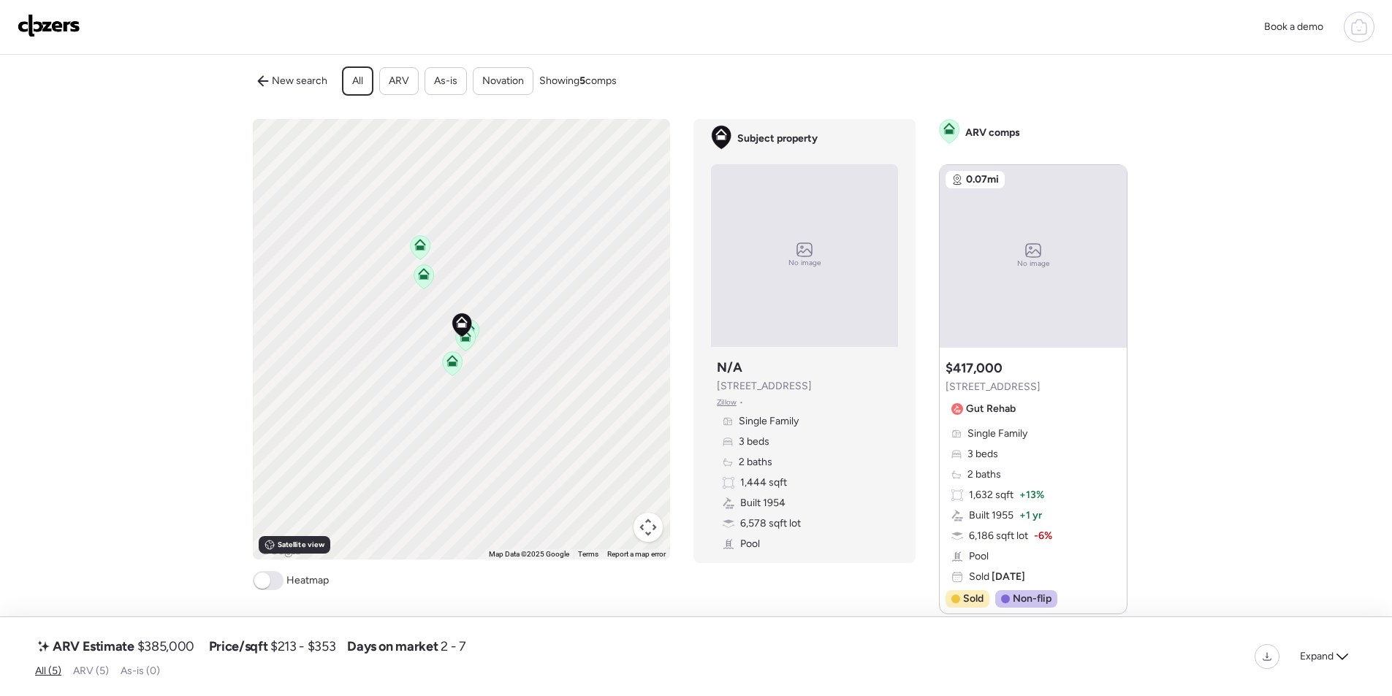
click at [164, 644] on span "$385,000" at bounding box center [165, 647] width 57 height 18
click at [164, 645] on span "$385,000" at bounding box center [165, 647] width 57 height 18
copy span "385,000"
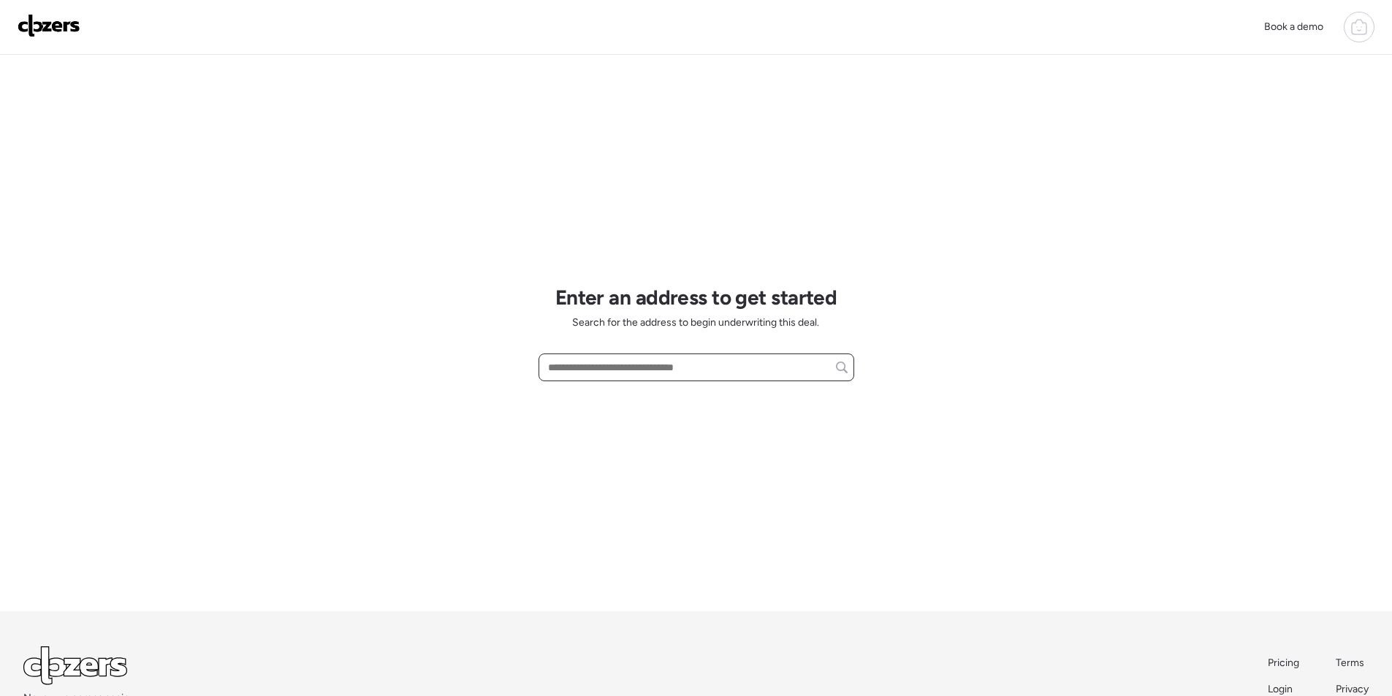
click at [593, 368] on input "text" at bounding box center [696, 367] width 303 height 20
paste input "**********"
drag, startPoint x: 789, startPoint y: 395, endPoint x: 784, endPoint y: 402, distance: 8.5
click at [789, 395] on div "[STREET_ADDRESS]" at bounding box center [697, 394] width 316 height 26
type input "**********"
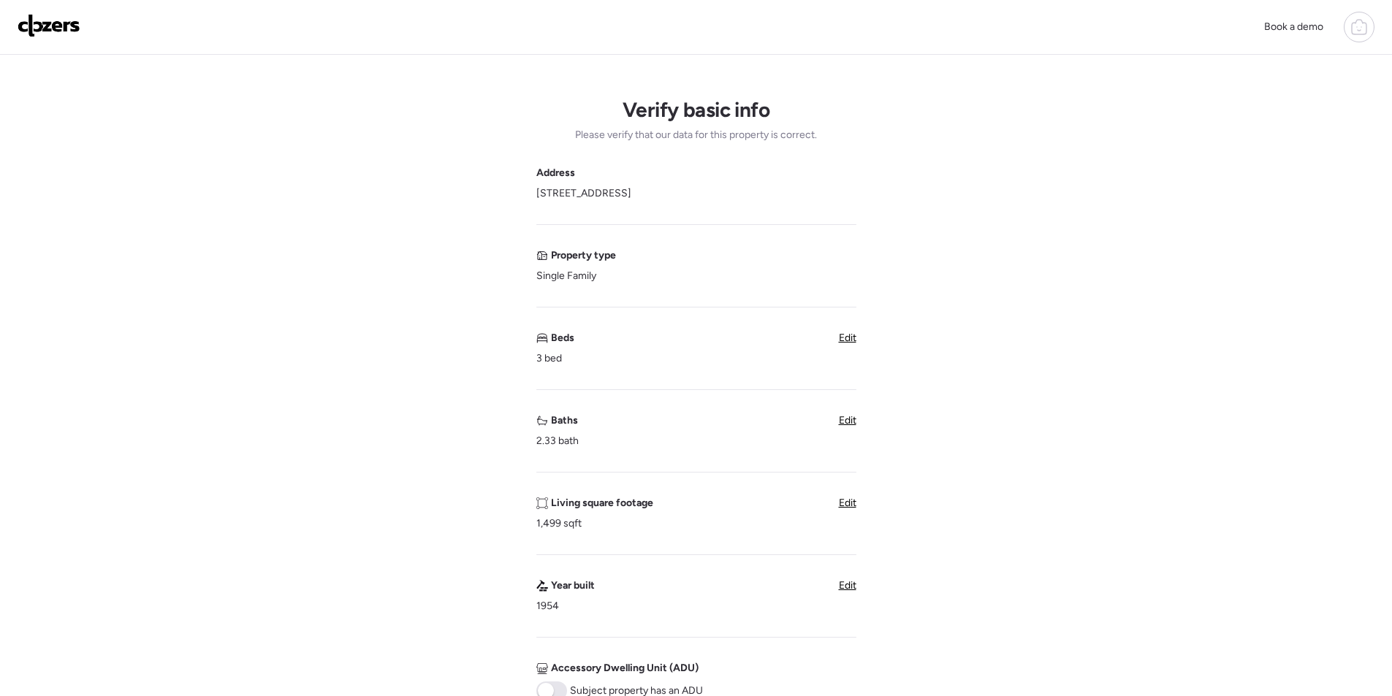
click at [839, 346] on div "Beds 3 bed Edit" at bounding box center [696, 348] width 320 height 35
click at [842, 342] on span "Edit" at bounding box center [848, 338] width 18 height 12
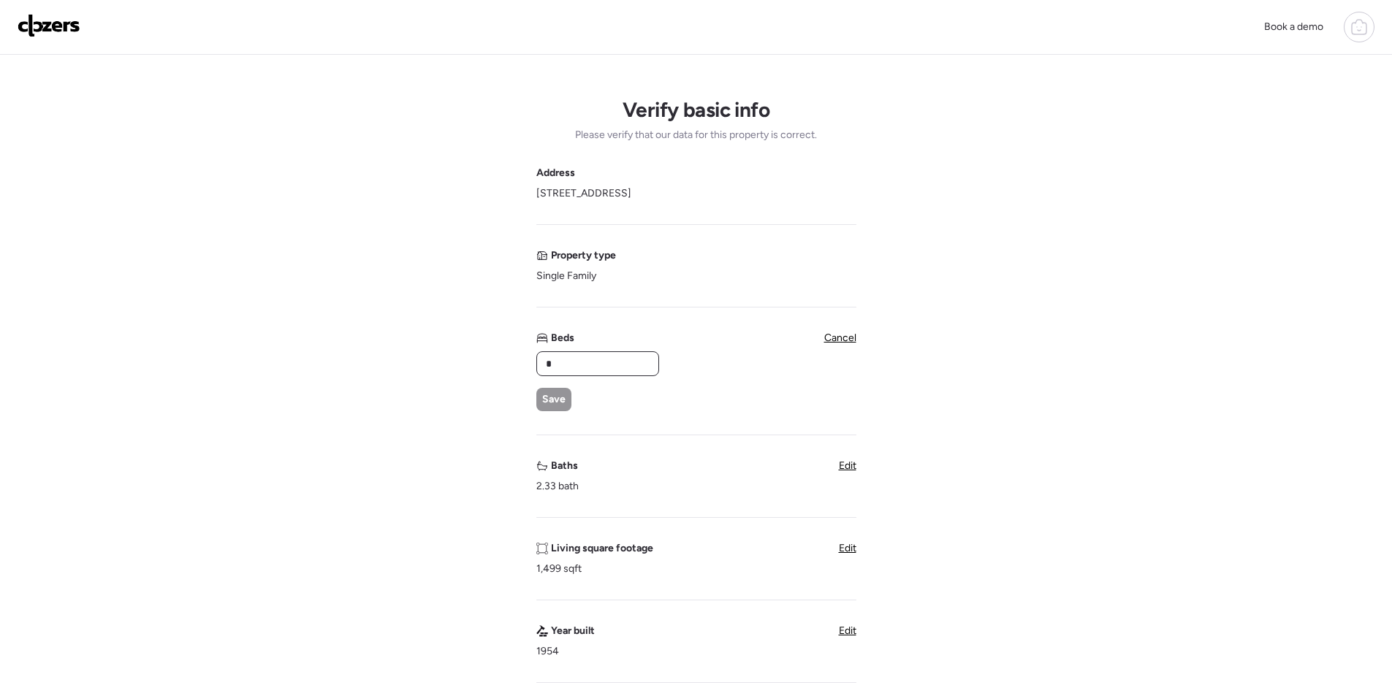
click at [602, 365] on input "*" at bounding box center [598, 364] width 110 height 20
click at [601, 365] on input "*" at bounding box center [598, 364] width 110 height 20
type input "*"
drag, startPoint x: 532, startPoint y: 402, endPoint x: 555, endPoint y: 403, distance: 23.4
click at [533, 402] on div "Verify basic info Please verify that our data for this property is correct. Add…" at bounding box center [696, 604] width 1369 height 1099
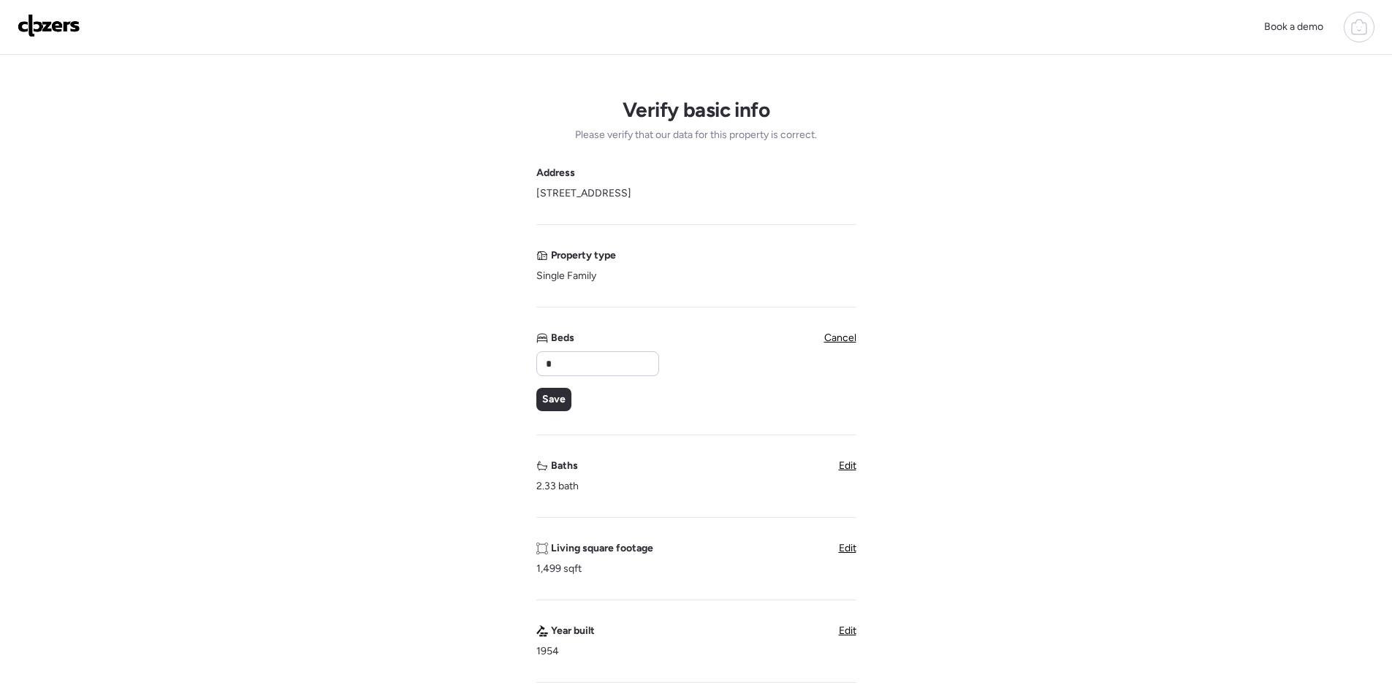
click at [555, 403] on span "Save" at bounding box center [553, 399] width 23 height 15
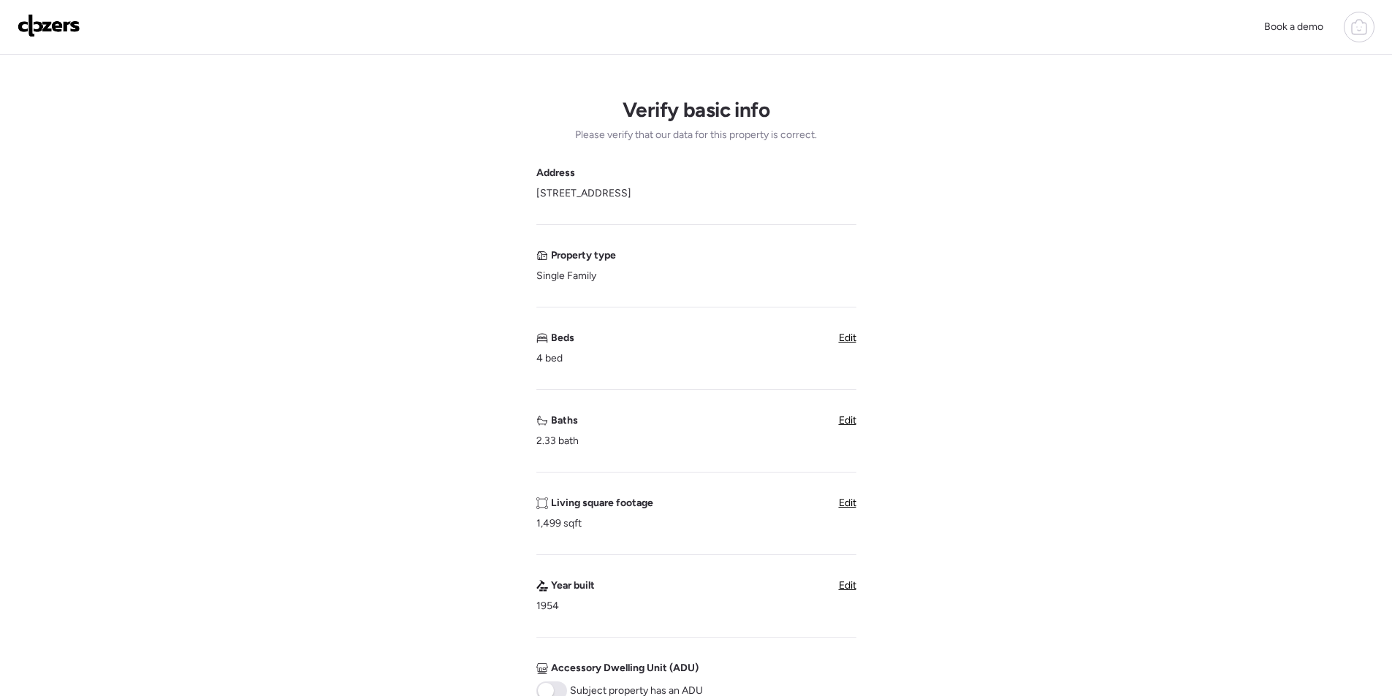
click at [847, 427] on span "Edit" at bounding box center [848, 420] width 18 height 12
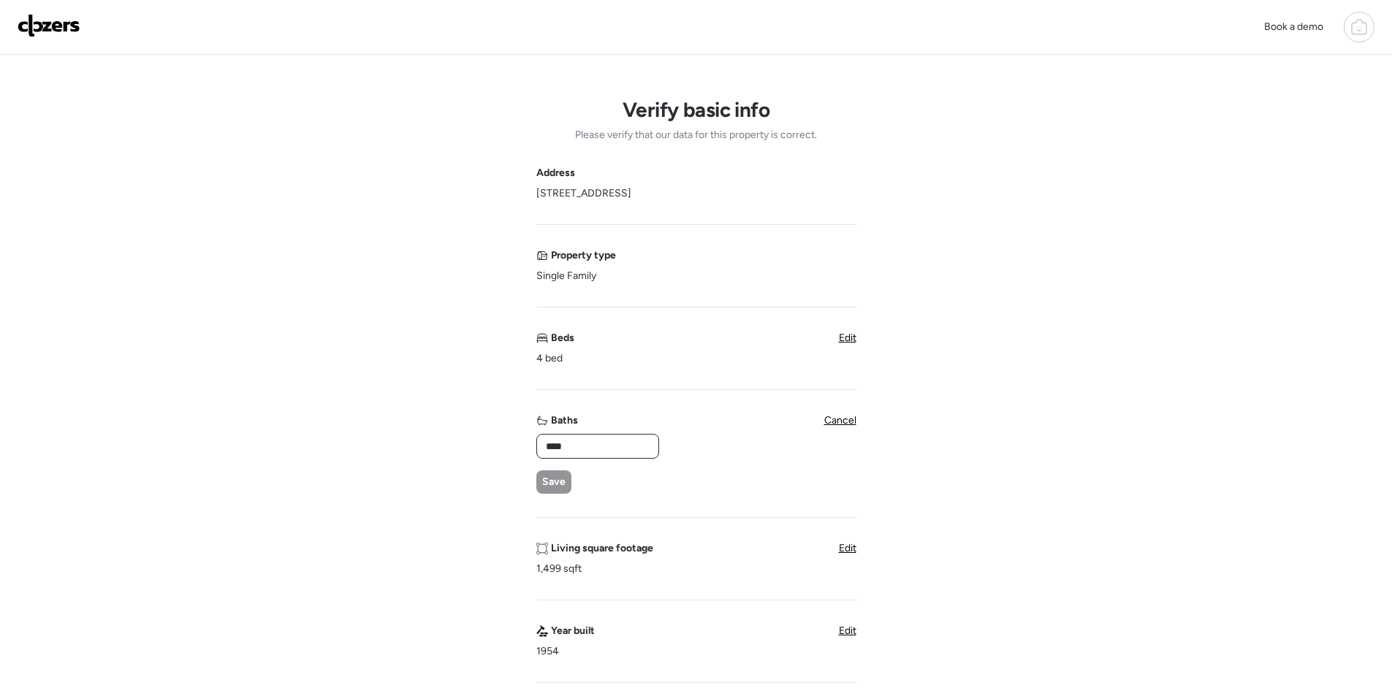
click at [634, 453] on input "****" at bounding box center [598, 446] width 110 height 20
type input "*"
click at [550, 484] on span "Save" at bounding box center [553, 482] width 23 height 15
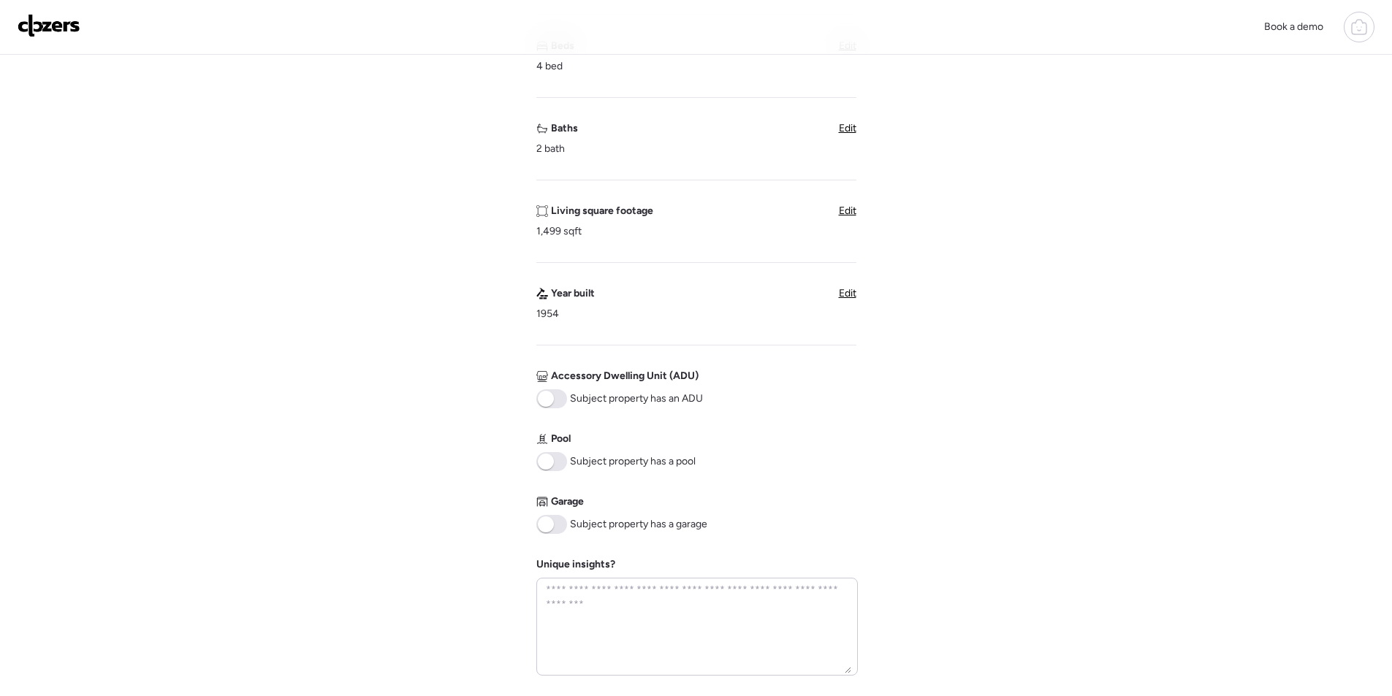
scroll to position [593, 0]
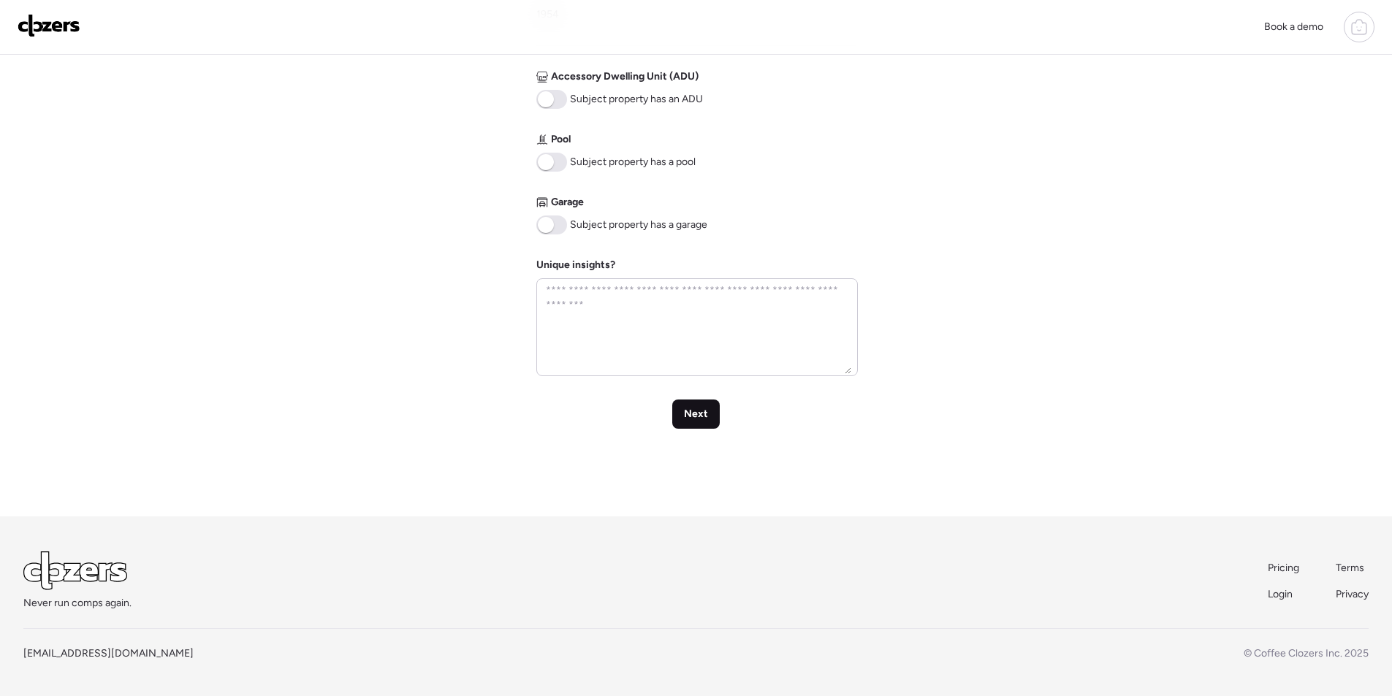
drag, startPoint x: 703, startPoint y: 411, endPoint x: 710, endPoint y: 417, distance: 8.3
click at [702, 411] on span "Next" at bounding box center [696, 414] width 24 height 15
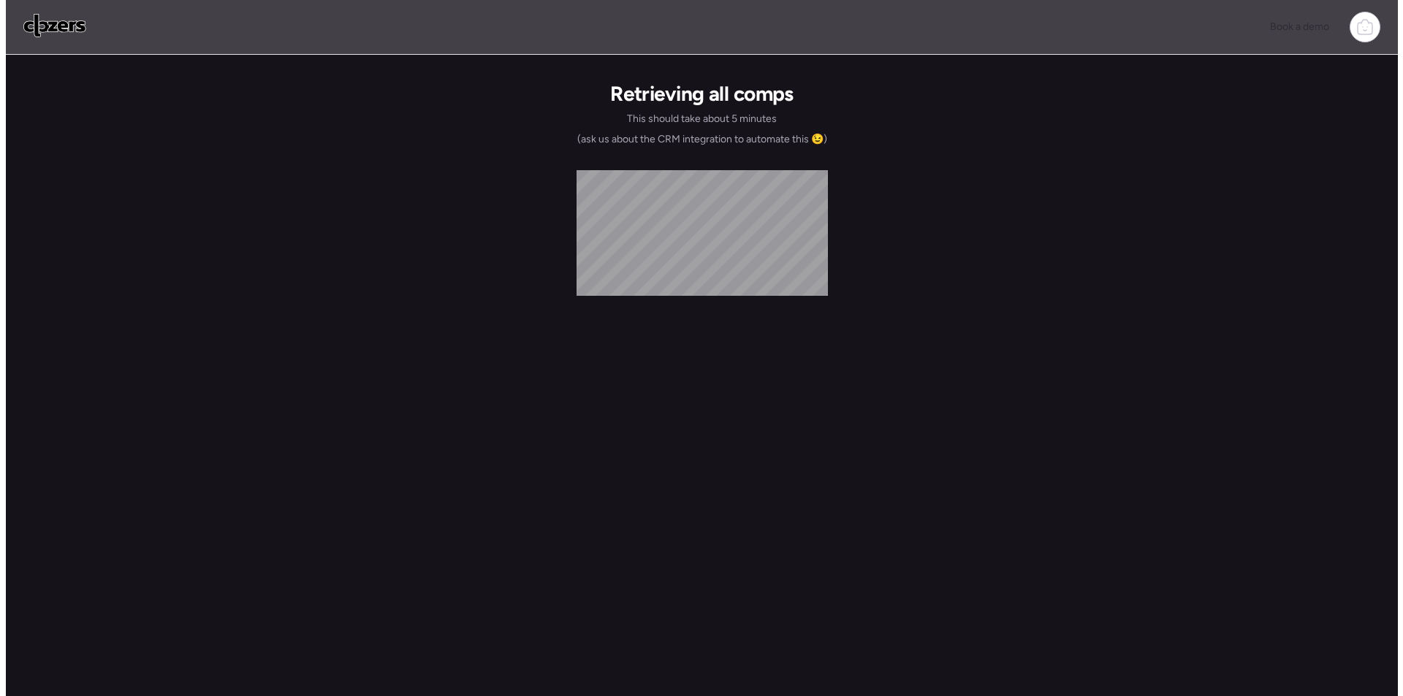
scroll to position [0, 0]
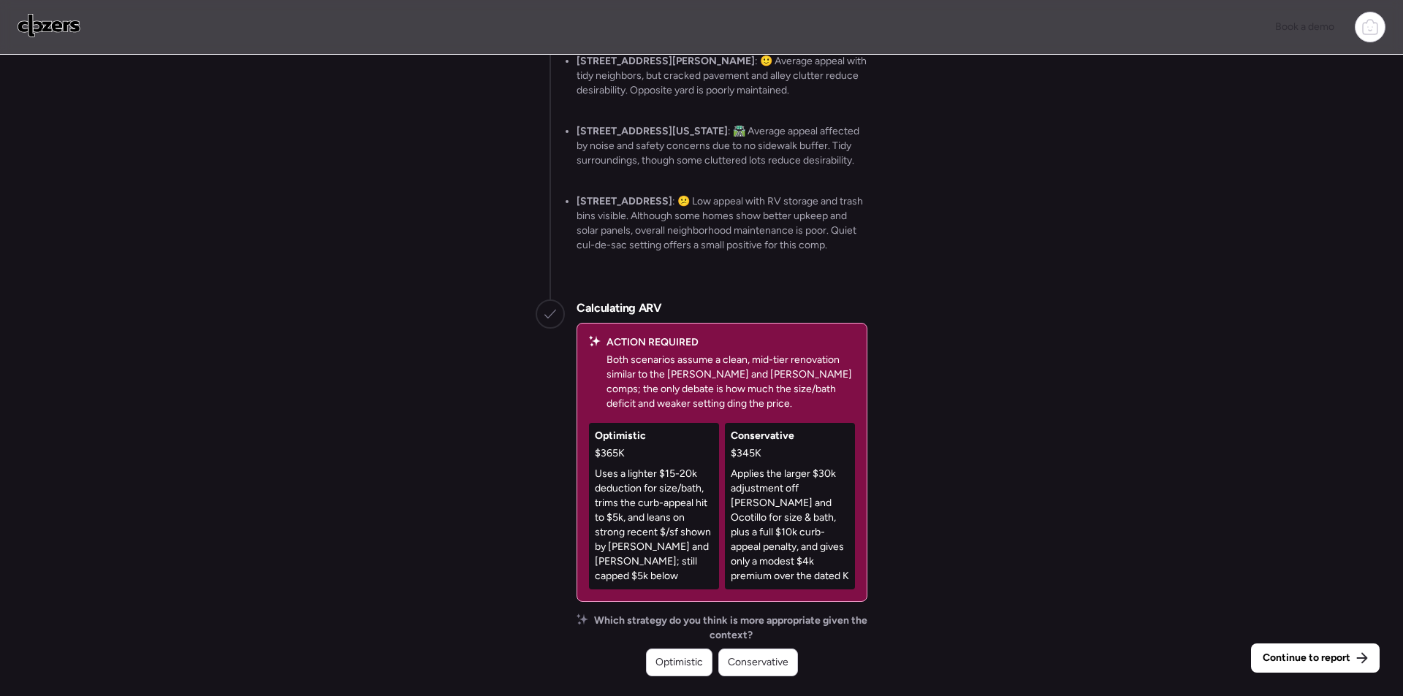
drag, startPoint x: 781, startPoint y: 666, endPoint x: 791, endPoint y: 666, distance: 10.2
click at [781, 666] on span "Conservative" at bounding box center [758, 663] width 61 height 15
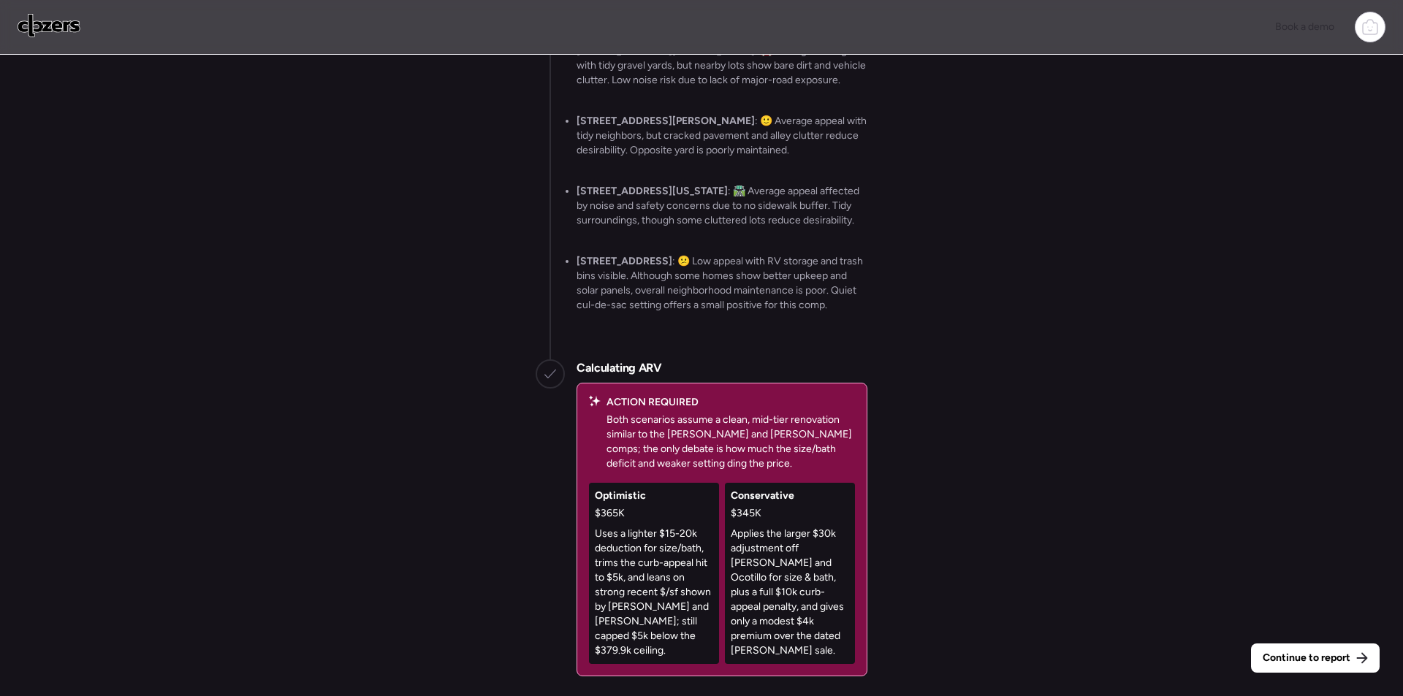
click at [1292, 654] on span "Continue to report" at bounding box center [1307, 658] width 88 height 15
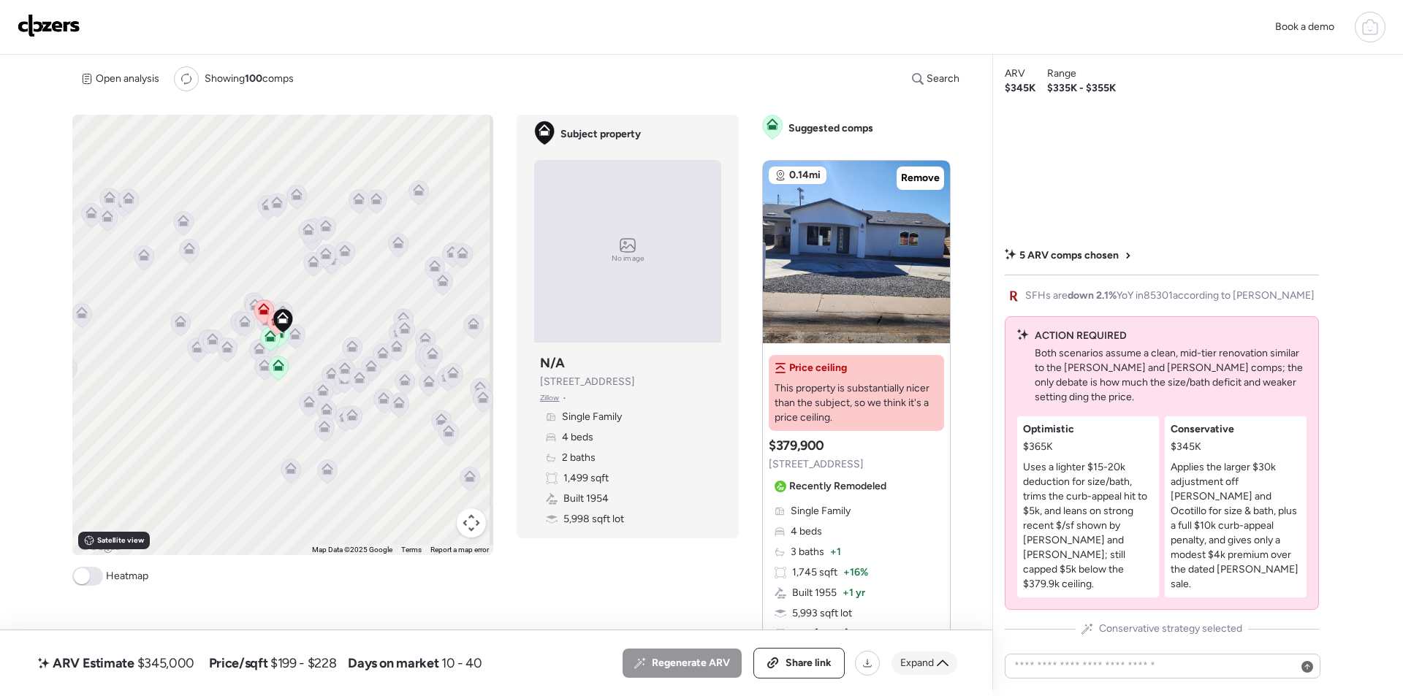
click at [941, 656] on div "Expand" at bounding box center [925, 663] width 66 height 23
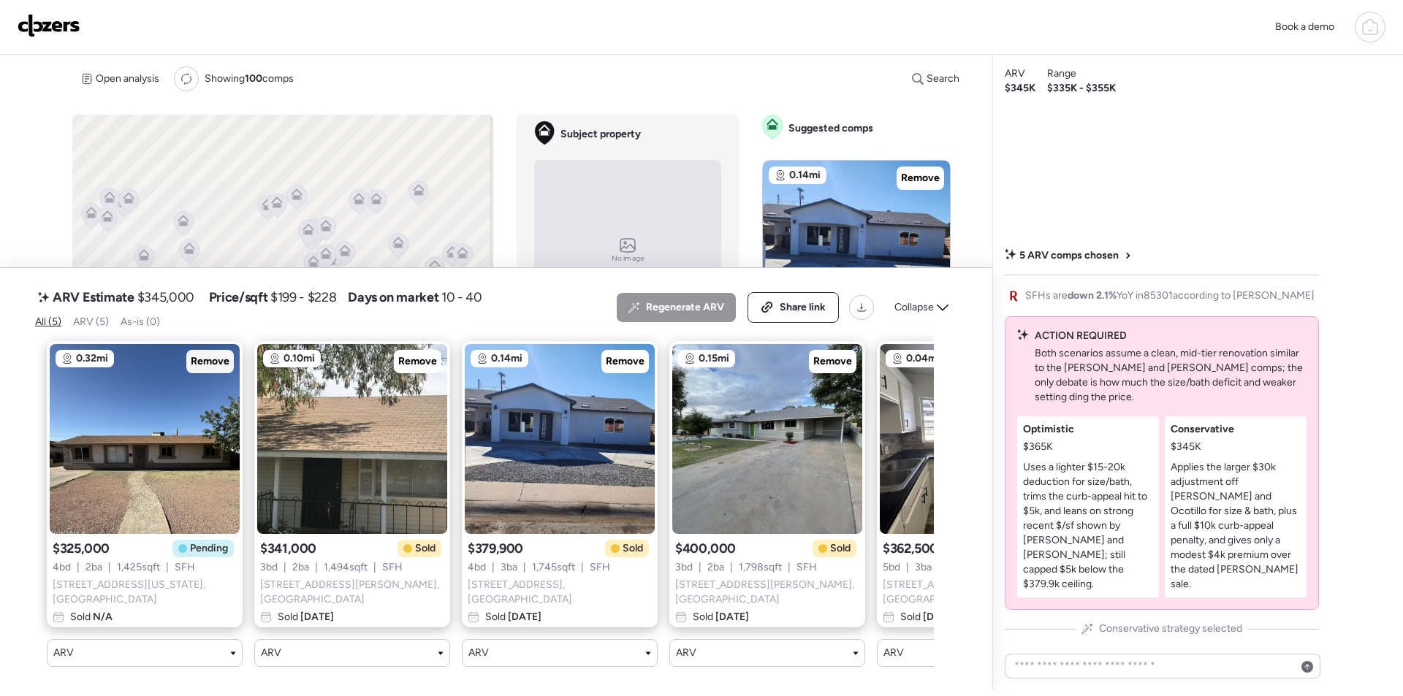
click at [209, 368] on span "Remove" at bounding box center [210, 361] width 39 height 15
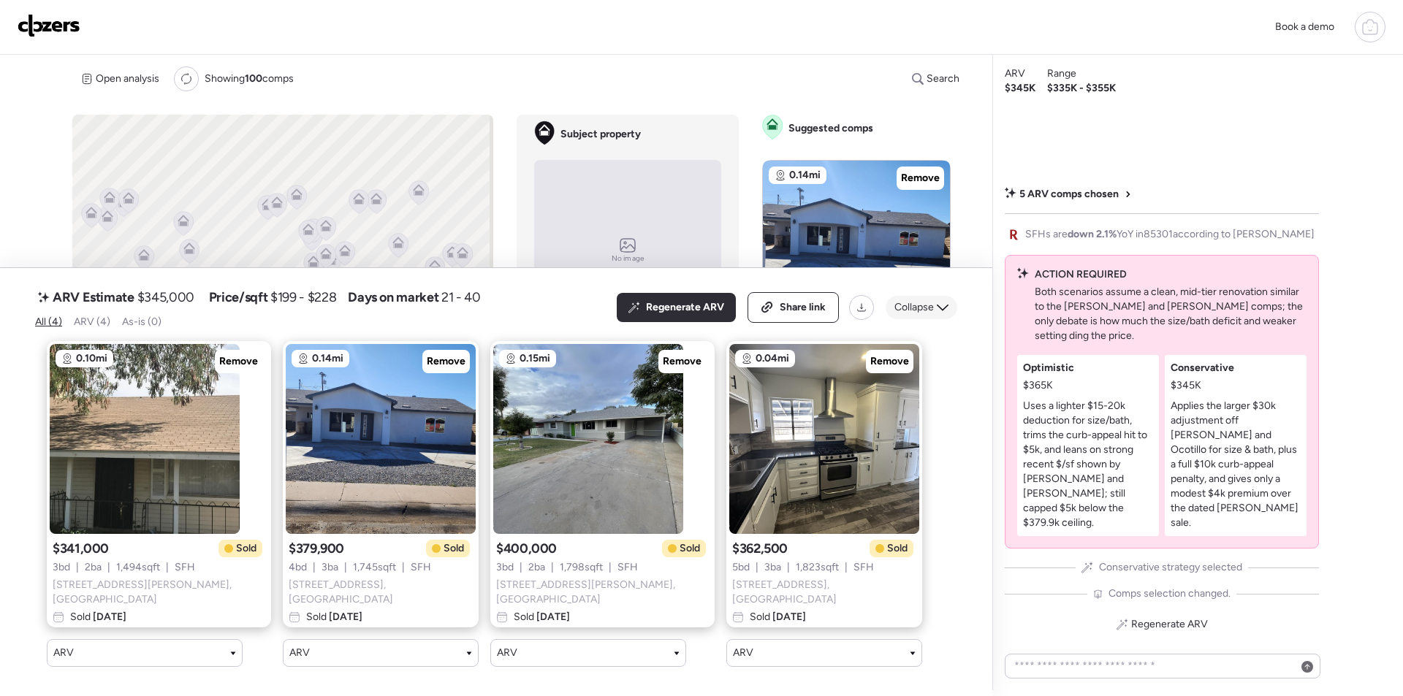
click at [925, 315] on span "Collapse" at bounding box center [913, 307] width 39 height 15
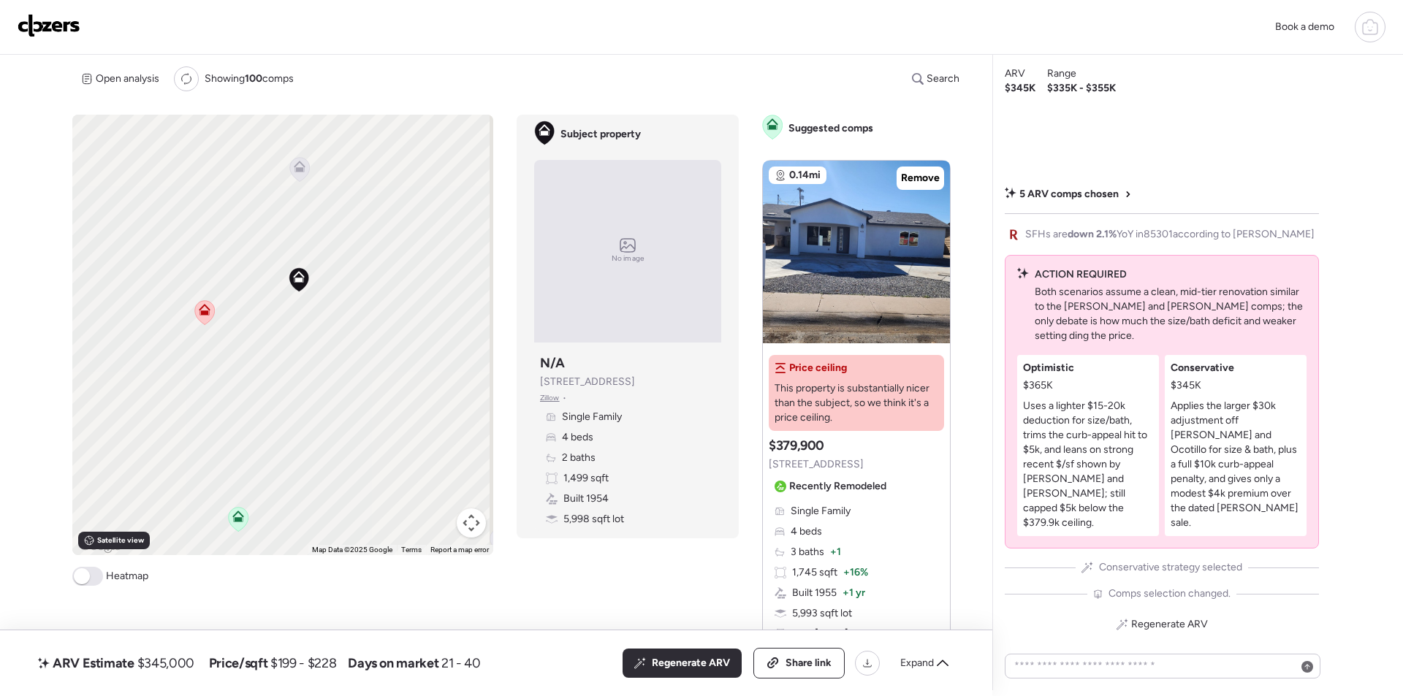
click at [295, 176] on icon at bounding box center [300, 169] width 20 height 24
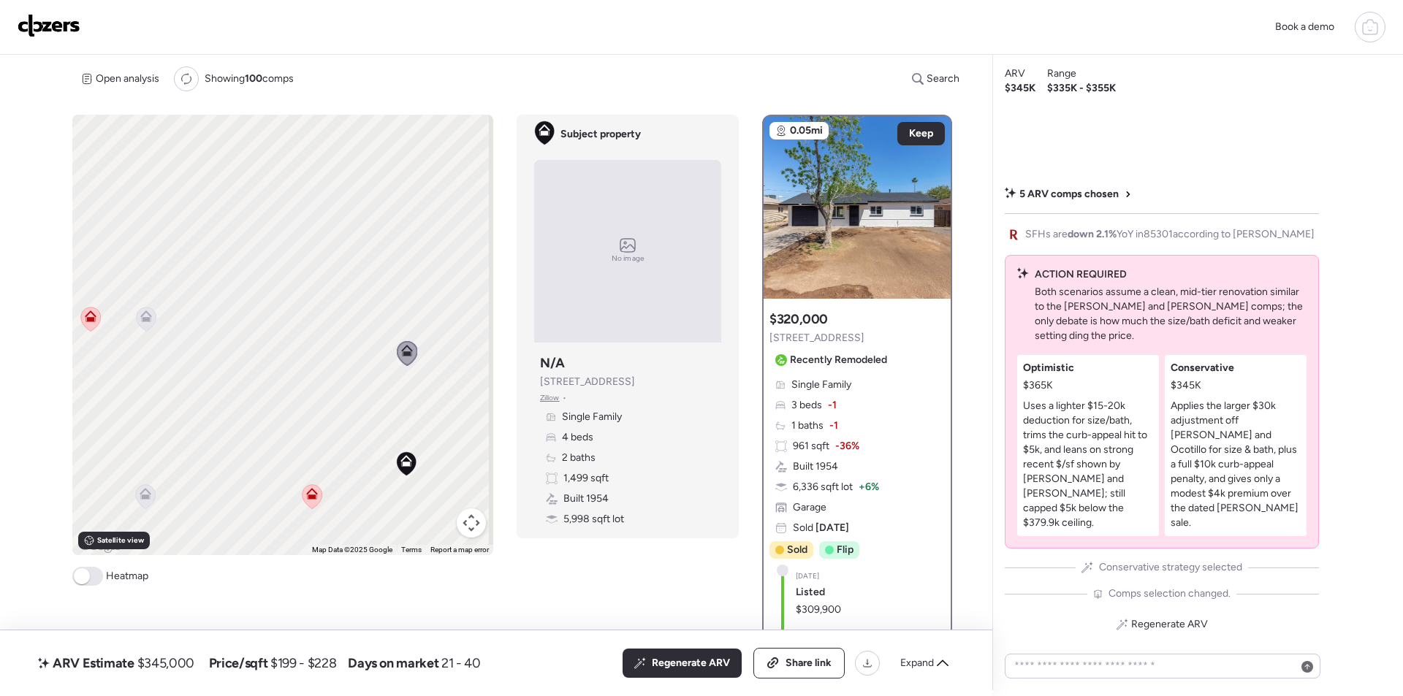
drag, startPoint x: 256, startPoint y: 286, endPoint x: 290, endPoint y: 448, distance: 165.1
click at [370, 471] on div "To activate drag with keyboard, press Alt + Enter. Once in keyboard drag state,…" at bounding box center [282, 335] width 421 height 441
click at [150, 324] on icon at bounding box center [152, 316] width 20 height 24
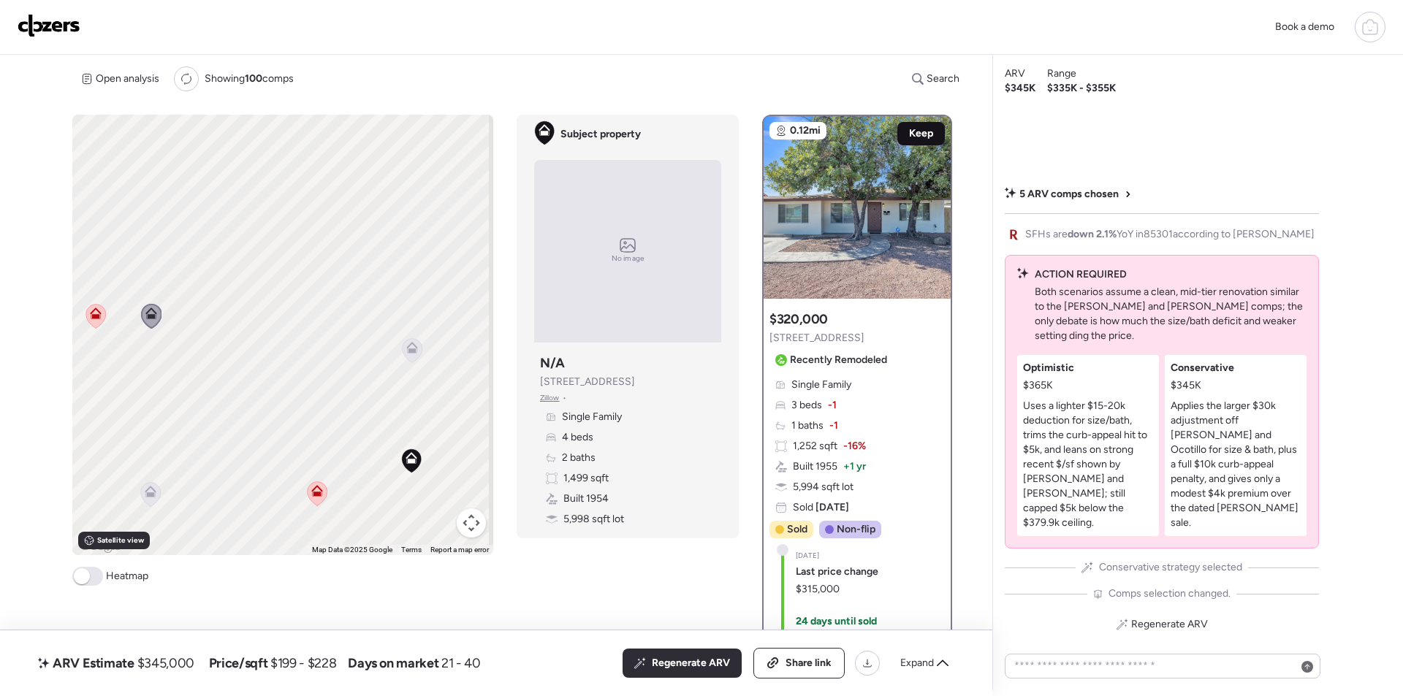
click at [921, 122] on div "Keep" at bounding box center [921, 133] width 48 height 23
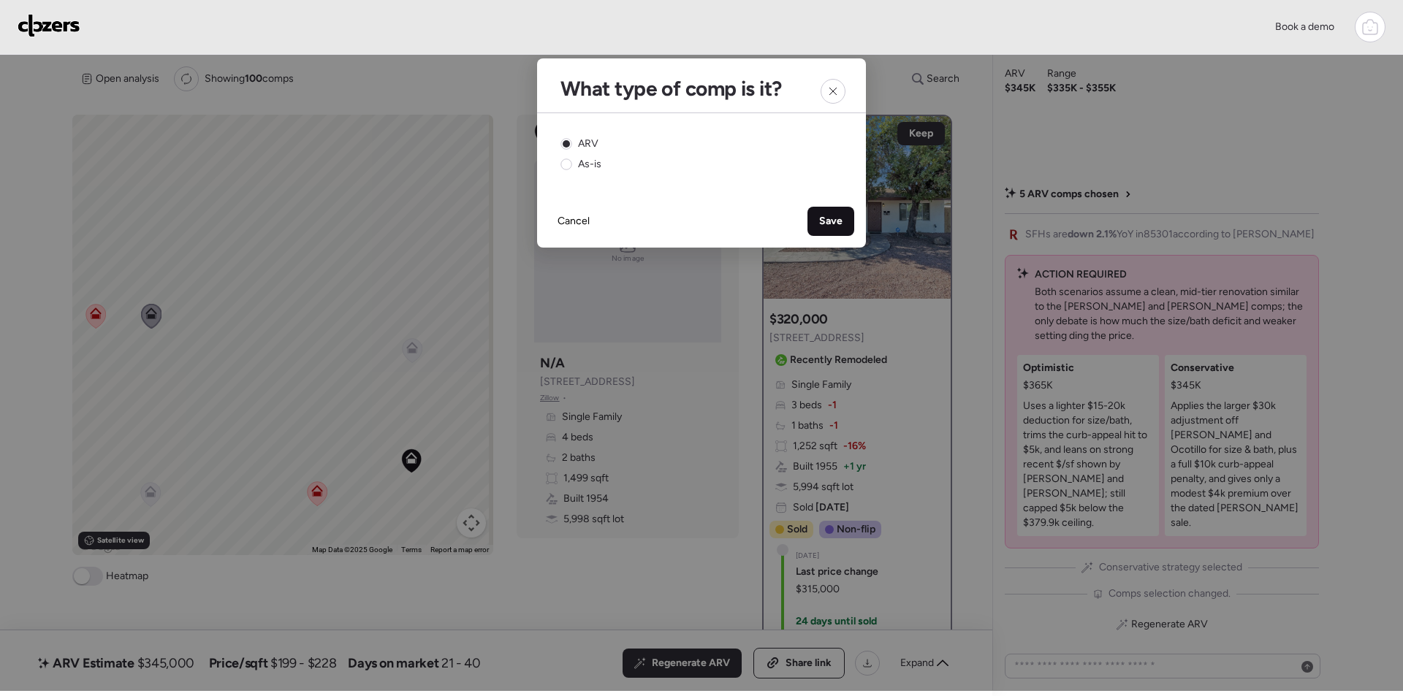
click at [832, 227] on span "Save" at bounding box center [830, 221] width 23 height 15
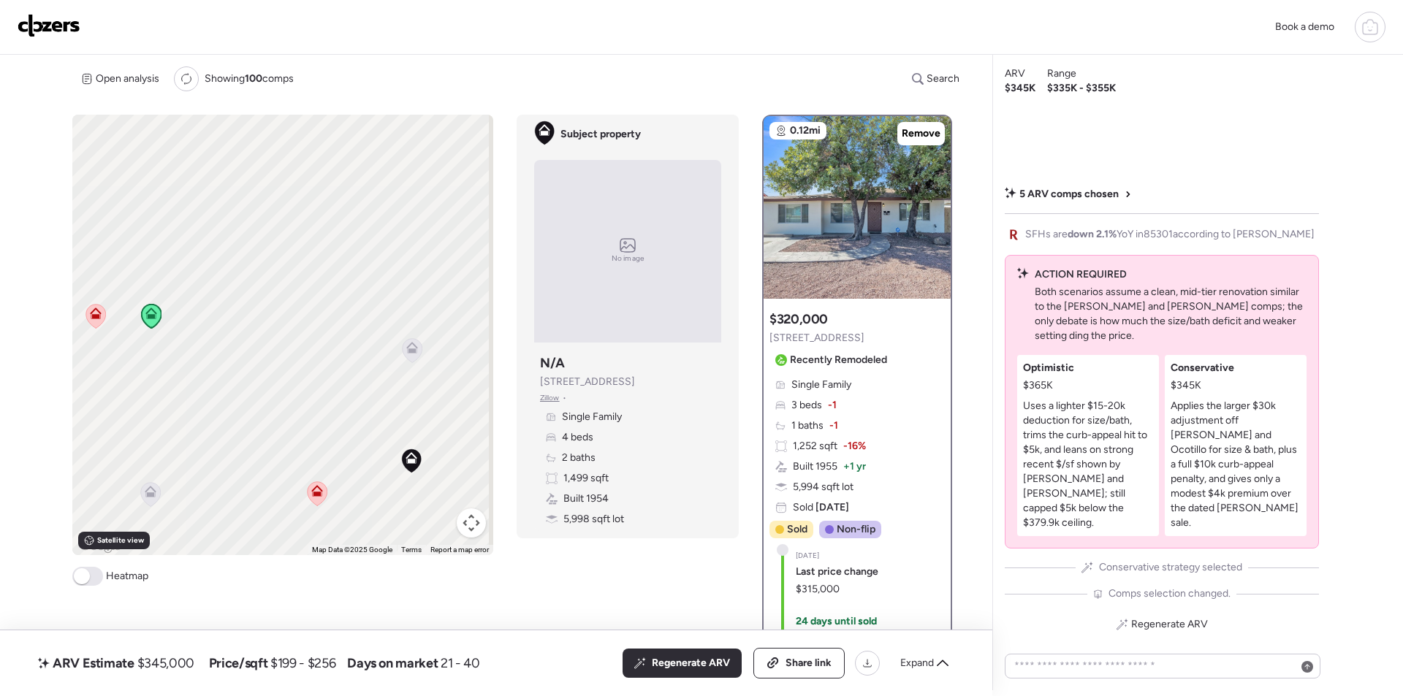
click at [145, 493] on icon at bounding box center [150, 495] width 10 height 4
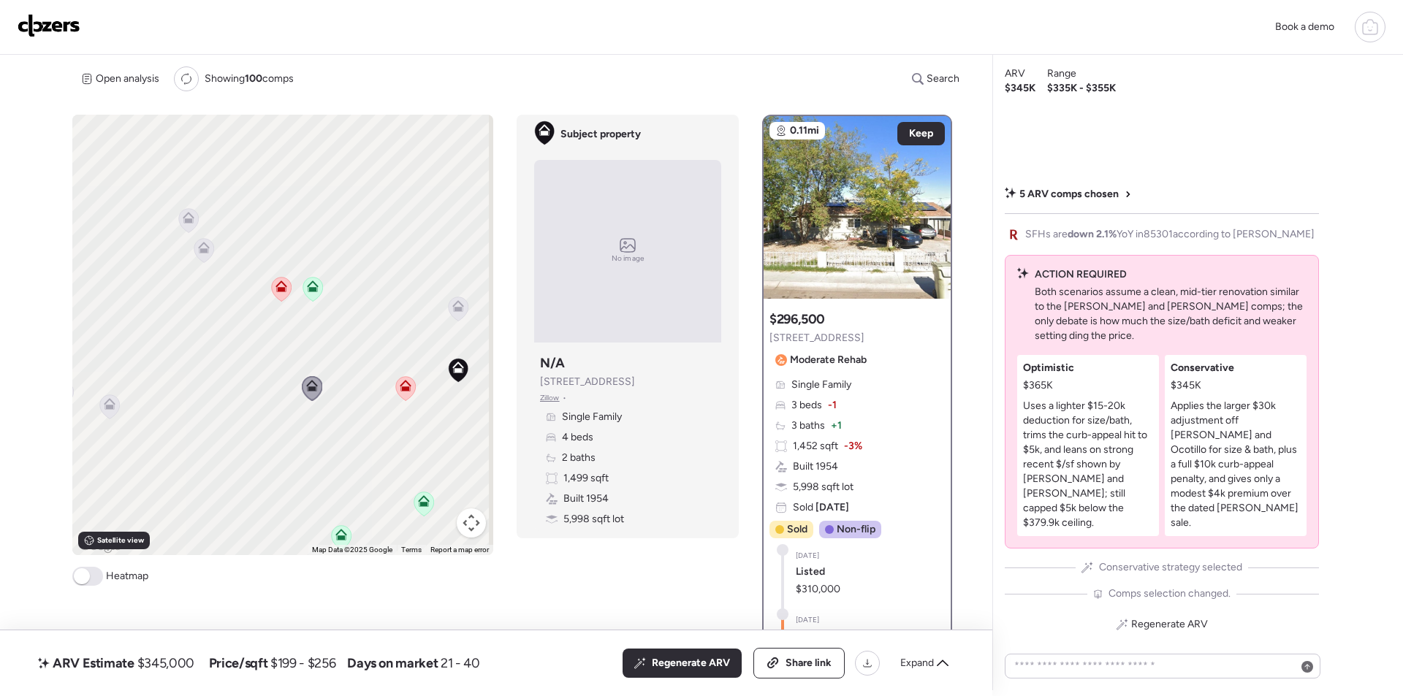
drag, startPoint x: 342, startPoint y: 432, endPoint x: 426, endPoint y: 378, distance: 99.9
click at [426, 378] on div "To navigate, press the arrow keys. To activate drag with keyboard, press Alt + …" at bounding box center [282, 335] width 421 height 441
click at [212, 246] on icon at bounding box center [212, 248] width 10 height 4
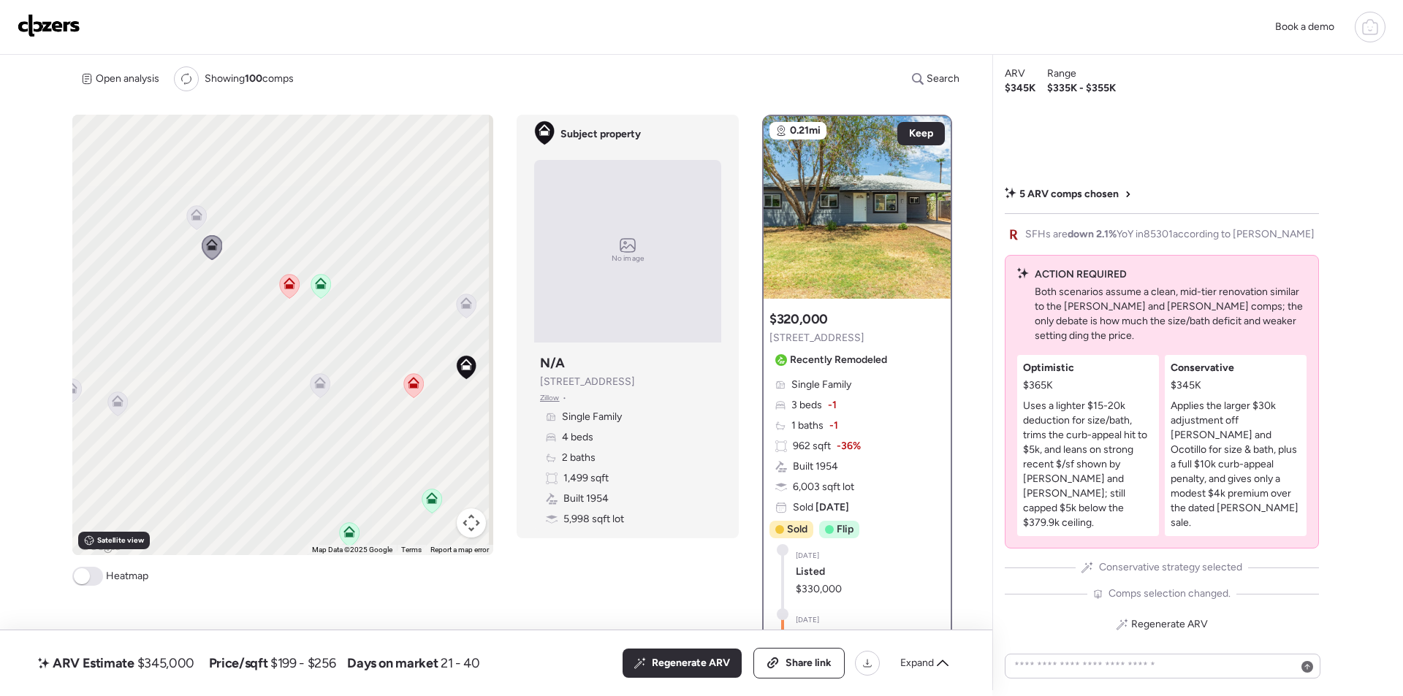
click at [194, 216] on icon at bounding box center [197, 215] width 12 height 12
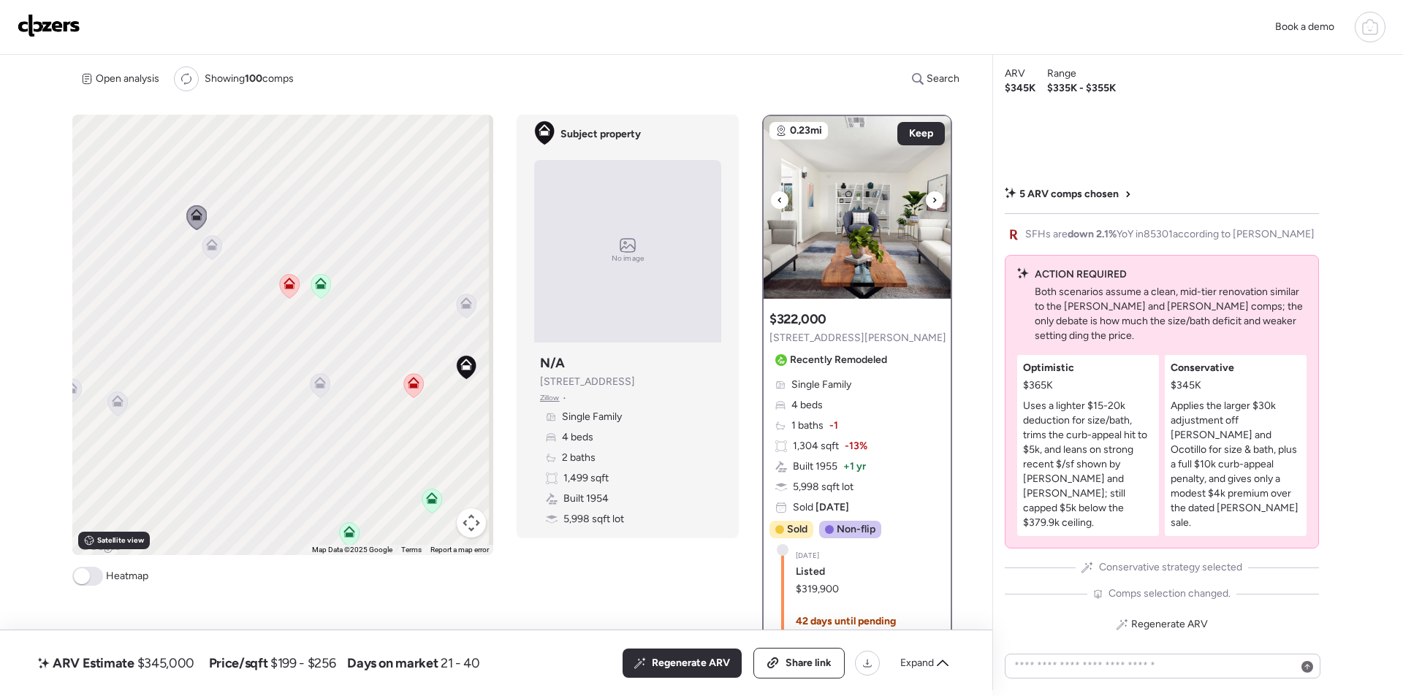
click at [932, 198] on icon at bounding box center [935, 200] width 6 height 18
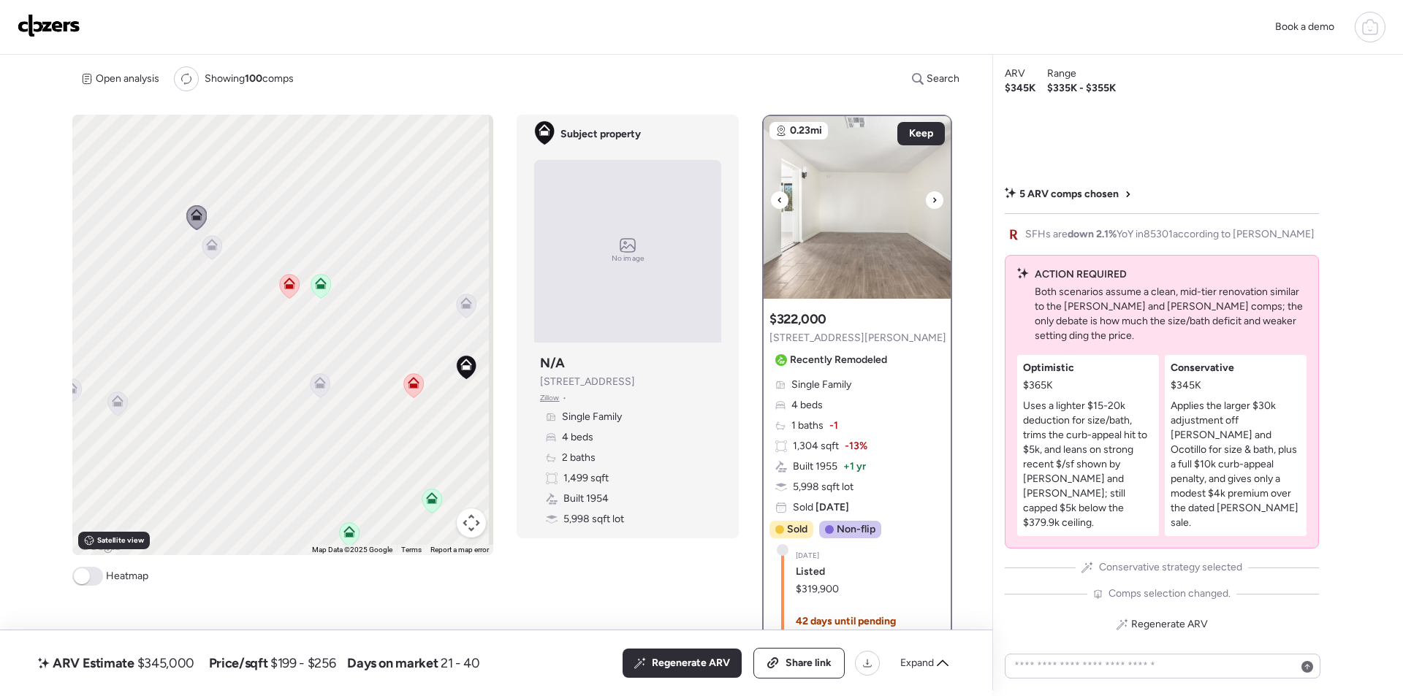
click at [932, 198] on icon at bounding box center [935, 200] width 6 height 18
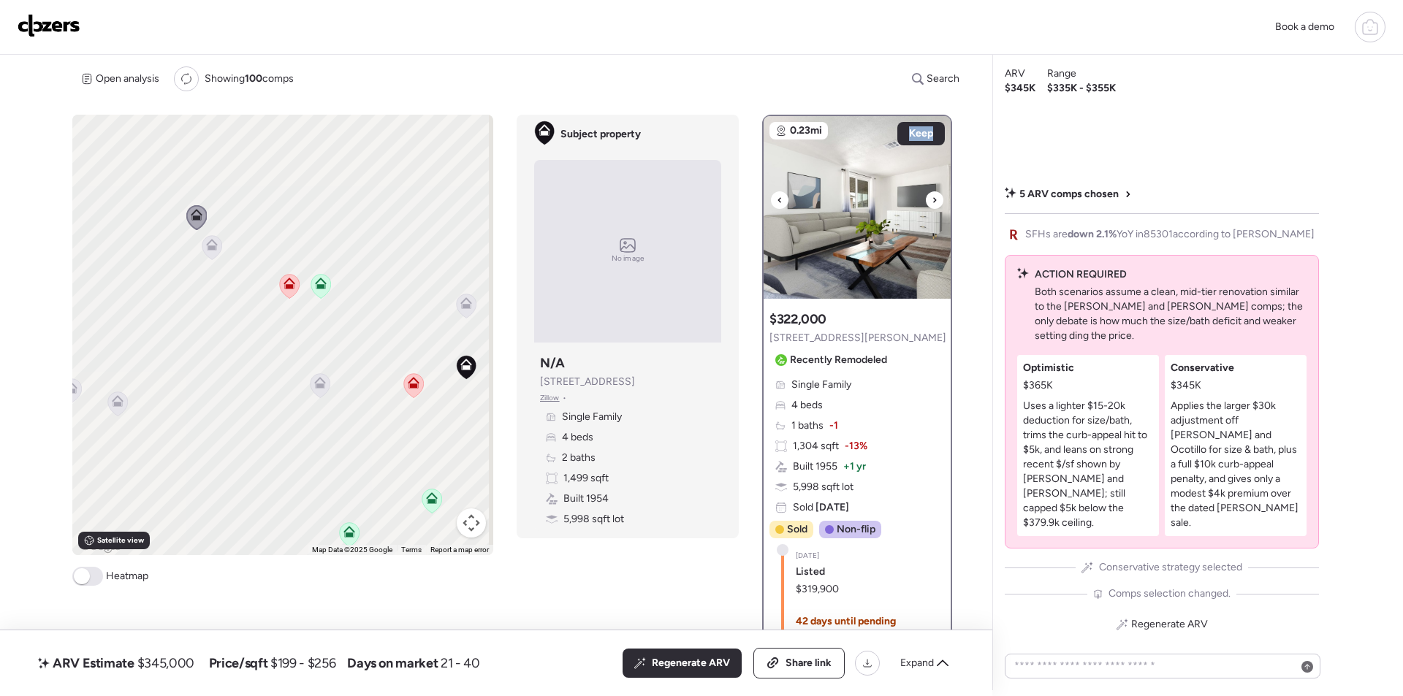
click at [932, 198] on icon at bounding box center [935, 200] width 6 height 18
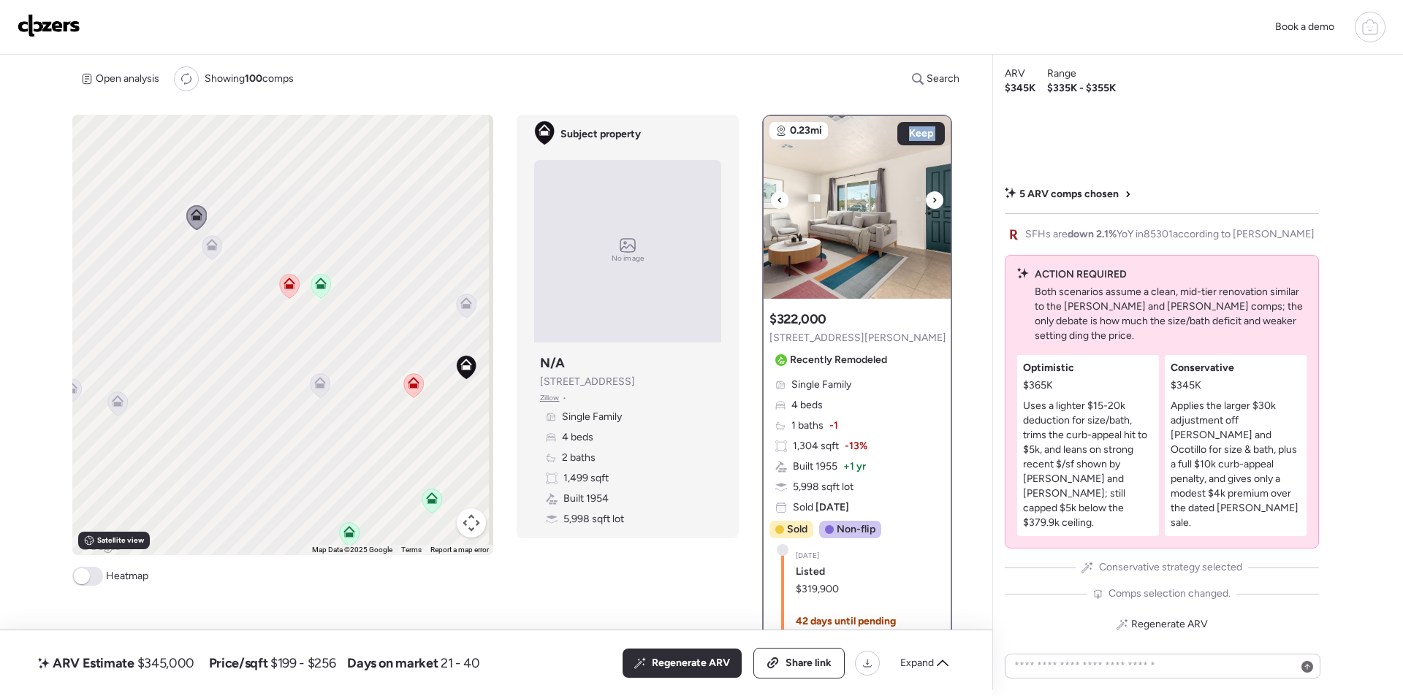
click at [883, 232] on img at bounding box center [857, 207] width 187 height 183
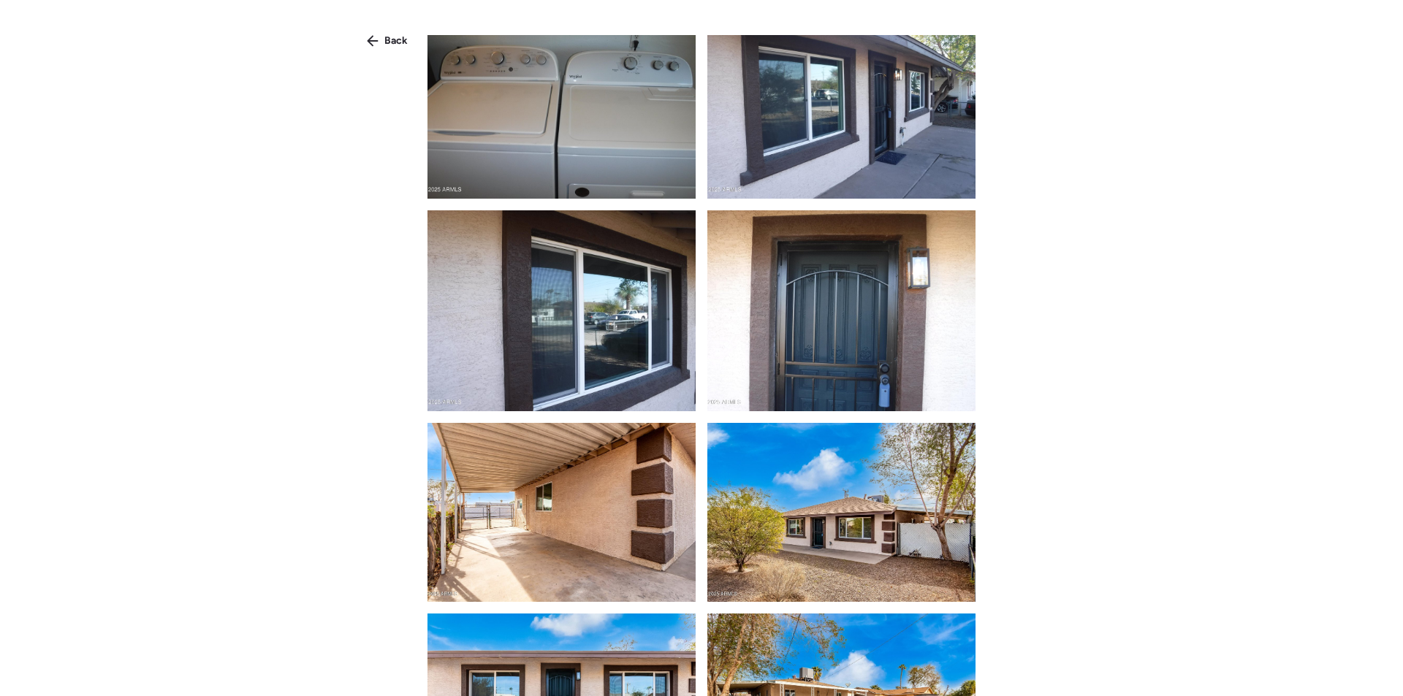
scroll to position [3142, 0]
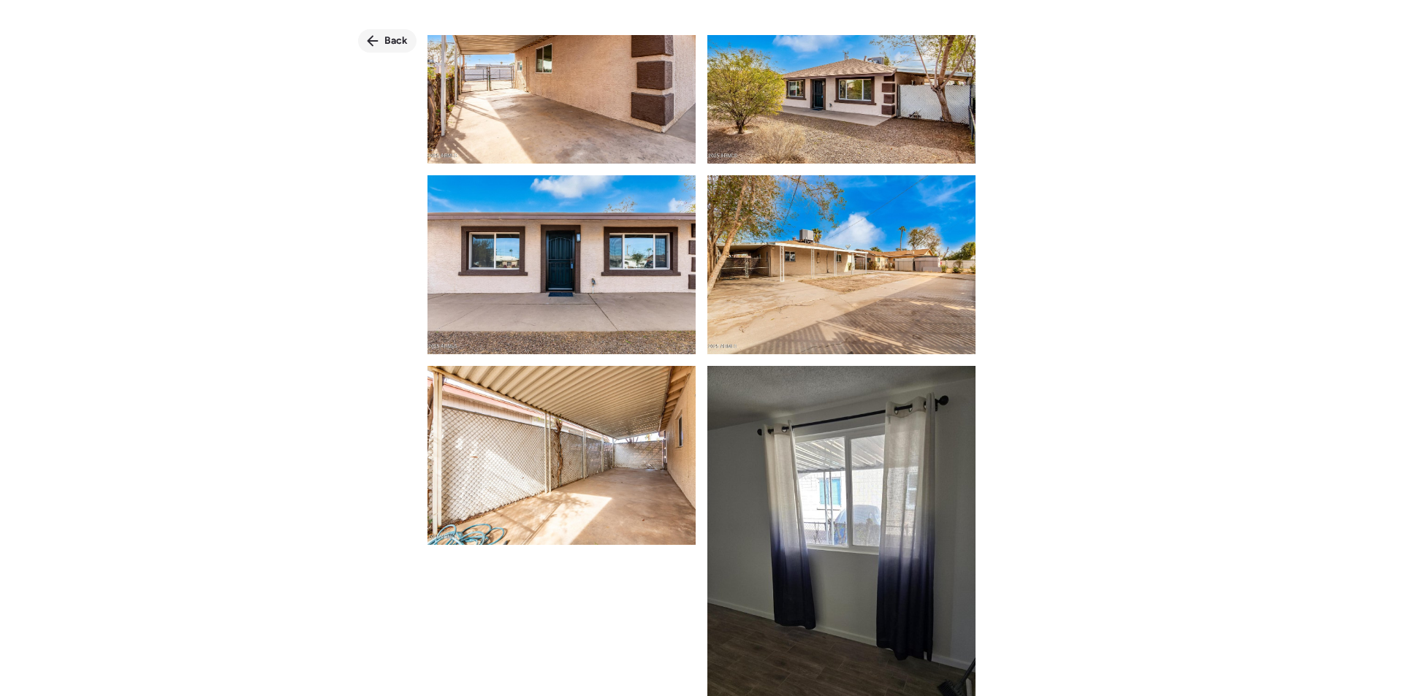
click at [395, 46] on span "Back" at bounding box center [395, 41] width 23 height 15
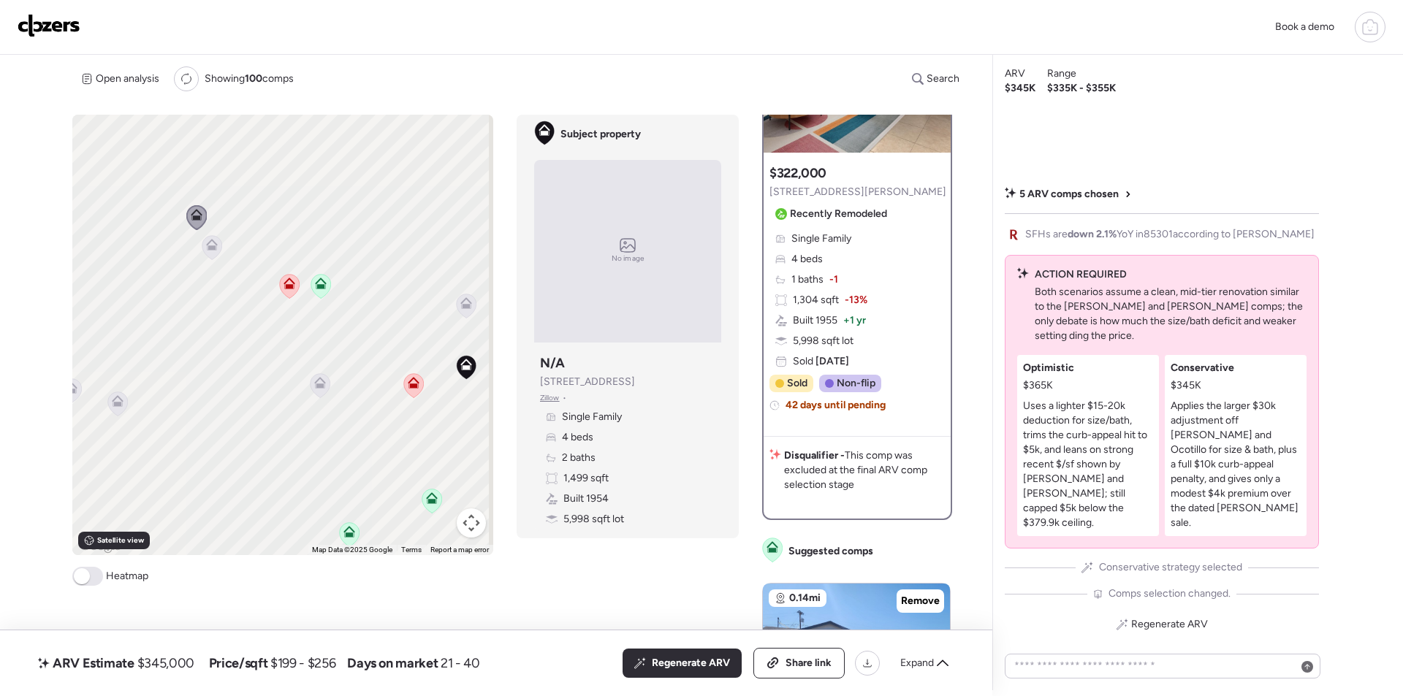
scroll to position [0, 0]
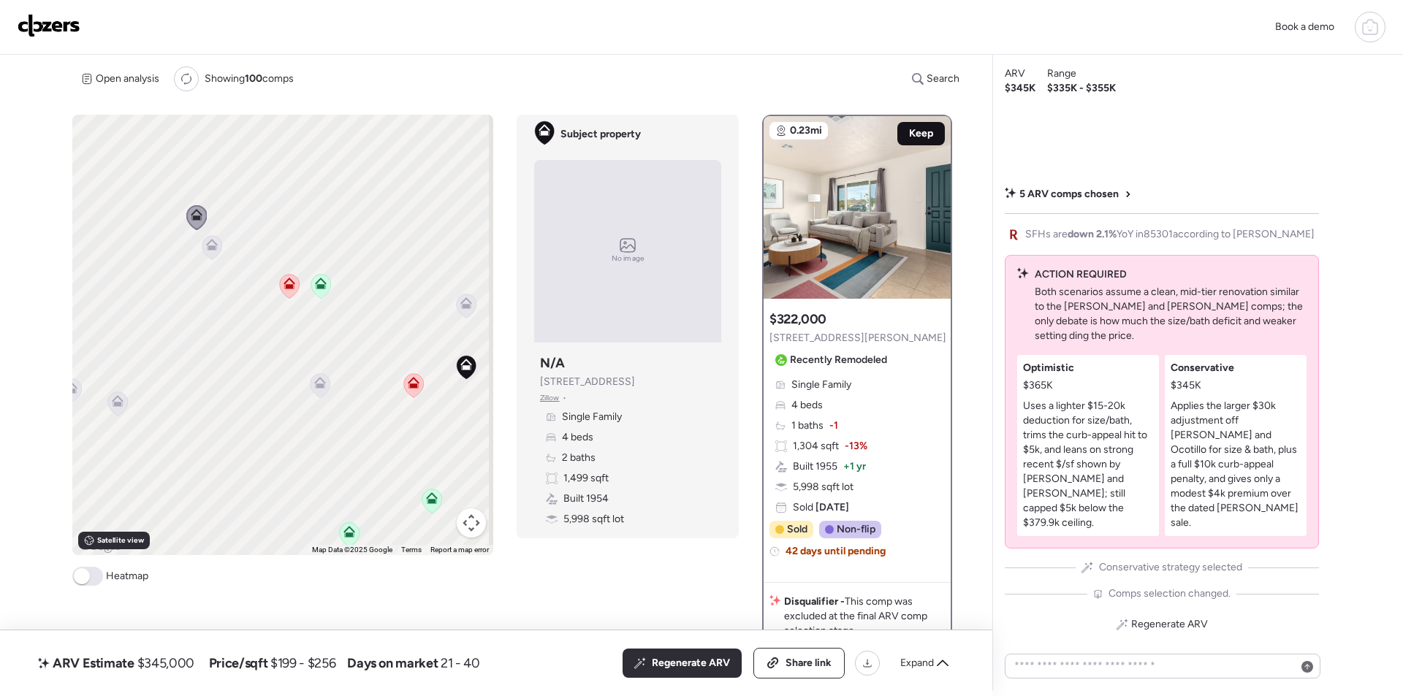
click at [919, 126] on span "Keep" at bounding box center [921, 133] width 24 height 15
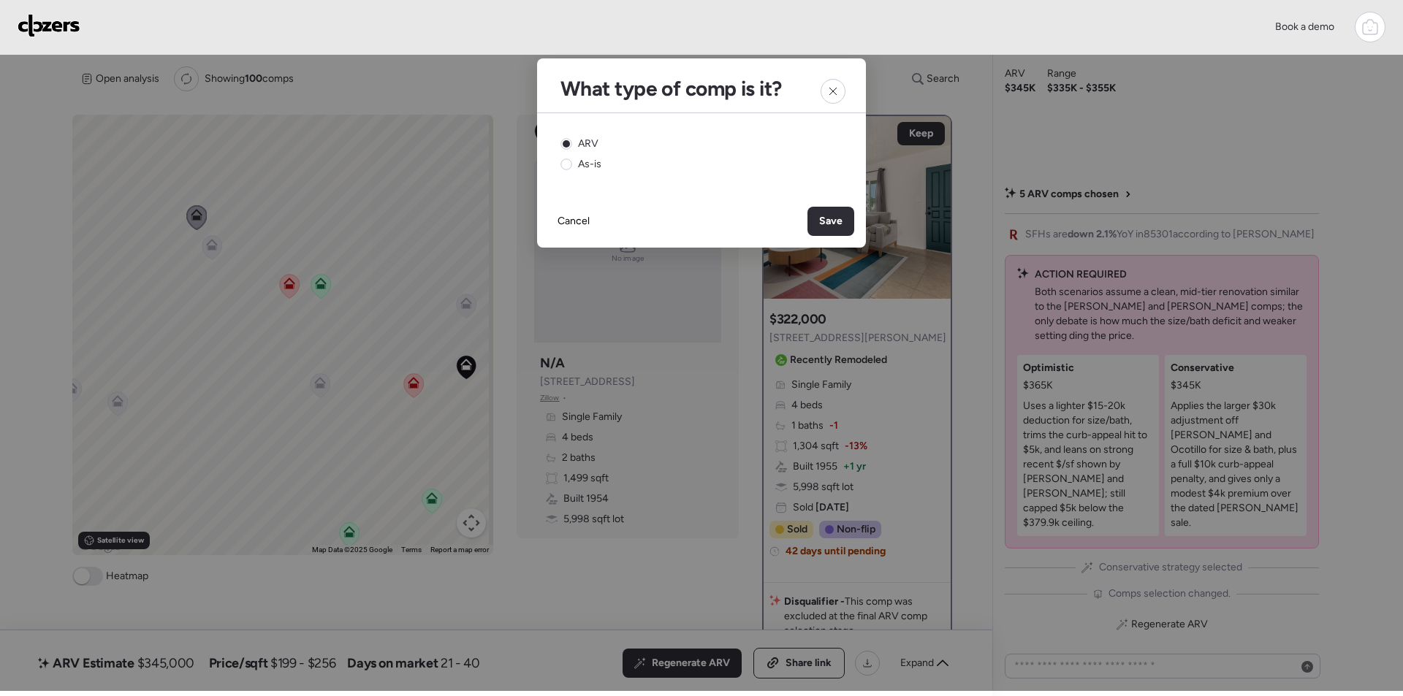
click at [828, 219] on span "Save" at bounding box center [830, 221] width 23 height 15
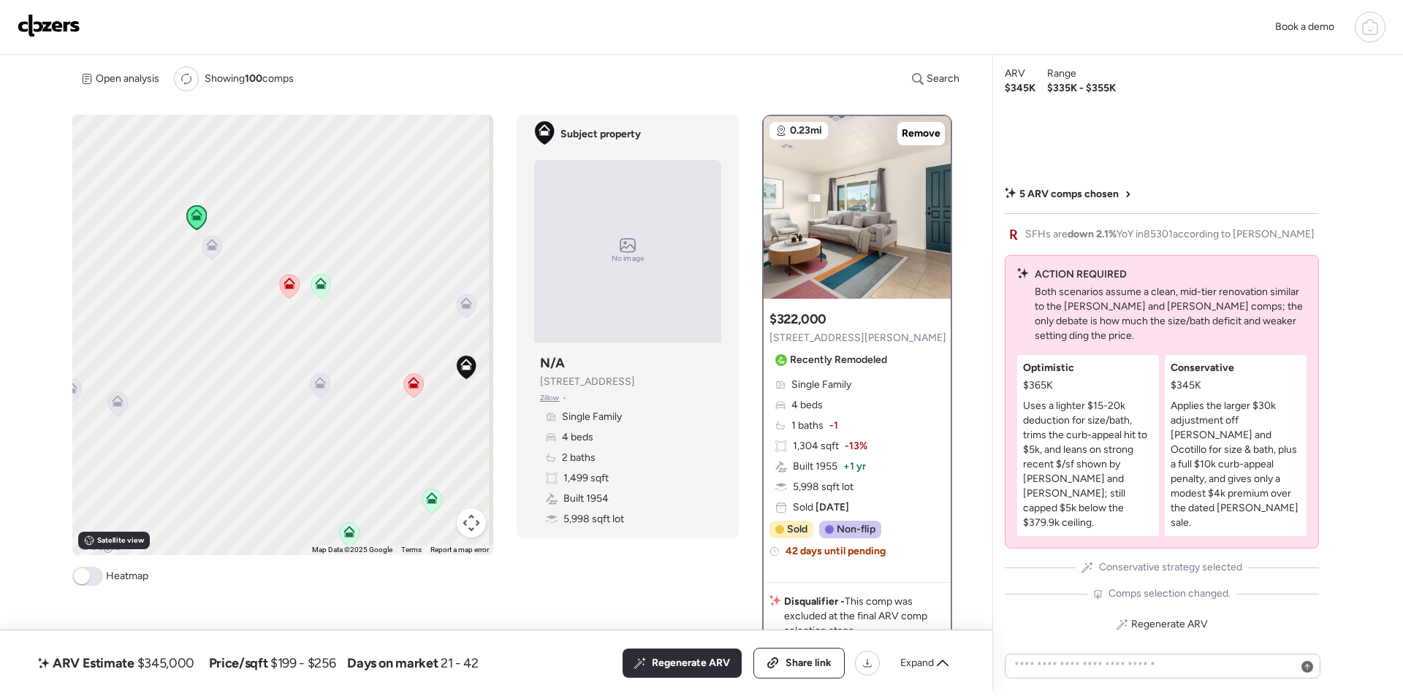
drag, startPoint x: 705, startPoint y: 670, endPoint x: 27, endPoint y: 577, distance: 684.5
click at [704, 670] on span "Regenerate ARV" at bounding box center [691, 663] width 78 height 15
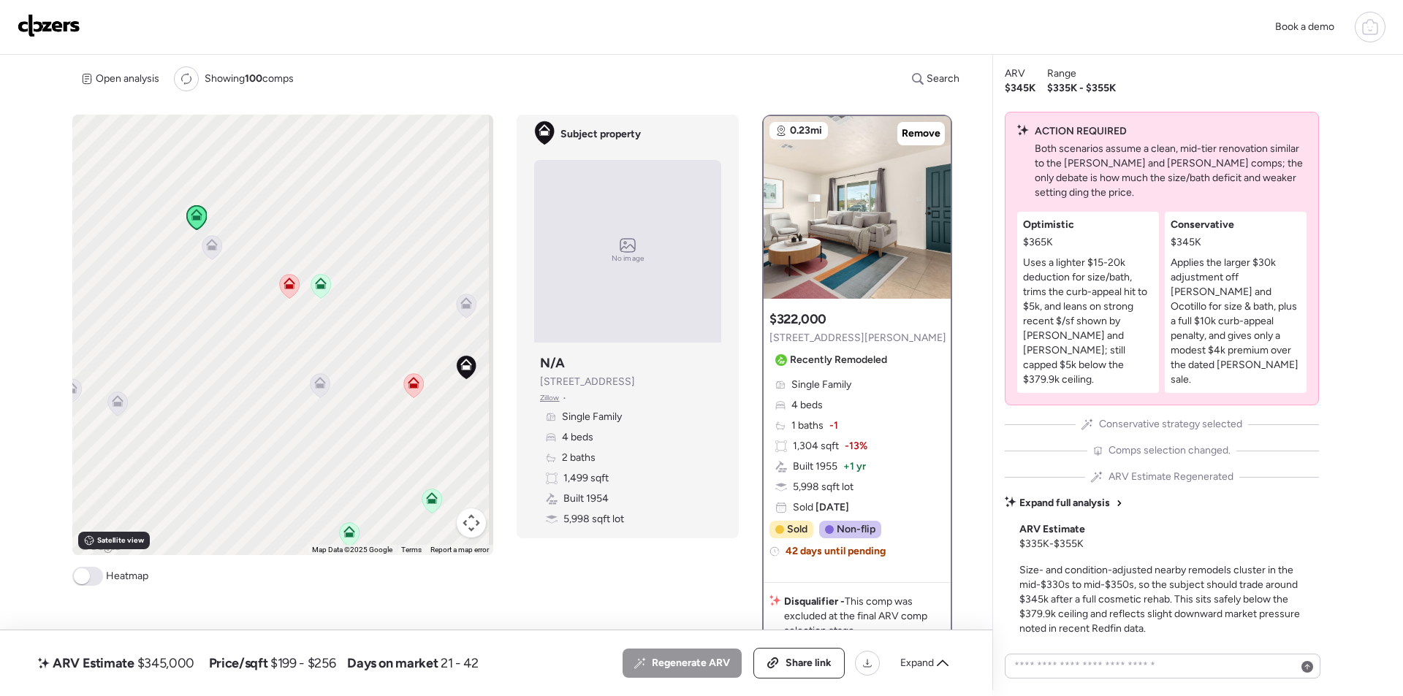
click at [164, 667] on span "$345,000" at bounding box center [165, 664] width 57 height 18
click at [165, 666] on span "$345,000" at bounding box center [165, 664] width 57 height 18
copy span "345,000"
click at [808, 679] on div "ARV Estimate $345,000 Price/sqft $199 - $256 Days on market 21 - 42 All (6) ARV…" at bounding box center [496, 664] width 992 height 66
click at [808, 668] on span "Share link" at bounding box center [809, 663] width 46 height 15
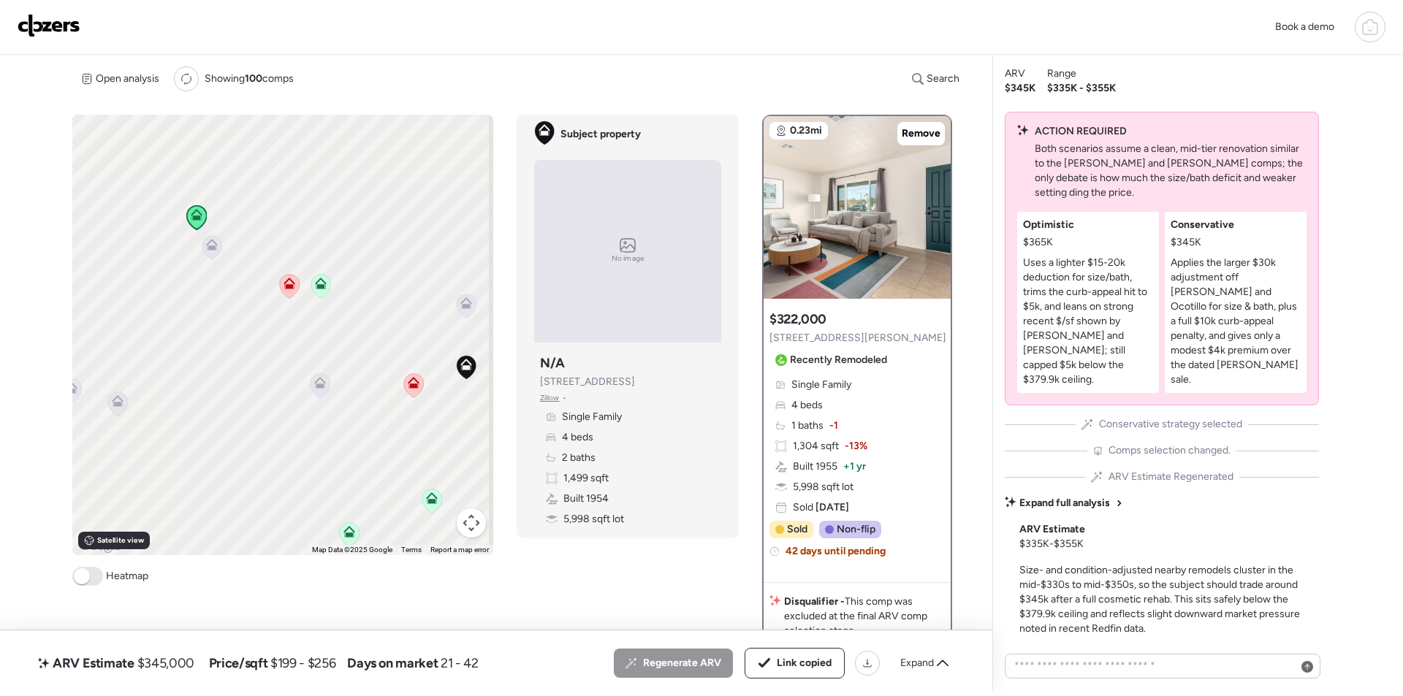
click at [180, 666] on span "$345,000" at bounding box center [165, 664] width 57 height 18
copy span "345,000"
click at [37, 24] on img at bounding box center [49, 25] width 63 height 23
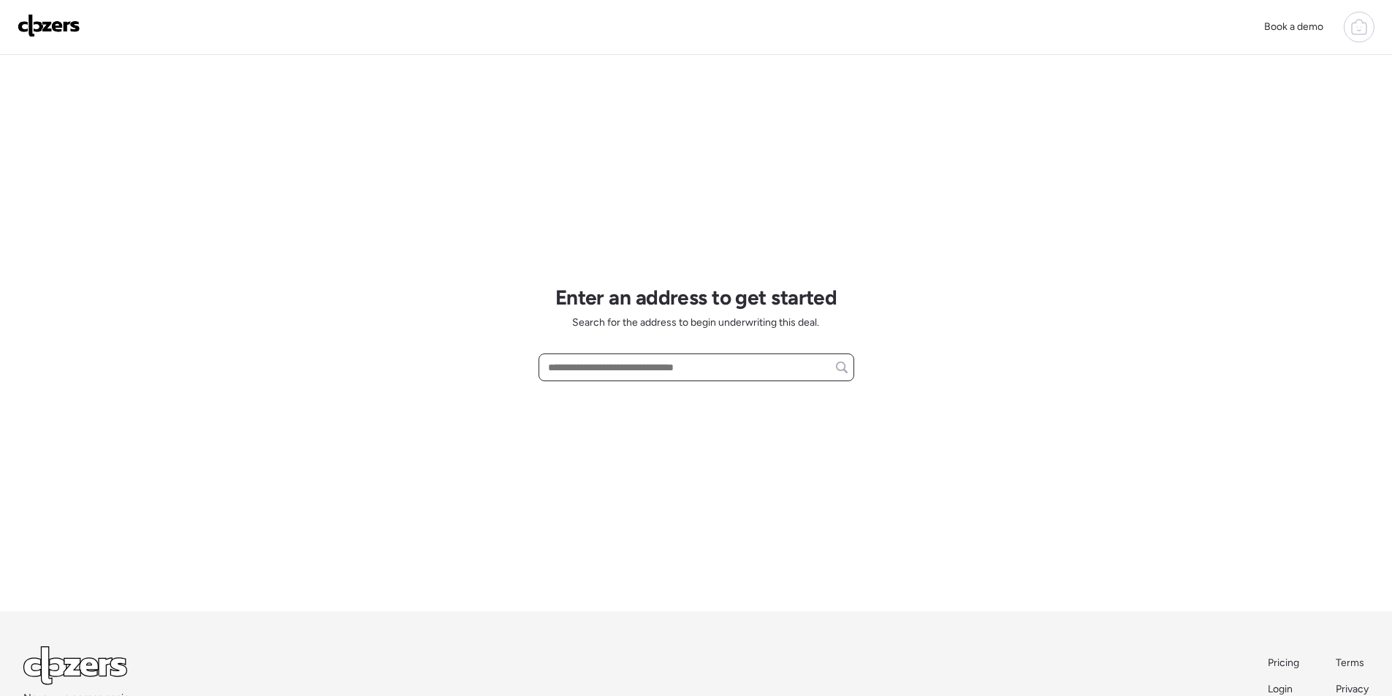
click at [691, 365] on input "text" at bounding box center [696, 367] width 303 height 20
click at [680, 368] on input "text" at bounding box center [696, 367] width 303 height 20
paste input "**********"
click at [629, 400] on span "[STREET_ADDRESS]" at bounding box center [591, 394] width 95 height 15
type input "**********"
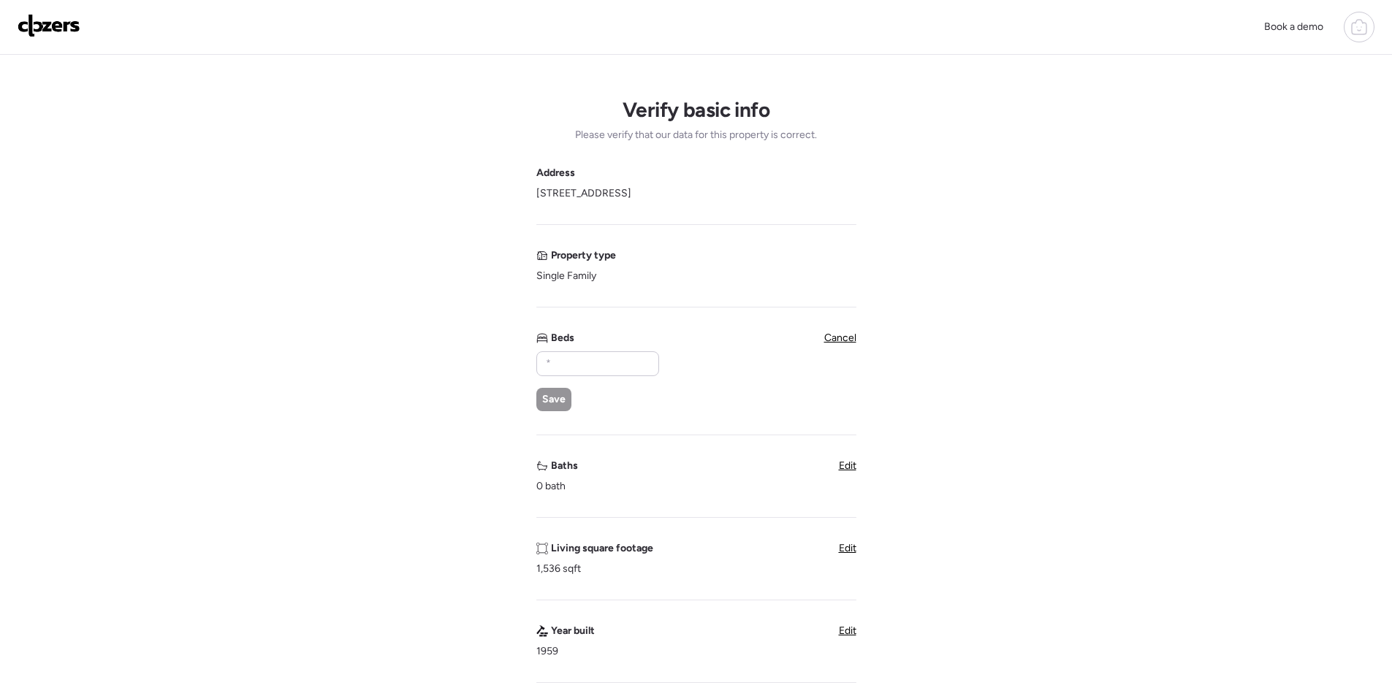
click at [45, 24] on img at bounding box center [49, 25] width 63 height 23
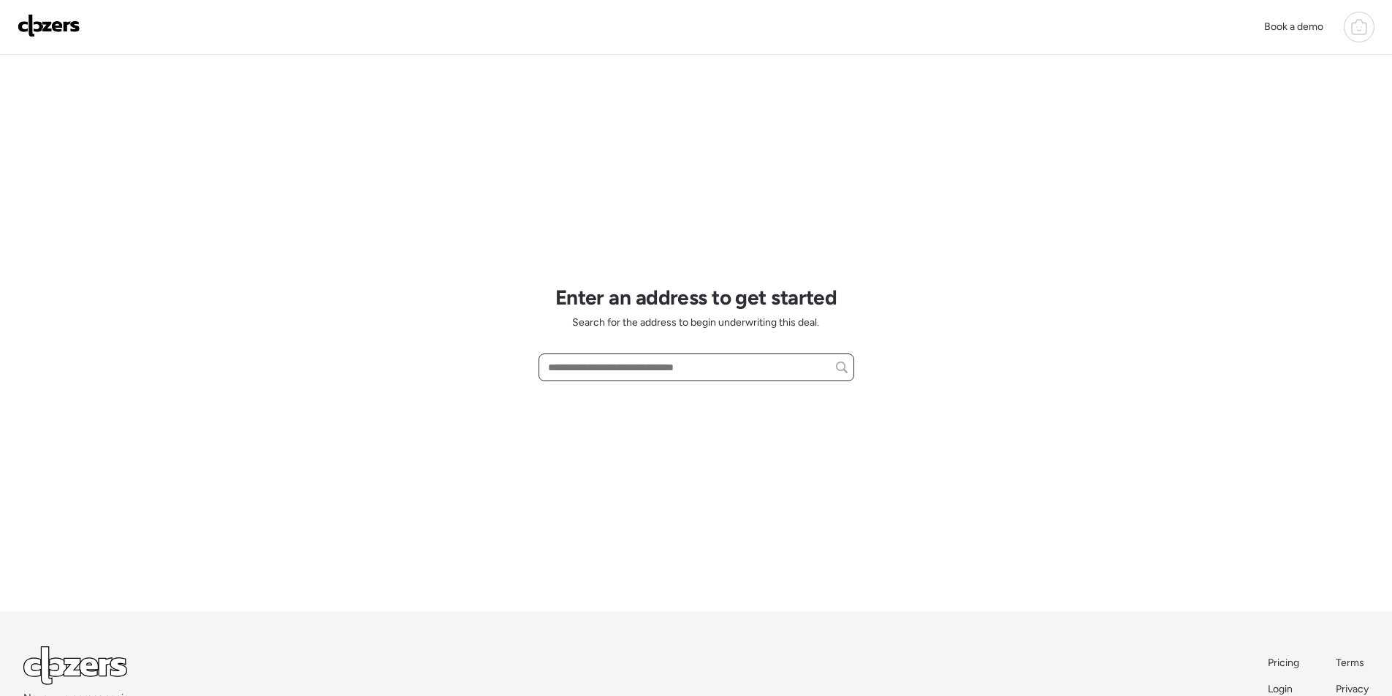
click at [589, 376] on input "text" at bounding box center [696, 367] width 303 height 20
paste input "**********"
click at [639, 390] on span "[STREET_ADDRESS]" at bounding box center [591, 394] width 95 height 15
type input "**********"
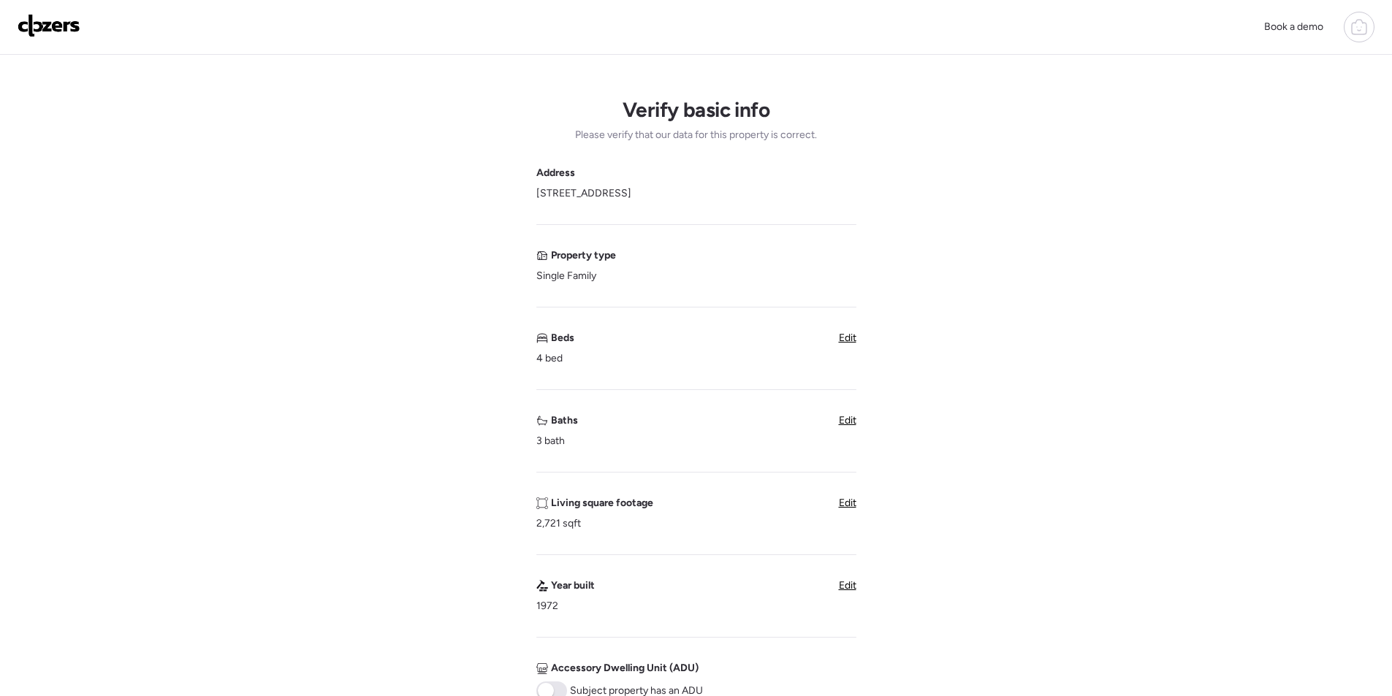
click at [856, 417] on div "Verify basic info Please verify that our data for this property is correct. Add…" at bounding box center [696, 582] width 1369 height 1054
click at [852, 418] on span "Edit" at bounding box center [848, 420] width 18 height 12
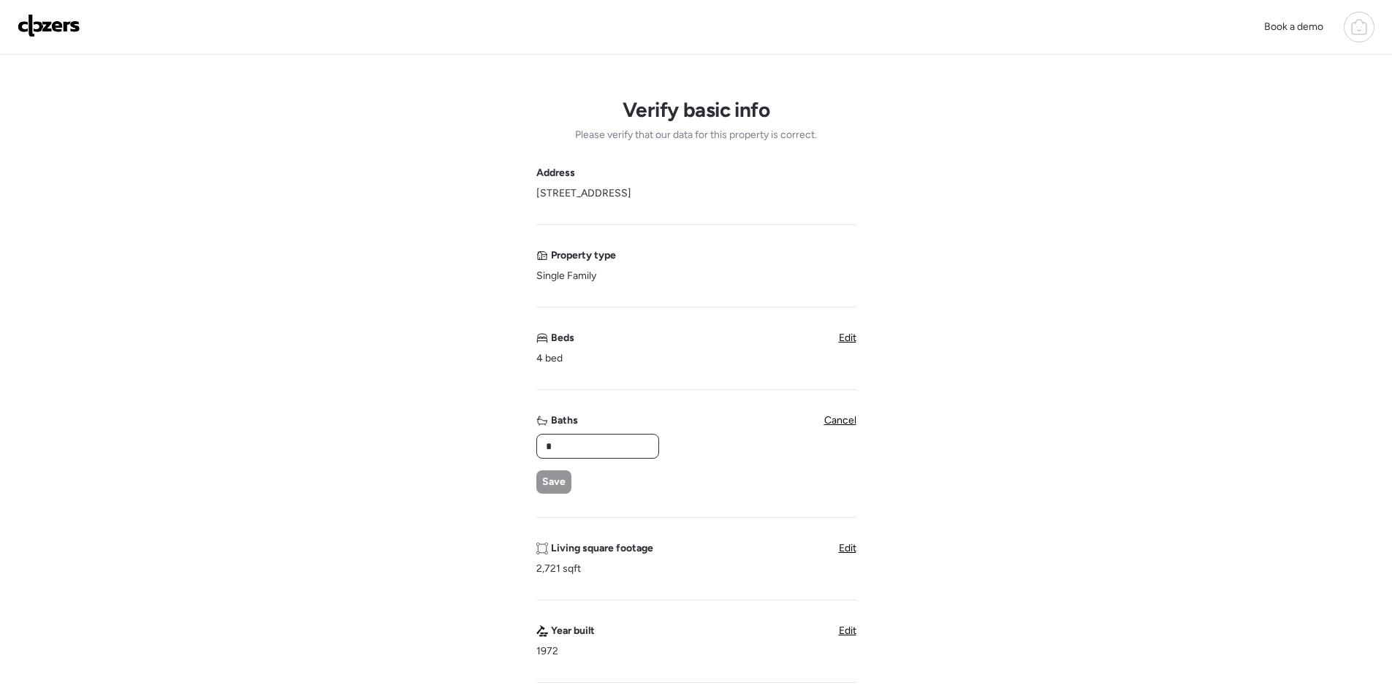
click at [600, 452] on input "*" at bounding box center [598, 446] width 110 height 20
click at [597, 453] on input "**" at bounding box center [598, 446] width 110 height 20
type input "*"
click at [551, 476] on span "Save" at bounding box center [553, 482] width 23 height 15
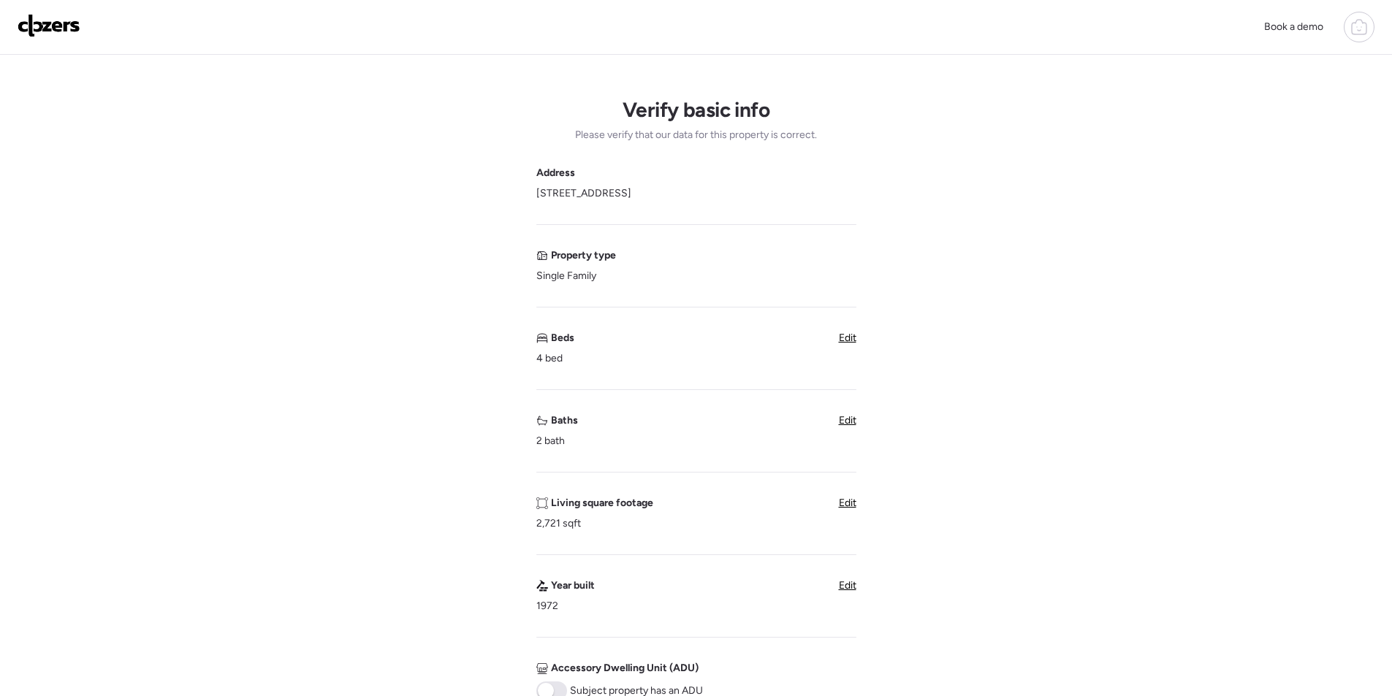
scroll to position [438, 0]
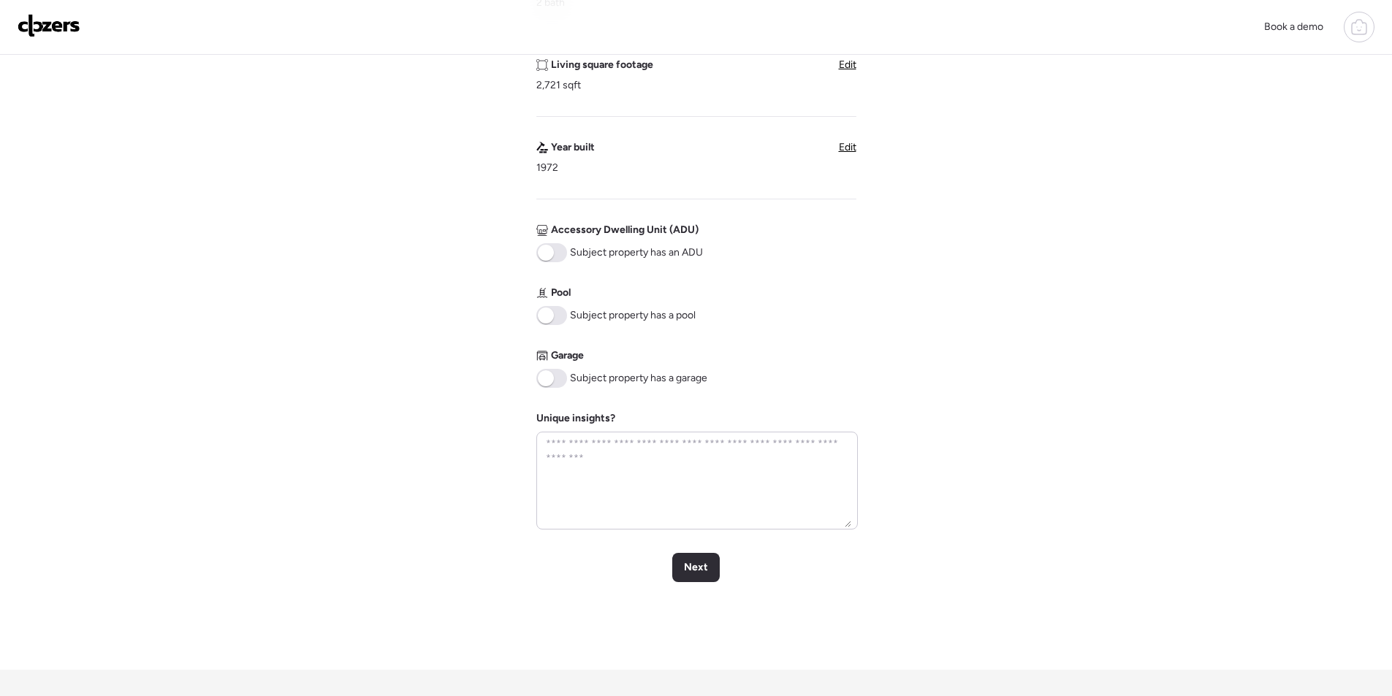
click at [538, 322] on span at bounding box center [551, 315] width 31 height 19
click at [548, 318] on span at bounding box center [546, 316] width 16 height 16
drag, startPoint x: 548, startPoint y: 376, endPoint x: 628, endPoint y: 460, distance: 115.3
click at [548, 377] on span at bounding box center [546, 379] width 16 height 16
click at [696, 571] on span "Next" at bounding box center [696, 568] width 24 height 15
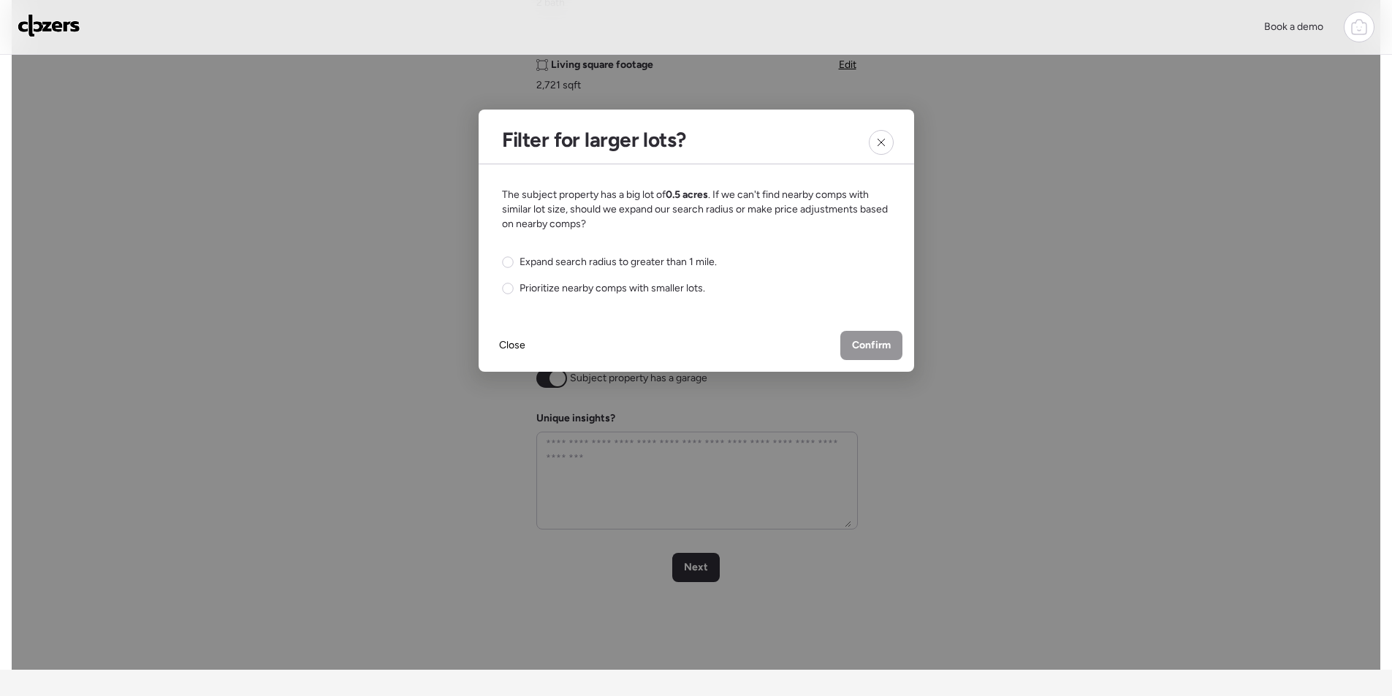
click at [672, 263] on span "Expand search radius to greater than 1 mile." at bounding box center [618, 262] width 197 height 15
click at [873, 349] on span "Confirm" at bounding box center [871, 345] width 39 height 15
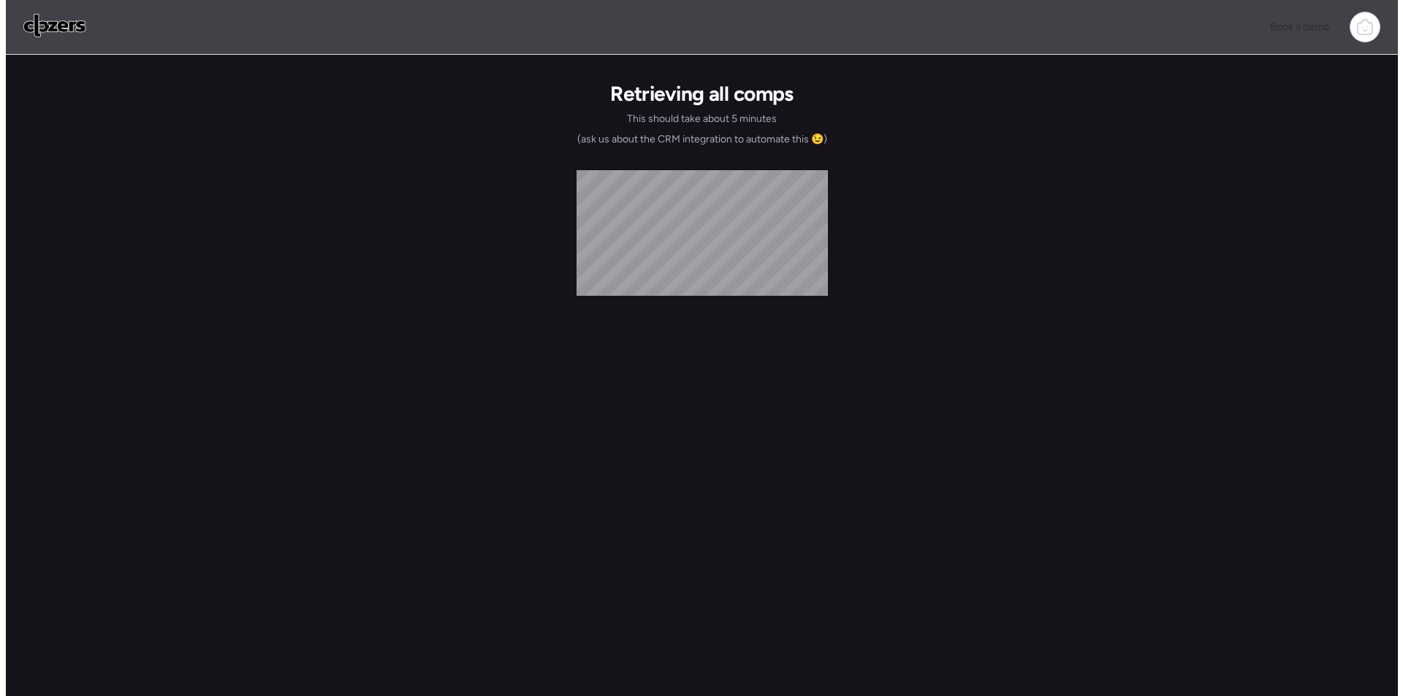
scroll to position [0, 0]
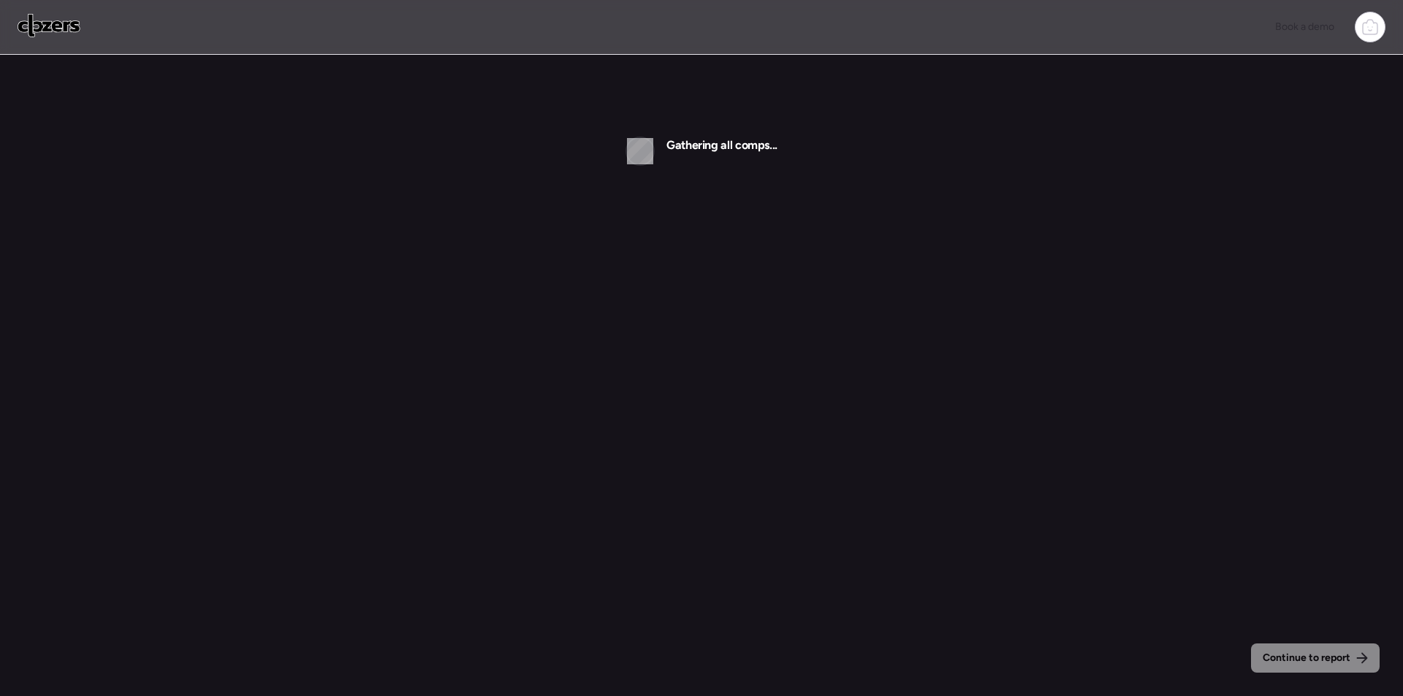
click at [625, 391] on div "Continue to report Gathering all comps..." at bounding box center [701, 375] width 1403 height 751
click at [690, 241] on div "Continue to report Gathering all comps..." at bounding box center [701, 375] width 1403 height 751
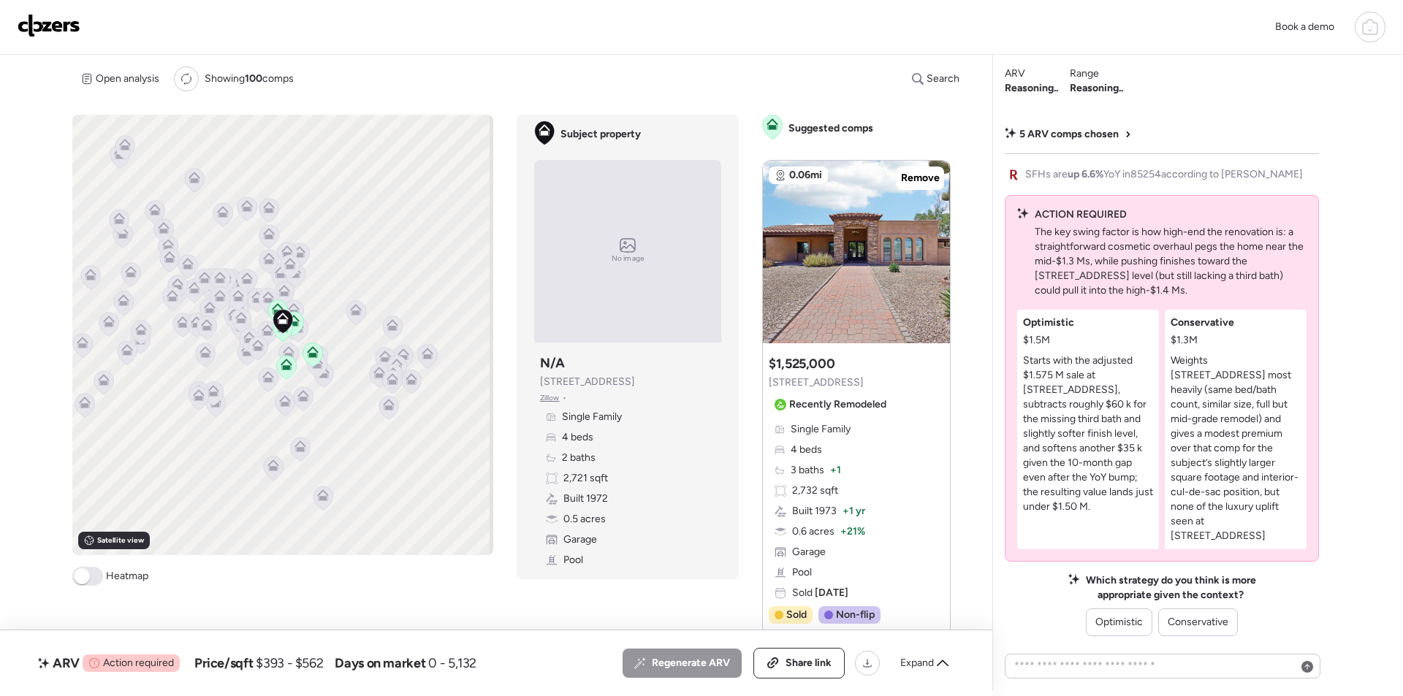
click at [1211, 620] on span "Conservative" at bounding box center [1198, 622] width 61 height 15
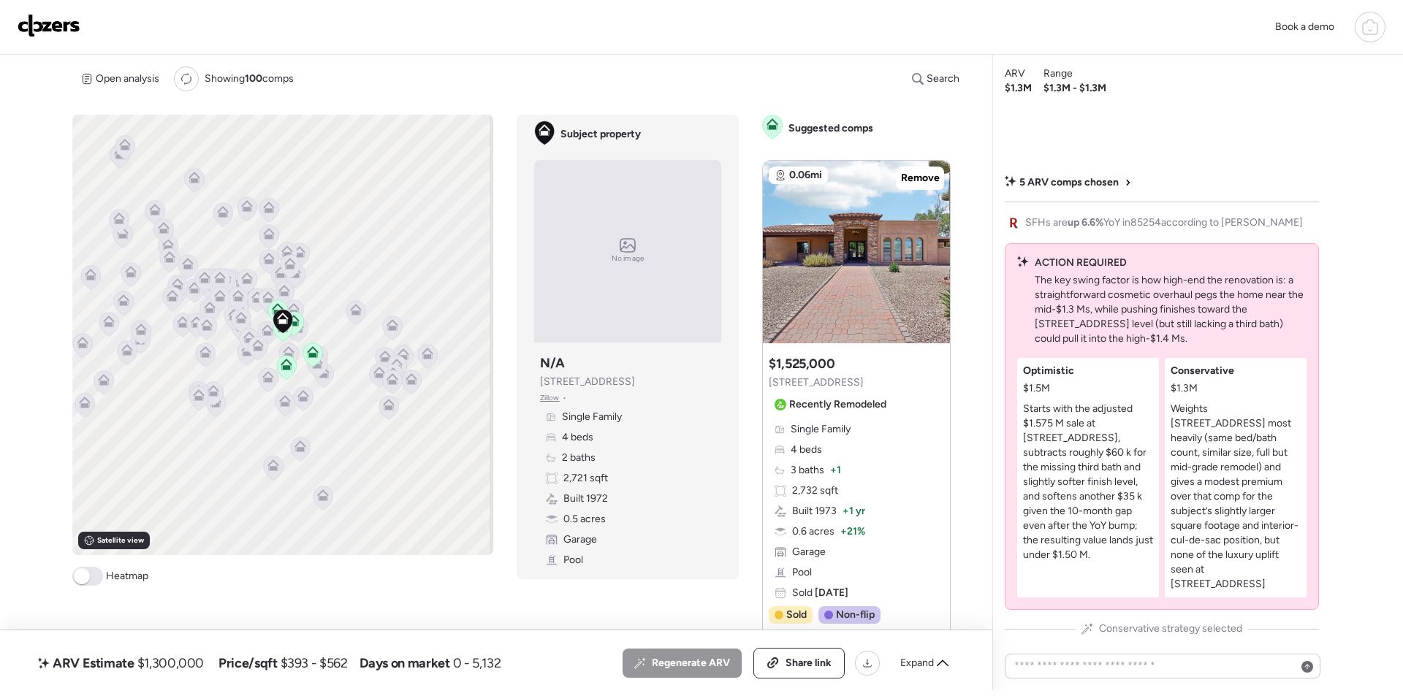
click at [913, 666] on span "Expand" at bounding box center [917, 663] width 34 height 15
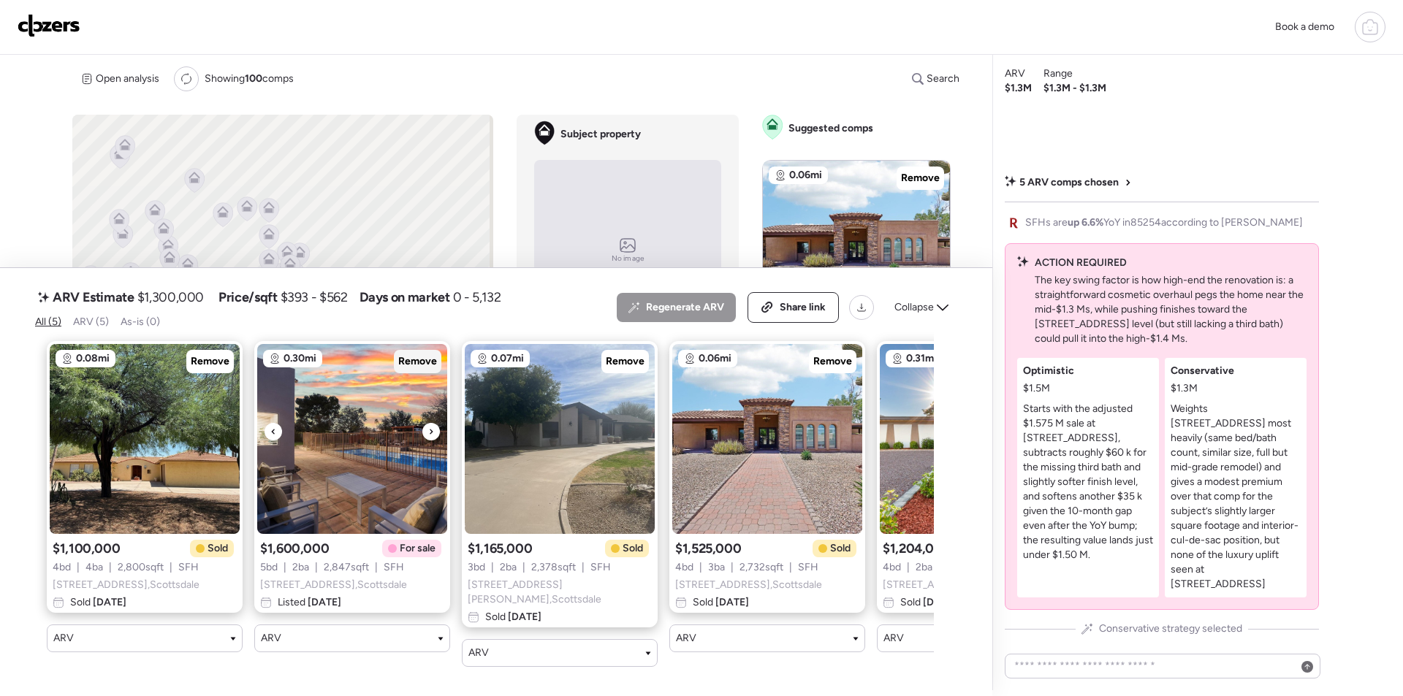
click at [417, 360] on span "Remove" at bounding box center [417, 361] width 39 height 15
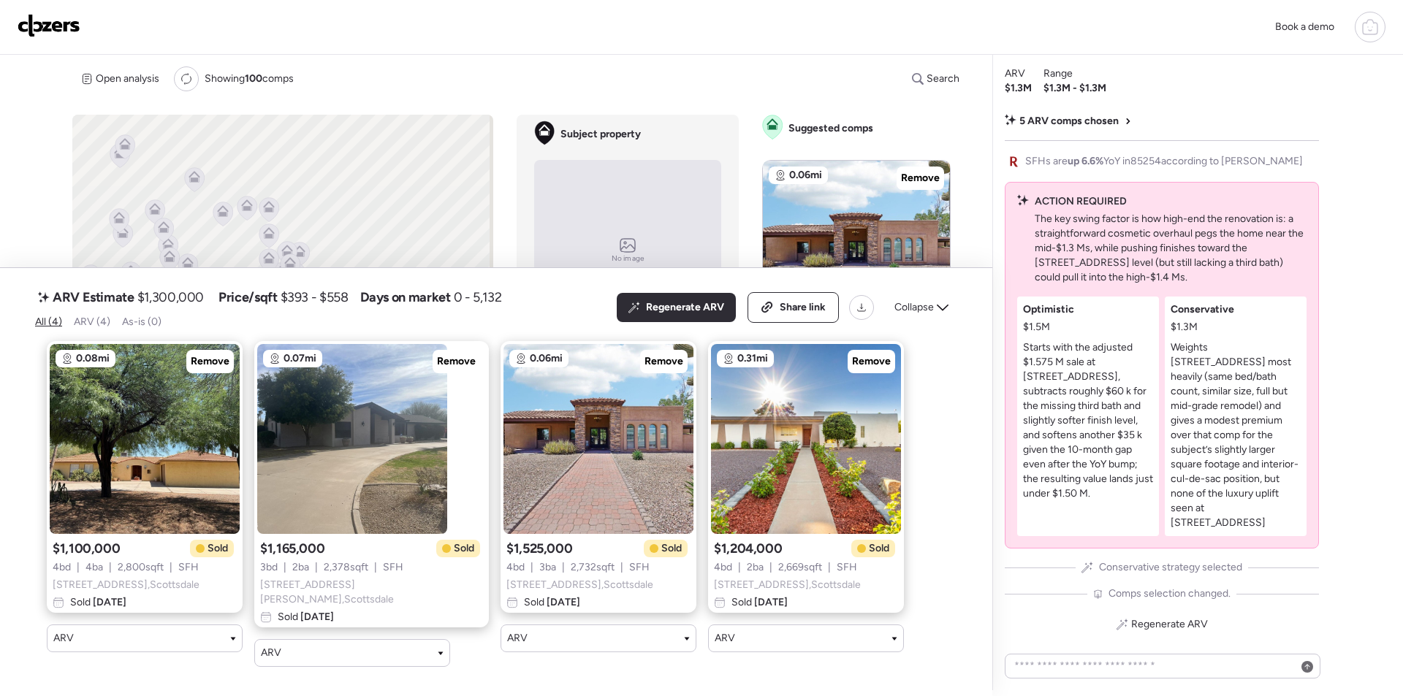
drag, startPoint x: 936, startPoint y: 314, endPoint x: 550, endPoint y: 330, distance: 386.2
click at [936, 314] on div "Collapse" at bounding box center [922, 307] width 72 height 23
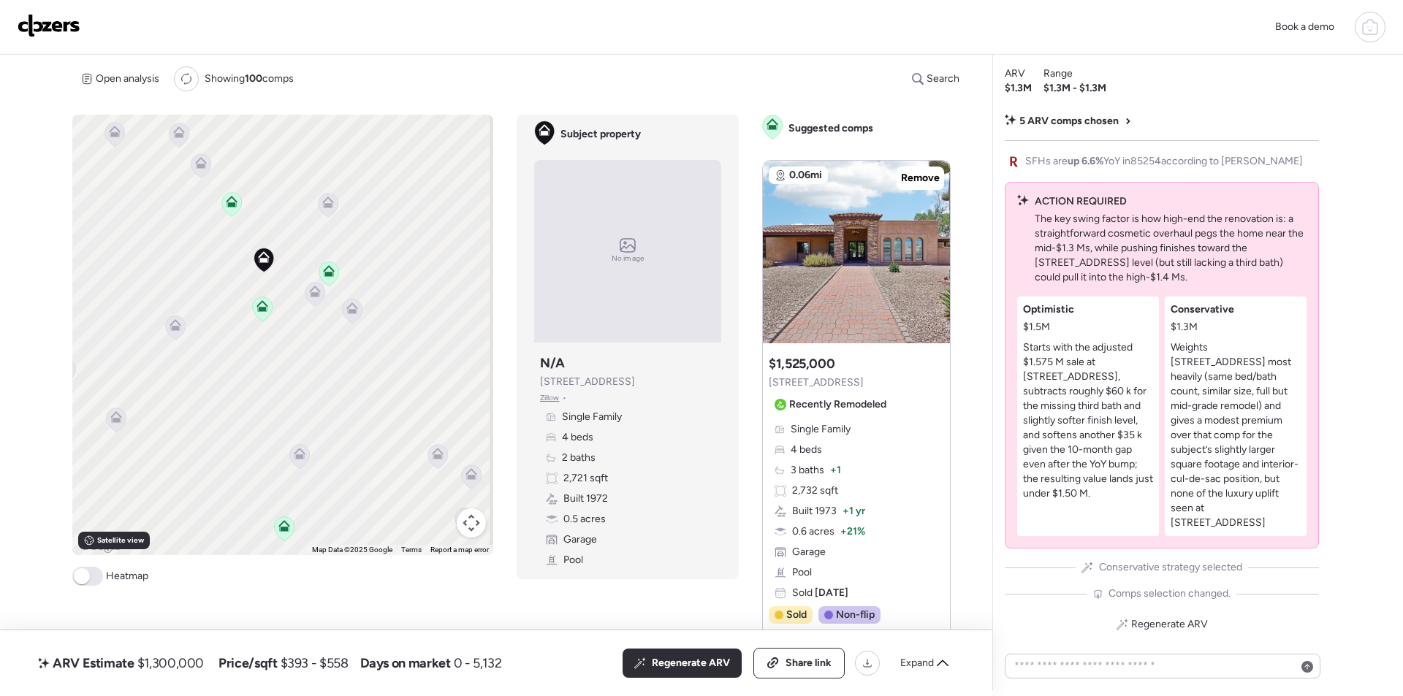
drag, startPoint x: 139, startPoint y: 335, endPoint x: 387, endPoint y: 379, distance: 251.7
click at [449, 389] on div "To activate drag with keyboard, press Alt + Enter. Once in keyboard drag state,…" at bounding box center [282, 335] width 421 height 441
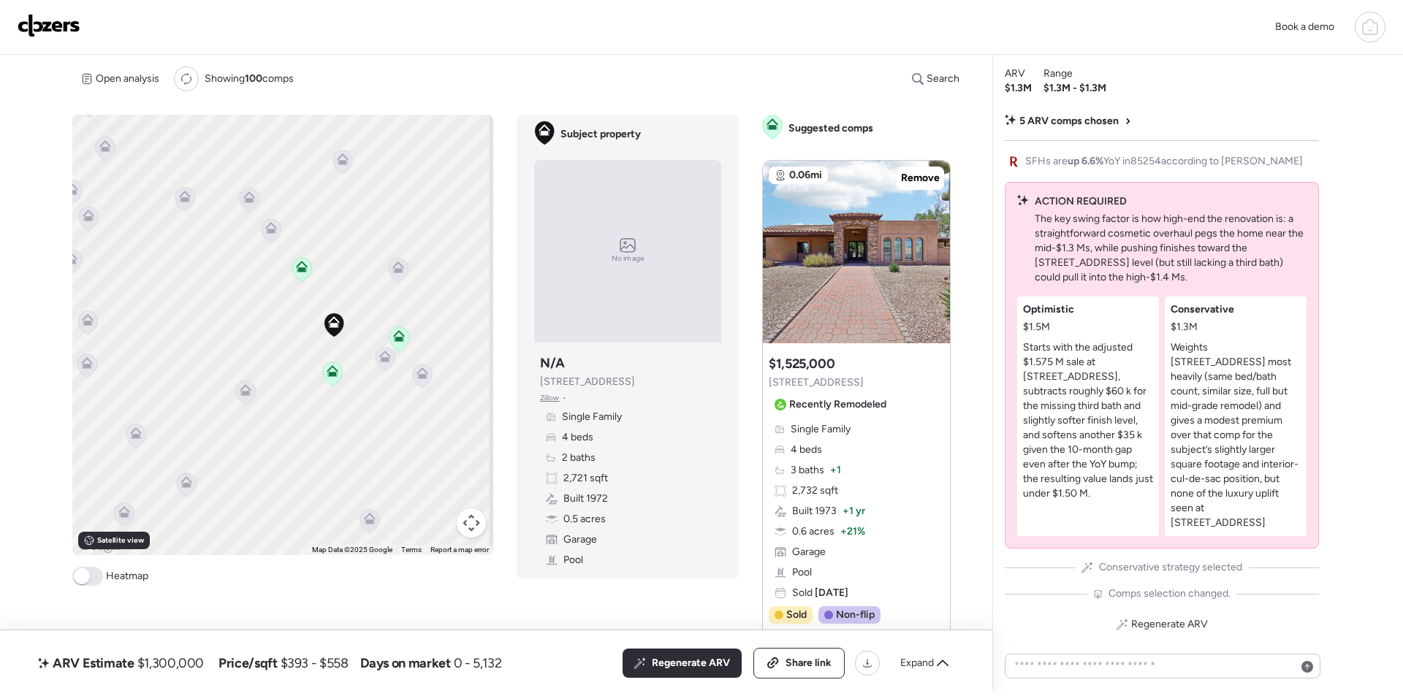
drag, startPoint x: 305, startPoint y: 330, endPoint x: 354, endPoint y: 395, distance: 81.4
click at [354, 395] on div "To activate drag with keyboard, press Alt + Enter. Once in keyboard drag state,…" at bounding box center [282, 335] width 421 height 441
click at [382, 357] on icon at bounding box center [385, 357] width 12 height 12
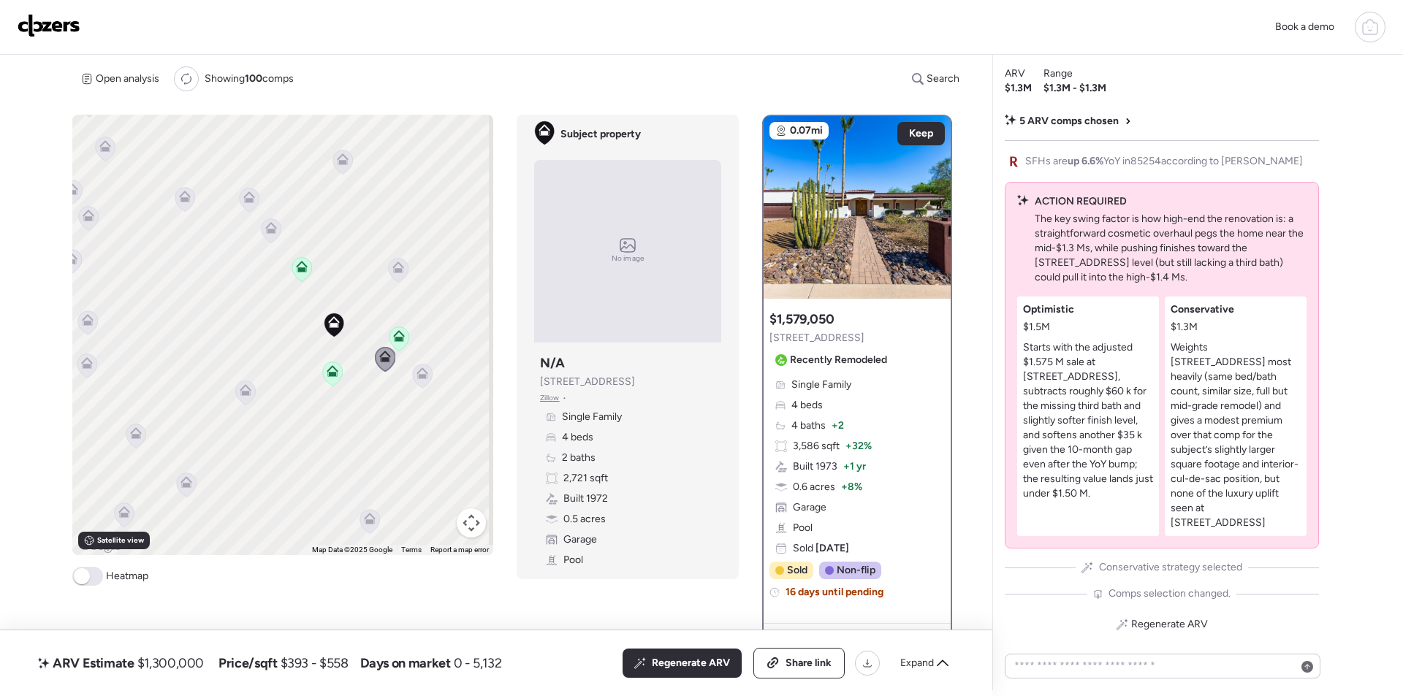
click at [425, 386] on icon at bounding box center [422, 376] width 20 height 25
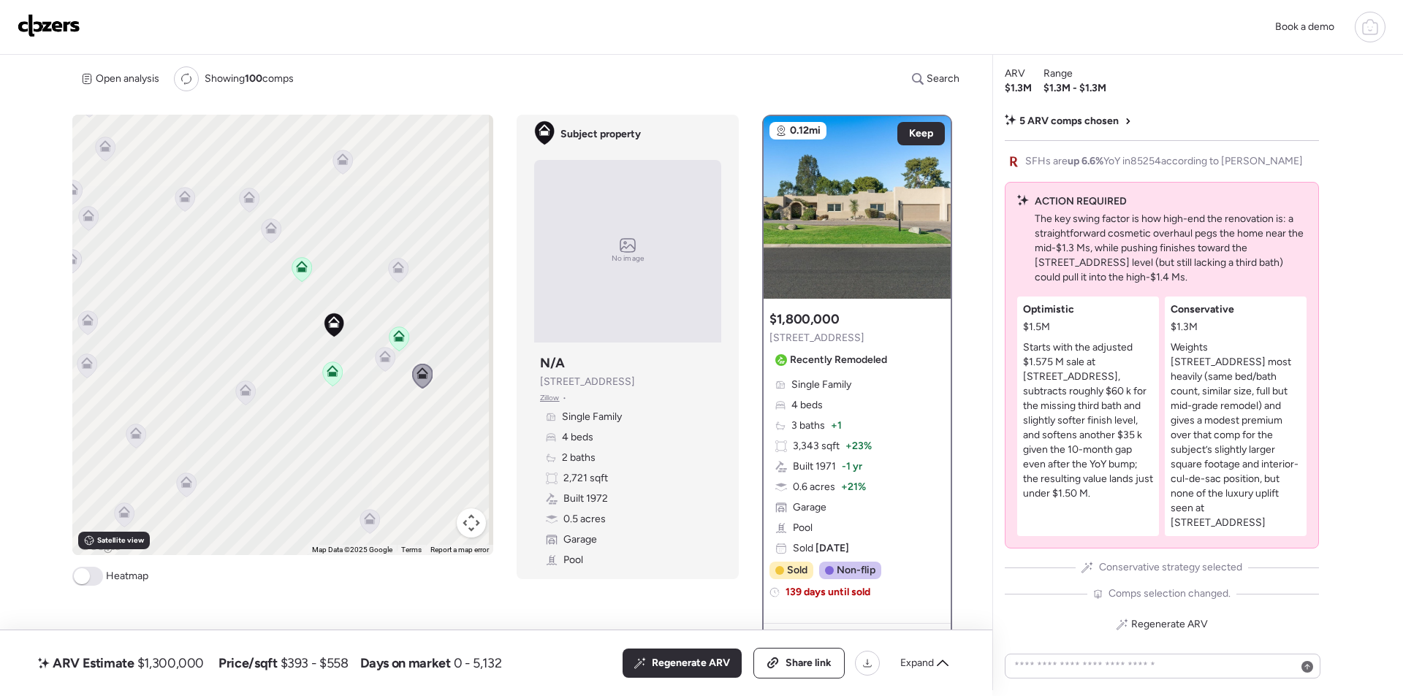
click at [387, 364] on icon at bounding box center [386, 359] width 20 height 24
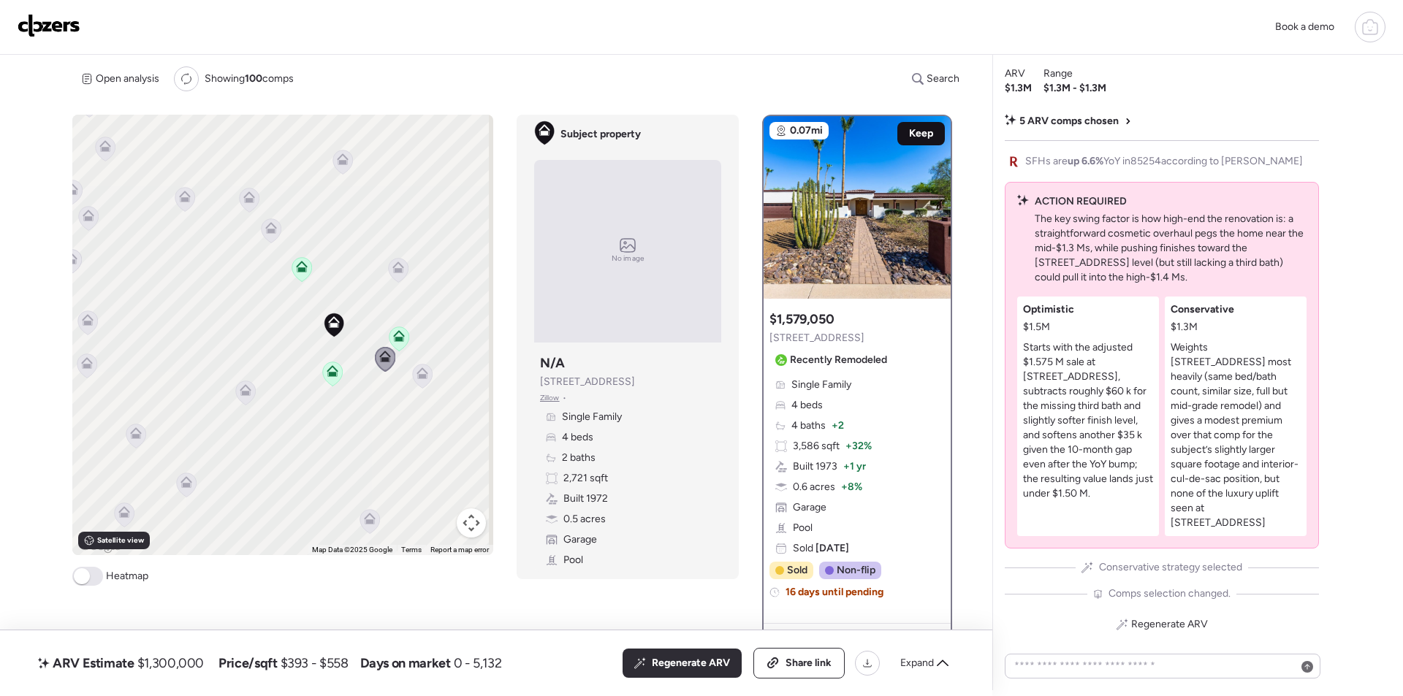
click at [916, 129] on span "Keep" at bounding box center [921, 133] width 24 height 15
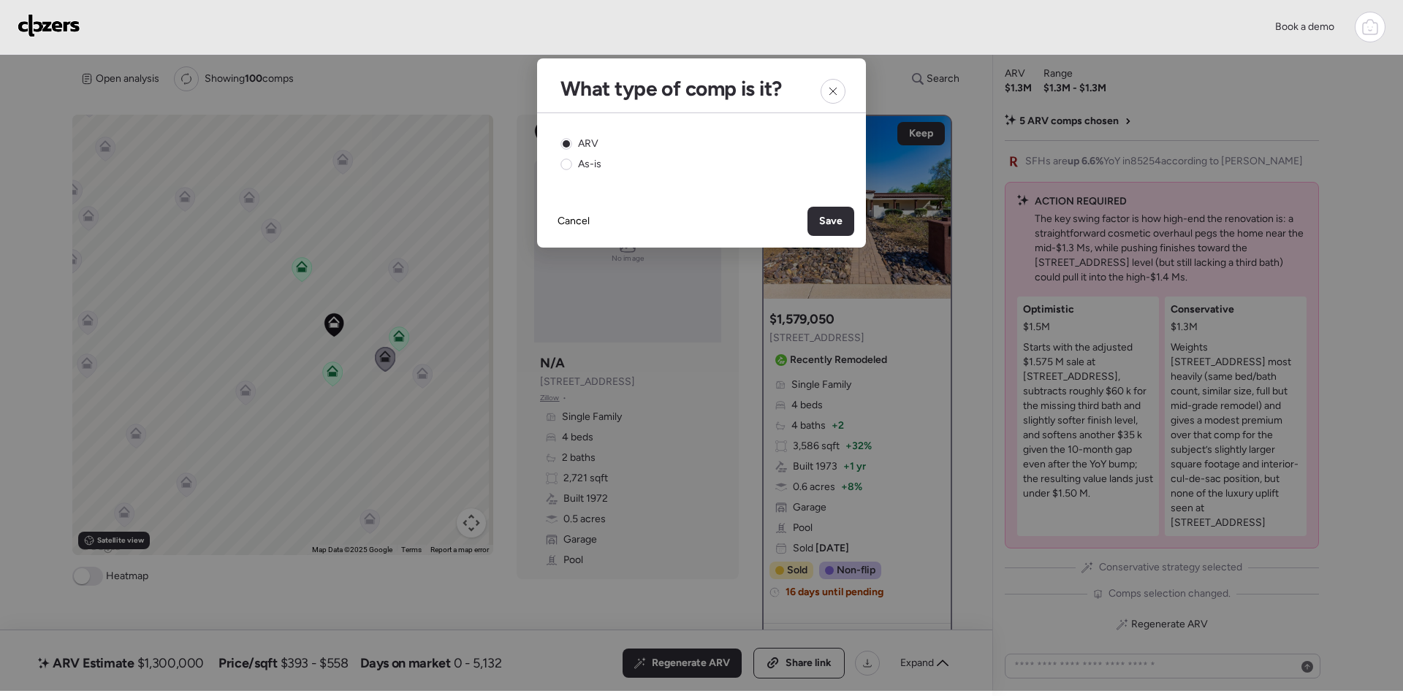
click at [829, 215] on span "Save" at bounding box center [830, 221] width 23 height 15
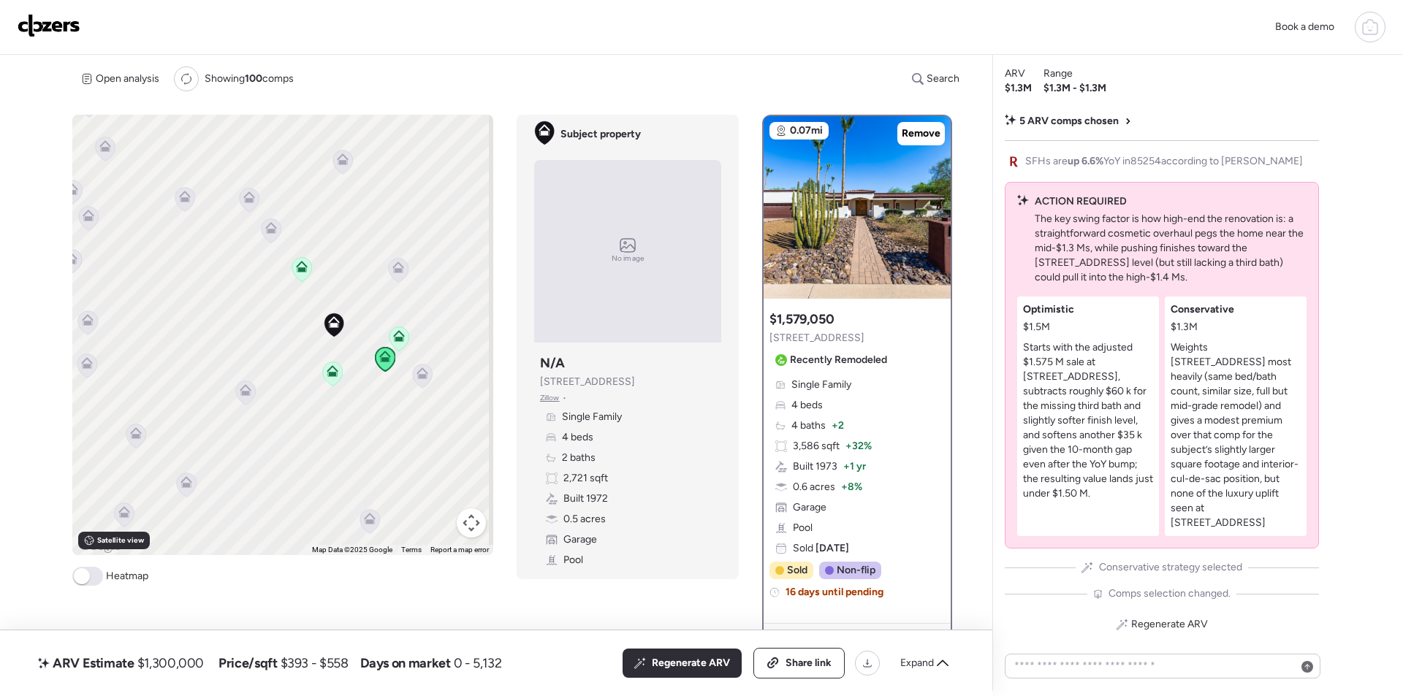
click at [428, 381] on icon at bounding box center [423, 376] width 20 height 24
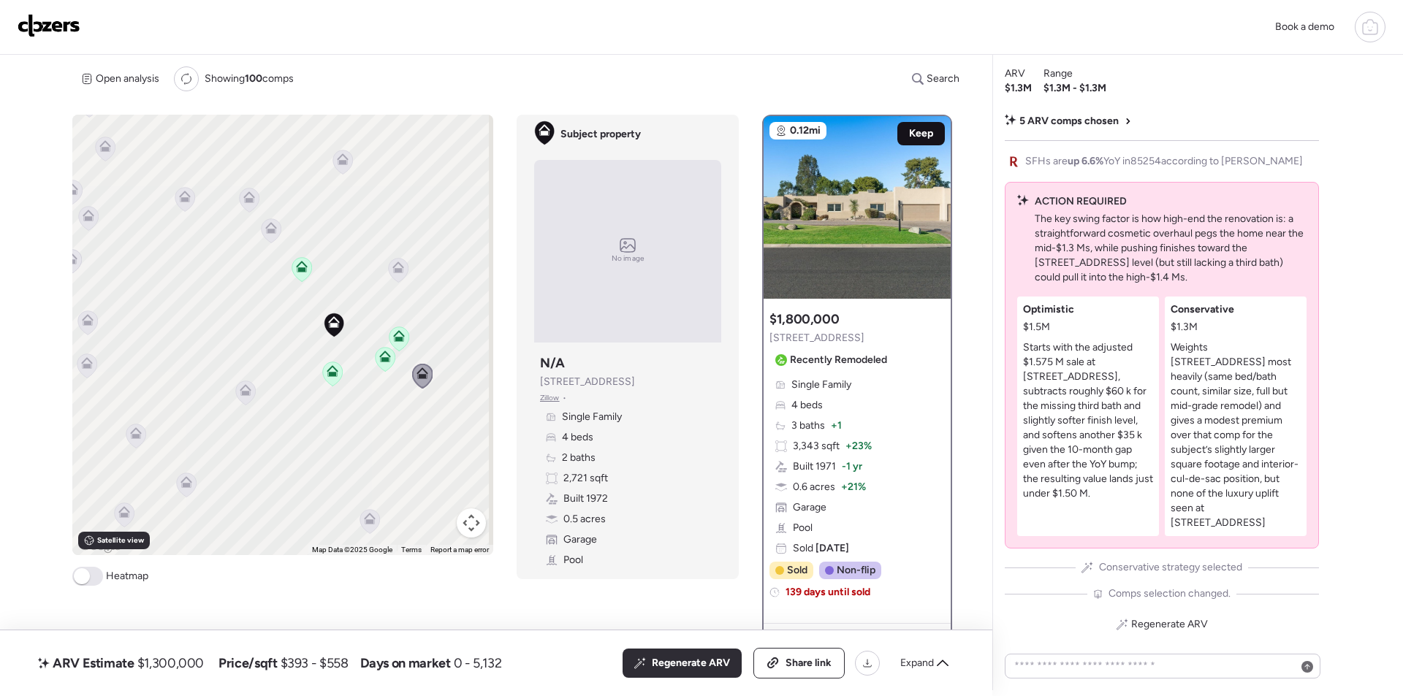
click at [917, 130] on span "Keep" at bounding box center [921, 133] width 24 height 15
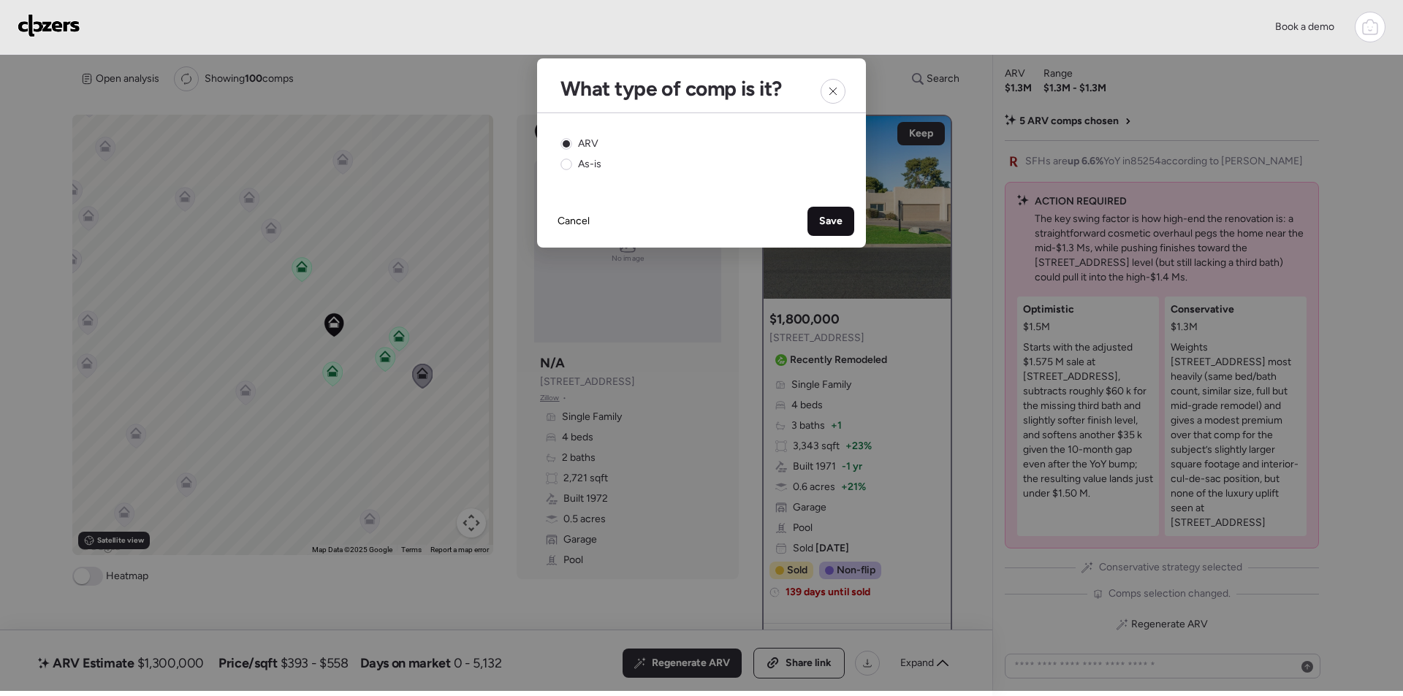
drag, startPoint x: 837, startPoint y: 219, endPoint x: 625, endPoint y: 246, distance: 213.7
click at [837, 219] on span "Save" at bounding box center [830, 221] width 23 height 15
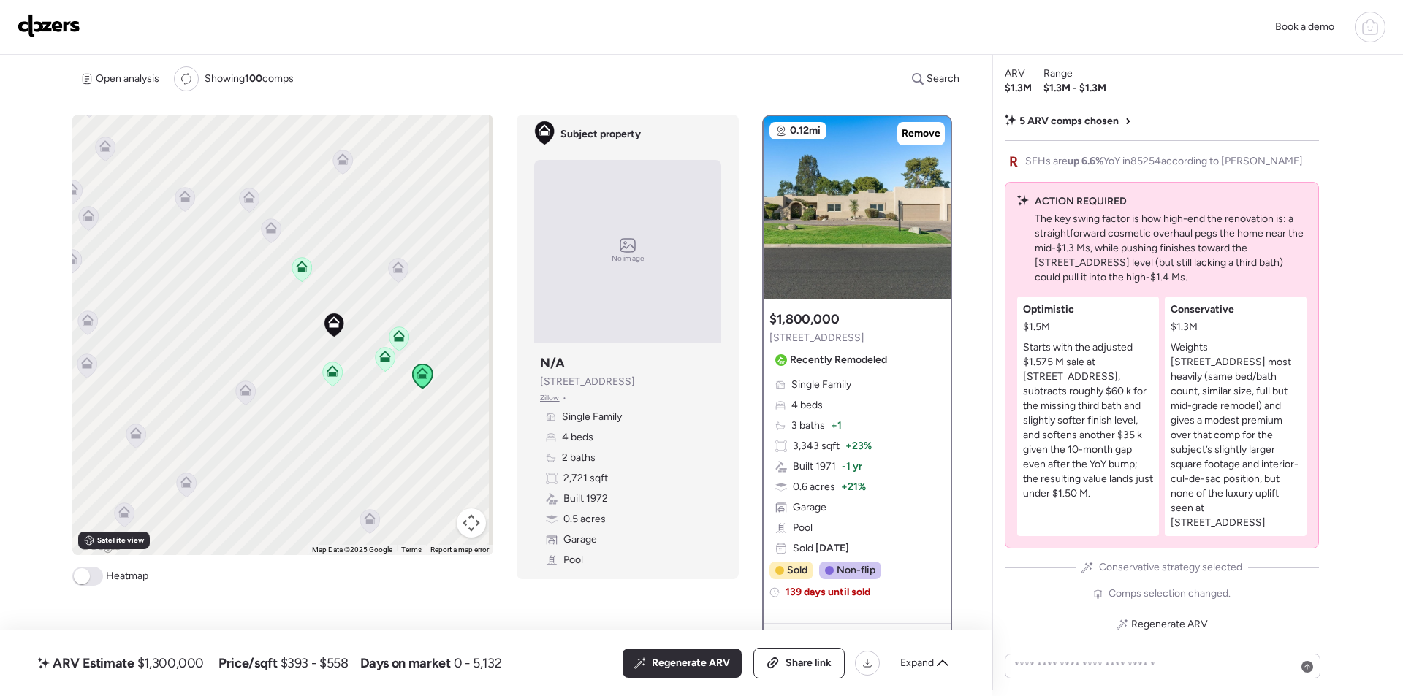
click at [397, 270] on icon at bounding box center [398, 270] width 10 height 4
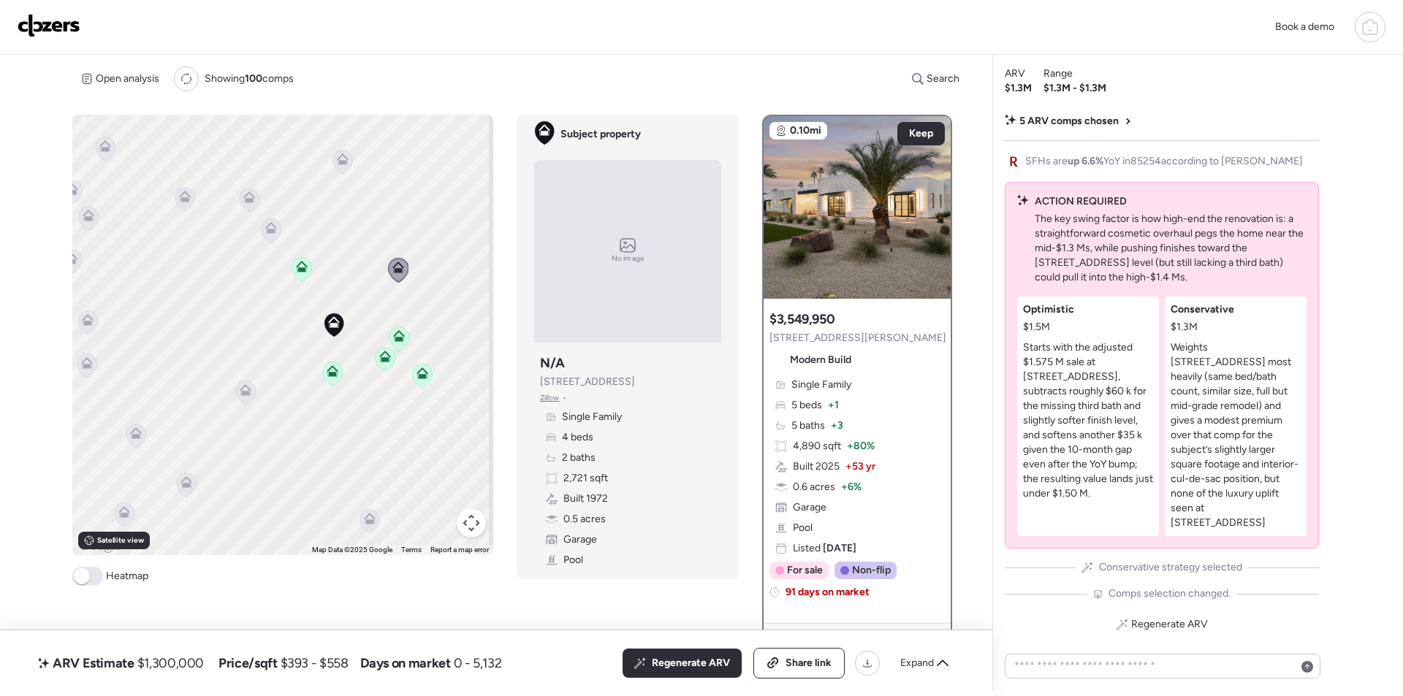
click at [363, 528] on icon at bounding box center [370, 521] width 20 height 24
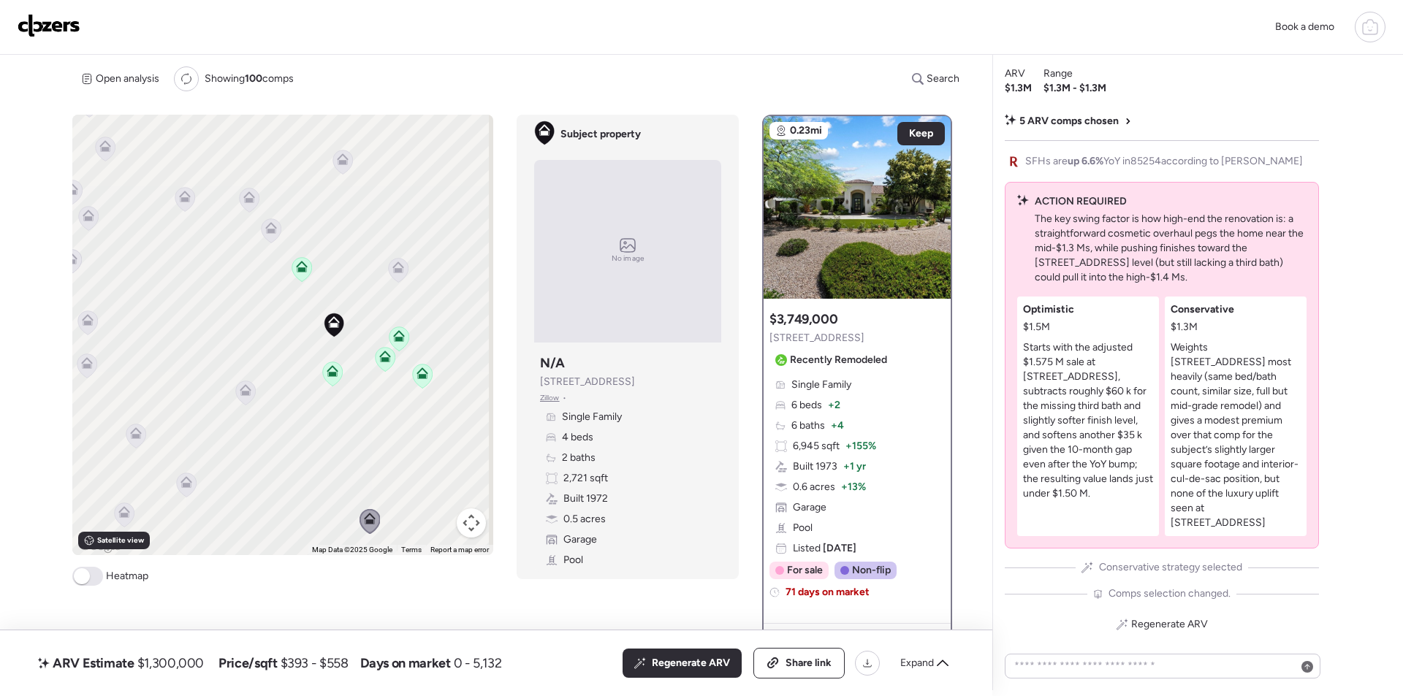
click at [342, 153] on icon at bounding box center [343, 162] width 20 height 24
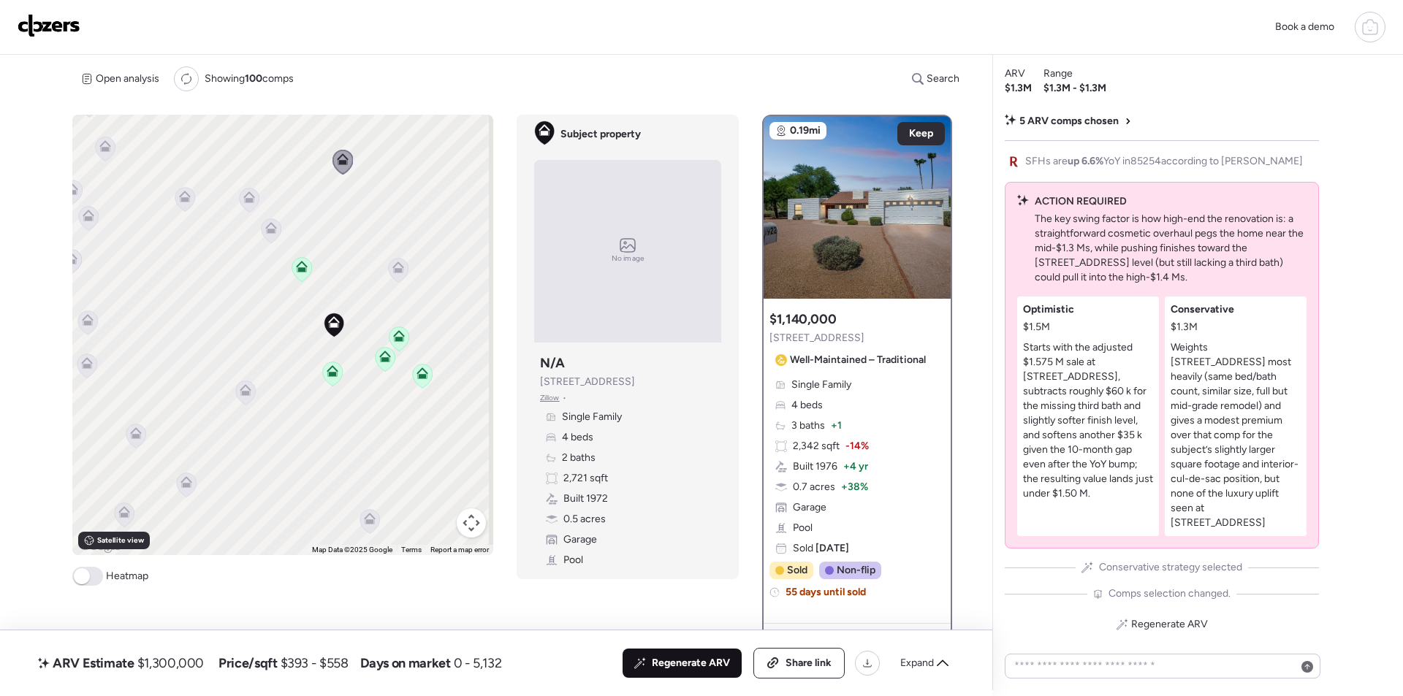
click at [694, 650] on div "Regenerate ARV" at bounding box center [682, 663] width 119 height 29
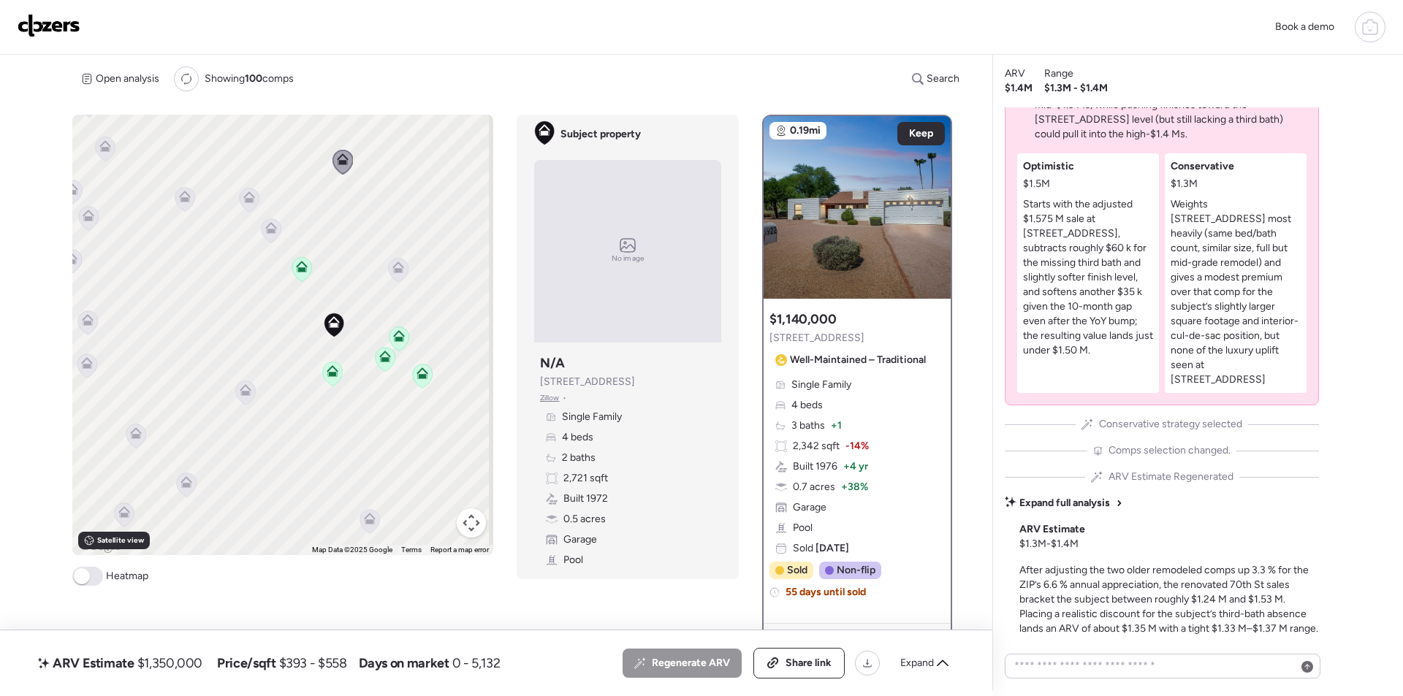
click at [159, 664] on span "$1,350,000" at bounding box center [169, 664] width 65 height 18
copy span "1,350,000"
click at [797, 661] on span "Share link" at bounding box center [809, 663] width 46 height 15
click at [56, 16] on img at bounding box center [49, 25] width 63 height 23
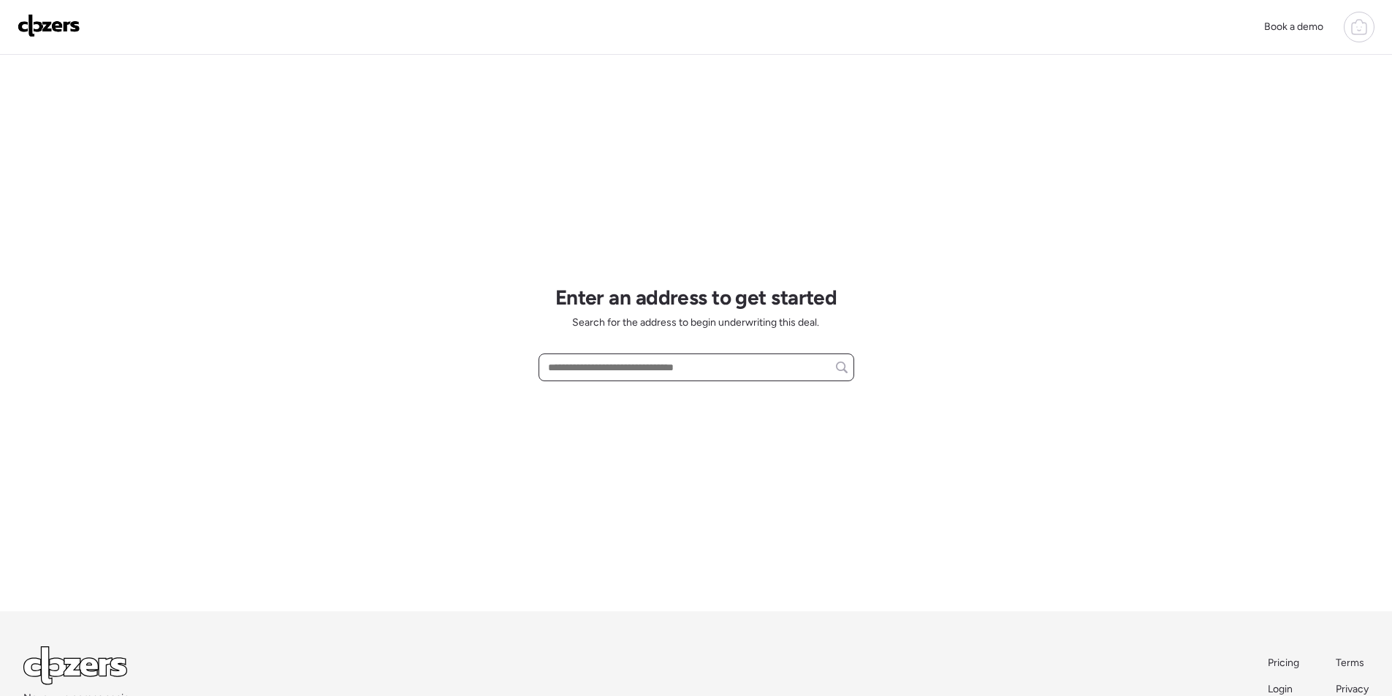
click at [704, 377] on input "text" at bounding box center [696, 367] width 303 height 20
paste input "**********"
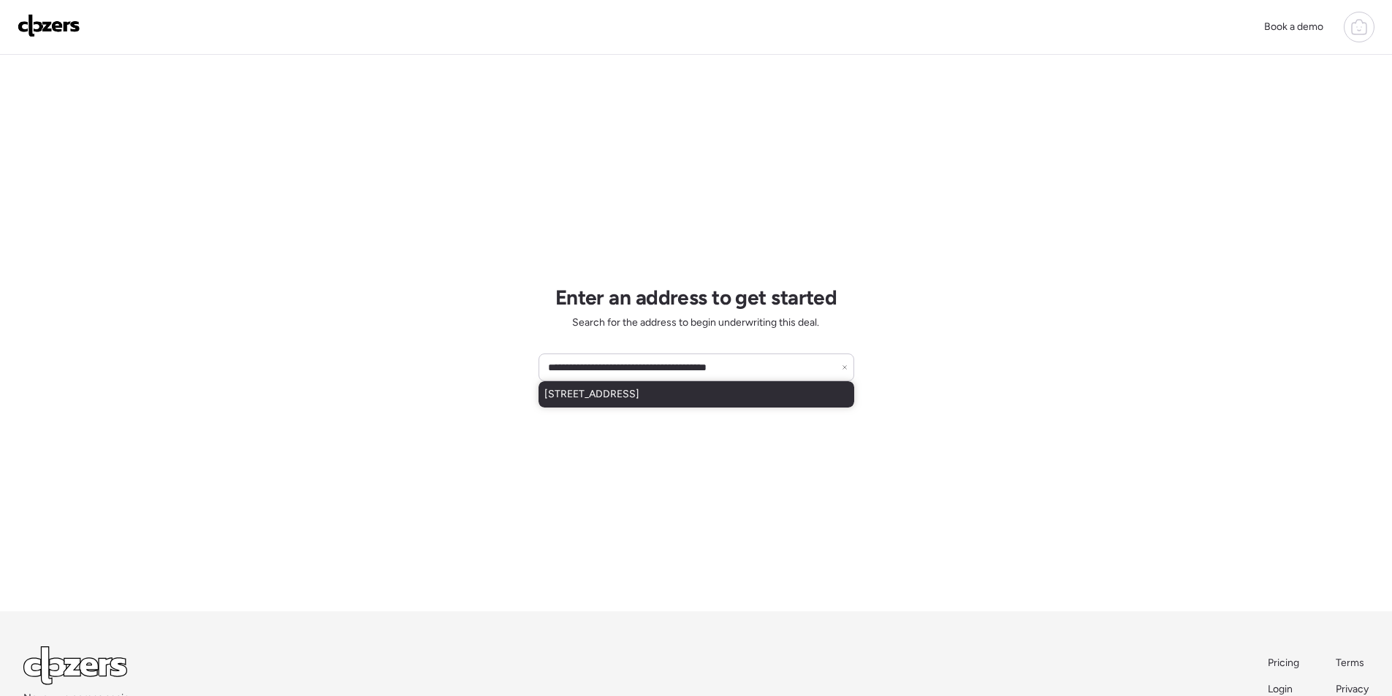
click at [618, 406] on div "7026 E Monte Vista Rd, Scottsdale, AZ, 85257" at bounding box center [697, 394] width 316 height 26
type input "**********"
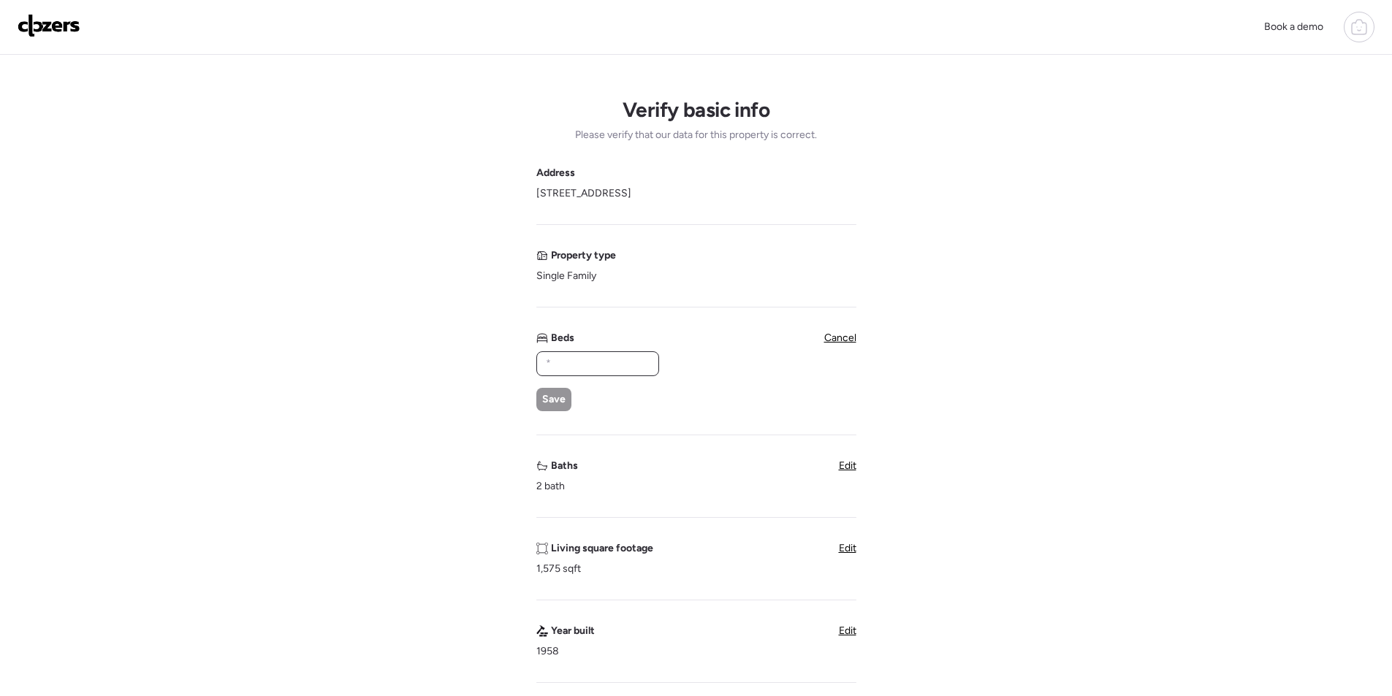
click at [649, 360] on input "text" at bounding box center [598, 364] width 110 height 20
type input "*"
click at [555, 398] on span "Save" at bounding box center [553, 399] width 23 height 15
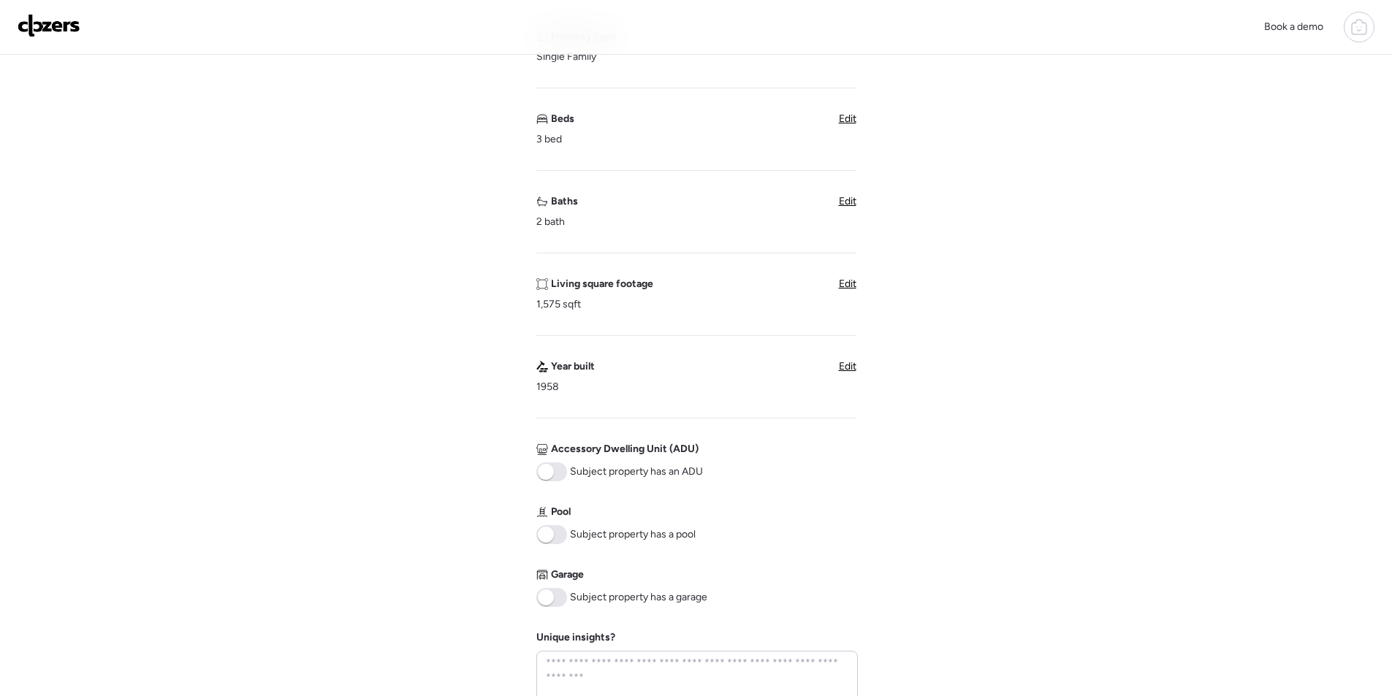
scroll to position [512, 0]
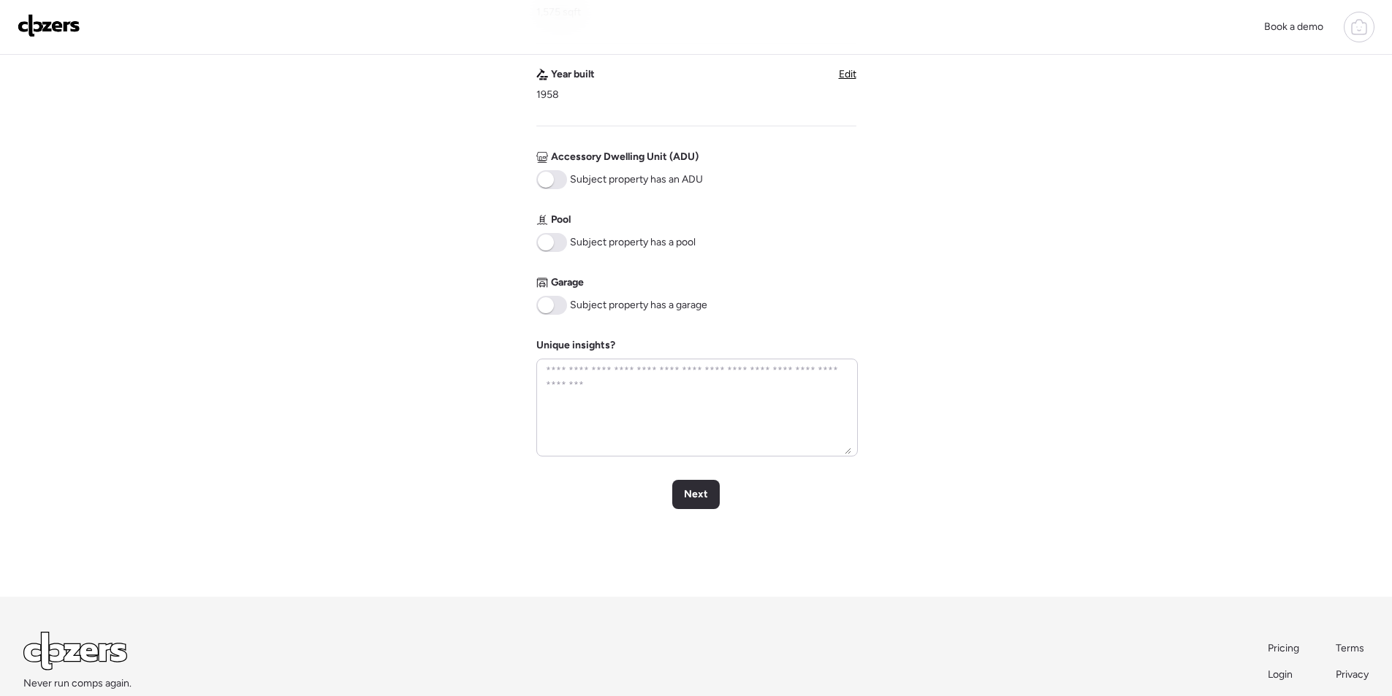
click at [691, 511] on div "Verify basic info Please verify that our data for this property is correct. Add…" at bounding box center [696, 70] width 1369 height 1054
drag, startPoint x: 691, startPoint y: 503, endPoint x: 704, endPoint y: 414, distance: 89.4
click at [692, 504] on div "Next" at bounding box center [696, 494] width 48 height 29
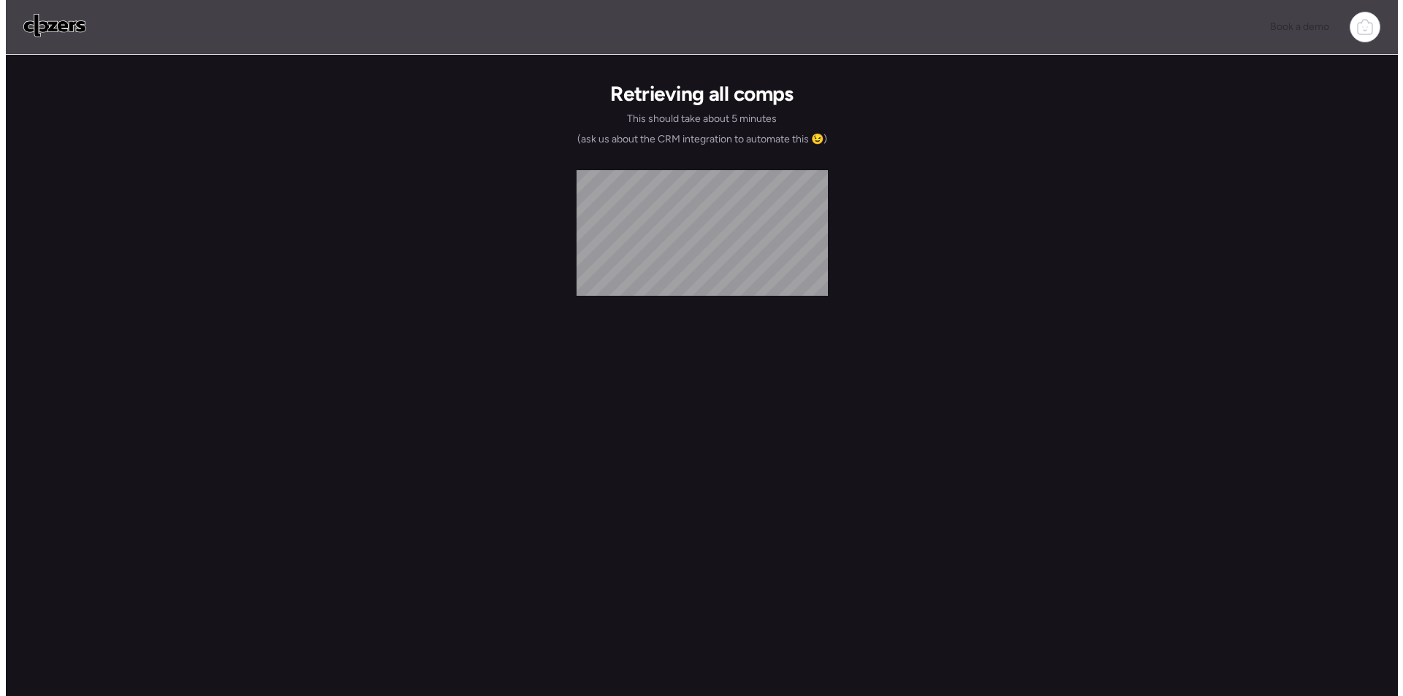
scroll to position [0, 0]
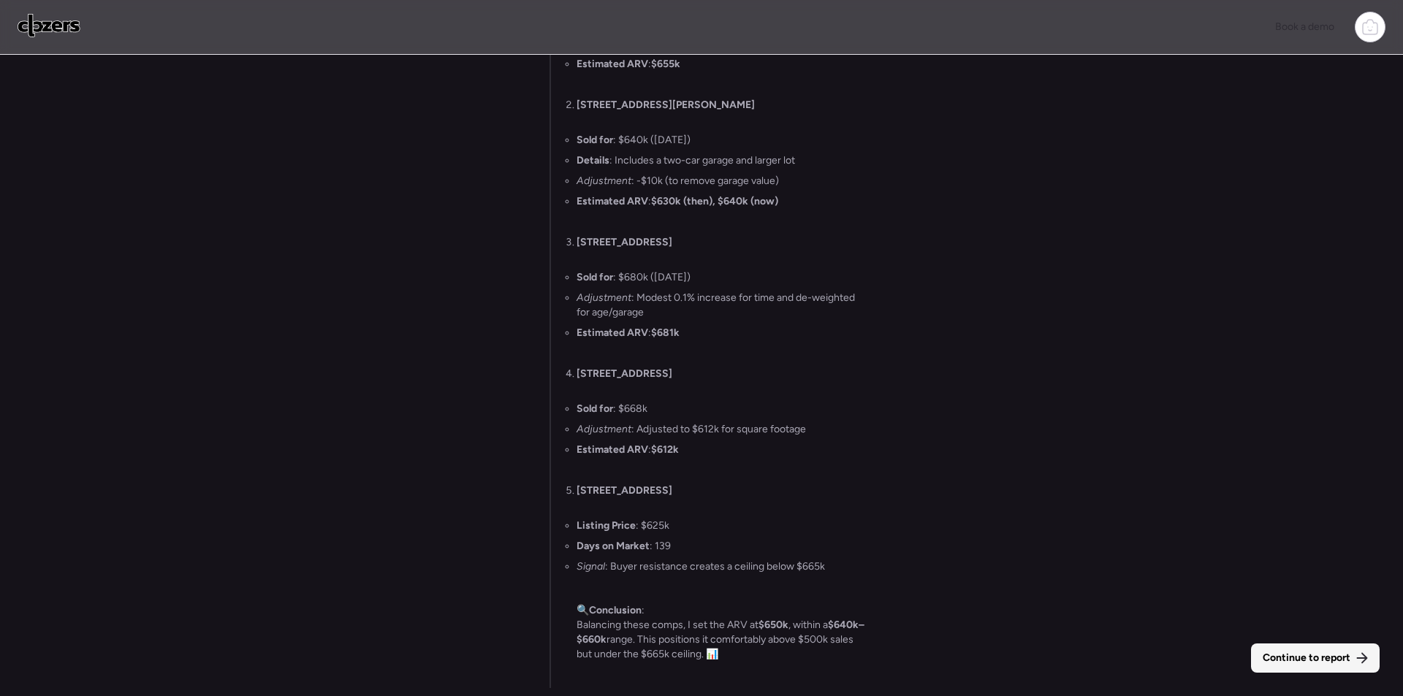
click at [1308, 650] on div "Continue to report" at bounding box center [1315, 658] width 129 height 29
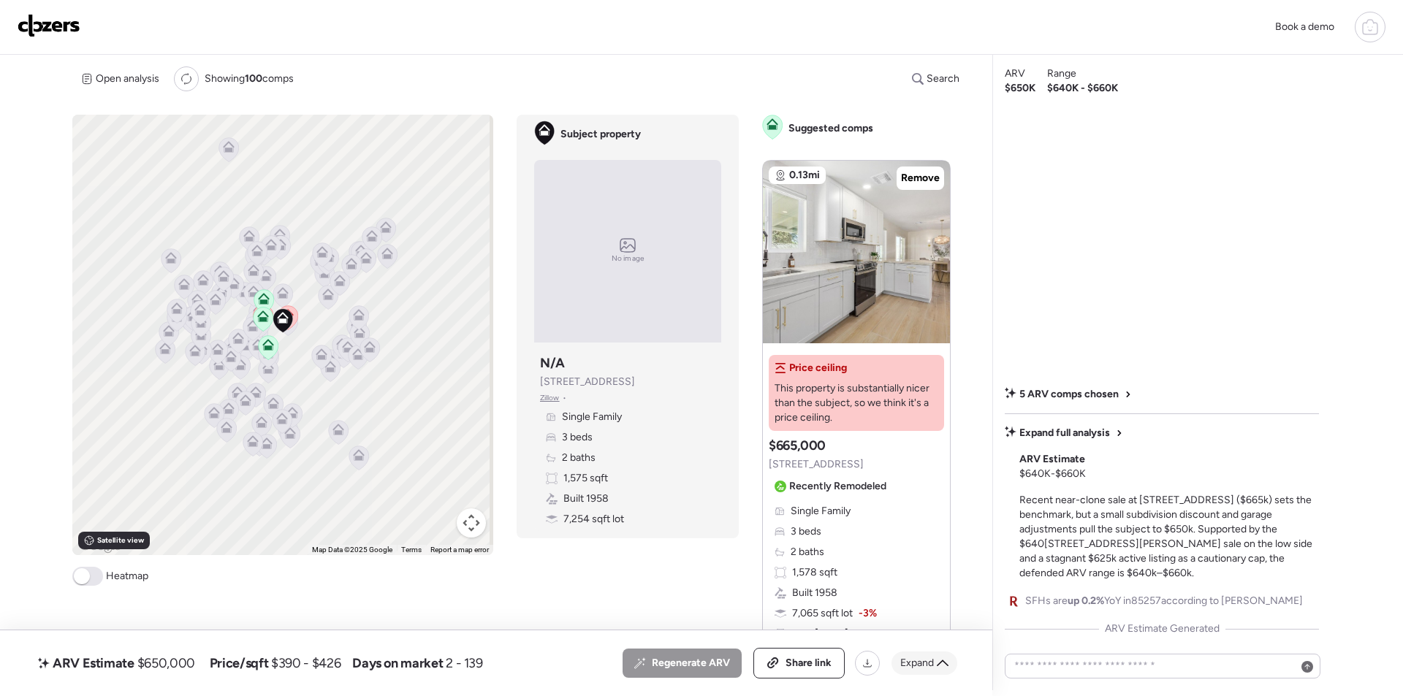
click at [912, 654] on div "Expand" at bounding box center [925, 663] width 66 height 23
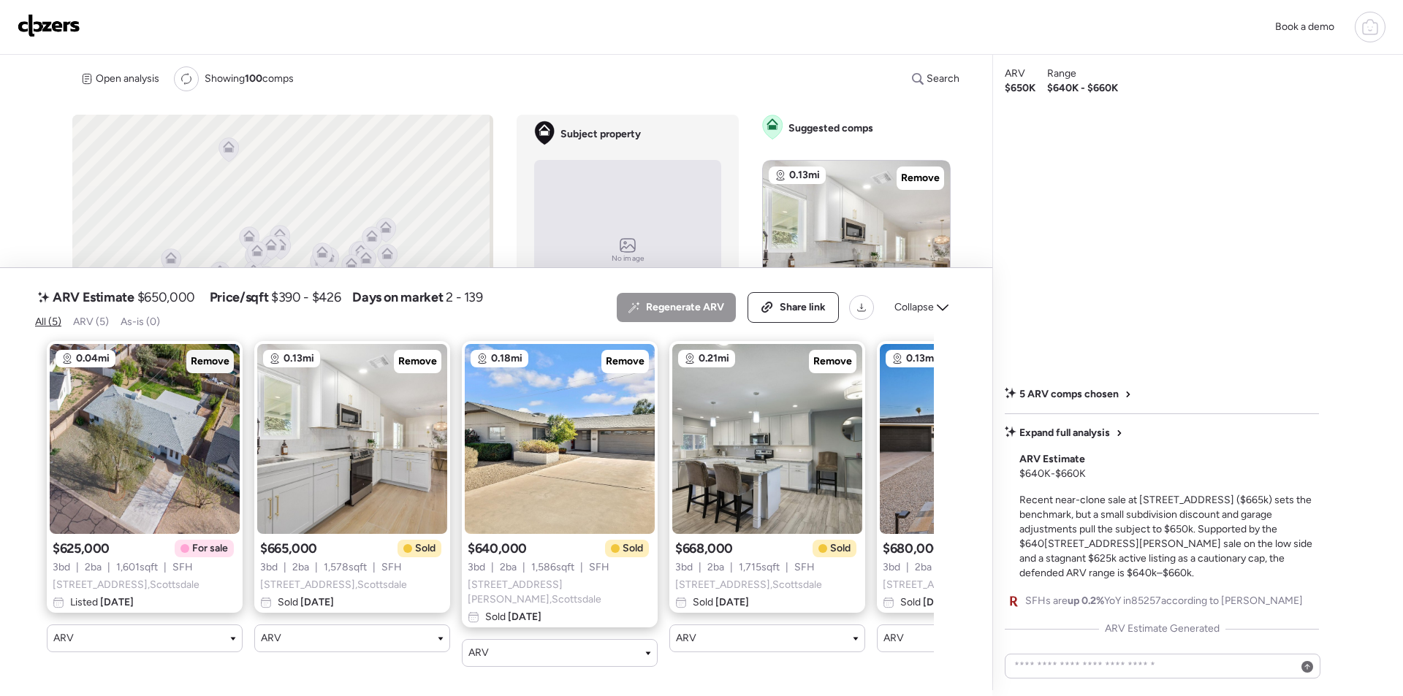
click at [189, 373] on div "Remove" at bounding box center [210, 361] width 48 height 23
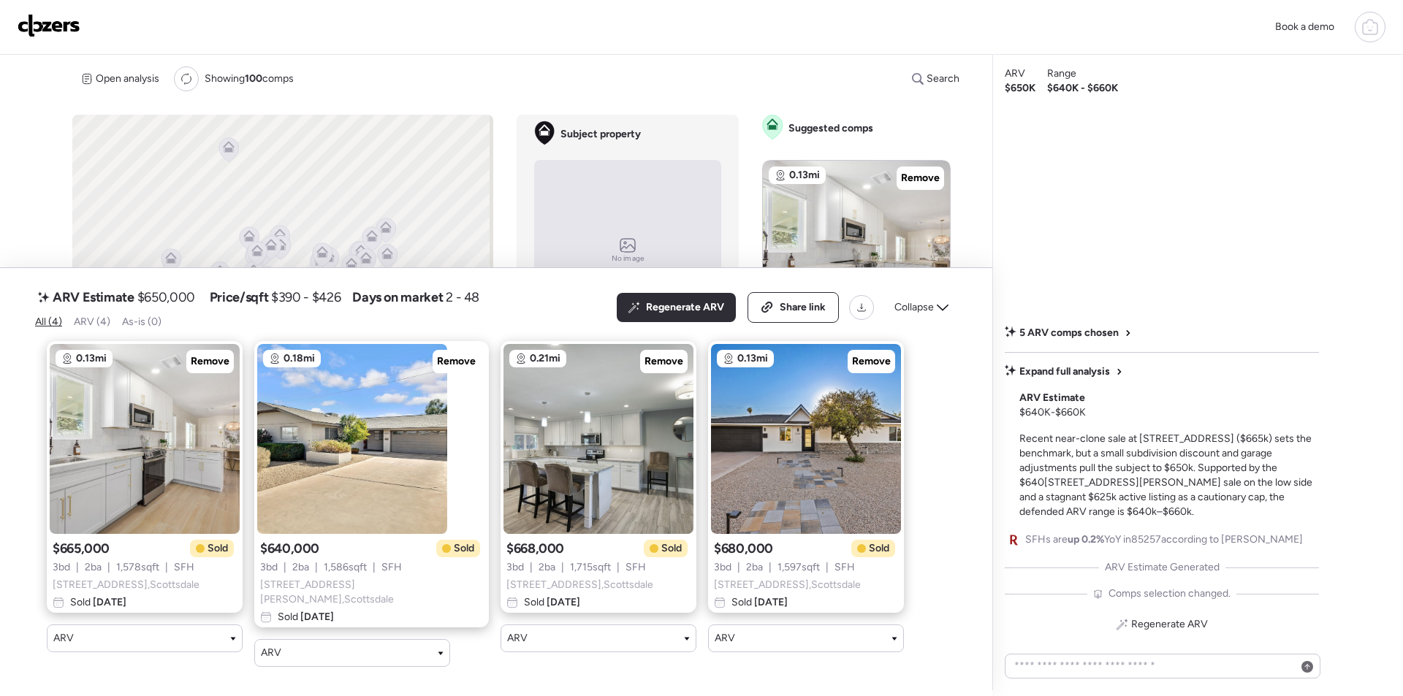
click at [916, 315] on span "Collapse" at bounding box center [913, 307] width 39 height 15
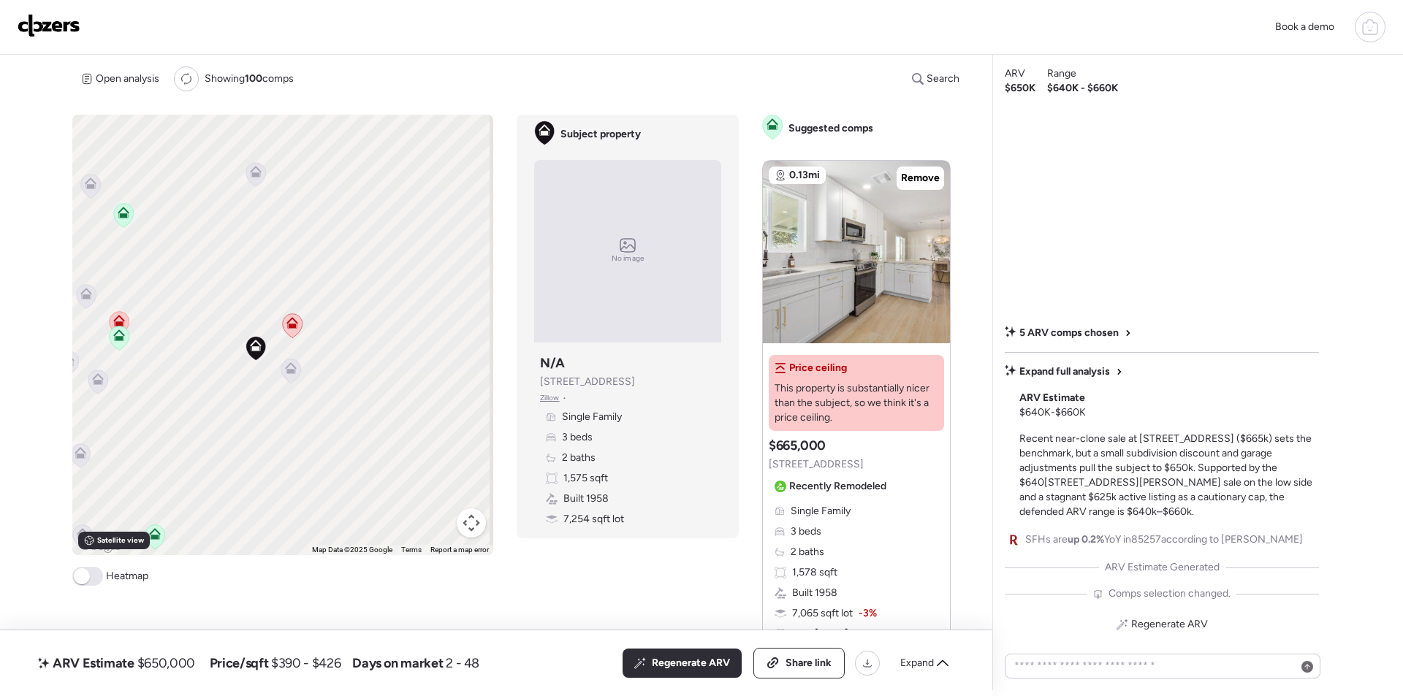
click at [287, 370] on icon at bounding box center [291, 371] width 10 height 4
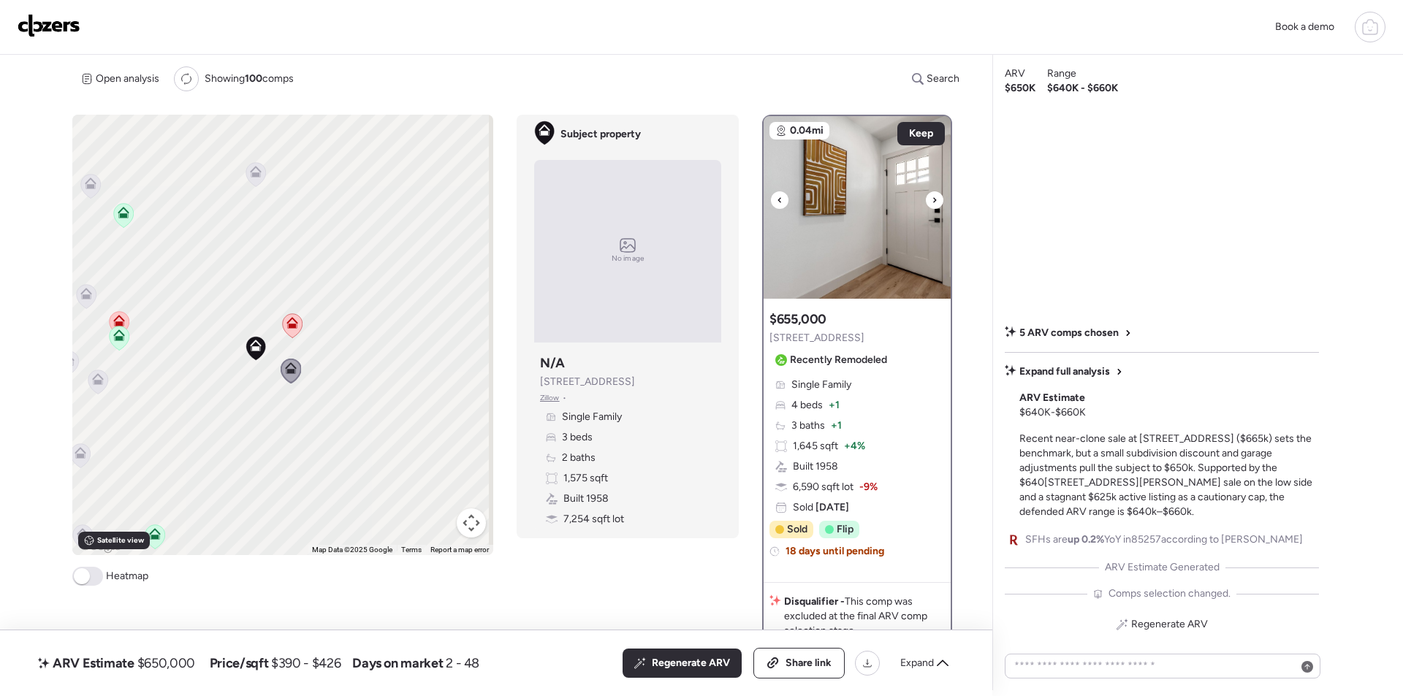
click at [938, 197] on div at bounding box center [935, 200] width 18 height 18
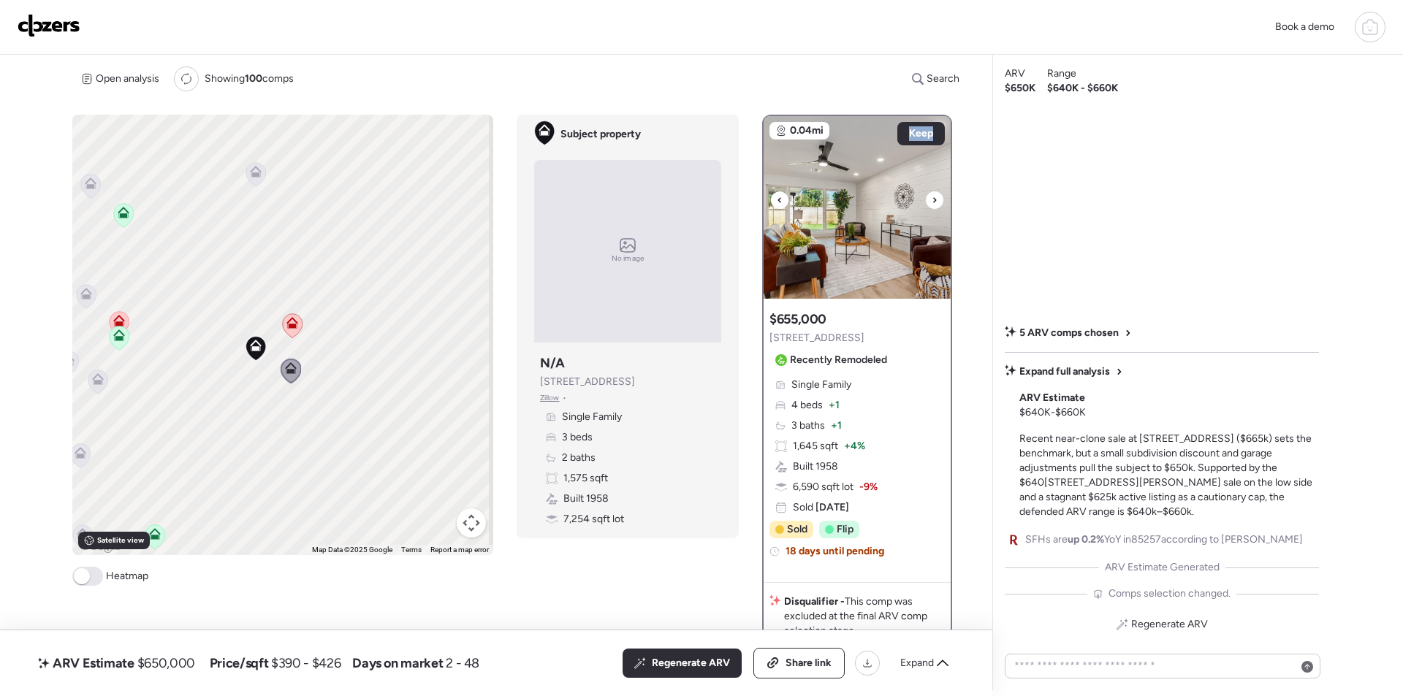
click at [937, 197] on div at bounding box center [935, 200] width 18 height 18
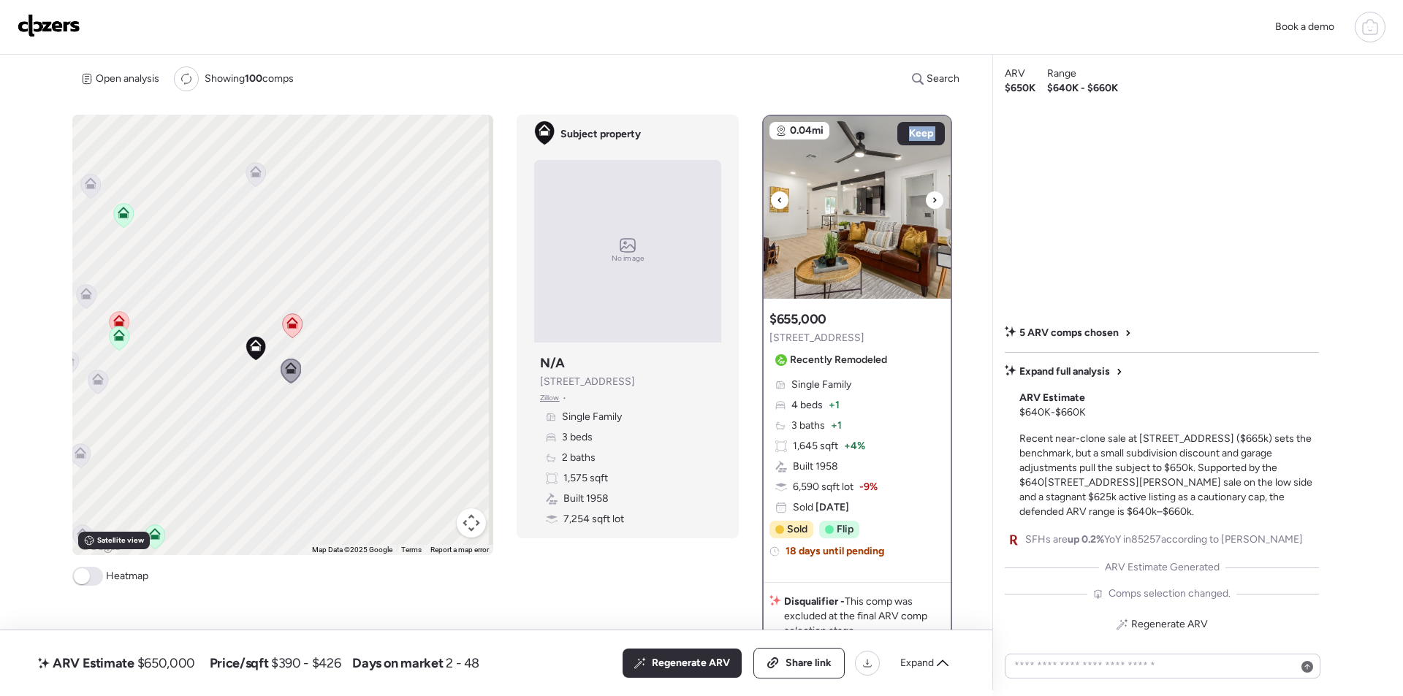
click at [937, 197] on div at bounding box center [935, 200] width 18 height 18
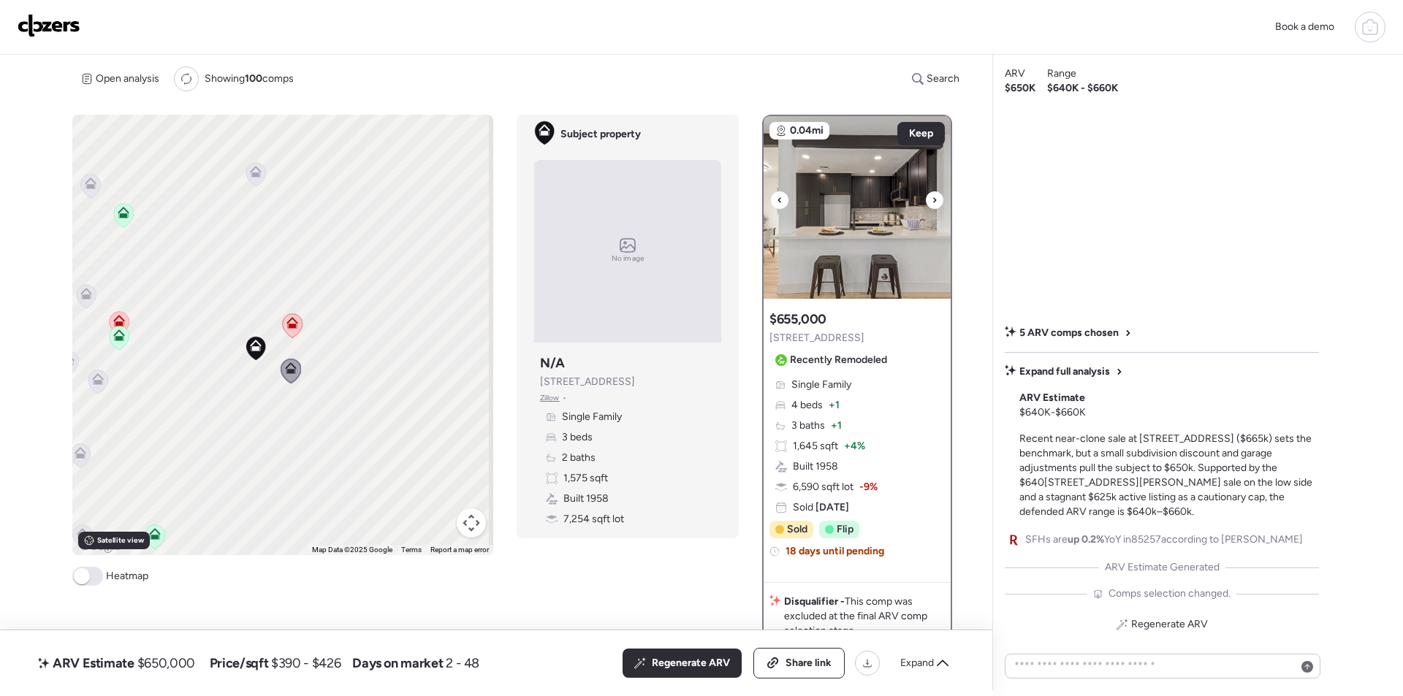
click at [934, 197] on div at bounding box center [935, 200] width 18 height 18
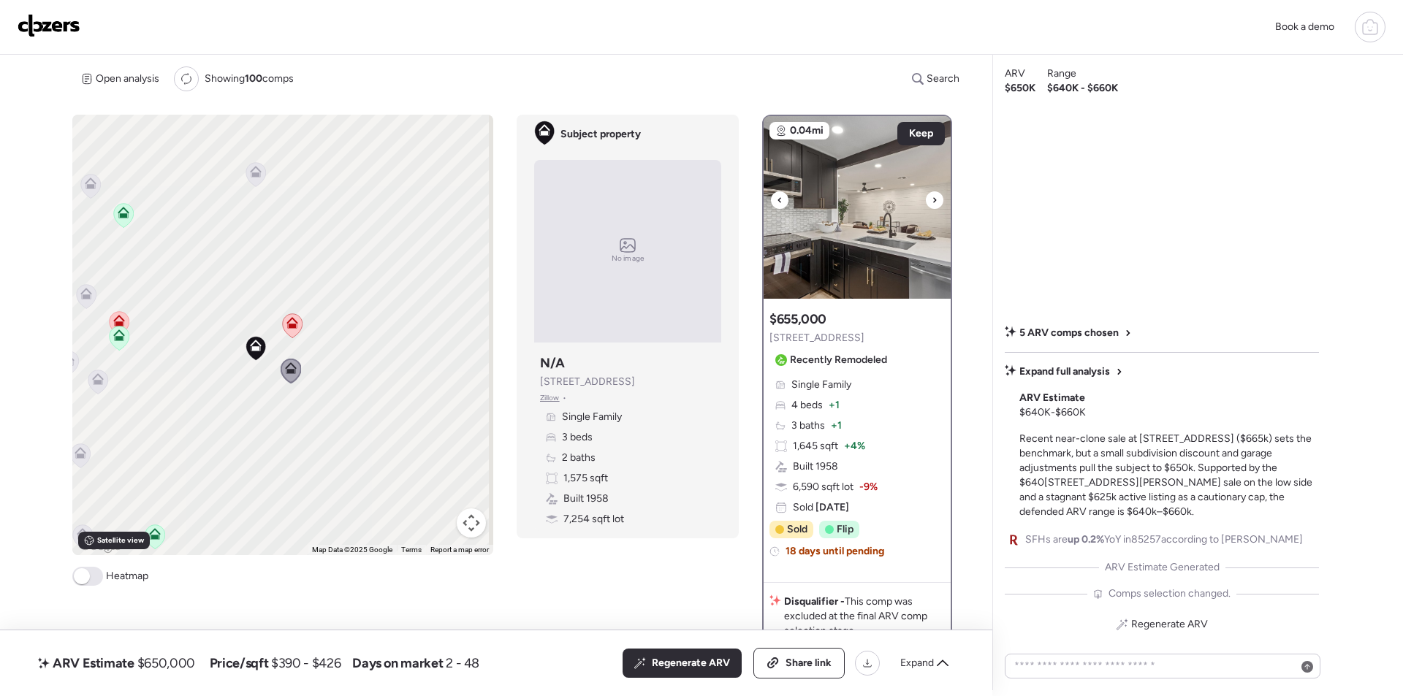
click at [932, 197] on icon at bounding box center [935, 200] width 6 height 18
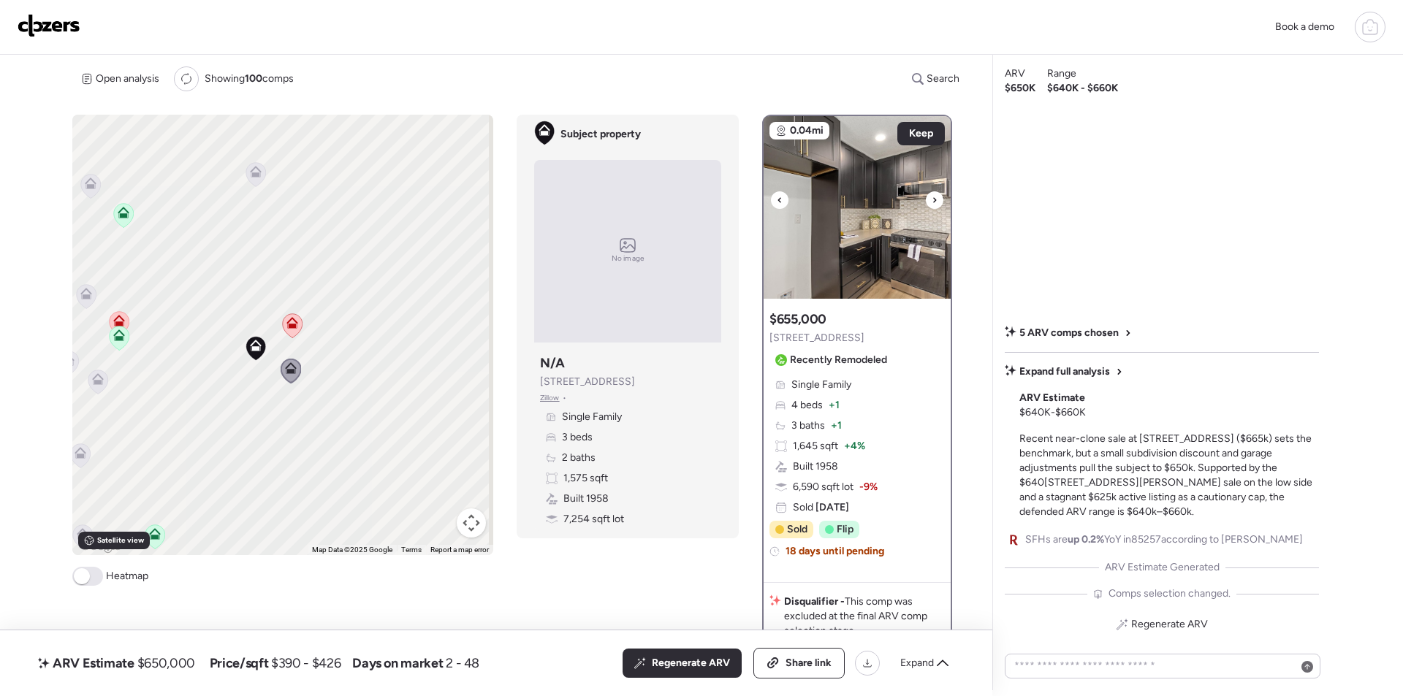
click at [932, 197] on icon at bounding box center [935, 200] width 6 height 18
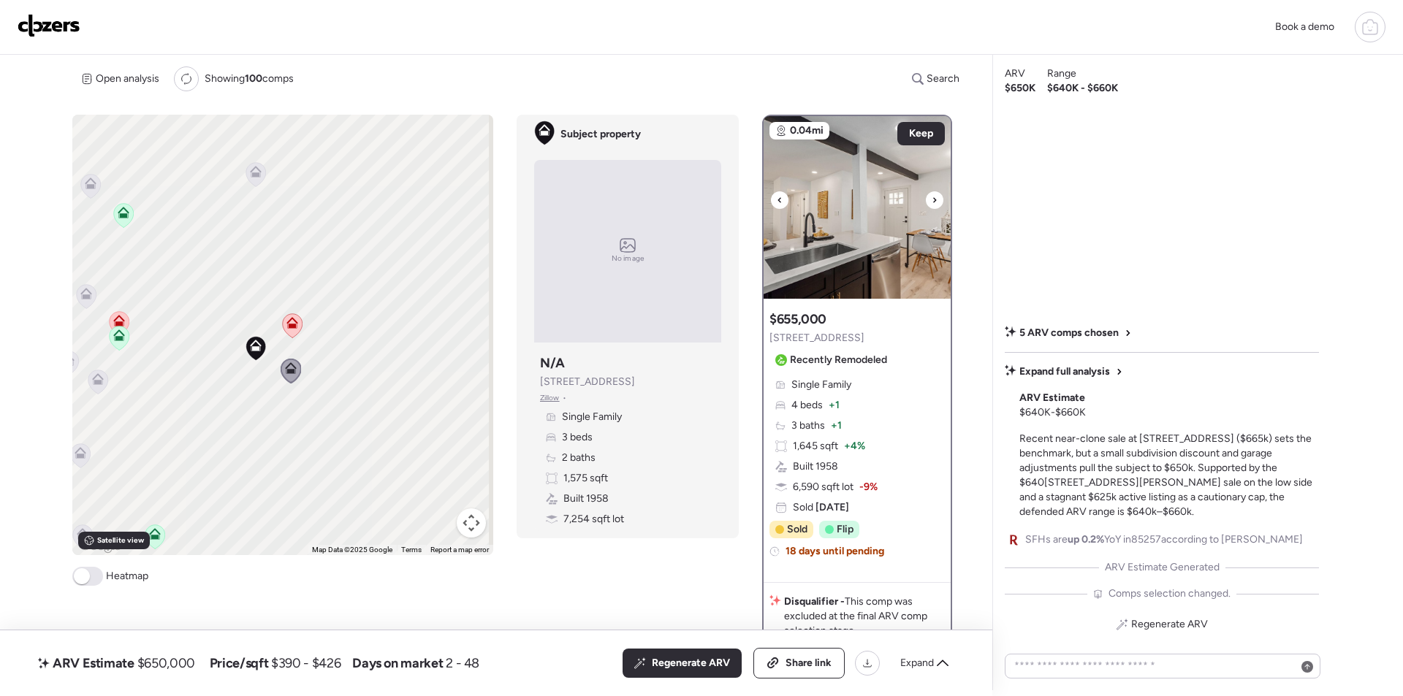
click at [878, 207] on img at bounding box center [857, 207] width 187 height 183
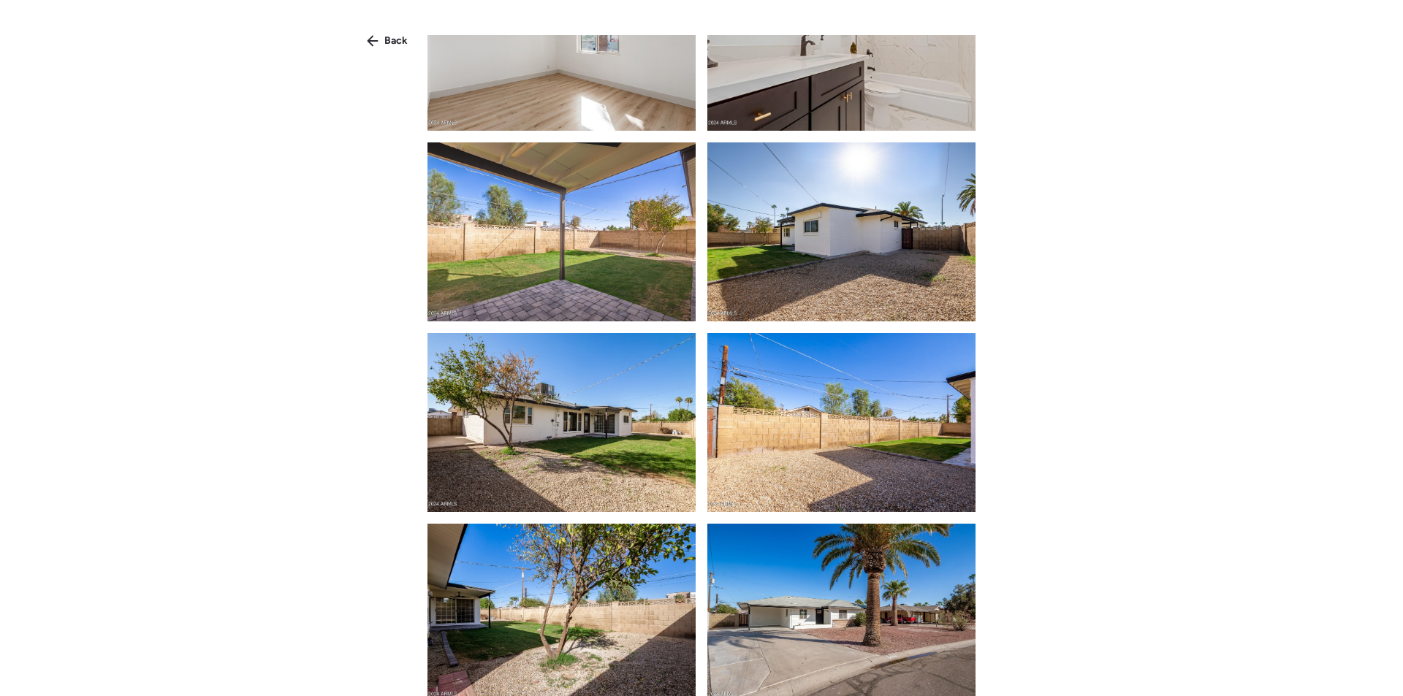
scroll to position [1757, 0]
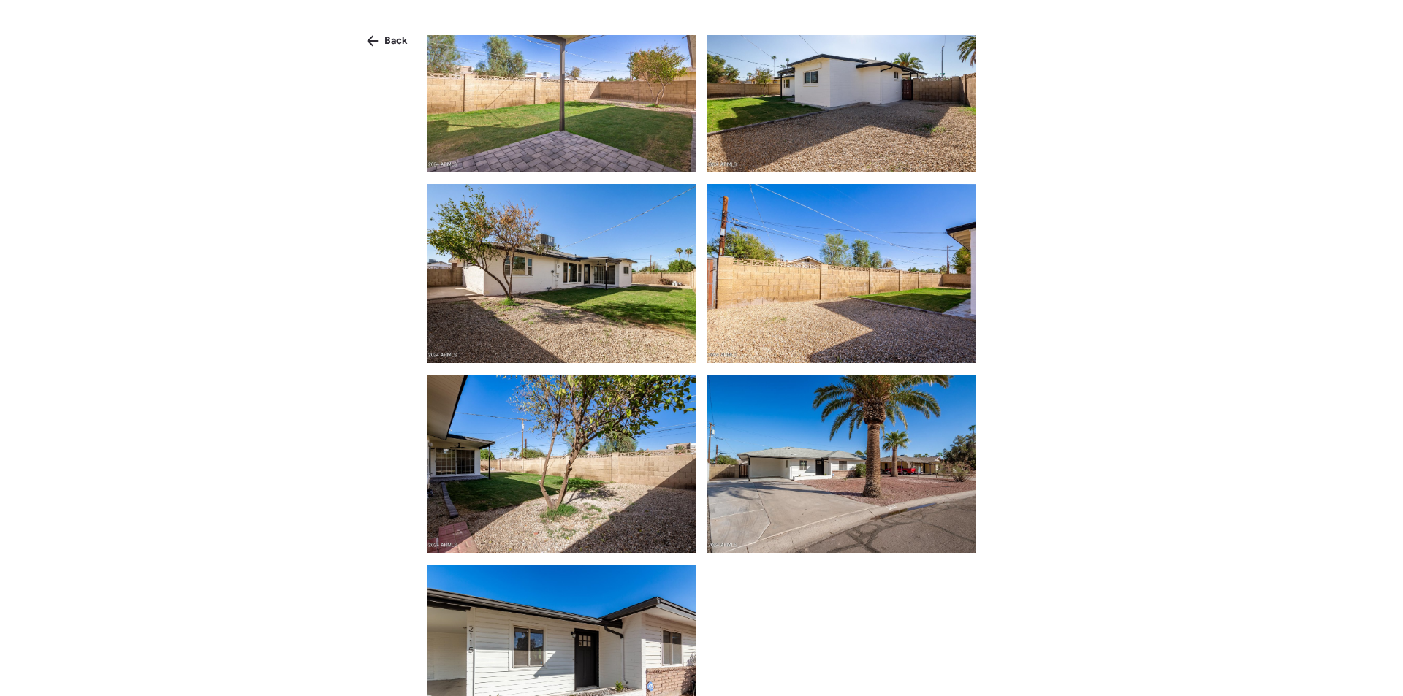
click at [376, 44] on icon at bounding box center [373, 41] width 12 height 12
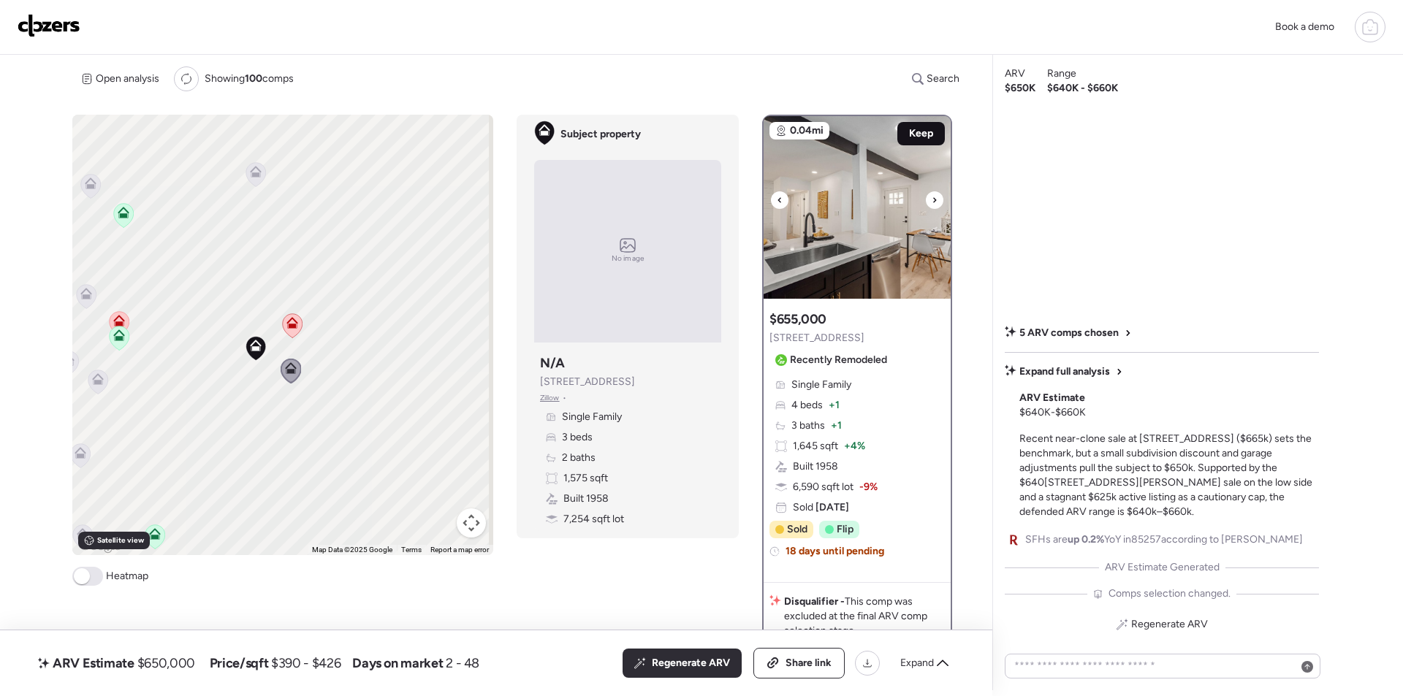
click at [908, 122] on div "Keep" at bounding box center [921, 133] width 48 height 23
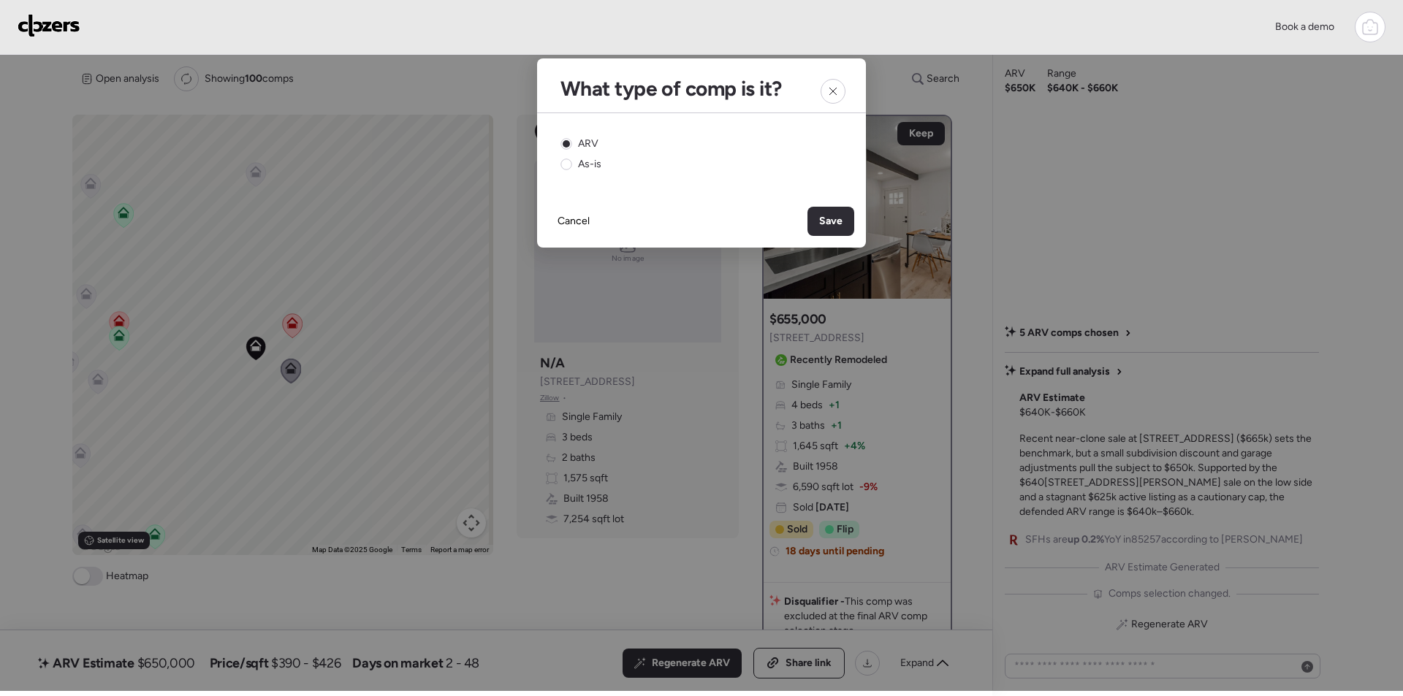
click at [822, 219] on span "Save" at bounding box center [830, 221] width 23 height 15
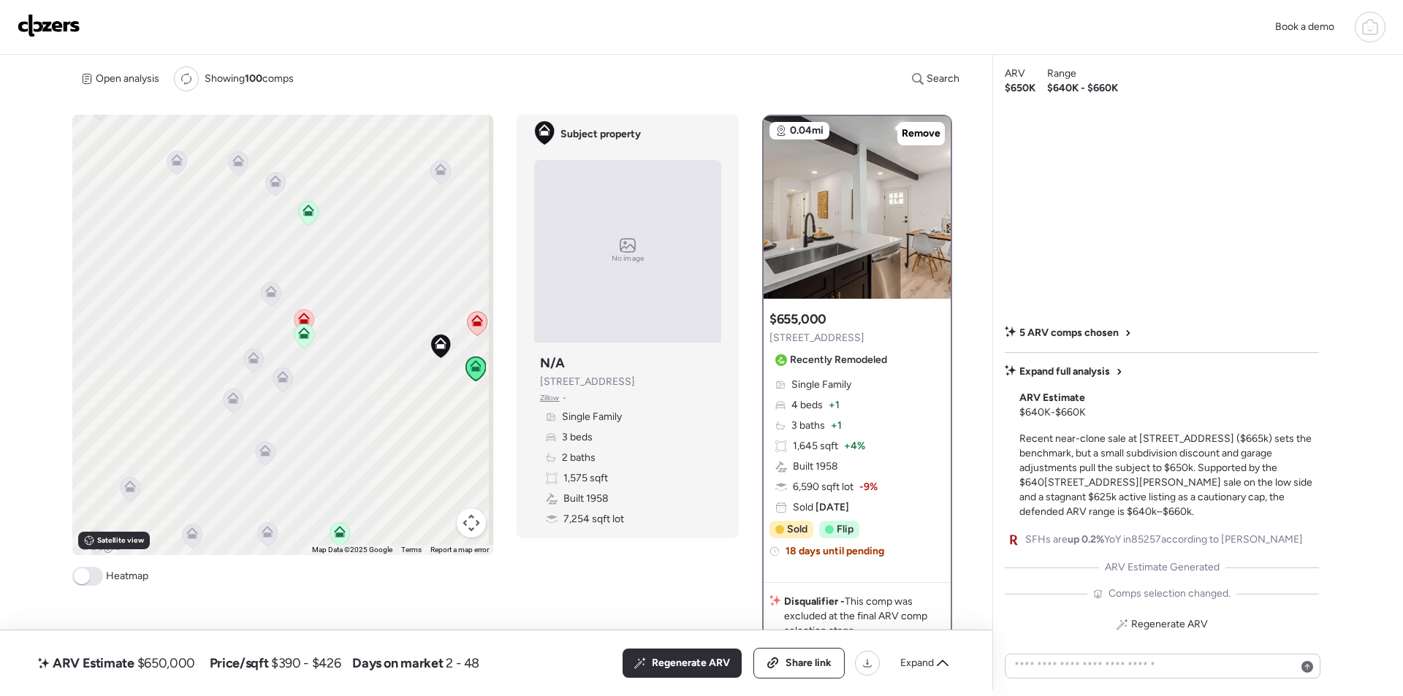
drag, startPoint x: 153, startPoint y: 313, endPoint x: 322, endPoint y: 329, distance: 170.3
click at [333, 312] on div "To activate drag with keyboard, press Alt + Enter. Once in keyboard drag state,…" at bounding box center [282, 335] width 421 height 441
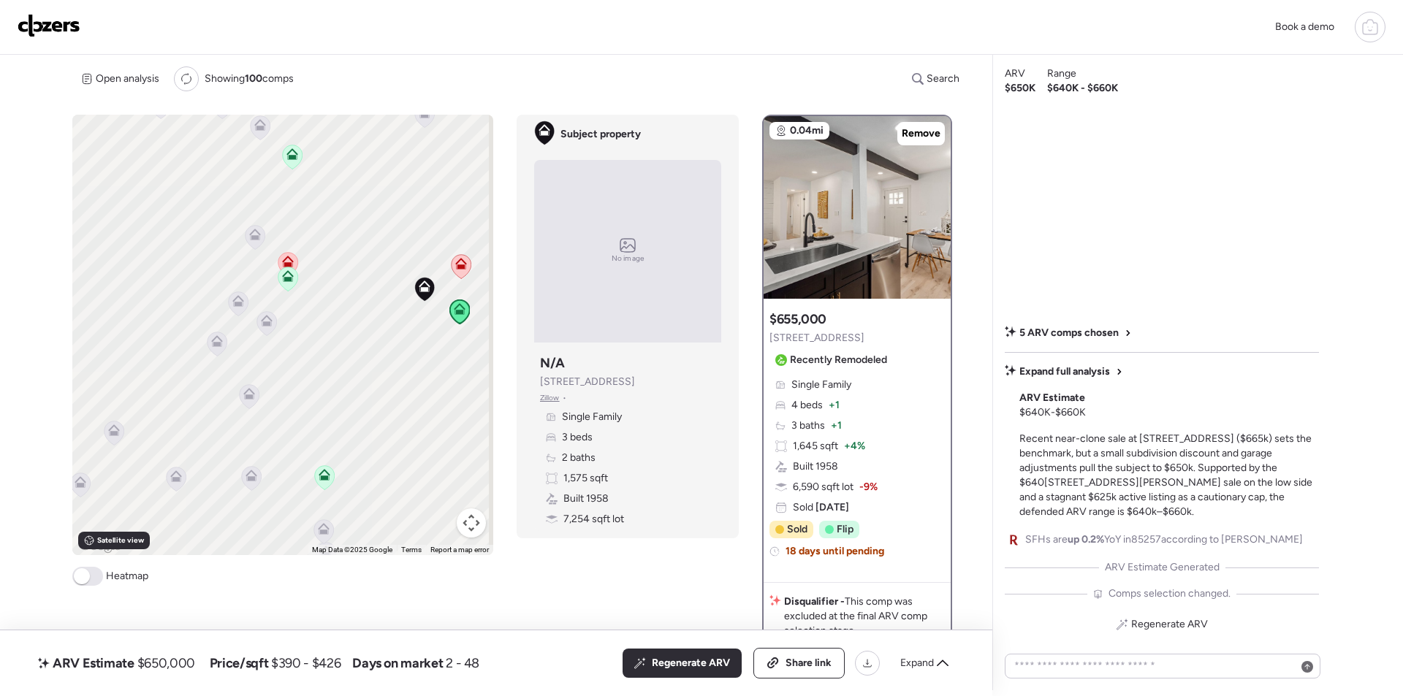
drag, startPoint x: 295, startPoint y: 378, endPoint x: 292, endPoint y: 315, distance: 62.9
click at [292, 315] on div "To activate drag with keyboard, press Alt + Enter. Once in keyboard drag state,…" at bounding box center [282, 335] width 421 height 441
click at [264, 320] on icon at bounding box center [267, 321] width 12 height 12
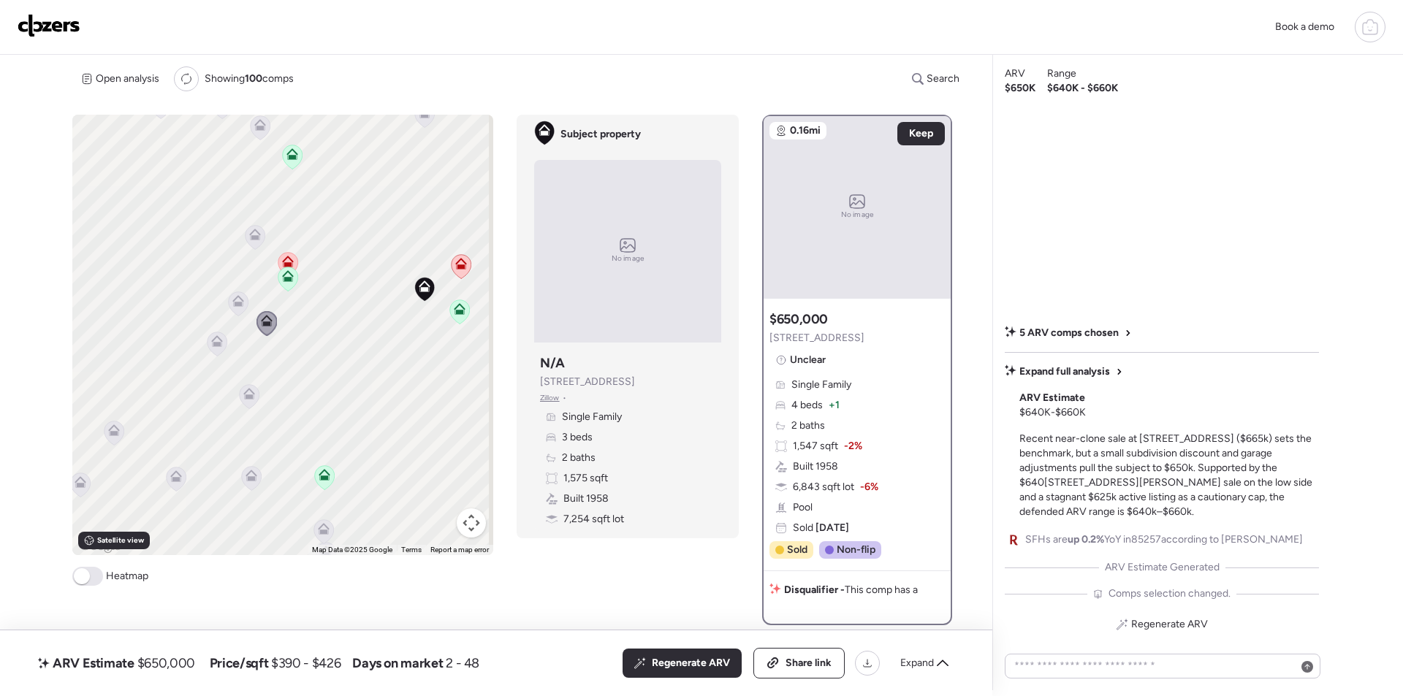
click at [246, 241] on icon at bounding box center [256, 237] width 20 height 24
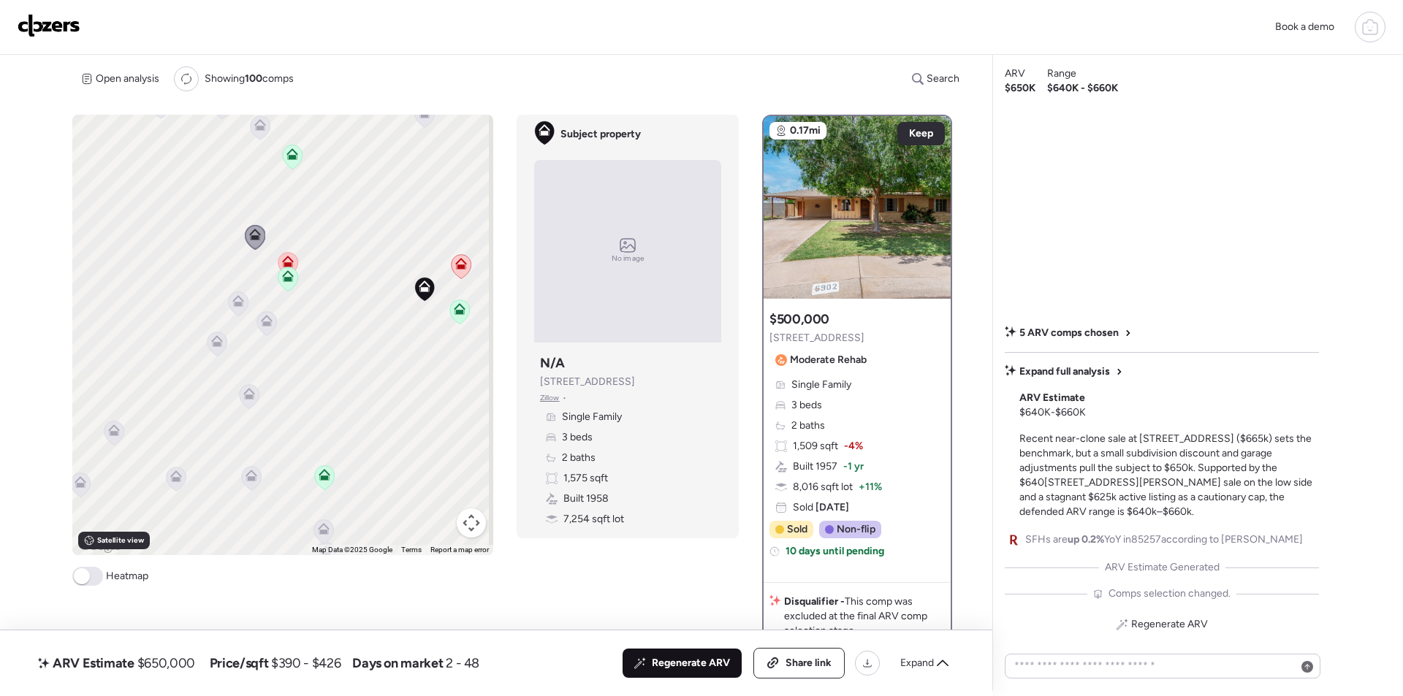
drag, startPoint x: 659, startPoint y: 663, endPoint x: 654, endPoint y: 645, distance: 18.3
click at [659, 662] on span "Regenerate ARV" at bounding box center [691, 663] width 78 height 15
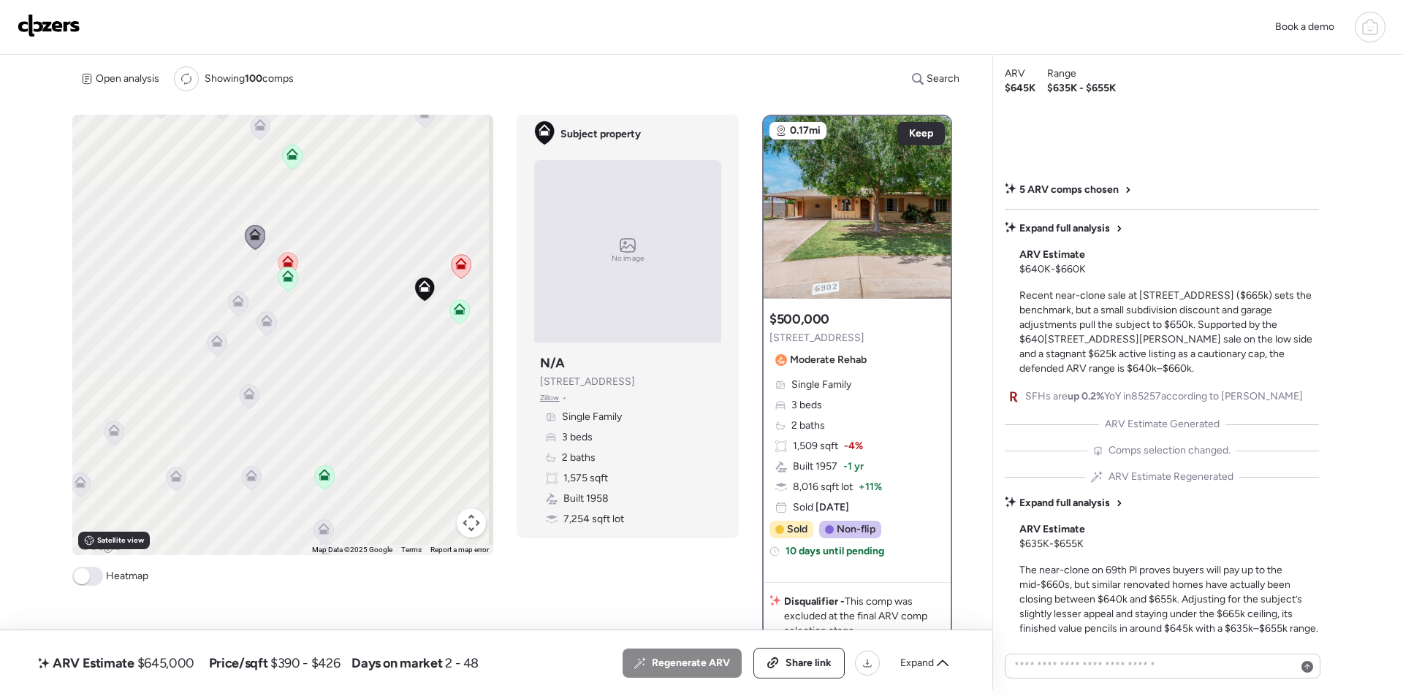
click at [180, 663] on span "$645,000" at bounding box center [165, 664] width 57 height 18
copy span "645,000"
click at [804, 658] on span "Share link" at bounding box center [809, 663] width 46 height 15
click at [53, 29] on img at bounding box center [49, 25] width 63 height 23
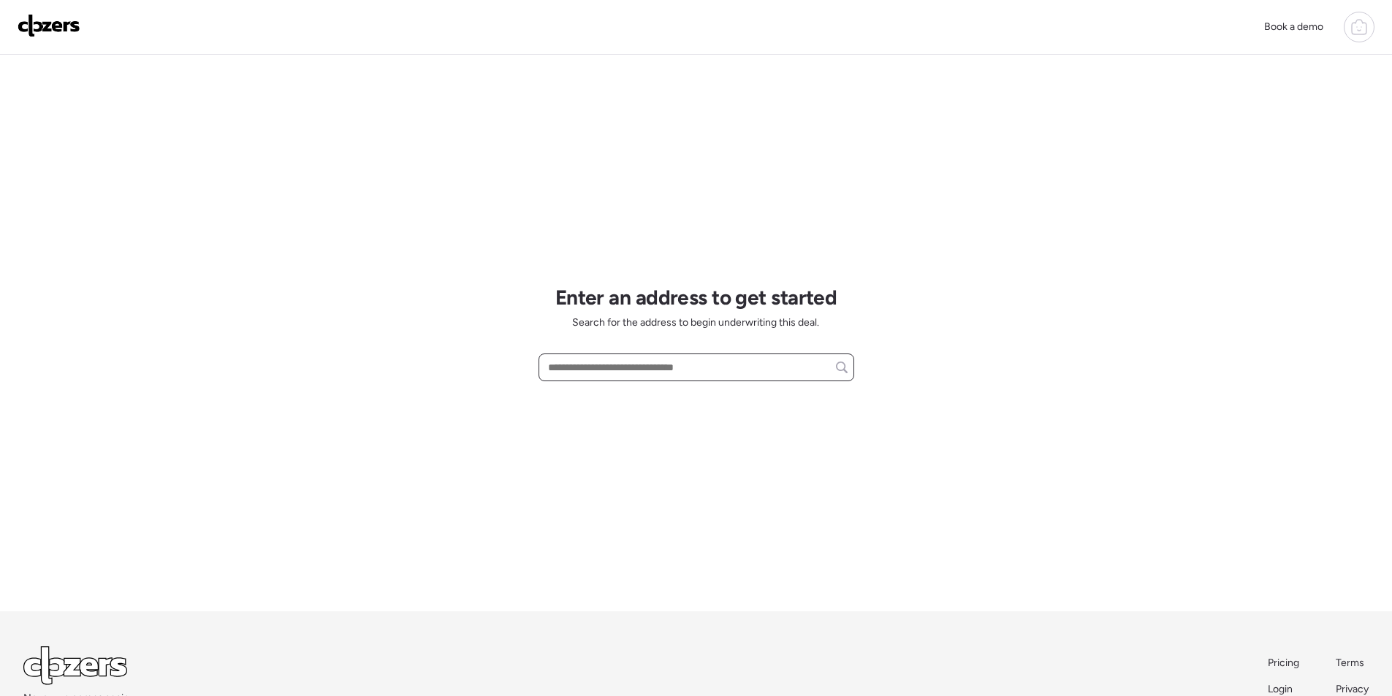
click at [702, 370] on input "text" at bounding box center [696, 367] width 303 height 20
paste input "**********"
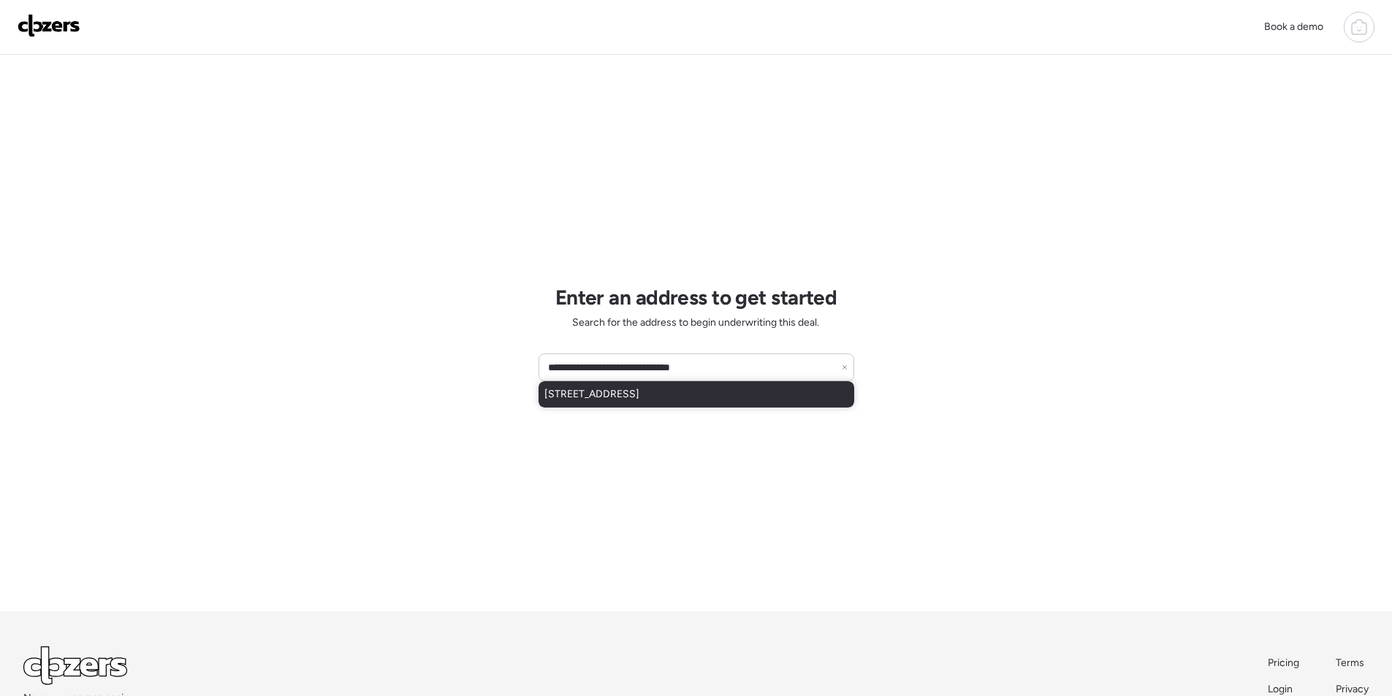
click at [639, 390] on span "[STREET_ADDRESS]" at bounding box center [591, 394] width 95 height 15
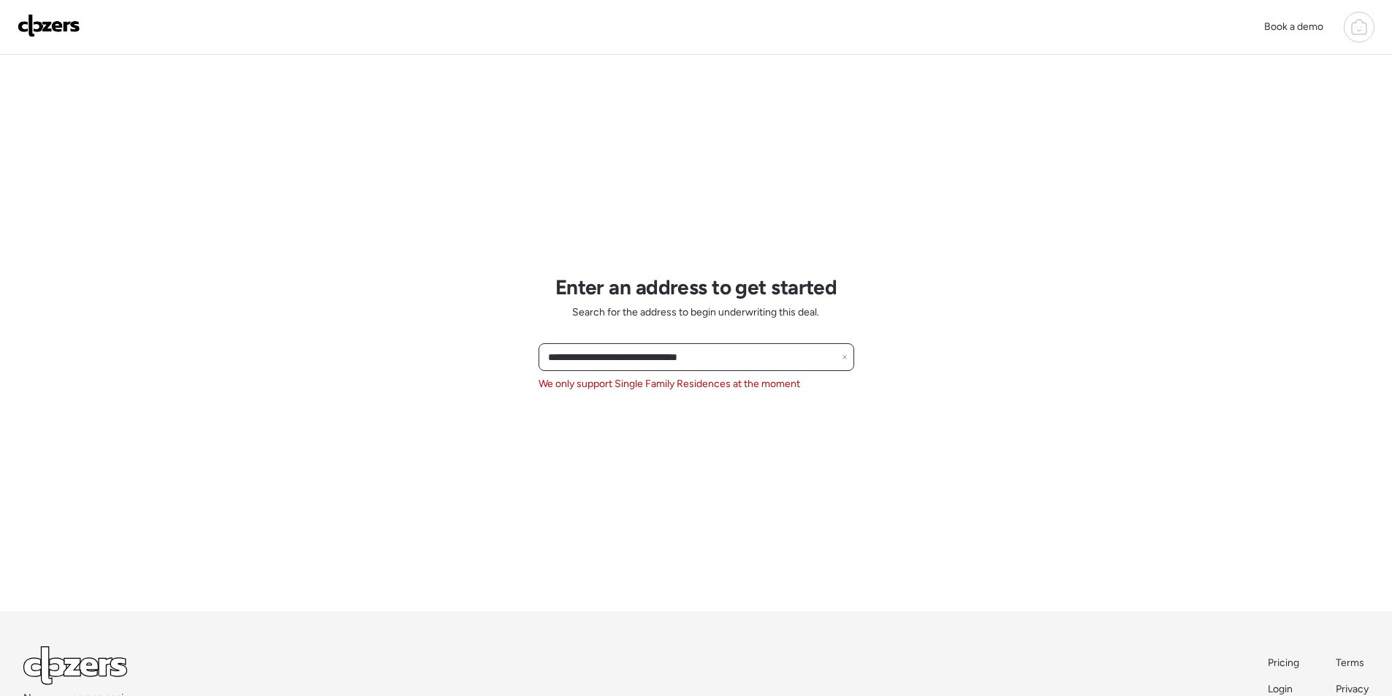
click at [668, 359] on input "**********" at bounding box center [696, 357] width 303 height 20
paste input "******"
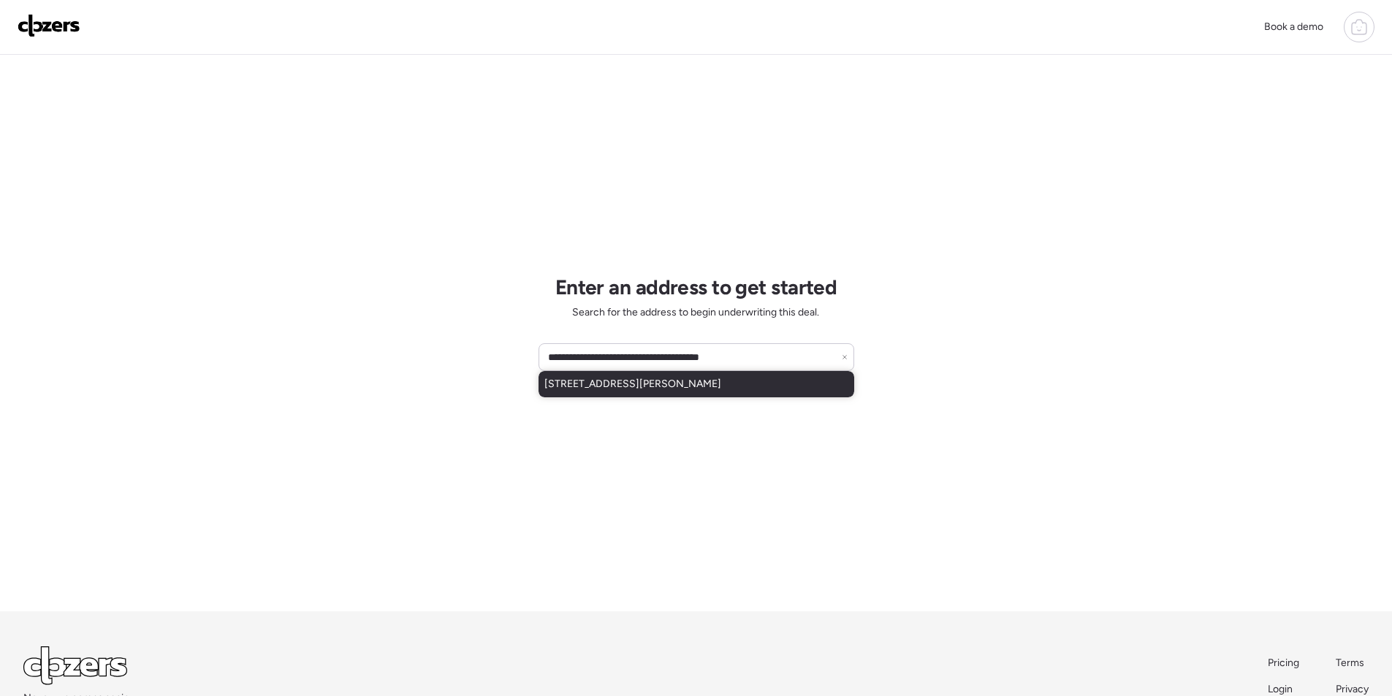
click at [658, 388] on span "[STREET_ADDRESS][PERSON_NAME]" at bounding box center [632, 384] width 177 height 15
type input "**********"
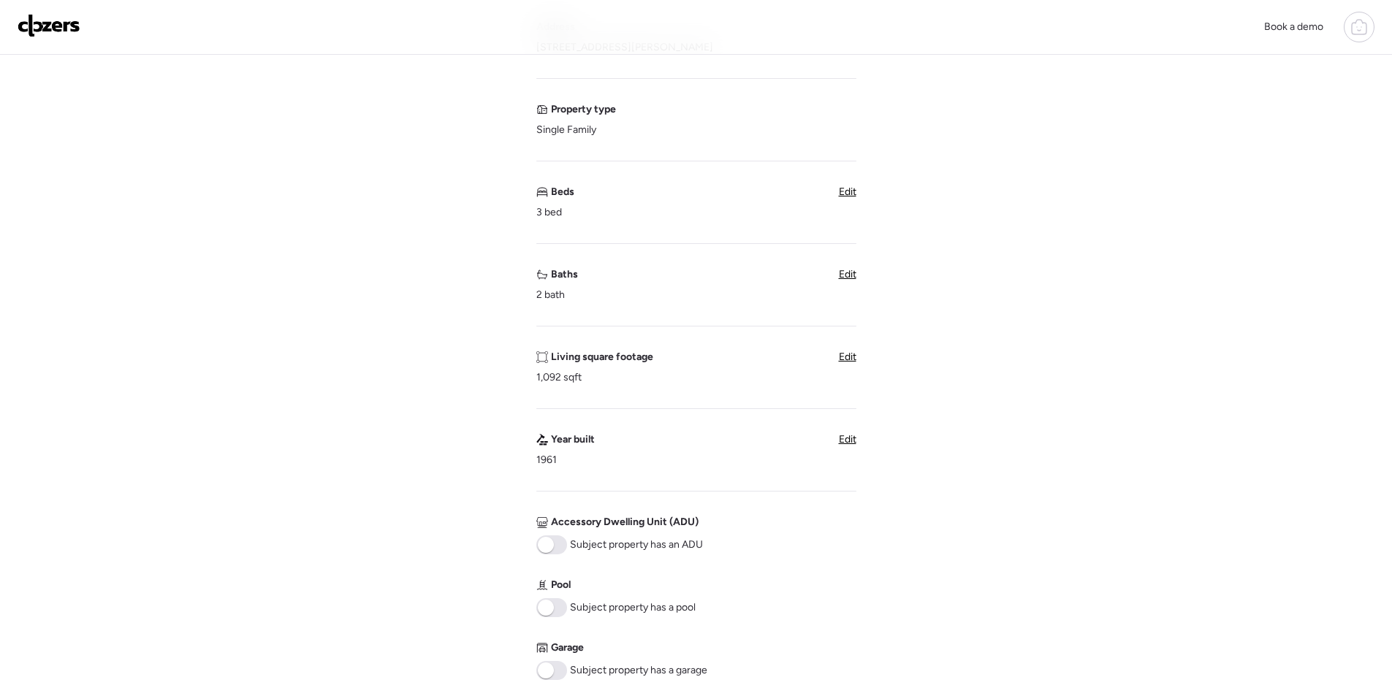
scroll to position [365, 0]
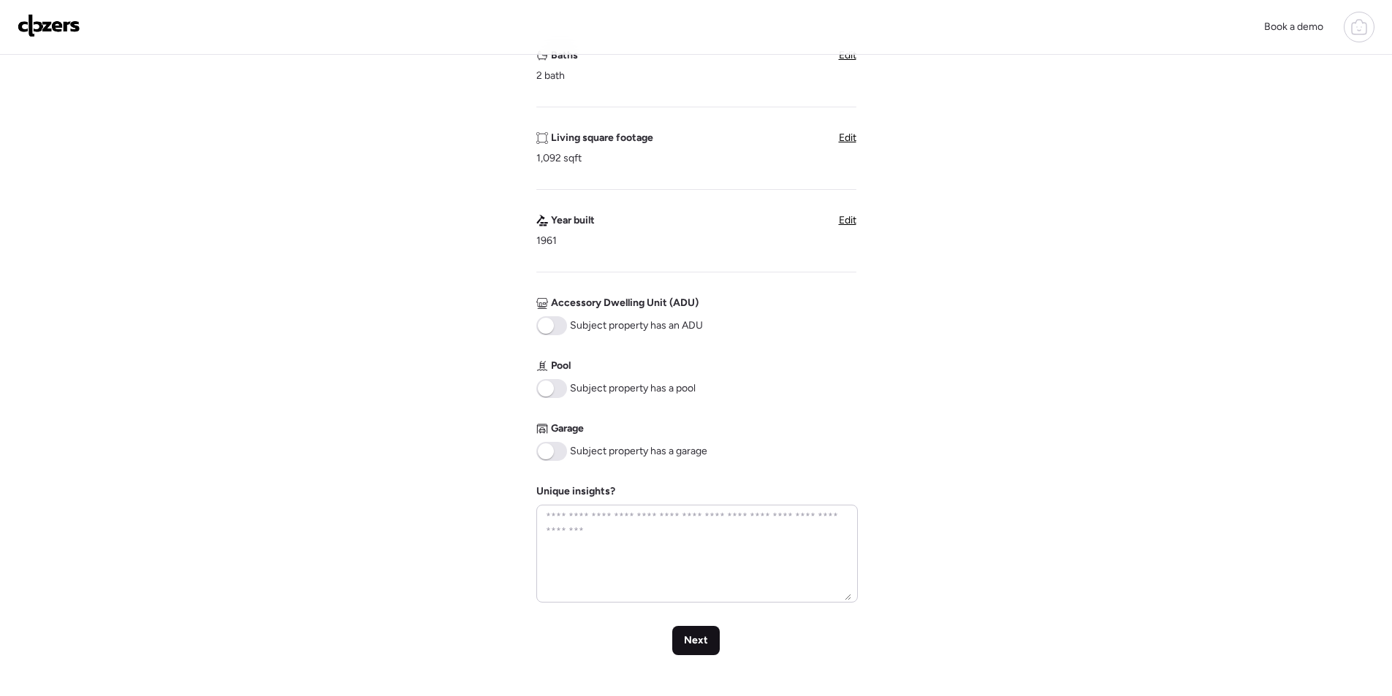
click at [710, 650] on div "Next" at bounding box center [696, 640] width 48 height 29
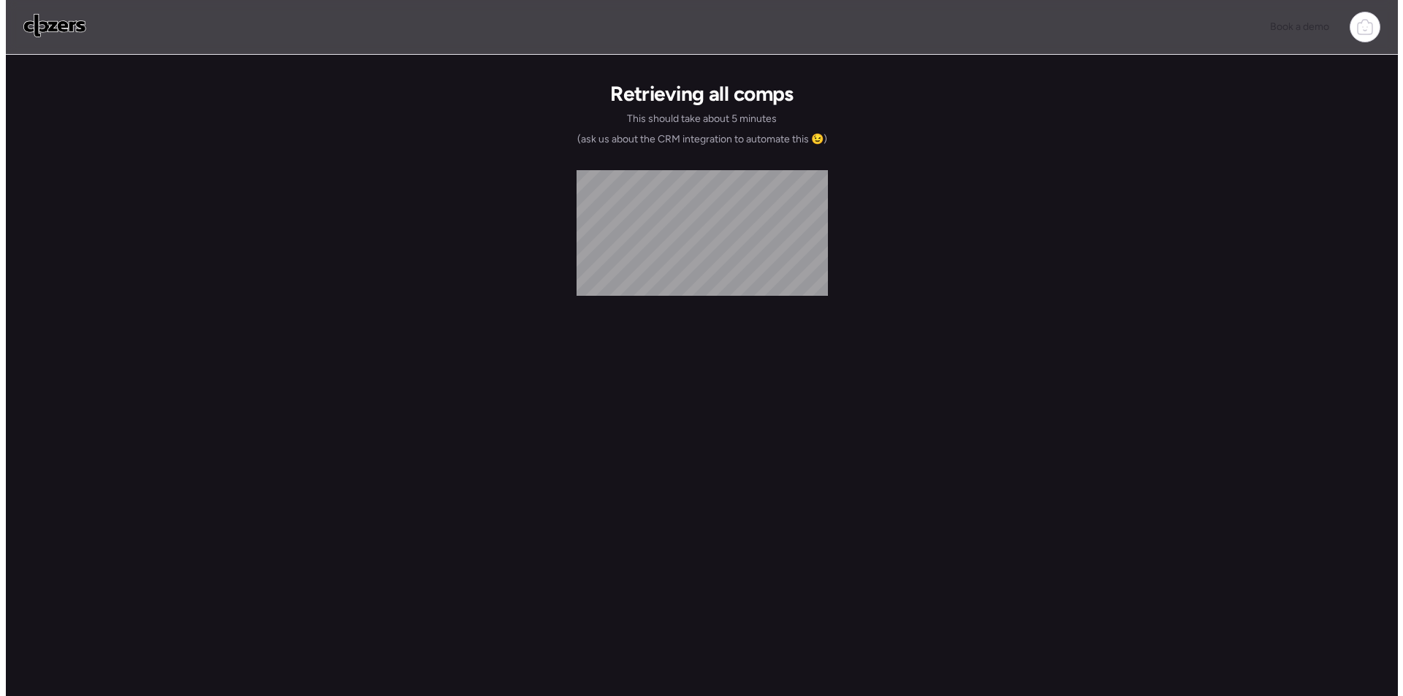
scroll to position [0, 0]
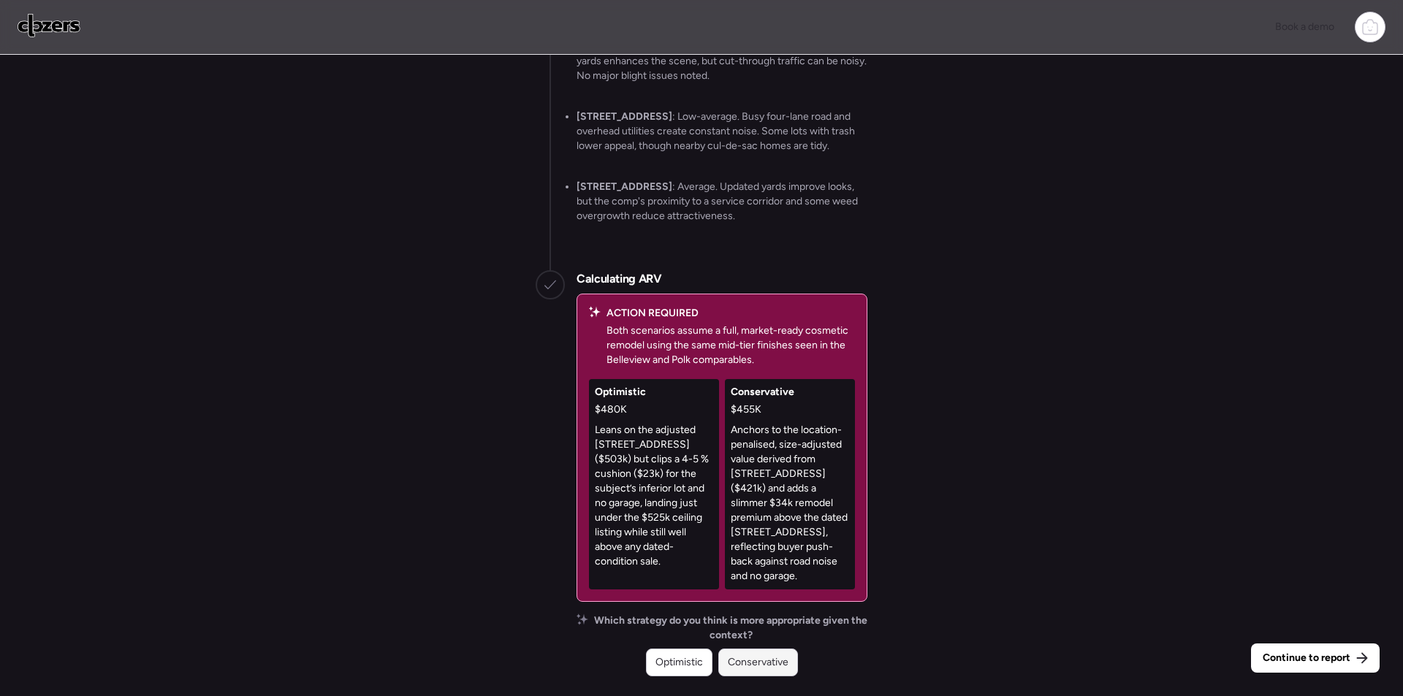
click at [752, 666] on span "Conservative" at bounding box center [758, 663] width 61 height 15
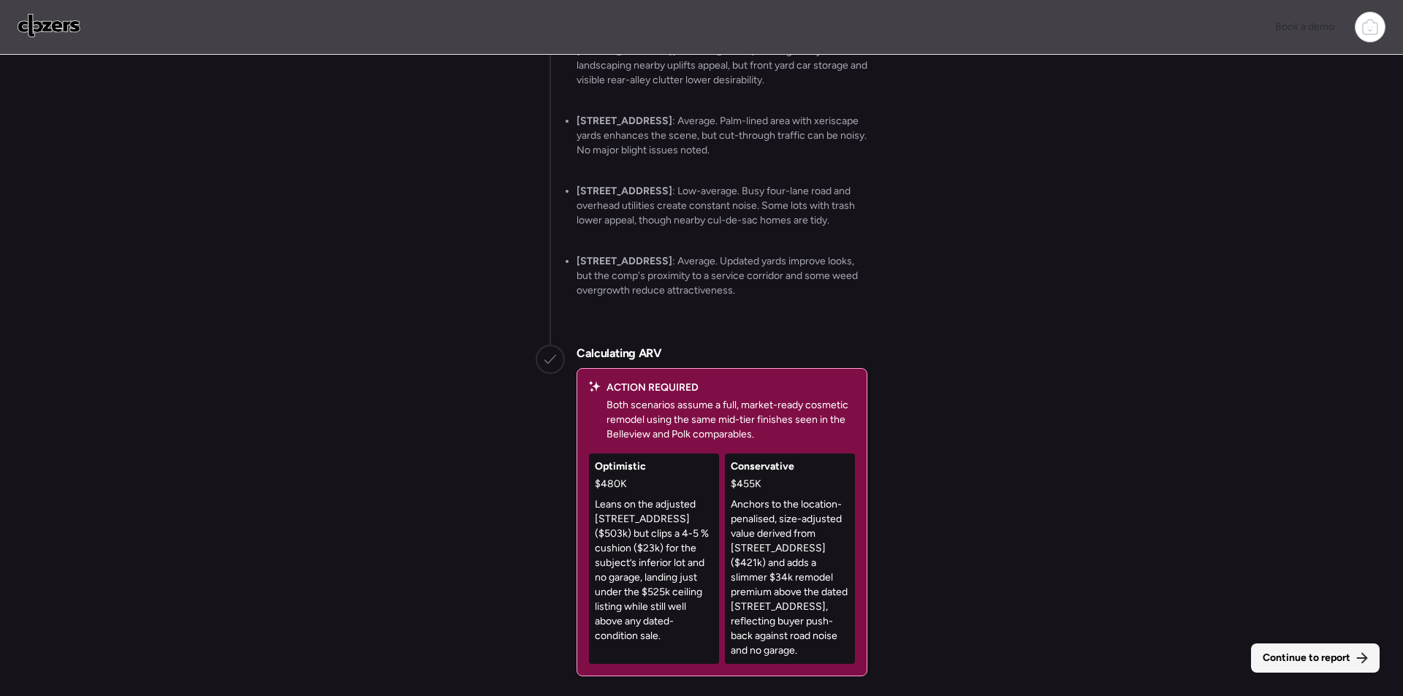
click at [1297, 649] on div "Continue to report" at bounding box center [1315, 658] width 129 height 29
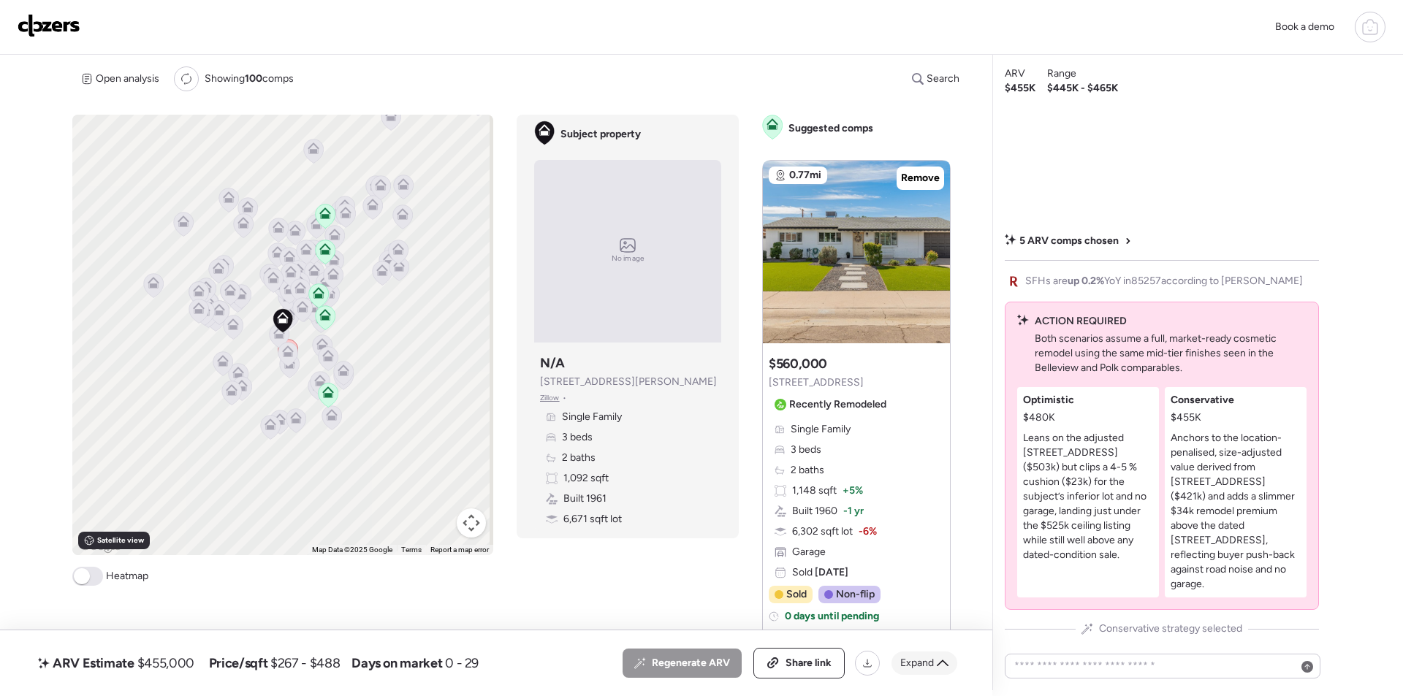
click at [900, 657] on span "Expand" at bounding box center [917, 663] width 34 height 15
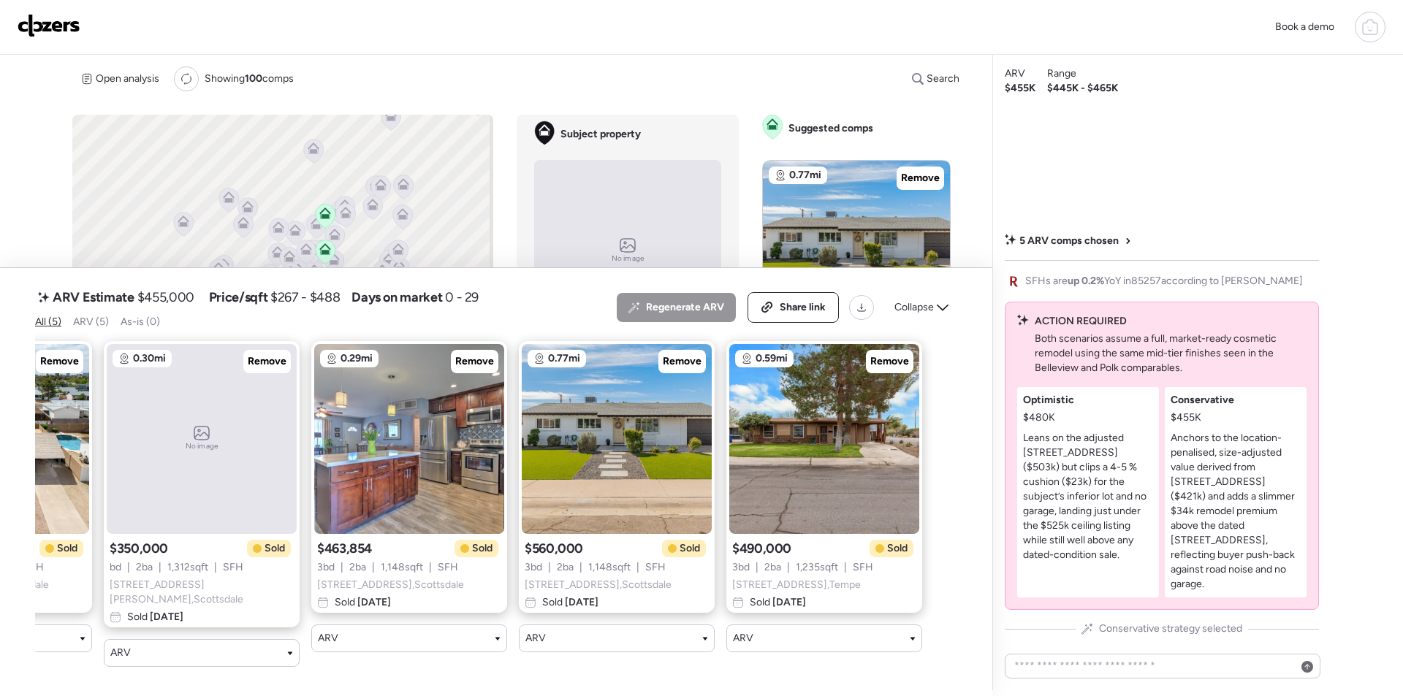
scroll to position [0, 12]
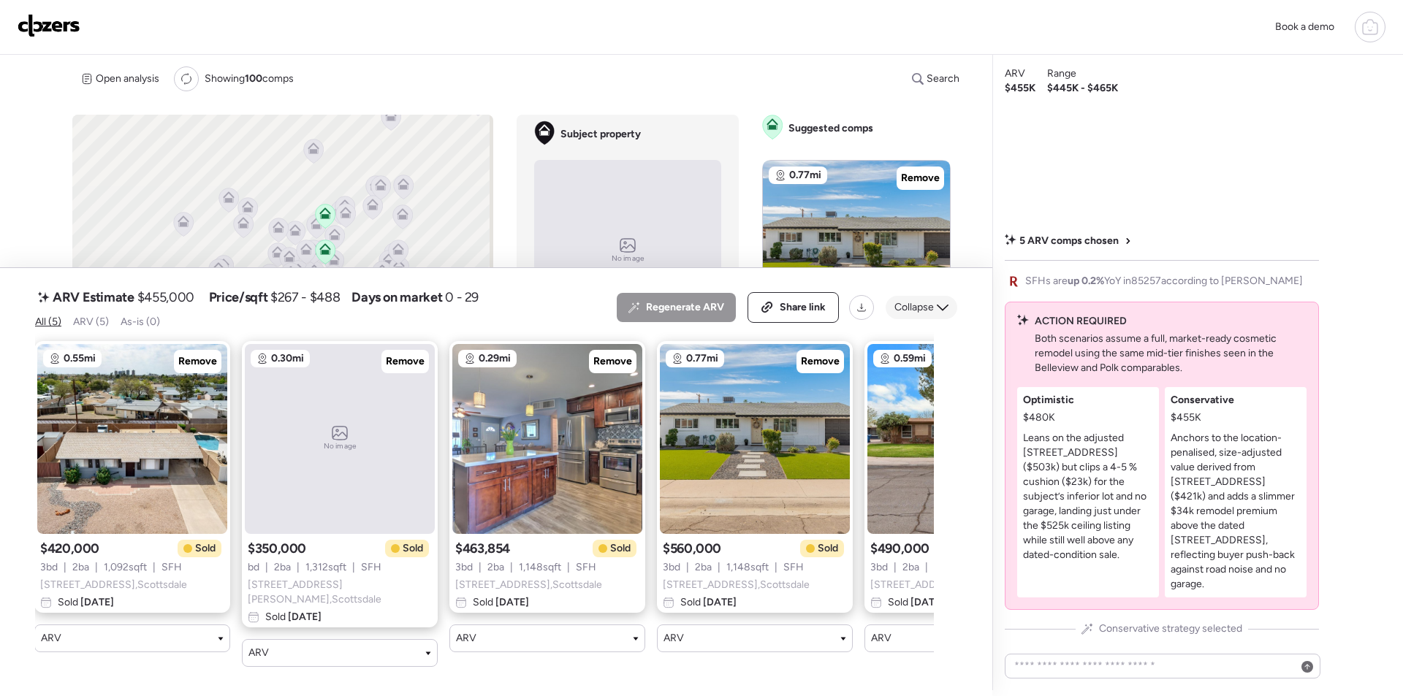
click at [903, 315] on span "Collapse" at bounding box center [913, 307] width 39 height 15
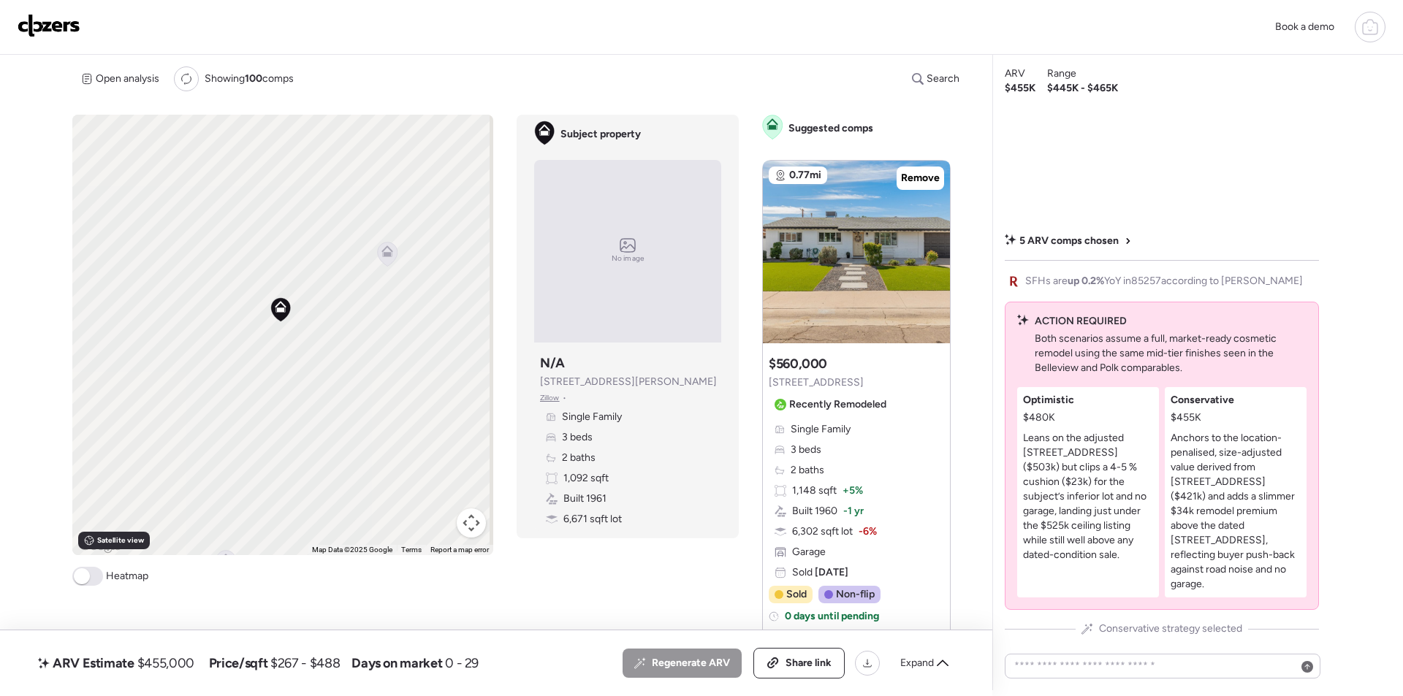
click at [389, 262] on icon at bounding box center [388, 254] width 20 height 24
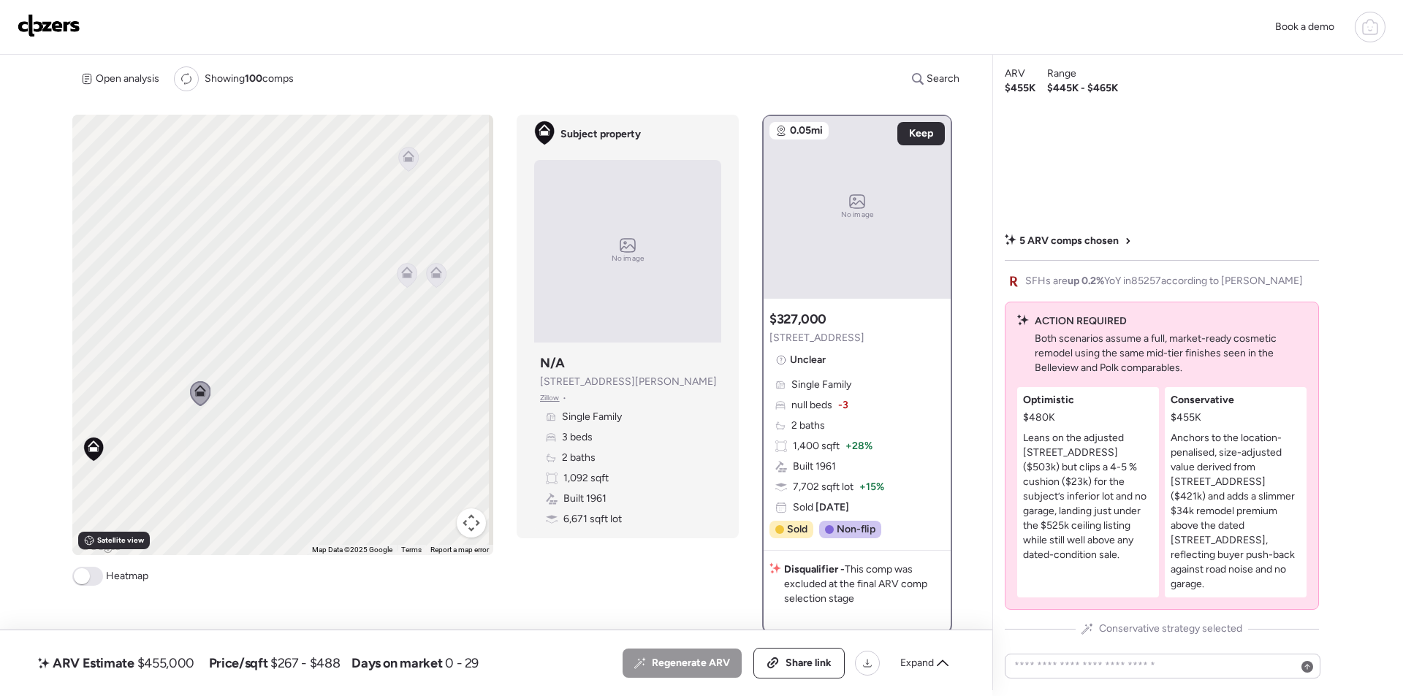
drag, startPoint x: 373, startPoint y: 304, endPoint x: 184, endPoint y: 445, distance: 235.5
click at [184, 445] on div "To activate drag with keyboard, press Alt + Enter. Once in keyboard drag state,…" at bounding box center [282, 335] width 421 height 441
click at [402, 276] on icon at bounding box center [407, 275] width 10 height 4
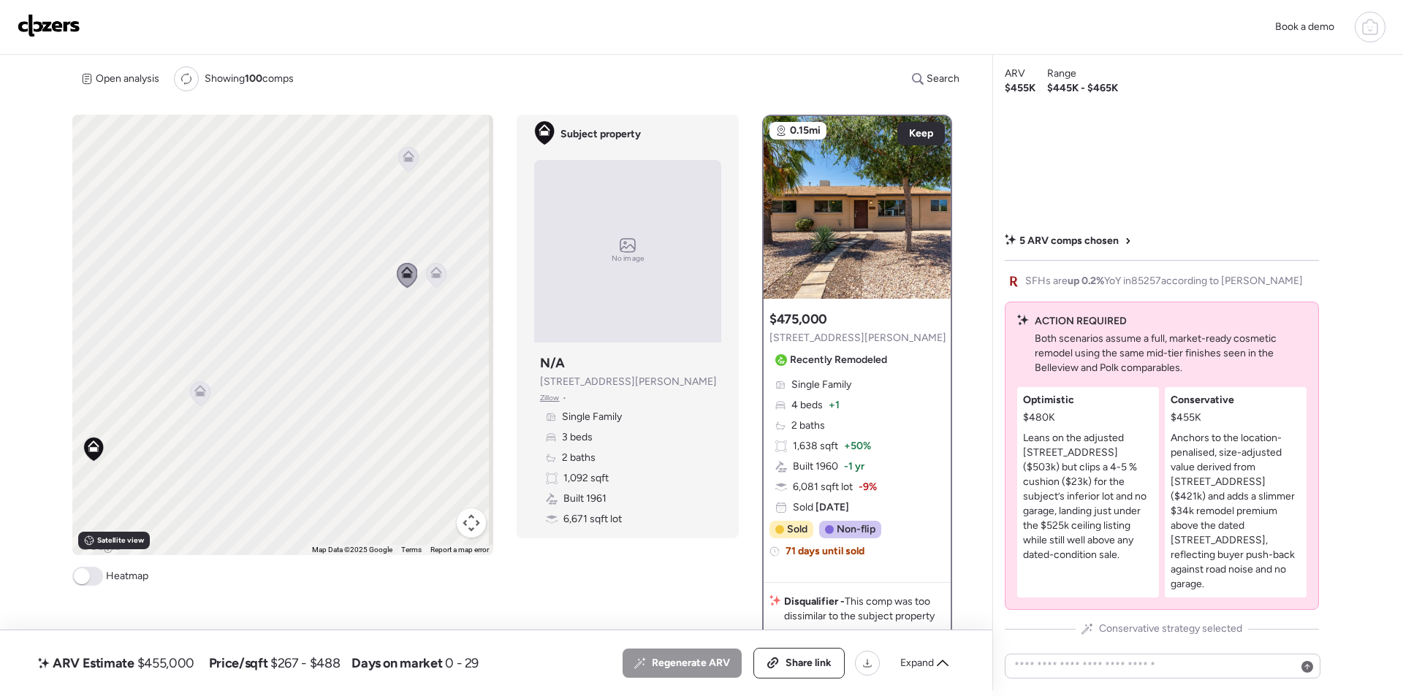
click at [435, 279] on icon at bounding box center [437, 275] width 20 height 24
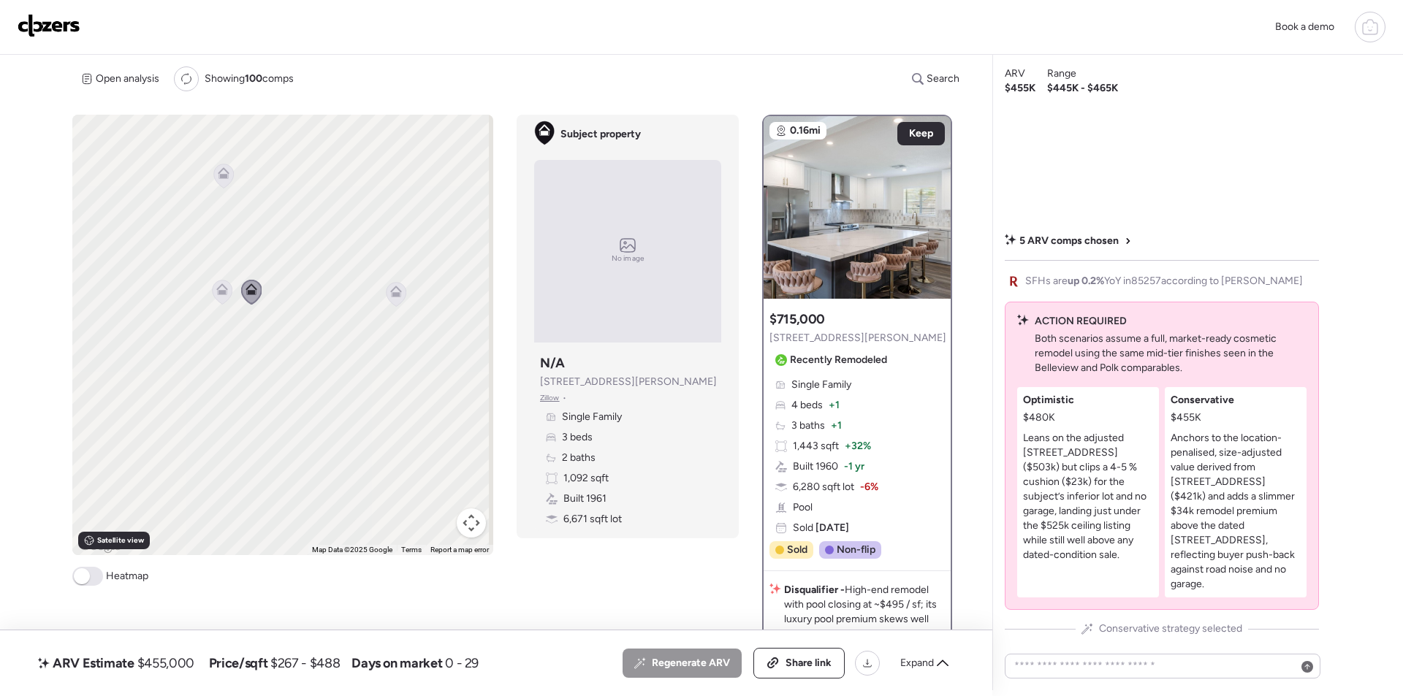
drag, startPoint x: 420, startPoint y: 339, endPoint x: 231, endPoint y: 357, distance: 190.2
click at [231, 357] on div "To activate drag with keyboard, press Alt + Enter. Once in keyboard drag state,…" at bounding box center [282, 335] width 421 height 441
click at [398, 299] on icon at bounding box center [394, 295] width 20 height 24
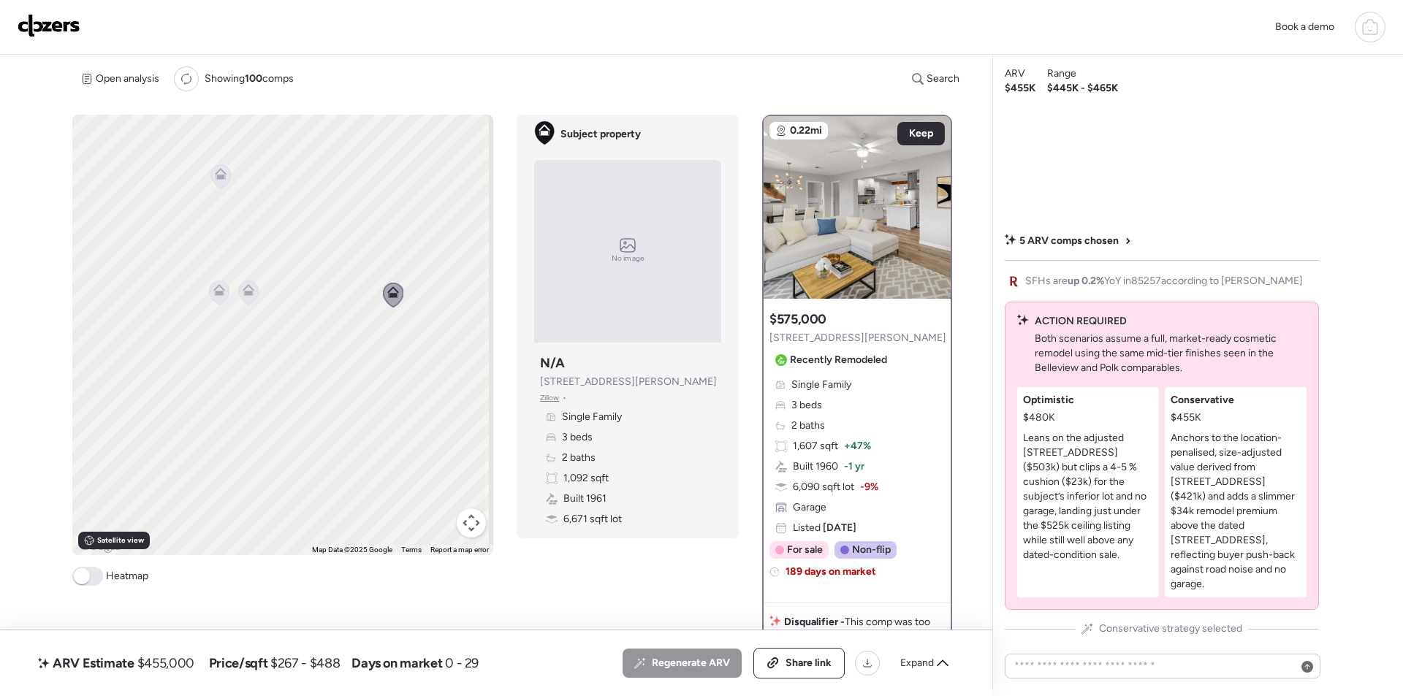
click at [216, 178] on icon at bounding box center [221, 177] width 10 height 4
click at [227, 185] on icon at bounding box center [220, 176] width 20 height 25
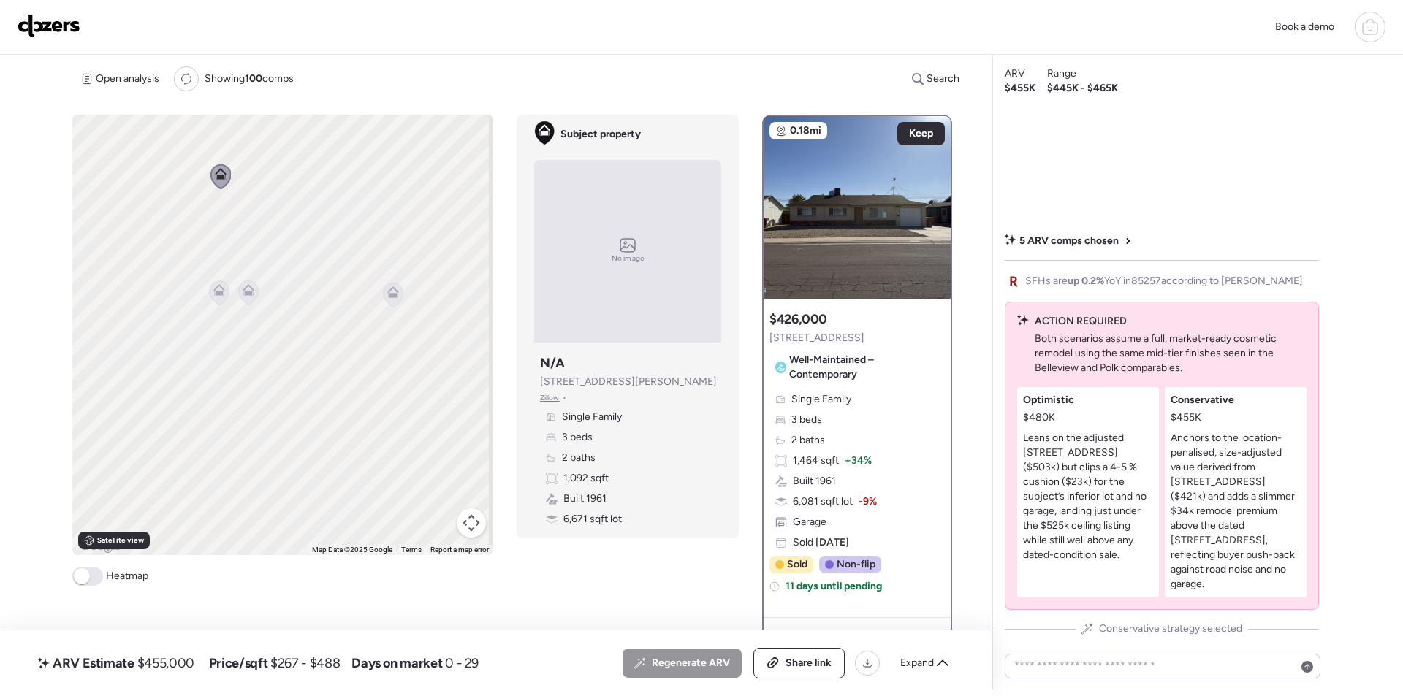
drag, startPoint x: 210, startPoint y: 363, endPoint x: 343, endPoint y: 292, distance: 151.1
click at [361, 280] on div "To navigate, press the arrow keys. To activate drag with keyboard, press Alt + …" at bounding box center [282, 335] width 421 height 441
drag, startPoint x: 228, startPoint y: 342, endPoint x: 28, endPoint y: 266, distance: 214.2
click at [28, 266] on div "Book a demo ARV Estimate $455,000 Price/sqft $267 - $488 Days on market 0 - 29 …" at bounding box center [701, 345] width 1403 height 691
click at [320, 341] on icon at bounding box center [324, 350] width 20 height 24
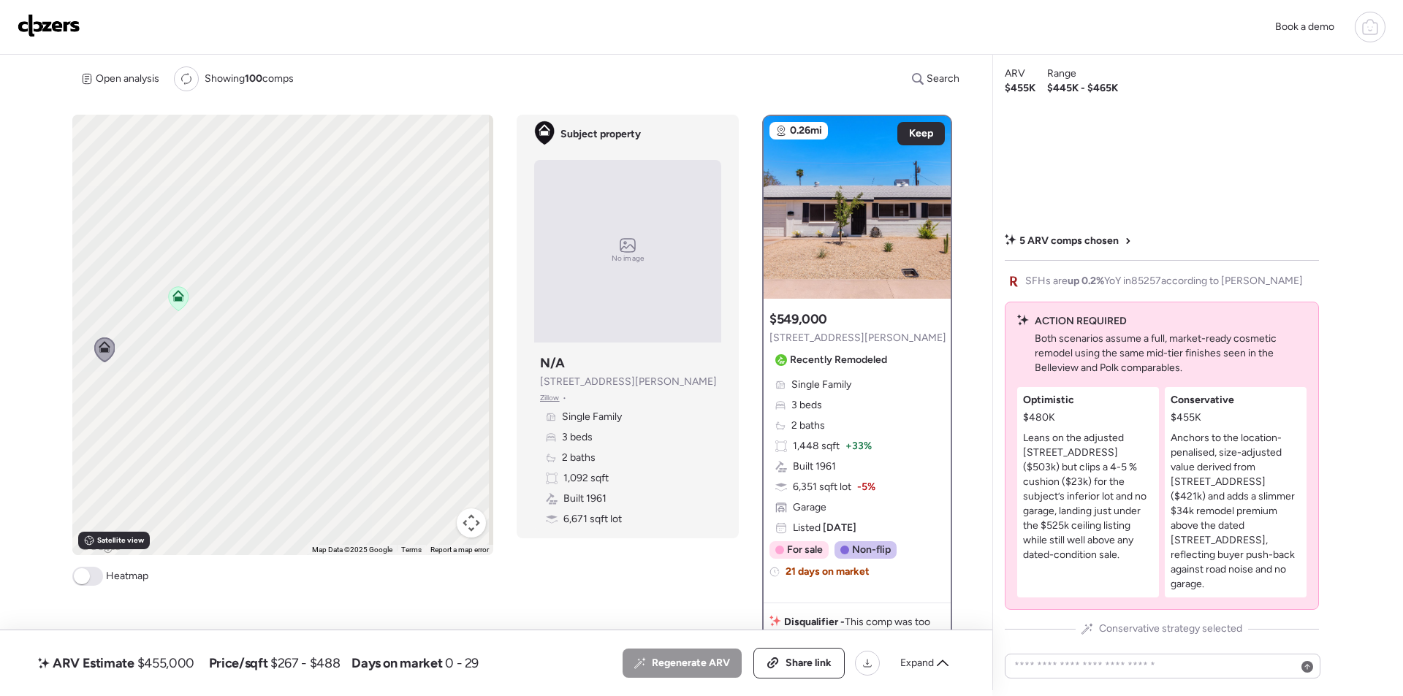
drag, startPoint x: 417, startPoint y: 341, endPoint x: 205, endPoint y: 337, distance: 212.0
click at [194, 341] on div "To navigate, press the arrow keys. To activate drag with keyboard, press Alt + …" at bounding box center [282, 335] width 421 height 441
drag, startPoint x: 198, startPoint y: 330, endPoint x: 409, endPoint y: 381, distance: 217.3
click at [423, 387] on div "To navigate, press the arrow keys. To activate drag with keyboard, press Alt + …" at bounding box center [282, 335] width 421 height 441
drag, startPoint x: 267, startPoint y: 281, endPoint x: 303, endPoint y: 409, distance: 132.6
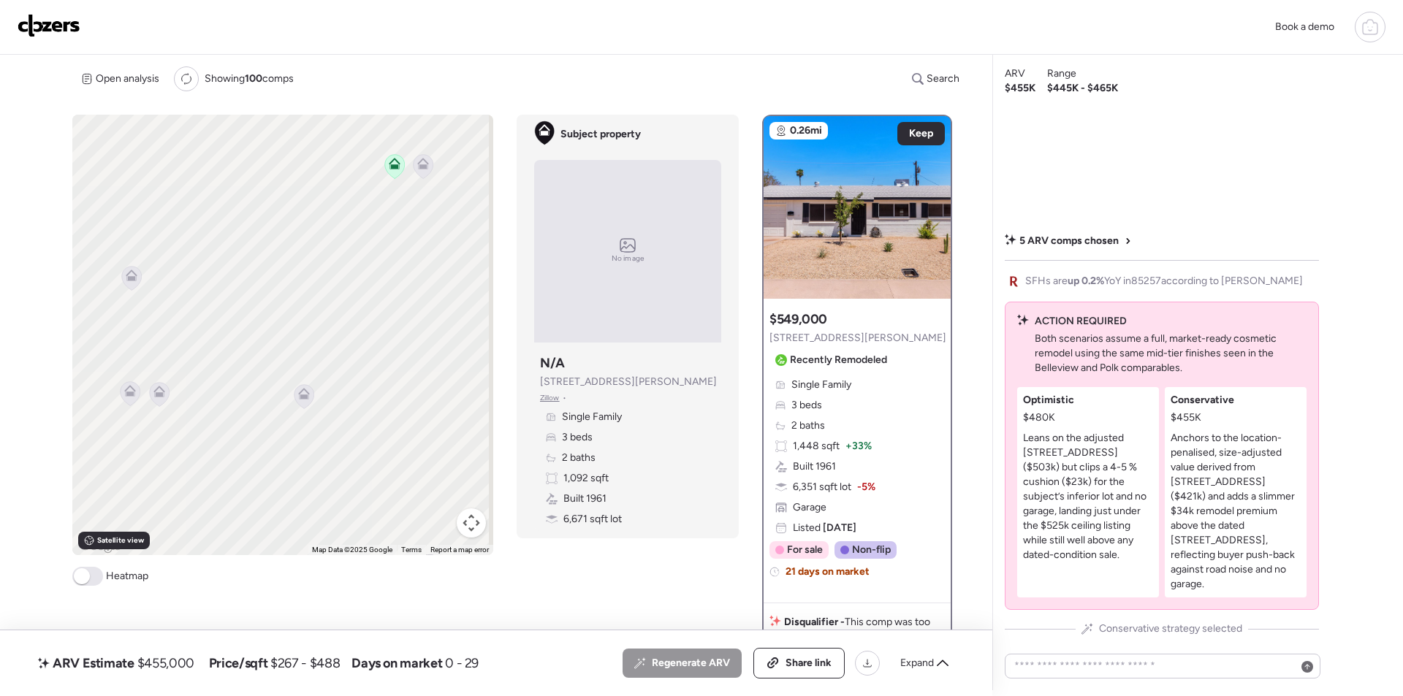
click at [328, 437] on div "To navigate, press the arrow keys. To activate drag with keyboard, press Alt + …" at bounding box center [282, 335] width 421 height 441
click at [302, 400] on icon at bounding box center [302, 394] width 20 height 24
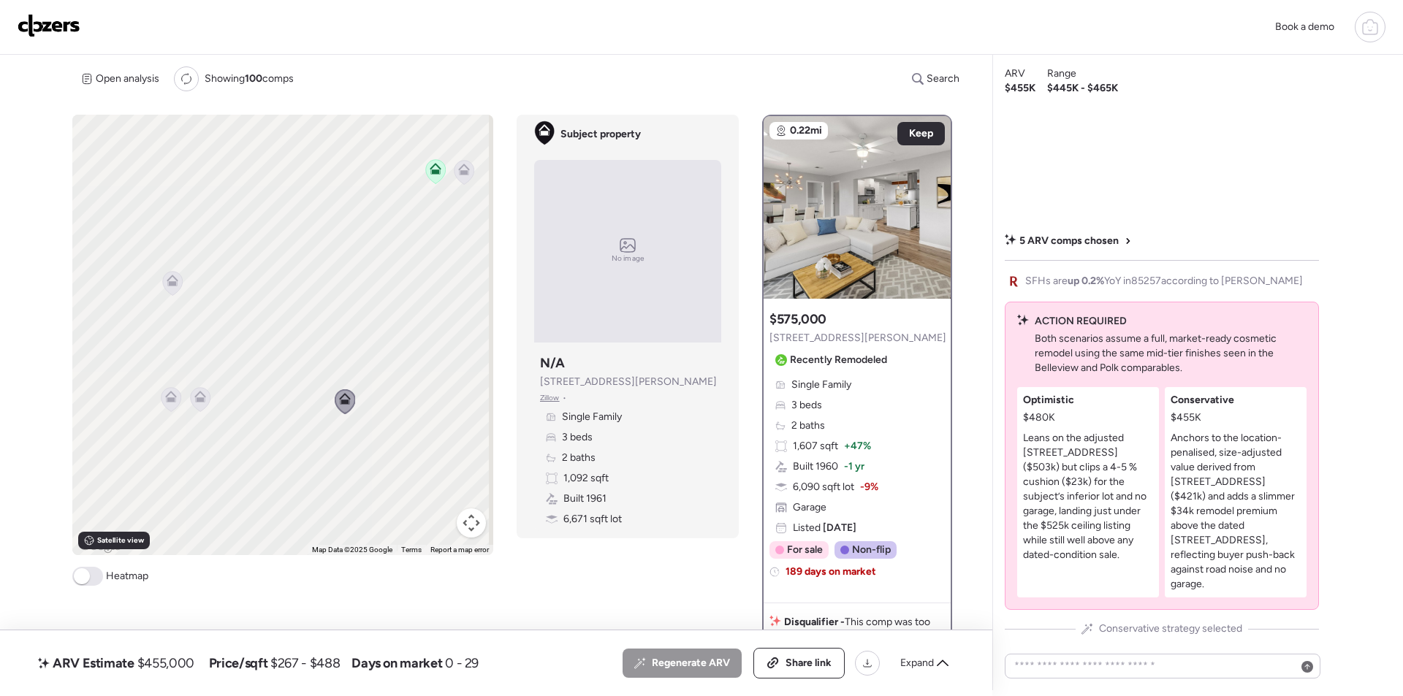
drag, startPoint x: 219, startPoint y: 395, endPoint x: 357, endPoint y: 419, distance: 140.9
click at [363, 421] on div "To navigate, press the arrow keys. To activate drag with keyboard, press Alt + …" at bounding box center [282, 335] width 421 height 441
drag, startPoint x: 158, startPoint y: 379, endPoint x: 368, endPoint y: 419, distance: 214.3
click at [368, 419] on div "To navigate, press the arrow keys. To activate drag with keyboard, press Alt + …" at bounding box center [282, 335] width 421 height 441
click at [255, 285] on icon at bounding box center [256, 274] width 20 height 24
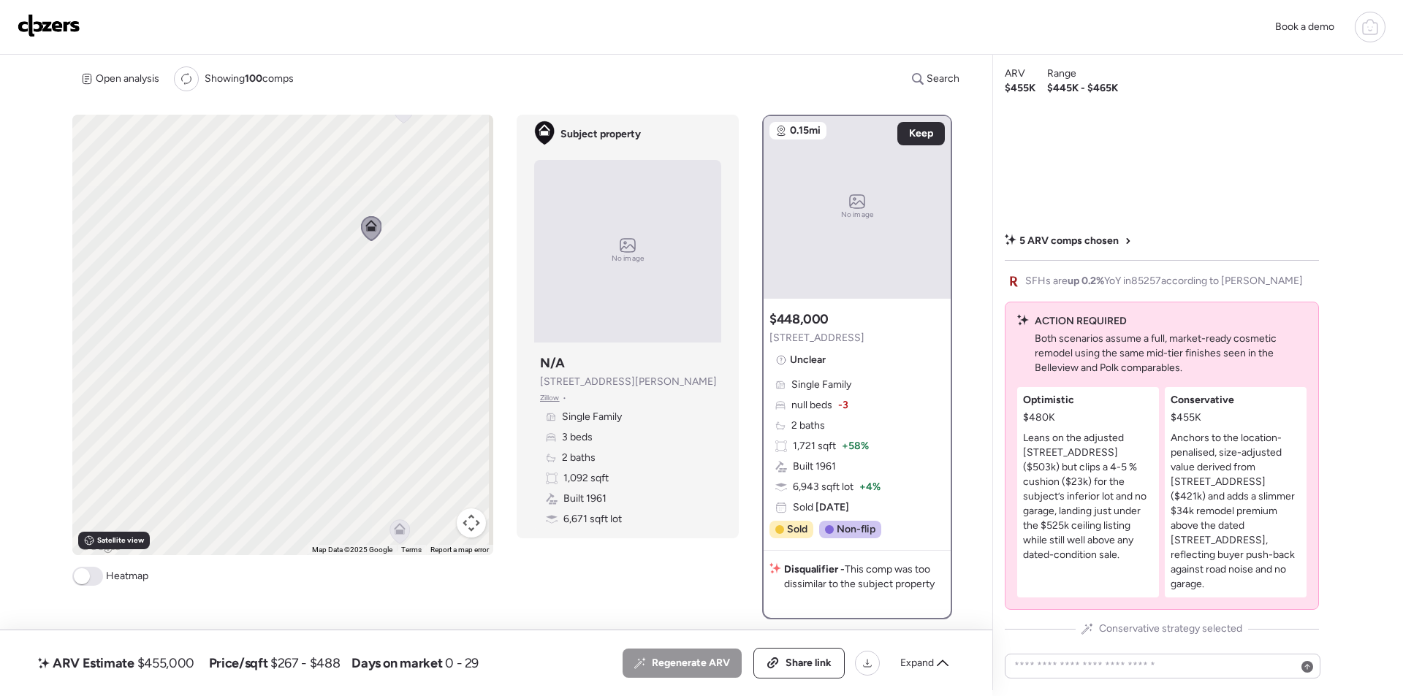
drag, startPoint x: 331, startPoint y: 422, endPoint x: 468, endPoint y: 335, distance: 162.0
click at [470, 335] on div "To navigate, press the arrow keys. To activate drag with keyboard, press Alt + …" at bounding box center [282, 335] width 421 height 441
drag, startPoint x: 359, startPoint y: 390, endPoint x: 339, endPoint y: 270, distance: 122.2
click at [339, 270] on div "To navigate, press the arrow keys. To activate drag with keyboard, press Alt + …" at bounding box center [282, 335] width 421 height 441
drag, startPoint x: 317, startPoint y: 417, endPoint x: 161, endPoint y: 251, distance: 228.5
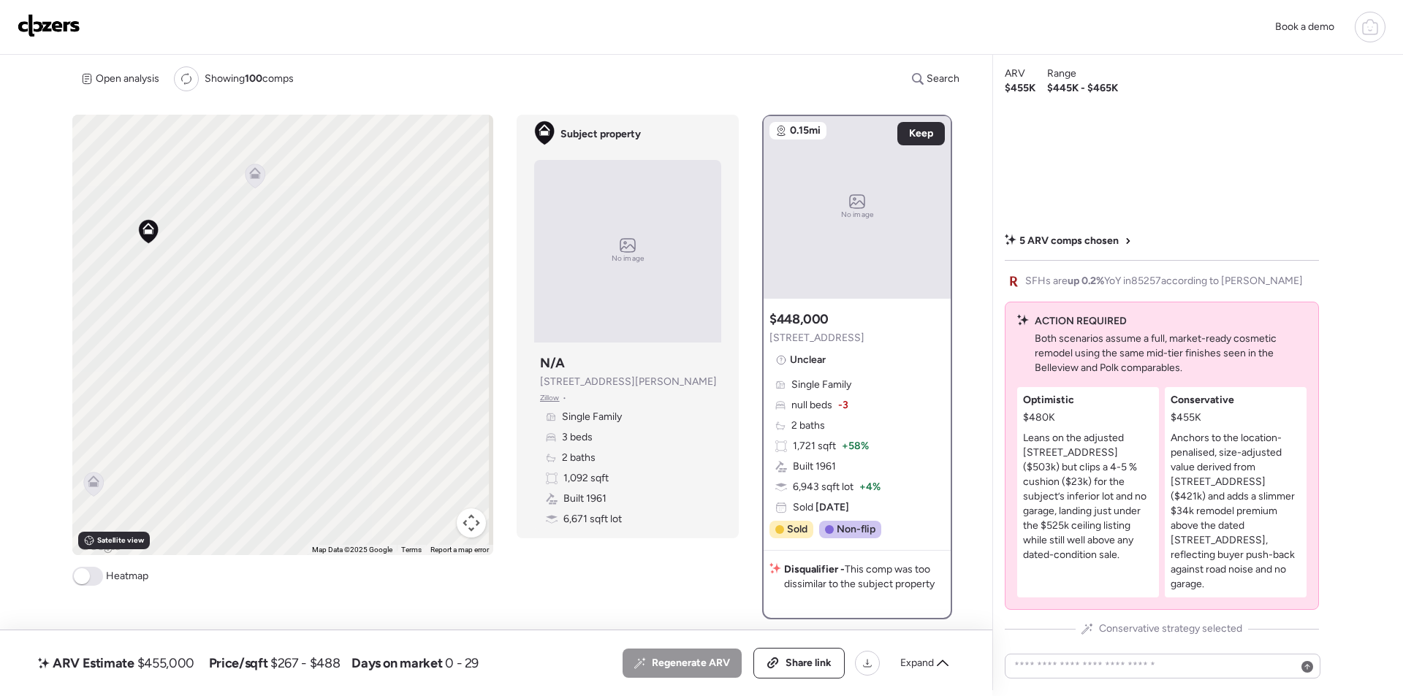
click at [161, 251] on div "To navigate, press the arrow keys. To activate drag with keyboard, press Alt + …" at bounding box center [282, 335] width 421 height 441
drag, startPoint x: 191, startPoint y: 267, endPoint x: 379, endPoint y: 530, distance: 322.6
click at [379, 531] on div "To navigate, press the arrow keys. To activate drag with keyboard, press Alt + …" at bounding box center [282, 335] width 421 height 441
drag, startPoint x: 353, startPoint y: 392, endPoint x: 247, endPoint y: 373, distance: 107.5
click at [221, 450] on div "To navigate, press the arrow keys. To activate drag with keyboard, press Alt + …" at bounding box center [282, 335] width 421 height 441
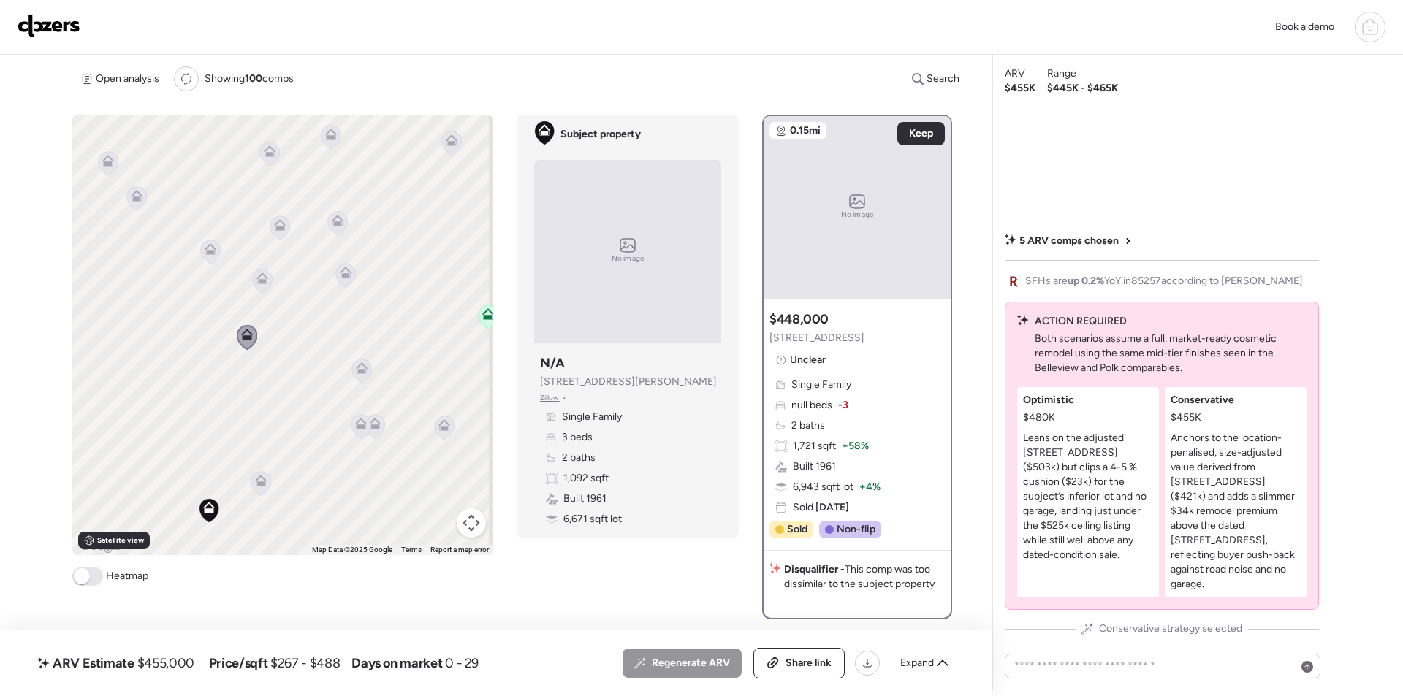
click at [338, 279] on icon at bounding box center [346, 275] width 20 height 24
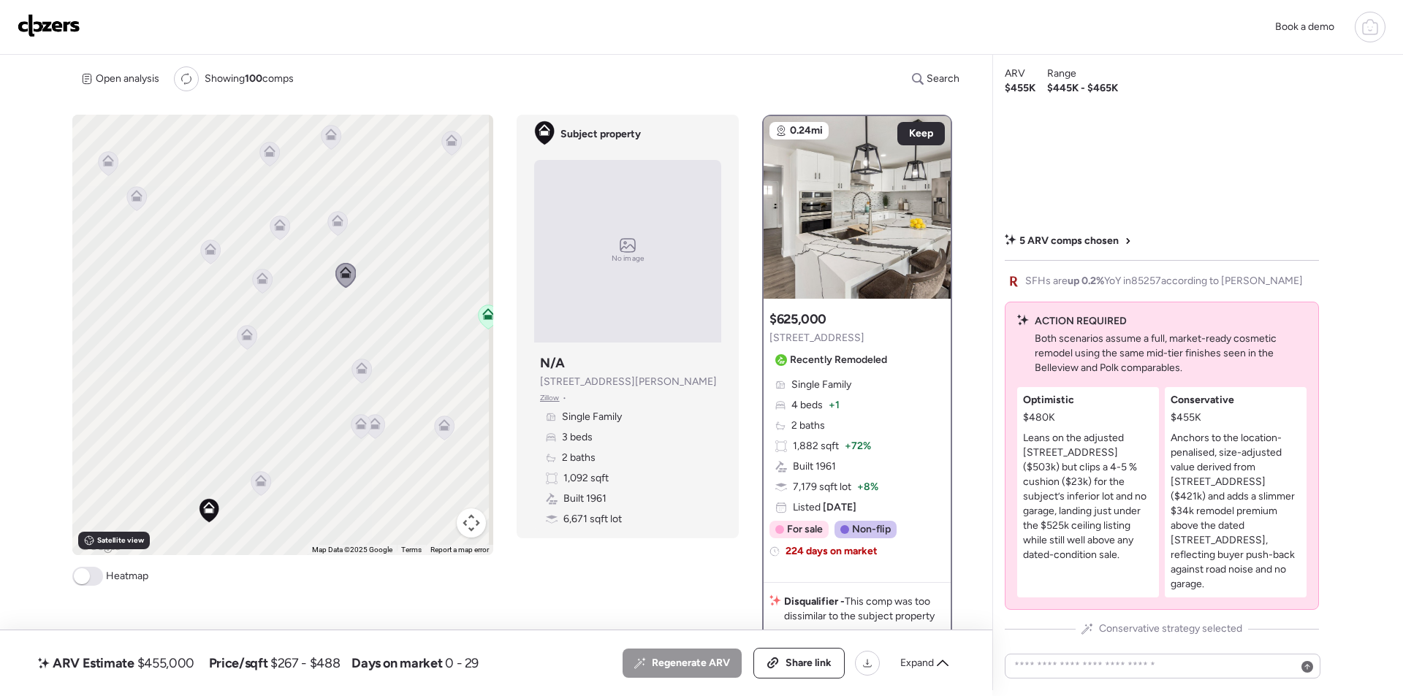
click at [263, 286] on icon at bounding box center [263, 281] width 20 height 24
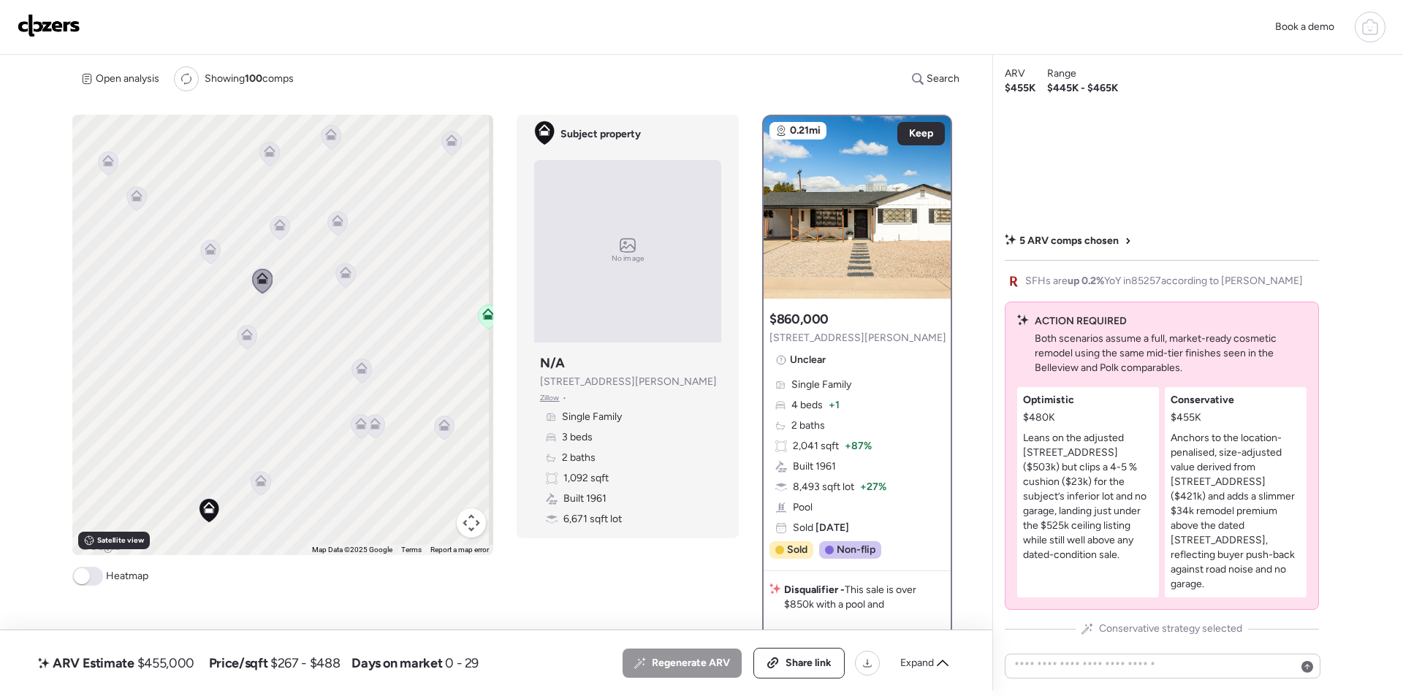
click at [208, 262] on icon at bounding box center [211, 252] width 20 height 24
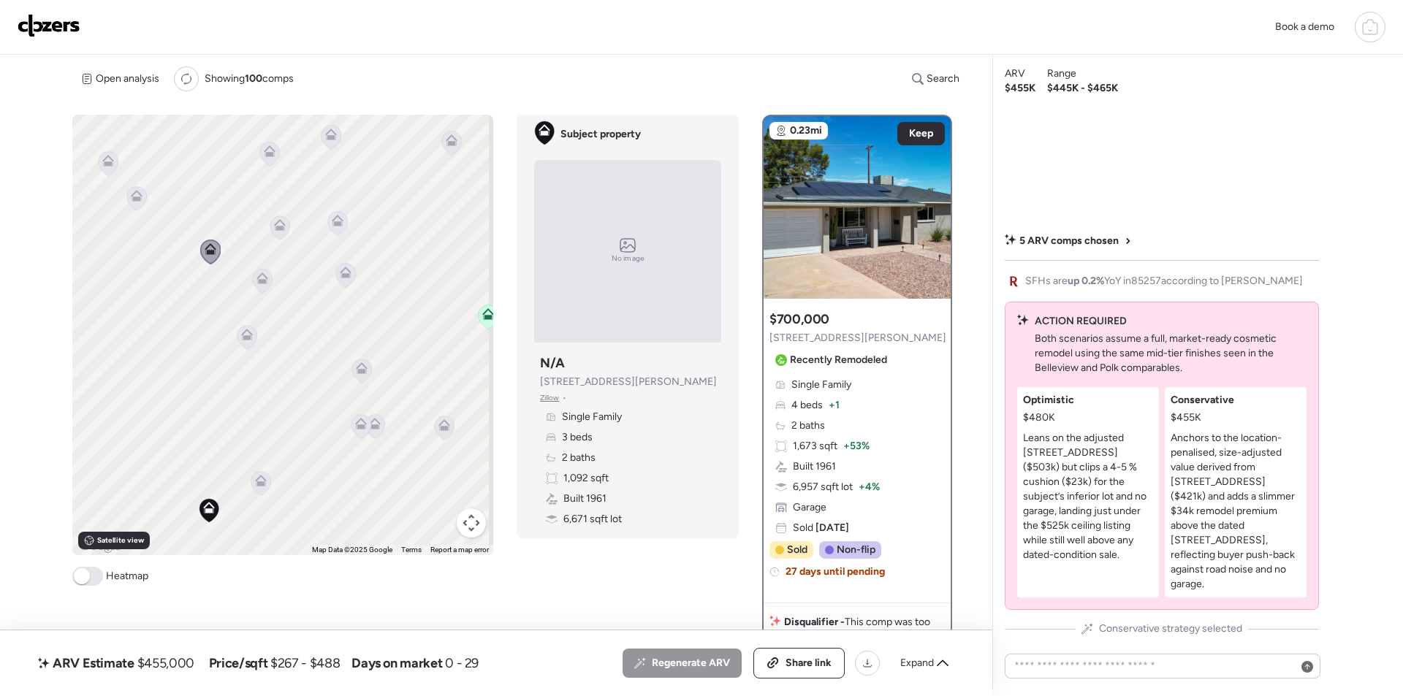
click at [173, 673] on div "ARV Estimate $455,000" at bounding box center [116, 663] width 162 height 23
click at [175, 673] on div "ARV Estimate $455,000" at bounding box center [116, 663] width 162 height 23
copy span "455,000"
click at [814, 680] on div "ARV Estimate $455,000 Price/sqft $267 - $488 Days on market 0 - 29 All (5) ARV …" at bounding box center [496, 664] width 992 height 66
click at [815, 668] on span "Share link" at bounding box center [809, 663] width 46 height 15
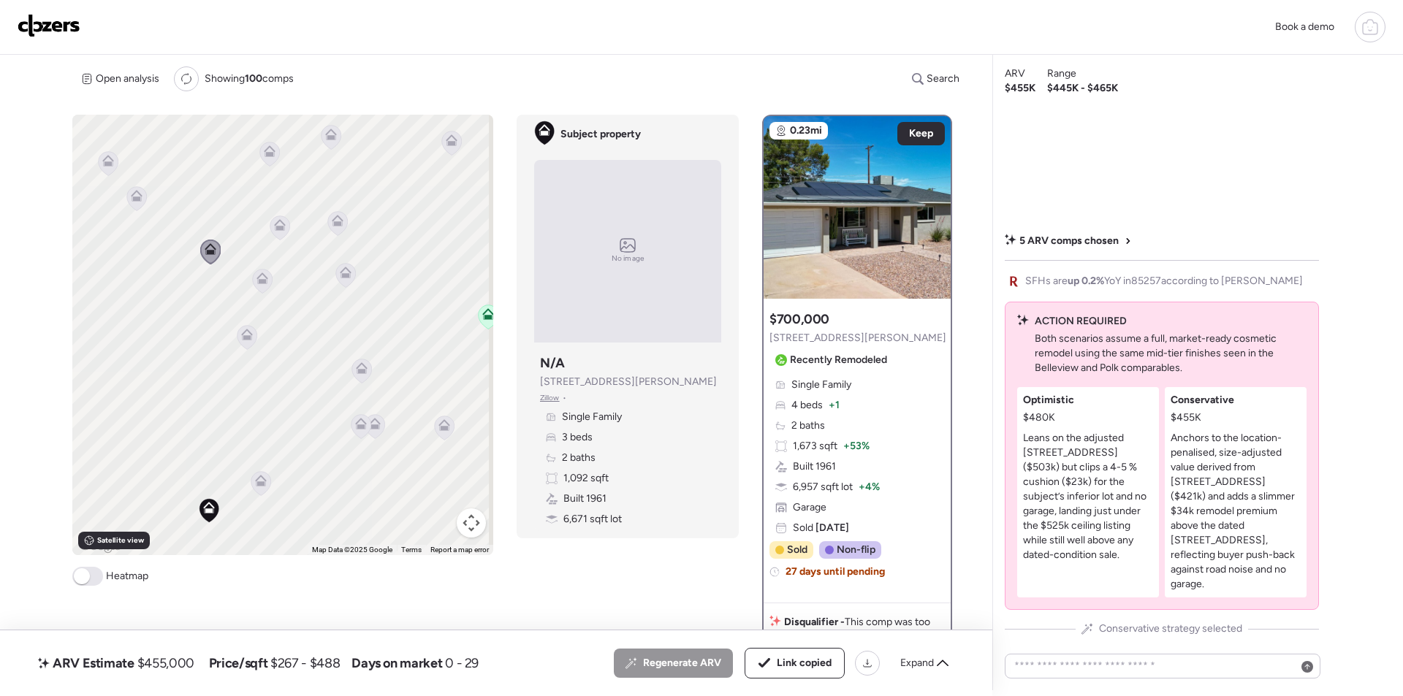
click at [51, 32] on img at bounding box center [49, 25] width 63 height 23
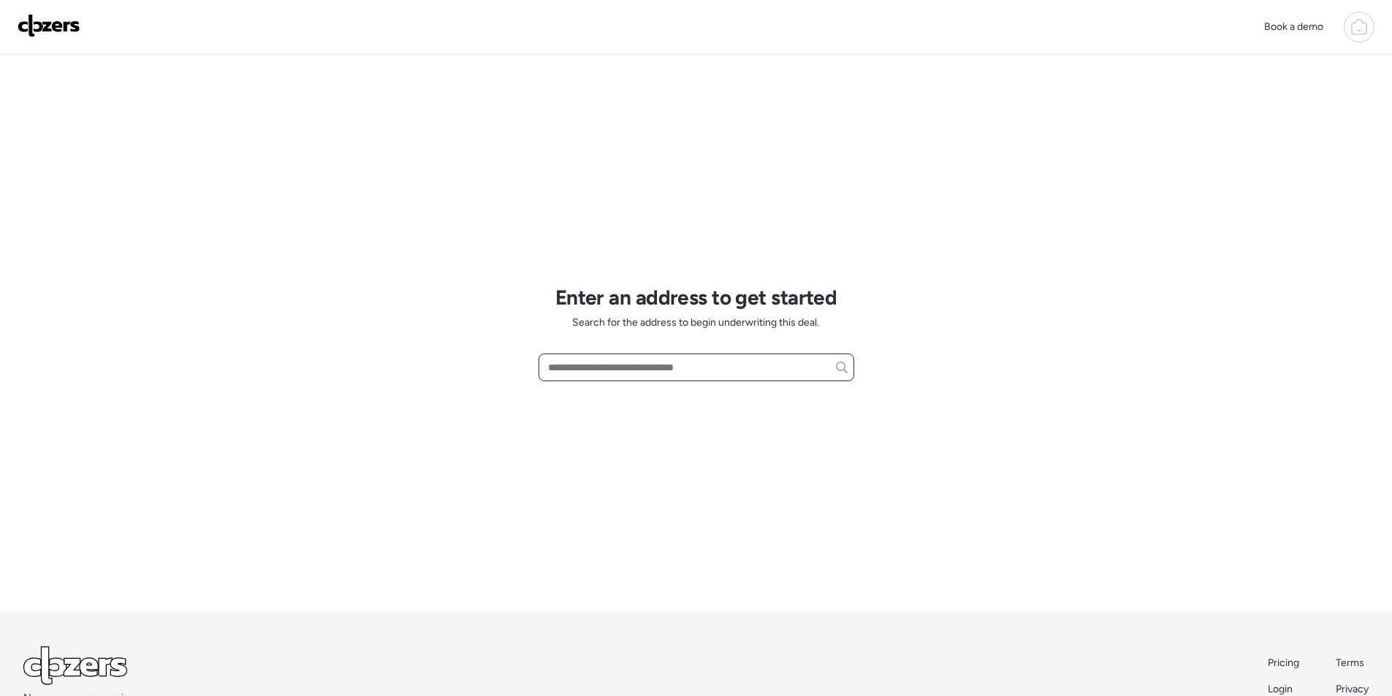
click at [643, 374] on input "text" at bounding box center [696, 367] width 303 height 20
paste input "**********"
click at [637, 396] on span "[STREET_ADDRESS]" at bounding box center [591, 394] width 95 height 15
type input "**********"
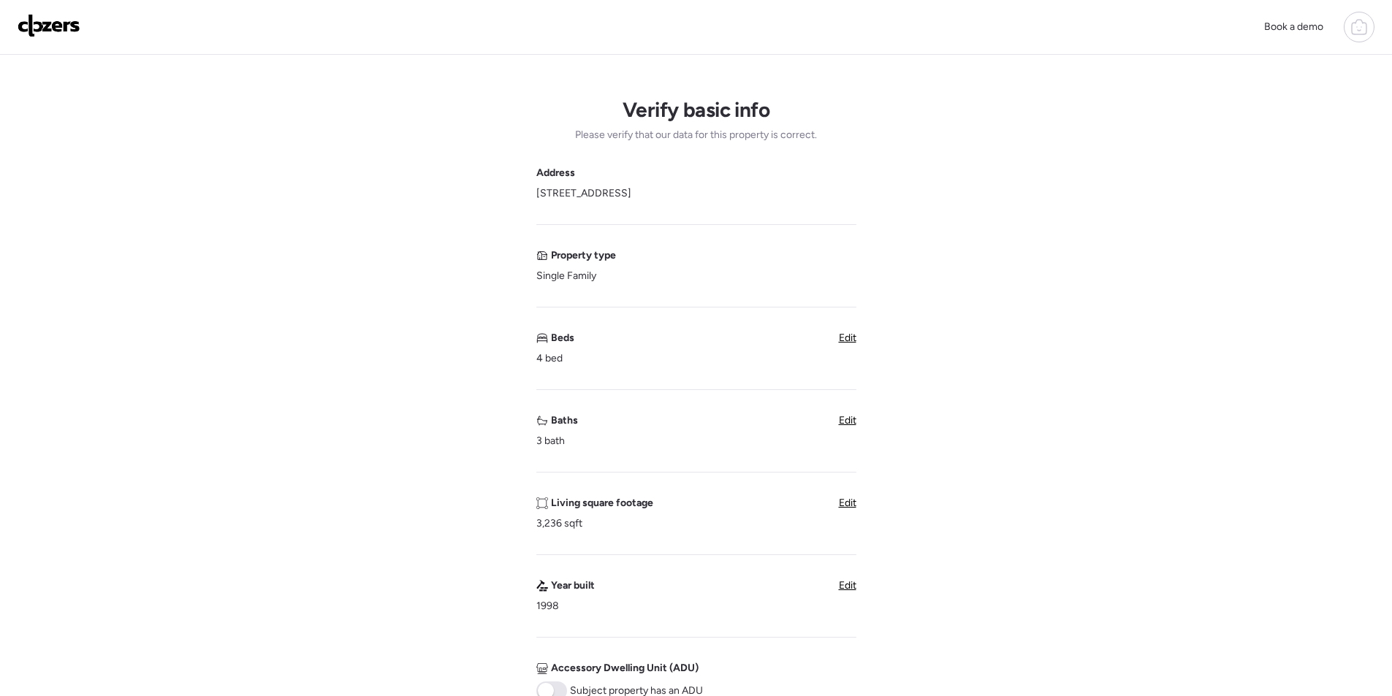
scroll to position [438, 0]
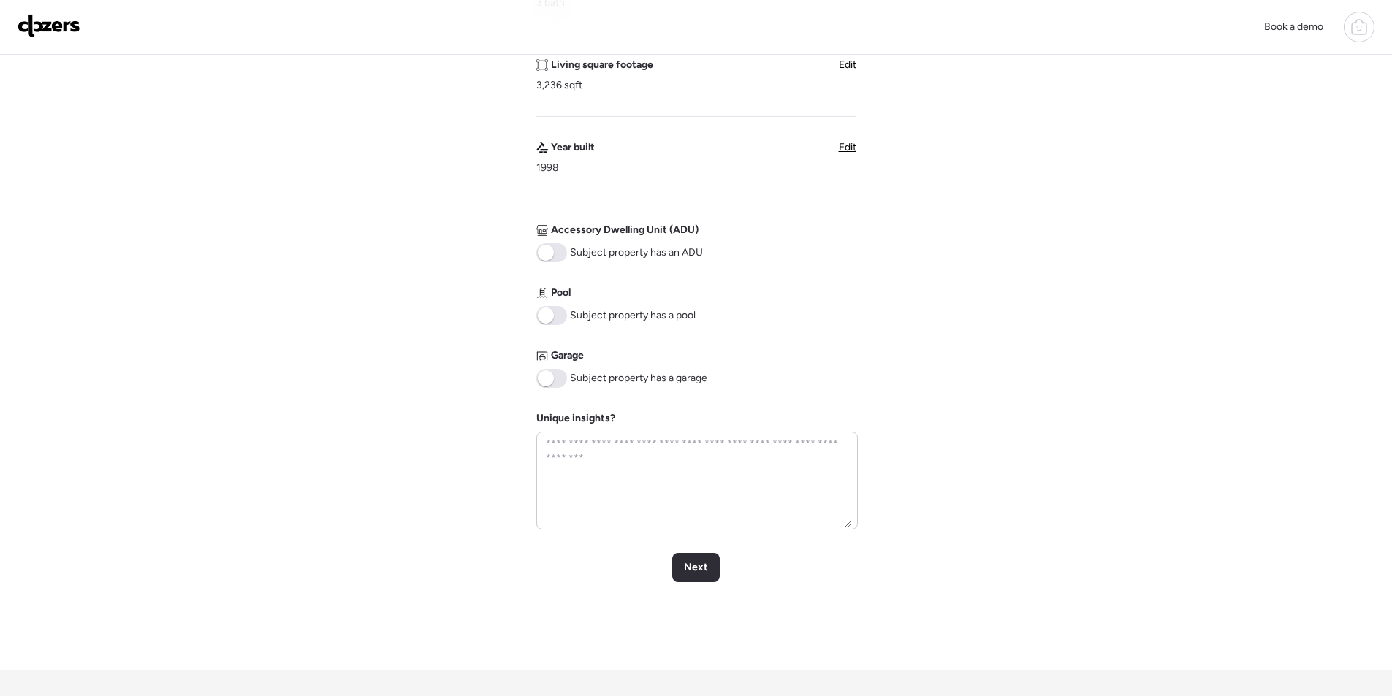
drag, startPoint x: 558, startPoint y: 304, endPoint x: 559, endPoint y: 365, distance: 60.7
click at [558, 305] on div "Pool Subject property has a pool" at bounding box center [615, 305] width 159 height 39
click at [555, 322] on span at bounding box center [551, 315] width 31 height 19
click at [565, 376] on span at bounding box center [551, 378] width 31 height 19
click at [699, 574] on span "Next" at bounding box center [696, 568] width 24 height 15
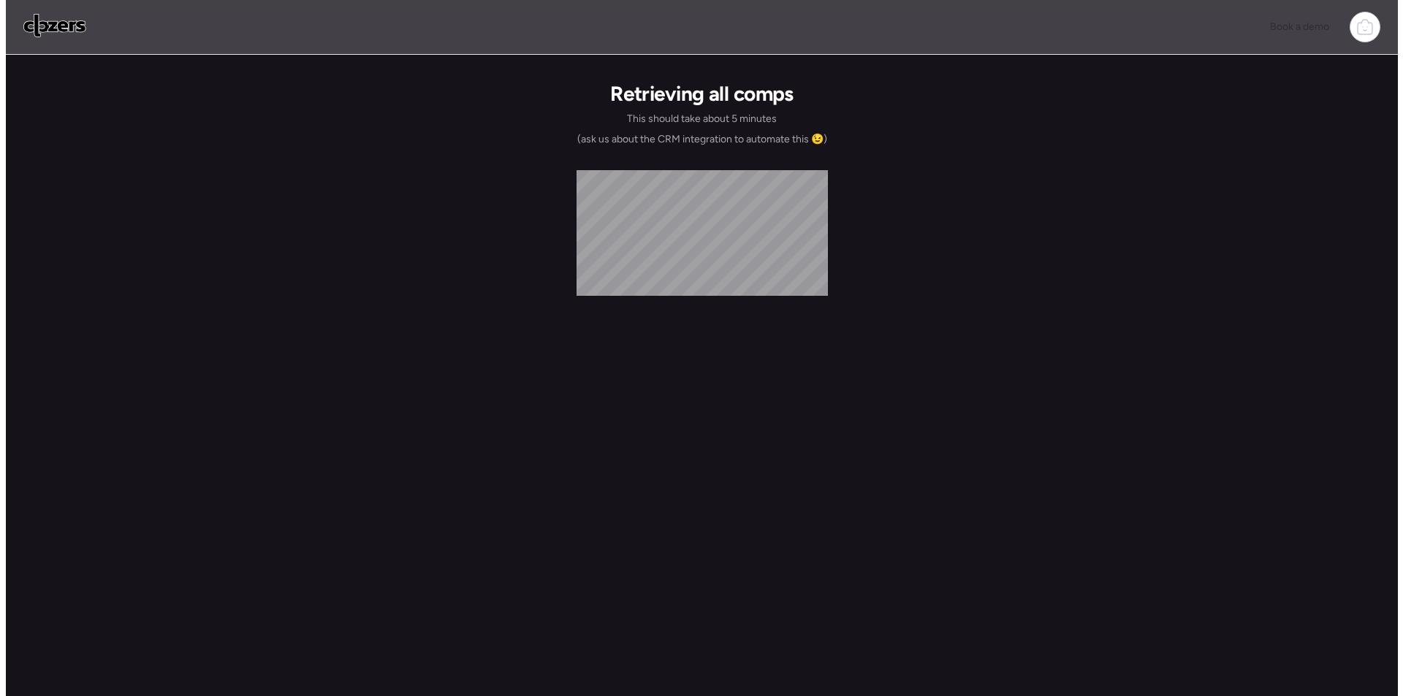
scroll to position [0, 0]
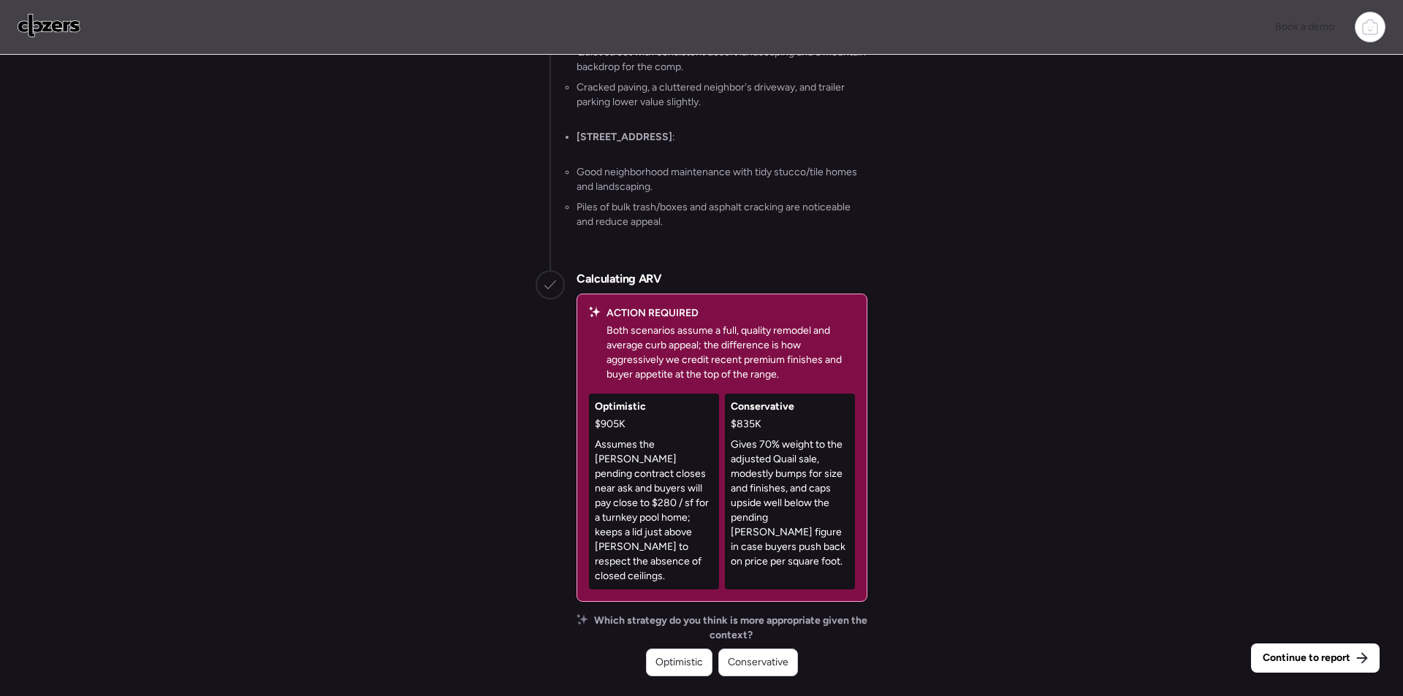
click at [737, 668] on span "Conservative" at bounding box center [758, 663] width 61 height 15
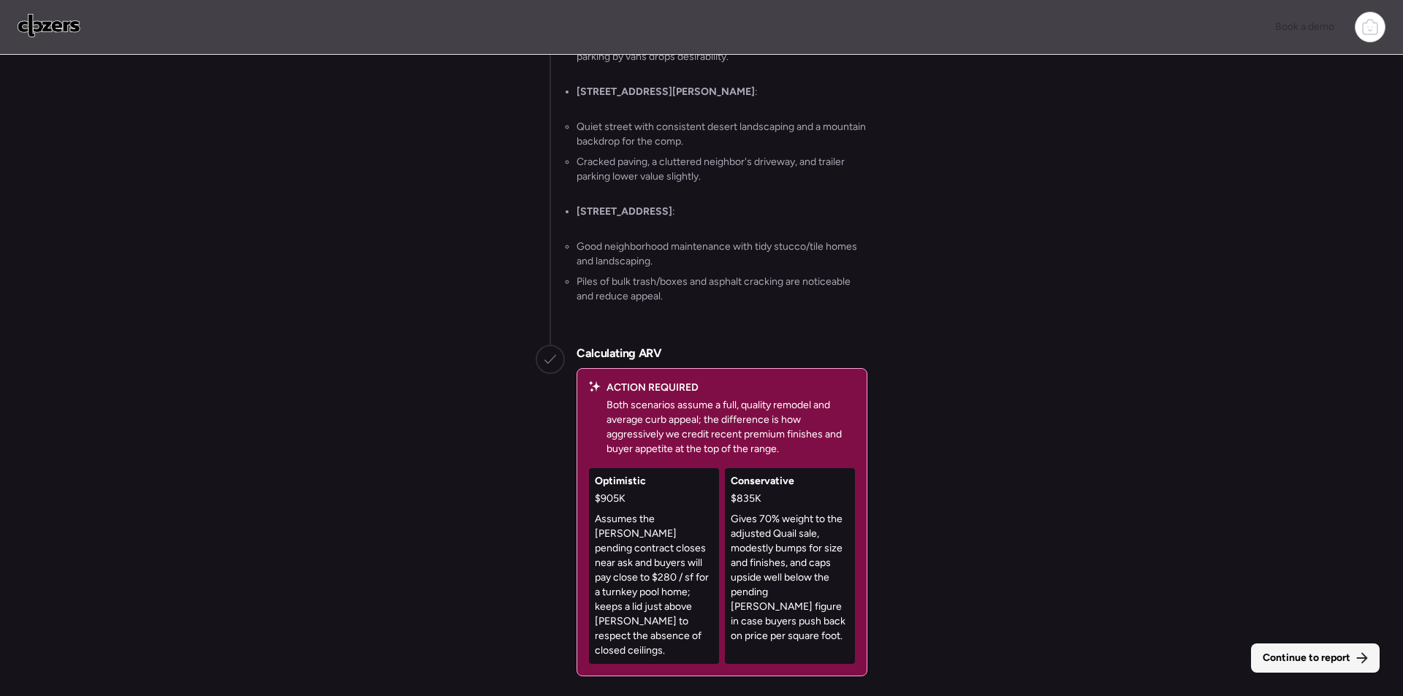
click at [1296, 659] on span "Continue to report" at bounding box center [1307, 658] width 88 height 15
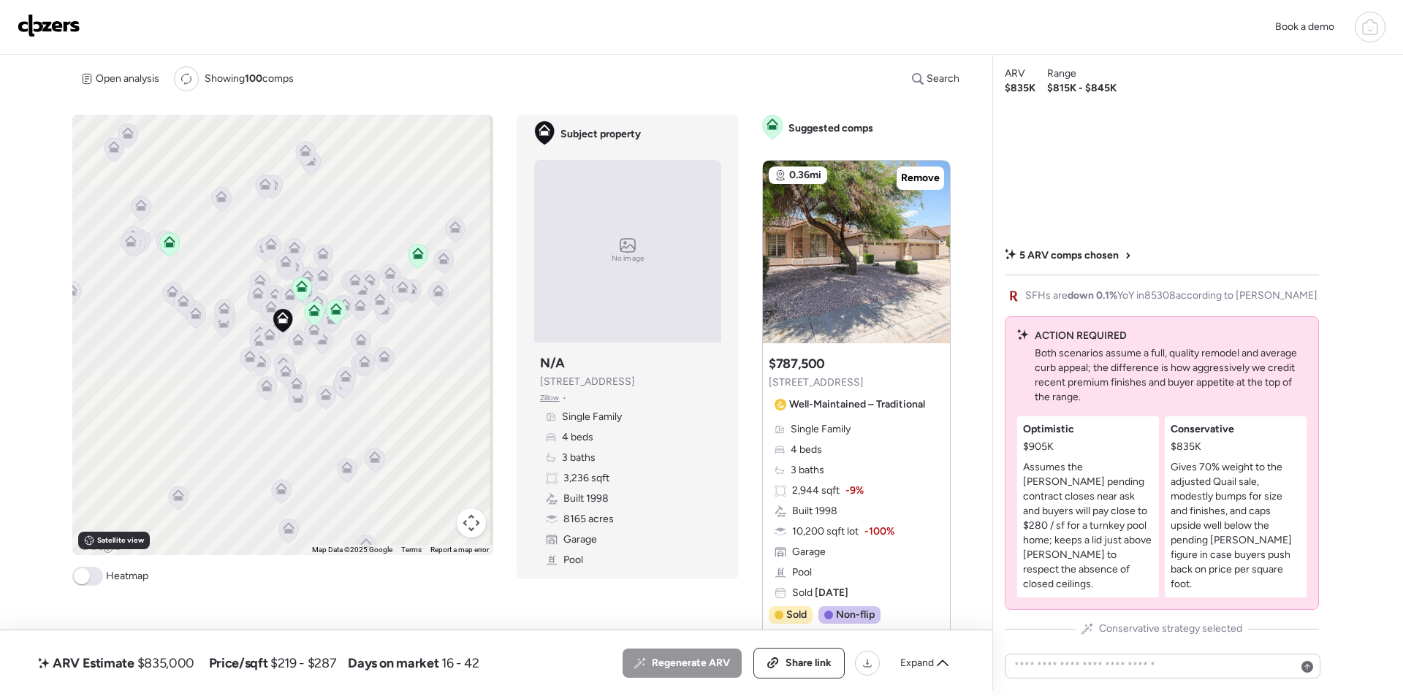
click at [941, 672] on div "Expand" at bounding box center [925, 663] width 66 height 23
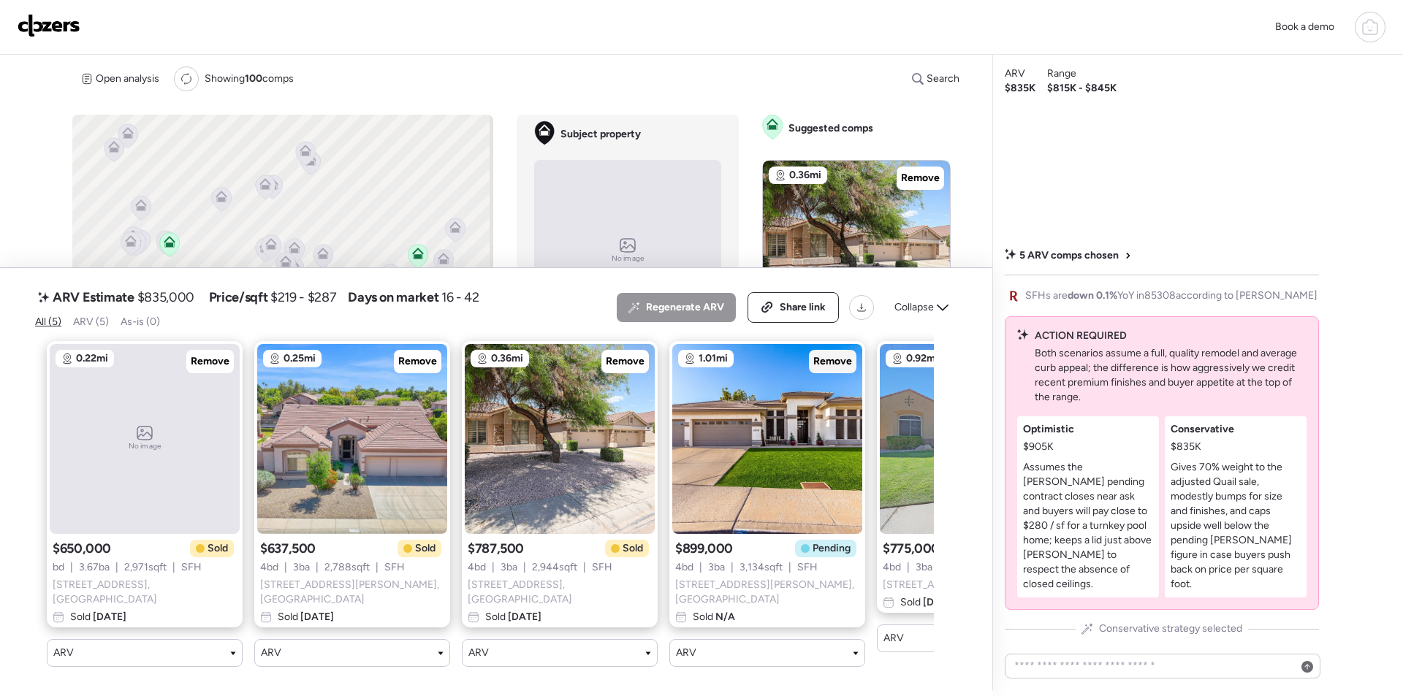
click at [829, 369] on span "Remove" at bounding box center [832, 361] width 39 height 15
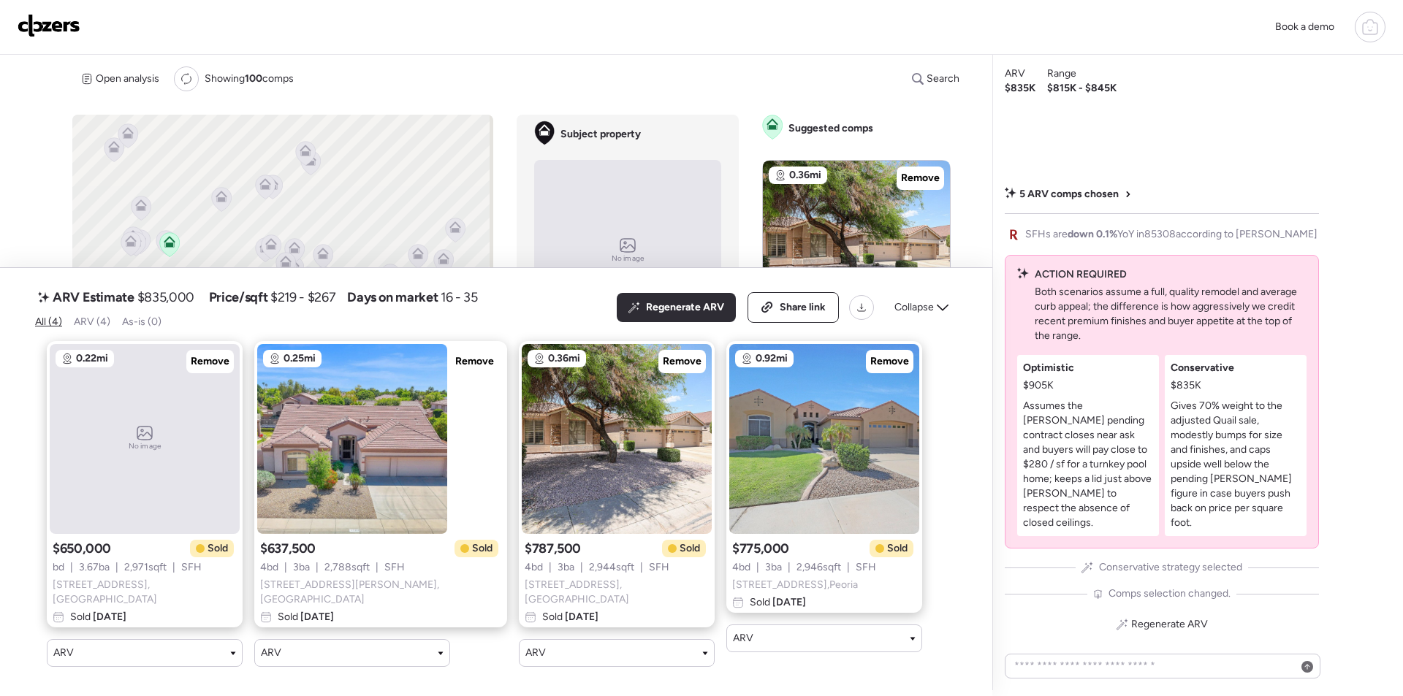
click at [911, 304] on span "Collapse" at bounding box center [913, 307] width 39 height 15
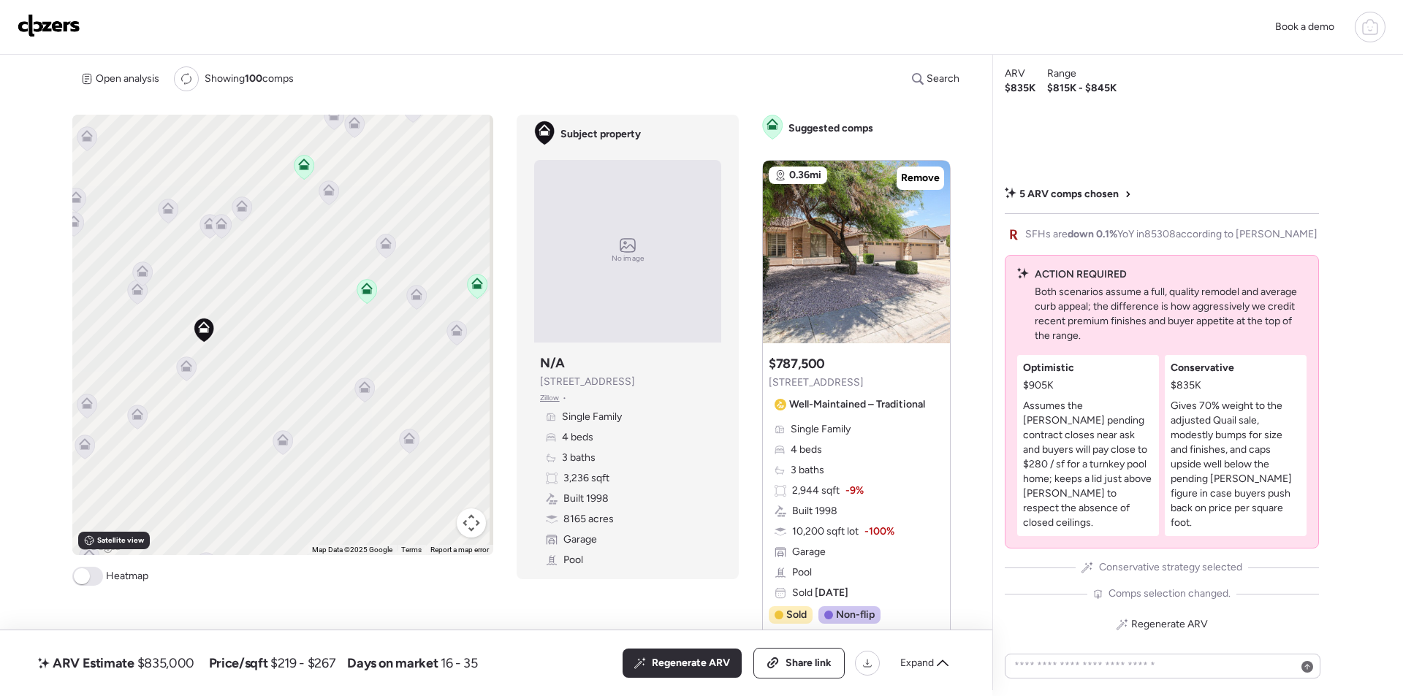
click at [186, 360] on icon at bounding box center [187, 366] width 12 height 12
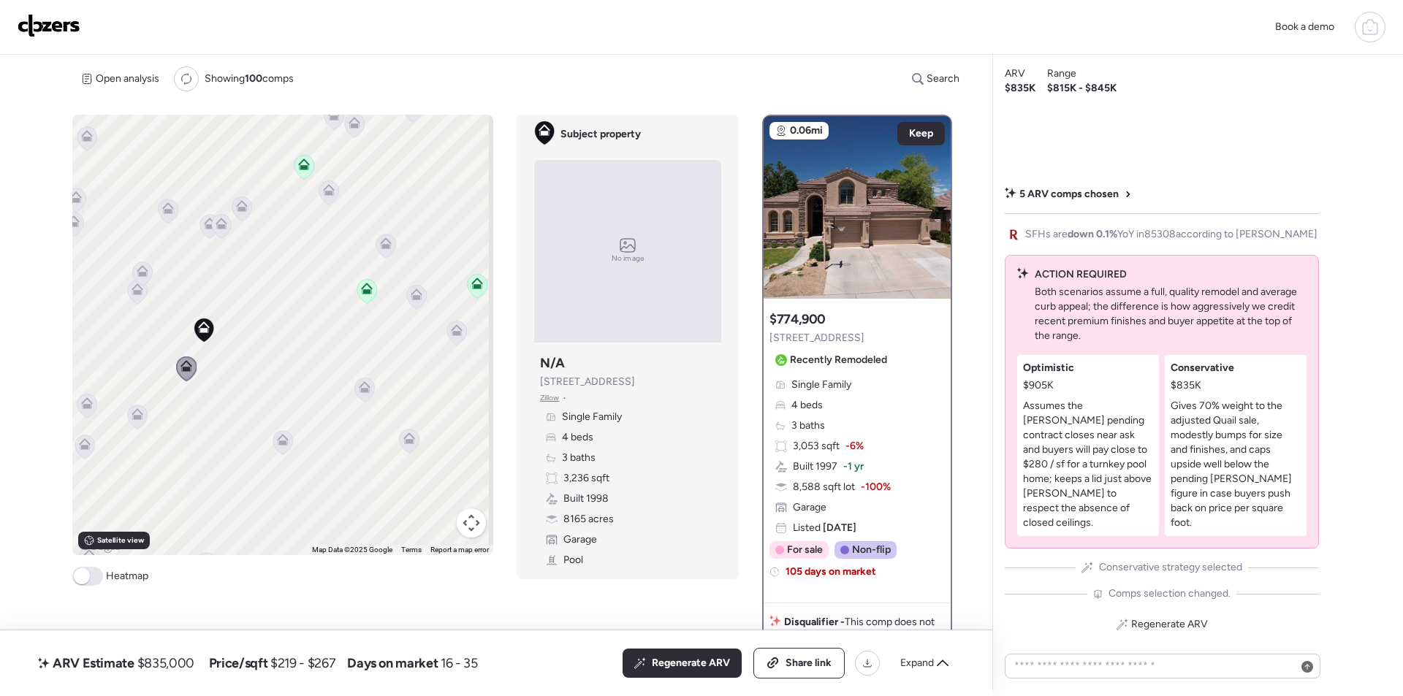
click at [282, 441] on icon at bounding box center [283, 440] width 12 height 12
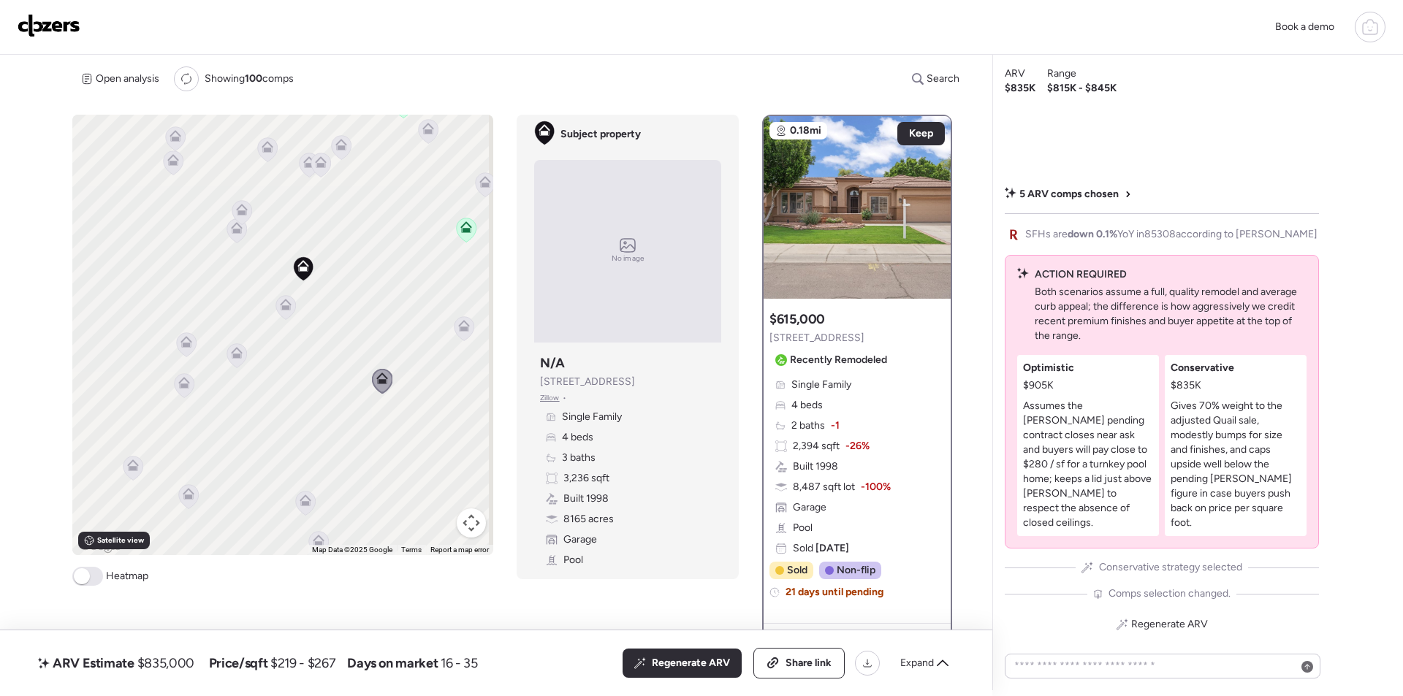
drag, startPoint x: 284, startPoint y: 283, endPoint x: 375, endPoint y: 217, distance: 112.6
click at [375, 217] on div "To activate drag with keyboard, press Alt + Enter. Once in keyboard drag state,…" at bounding box center [282, 335] width 421 height 441
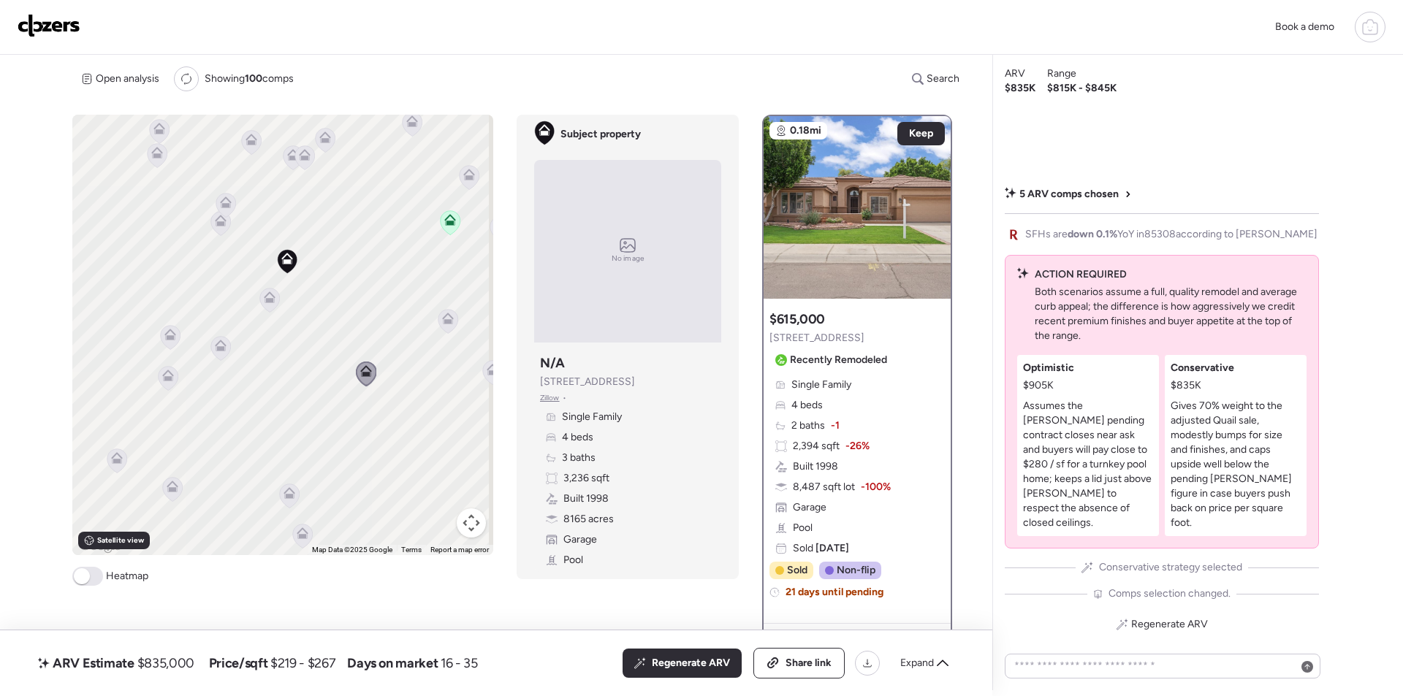
drag, startPoint x: 387, startPoint y: 292, endPoint x: 365, endPoint y: 285, distance: 23.8
click at [369, 284] on div "To activate drag with keyboard, press Alt + Enter. Once in keyboard drag state,…" at bounding box center [282, 335] width 421 height 441
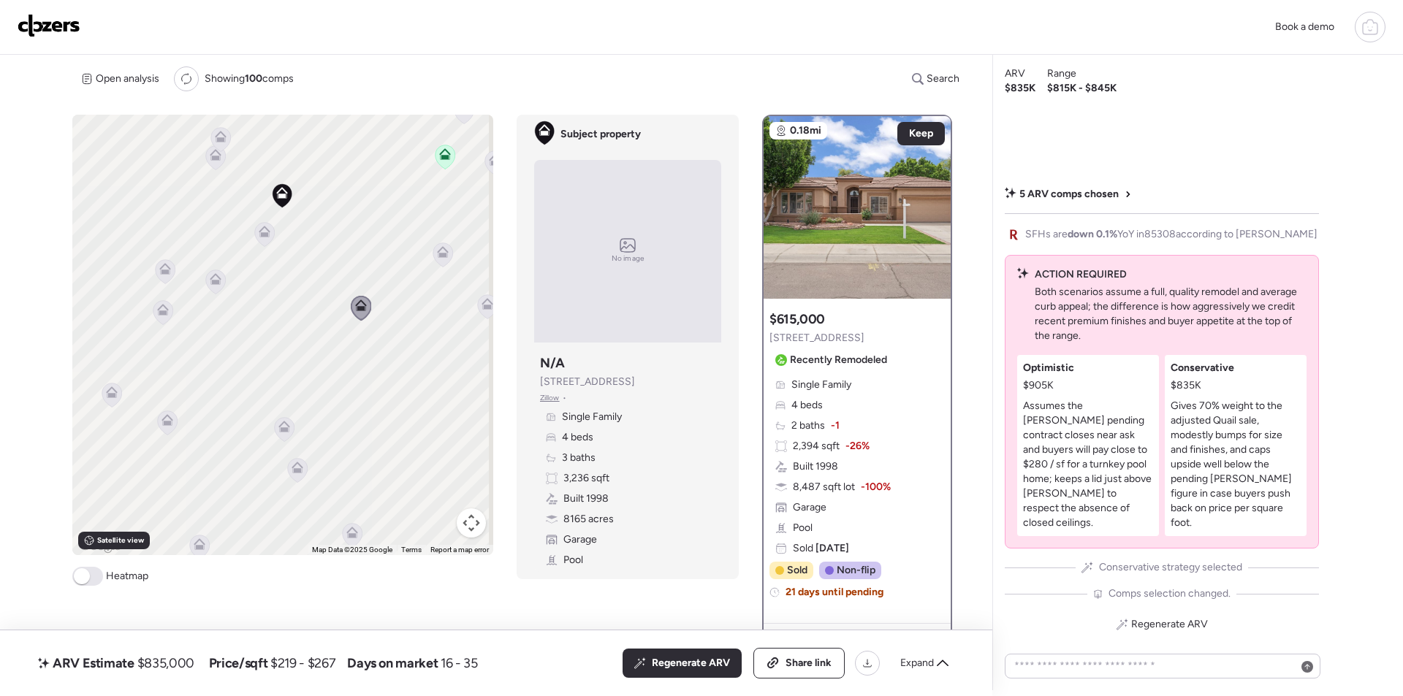
drag, startPoint x: 199, startPoint y: 352, endPoint x: 288, endPoint y: 293, distance: 107.0
click at [306, 286] on div "To activate drag with keyboard, press Alt + Enter. Once in keyboard drag state,…" at bounding box center [282, 335] width 421 height 441
click at [238, 284] on icon at bounding box center [235, 279] width 20 height 24
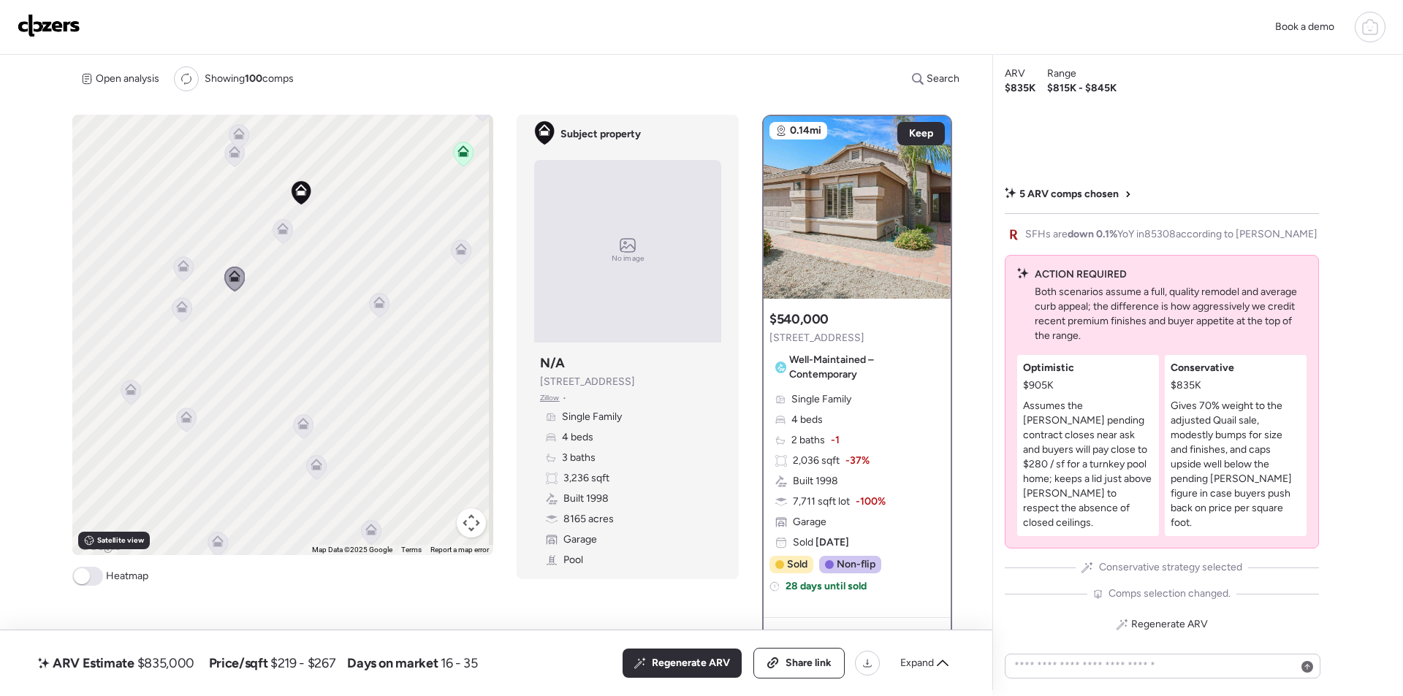
click at [174, 262] on icon at bounding box center [184, 269] width 20 height 24
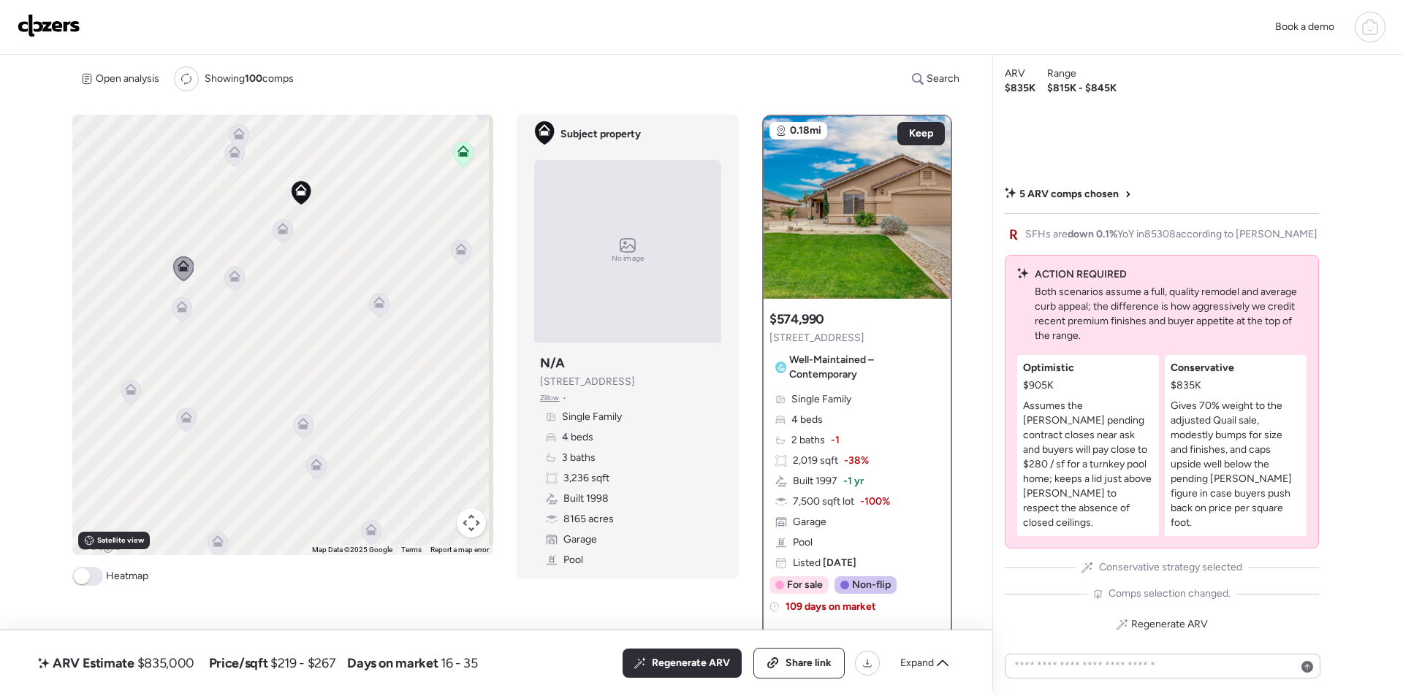
click at [176, 291] on div "To activate drag with keyboard, press Alt + Enter. Once in keyboard drag state,…" at bounding box center [282, 335] width 421 height 441
drag, startPoint x: 180, startPoint y: 284, endPoint x: 184, endPoint y: 308, distance: 25.2
click at [180, 286] on div "To activate drag with keyboard, press Alt + Enter. Once in keyboard drag state,…" at bounding box center [282, 335] width 421 height 441
click at [185, 308] on icon at bounding box center [182, 307] width 12 height 12
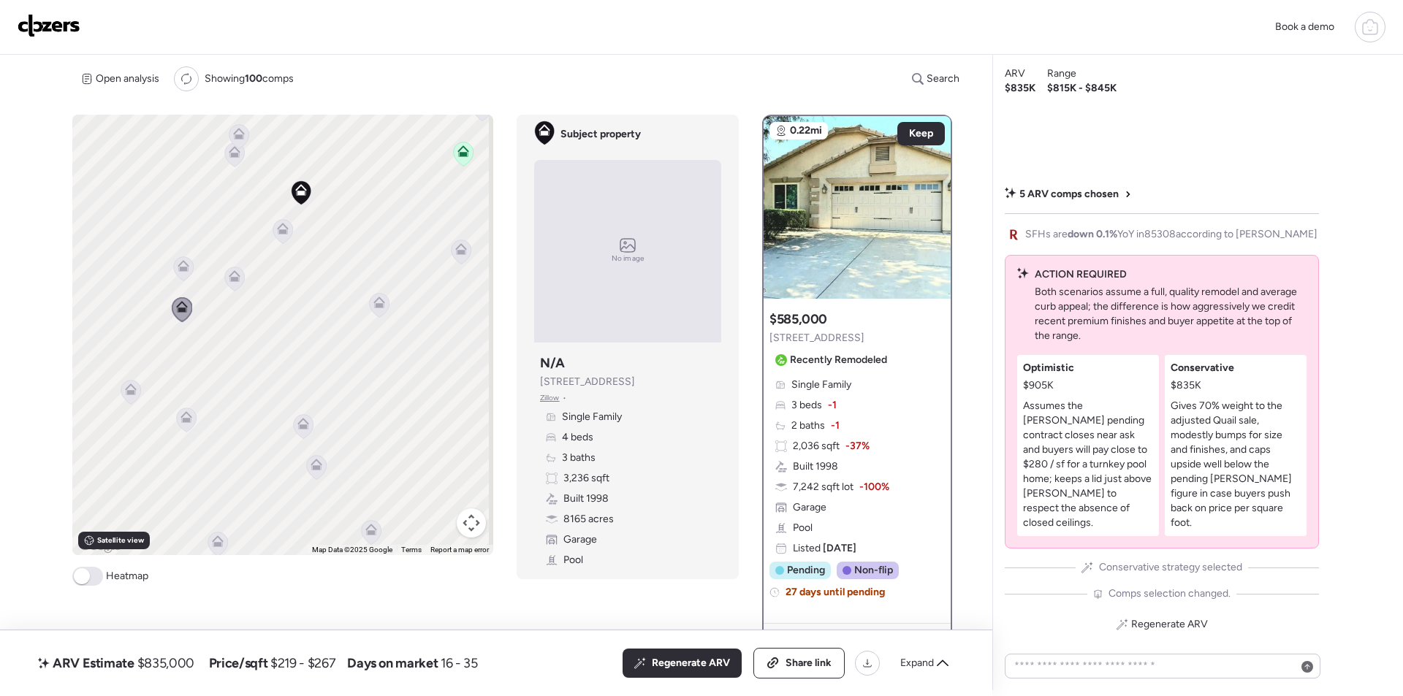
drag, startPoint x: 400, startPoint y: 303, endPoint x: 357, endPoint y: 418, distance: 123.5
click at [357, 418] on div "To activate drag with keyboard, press Alt + Enter. Once in keyboard drag state,…" at bounding box center [282, 335] width 421 height 441
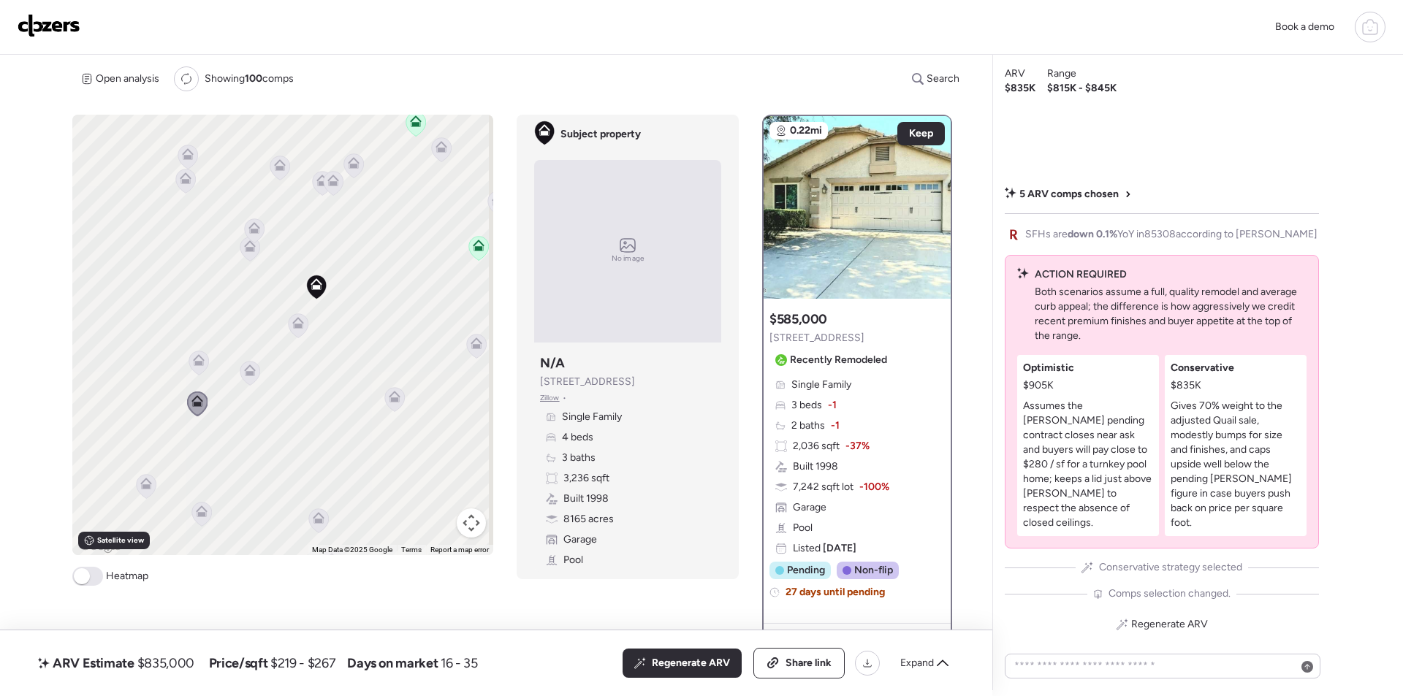
drag, startPoint x: 260, startPoint y: 326, endPoint x: 262, endPoint y: 379, distance: 53.4
click at [273, 409] on div "To activate drag with keyboard, press Alt + Enter. Once in keyboard drag state,…" at bounding box center [282, 335] width 421 height 441
click at [241, 252] on icon at bounding box center [250, 250] width 20 height 24
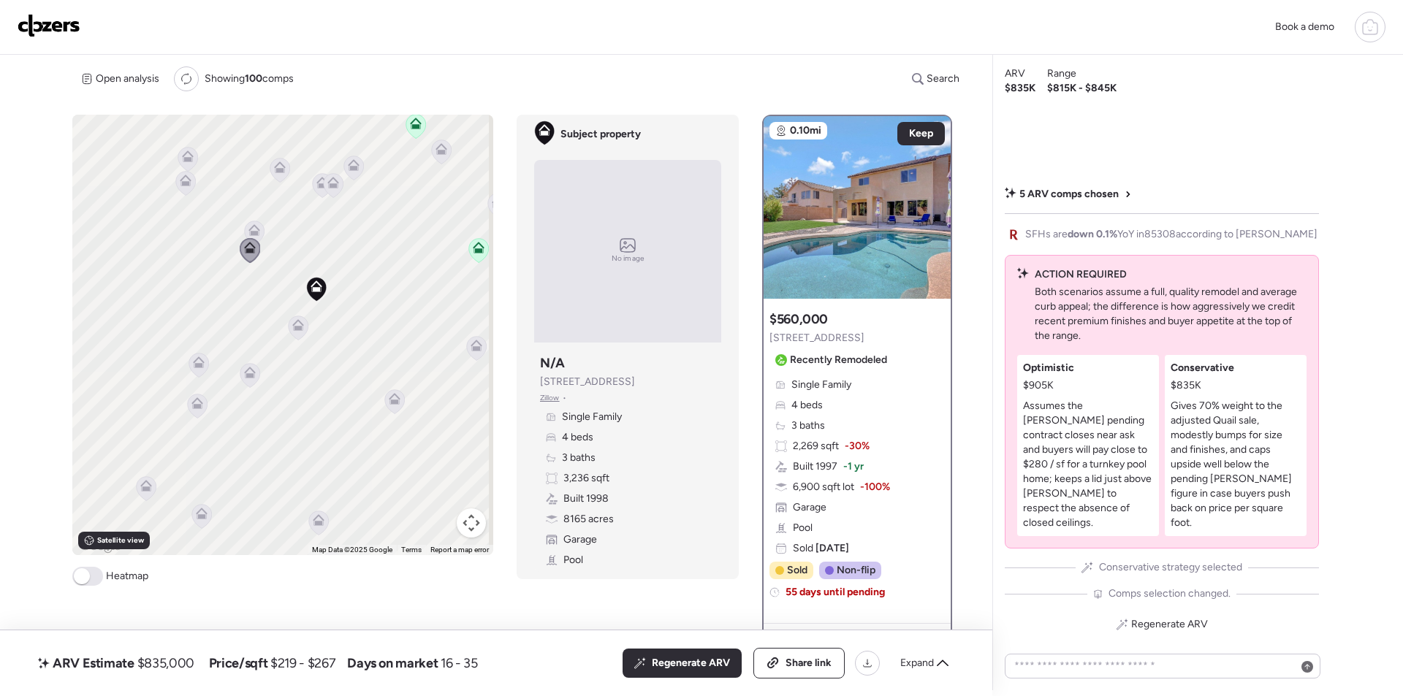
click at [257, 232] on icon at bounding box center [254, 230] width 12 height 12
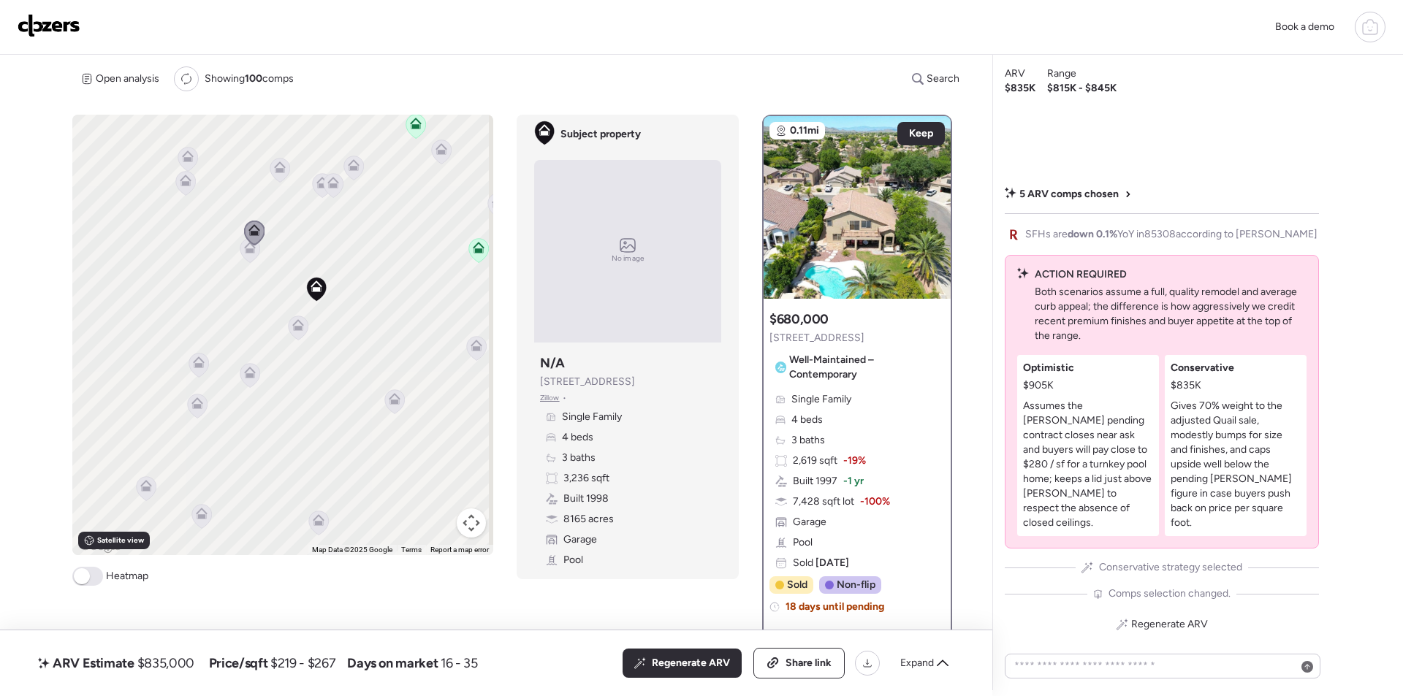
click at [671, 648] on div "Regenerate ARV Share link Expand" at bounding box center [790, 663] width 335 height 31
click at [664, 656] on span "Regenerate ARV" at bounding box center [691, 663] width 78 height 15
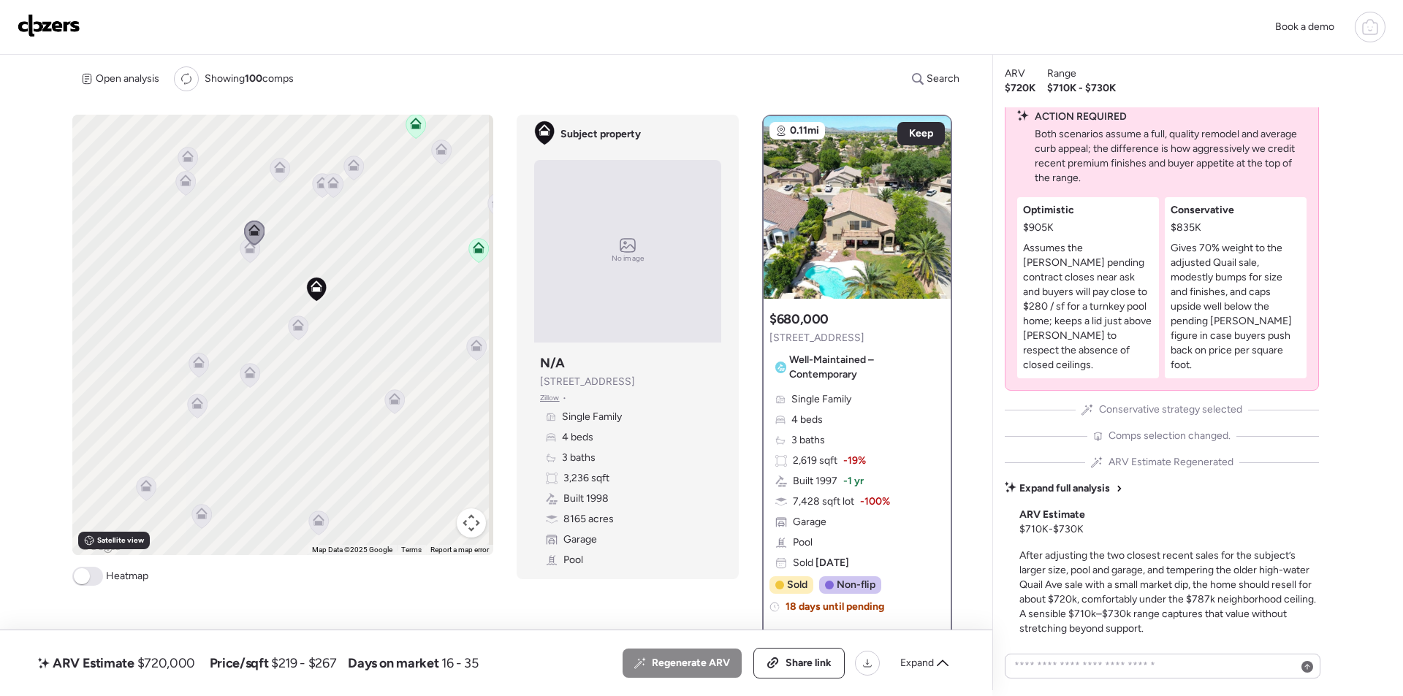
click at [182, 663] on span "$720,000" at bounding box center [166, 664] width 58 height 18
copy span "720,000"
drag, startPoint x: 788, startPoint y: 668, endPoint x: 753, endPoint y: 229, distance: 440.5
click at [789, 668] on span "Share link" at bounding box center [809, 663] width 46 height 15
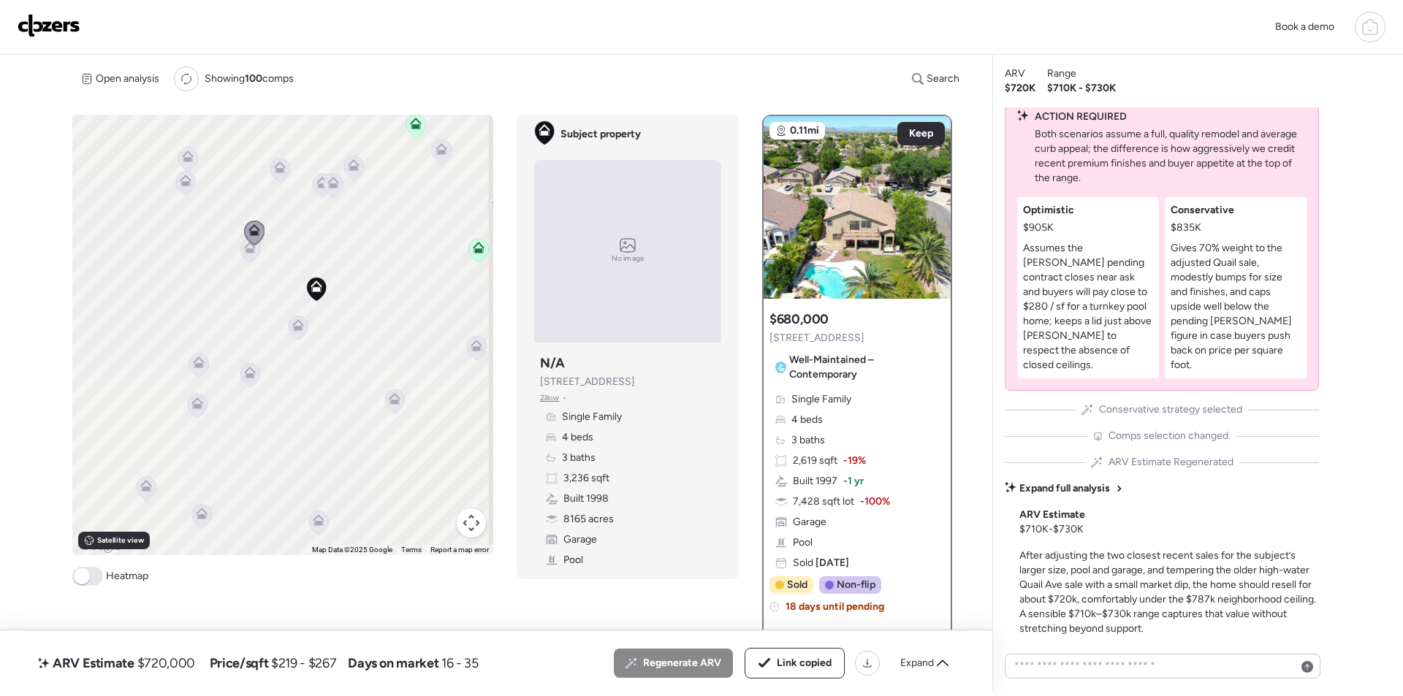
click at [52, 7] on div "Book a demo" at bounding box center [701, 27] width 1403 height 55
click at [48, 18] on img at bounding box center [49, 25] width 63 height 23
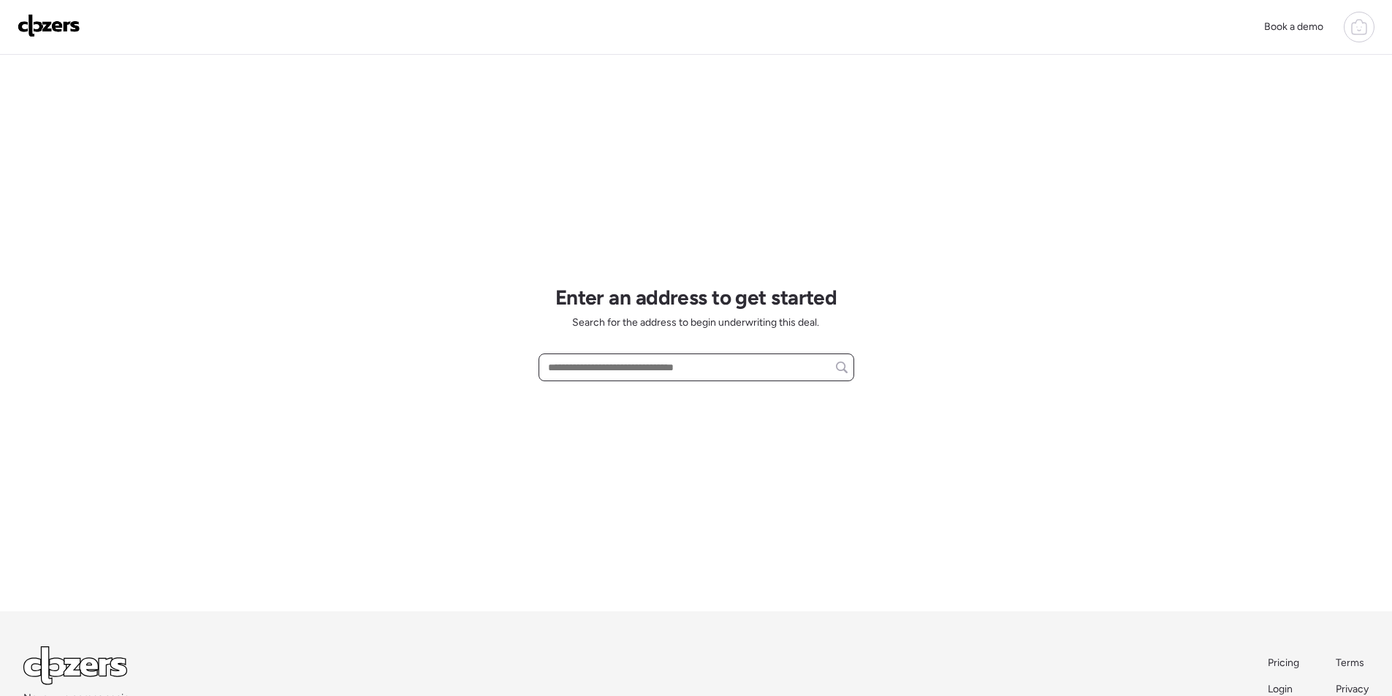
click at [725, 362] on input "text" at bounding box center [696, 367] width 303 height 20
paste input "**********"
click at [625, 370] on input "**********" at bounding box center [696, 367] width 303 height 20
click at [658, 362] on input "**********" at bounding box center [696, 367] width 303 height 20
click at [775, 369] on input "**********" at bounding box center [696, 367] width 303 height 20
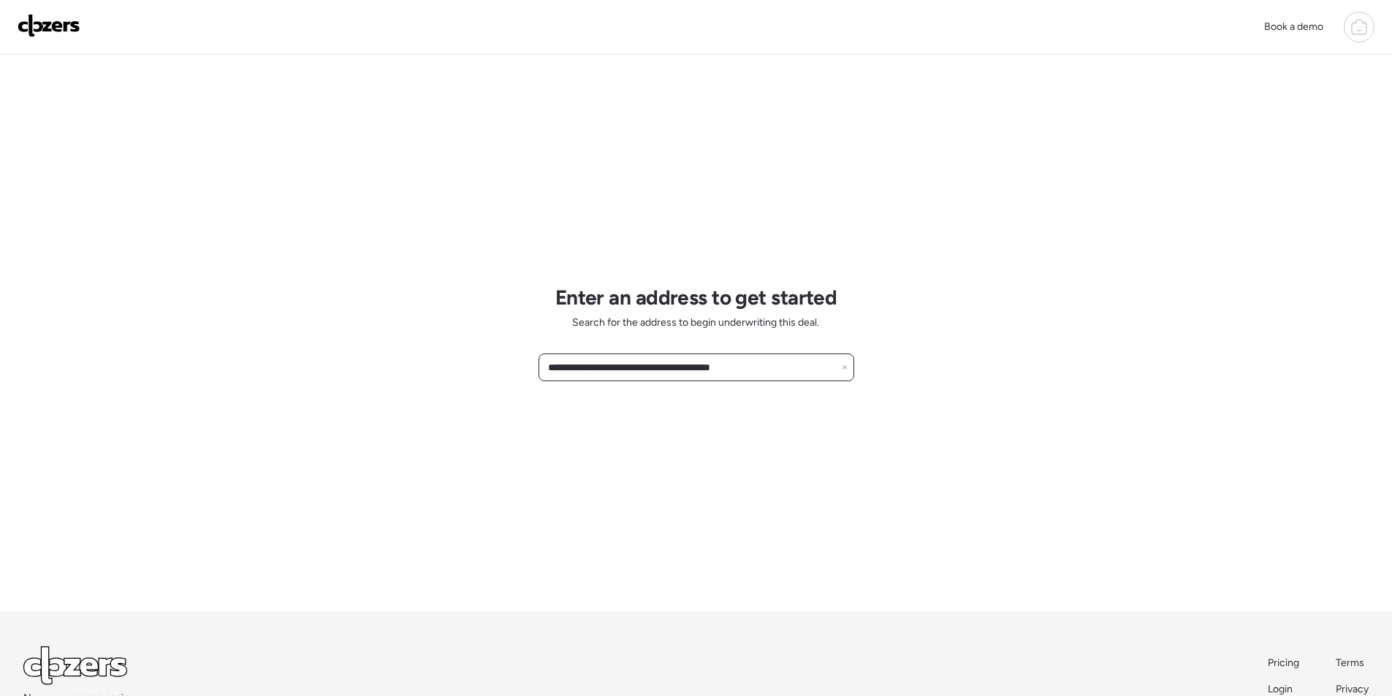
drag, startPoint x: 666, startPoint y: 370, endPoint x: 772, endPoint y: 370, distance: 105.2
click at [772, 370] on input "**********" at bounding box center [696, 367] width 303 height 20
drag, startPoint x: 672, startPoint y: 365, endPoint x: 726, endPoint y: 361, distance: 54.2
click at [726, 361] on input "**********" at bounding box center [696, 367] width 303 height 20
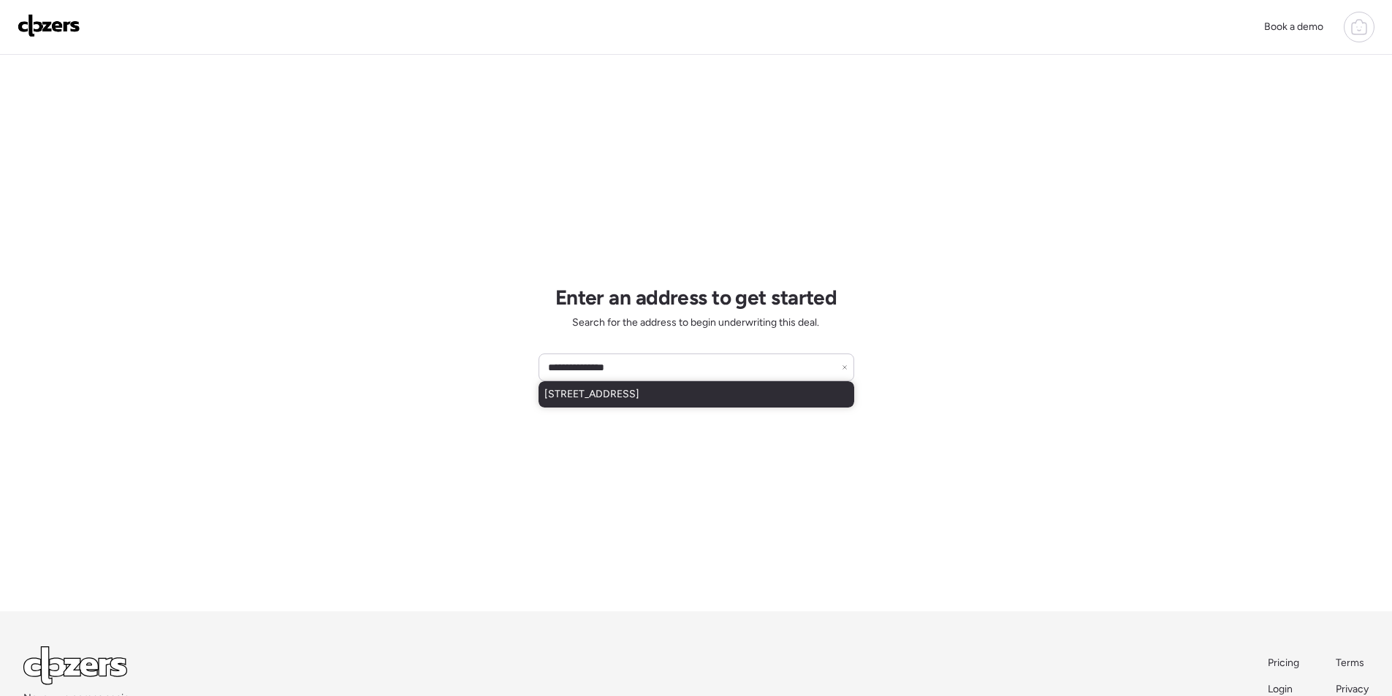
click at [639, 398] on span "[STREET_ADDRESS]" at bounding box center [591, 394] width 95 height 15
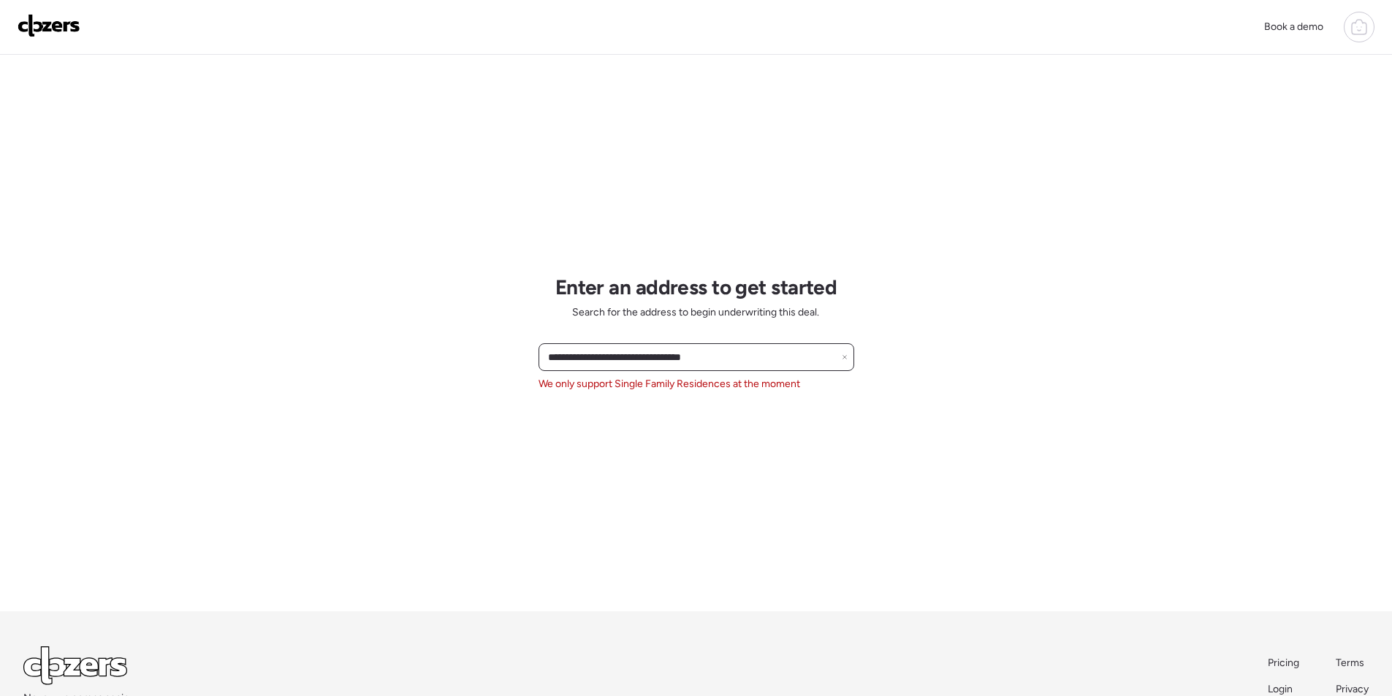
click at [549, 362] on input "**********" at bounding box center [696, 357] width 303 height 20
paste input "********"
click at [549, 361] on input "**********" at bounding box center [696, 357] width 303 height 20
paste input "*********"
click at [571, 374] on div "**********" at bounding box center [697, 367] width 316 height 48
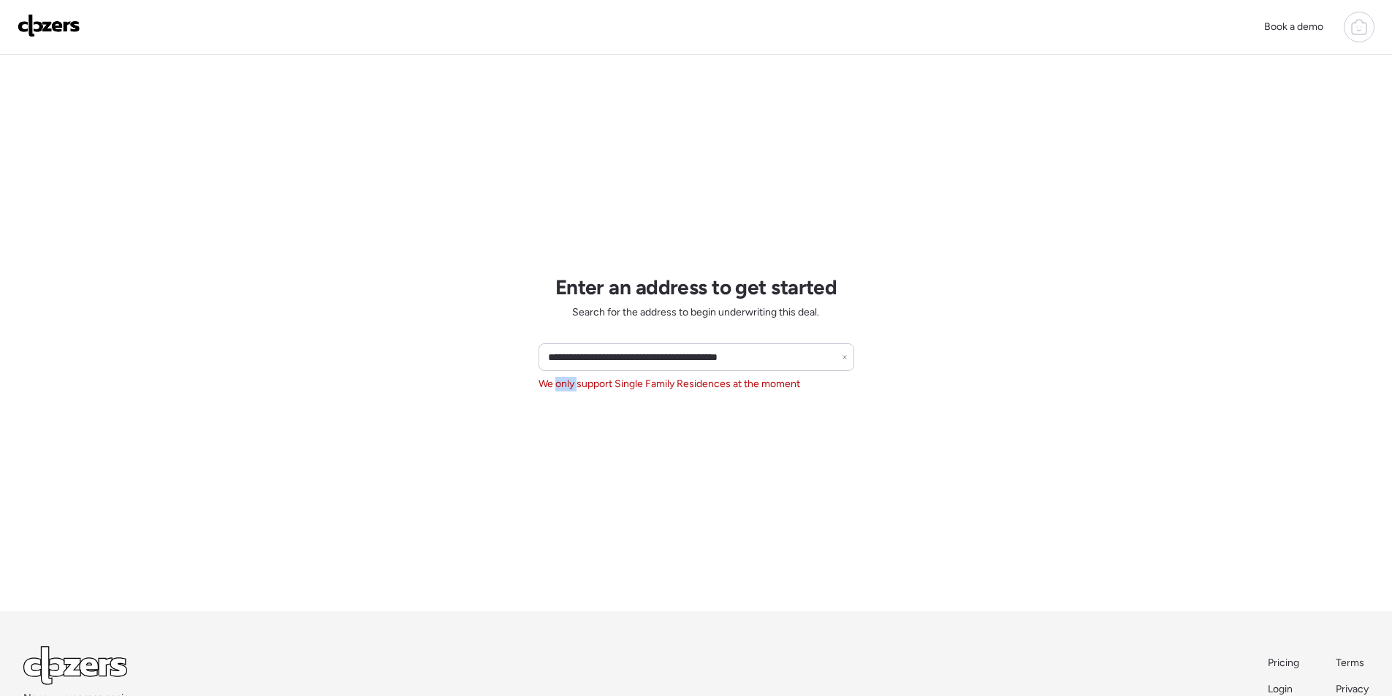
click at [571, 374] on div "**********" at bounding box center [697, 367] width 316 height 48
click at [607, 360] on input "**********" at bounding box center [696, 357] width 303 height 20
click at [609, 359] on input "**********" at bounding box center [696, 357] width 303 height 20
click at [610, 359] on input "**********" at bounding box center [696, 357] width 303 height 20
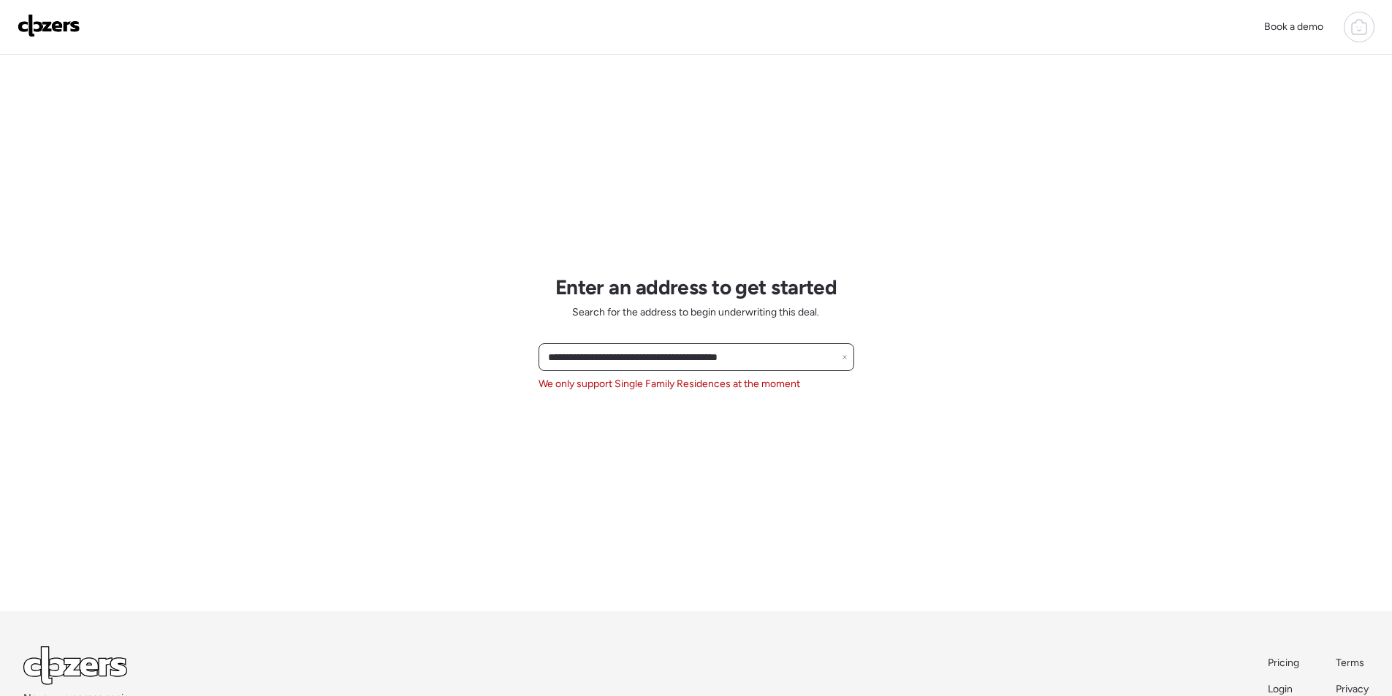
paste input "text"
click at [604, 401] on div "[STREET_ADDRESS]" at bounding box center [697, 411] width 316 height 26
type input "**********"
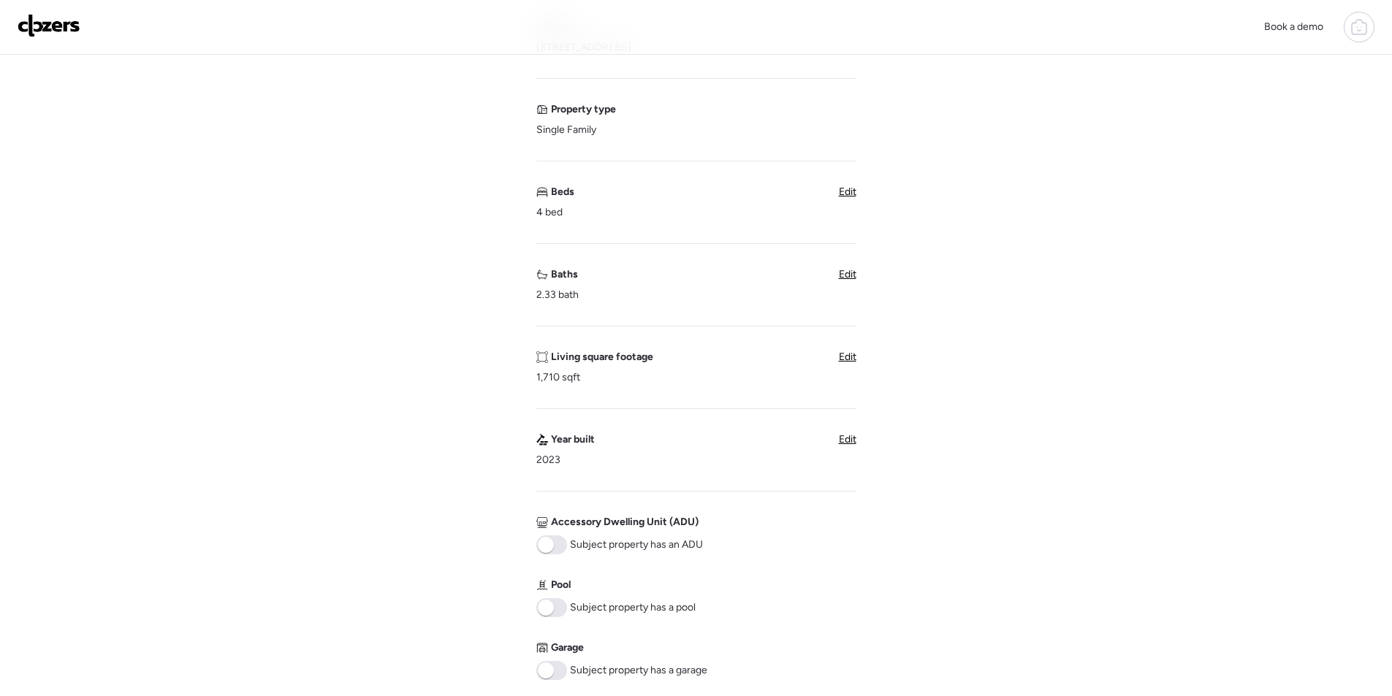
scroll to position [219, 0]
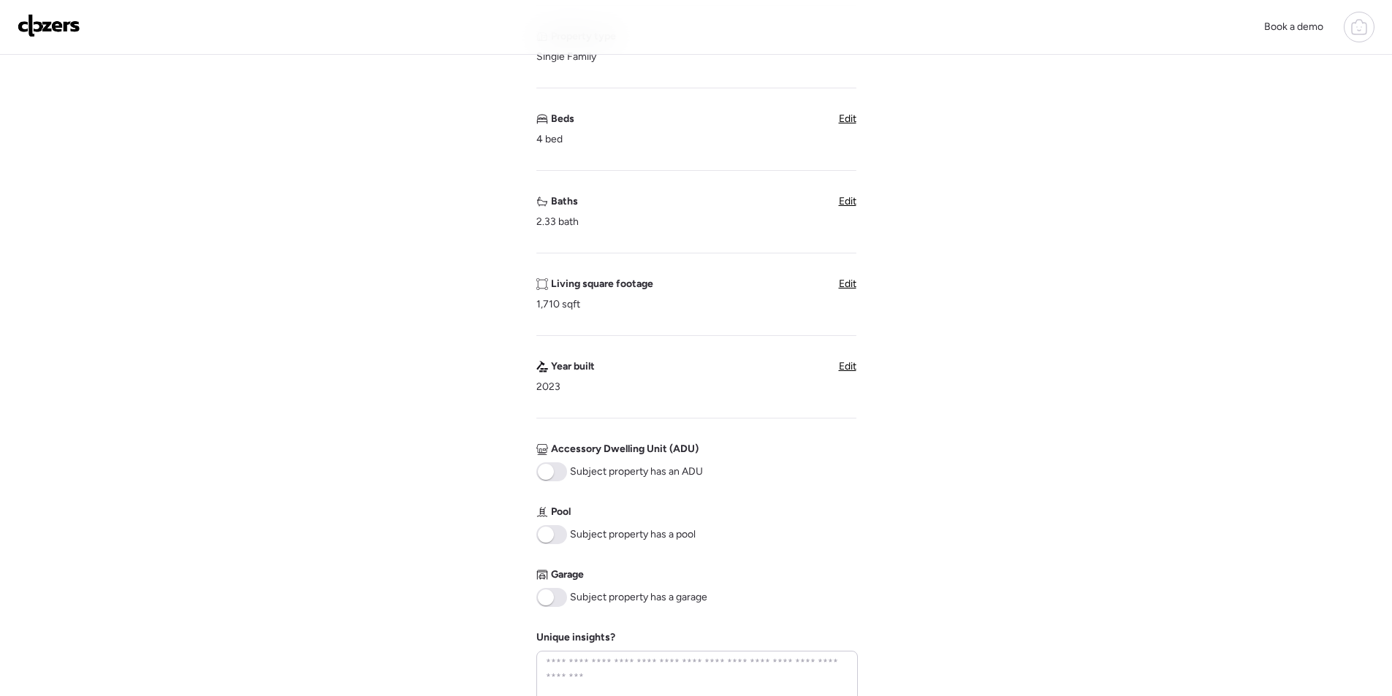
click at [854, 195] on div "Edit" at bounding box center [848, 201] width 18 height 15
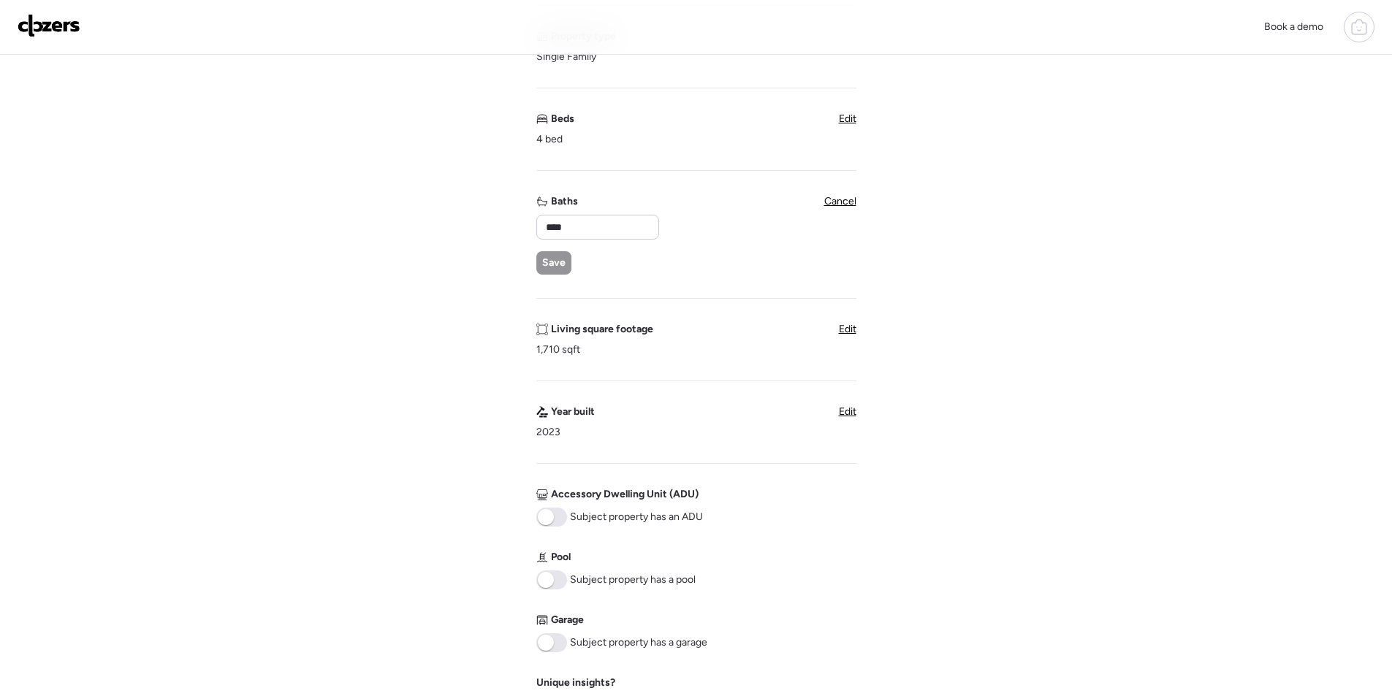
click at [849, 201] on span "Cancel" at bounding box center [840, 201] width 32 height 12
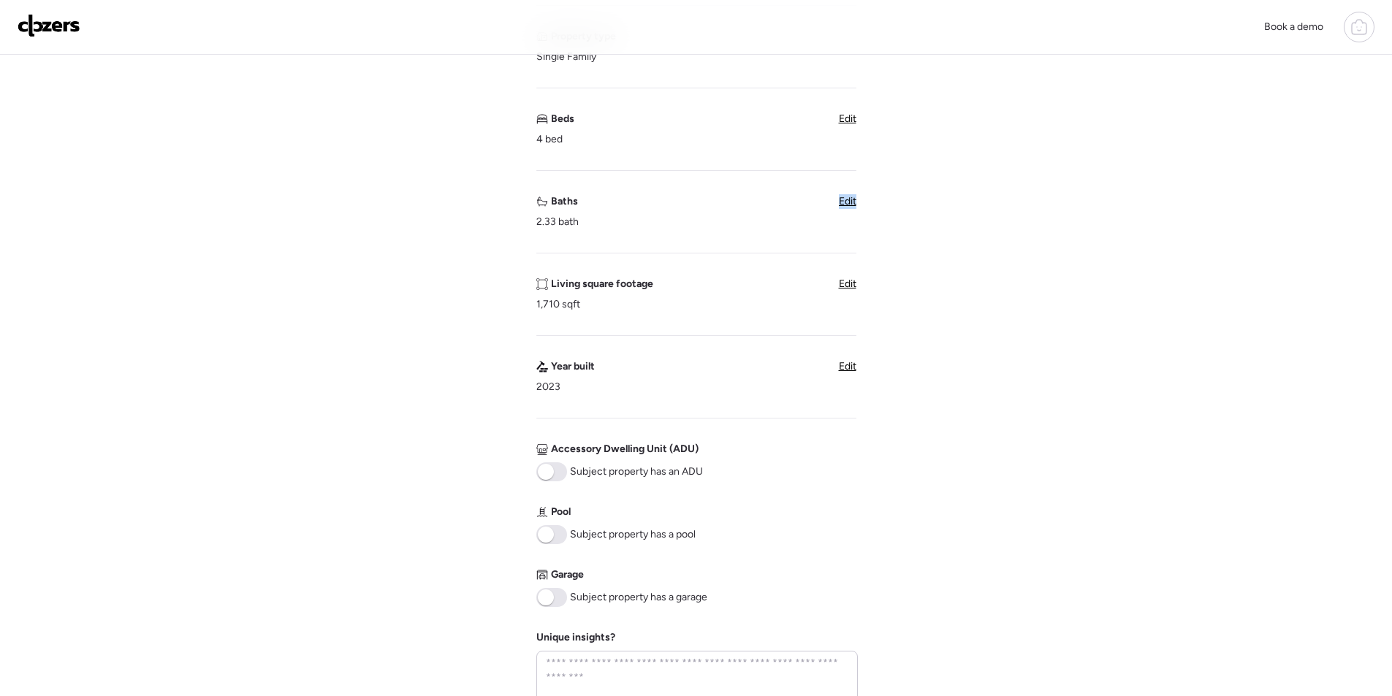
click at [848, 201] on span "Edit" at bounding box center [848, 201] width 18 height 12
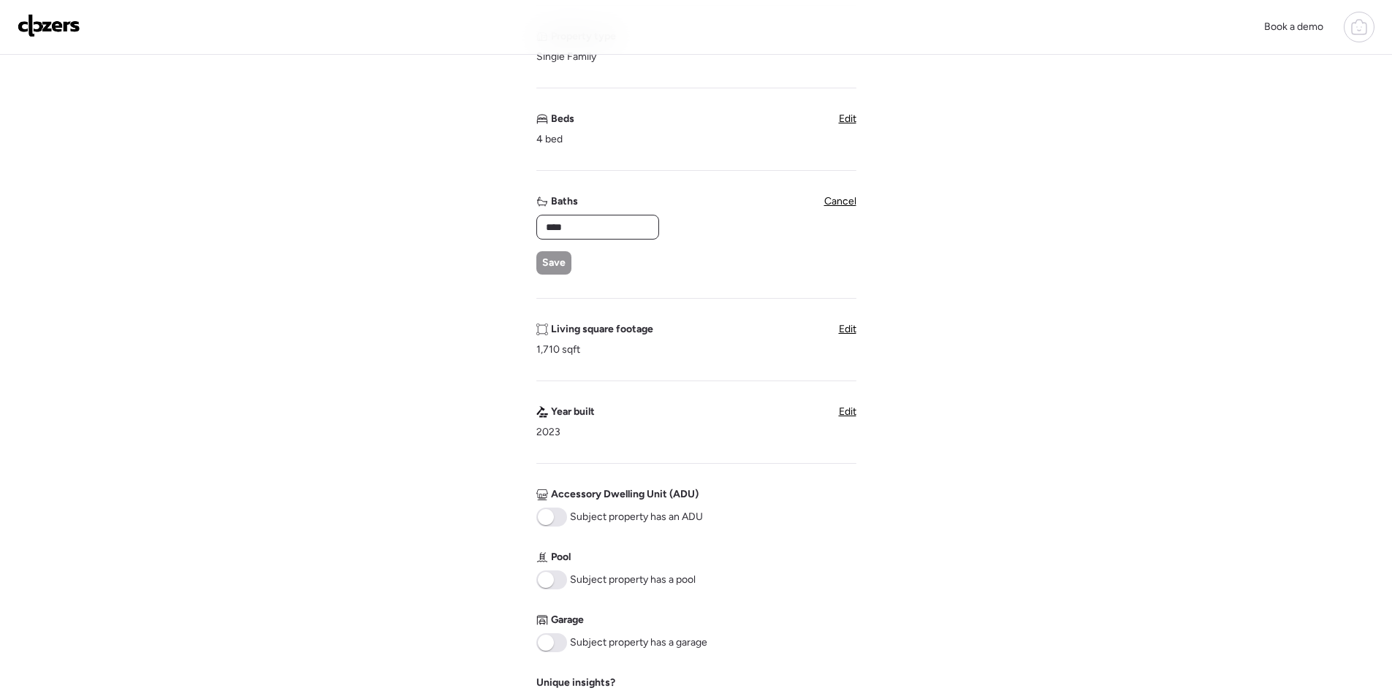
click at [583, 234] on input "****" at bounding box center [598, 227] width 110 height 20
click at [584, 234] on input "****" at bounding box center [598, 227] width 110 height 20
type input "*"
click at [569, 265] on div "Save" at bounding box center [553, 262] width 35 height 23
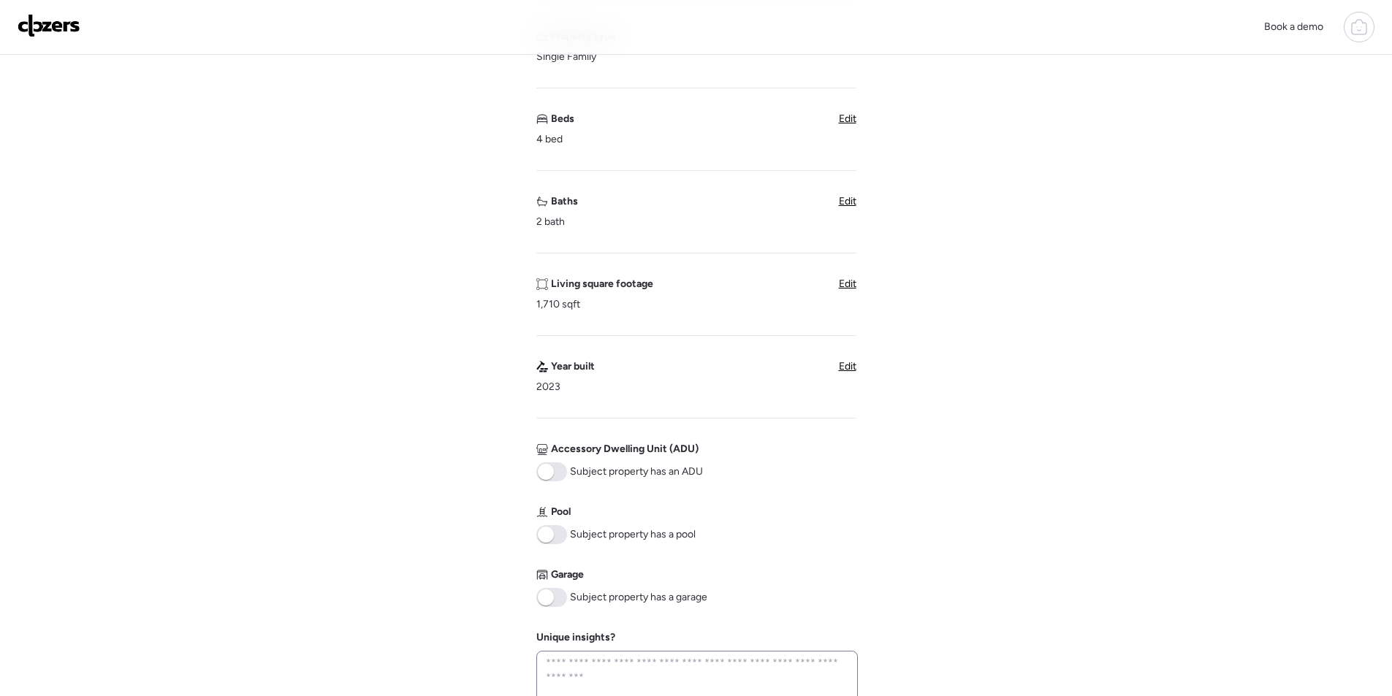
scroll to position [585, 0]
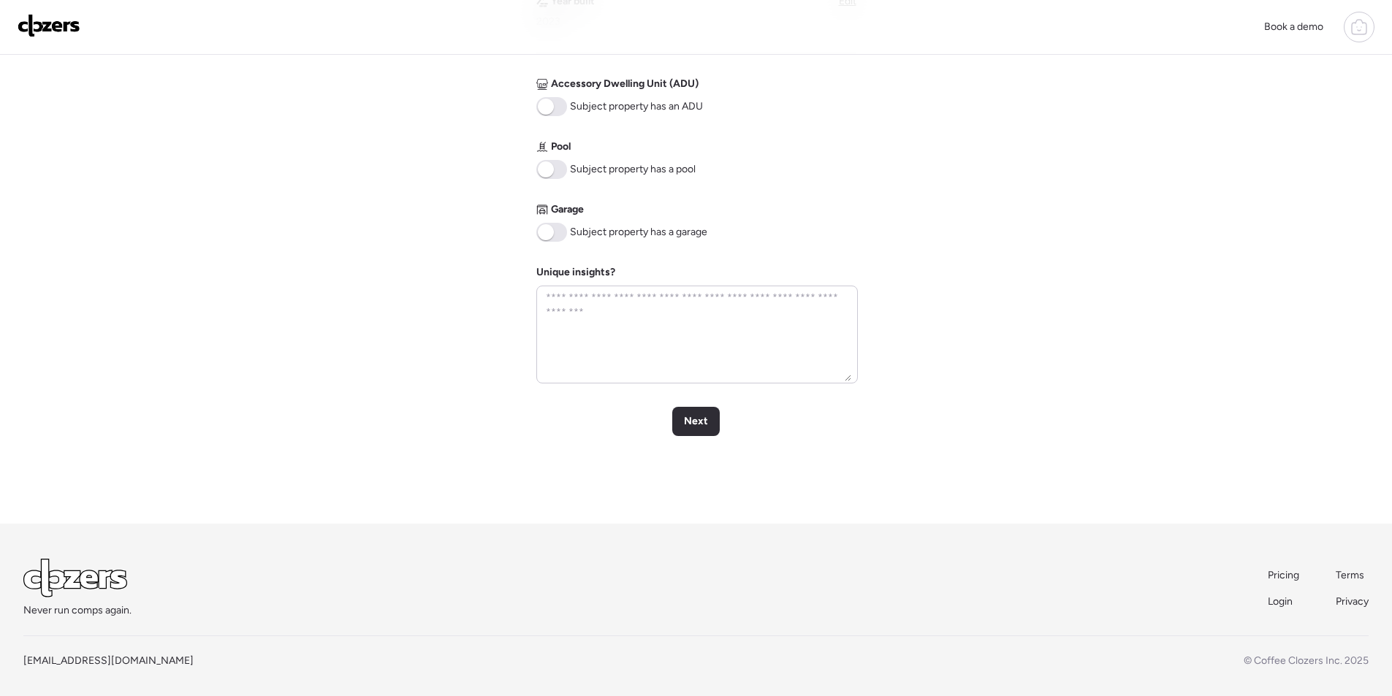
click at [543, 226] on span at bounding box center [546, 232] width 16 height 16
click at [710, 415] on div "Next" at bounding box center [696, 421] width 48 height 29
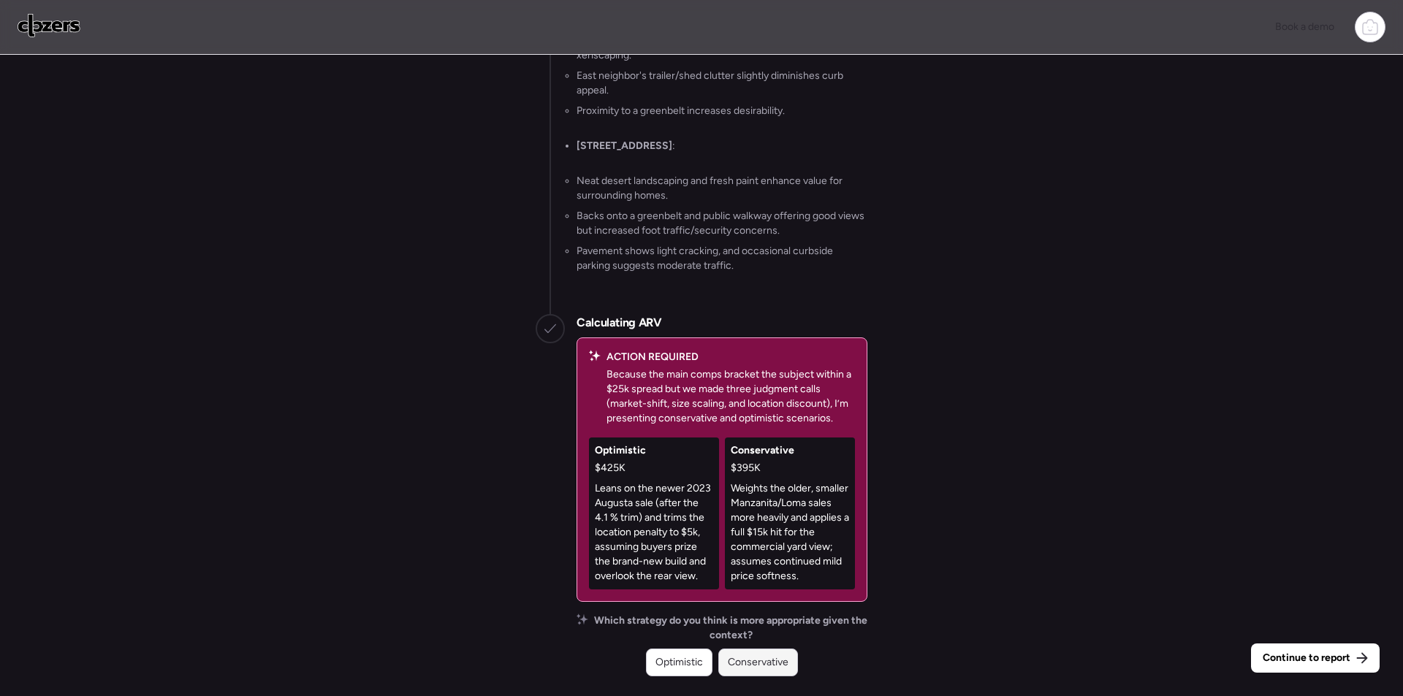
click at [765, 661] on span "Conservative" at bounding box center [758, 663] width 61 height 15
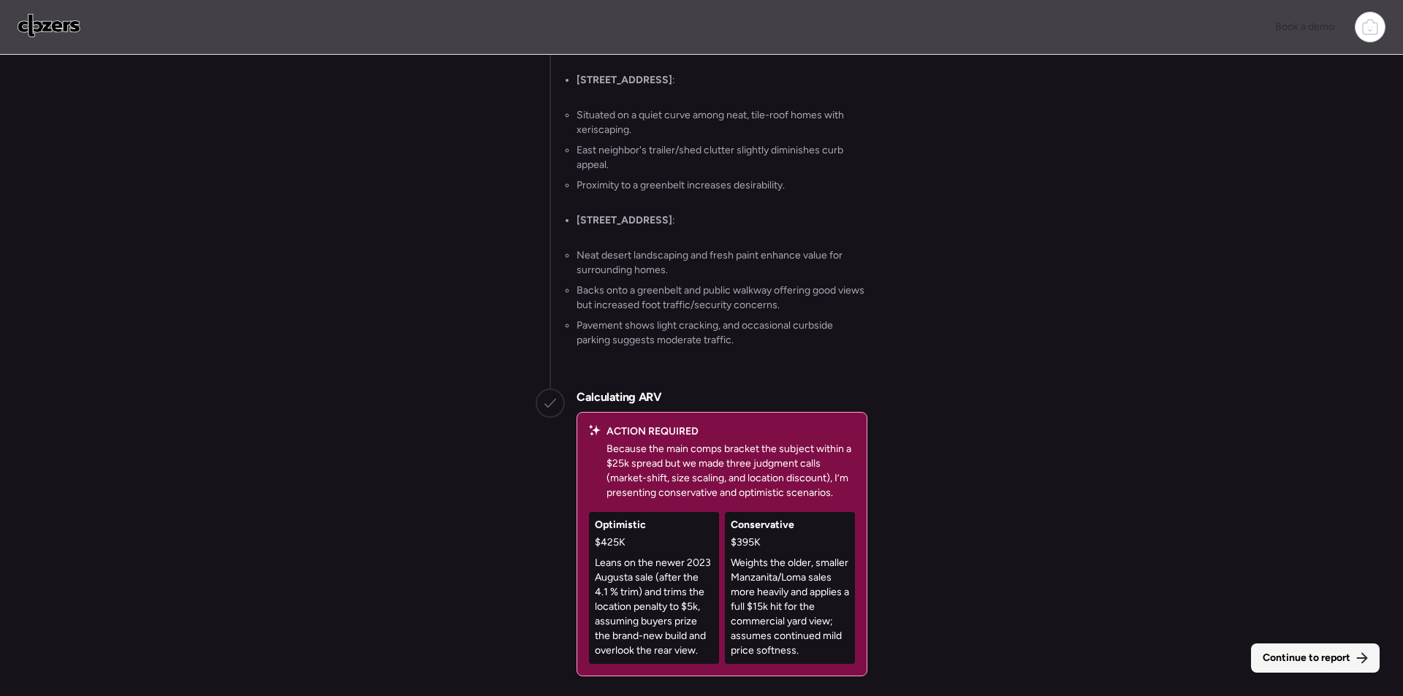
click at [1346, 663] on span "Continue to report" at bounding box center [1307, 658] width 88 height 15
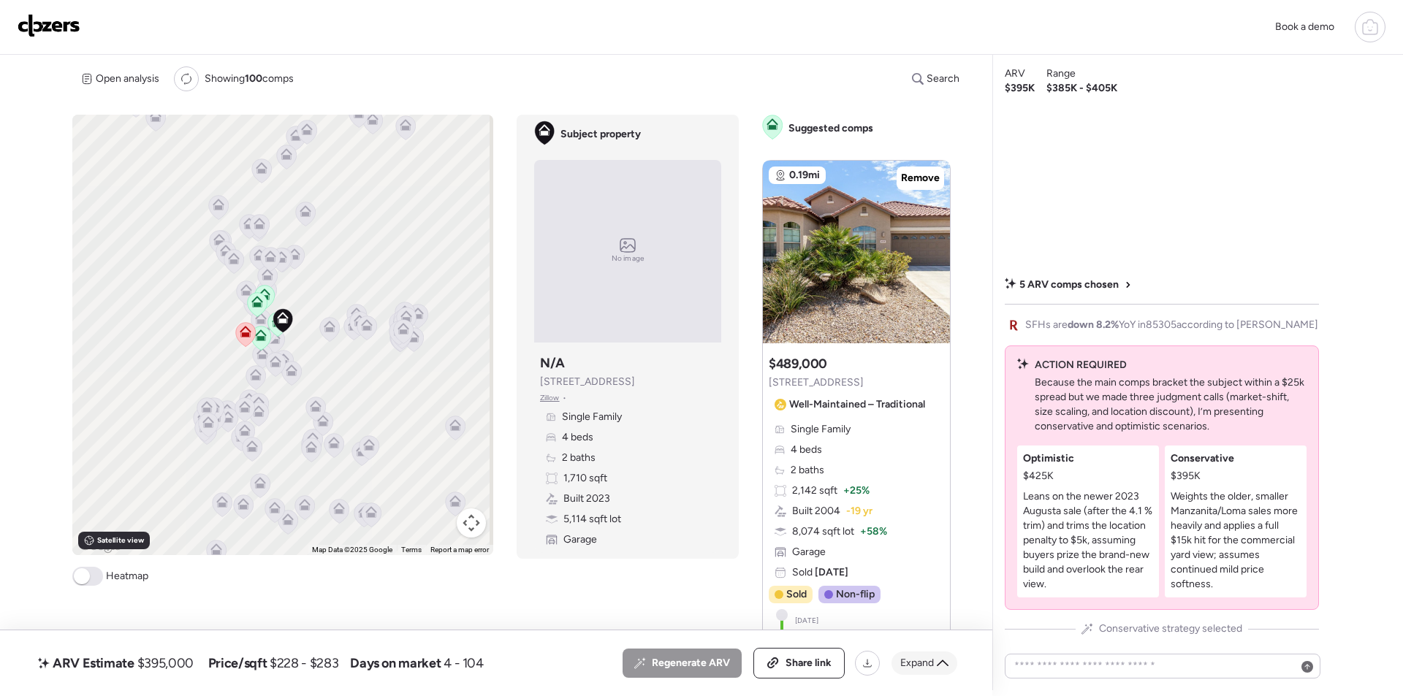
click at [913, 664] on span "Expand" at bounding box center [917, 663] width 34 height 15
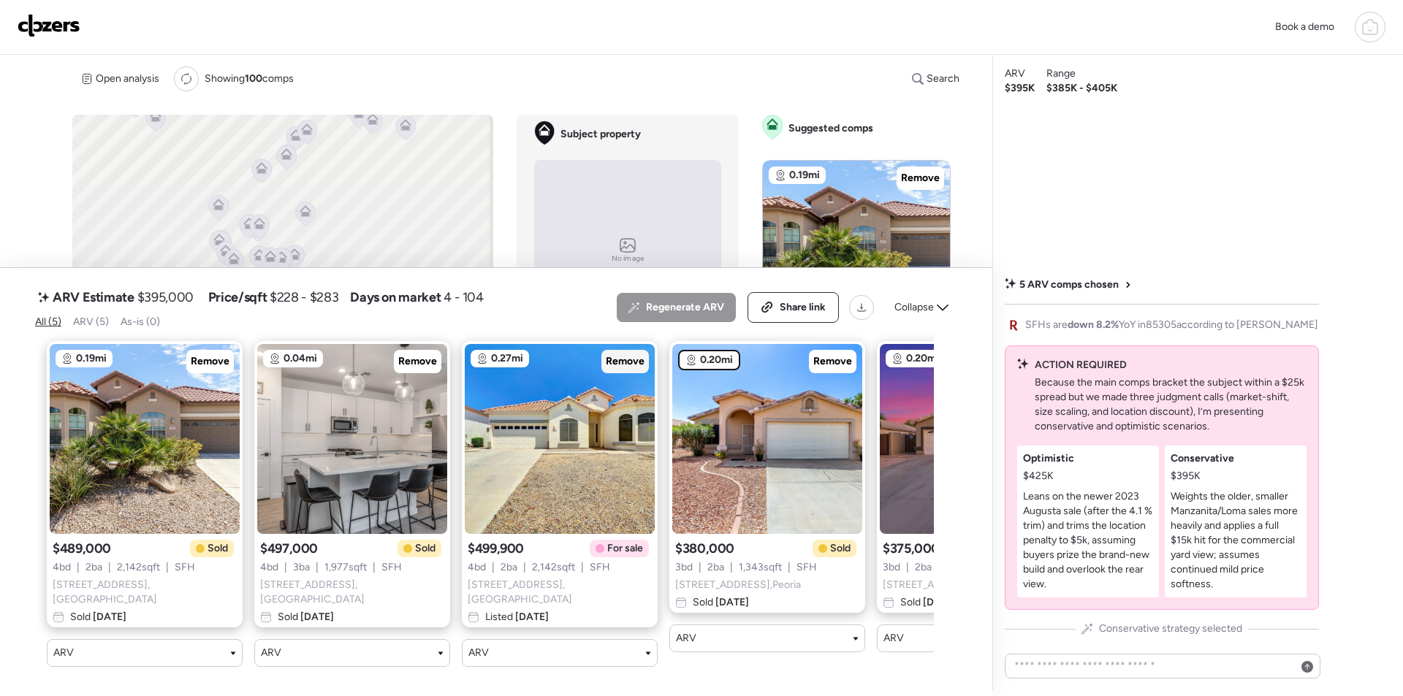
click at [607, 361] on span "Remove" at bounding box center [625, 361] width 39 height 15
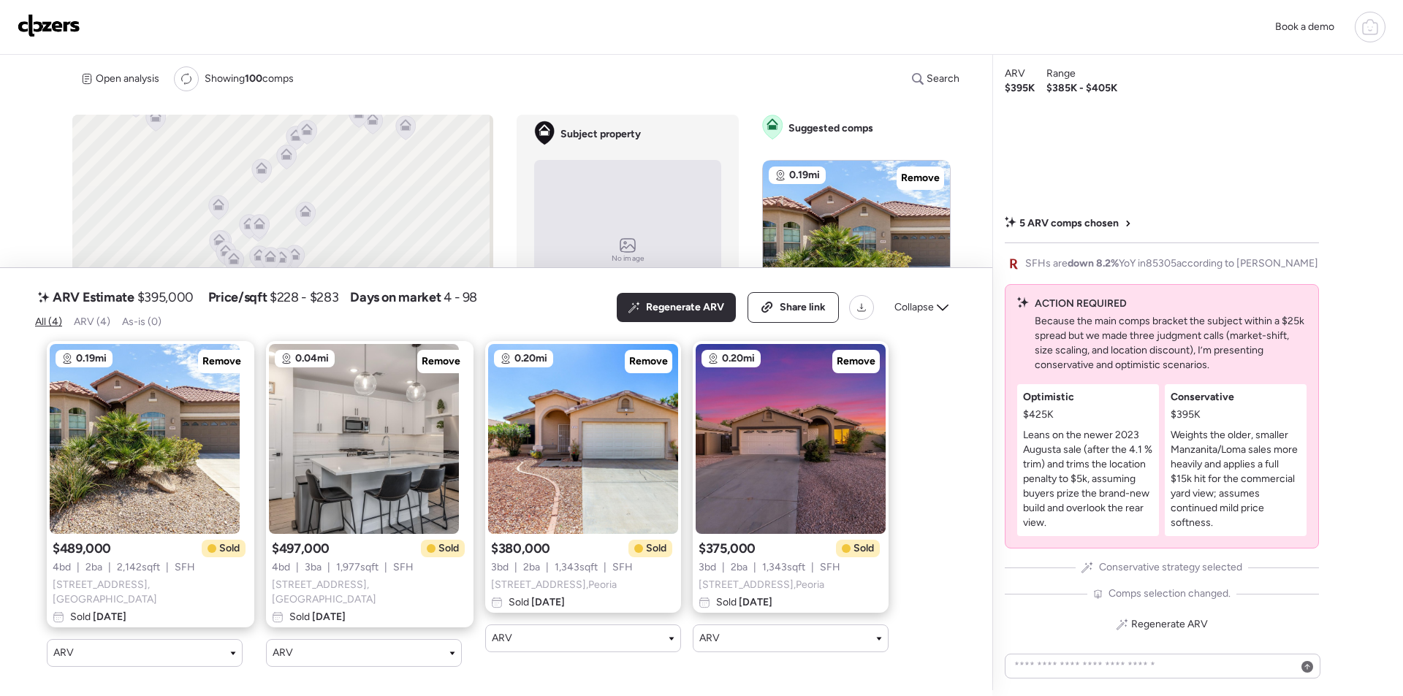
click at [920, 314] on span "Collapse" at bounding box center [913, 307] width 39 height 15
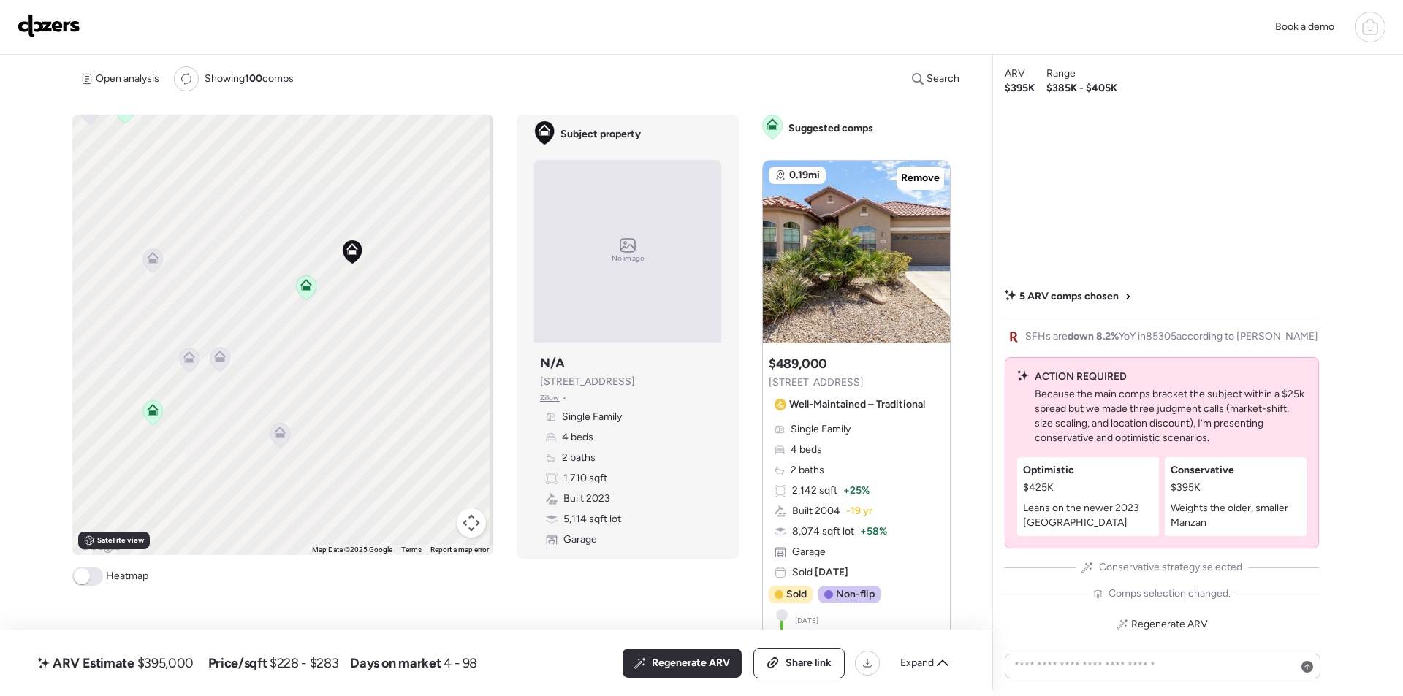
click at [274, 436] on icon at bounding box center [280, 433] width 12 height 12
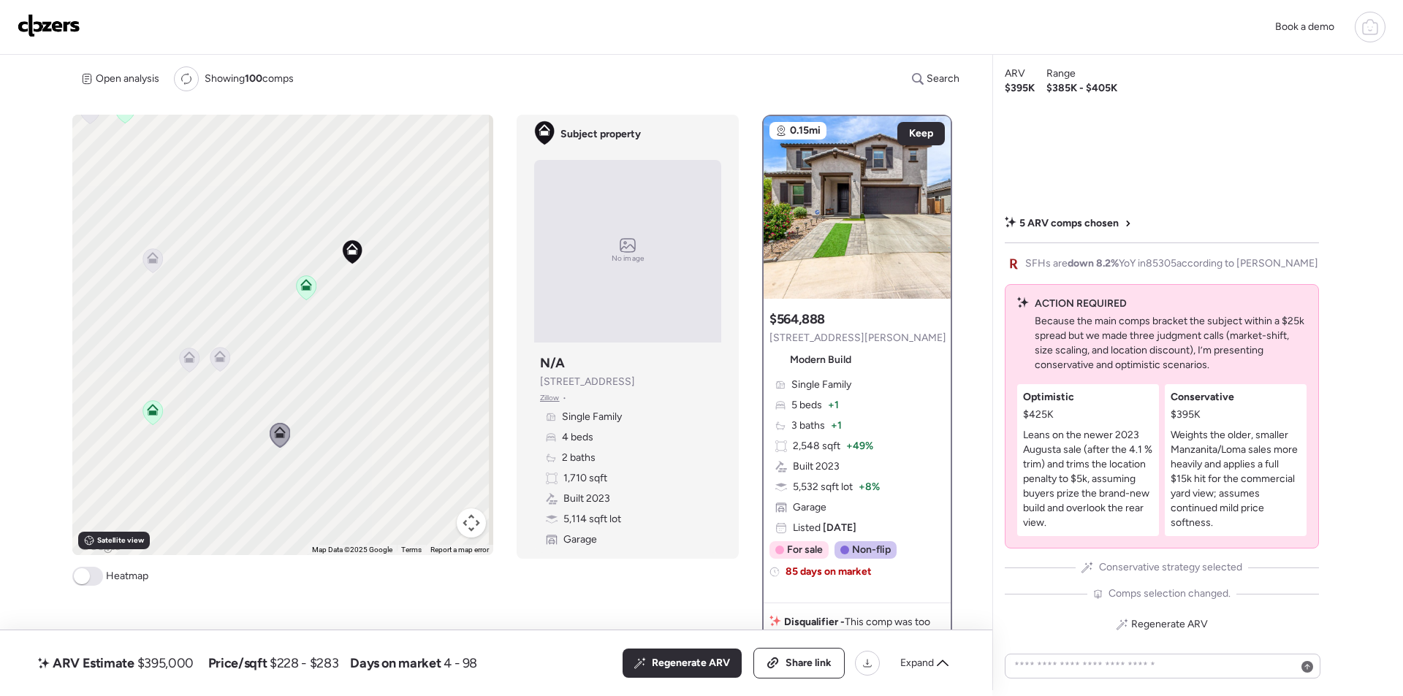
click at [152, 257] on icon at bounding box center [153, 258] width 12 height 12
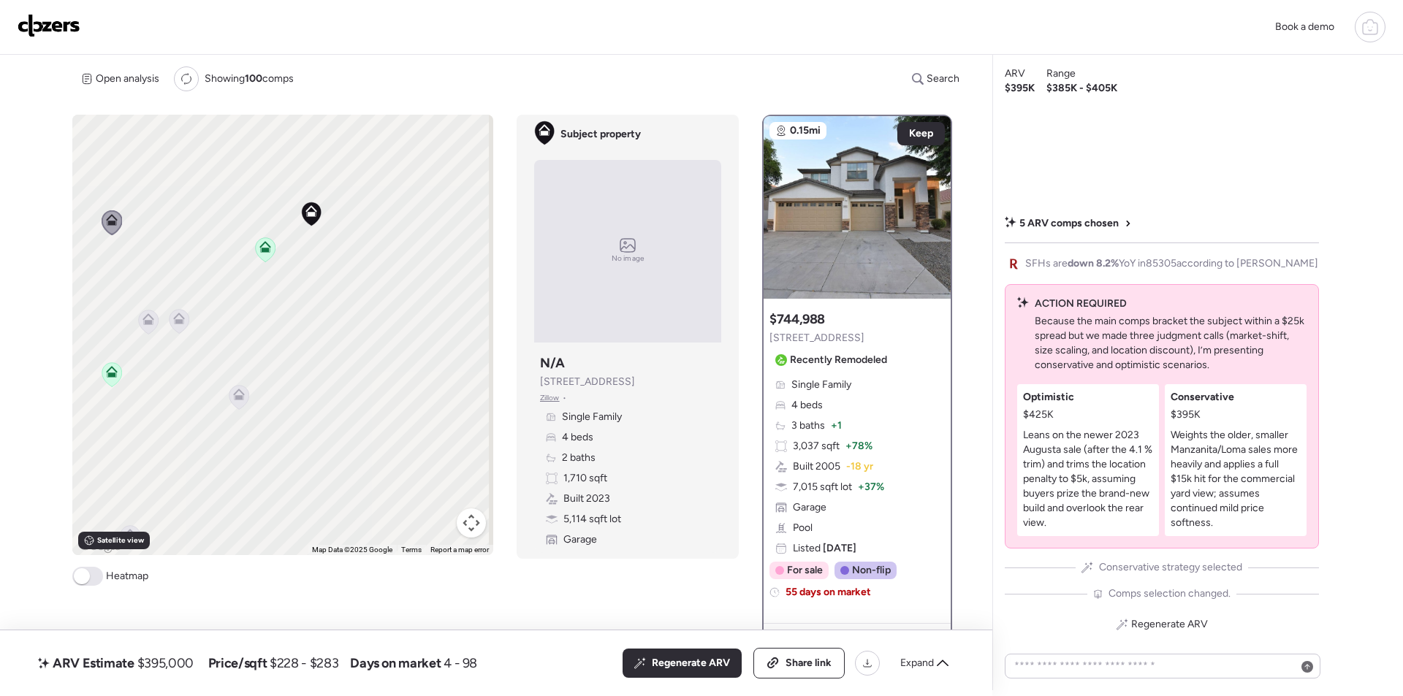
drag, startPoint x: 269, startPoint y: 279, endPoint x: 227, endPoint y: 317, distance: 56.4
click at [227, 245] on div "To activate drag with keyboard, press Alt + Enter. Once in keyboard drag state,…" at bounding box center [282, 335] width 421 height 441
click at [175, 314] on icon at bounding box center [178, 319] width 12 height 12
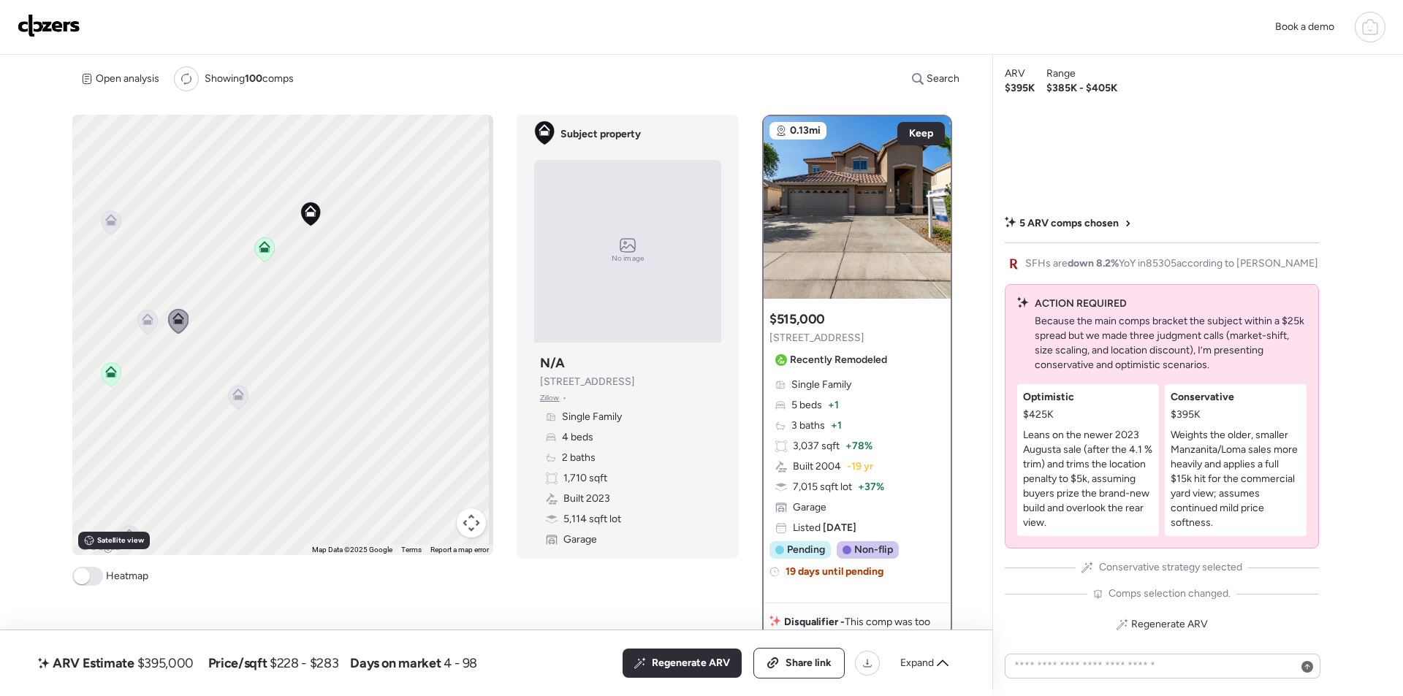
click at [144, 326] on icon at bounding box center [148, 322] width 20 height 24
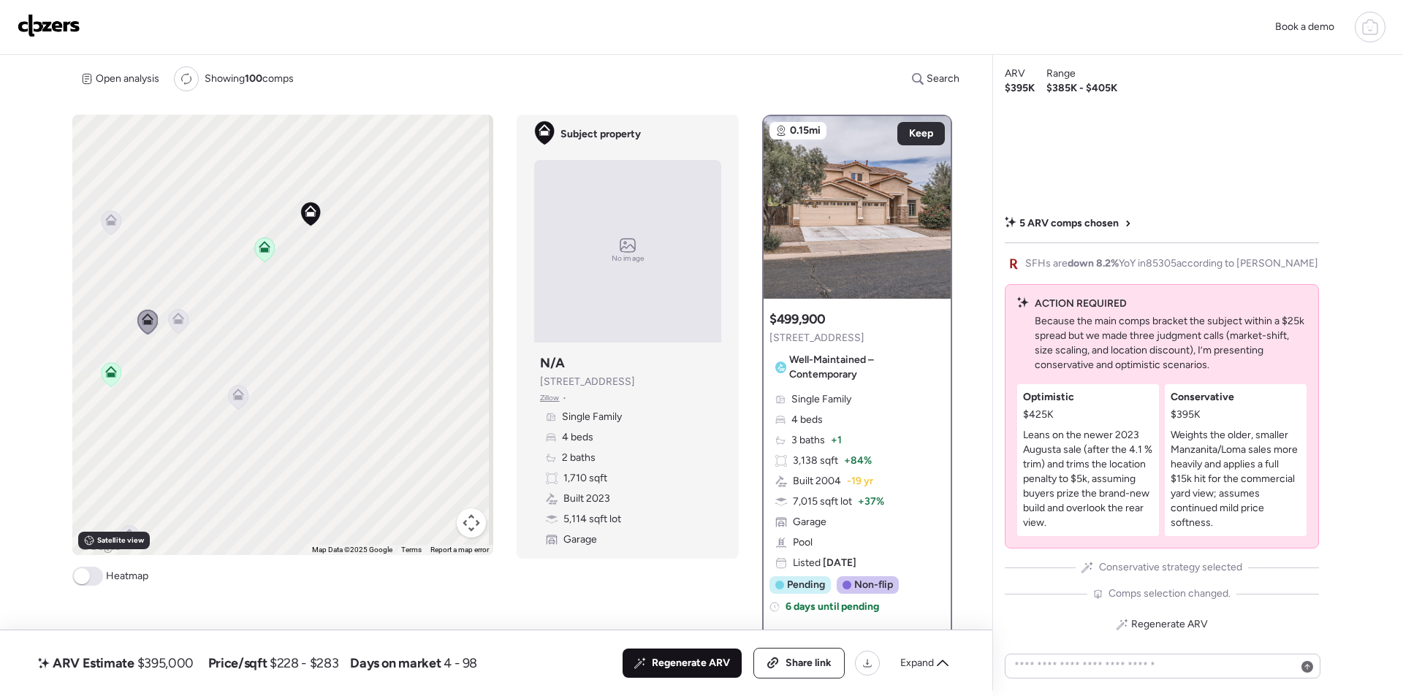
click at [651, 670] on div "Regenerate ARV" at bounding box center [682, 663] width 119 height 29
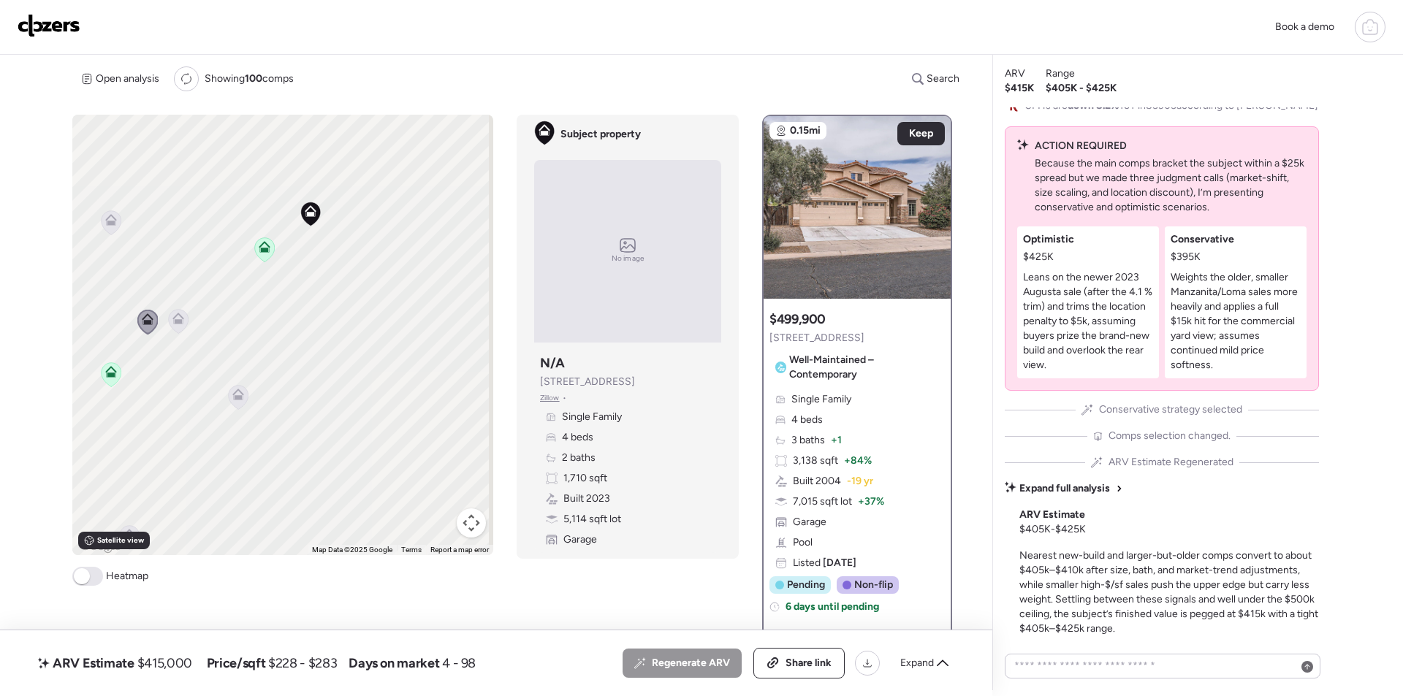
click at [171, 664] on span "$415,000" at bounding box center [164, 664] width 55 height 18
copy span "415,000"
click at [821, 654] on div "Share link" at bounding box center [799, 663] width 90 height 29
click at [62, 29] on img at bounding box center [49, 25] width 63 height 23
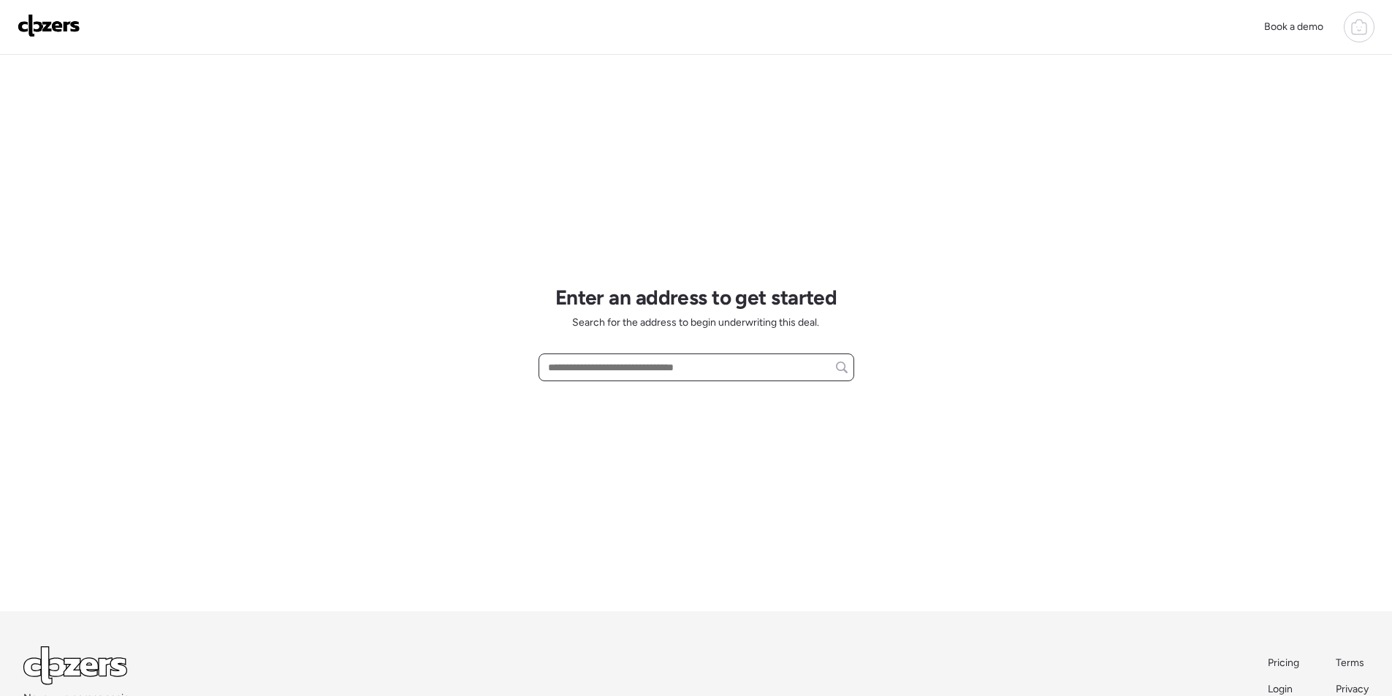
click at [586, 377] on input "text" at bounding box center [696, 367] width 303 height 20
paste input "**********"
drag, startPoint x: 641, startPoint y: 373, endPoint x: 779, endPoint y: 371, distance: 138.1
click at [779, 371] on input "**********" at bounding box center [696, 367] width 303 height 20
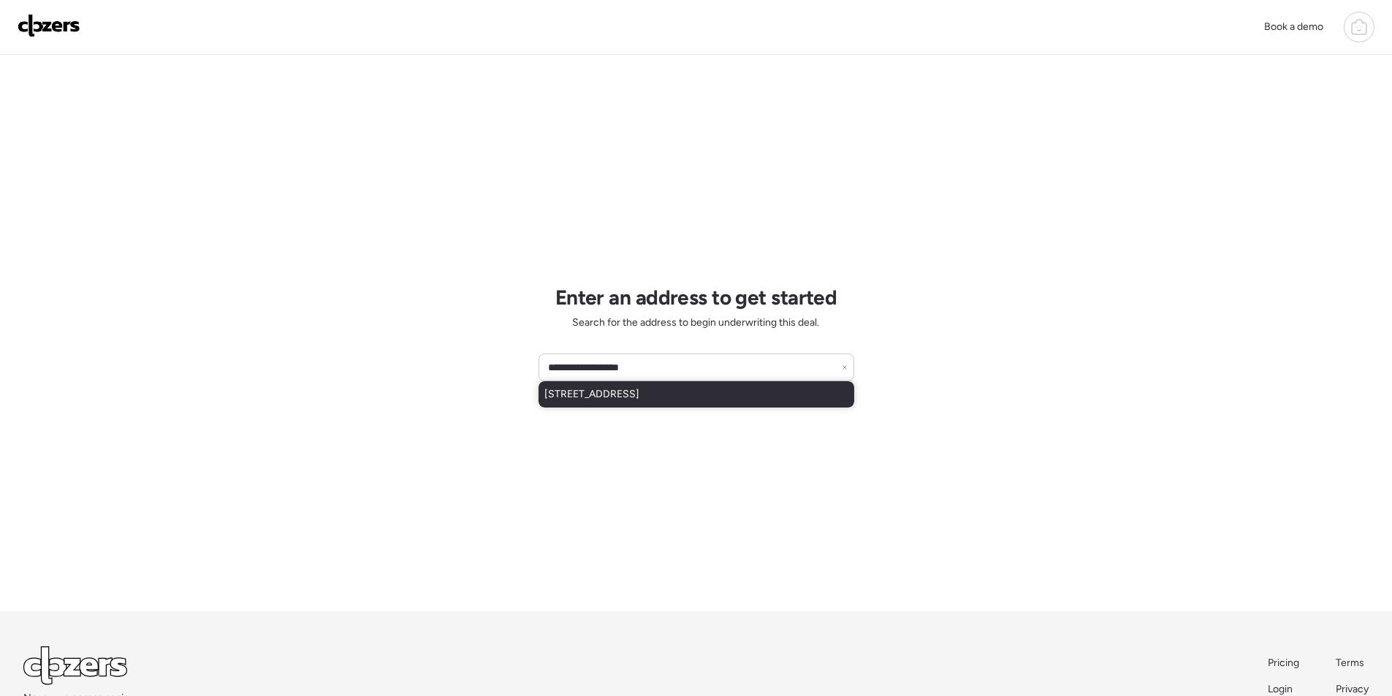
click at [639, 390] on span "[STREET_ADDRESS]" at bounding box center [591, 394] width 95 height 15
type input "**********"
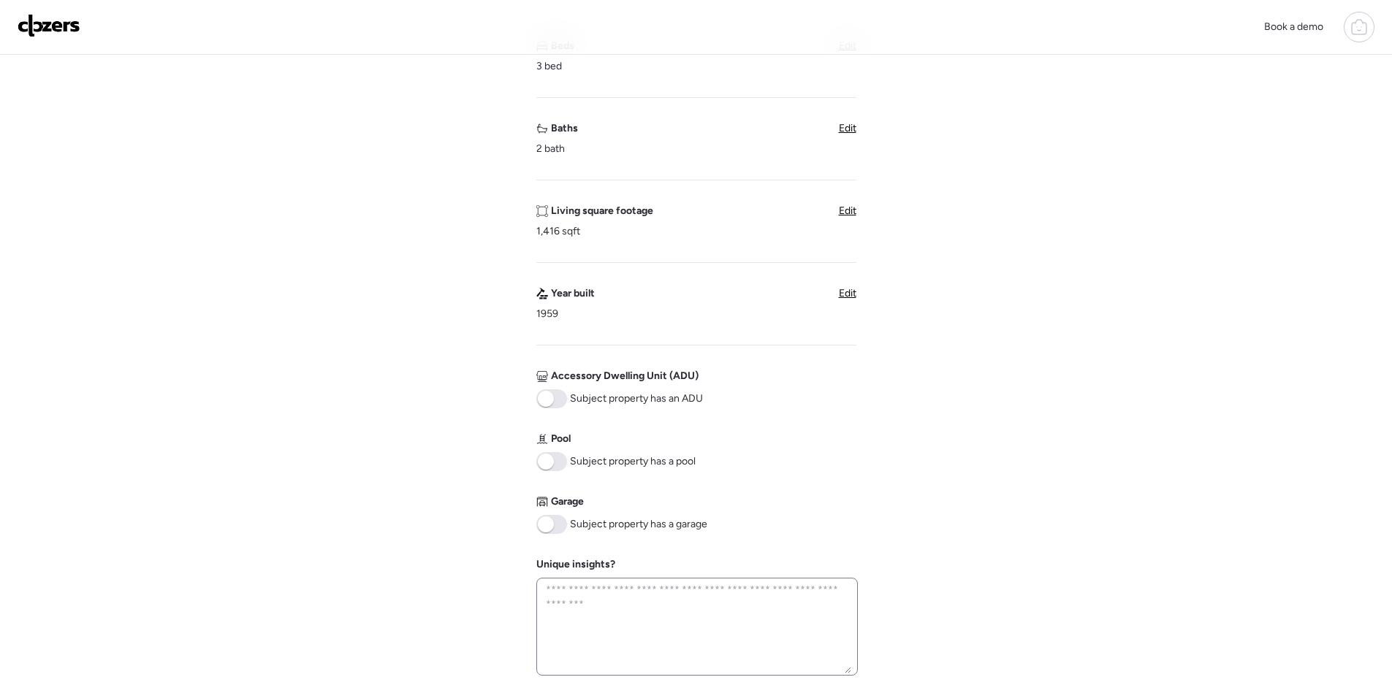
scroll to position [438, 0]
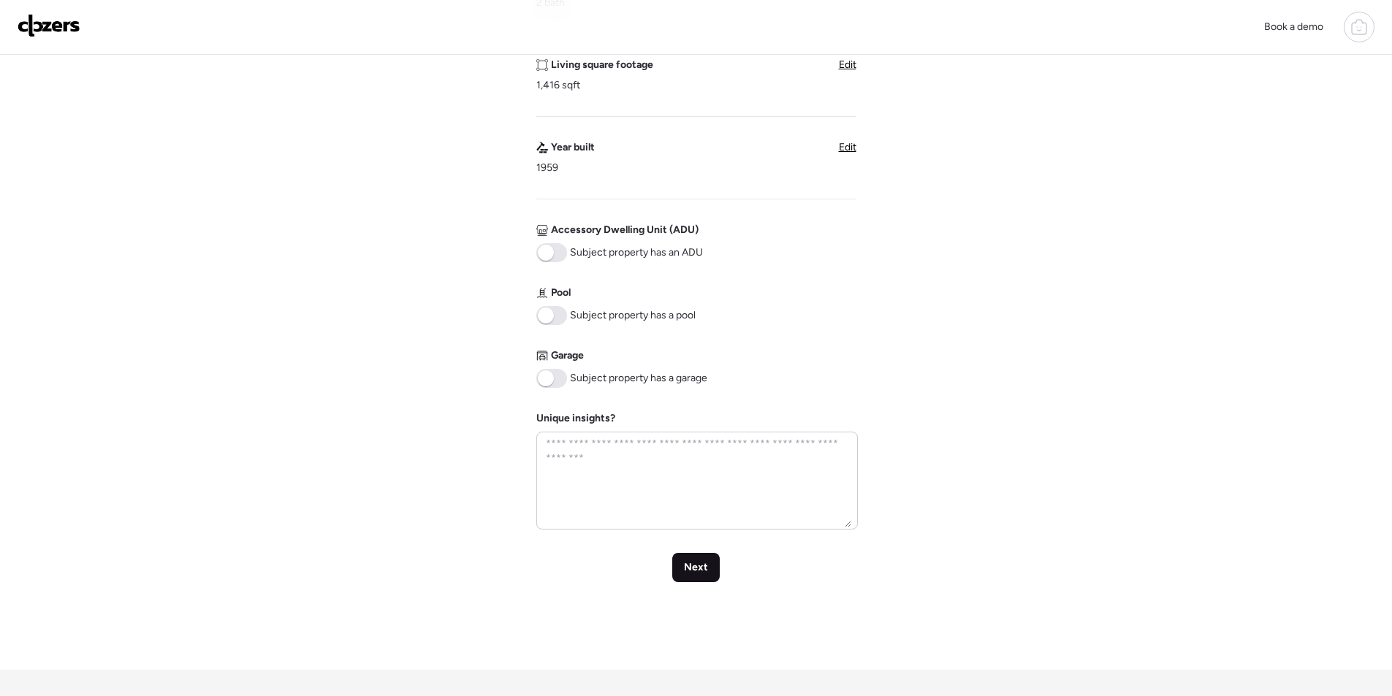
click at [689, 568] on span "Next" at bounding box center [696, 568] width 24 height 15
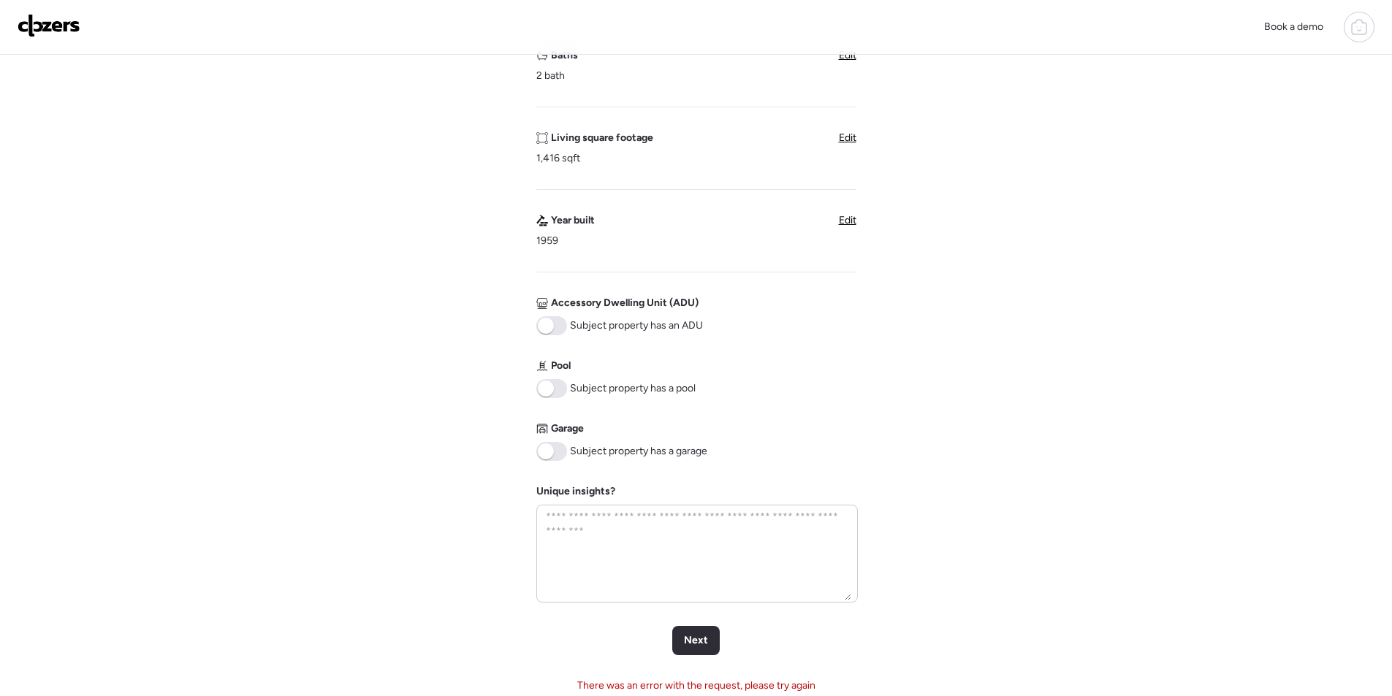
scroll to position [632, 0]
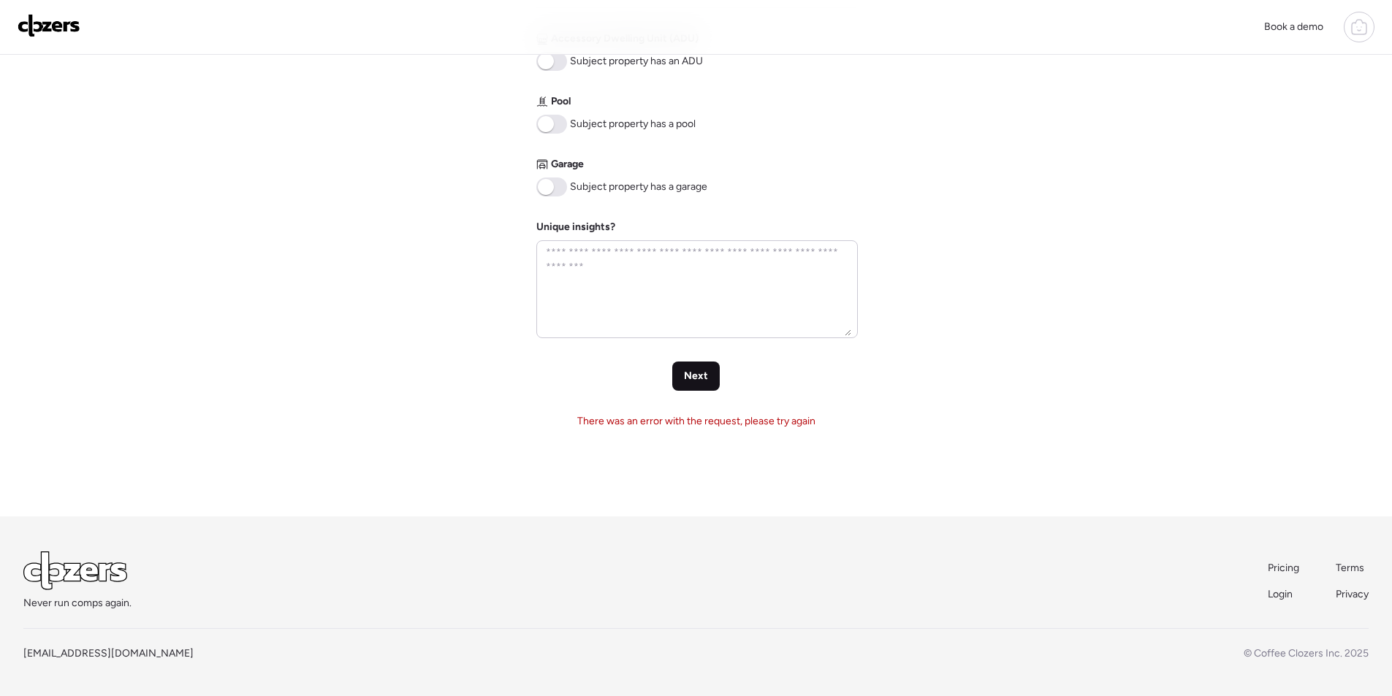
click at [688, 381] on span "Next" at bounding box center [696, 376] width 24 height 15
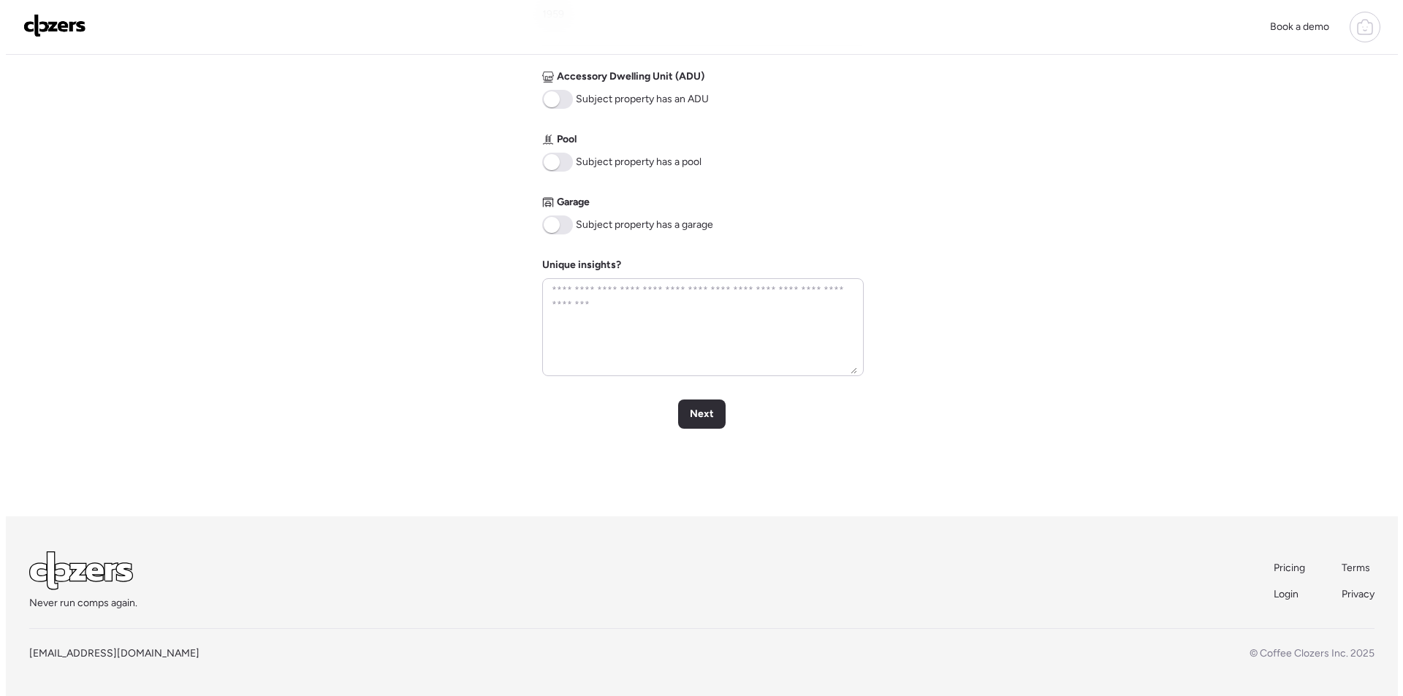
scroll to position [0, 0]
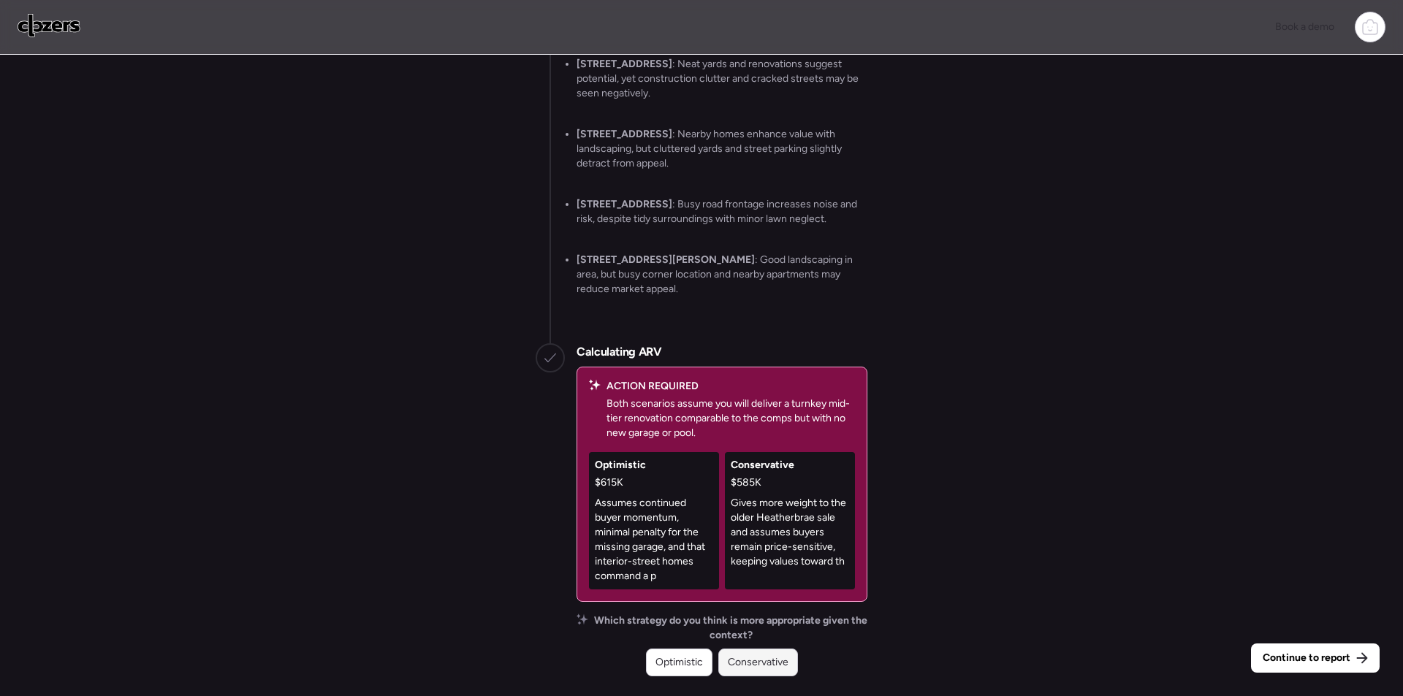
drag, startPoint x: 712, startPoint y: 656, endPoint x: 745, endPoint y: 666, distance: 34.4
click at [732, 664] on div "Optimistic Conservative" at bounding box center [722, 663] width 152 height 28
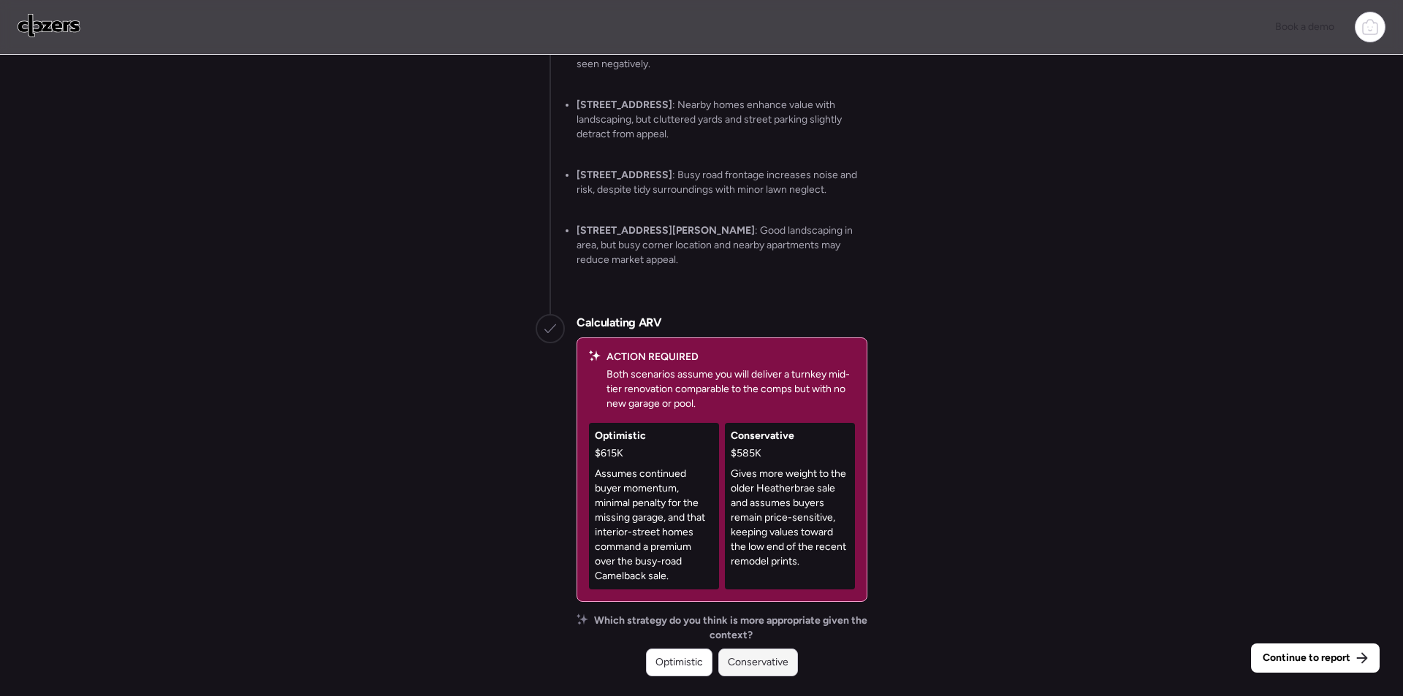
drag, startPoint x: 745, startPoint y: 667, endPoint x: 1069, endPoint y: 665, distance: 323.7
click at [746, 667] on span "Conservative" at bounding box center [758, 663] width 61 height 15
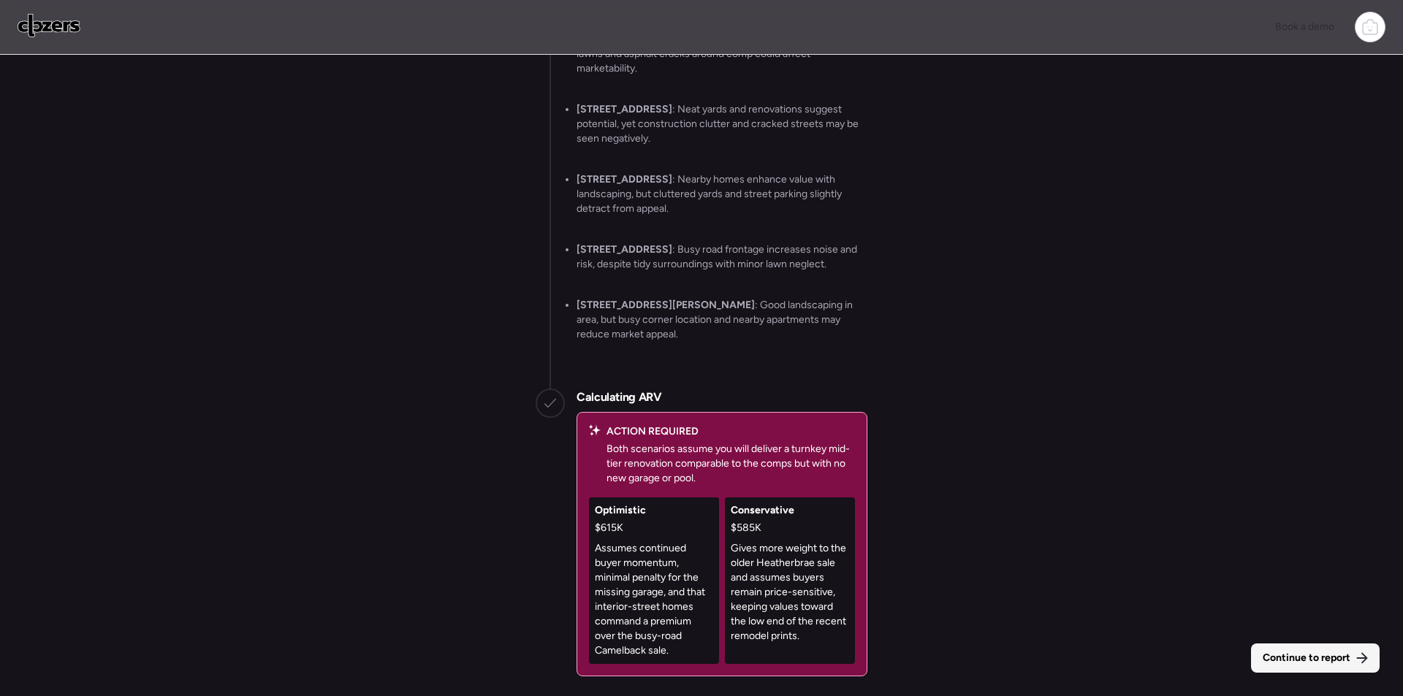
click at [1361, 668] on div "Continue to report" at bounding box center [1315, 658] width 129 height 29
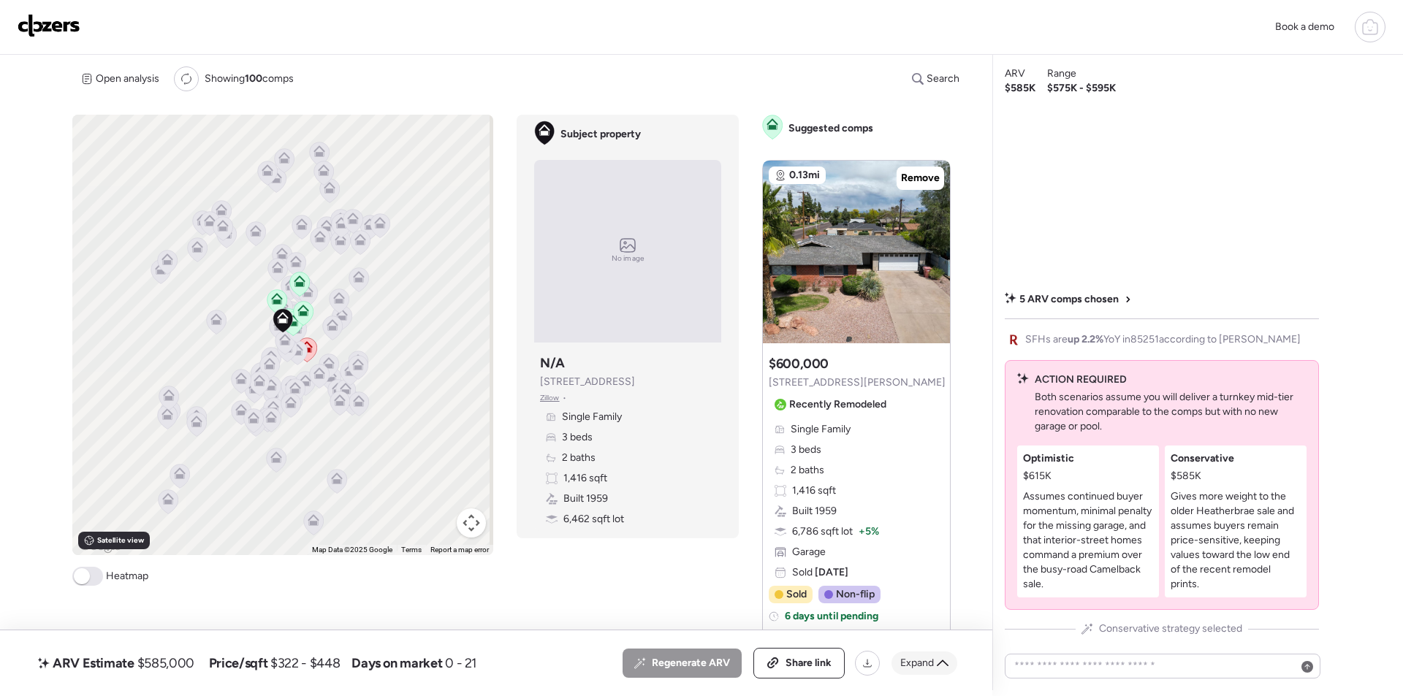
click at [947, 668] on icon at bounding box center [943, 664] width 12 height 12
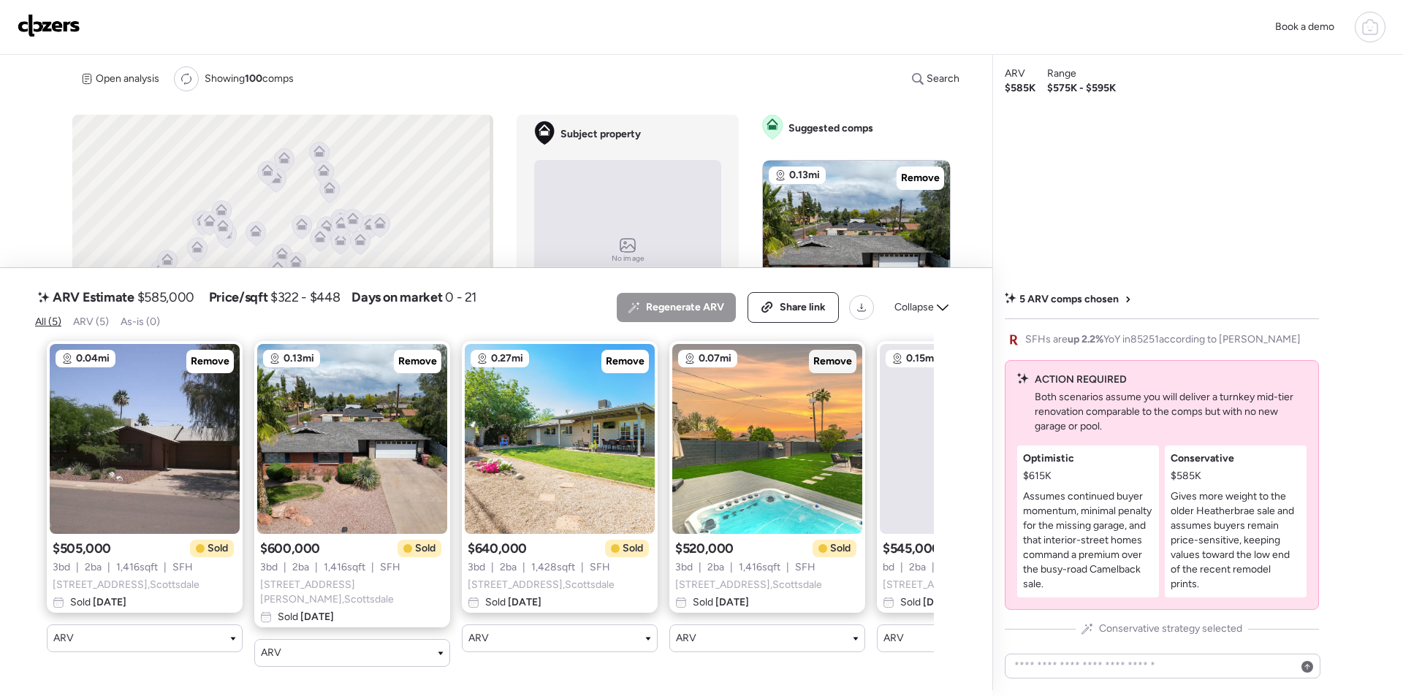
click at [837, 365] on span "Remove" at bounding box center [832, 361] width 39 height 15
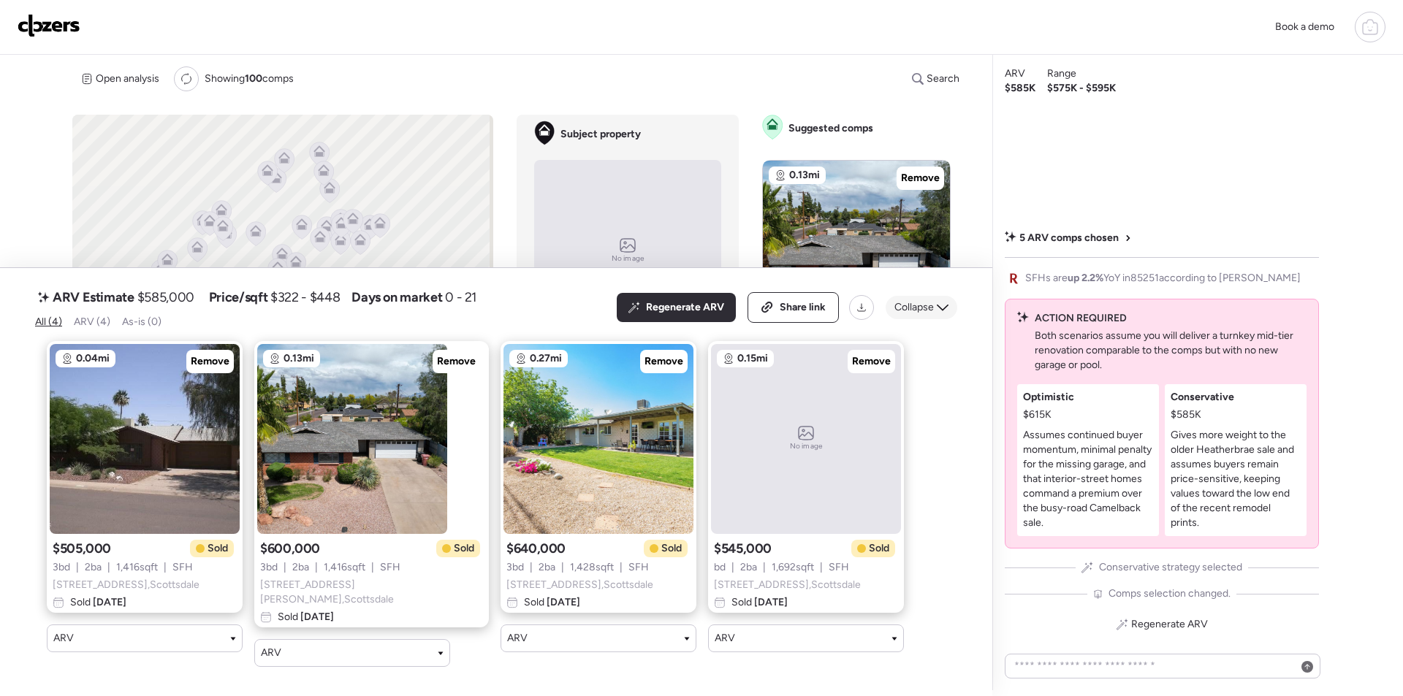
click at [915, 313] on span "Collapse" at bounding box center [913, 307] width 39 height 15
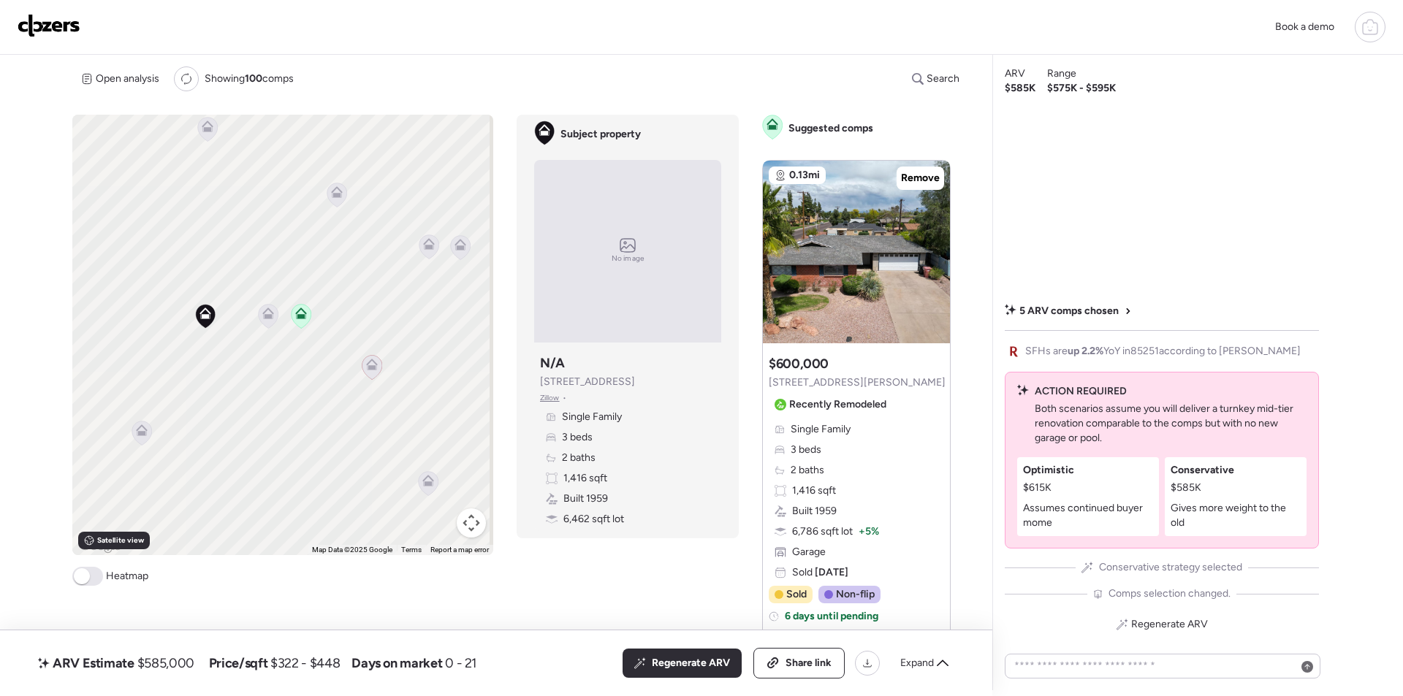
drag, startPoint x: 357, startPoint y: 175, endPoint x: 319, endPoint y: 453, distance: 281.0
click at [322, 470] on div "To activate drag with keyboard, press Alt + Enter. Once in keyboard drag state,…" at bounding box center [282, 335] width 421 height 441
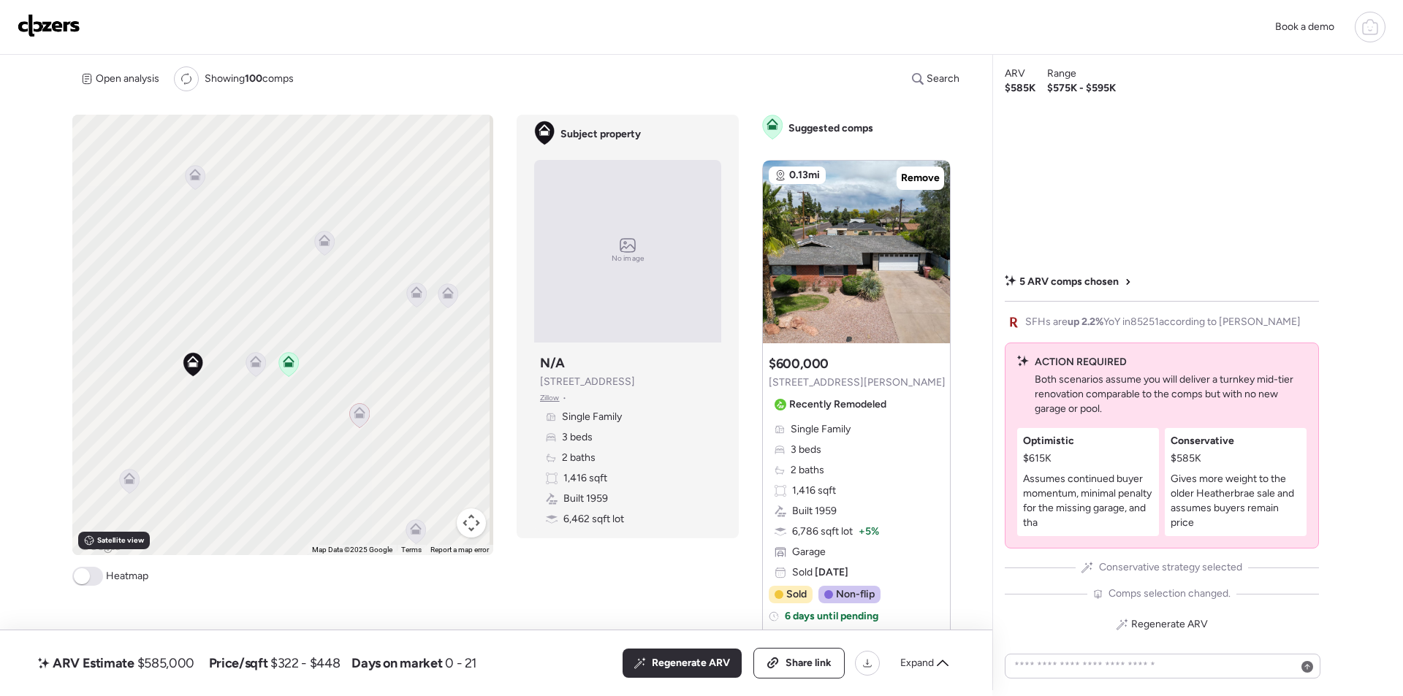
click at [258, 369] on icon at bounding box center [256, 364] width 20 height 24
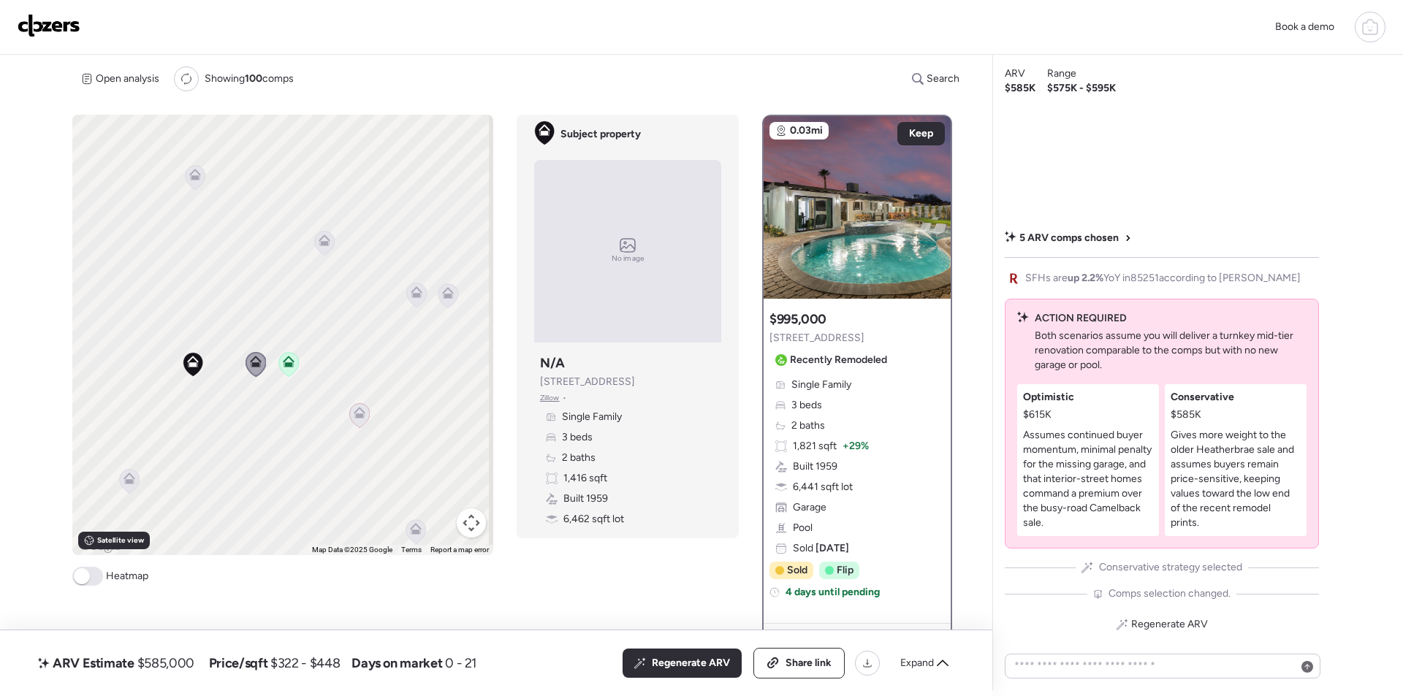
click at [360, 421] on icon at bounding box center [360, 415] width 20 height 24
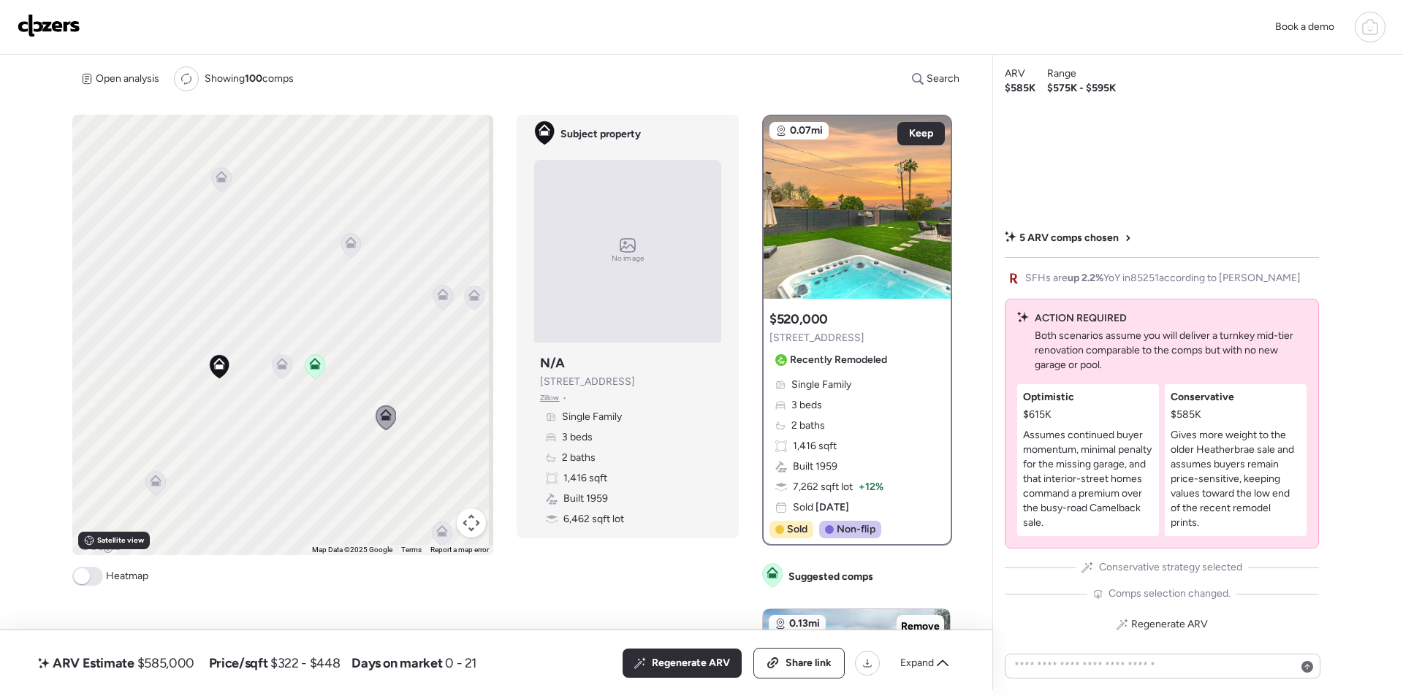
drag, startPoint x: 392, startPoint y: 396, endPoint x: 415, endPoint y: 382, distance: 27.2
click at [418, 399] on div "To activate drag with keyboard, press Alt + Enter. Once in keyboard drag state,…" at bounding box center [282, 335] width 421 height 441
click at [445, 292] on icon at bounding box center [443, 294] width 12 height 12
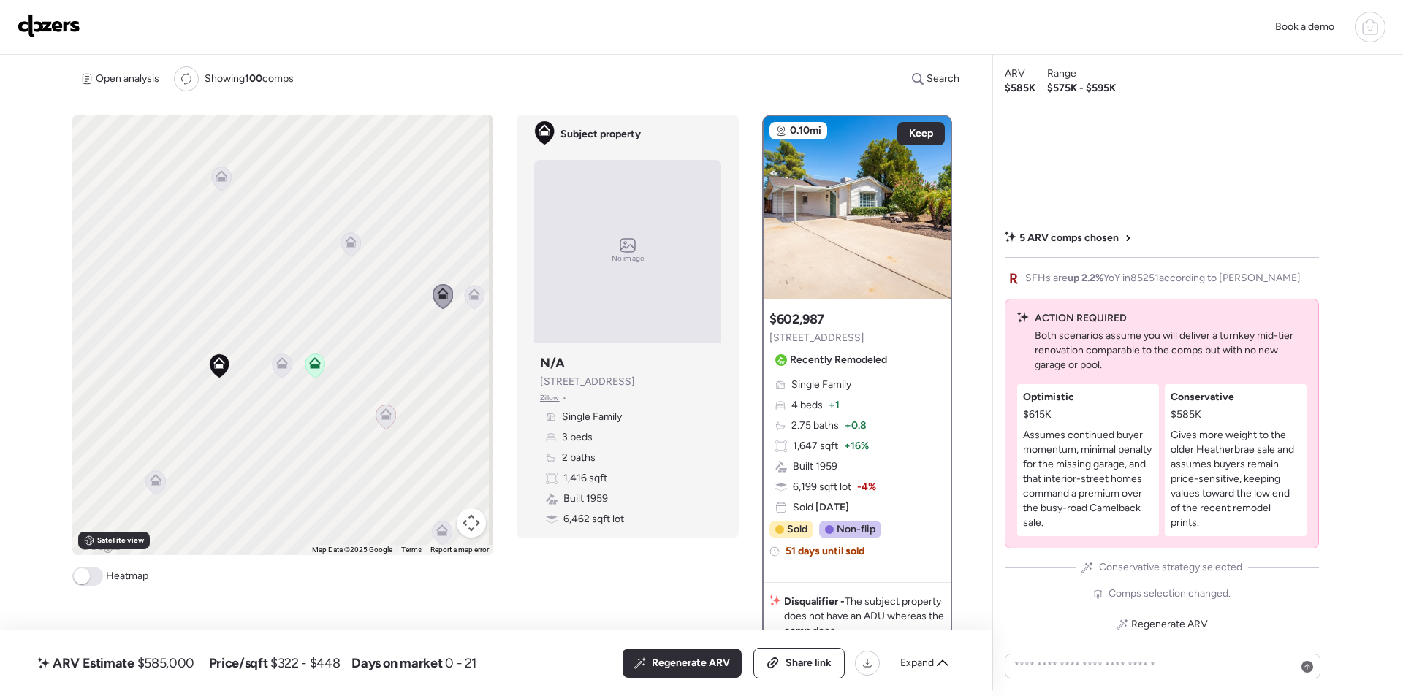
click at [471, 298] on icon at bounding box center [474, 297] width 10 height 4
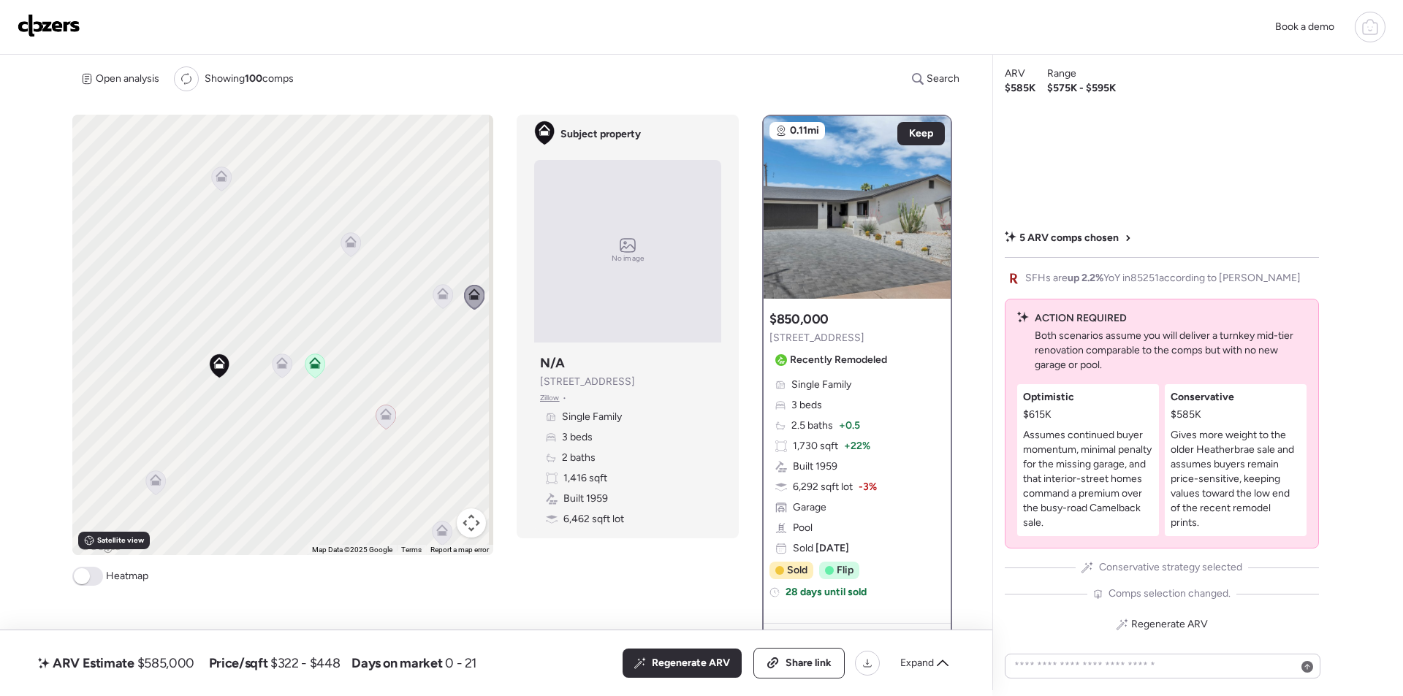
click at [156, 487] on icon at bounding box center [156, 483] width 20 height 24
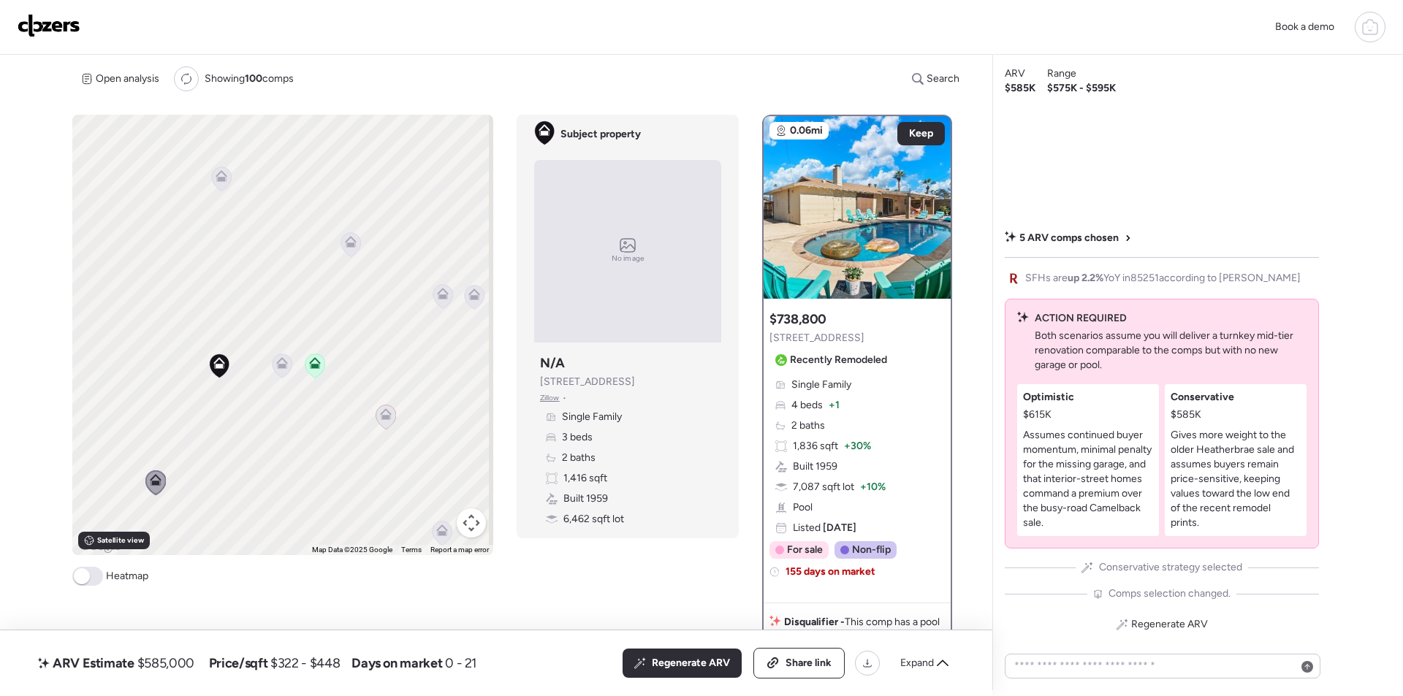
click at [349, 245] on icon at bounding box center [351, 245] width 10 height 4
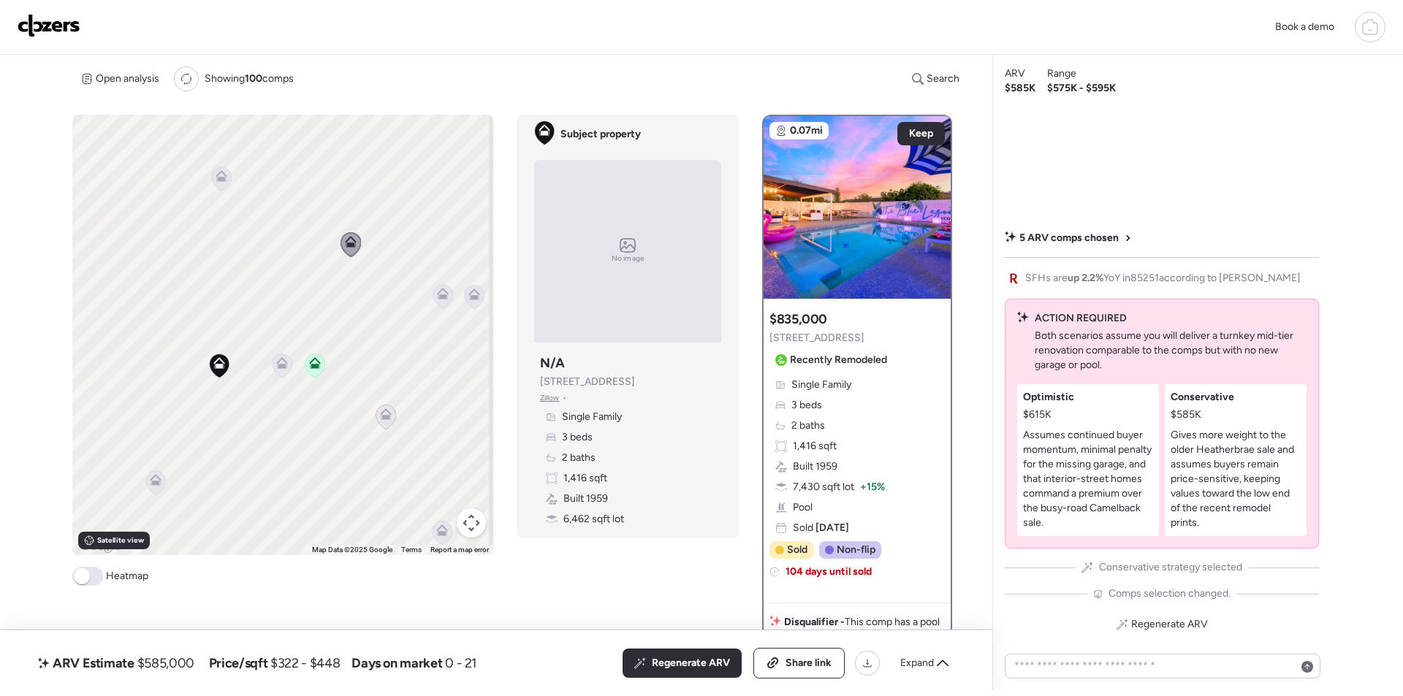
click at [221, 180] on icon at bounding box center [221, 179] width 10 height 4
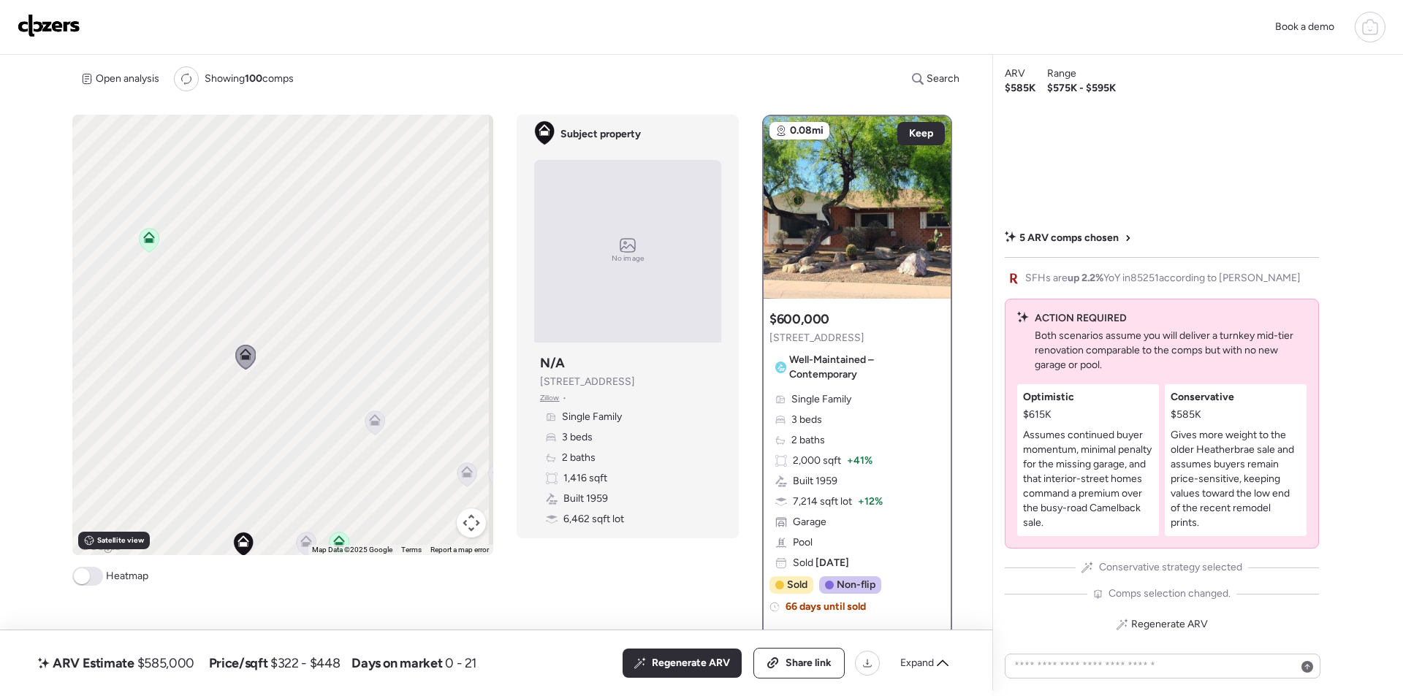
drag, startPoint x: 234, startPoint y: 347, endPoint x: 255, endPoint y: 525, distance: 178.8
click at [255, 525] on div "To activate drag with keyboard, press Alt + Enter. Once in keyboard drag state,…" at bounding box center [282, 335] width 421 height 441
drag, startPoint x: 257, startPoint y: 451, endPoint x: 193, endPoint y: 443, distance: 64.1
click at [172, 456] on div "To activate drag with keyboard, press Alt + Enter. Once in keyboard drag state,…" at bounding box center [282, 335] width 421 height 441
drag, startPoint x: 295, startPoint y: 387, endPoint x: 242, endPoint y: 436, distance: 72.4
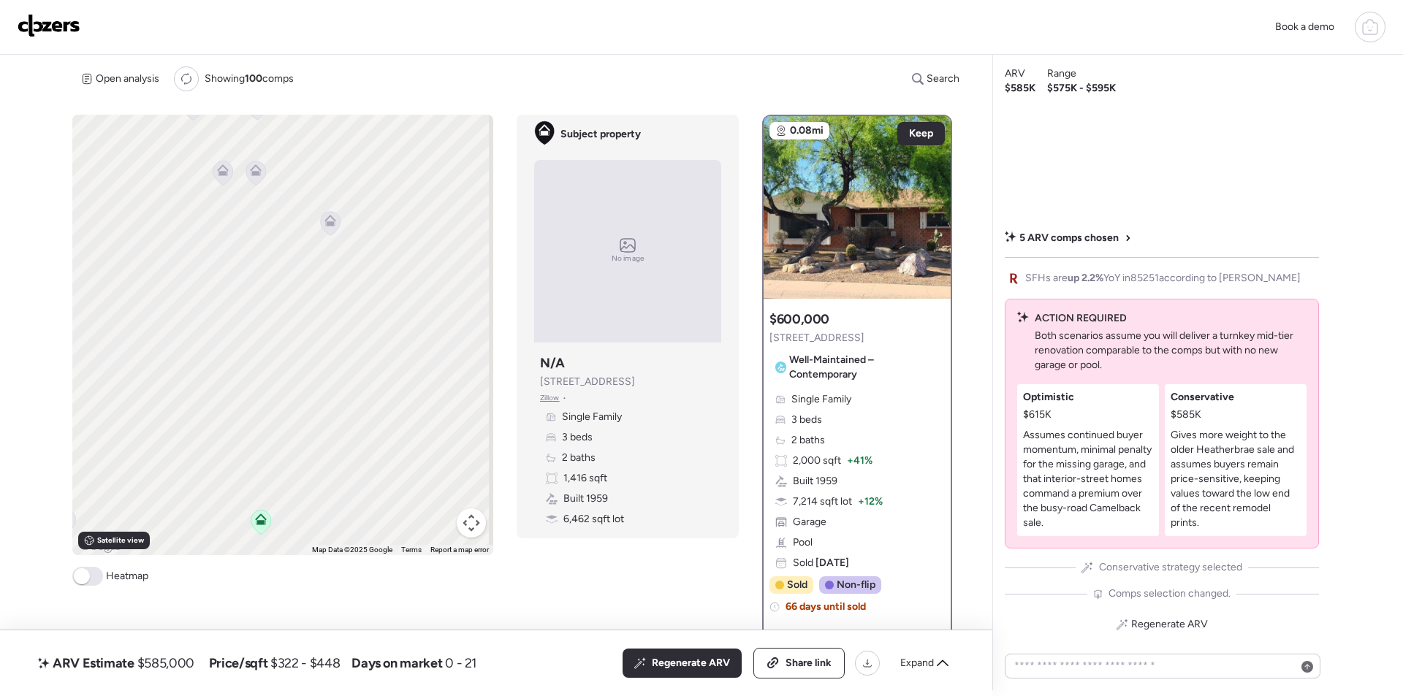
click at [238, 441] on div "To activate drag with keyboard, press Alt + Enter. Once in keyboard drag state,…" at bounding box center [282, 335] width 421 height 441
click at [333, 223] on icon at bounding box center [330, 227] width 12 height 12
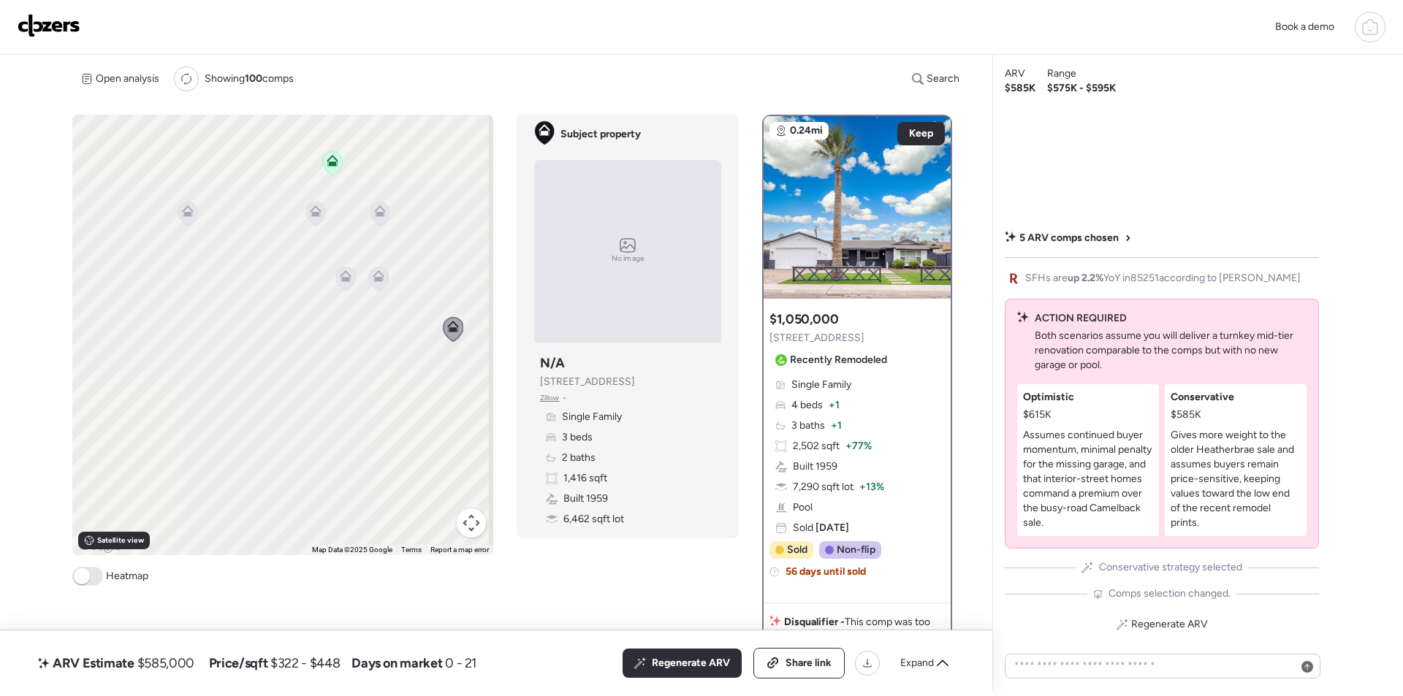
drag, startPoint x: 233, startPoint y: 273, endPoint x: 358, endPoint y: 315, distance: 132.0
click at [359, 374] on div "To navigate, press the arrow keys. To activate drag with keyboard, press Alt + …" at bounding box center [282, 335] width 421 height 441
click at [348, 284] on icon at bounding box center [346, 277] width 20 height 24
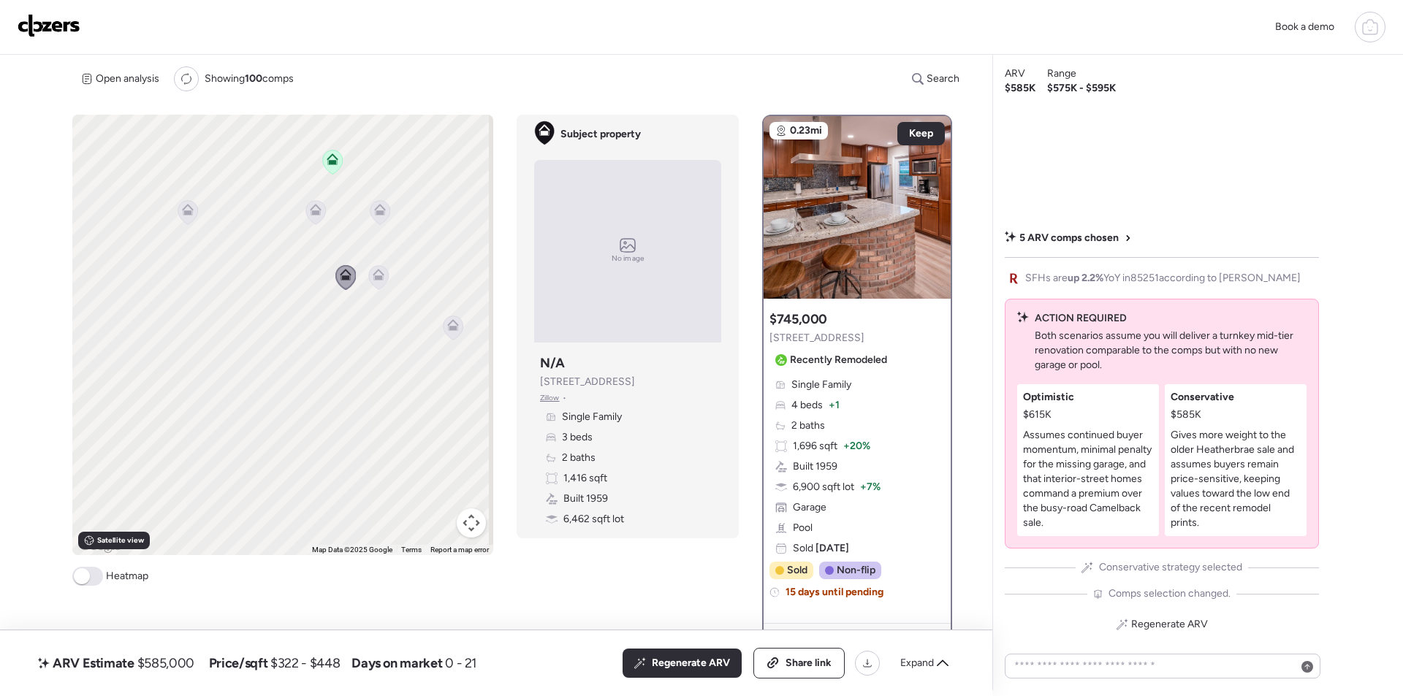
click at [377, 276] on icon at bounding box center [379, 275] width 12 height 12
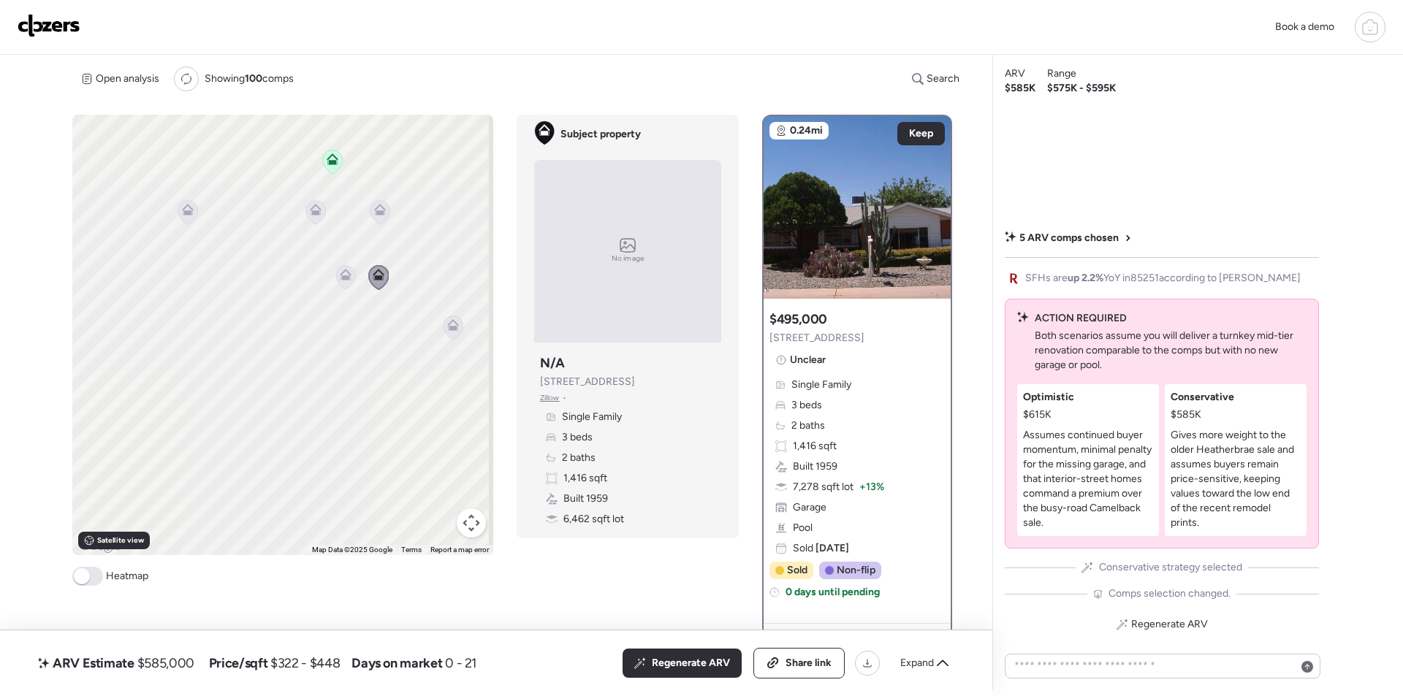
click at [196, 212] on div "To navigate, press the arrow keys. To activate drag with keyboard, press Alt + …" at bounding box center [282, 335] width 421 height 441
click at [197, 211] on div "To navigate, press the arrow keys. To activate drag with keyboard, press Alt + …" at bounding box center [282, 335] width 421 height 441
drag, startPoint x: 189, startPoint y: 211, endPoint x: 217, endPoint y: 215, distance: 28.0
click at [189, 211] on icon at bounding box center [188, 212] width 10 height 4
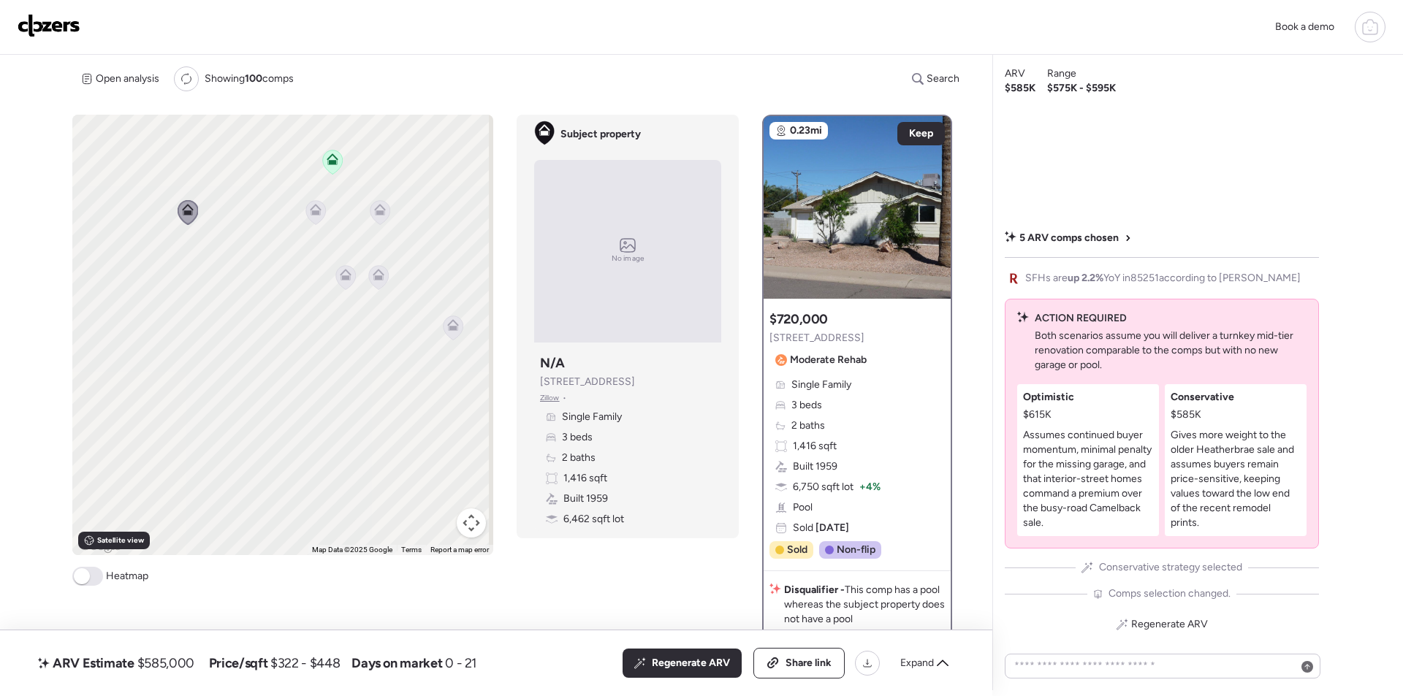
click at [314, 213] on icon at bounding box center [316, 212] width 10 height 4
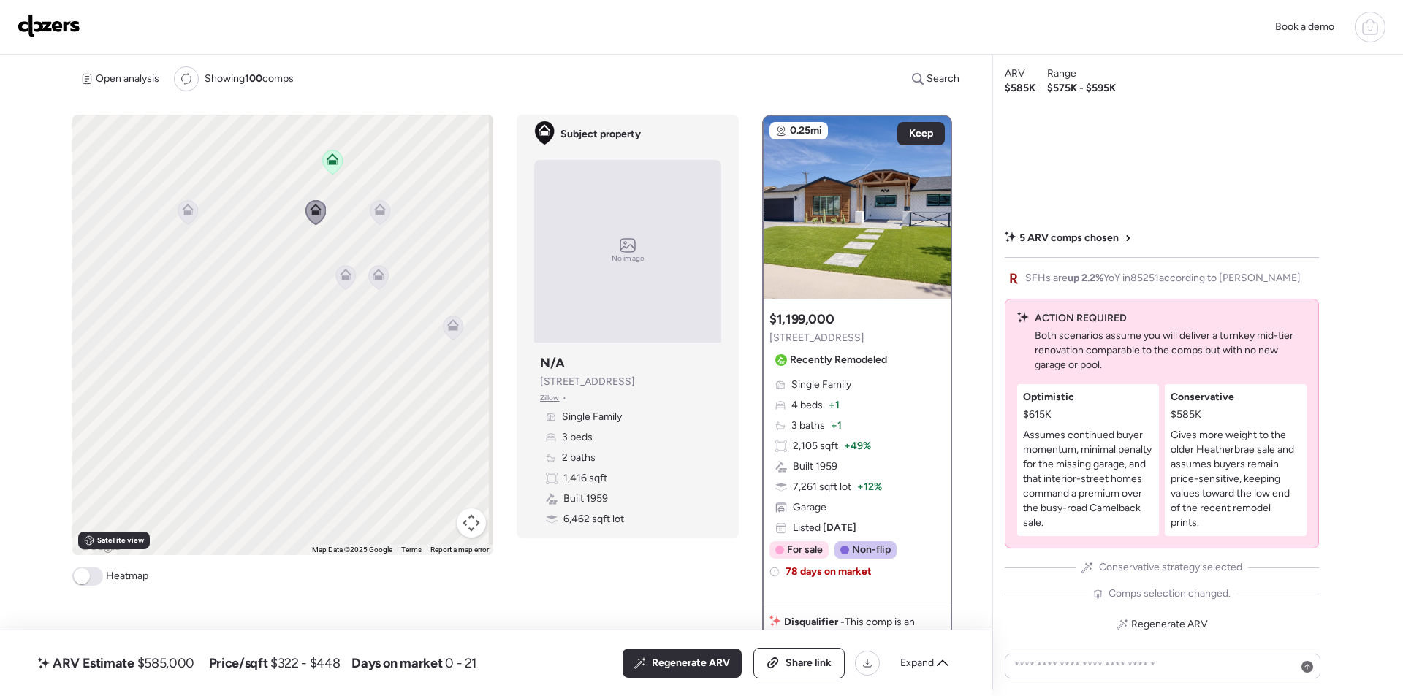
click at [385, 215] on icon at bounding box center [381, 212] width 20 height 24
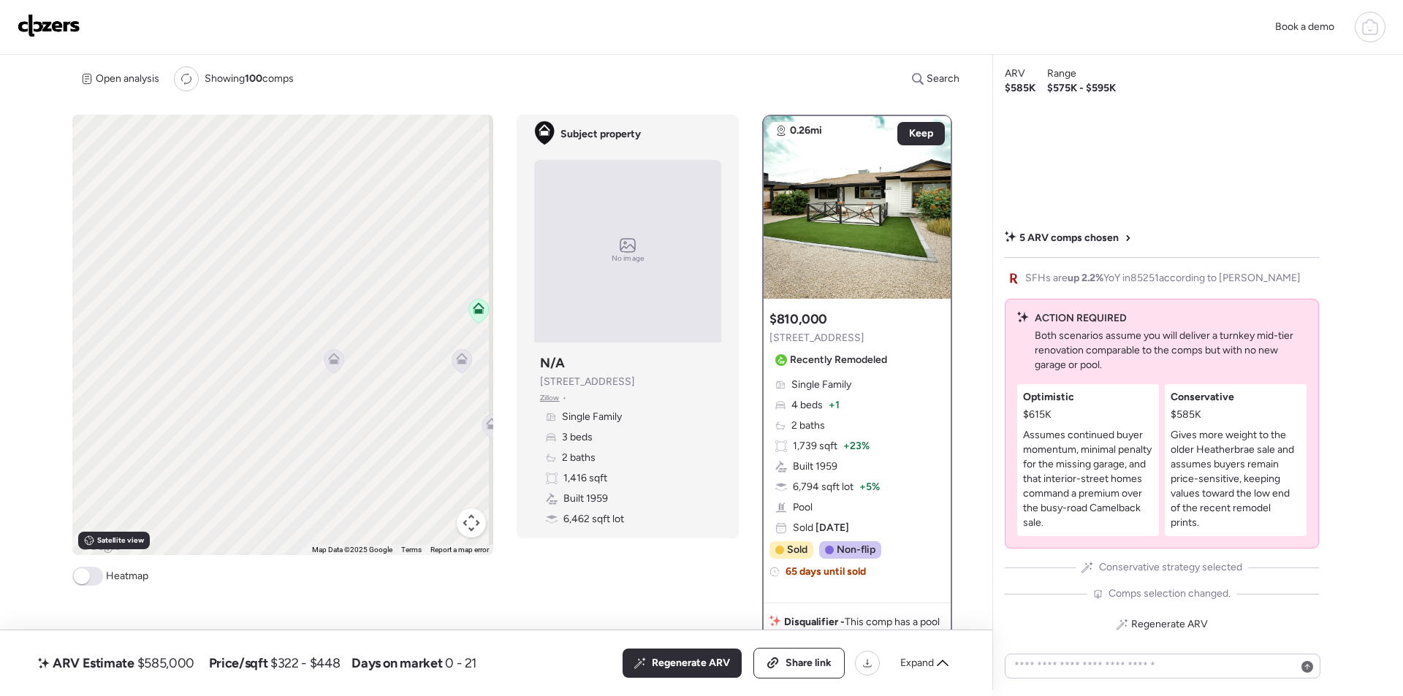
drag, startPoint x: 328, startPoint y: 284, endPoint x: 470, endPoint y: 436, distance: 207.9
click at [470, 436] on div "To navigate, press the arrow keys. To activate drag with keyboard, press Alt + …" at bounding box center [282, 335] width 421 height 441
drag, startPoint x: 184, startPoint y: 356, endPoint x: 259, endPoint y: 310, distance: 87.6
click at [297, 334] on div "To navigate, press the arrow keys. To activate drag with keyboard, press Alt + …" at bounding box center [282, 335] width 421 height 441
click at [216, 277] on div "To navigate, press the arrow keys. To activate drag with keyboard, press Alt + …" at bounding box center [282, 335] width 421 height 441
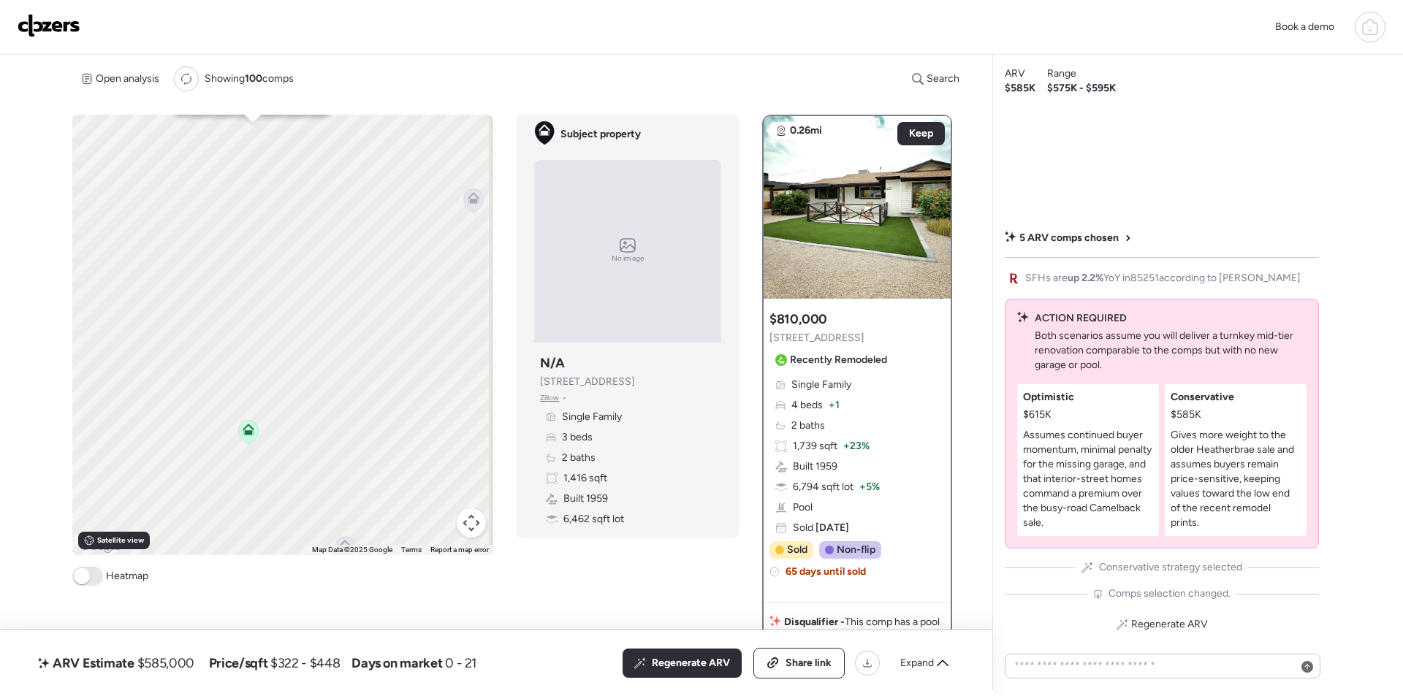
drag, startPoint x: 267, startPoint y: 376, endPoint x: 300, endPoint y: 243, distance: 137.0
click at [300, 243] on div "To navigate, press the arrow keys. To activate drag with keyboard, press Alt + …" at bounding box center [282, 335] width 421 height 441
drag, startPoint x: 271, startPoint y: 339, endPoint x: 288, endPoint y: 222, distance: 118.1
click at [297, 269] on div "To navigate, press the arrow keys. To activate drag with keyboard, press Alt + …" at bounding box center [282, 335] width 421 height 441
drag, startPoint x: 300, startPoint y: 320, endPoint x: 181, endPoint y: 135, distance: 220.3
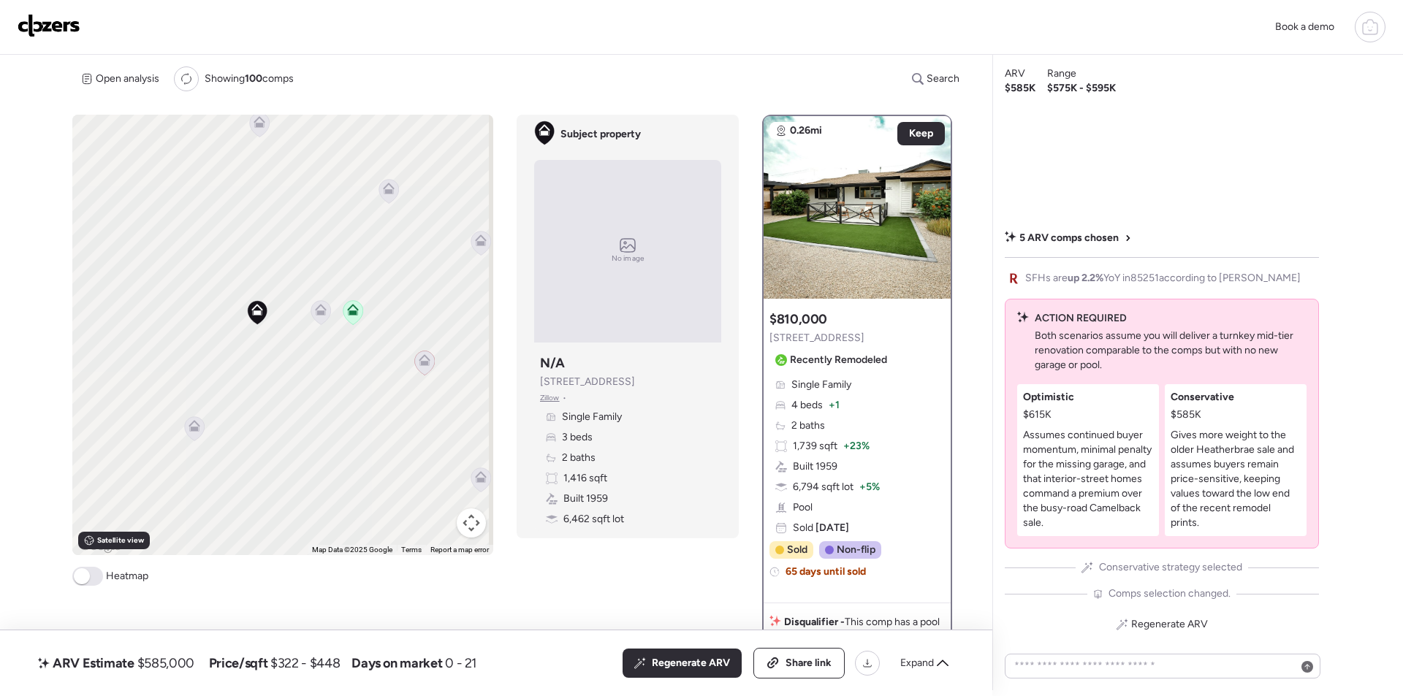
click at [162, 124] on div "To navigate, press the arrow keys. To activate drag with keyboard, press Alt + …" at bounding box center [282, 335] width 421 height 441
drag, startPoint x: 270, startPoint y: 292, endPoint x: 388, endPoint y: 197, distance: 151.2
click at [388, 197] on div "To navigate, press the arrow keys. To activate drag with keyboard, press Alt + …" at bounding box center [282, 335] width 421 height 441
drag, startPoint x: 267, startPoint y: 292, endPoint x: 310, endPoint y: 294, distance: 43.2
click at [363, 305] on div "To navigate, press the arrow keys. To activate drag with keyboard, press Alt + …" at bounding box center [282, 335] width 421 height 441
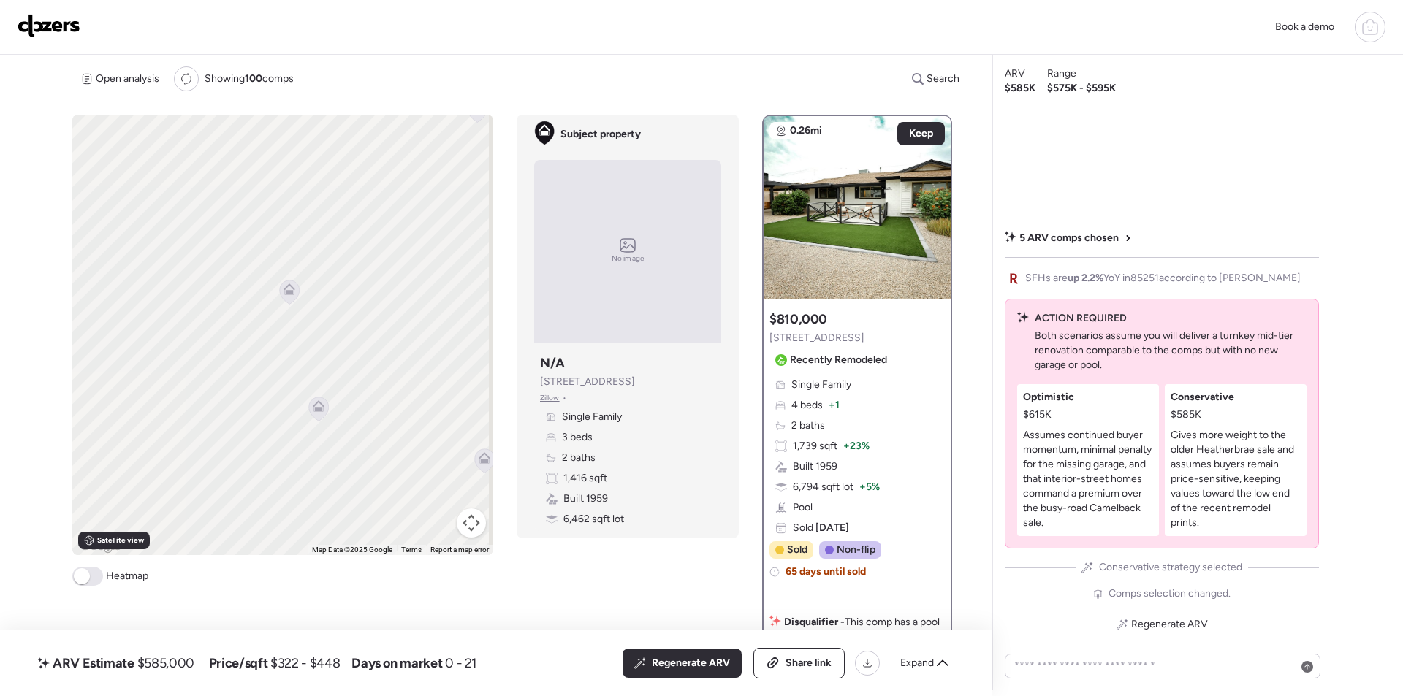
click at [291, 286] on icon at bounding box center [290, 290] width 12 height 12
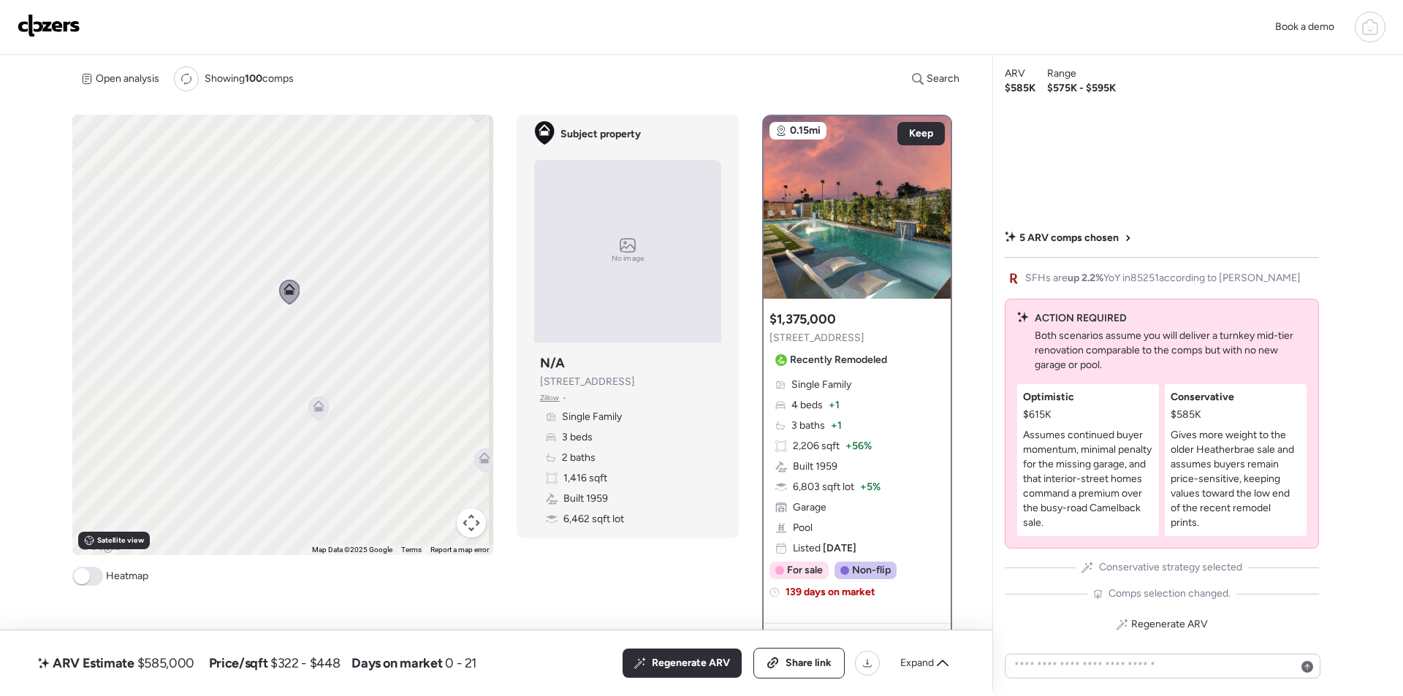
click at [316, 408] on icon at bounding box center [319, 409] width 10 height 4
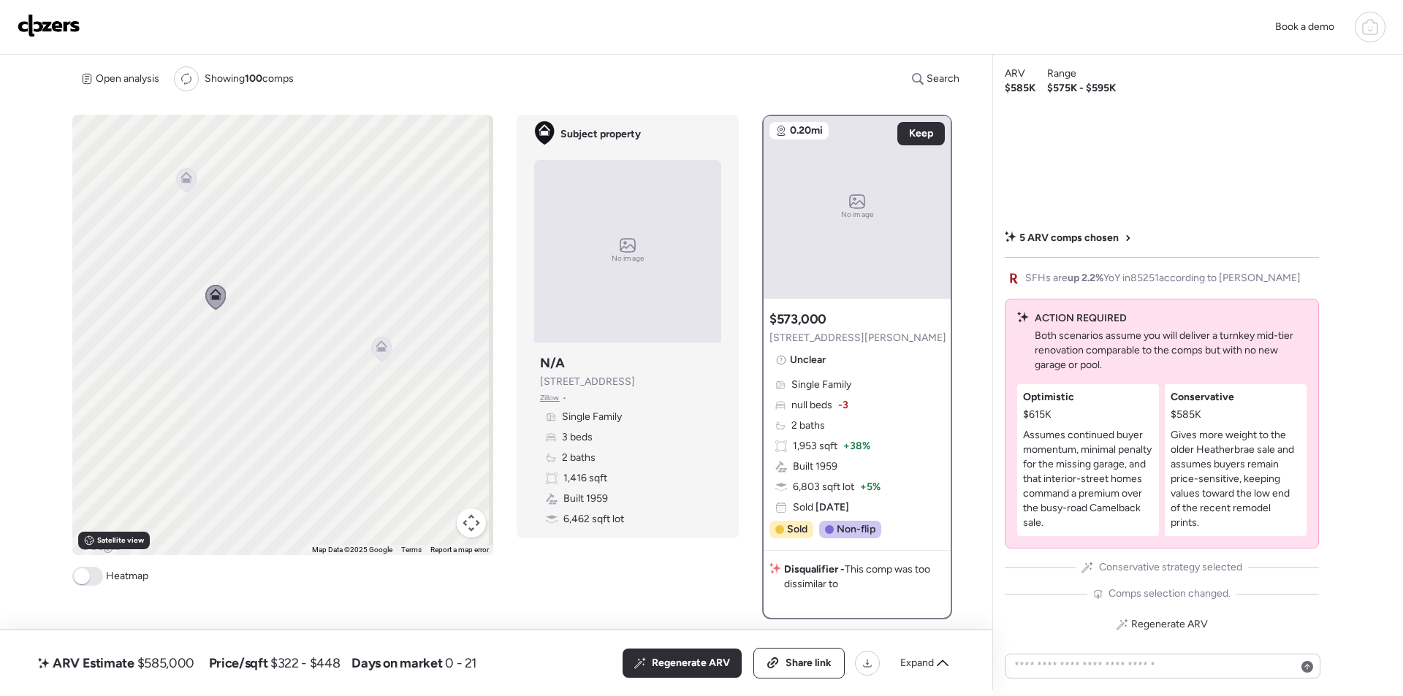
drag, startPoint x: 354, startPoint y: 402, endPoint x: 323, endPoint y: 308, distance: 98.4
click at [250, 286] on div "To navigate, press the arrow keys. To activate drag with keyboard, press Alt + …" at bounding box center [282, 335] width 421 height 441
drag, startPoint x: 360, startPoint y: 327, endPoint x: 286, endPoint y: 311, distance: 75.7
click at [286, 311] on div "To navigate, press the arrow keys. To activate drag with keyboard, press Alt + …" at bounding box center [282, 335] width 421 height 441
click at [271, 327] on icon at bounding box center [268, 325] width 20 height 24
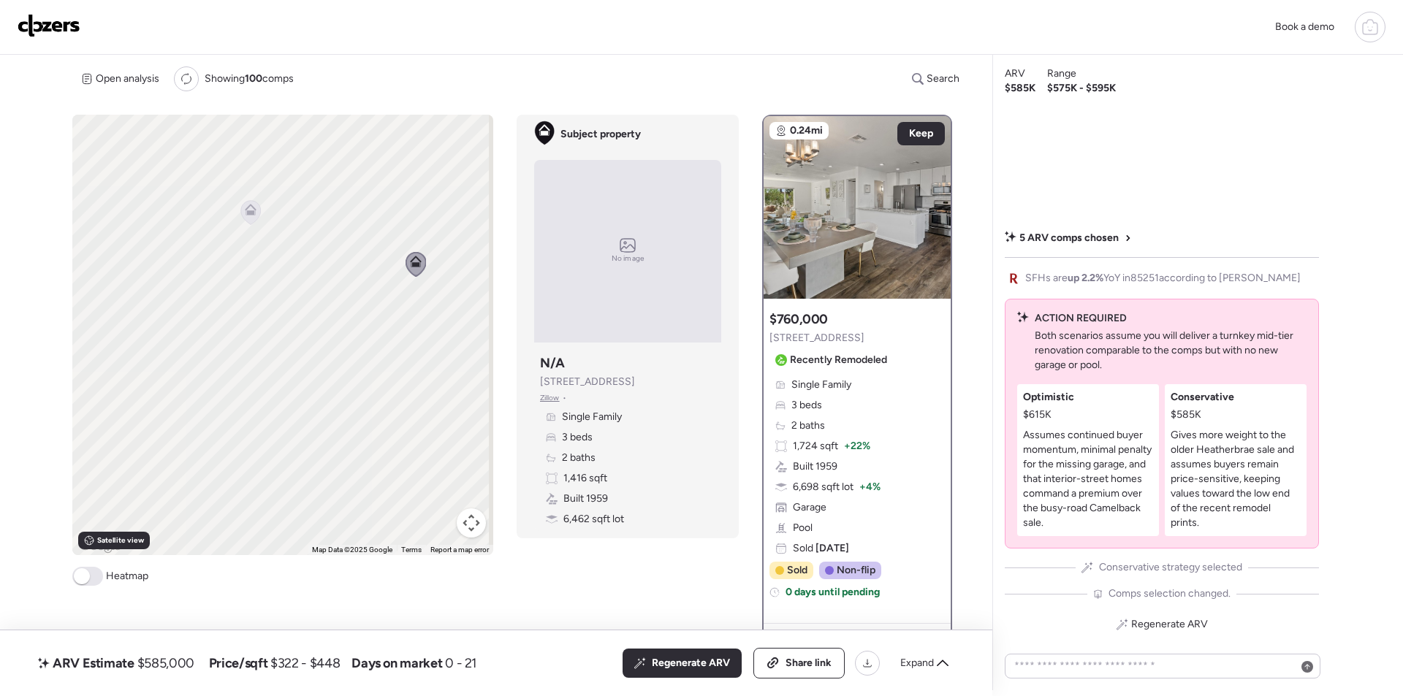
drag, startPoint x: 248, startPoint y: 334, endPoint x: 299, endPoint y: 273, distance: 79.4
click at [400, 271] on div "To navigate, press the arrow keys. To activate drag with keyboard, press Alt + …" at bounding box center [282, 335] width 421 height 441
drag, startPoint x: 265, startPoint y: 360, endPoint x: 338, endPoint y: 374, distance: 74.4
click at [338, 374] on div "To navigate, press the arrow keys. To activate drag with keyboard, press Alt + …" at bounding box center [282, 335] width 421 height 441
drag, startPoint x: 321, startPoint y: 344, endPoint x: 321, endPoint y: 197, distance: 146.9
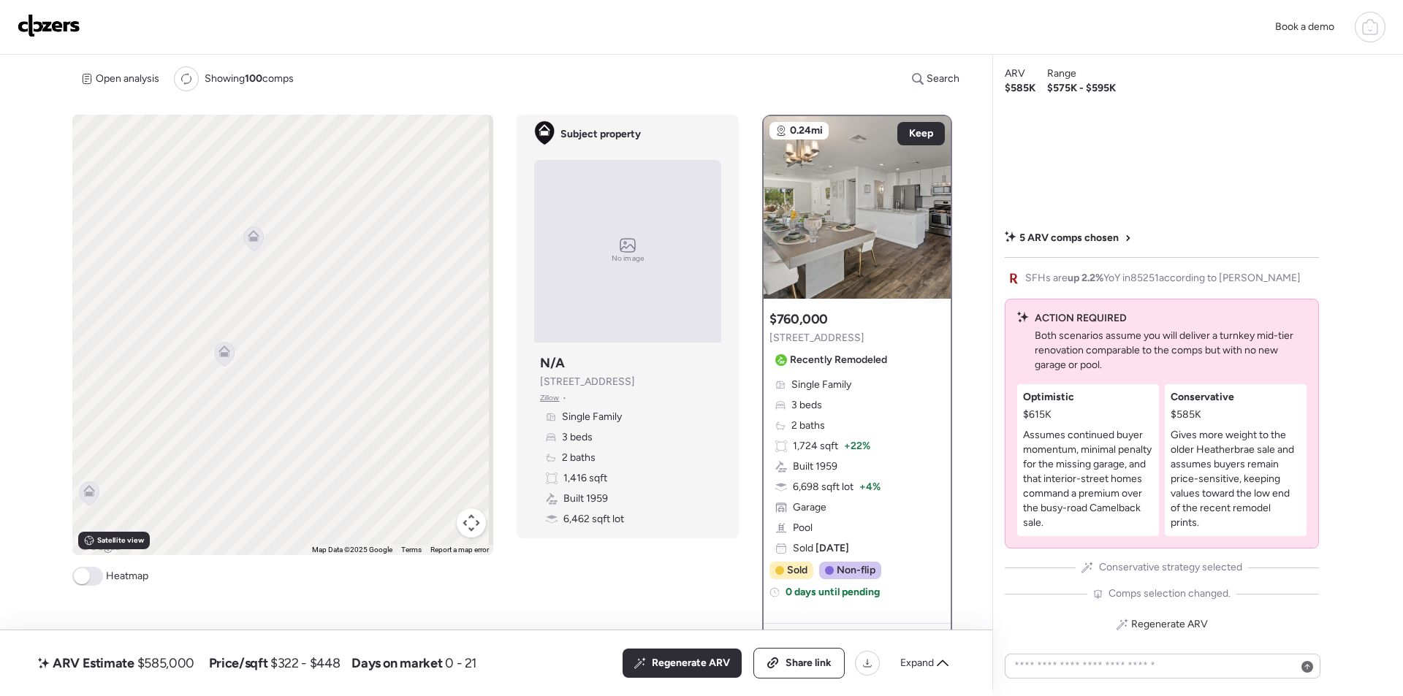
click at [327, 194] on div "To navigate, press the arrow keys. To activate drag with keyboard, press Alt + …" at bounding box center [282, 335] width 421 height 441
click at [247, 241] on icon at bounding box center [253, 238] width 12 height 12
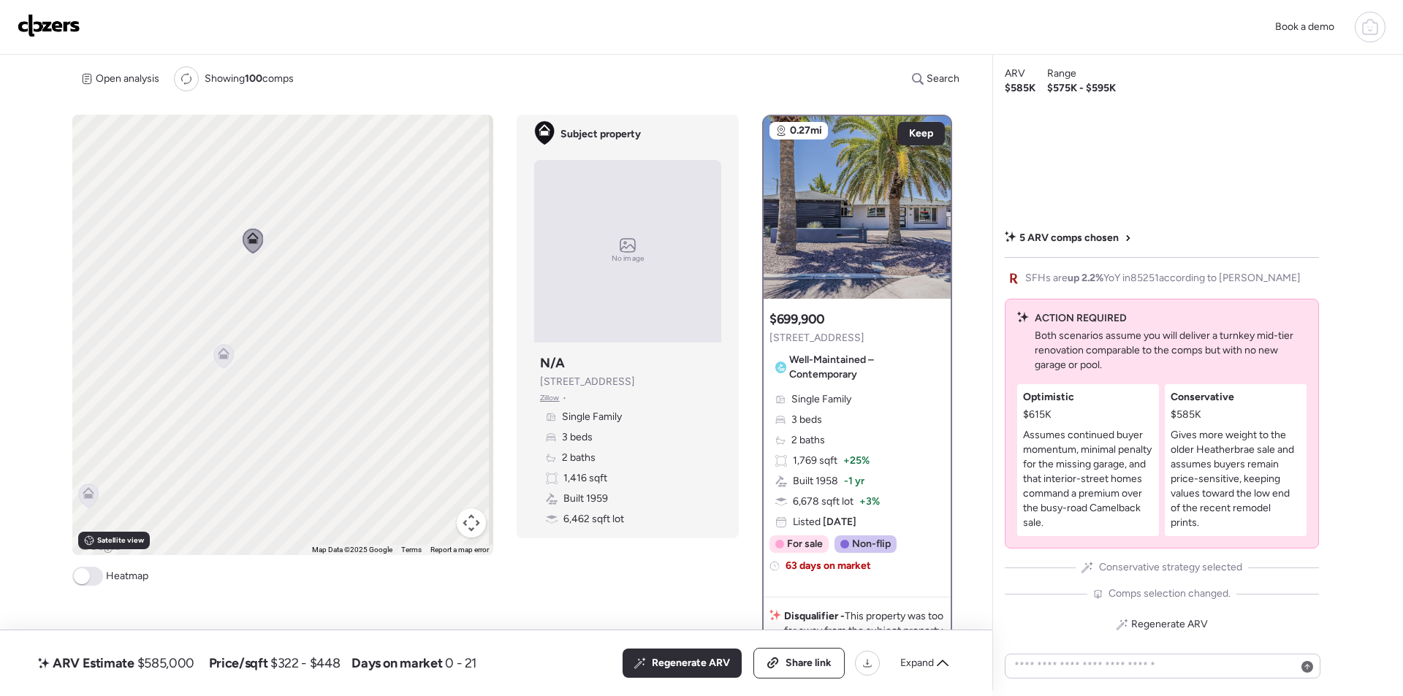
click at [221, 356] on icon at bounding box center [224, 356] width 10 height 4
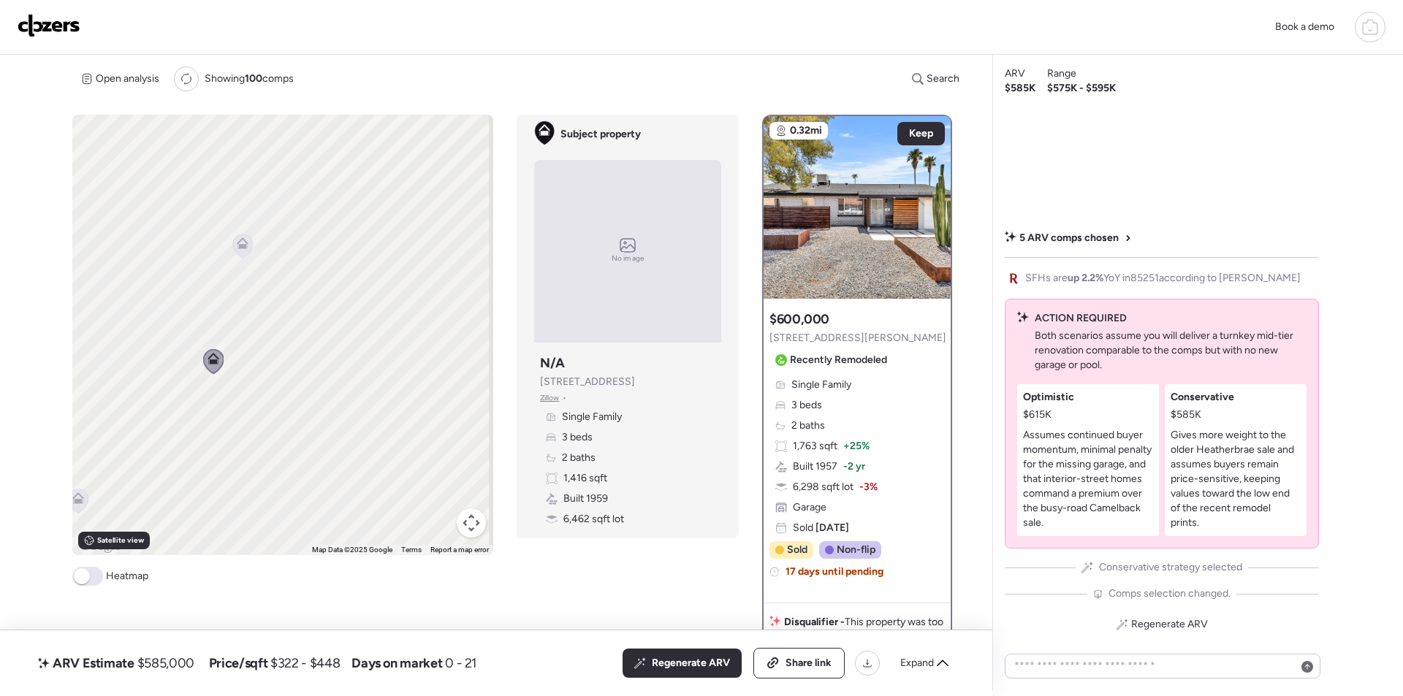
drag, startPoint x: 343, startPoint y: 306, endPoint x: 406, endPoint y: 463, distance: 169.2
click at [299, 333] on div "To navigate, press the arrow keys. To activate drag with keyboard, press Alt + …" at bounding box center [282, 335] width 421 height 441
click at [695, 672] on div "Regenerate ARV" at bounding box center [682, 663] width 119 height 29
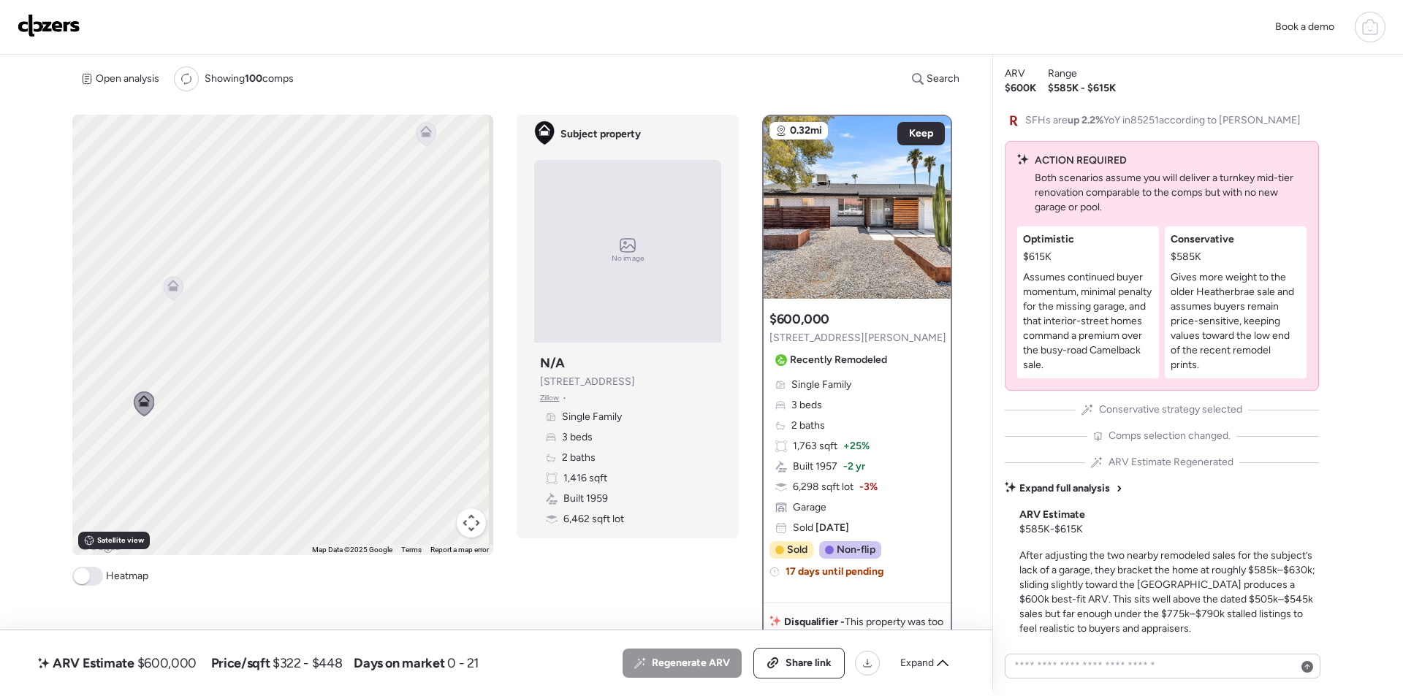
click at [186, 669] on span "$600,000" at bounding box center [166, 664] width 59 height 18
copy span "600,000"
click at [809, 647] on div "ARV Estimate $600,000 Price/sqft $322 - $448 Days on market 0 - 21 All (4) ARV …" at bounding box center [496, 664] width 992 height 66
drag, startPoint x: 814, startPoint y: 654, endPoint x: 797, endPoint y: 514, distance: 141.3
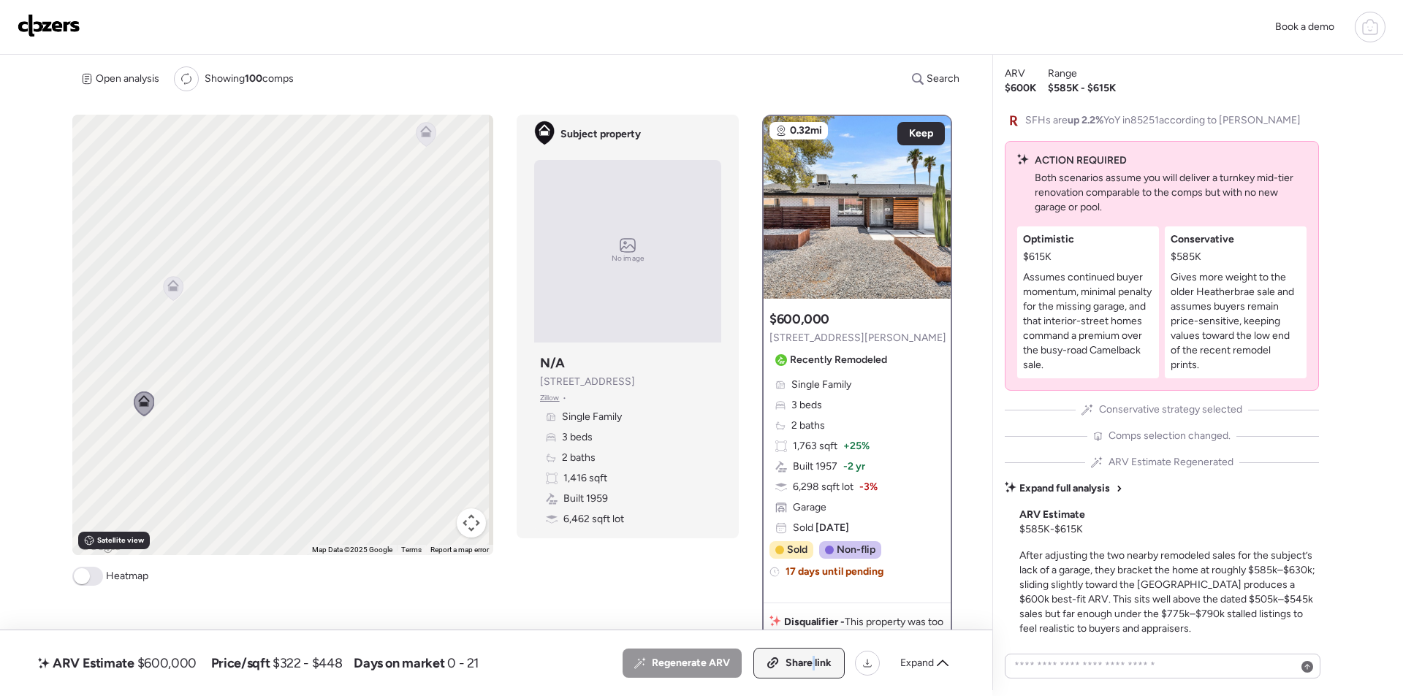
click at [815, 654] on div "Share link" at bounding box center [799, 663] width 90 height 29
click at [64, 26] on img at bounding box center [49, 25] width 63 height 23
